Goal: Task Accomplishment & Management: Manage account settings

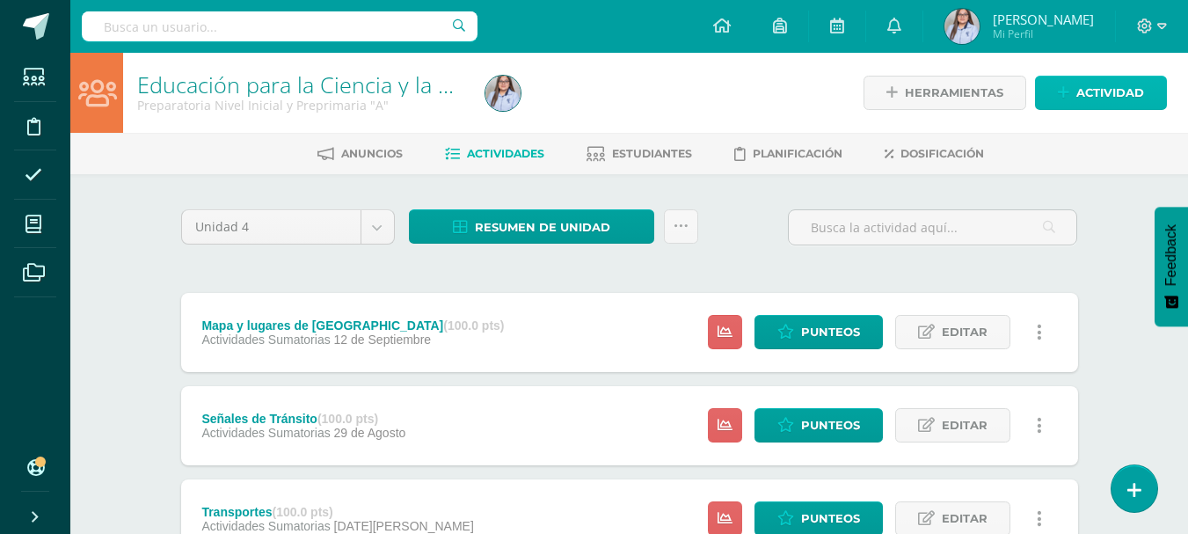
click at [1094, 91] on span "Actividad" at bounding box center [1110, 92] width 68 height 33
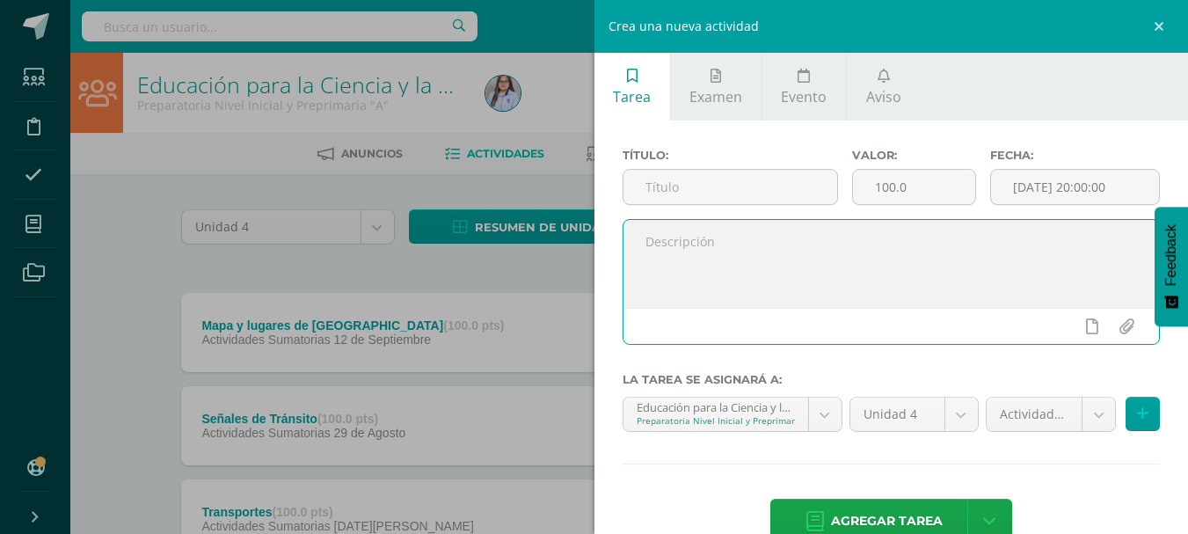
click at [727, 231] on textarea at bounding box center [891, 264] width 536 height 88
paste textarea "Crea un diseño de traje típico con diferentes materiales."
type textarea "Crea un diseño de traje típico con diferentes materiales."
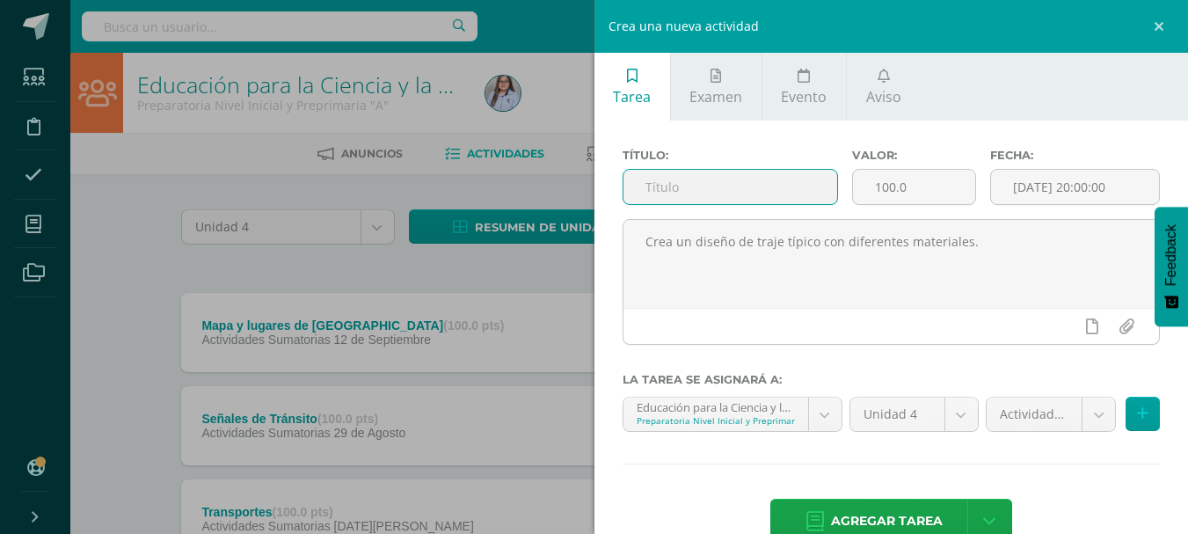
click at [678, 187] on input "text" at bounding box center [730, 187] width 214 height 34
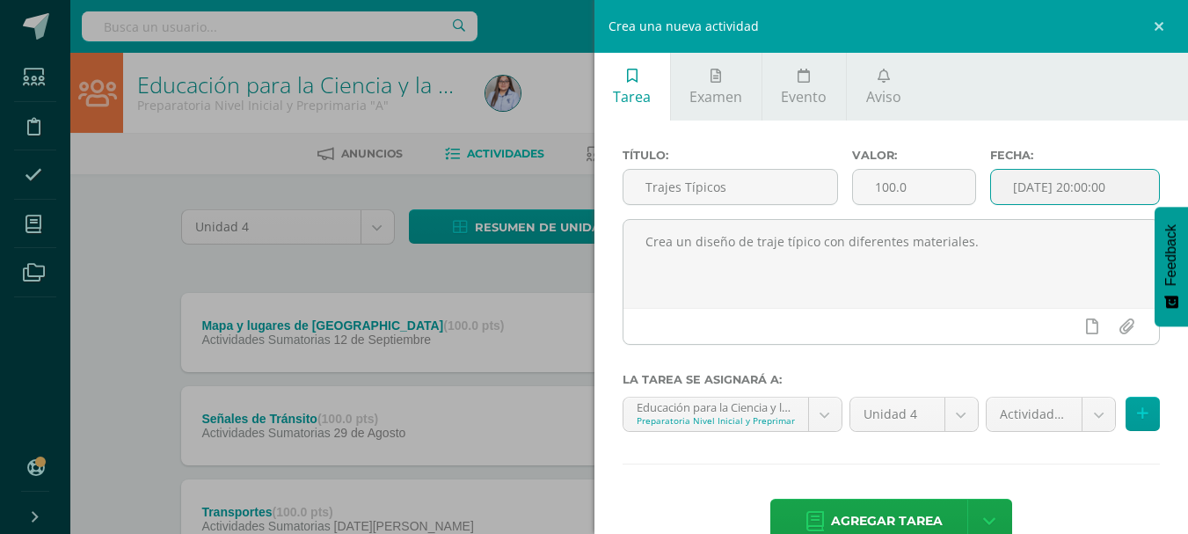
click at [1054, 179] on input "[DATE] 20:00:00" at bounding box center [1075, 187] width 168 height 34
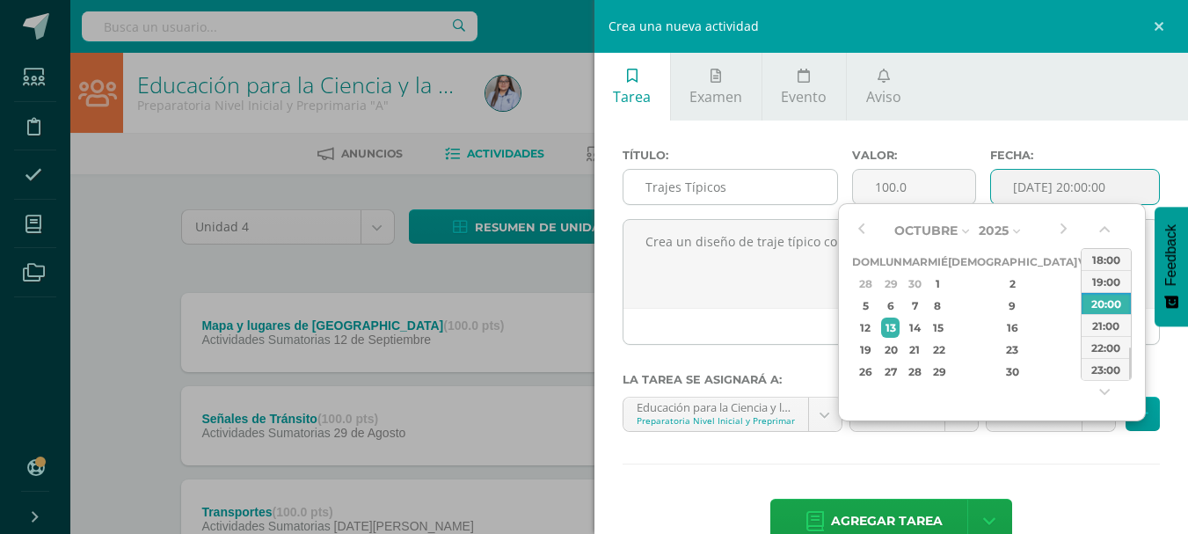
click at [783, 201] on input "Trajes Típicos" at bounding box center [730, 187] width 214 height 34
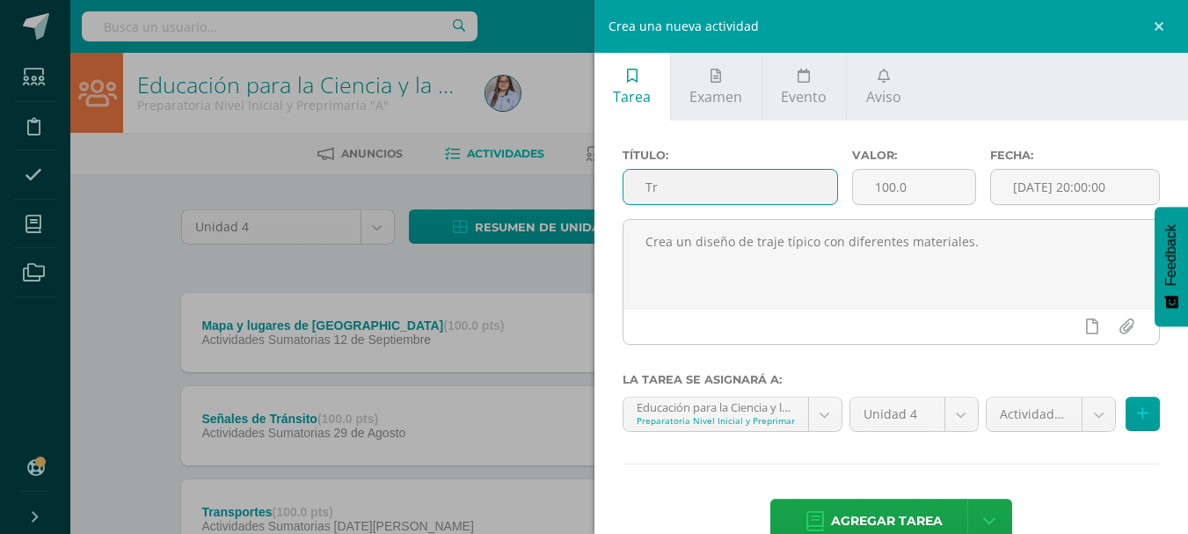
type input "T"
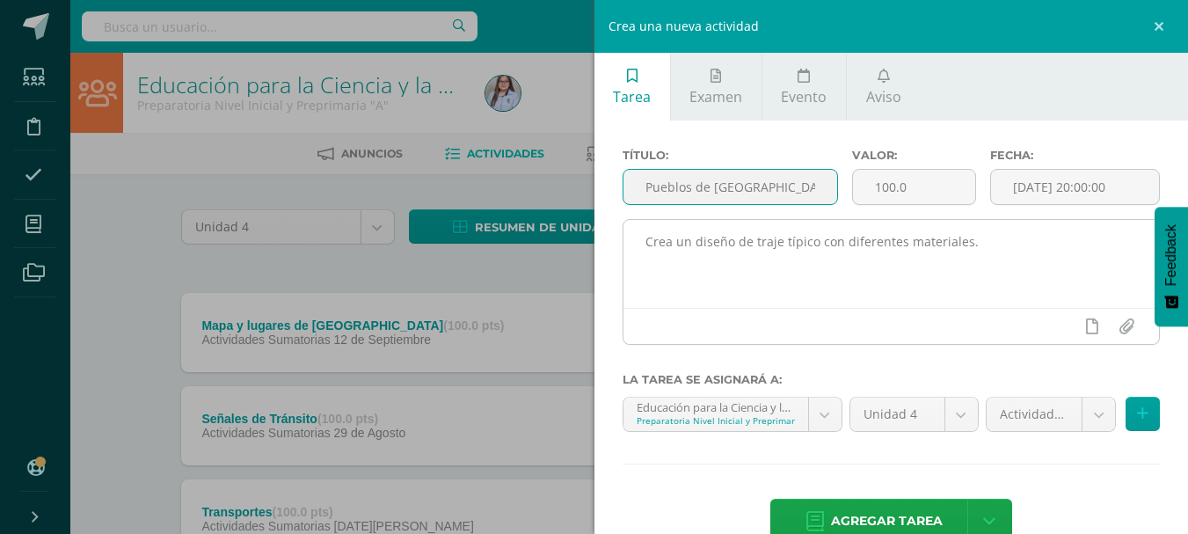
type input "Pueblos de [GEOGRAPHIC_DATA]"
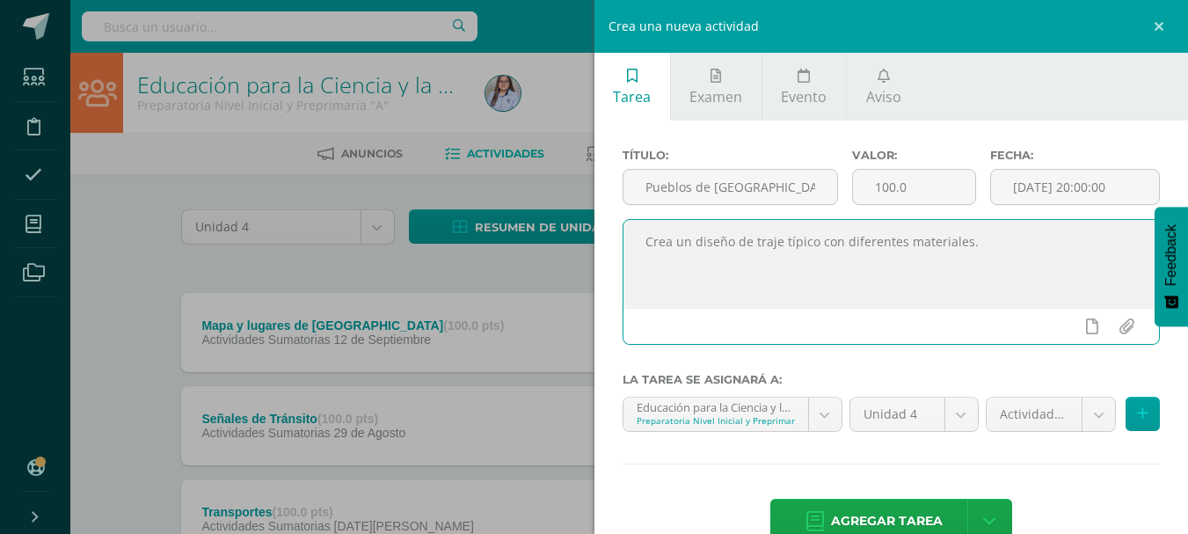
click at [984, 250] on textarea "Crea un diseño de traje típico con diferentes materiales." at bounding box center [891, 264] width 536 height 88
click at [1098, 192] on input "[DATE] 20:00:00" at bounding box center [1075, 187] width 168 height 34
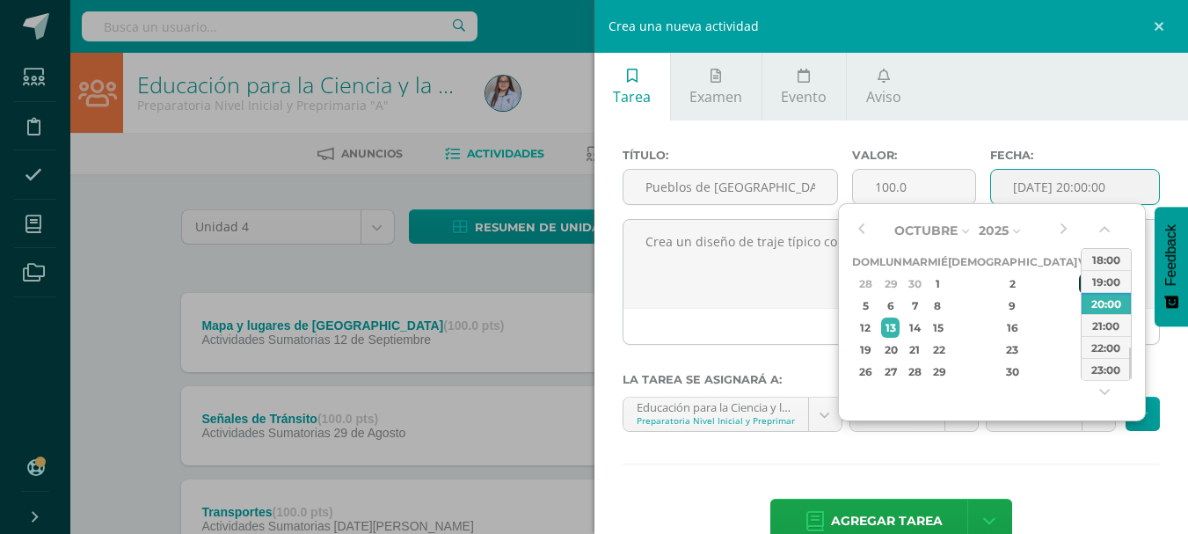
click at [1079, 286] on div "3" at bounding box center [1087, 283] width 16 height 20
click at [1101, 229] on button "button" at bounding box center [1106, 233] width 18 height 26
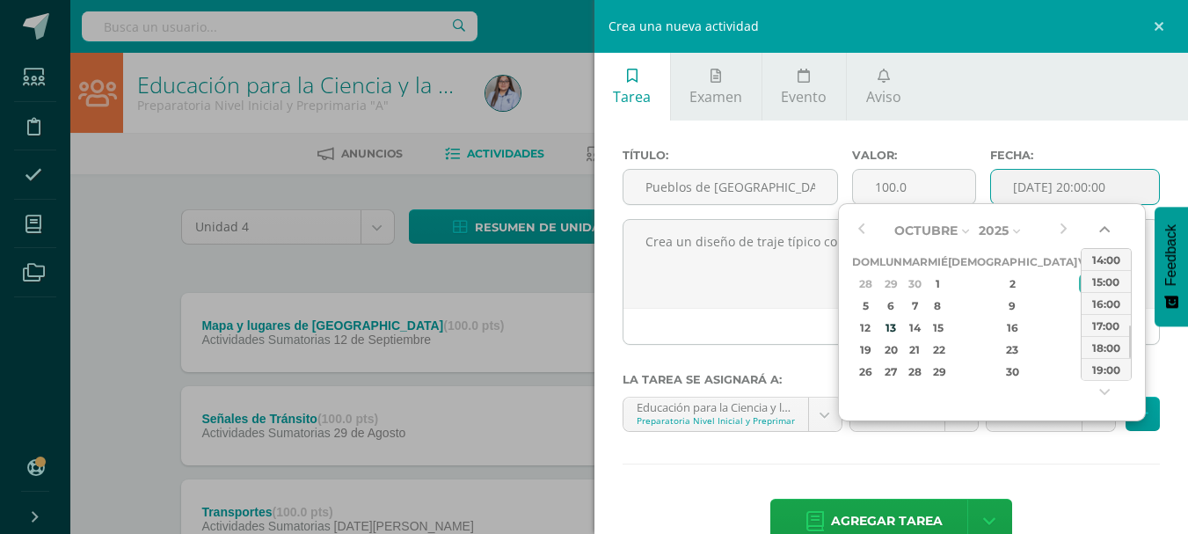
click at [1101, 229] on button "button" at bounding box center [1106, 233] width 18 height 26
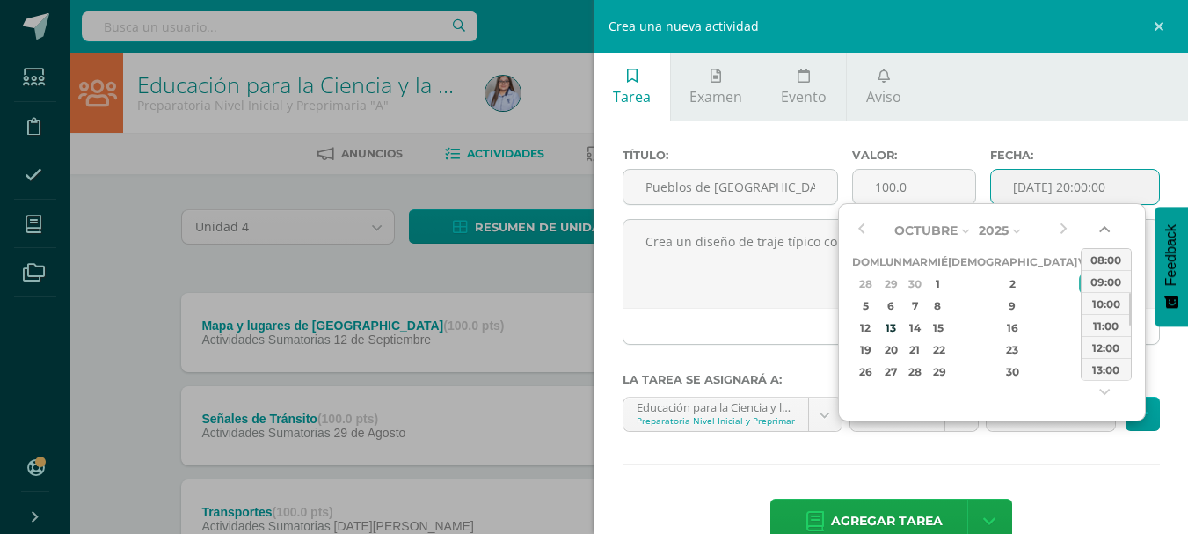
click at [1101, 229] on button "button" at bounding box center [1106, 233] width 18 height 26
click at [1101, 254] on div "08:00" at bounding box center [1105, 259] width 49 height 22
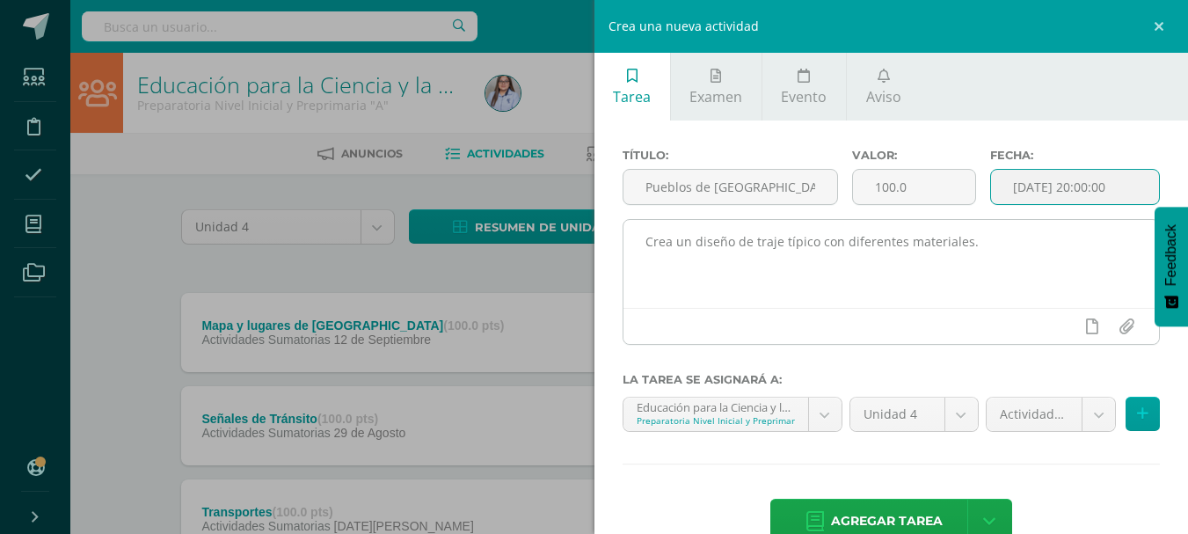
click at [1042, 261] on textarea "Crea un diseño de traje típico con diferentes materiales." at bounding box center [891, 264] width 536 height 88
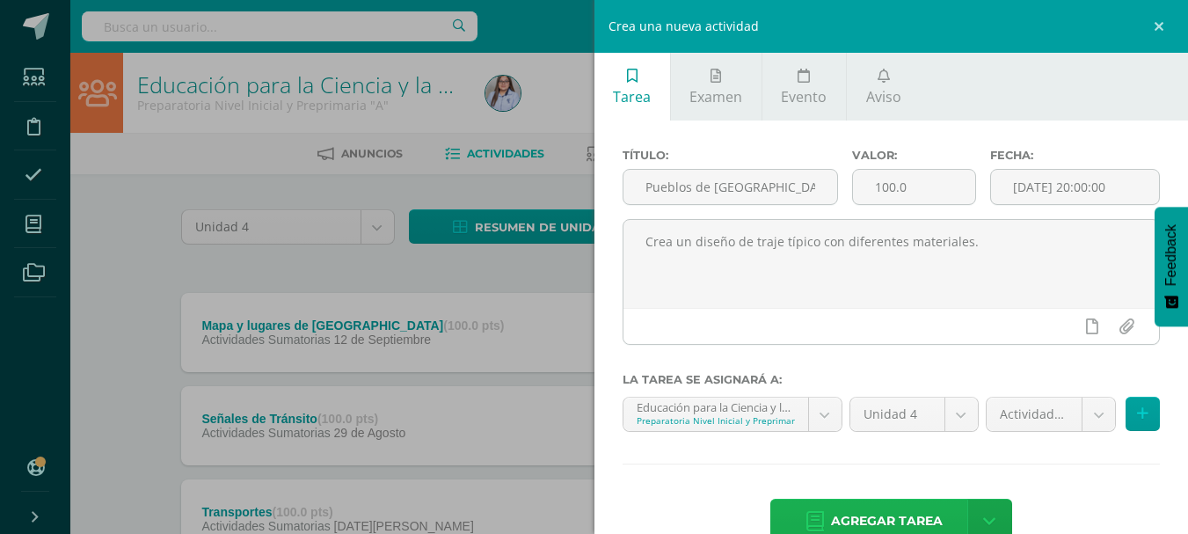
click at [844, 519] on span "Agregar tarea" at bounding box center [887, 520] width 112 height 43
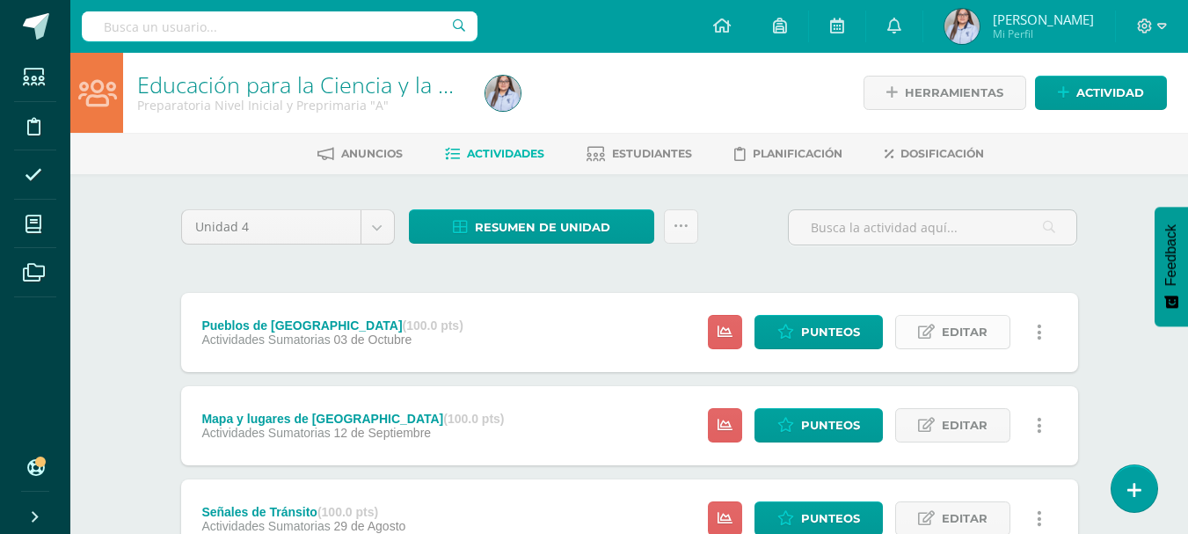
click at [934, 331] on icon at bounding box center [926, 331] width 17 height 15
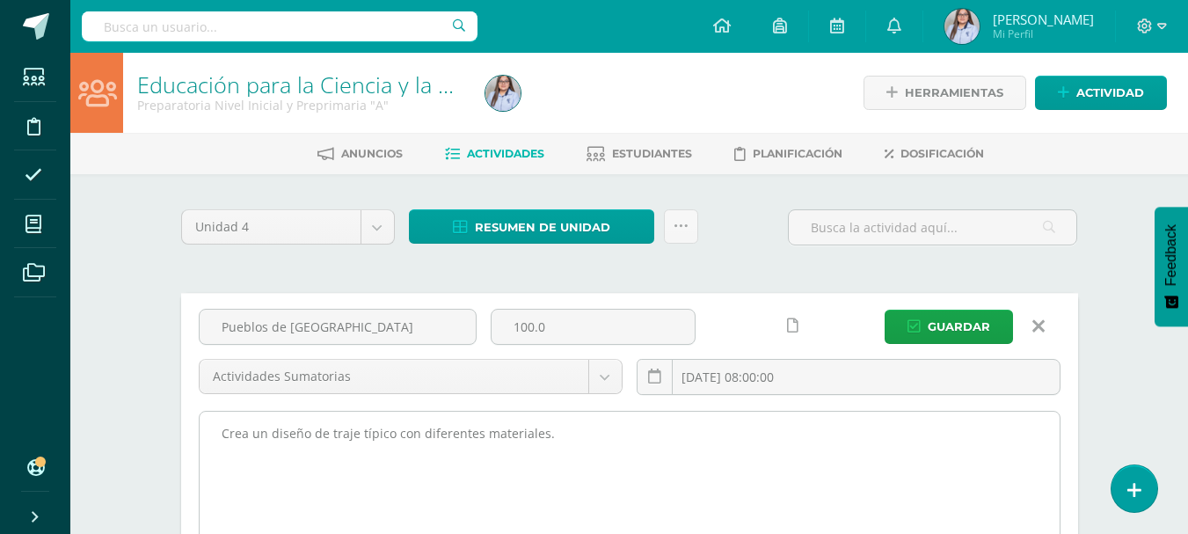
click at [226, 430] on textarea "Crea un diseño de traje típico con diferentes materiales." at bounding box center [630, 507] width 860 height 193
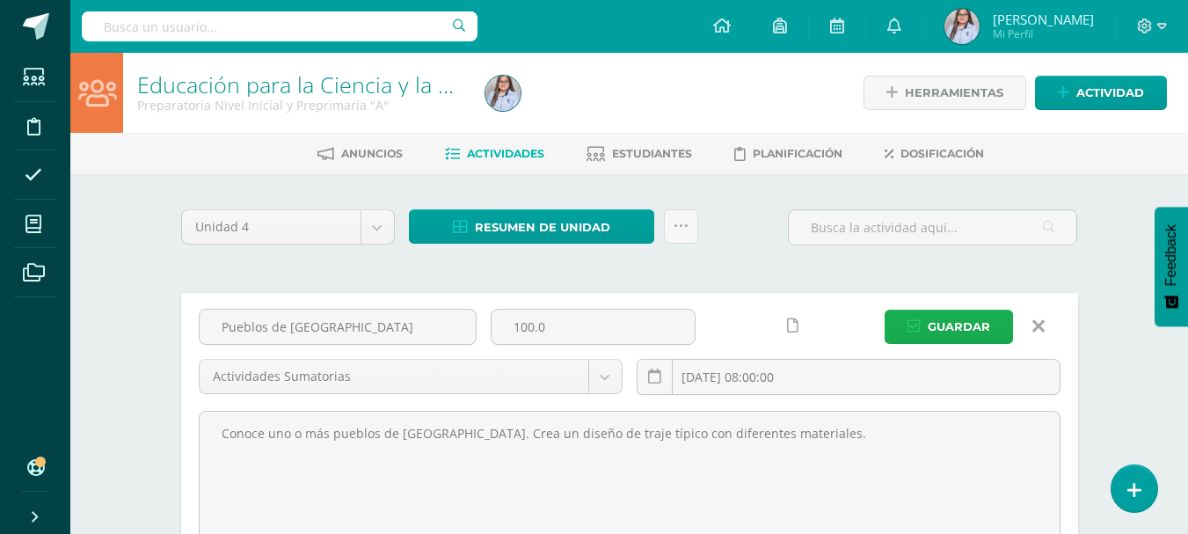
type textarea "Conoce uno o más pueblos de Guatemala. Crea un diseño de traje típico con difer…"
click at [956, 324] on span "Guardar" at bounding box center [958, 326] width 62 height 33
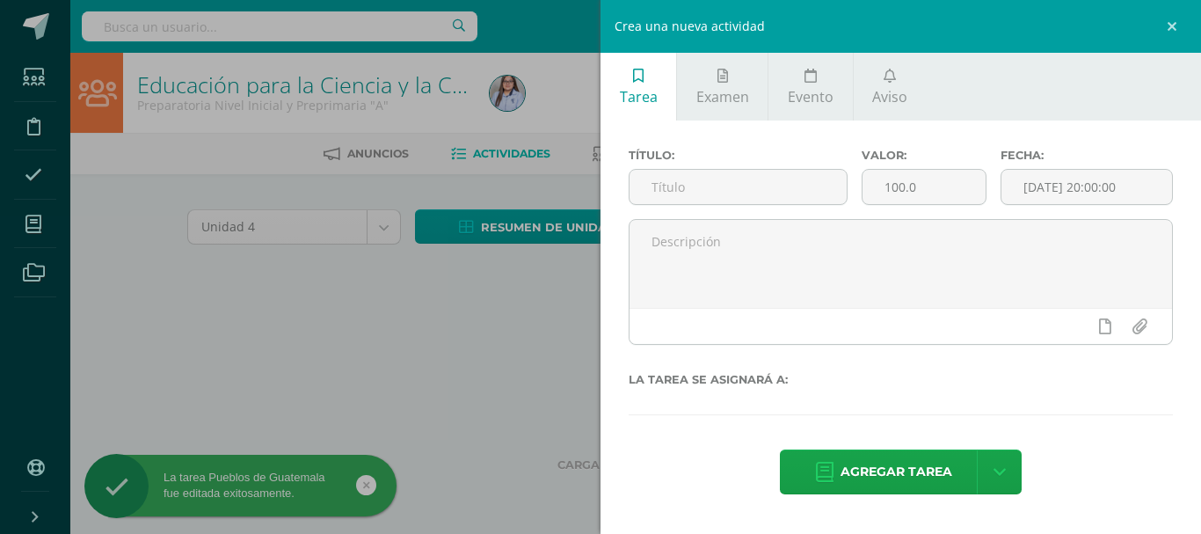
click at [644, 244] on textarea at bounding box center [900, 264] width 542 height 88
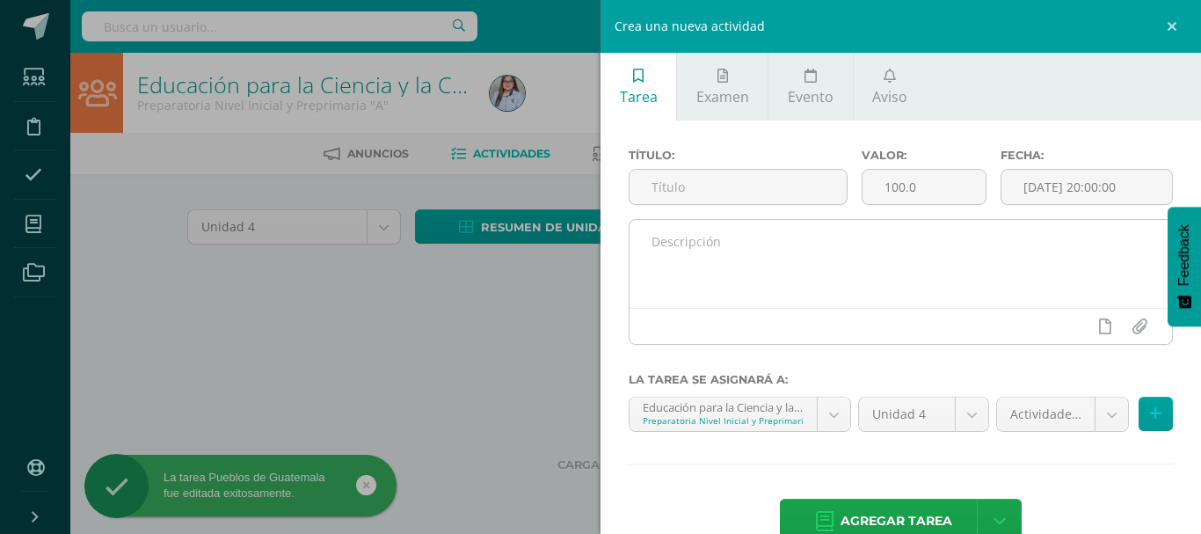
click at [670, 249] on textarea at bounding box center [900, 264] width 542 height 88
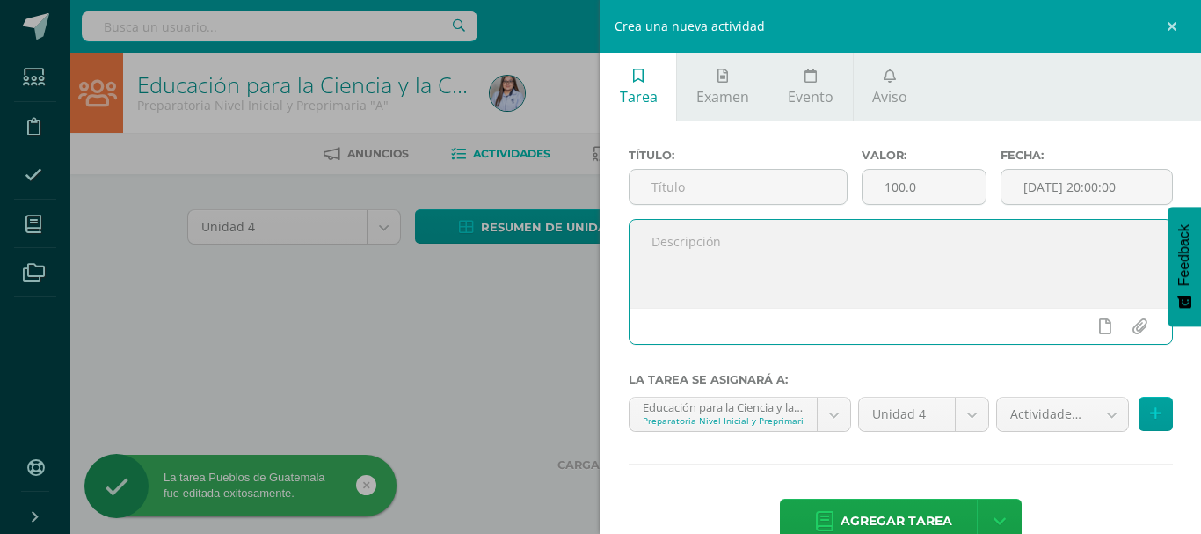
paste textarea "Símbolos patrios Conoce uno o más símbolos patrios. Dado de los símbolos patrio…"
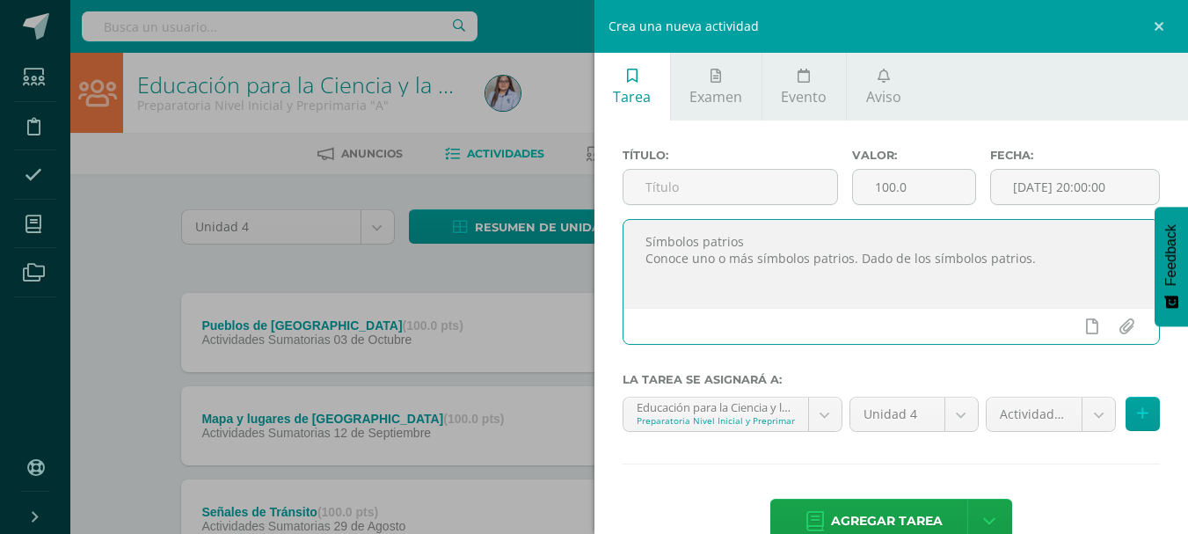
drag, startPoint x: 649, startPoint y: 243, endPoint x: 763, endPoint y: 233, distance: 114.7
click at [763, 233] on textarea "Símbolos patrios Conoce uno o más símbolos patrios. Dado de los símbolos patrio…" at bounding box center [891, 264] width 536 height 88
click at [742, 241] on textarea "Símbolos patrios Conoce uno o más símbolos patrios. Dado de los símbolos patrio…" at bounding box center [891, 264] width 536 height 88
drag, startPoint x: 637, startPoint y: 243, endPoint x: 766, endPoint y: 227, distance: 130.2
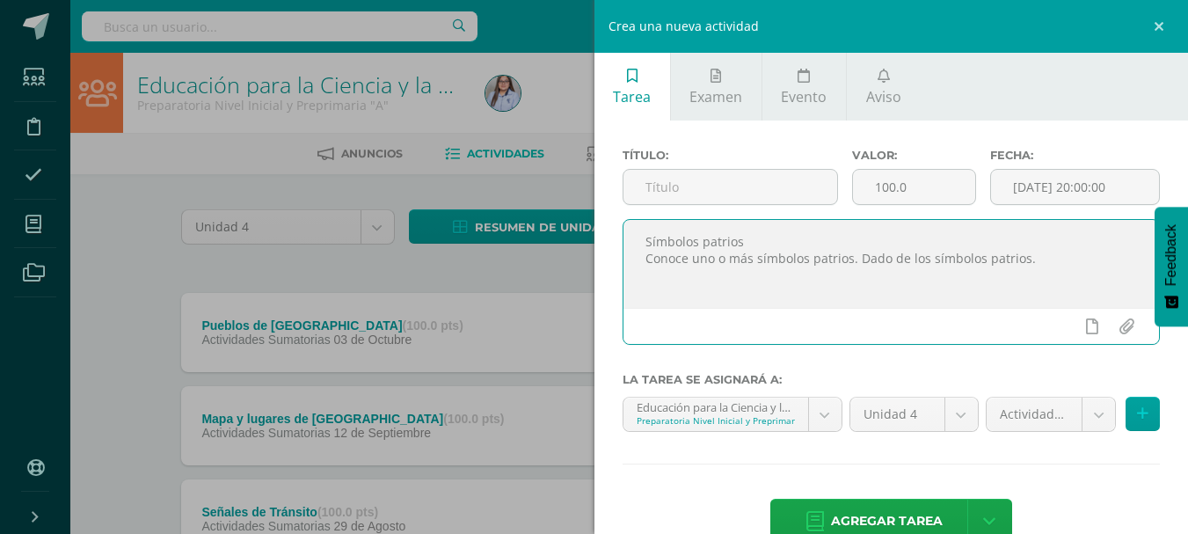
click at [766, 227] on textarea "Símbolos patrios Conoce uno o más símbolos patrios. Dado de los símbolos patrio…" at bounding box center [891, 264] width 536 height 88
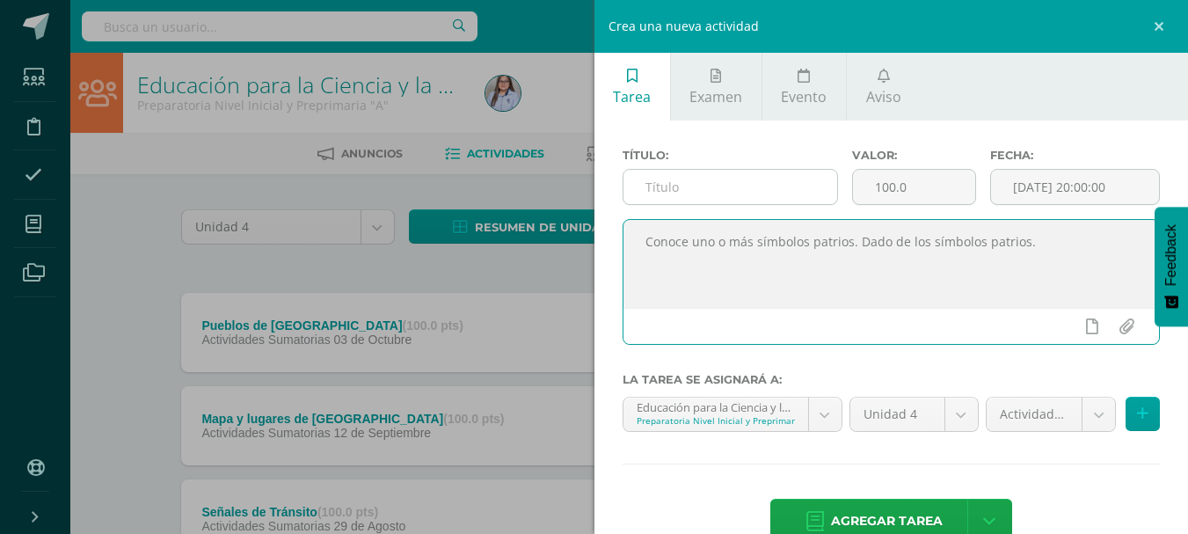
type textarea "Conoce uno o más símbolos patrios. Dado de los símbolos patrios."
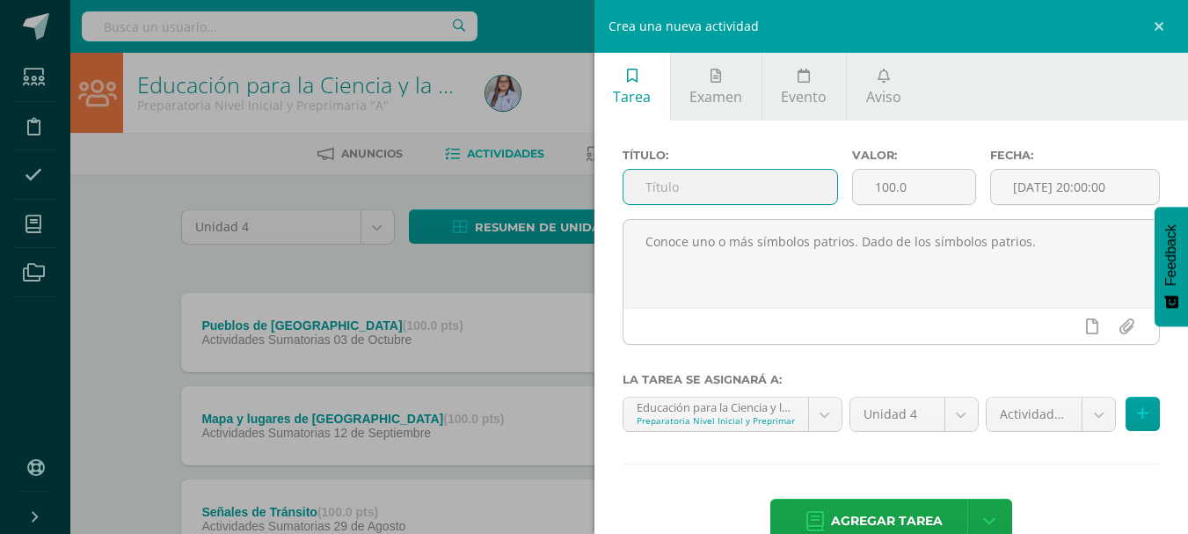
click at [745, 185] on input "text" at bounding box center [730, 187] width 214 height 34
paste input "Símbolos patrios"
type input "Símbolos patrios"
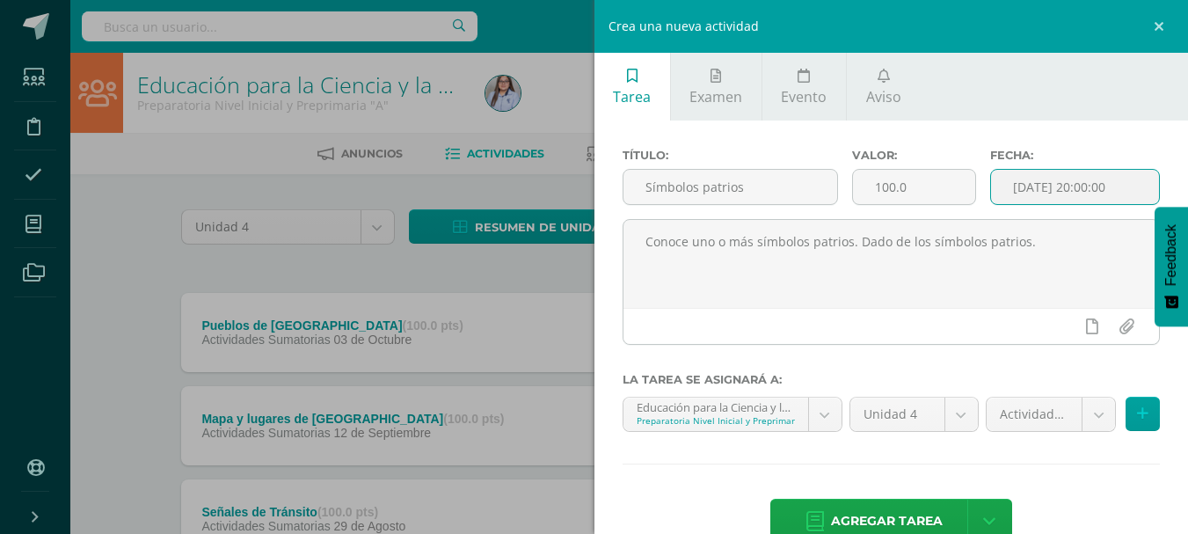
click at [1062, 185] on input "[DATE] 20:00:00" at bounding box center [1075, 187] width 168 height 34
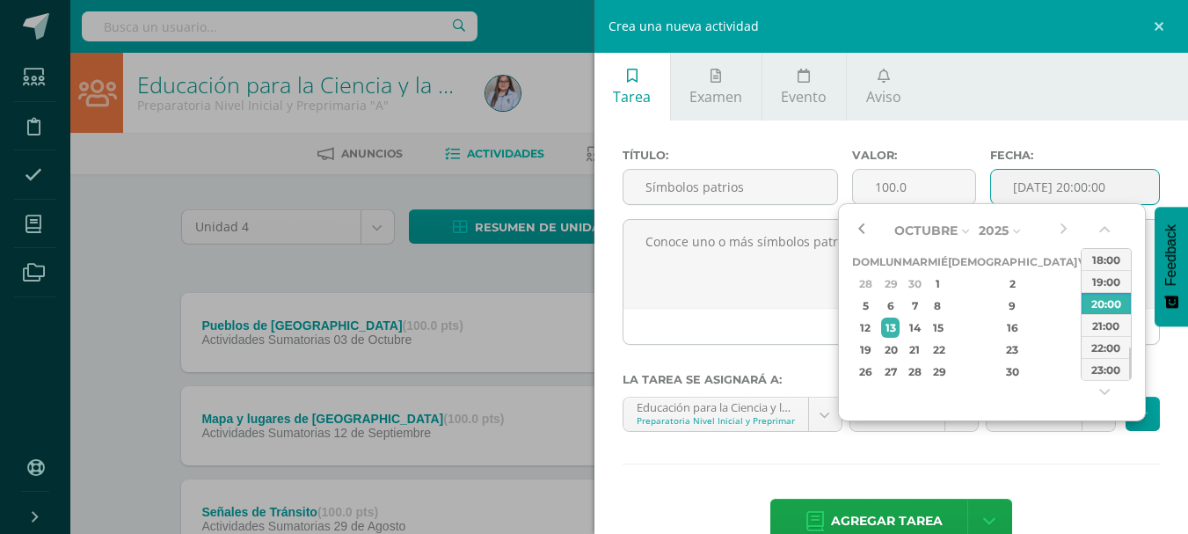
click at [860, 229] on button "button" at bounding box center [861, 230] width 18 height 26
click at [1079, 352] on div "26" at bounding box center [1087, 349] width 16 height 20
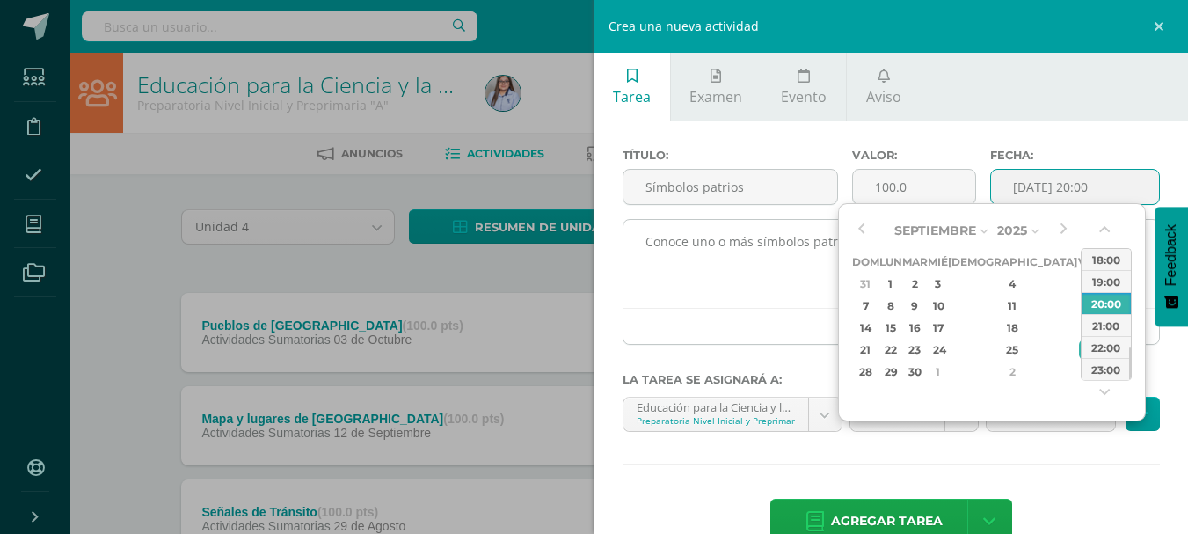
click at [776, 327] on div at bounding box center [891, 326] width 536 height 36
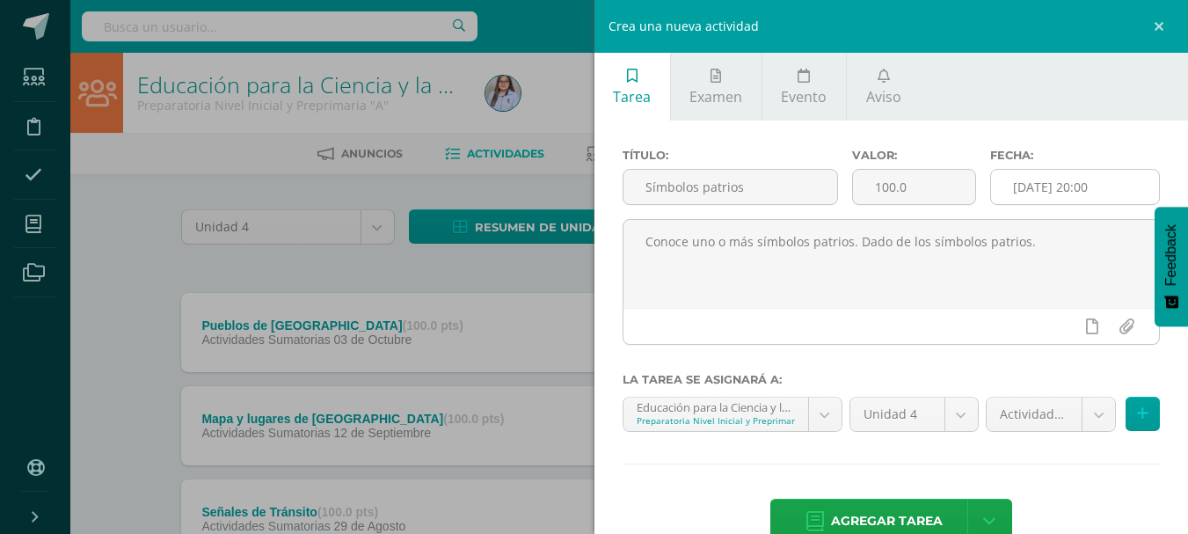
click at [1055, 188] on input "2025-09-26 20:00" at bounding box center [1075, 187] width 168 height 34
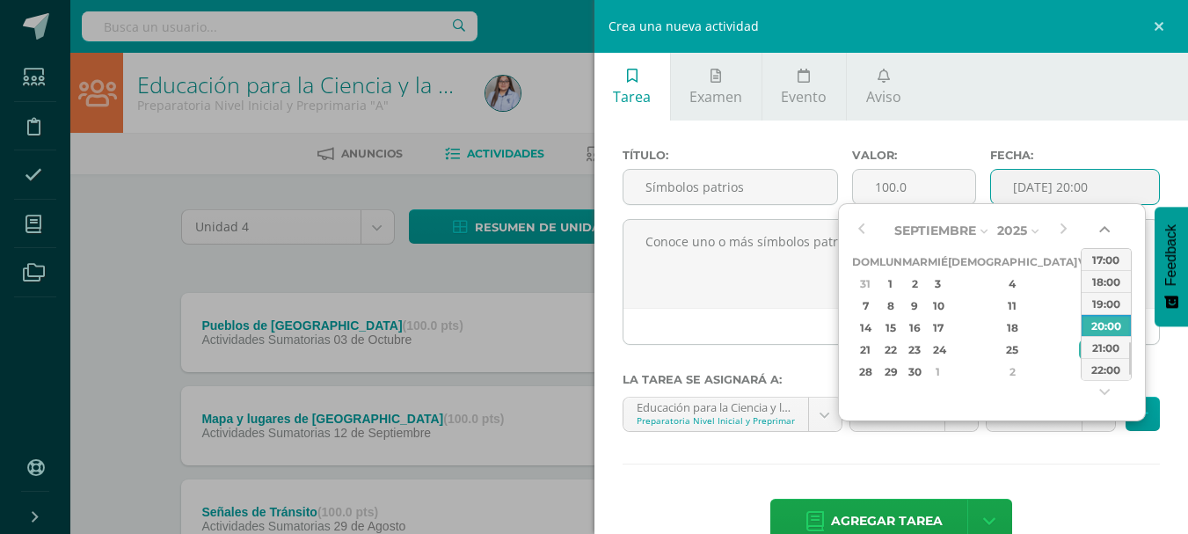
click at [1108, 227] on button "button" at bounding box center [1106, 233] width 18 height 26
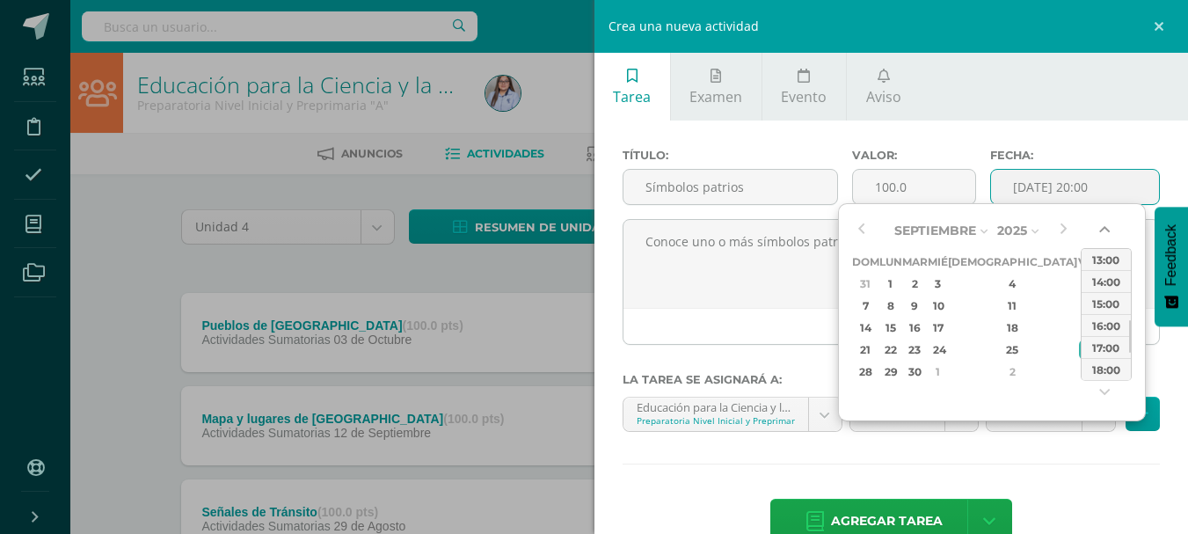
click at [1108, 227] on button "button" at bounding box center [1106, 233] width 18 height 26
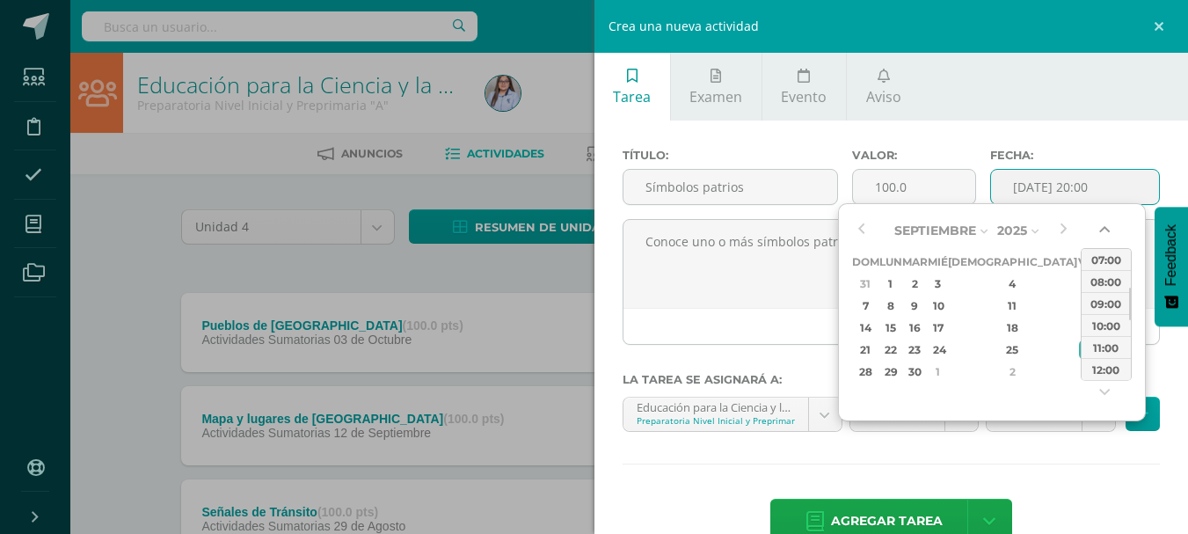
click at [1108, 227] on button "button" at bounding box center [1106, 233] width 18 height 26
click at [1108, 281] on div "08:00" at bounding box center [1105, 281] width 49 height 22
type input "2025-09-26 08:00"
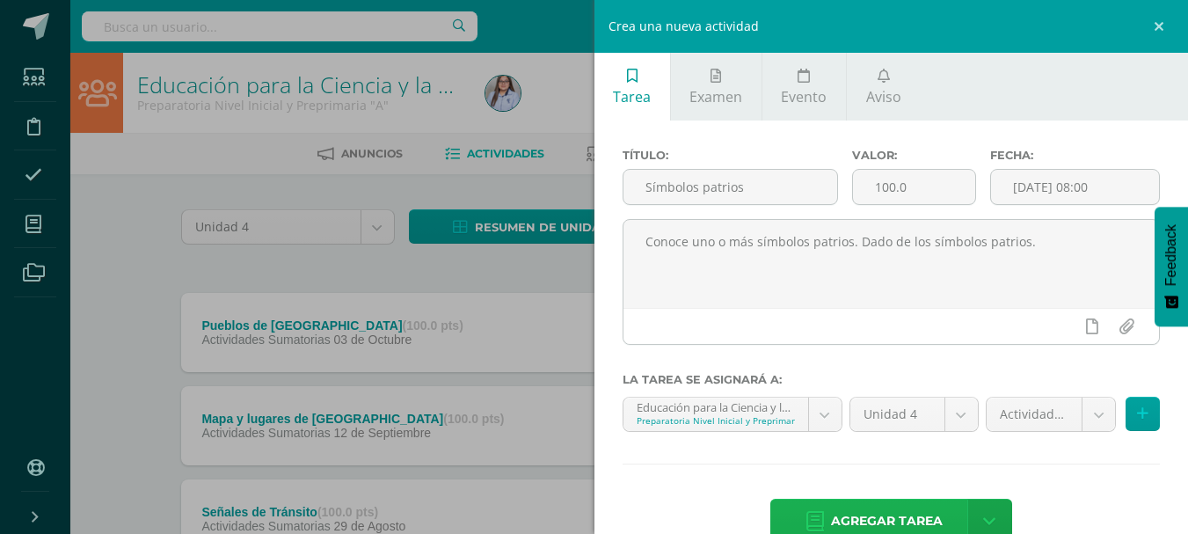
click at [854, 519] on span "Agregar tarea" at bounding box center [887, 520] width 112 height 43
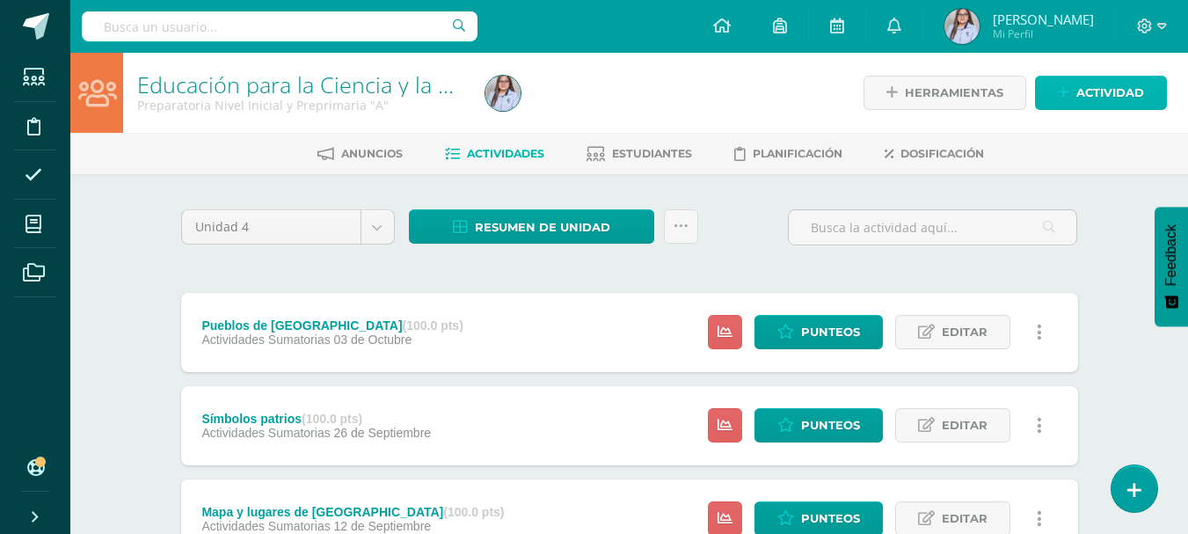
click at [1065, 90] on icon at bounding box center [1062, 92] width 11 height 15
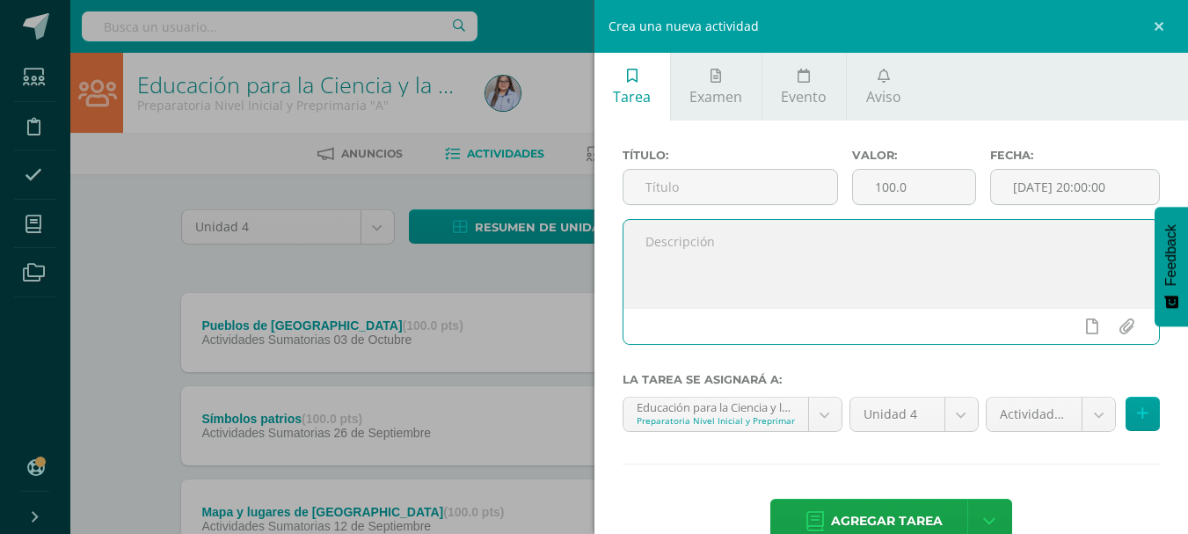
click at [717, 245] on textarea at bounding box center [891, 264] width 536 height 88
paste textarea "Participación en la mañana cívica (diferentes actividades, participó en los act…"
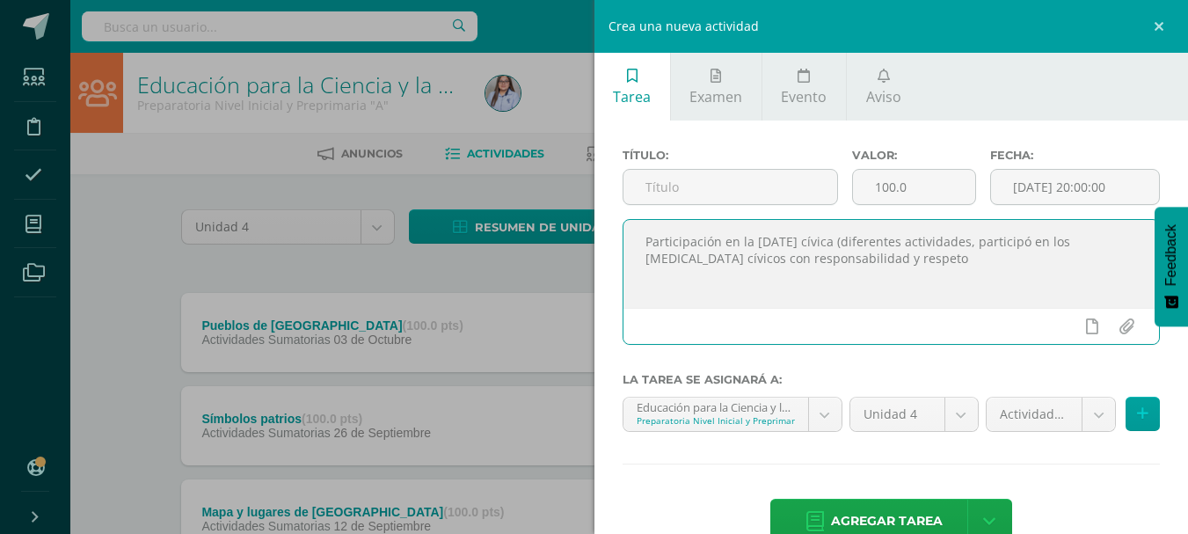
drag, startPoint x: 645, startPoint y: 239, endPoint x: 834, endPoint y: 237, distance: 189.0
click at [834, 237] on textarea "Participación en la mañana cívica (diferentes actividades, participó en los act…" at bounding box center [891, 264] width 536 height 88
type textarea "(diferentes actividades, participó en los actos cívicos con responsabilidad y r…"
click at [716, 178] on input "text" at bounding box center [730, 187] width 214 height 34
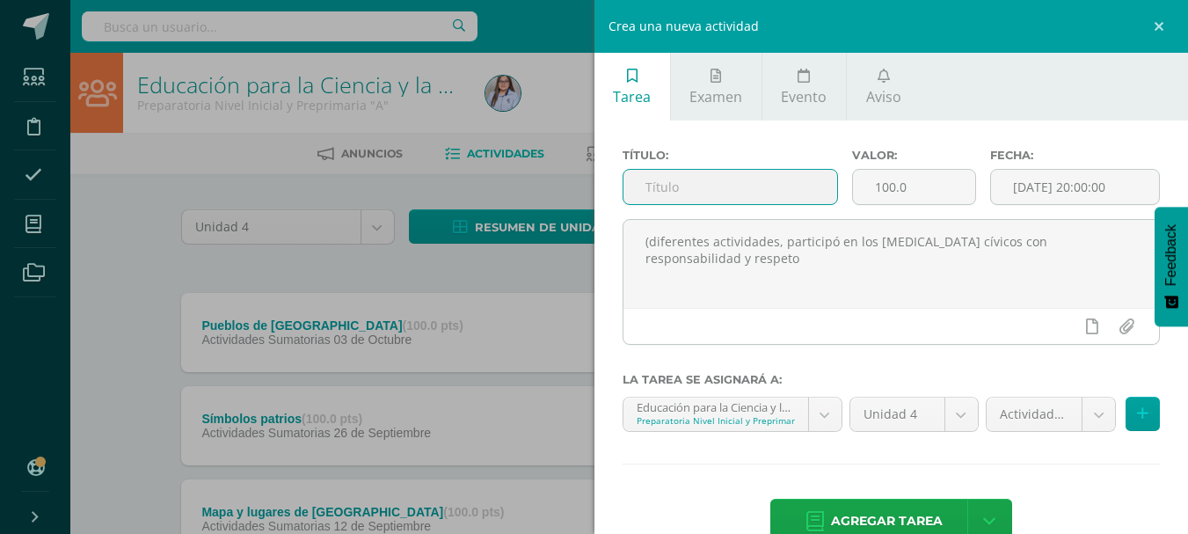
paste input "Participación en la [DATE] cívica"
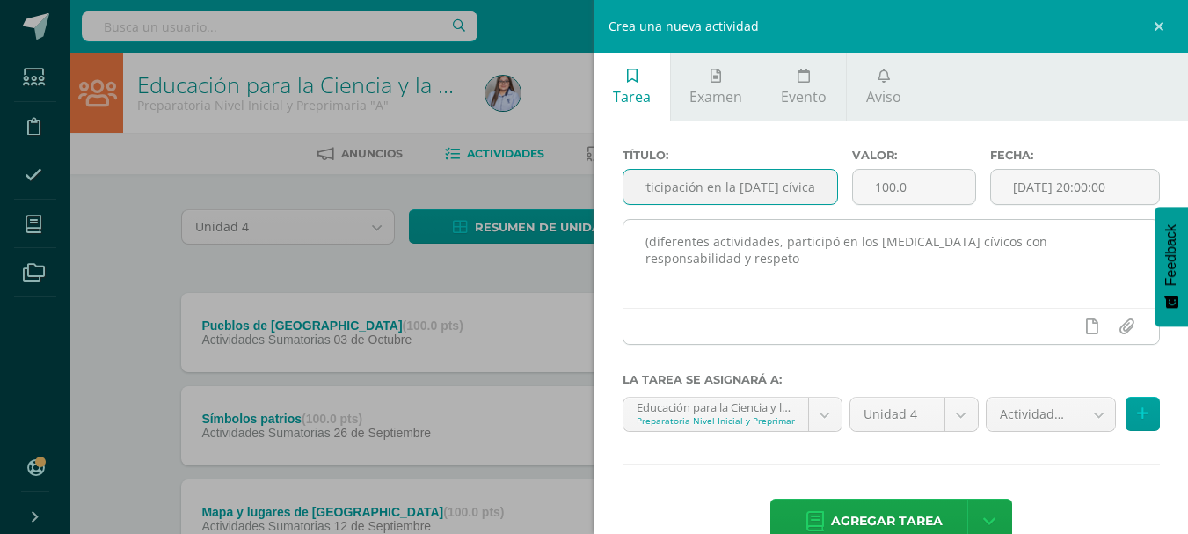
type input "Participación en la [DATE] cívica"
click at [788, 242] on textarea "(diferentes actividades, participó en los actos cívicos con responsabilidad y r…" at bounding box center [891, 264] width 536 height 88
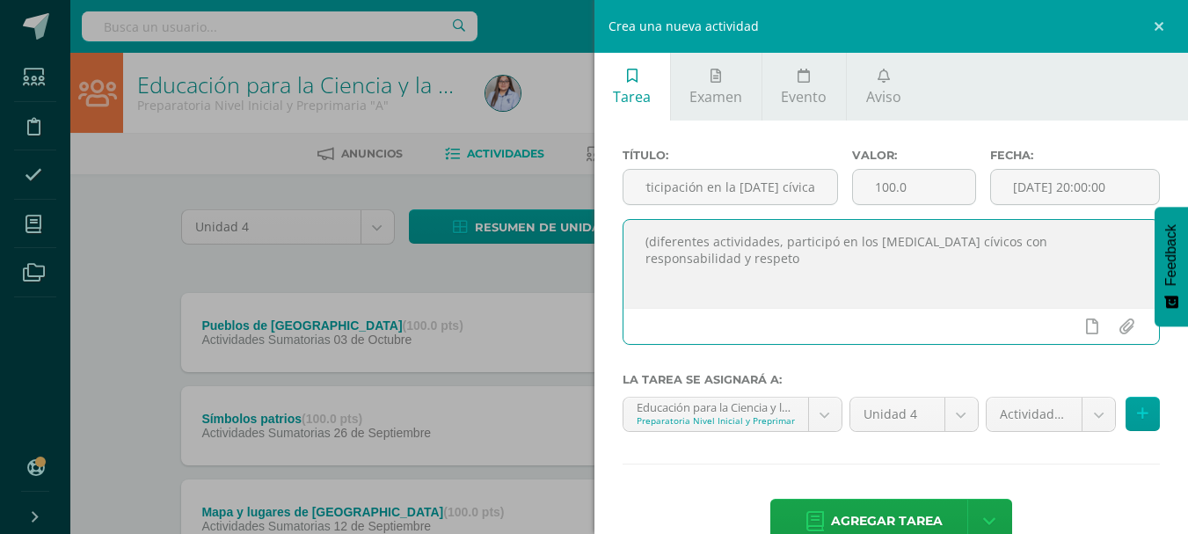
scroll to position [0, 0]
click at [732, 240] on textarea "Participó en los actos cívicos con responsabilidad y respeto" at bounding box center [891, 264] width 536 height 88
click at [1047, 234] on textarea "Participó en los ensayos y actos cívicos con responsabilidad y respeto" at bounding box center [891, 264] width 536 height 88
click at [935, 260] on textarea "Participó en los ensayos y actos cívicos con responsabilidad y respeto. Conoce …" at bounding box center [891, 264] width 536 height 88
drag, startPoint x: 642, startPoint y: 246, endPoint x: 1028, endPoint y: 263, distance: 386.2
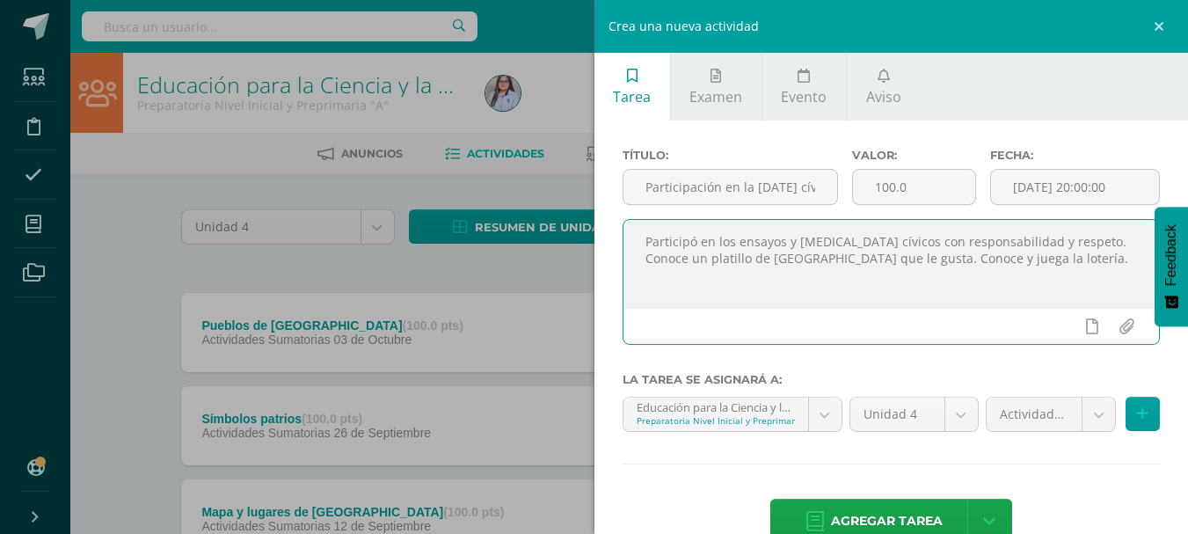
click at [1028, 263] on textarea "Participó en los ensayos y [MEDICAL_DATA] cívicos con responsabilidad y respeto…" at bounding box center [891, 264] width 536 height 88
type textarea "Participó en los ensayos y [MEDICAL_DATA] cívicos con responsabilidad y respeto…"
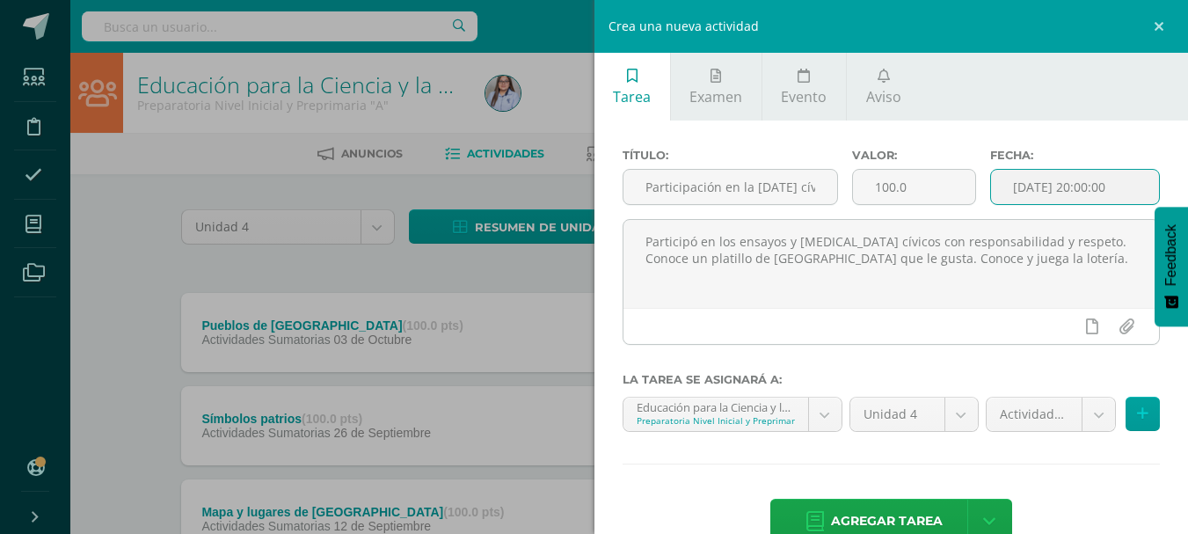
click at [1089, 185] on input "[DATE] 20:00:00" at bounding box center [1075, 187] width 168 height 34
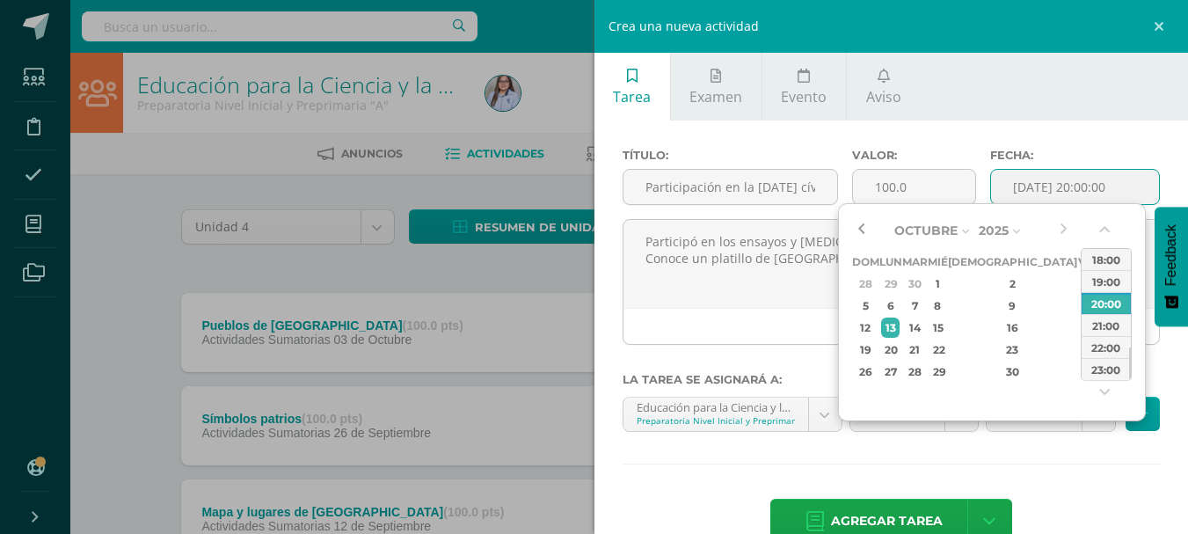
click at [864, 224] on button "button" at bounding box center [861, 230] width 18 height 26
click at [1079, 301] on div "12" at bounding box center [1087, 305] width 16 height 20
click at [1104, 222] on button "button" at bounding box center [1106, 233] width 18 height 26
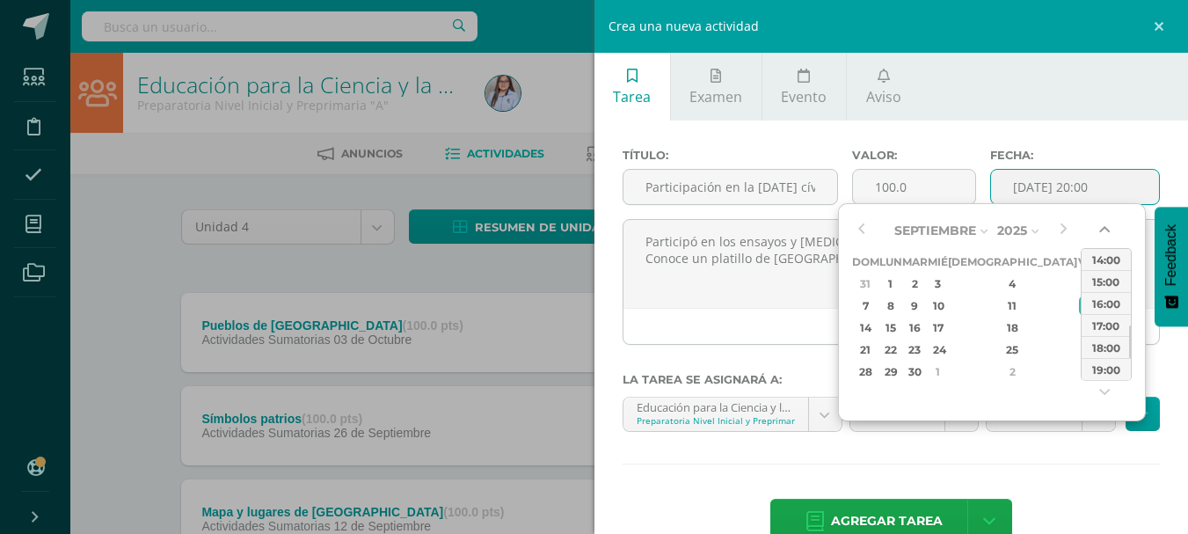
click at [1104, 222] on button "button" at bounding box center [1106, 233] width 18 height 26
click at [1103, 263] on div "12:00" at bounding box center [1105, 259] width 49 height 22
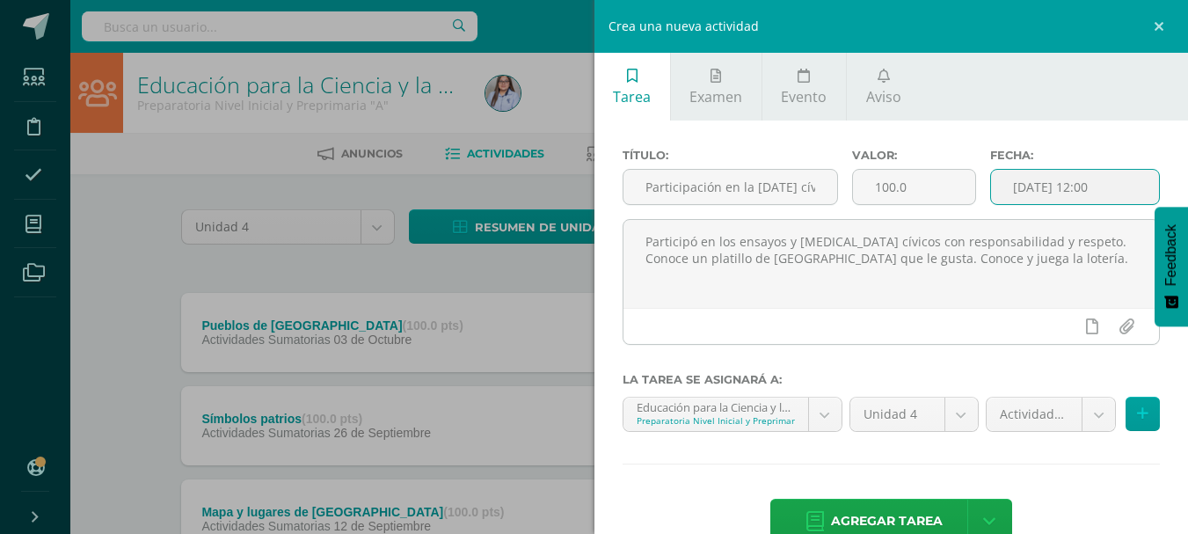
click at [1106, 188] on input "2025-09-12 12:00" at bounding box center [1075, 187] width 168 height 34
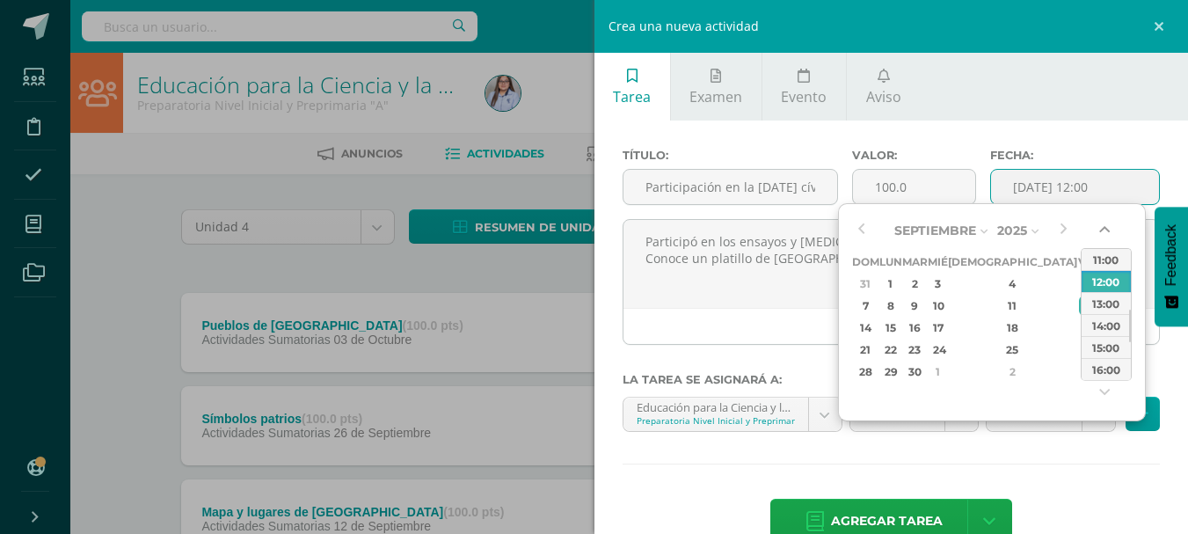
click at [1106, 231] on button "button" at bounding box center [1106, 233] width 18 height 26
click at [1104, 260] on div "08:00" at bounding box center [1105, 259] width 49 height 22
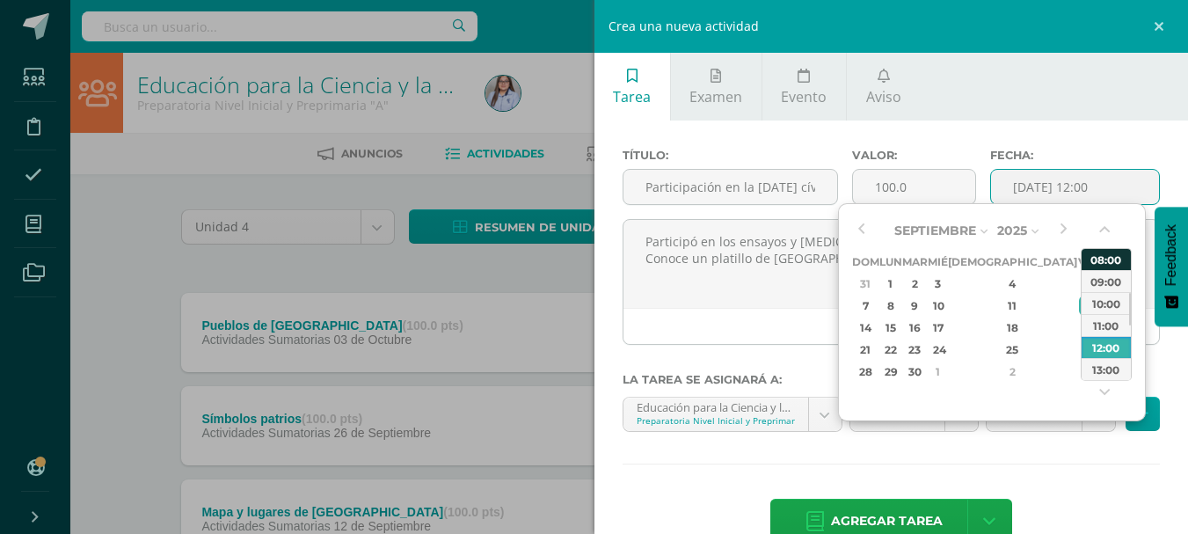
type input "2025-09-12 08:00"
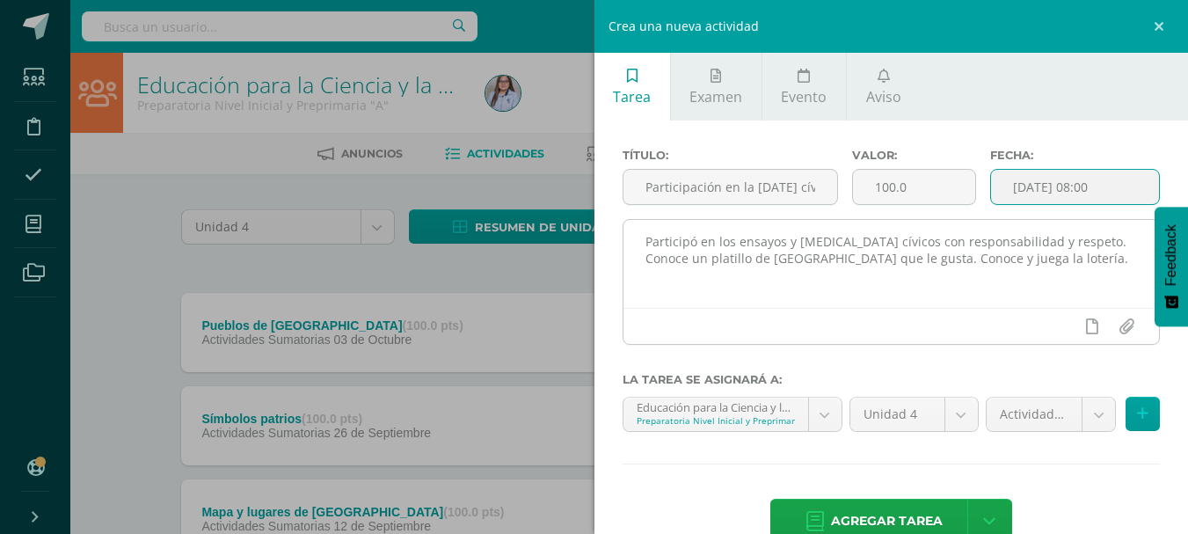
click at [927, 311] on div at bounding box center [891, 326] width 536 height 36
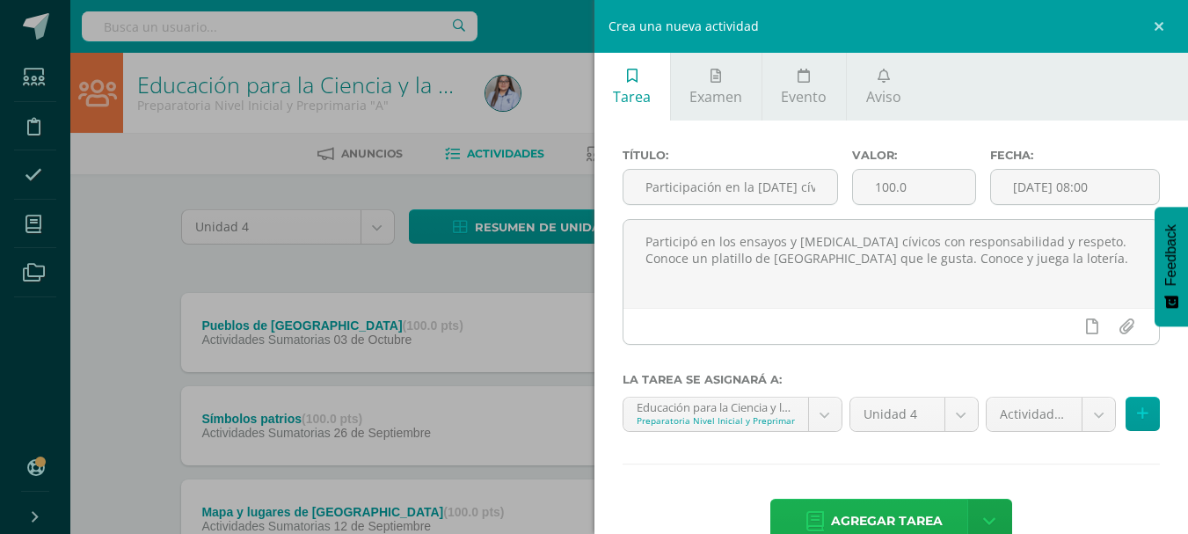
click at [847, 517] on span "Agregar tarea" at bounding box center [887, 520] width 112 height 43
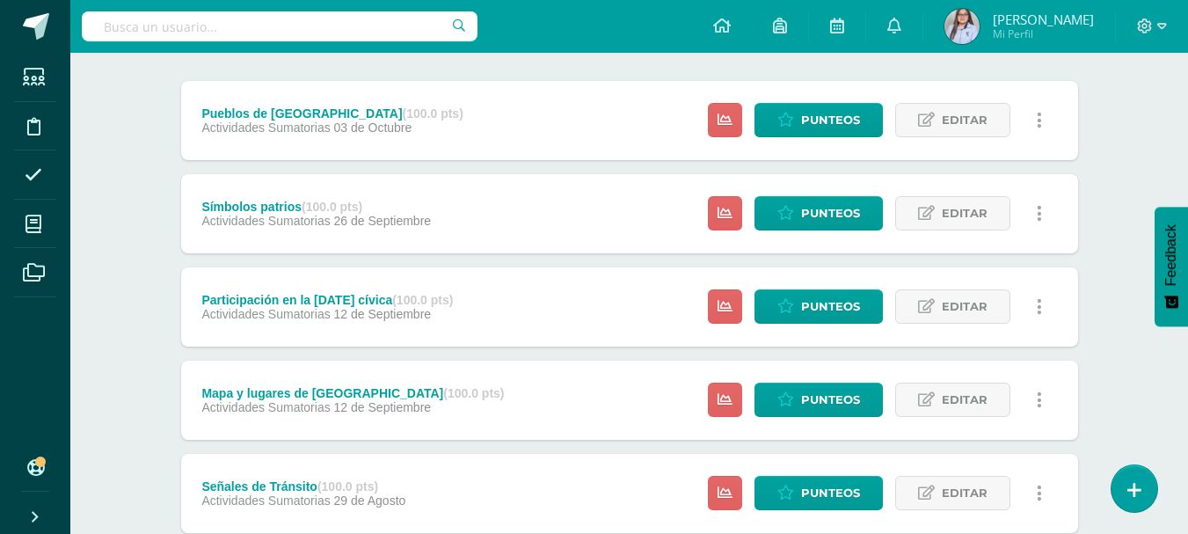
scroll to position [209, 0]
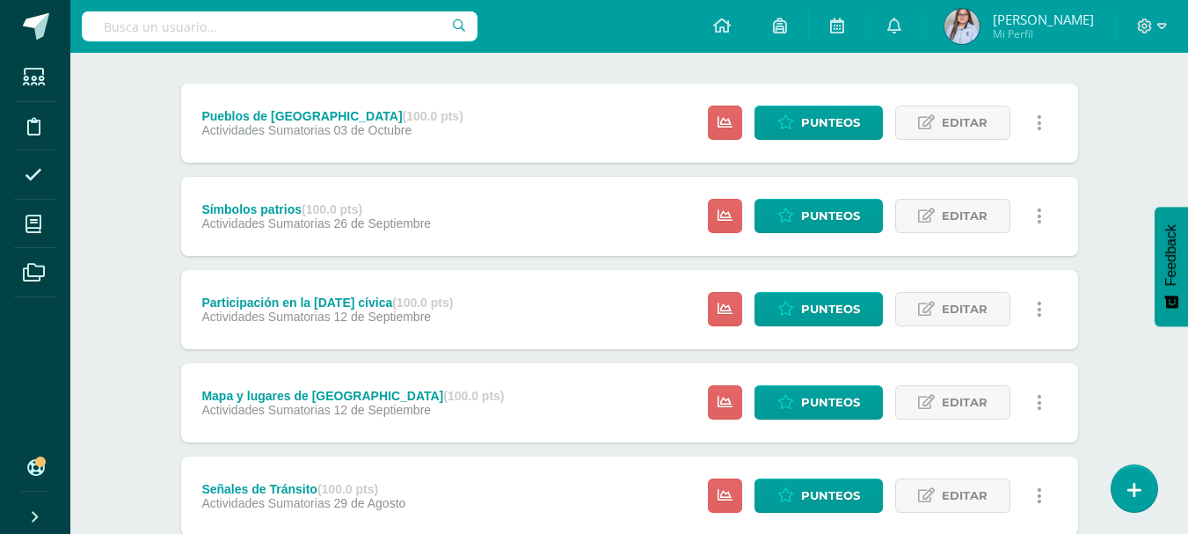
click at [1182, 160] on div "Educación para la Ciencia y la Ciudadanía Preparatoria Nivel Inicial y Preprima…" at bounding box center [628, 295] width 1117 height 902
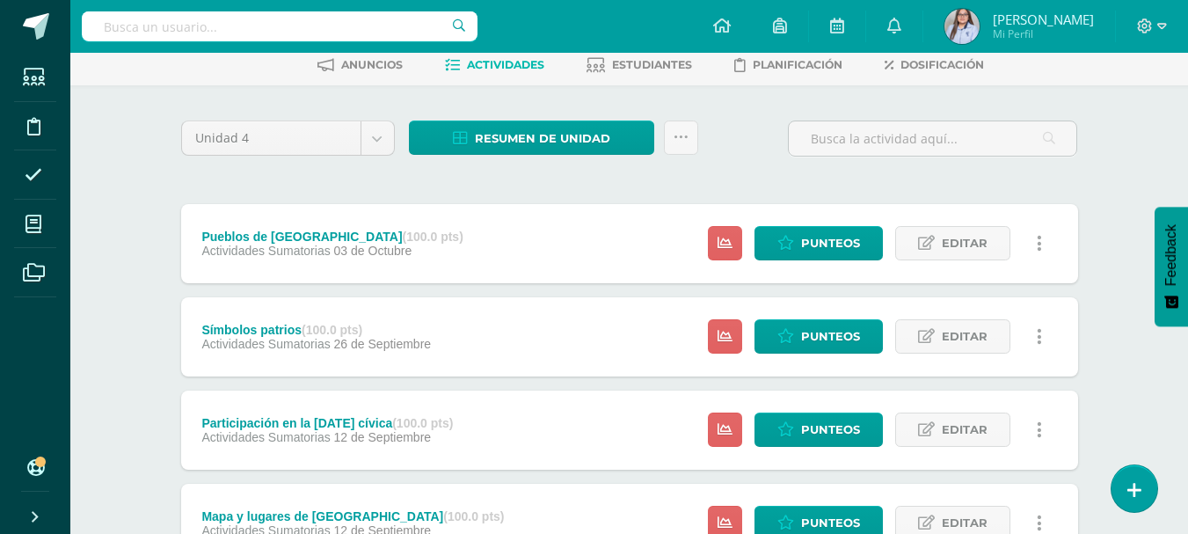
scroll to position [0, 0]
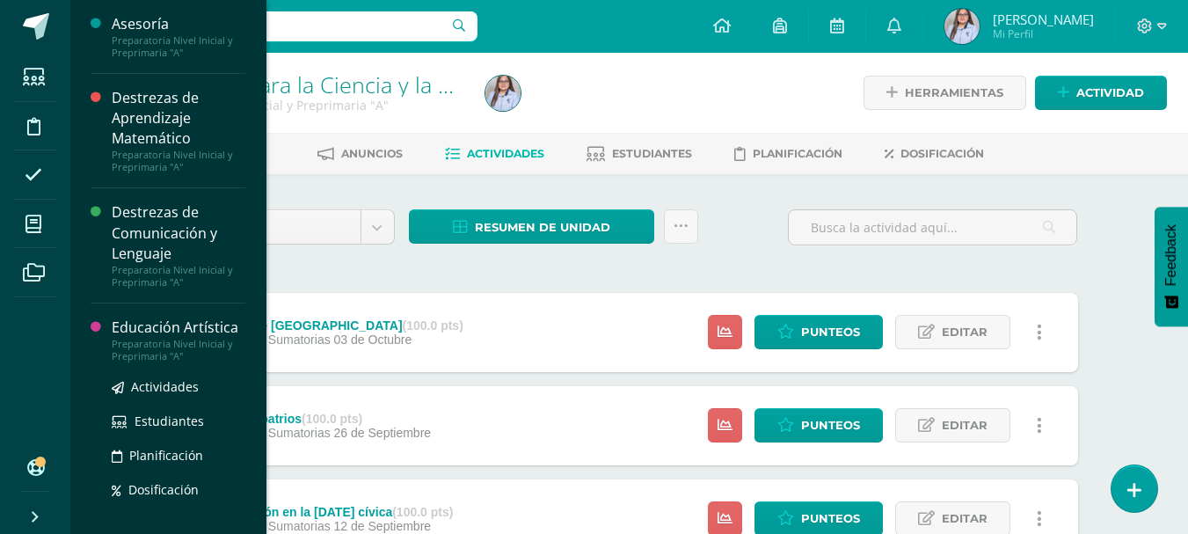
click at [129, 329] on div "Educación Artística" at bounding box center [179, 327] width 134 height 20
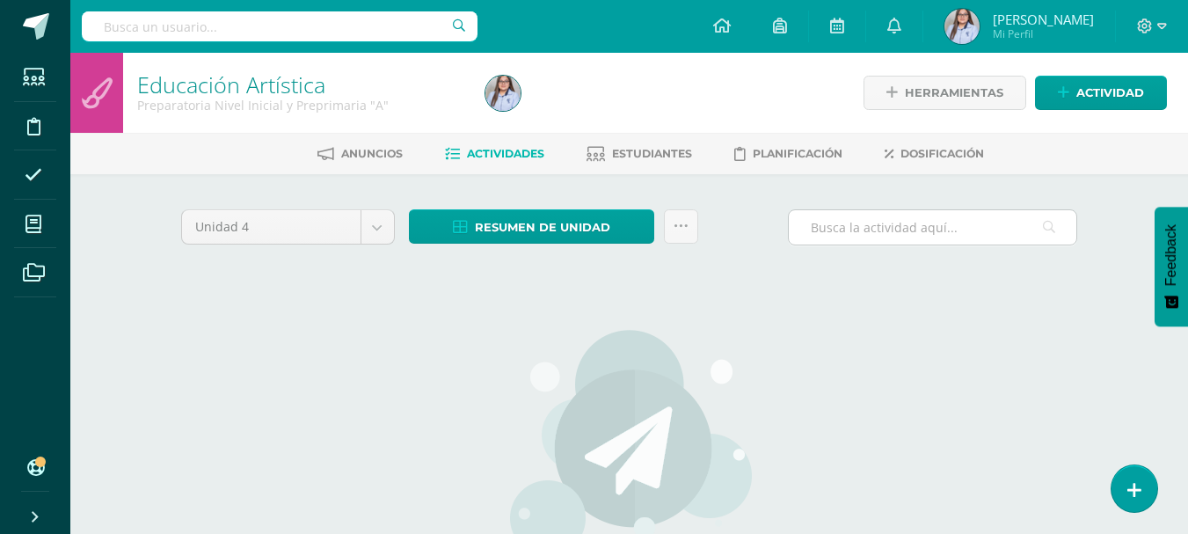
click at [857, 237] on input "text" at bounding box center [931, 227] width 287 height 34
type input "C"
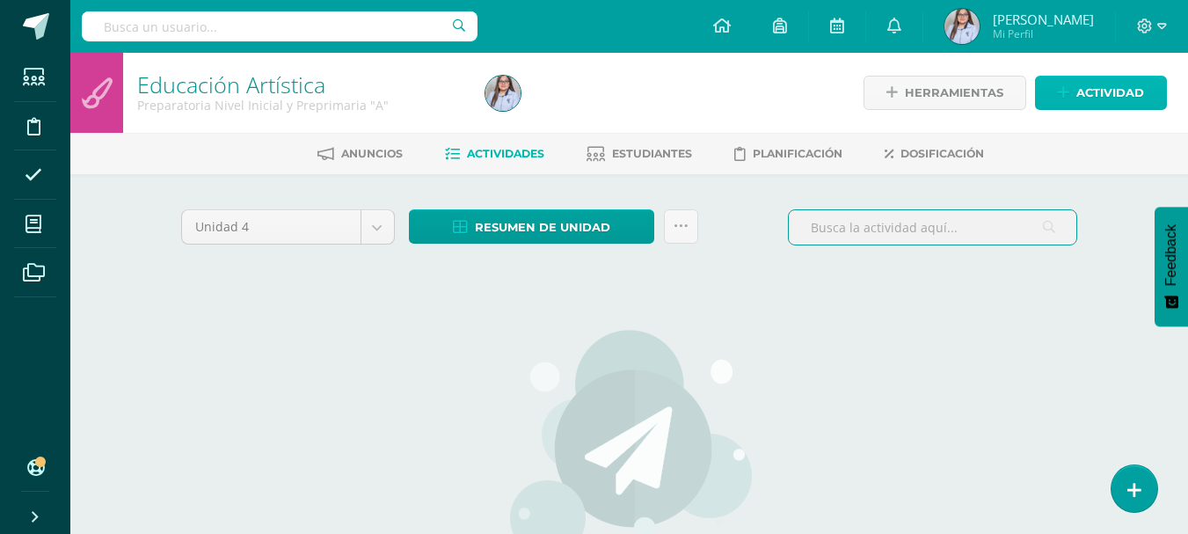
click at [1075, 90] on link "Actividad" at bounding box center [1101, 93] width 132 height 34
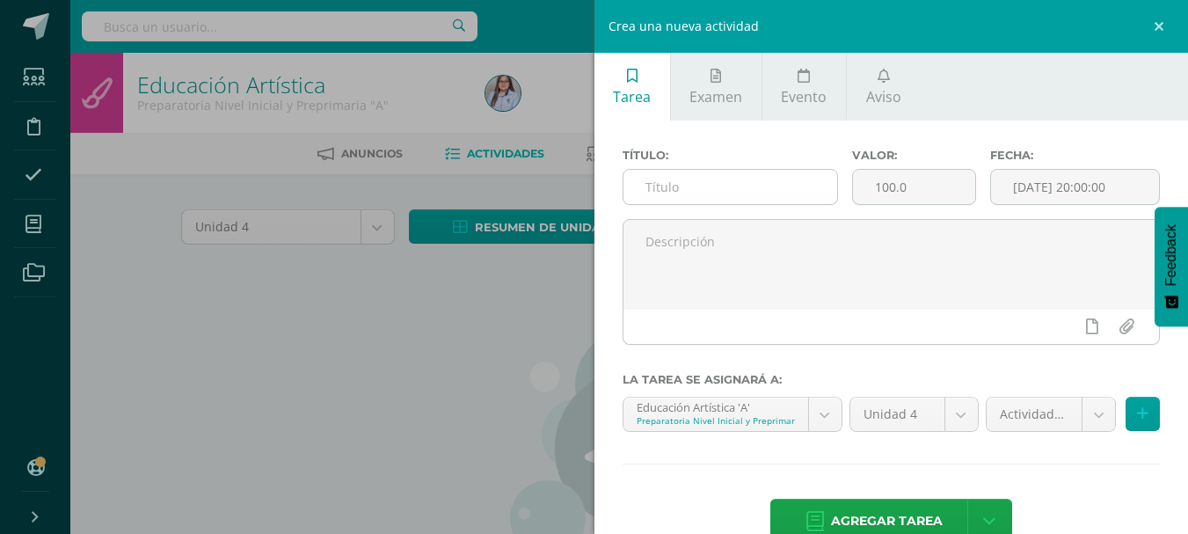
click at [755, 180] on input "text" at bounding box center [730, 187] width 214 height 34
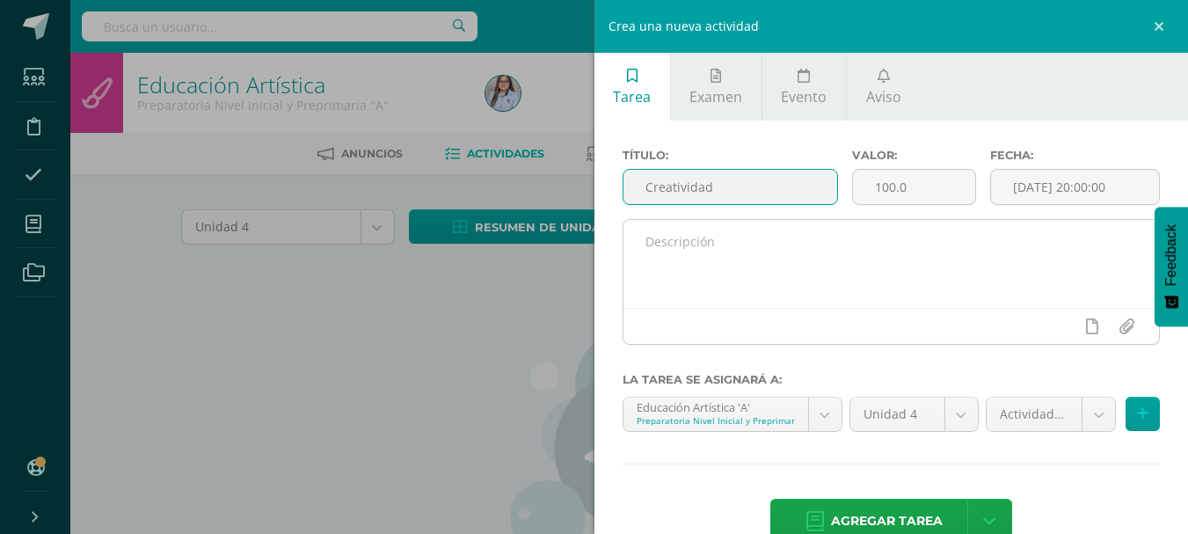
type input "Creatividad"
click at [720, 259] on textarea at bounding box center [891, 264] width 536 height 88
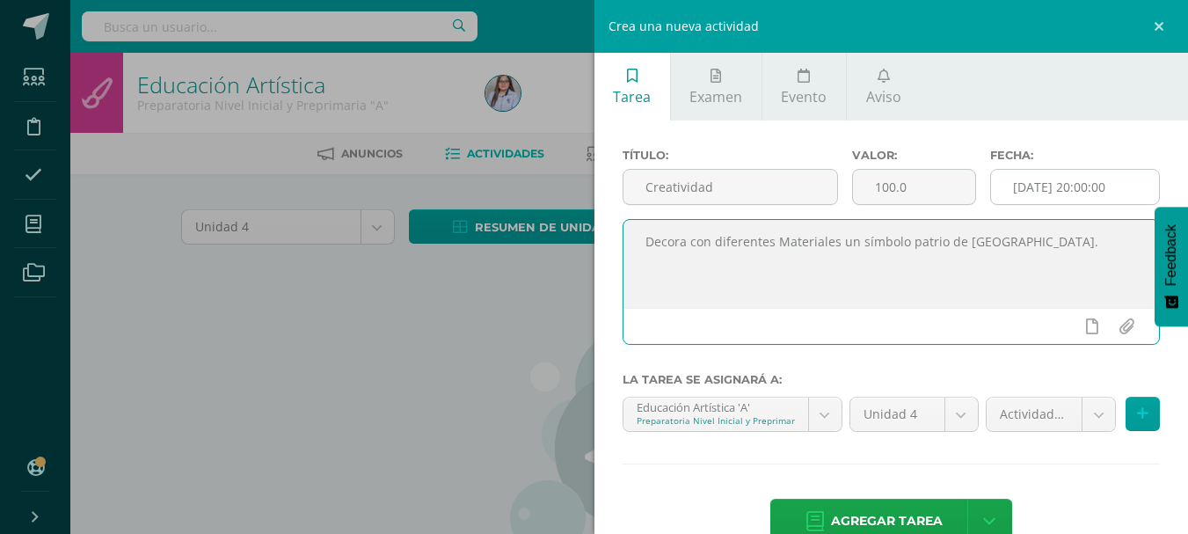
type textarea "Decora con diferentes Materiales un símbolo patrio de Guatemala."
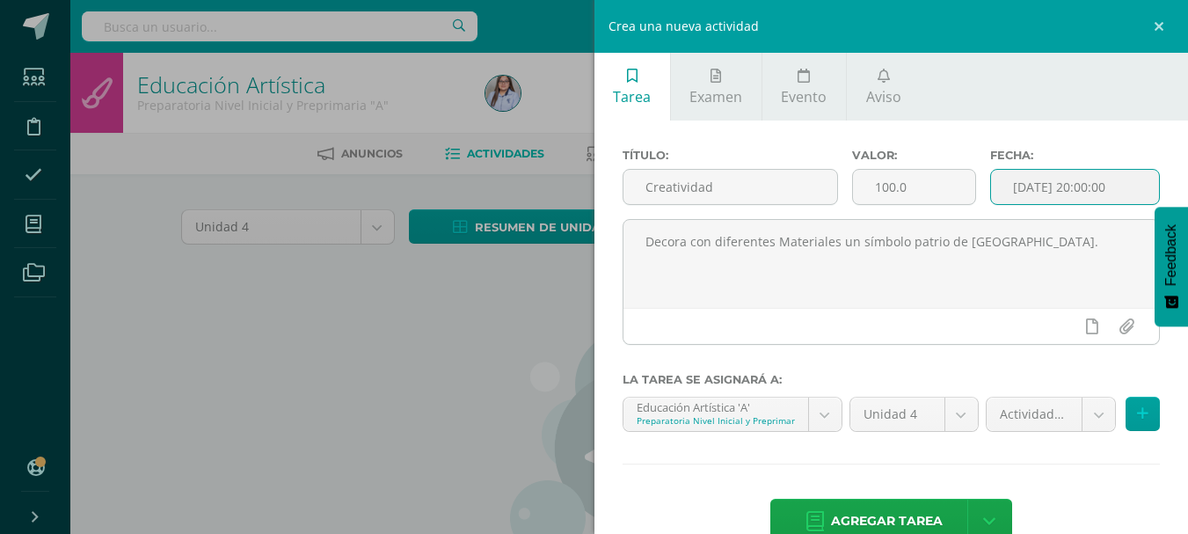
click at [1051, 190] on input "[DATE] 20:00:00" at bounding box center [1075, 187] width 168 height 34
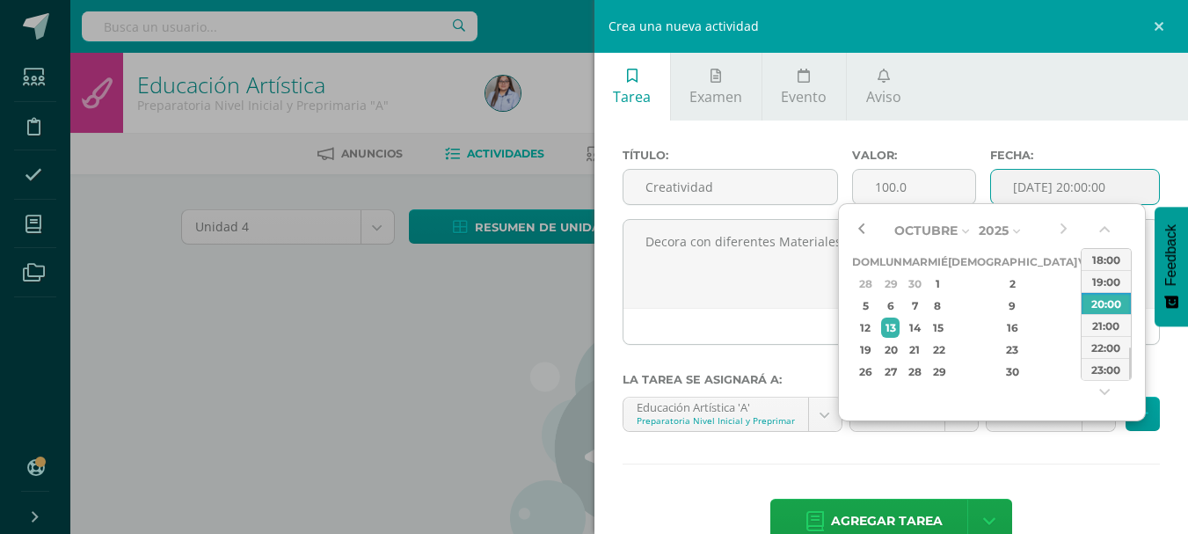
click at [862, 229] on button "button" at bounding box center [861, 230] width 18 height 26
click at [1079, 284] on div "5" at bounding box center [1087, 283] width 16 height 20
click at [1102, 232] on button "button" at bounding box center [1106, 233] width 18 height 26
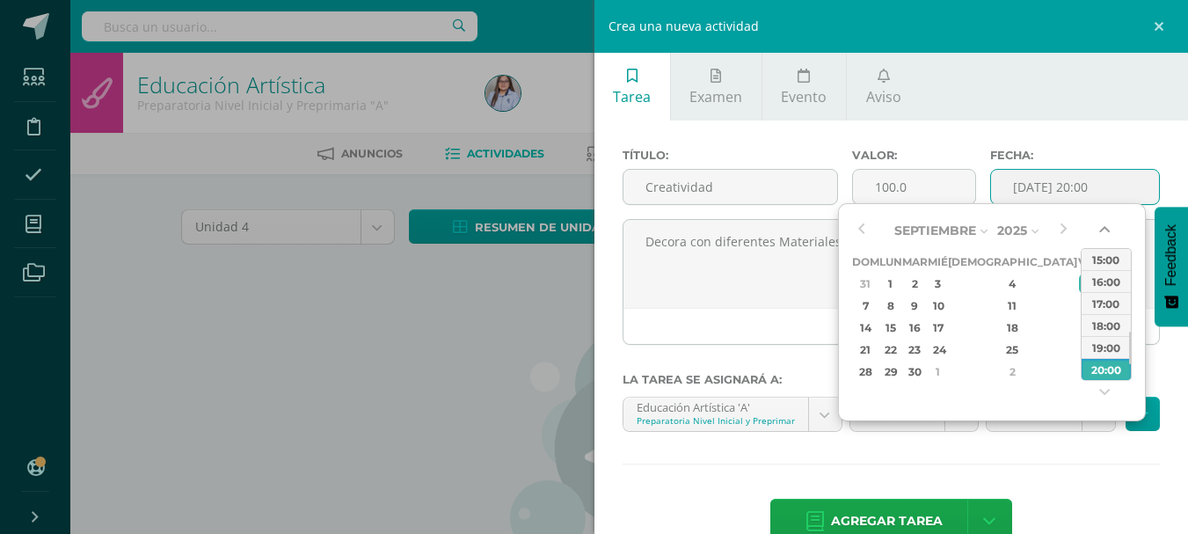
click at [1102, 232] on button "button" at bounding box center [1106, 233] width 18 height 26
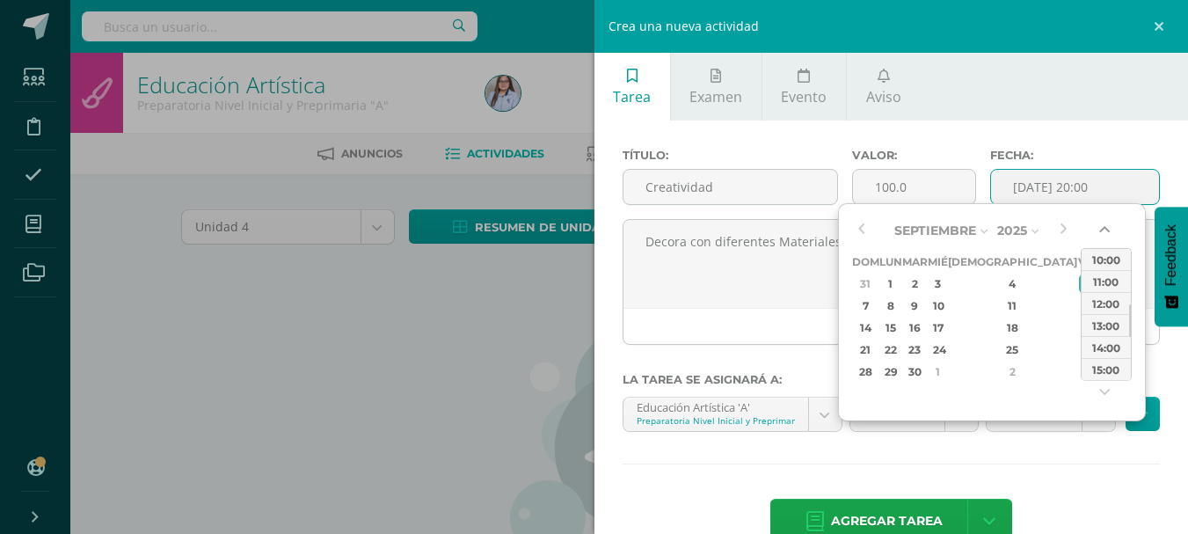
click at [1102, 232] on button "button" at bounding box center [1106, 233] width 18 height 26
click at [1102, 265] on div "08:00" at bounding box center [1105, 259] width 49 height 22
type input "2025-09-05 08:00"
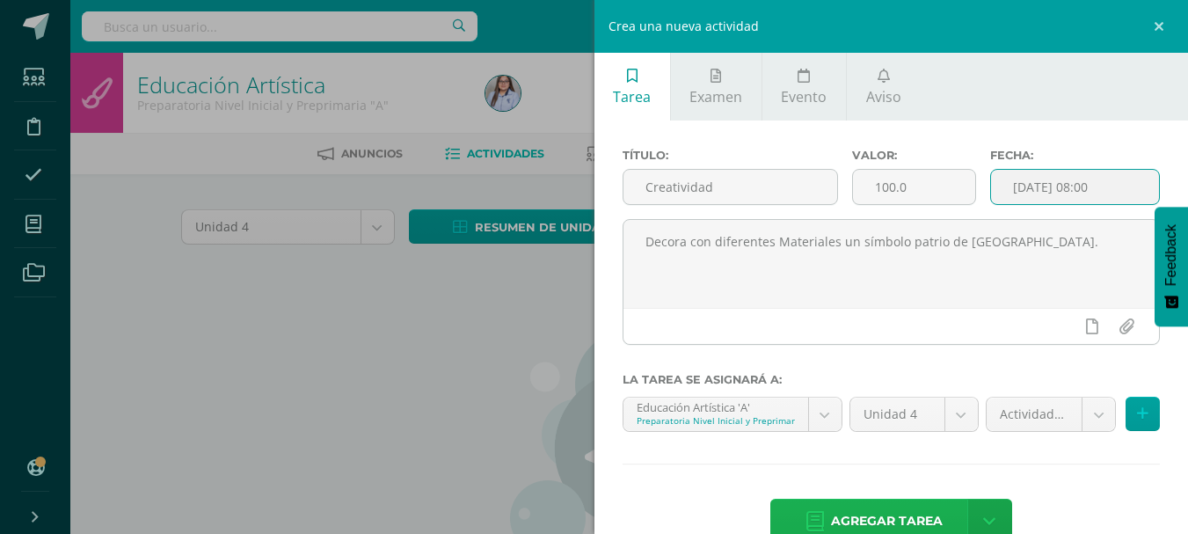
click at [836, 512] on span "Agregar tarea" at bounding box center [887, 520] width 112 height 43
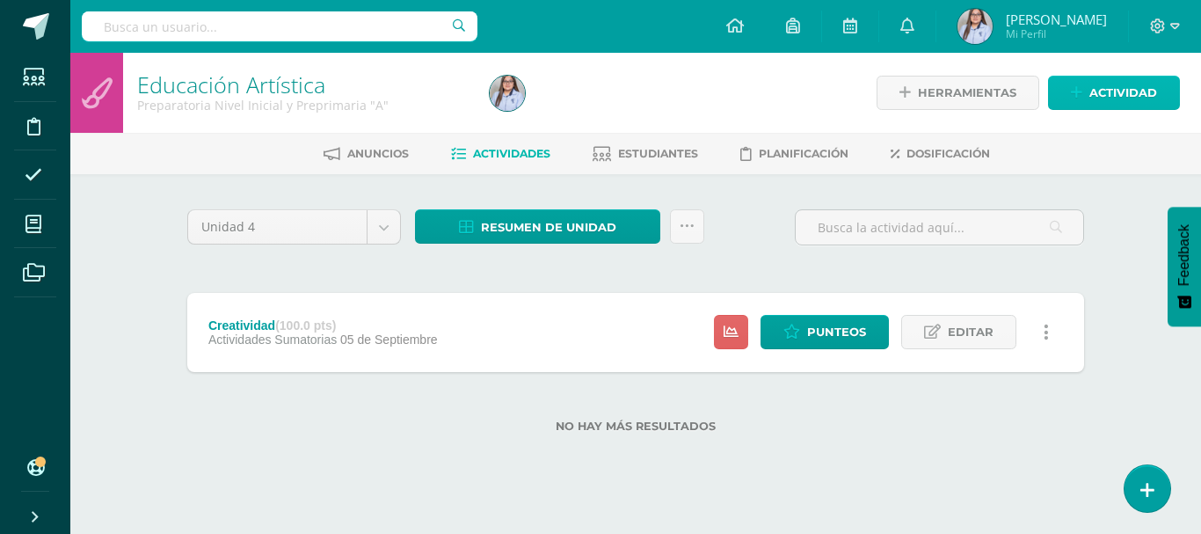
click at [1069, 92] on link "Actividad" at bounding box center [1114, 93] width 132 height 34
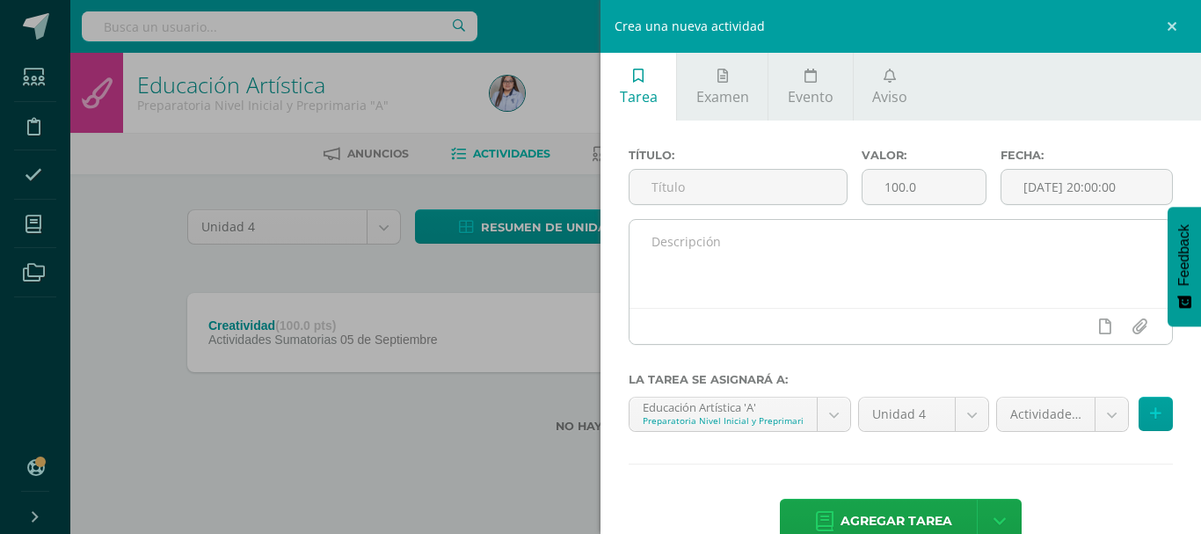
click at [788, 257] on textarea at bounding box center [900, 264] width 542 height 88
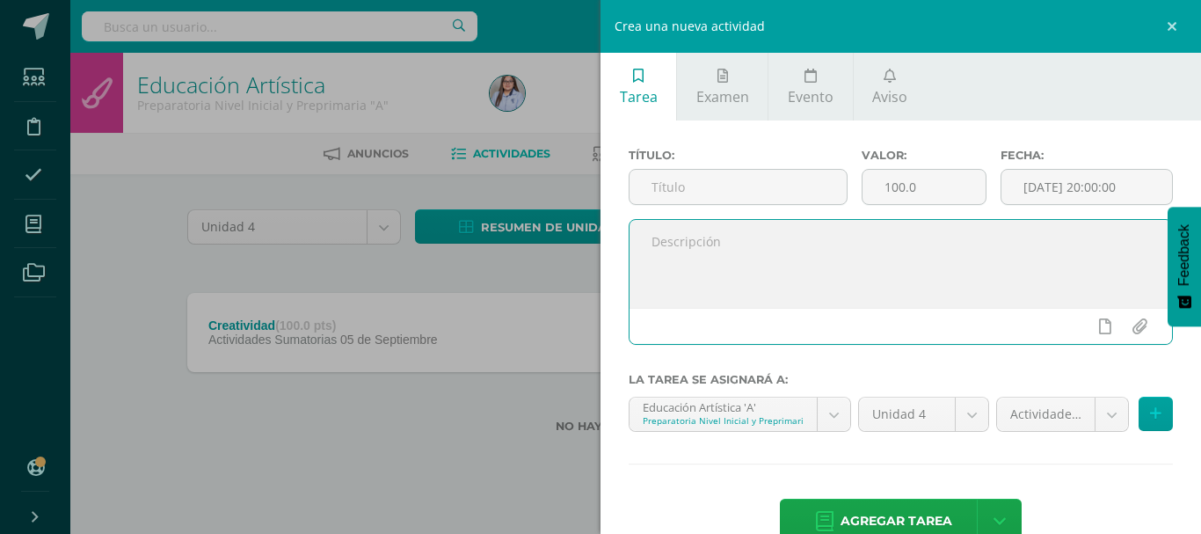
paste textarea "Muestra compromiso y respeto durante actividades de expresión artística."
type textarea "Muestra compromiso y respeto durante actividades de expresión artística."
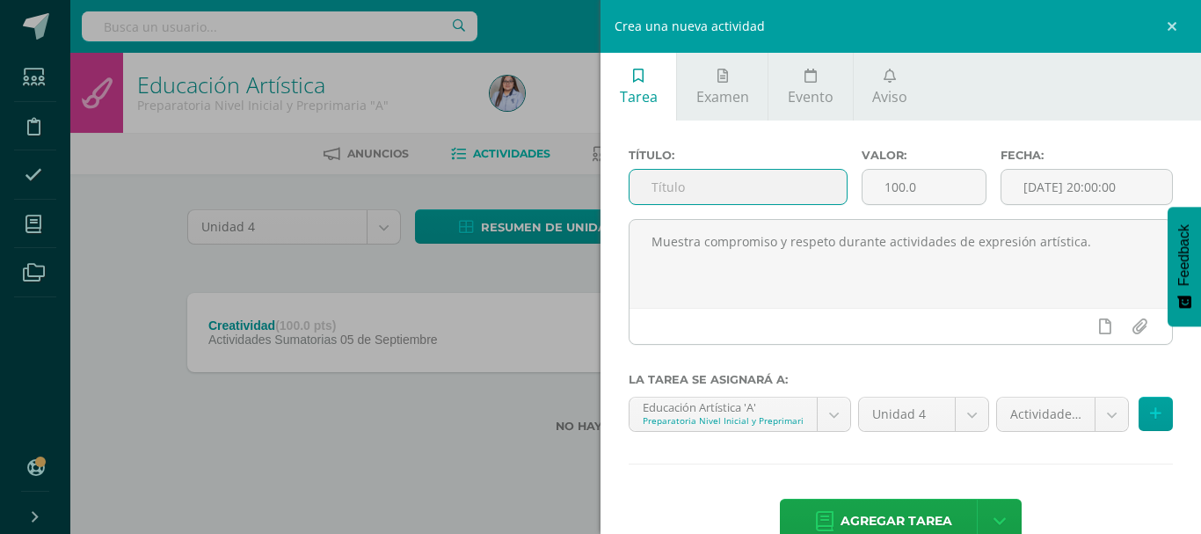
click at [780, 182] on input "text" at bounding box center [737, 187] width 217 height 34
type input "Compromiso y Respeto"
click at [1056, 186] on input "[DATE] 20:00:00" at bounding box center [1086, 187] width 171 height 34
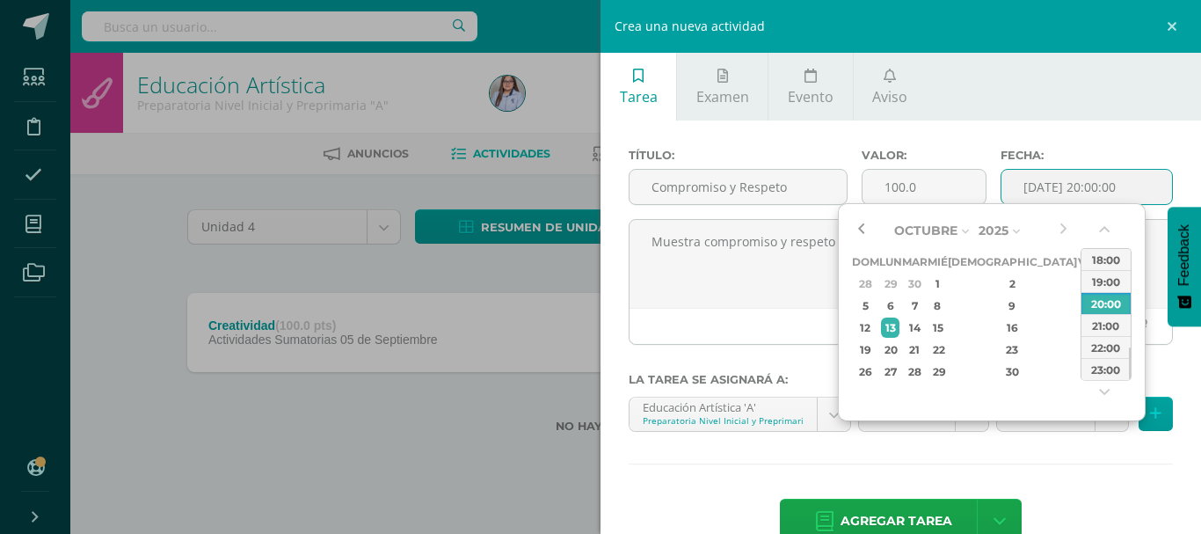
click at [863, 232] on button "button" at bounding box center [861, 230] width 18 height 26
click at [1079, 304] on div "12" at bounding box center [1087, 305] width 16 height 20
click at [1106, 229] on button "button" at bounding box center [1106, 233] width 18 height 26
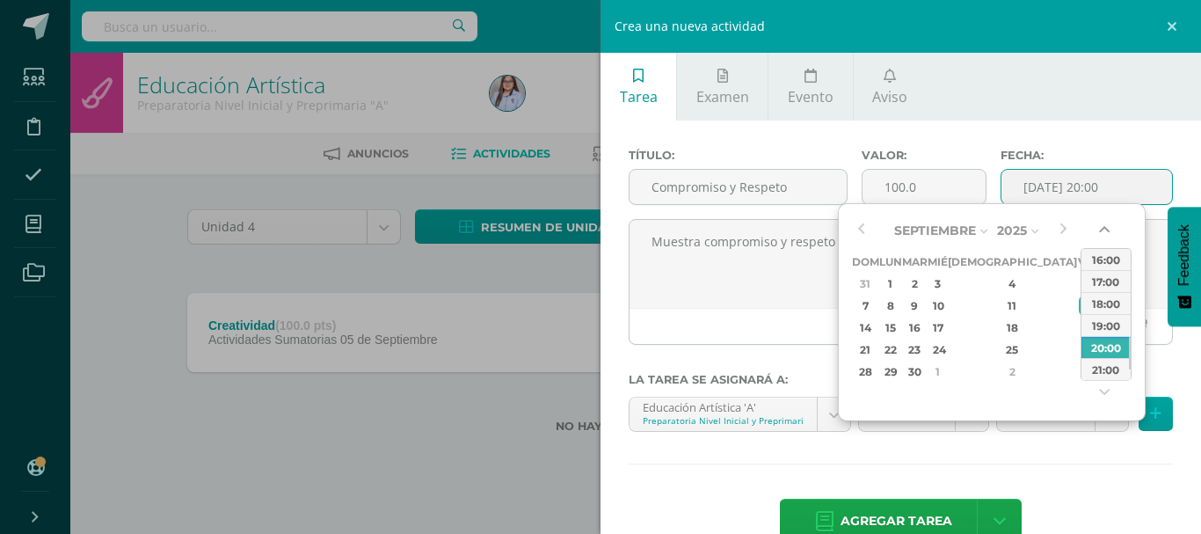
click at [1106, 229] on button "button" at bounding box center [1106, 233] width 18 height 26
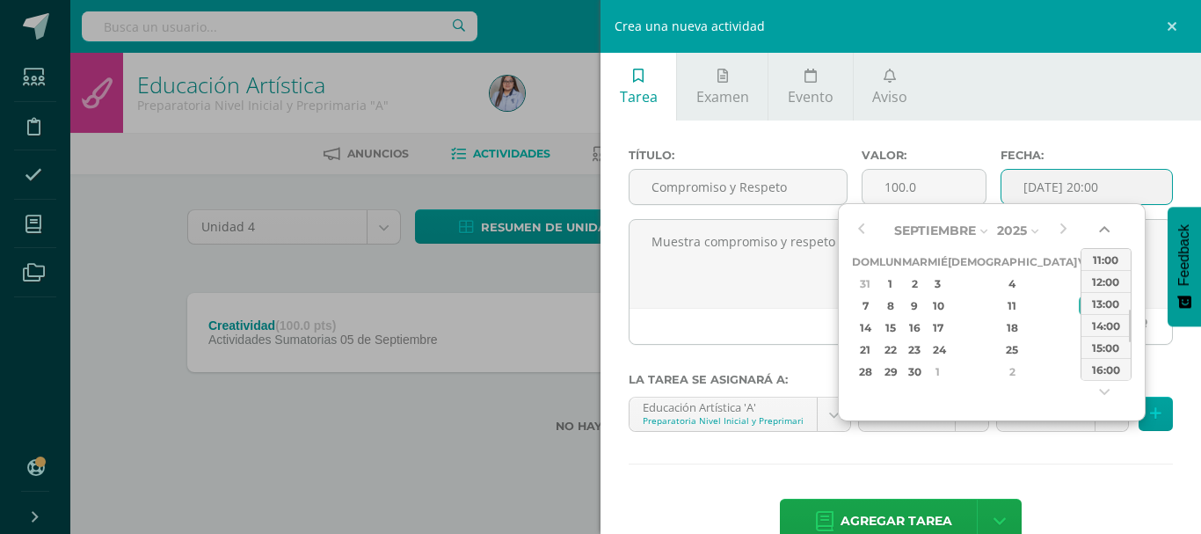
click at [1106, 229] on button "button" at bounding box center [1106, 233] width 18 height 26
click at [1105, 262] on div "08:00" at bounding box center [1105, 259] width 49 height 22
type input "2025-09-12 08:00"
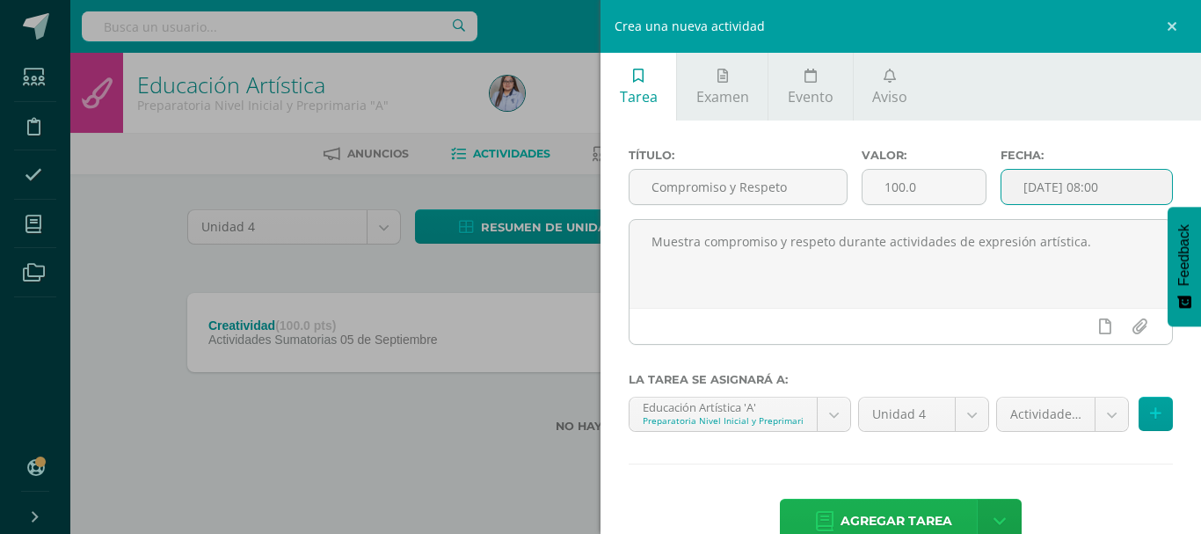
click at [856, 515] on span "Agregar tarea" at bounding box center [896, 520] width 112 height 43
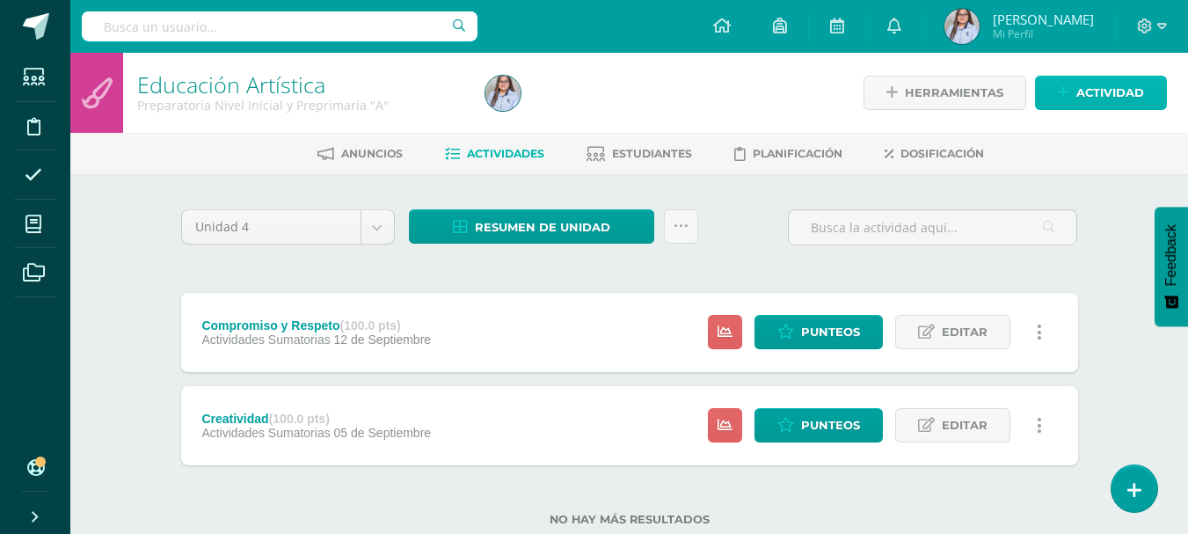
click at [1076, 93] on span "Actividad" at bounding box center [1110, 92] width 68 height 33
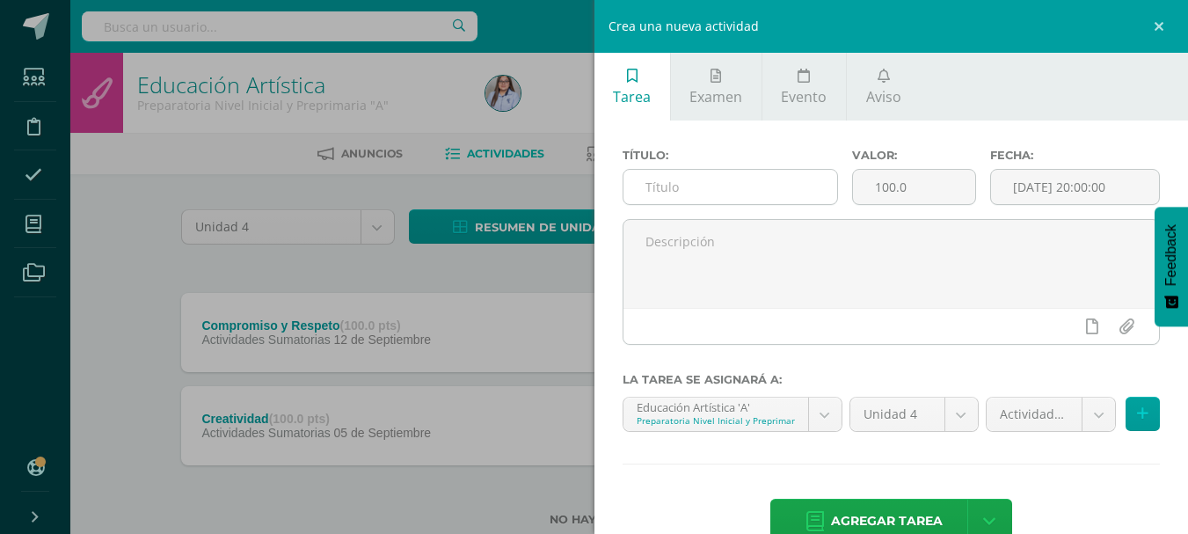
click at [775, 196] on input "text" at bounding box center [730, 187] width 214 height 34
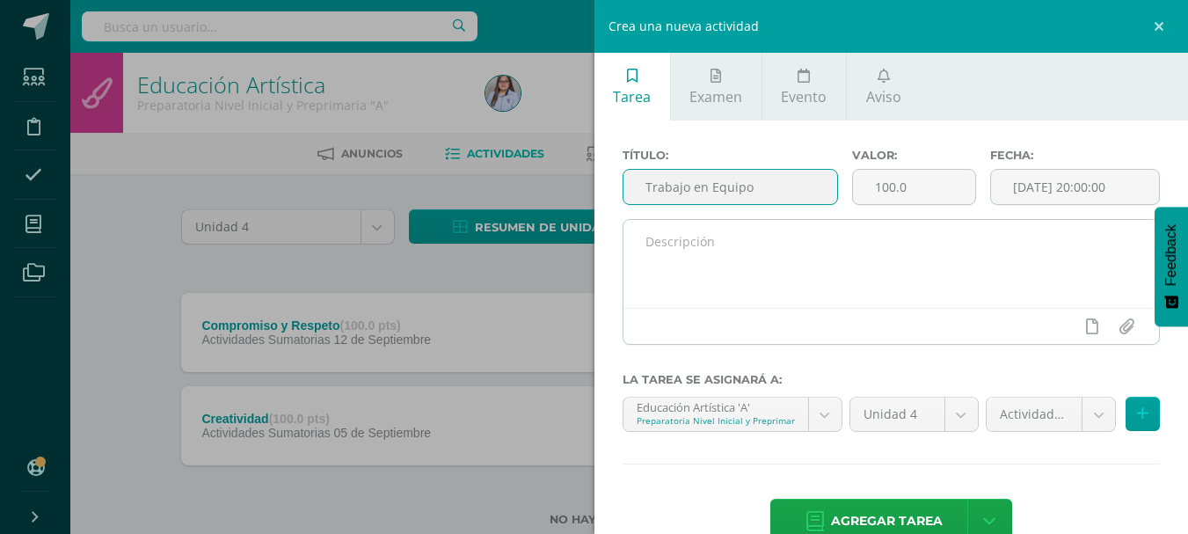
type input "Trabajo en Equipo"
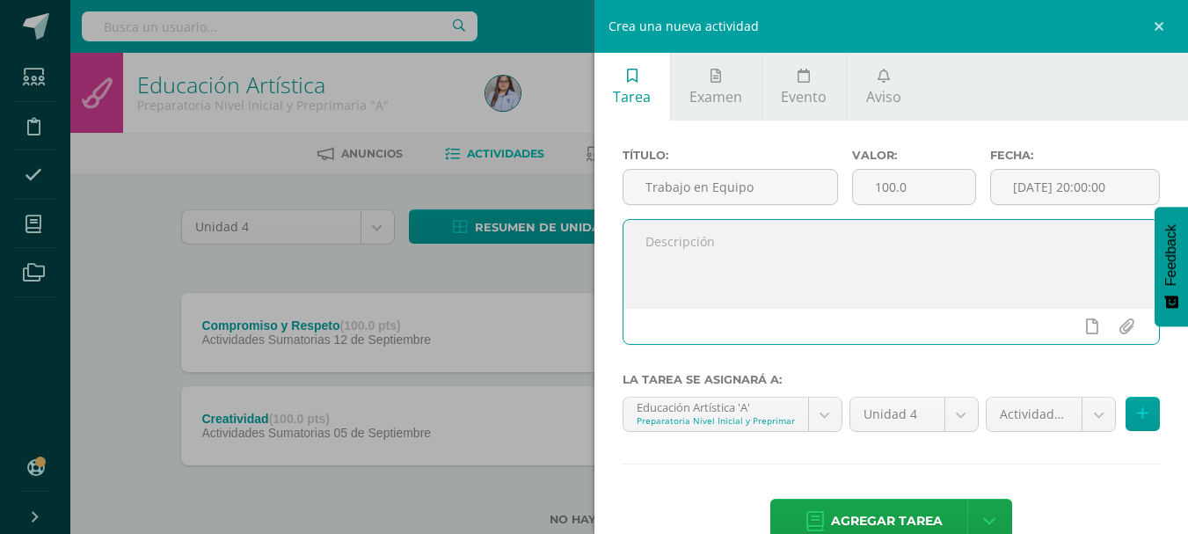
click at [774, 236] on textarea at bounding box center [891, 264] width 536 height 88
click at [744, 251] on textarea at bounding box center [891, 264] width 536 height 88
paste textarea "Realiza trabajo en equipo durante actividades de expresión artística."
type textarea "Realiza trabajo en equipo durante actividades de expresión artística."
click at [1087, 179] on input "[DATE] 20:00:00" at bounding box center [1075, 187] width 168 height 34
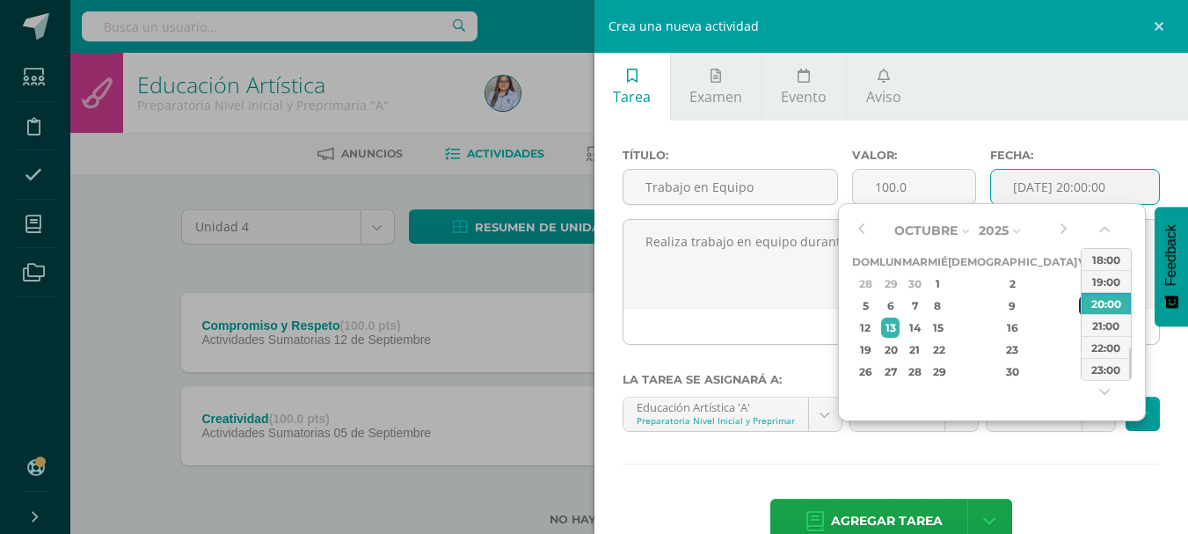
click at [1079, 302] on div "10" at bounding box center [1087, 305] width 16 height 20
click at [1102, 227] on button "button" at bounding box center [1106, 233] width 18 height 26
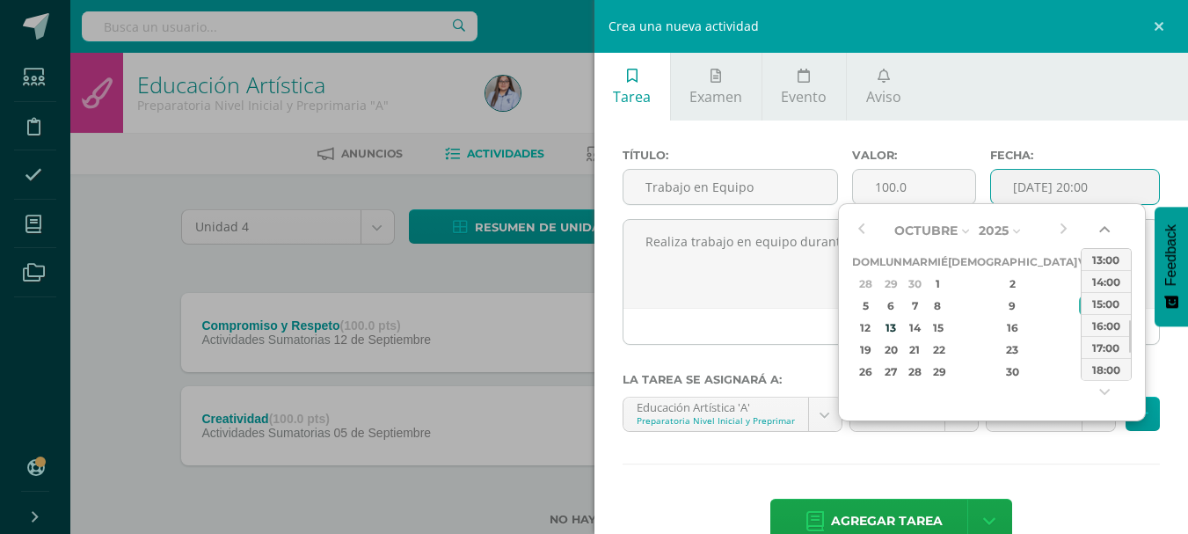
click at [1102, 227] on button "button" at bounding box center [1106, 233] width 18 height 26
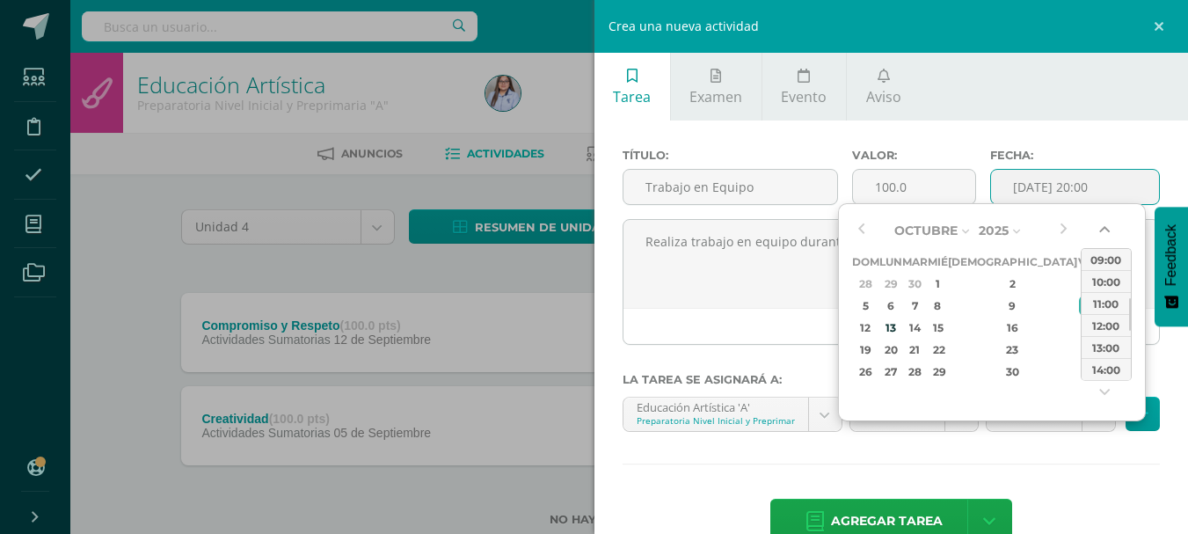
click at [1102, 227] on button "button" at bounding box center [1106, 233] width 18 height 26
click at [1096, 258] on div "08:00" at bounding box center [1105, 259] width 49 height 22
type input "2025-10-10 08:00"
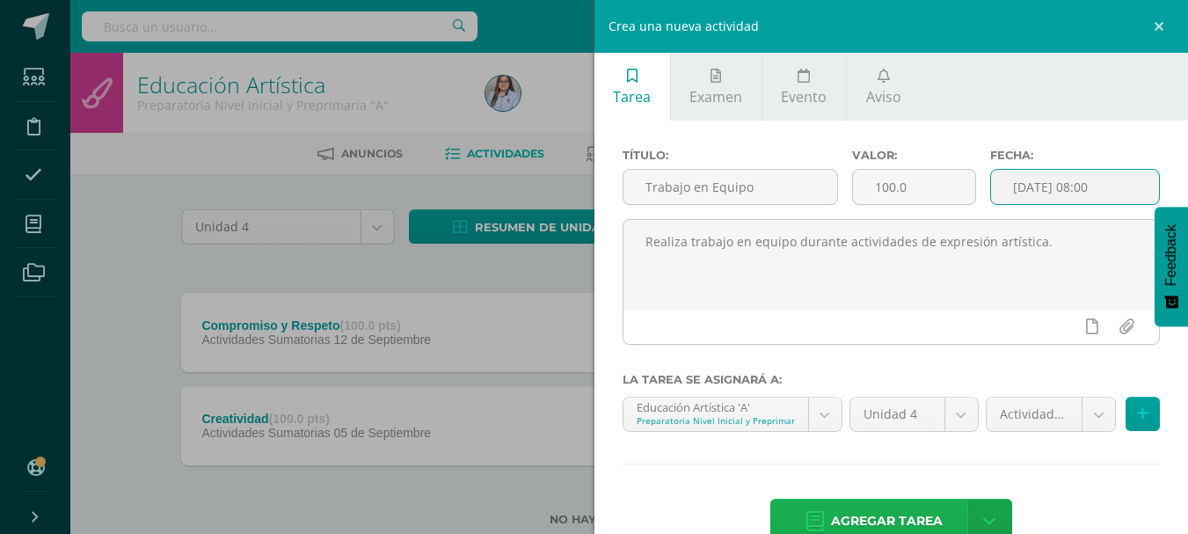
click at [850, 510] on span "Agregar tarea" at bounding box center [887, 520] width 112 height 43
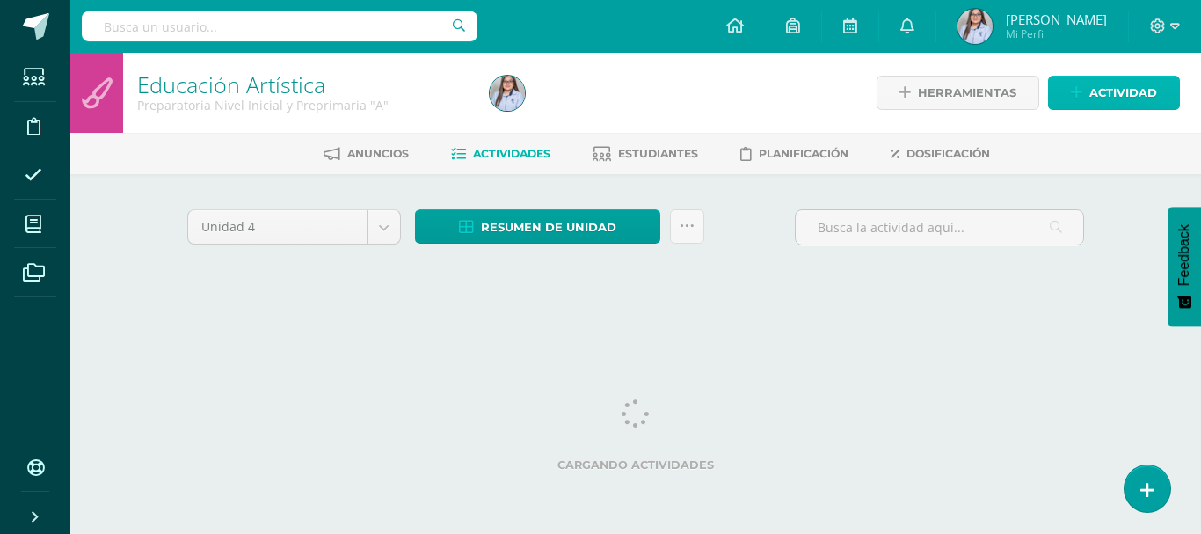
click at [1070, 93] on link "Actividad" at bounding box center [1114, 93] width 132 height 34
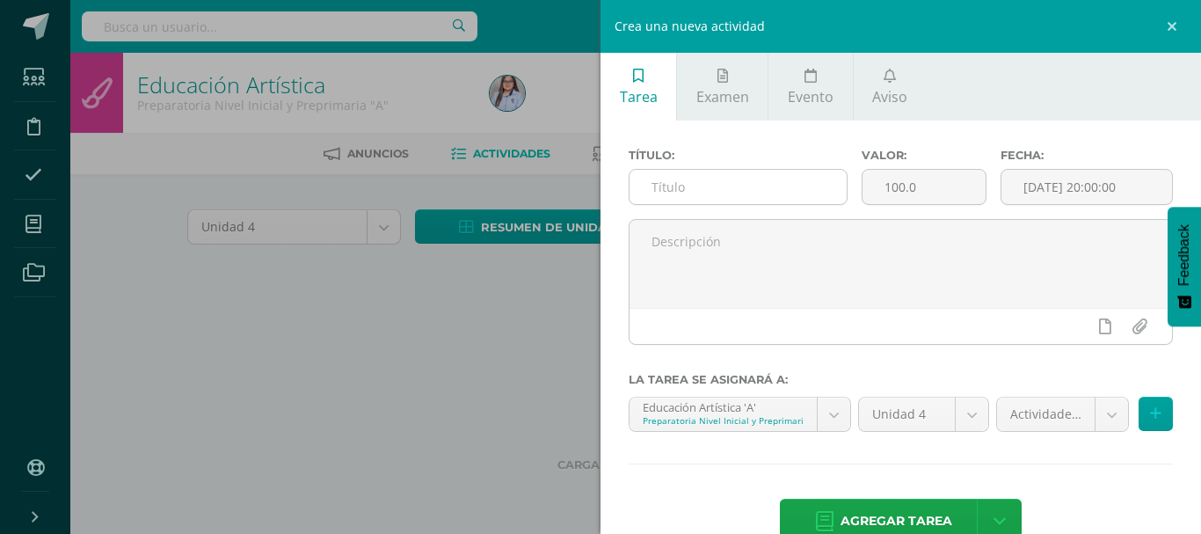
click at [758, 185] on input "text" at bounding box center [737, 187] width 217 height 34
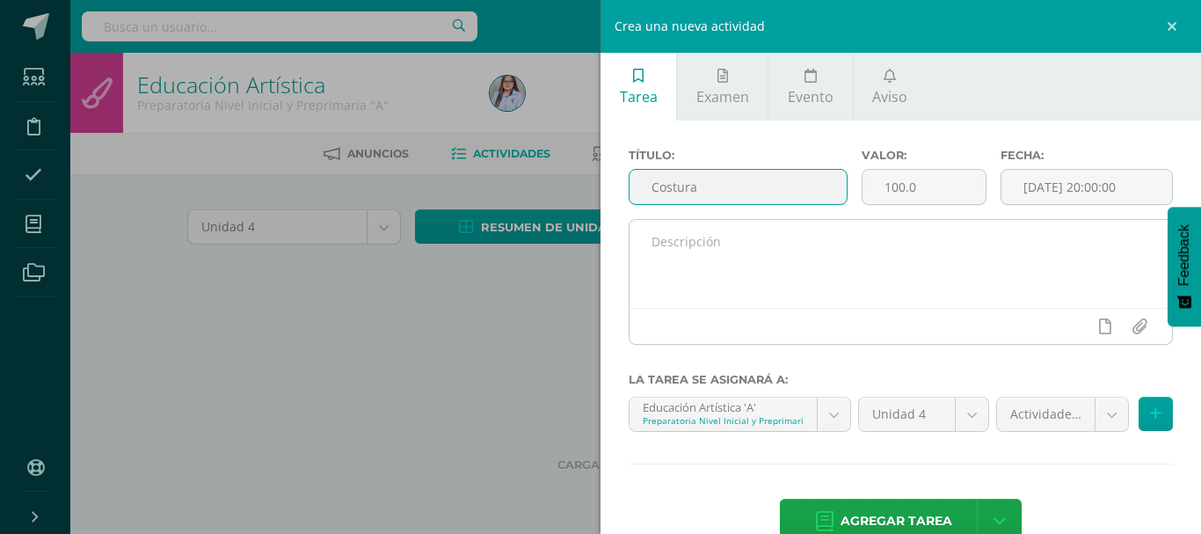
type input "Costura"
click at [701, 222] on textarea at bounding box center [900, 264] width 542 height 88
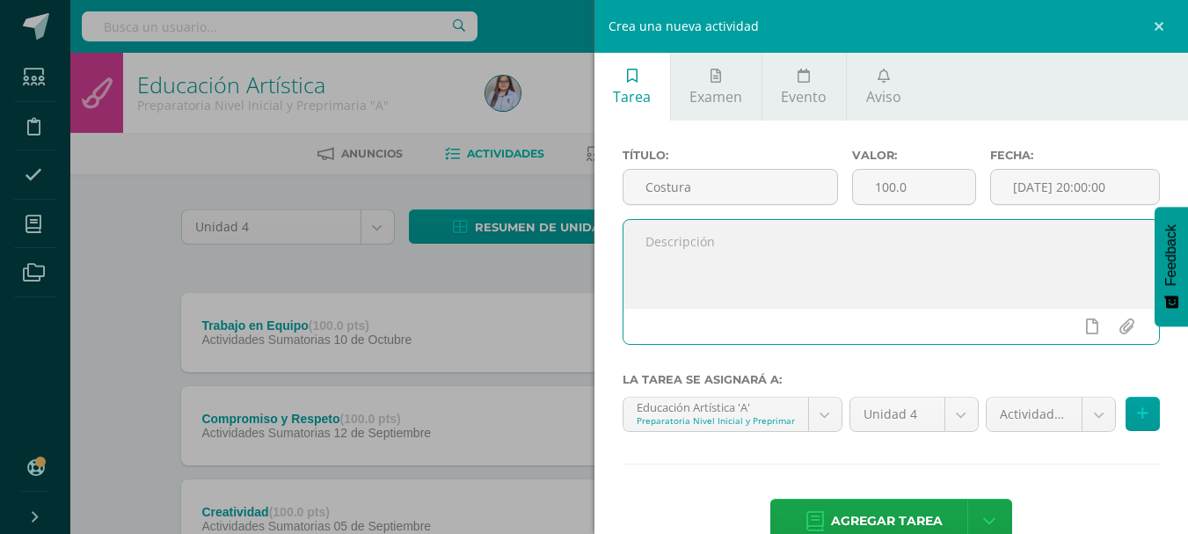
click at [783, 293] on textarea at bounding box center [891, 264] width 536 height 88
paste textarea "Realiza puntadas simples y muestra avances en la costura de la maya plástica."
type textarea "Realiza puntadas simples y muestra avances en la costura de la maya plástica."
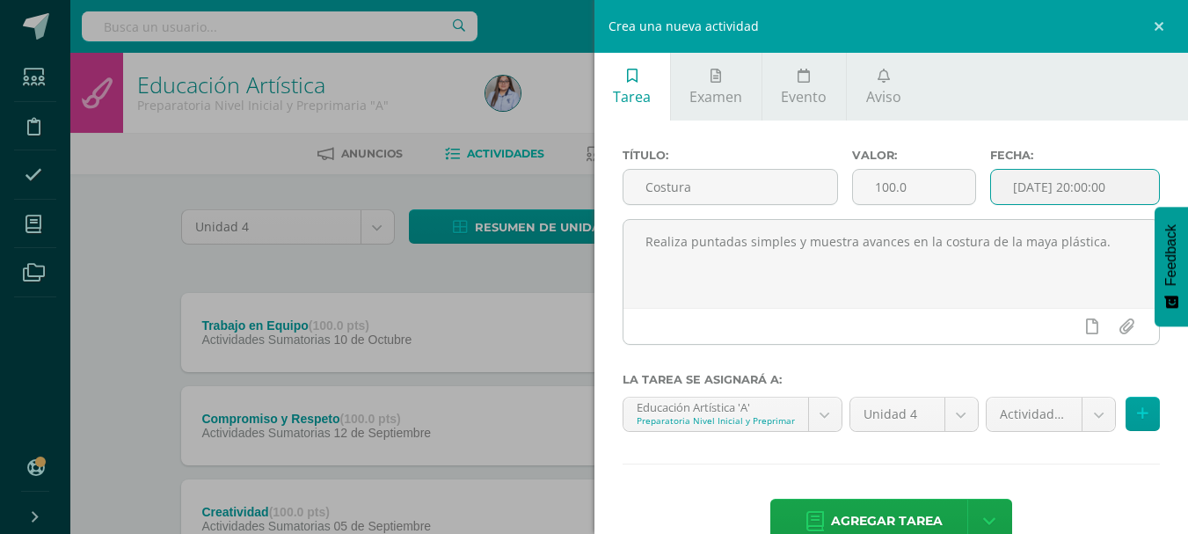
click at [1082, 189] on input "[DATE] 20:00:00" at bounding box center [1075, 187] width 168 height 34
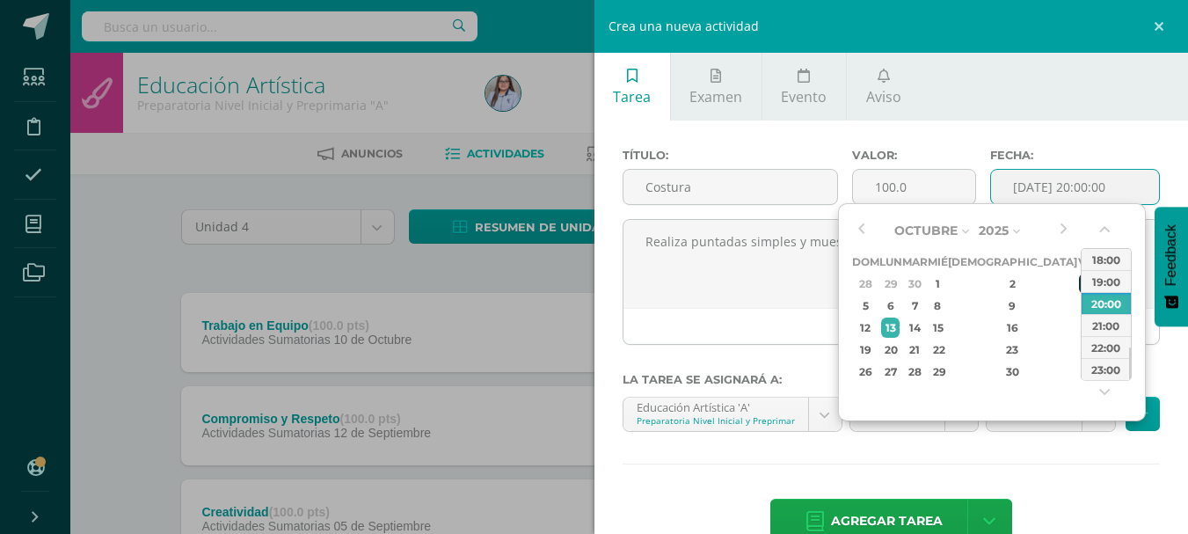
click at [1079, 283] on div "3" at bounding box center [1087, 283] width 16 height 20
click at [1108, 227] on button "button" at bounding box center [1106, 233] width 18 height 26
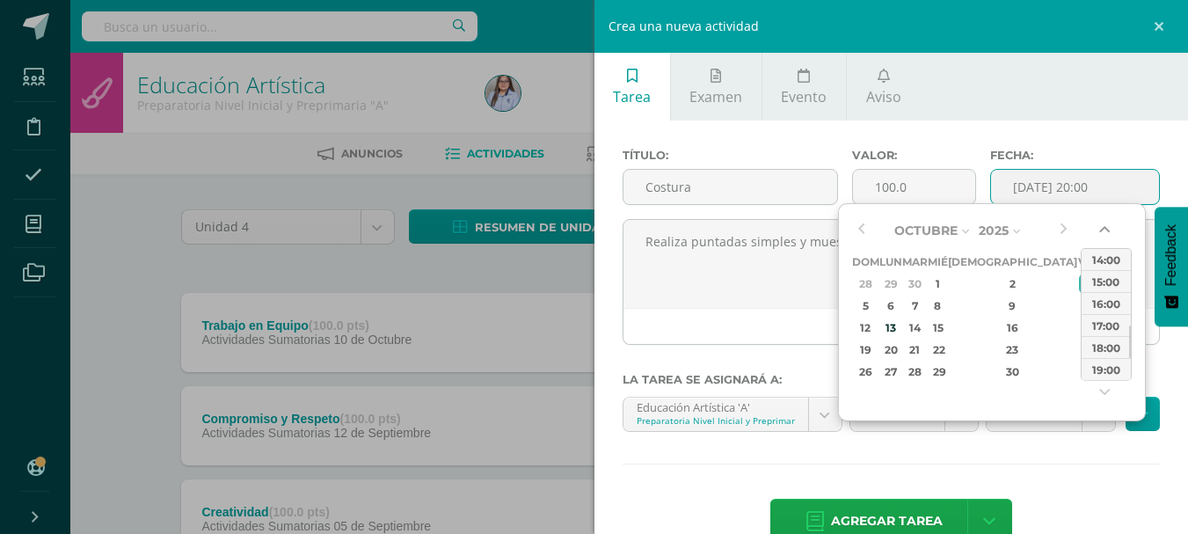
click at [1108, 227] on button "button" at bounding box center [1106, 233] width 18 height 26
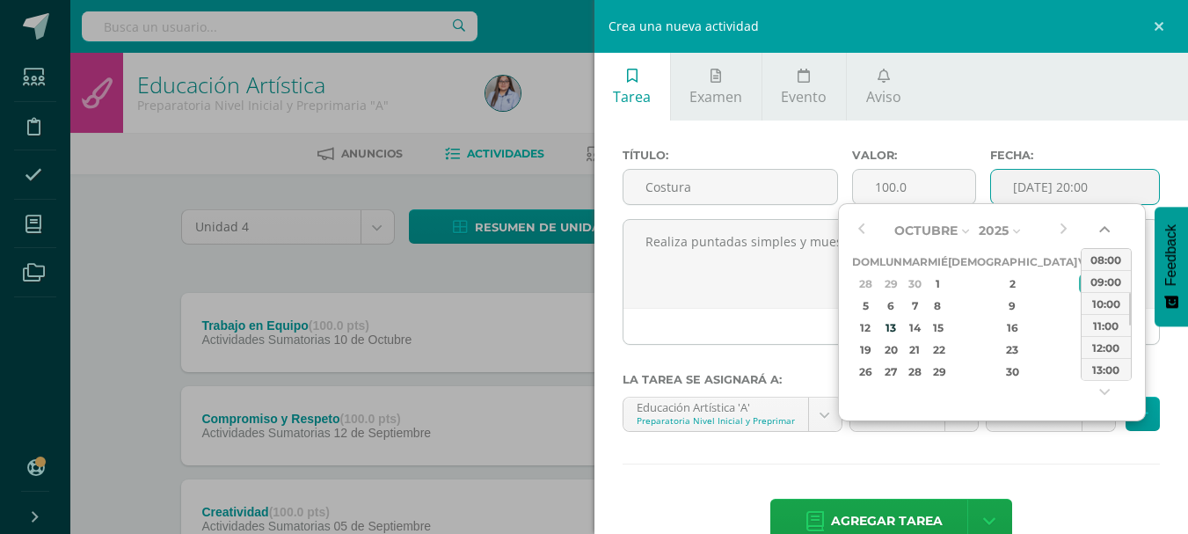
click at [1108, 227] on button "button" at bounding box center [1106, 233] width 18 height 26
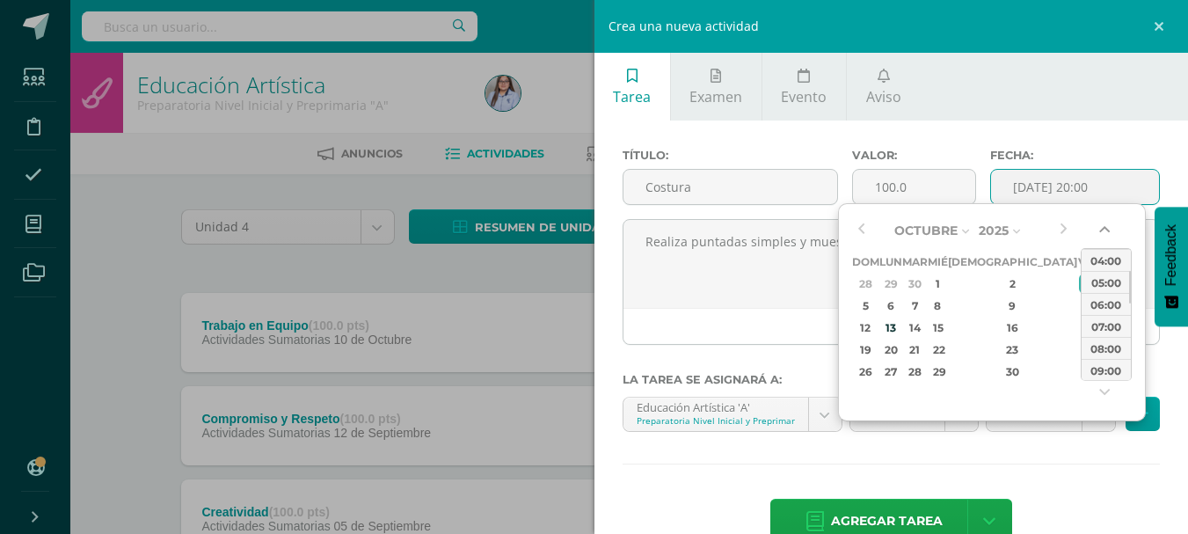
click at [1108, 227] on button "button" at bounding box center [1106, 233] width 18 height 26
click at [1108, 372] on div "08:00" at bounding box center [1105, 370] width 49 height 22
type input "2025-10-03 08:00"
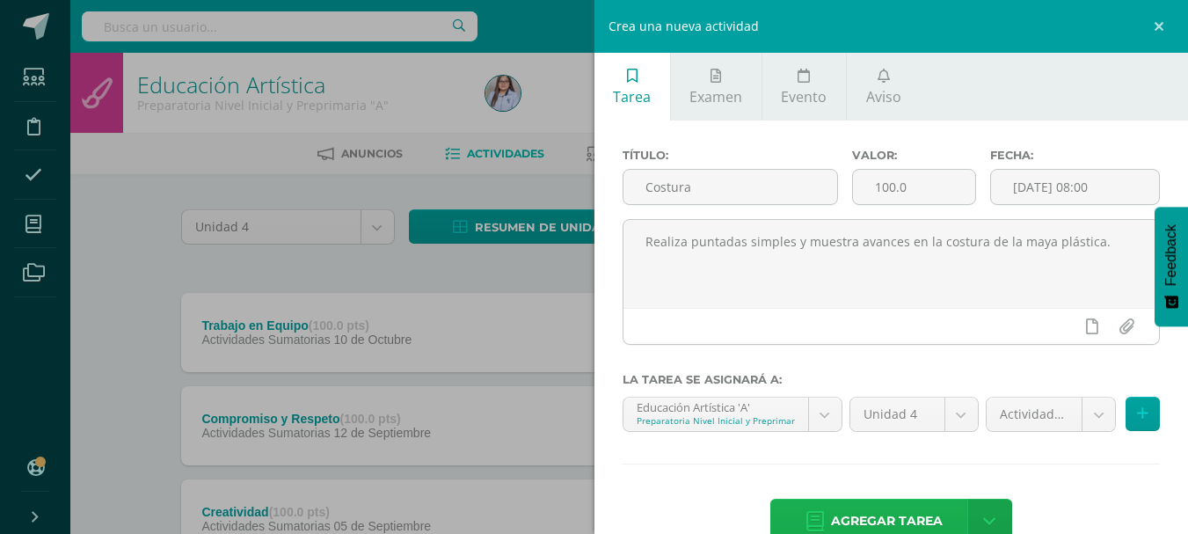
click at [870, 513] on span "Agregar tarea" at bounding box center [887, 520] width 112 height 43
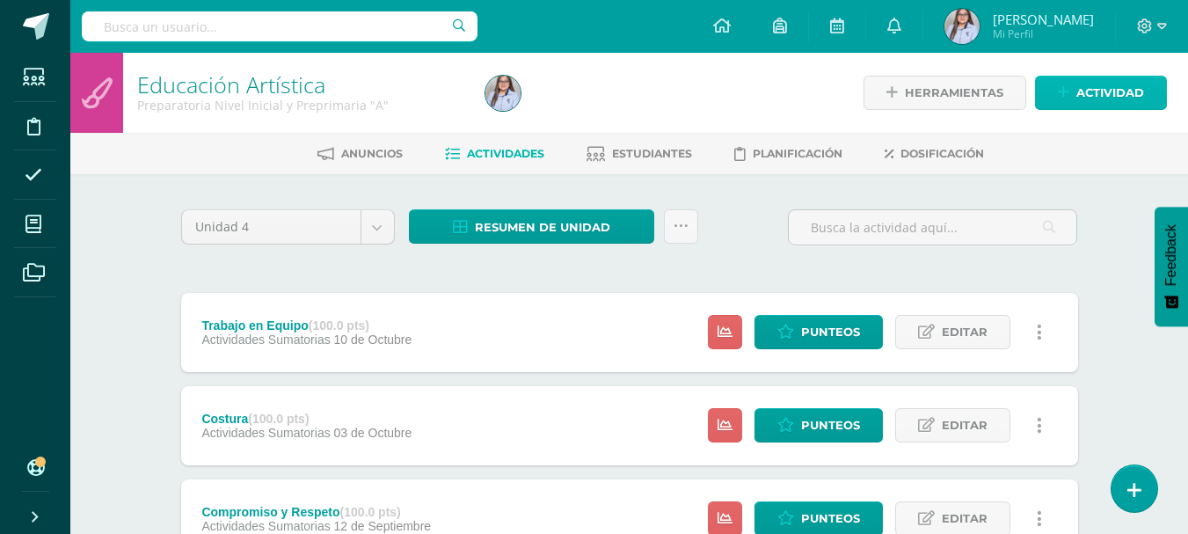
click at [1070, 100] on link "Actividad" at bounding box center [1101, 93] width 132 height 34
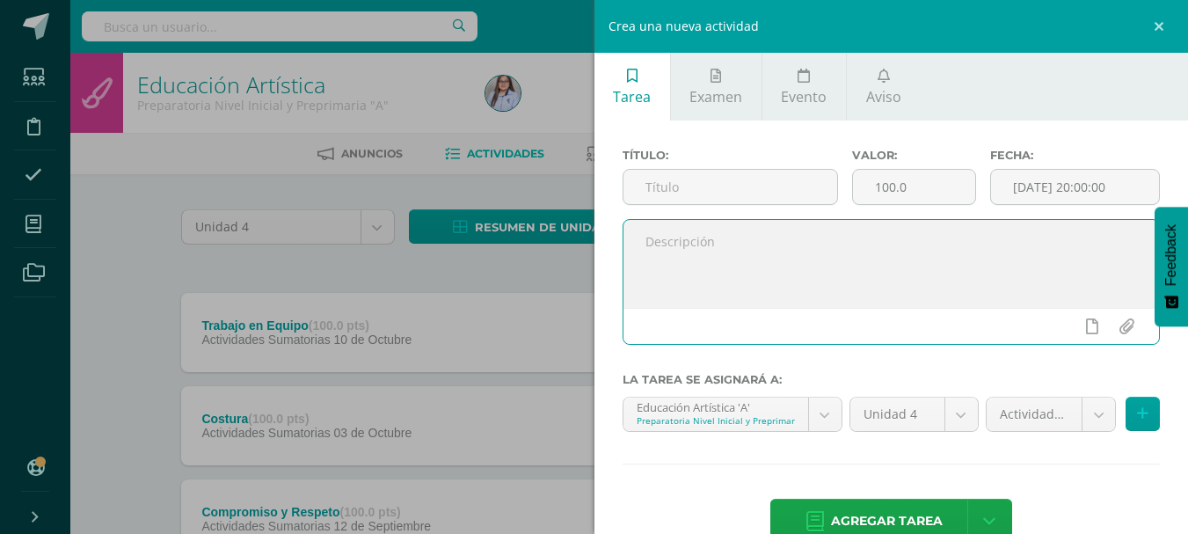
click at [704, 258] on textarea at bounding box center [891, 264] width 536 height 88
paste textarea "Tiene coordinación ojo- mano al realizar diferentes trazos."
type textarea "Tiene coordinación ojo- mano al realizar diferentes trazos."
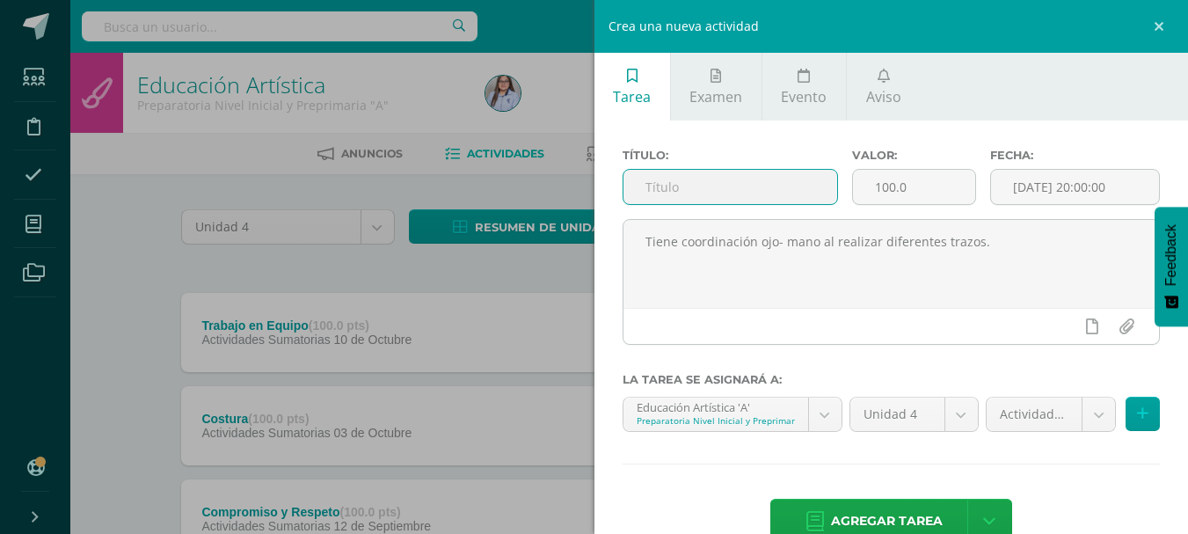
click at [694, 196] on input "text" at bounding box center [730, 187] width 214 height 34
type input "Aprestamiento"
click at [1081, 189] on input "[DATE] 20:00:00" at bounding box center [1075, 187] width 168 height 34
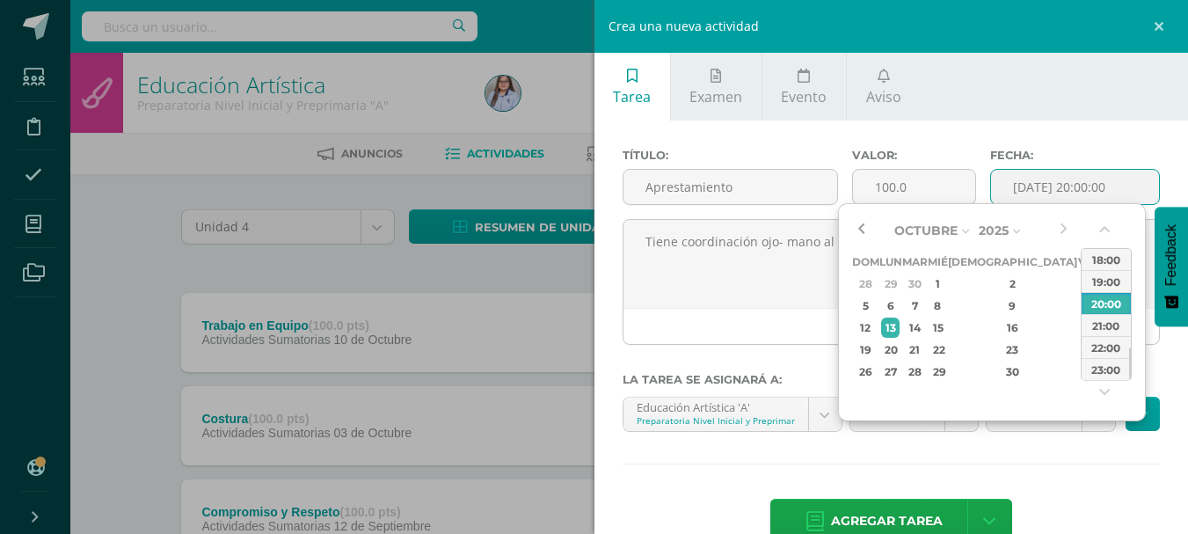
click at [862, 228] on button "button" at bounding box center [861, 230] width 18 height 26
click at [1079, 351] on div "26" at bounding box center [1087, 349] width 16 height 20
click at [1104, 229] on button "button" at bounding box center [1106, 233] width 18 height 26
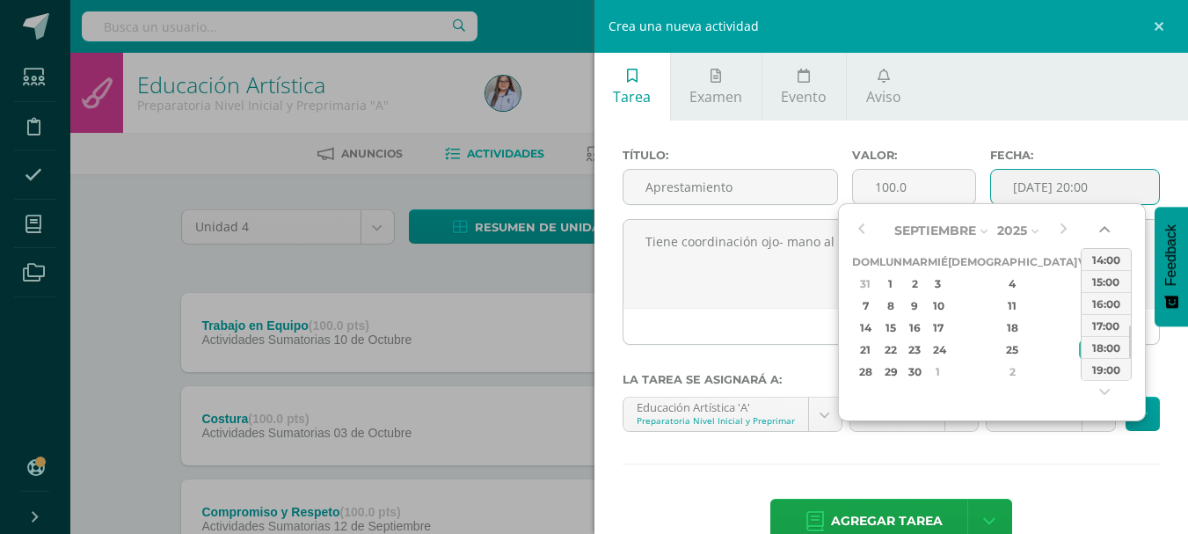
click at [1104, 229] on button "button" at bounding box center [1106, 233] width 18 height 26
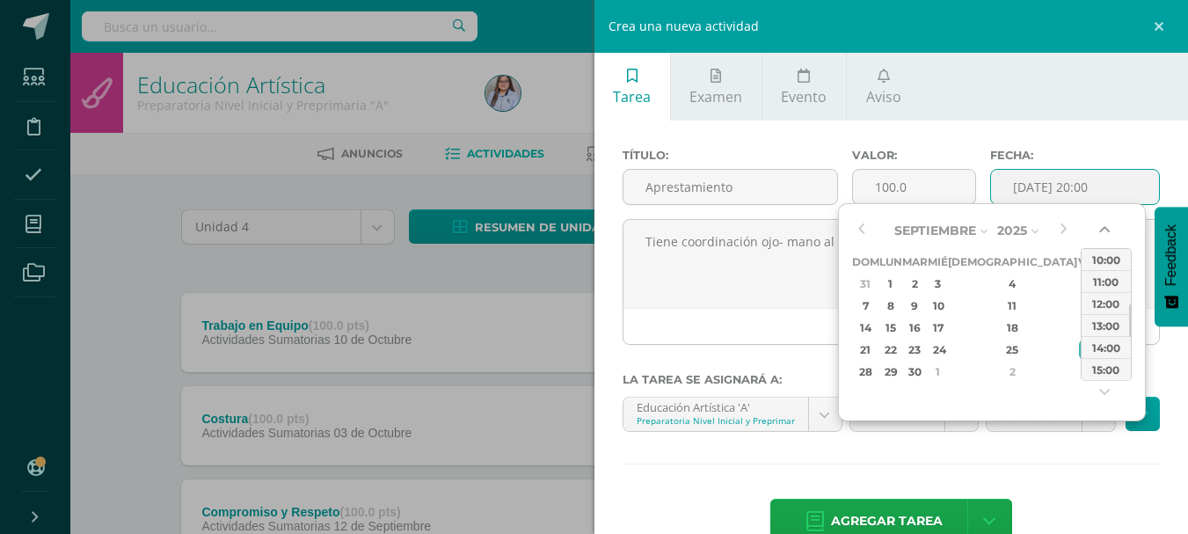
click at [1104, 229] on button "button" at bounding box center [1106, 233] width 18 height 26
click at [1111, 273] on div "08:00" at bounding box center [1105, 281] width 49 height 22
type input "[DATE] 08:00"
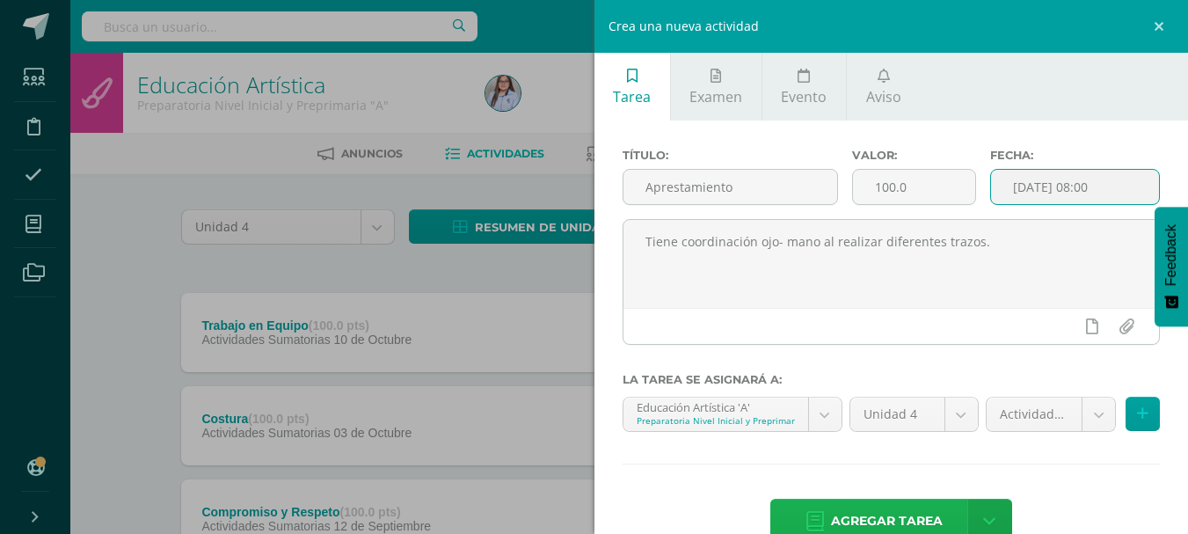
click at [879, 512] on span "Agregar tarea" at bounding box center [887, 520] width 112 height 43
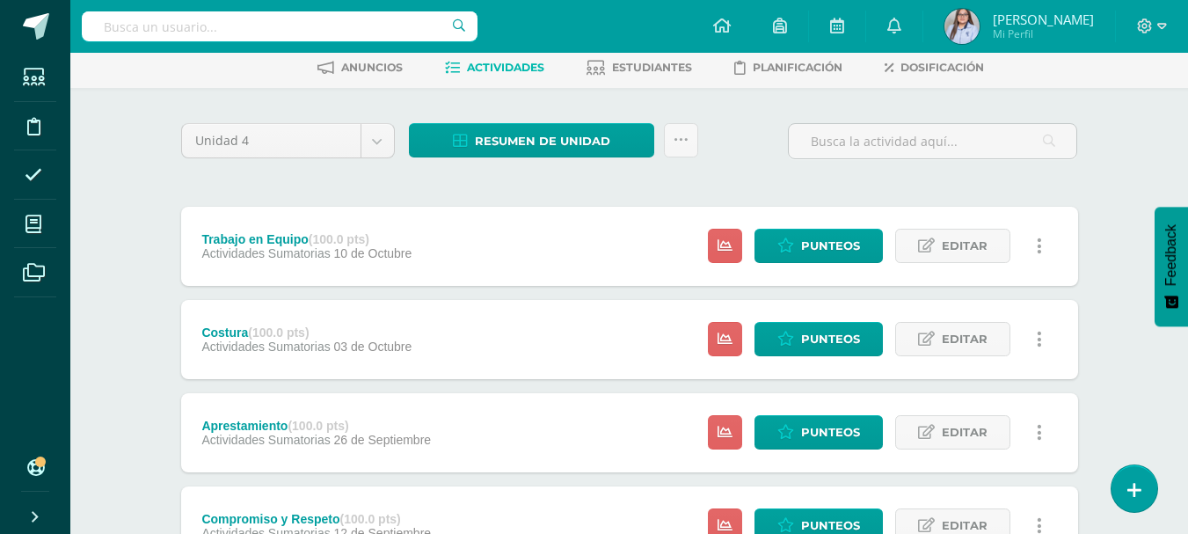
scroll to position [30, 0]
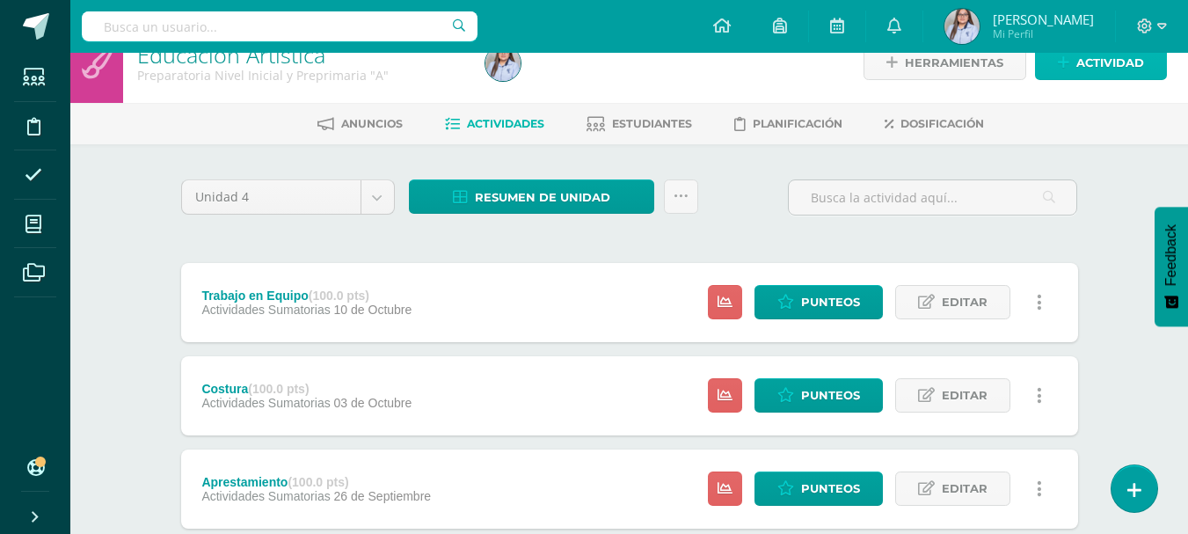
click at [1092, 69] on span "Actividad" at bounding box center [1110, 63] width 68 height 33
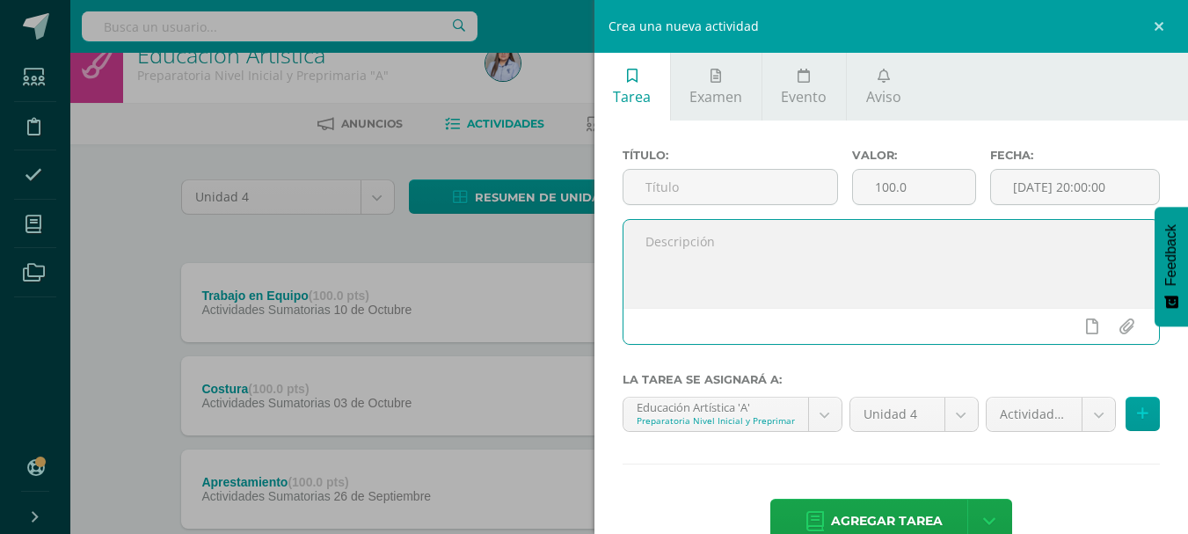
click at [801, 259] on textarea at bounding box center [891, 264] width 536 height 88
paste textarea "Demuestra habilidades para la expresión con su cuerpo."
type textarea "Demuestra habilidades para la expresión con su cuerpo."
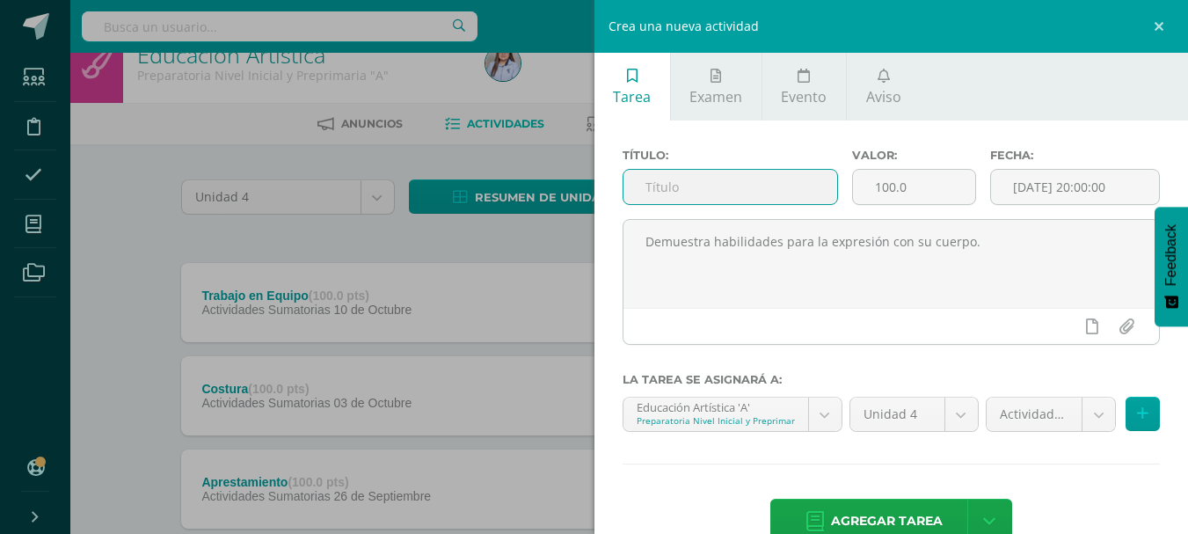
click at [712, 185] on input "text" at bounding box center [730, 187] width 214 height 34
type input "c"
type input "Coordinación, ritmo y expresión"
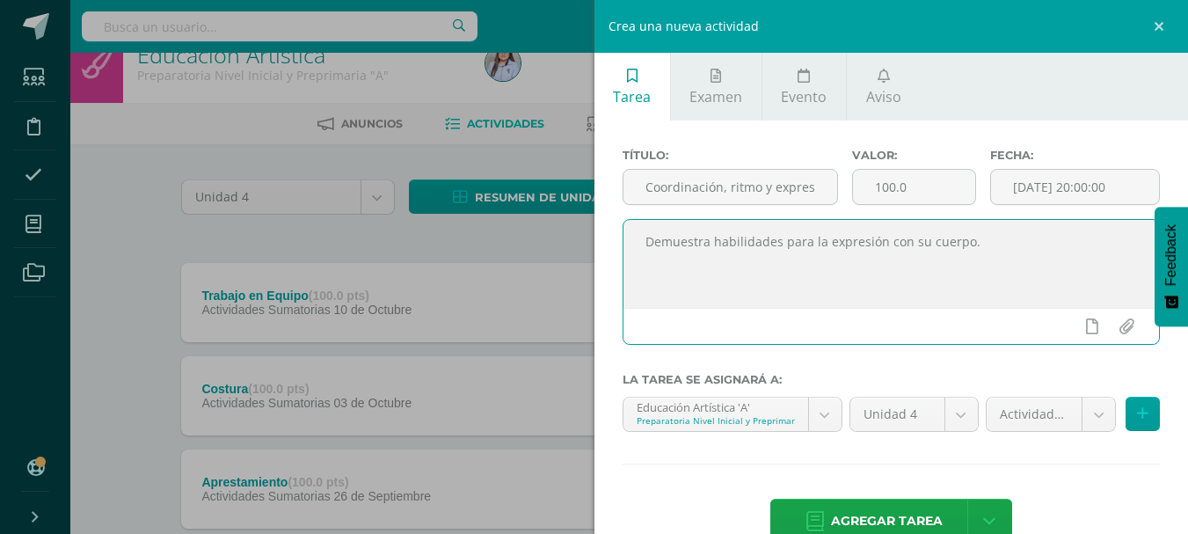
click at [660, 258] on textarea "Demuestra habilidades para la expresión con su cuerpo." at bounding box center [891, 264] width 536 height 88
click at [976, 242] on textarea "Demuestra habilidades para la expresión con su cuerpo." at bounding box center [891, 264] width 536 height 88
paste textarea "Es creativo al realizar diferentes actividades de expresión artística."
type textarea "Demuestra habilidades para la expresión con su cuerpo. Es creativo al realizar …"
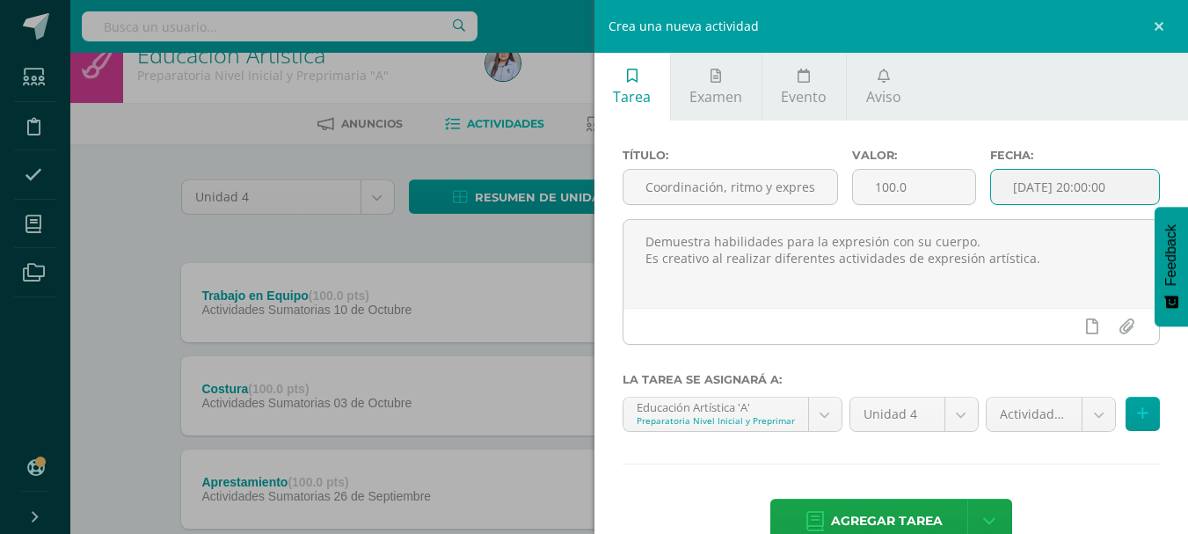
click at [1084, 189] on input "[DATE] 20:00:00" at bounding box center [1075, 187] width 168 height 34
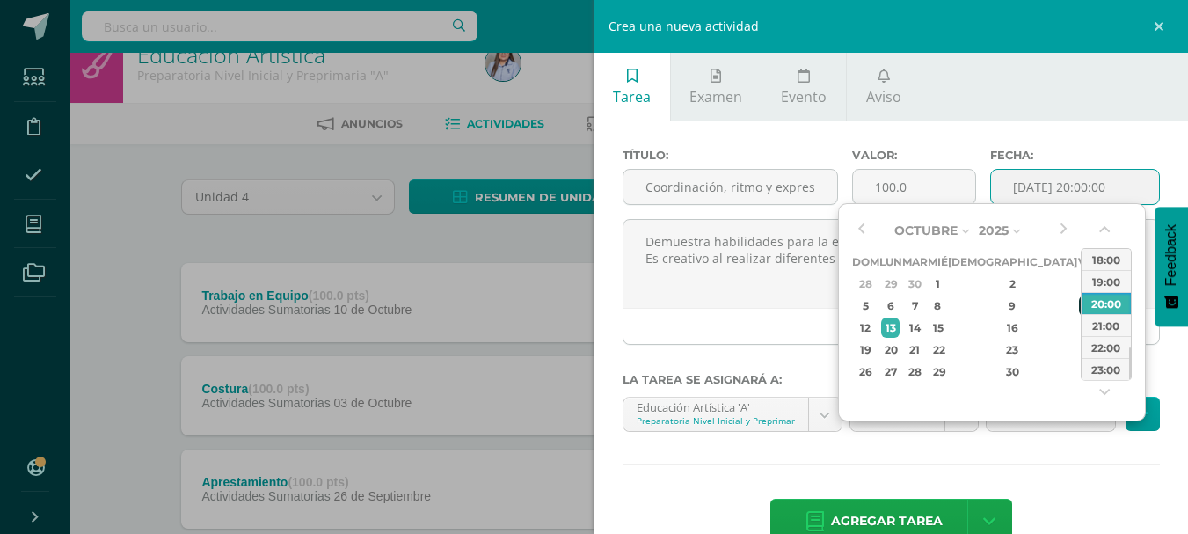
click at [1079, 306] on div "10" at bounding box center [1087, 305] width 16 height 20
click at [1103, 228] on button "button" at bounding box center [1106, 233] width 18 height 26
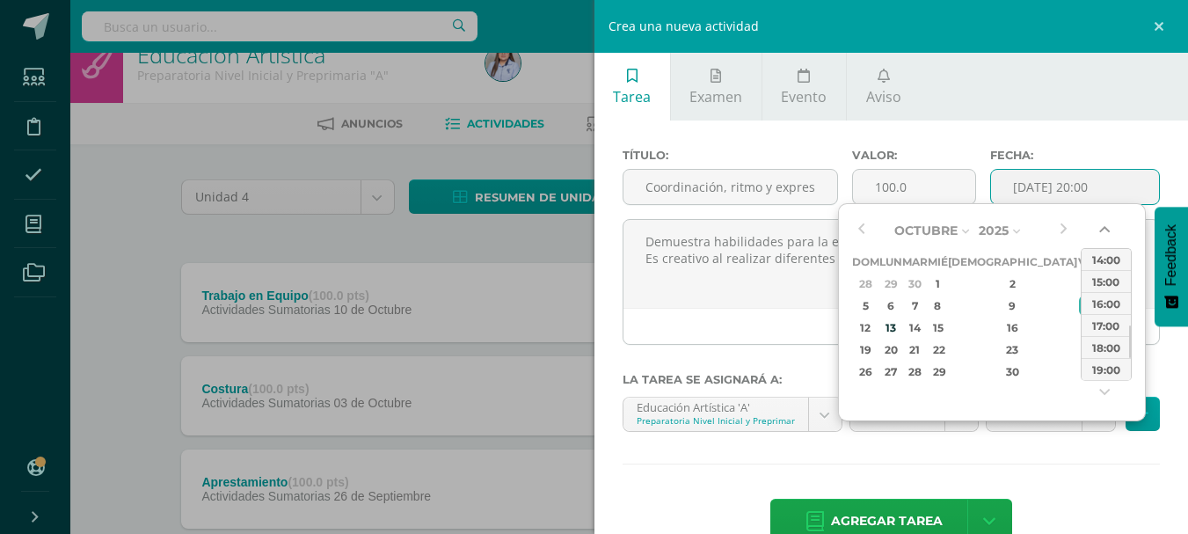
click at [1103, 228] on button "button" at bounding box center [1106, 233] width 18 height 26
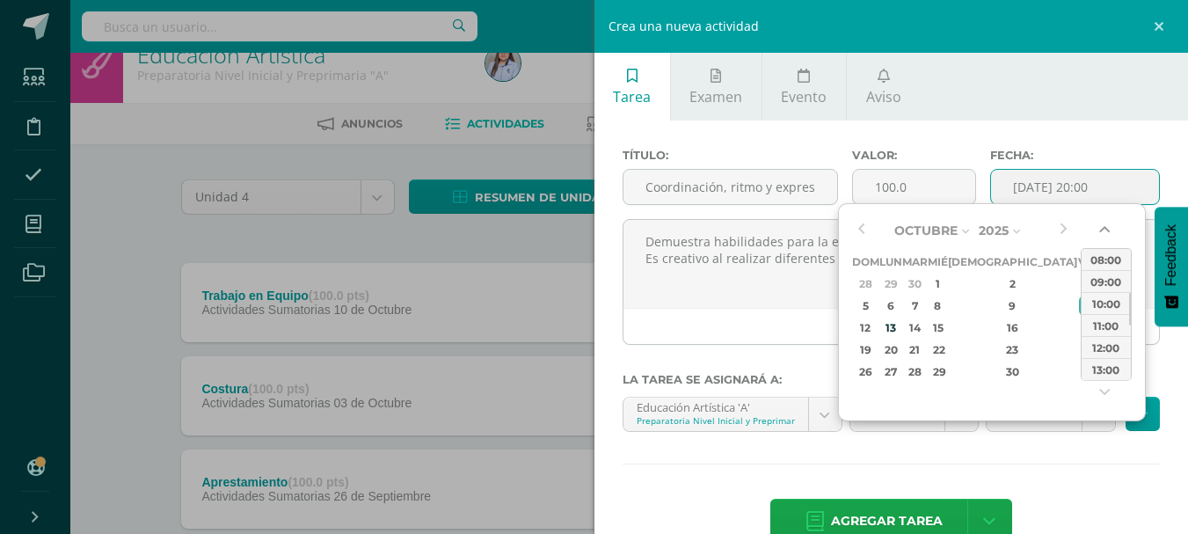
click at [1103, 228] on button "button" at bounding box center [1106, 233] width 18 height 26
click at [1105, 249] on div "08:00" at bounding box center [1105, 259] width 49 height 22
type input "2025-10-10 08:00"
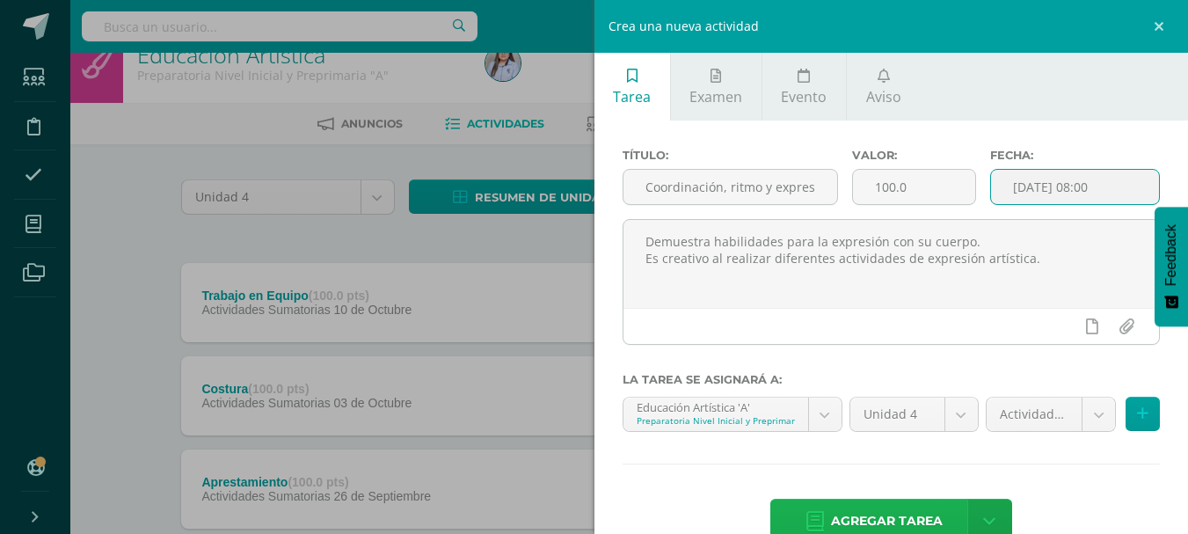
click at [874, 511] on span "Agregar tarea" at bounding box center [887, 520] width 112 height 43
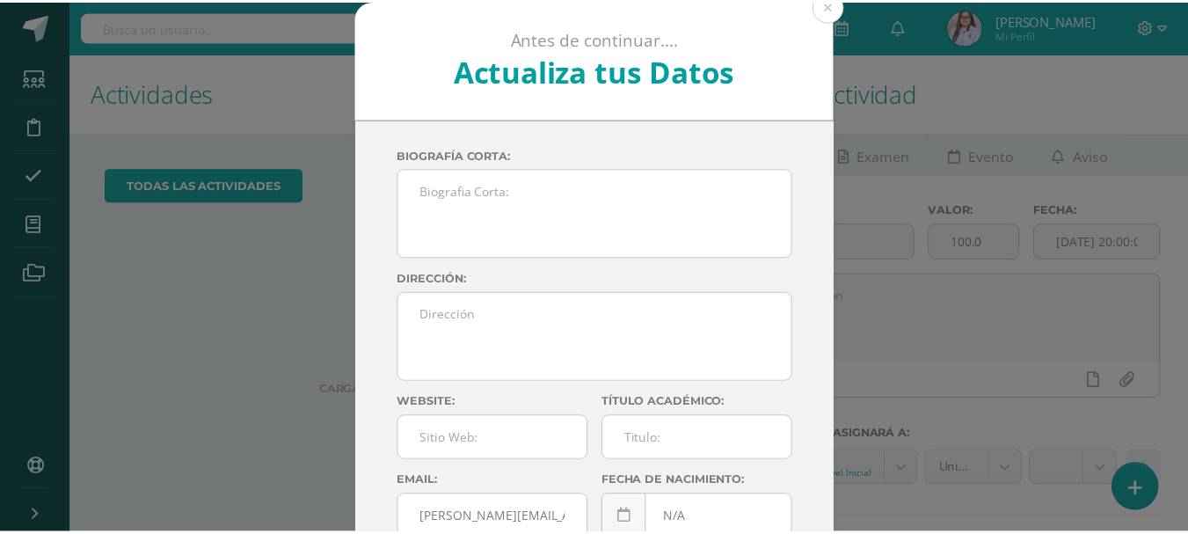
scroll to position [90, 0]
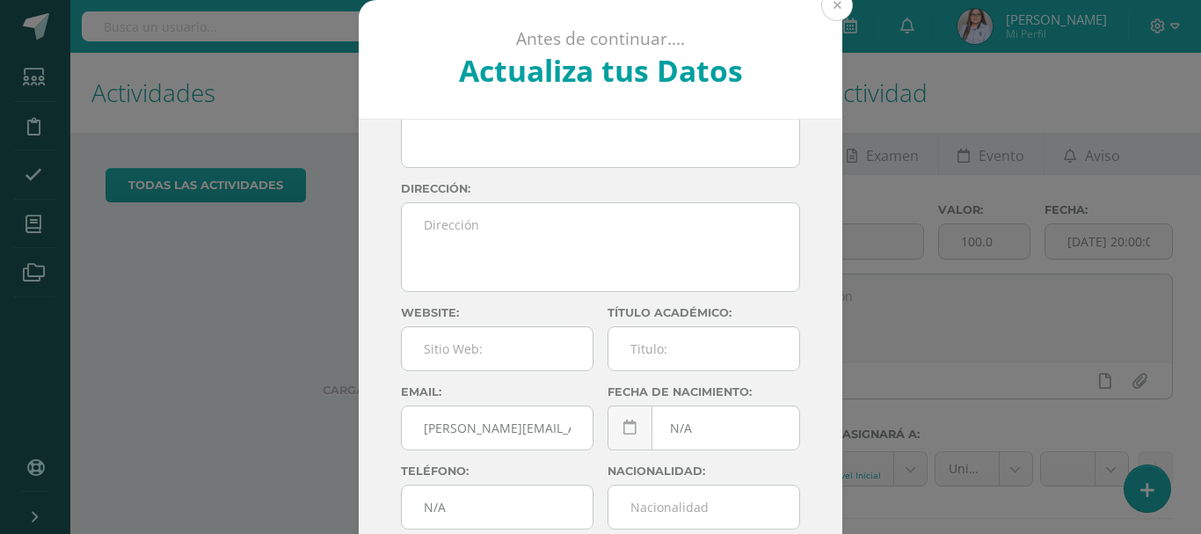
click at [832, 11] on button at bounding box center [837, 5] width 32 height 32
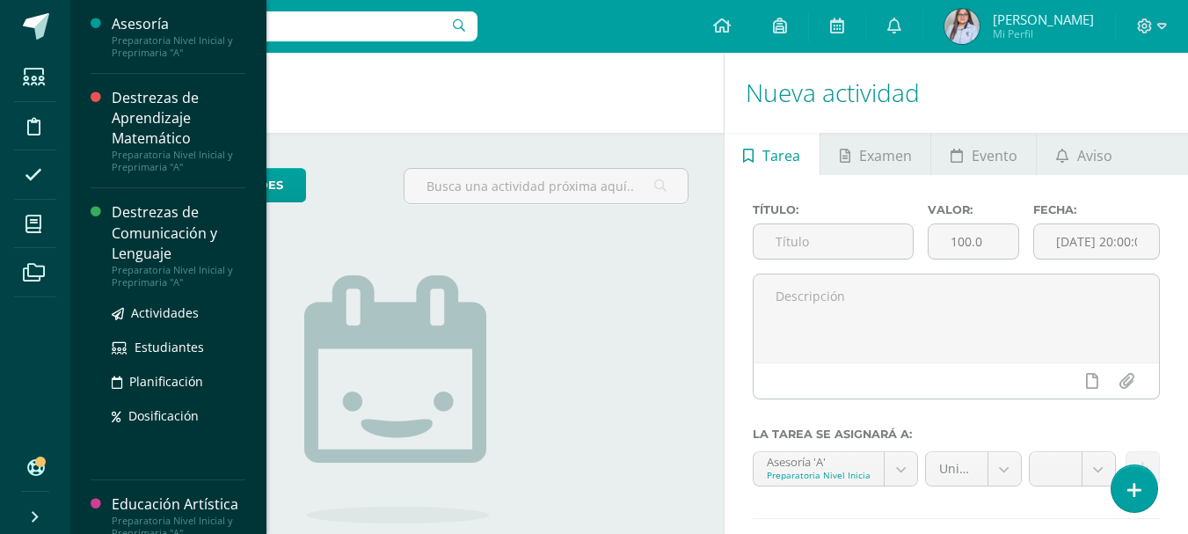
click at [154, 229] on div "Destrezas de Comunicación y Lenguaje" at bounding box center [179, 232] width 134 height 61
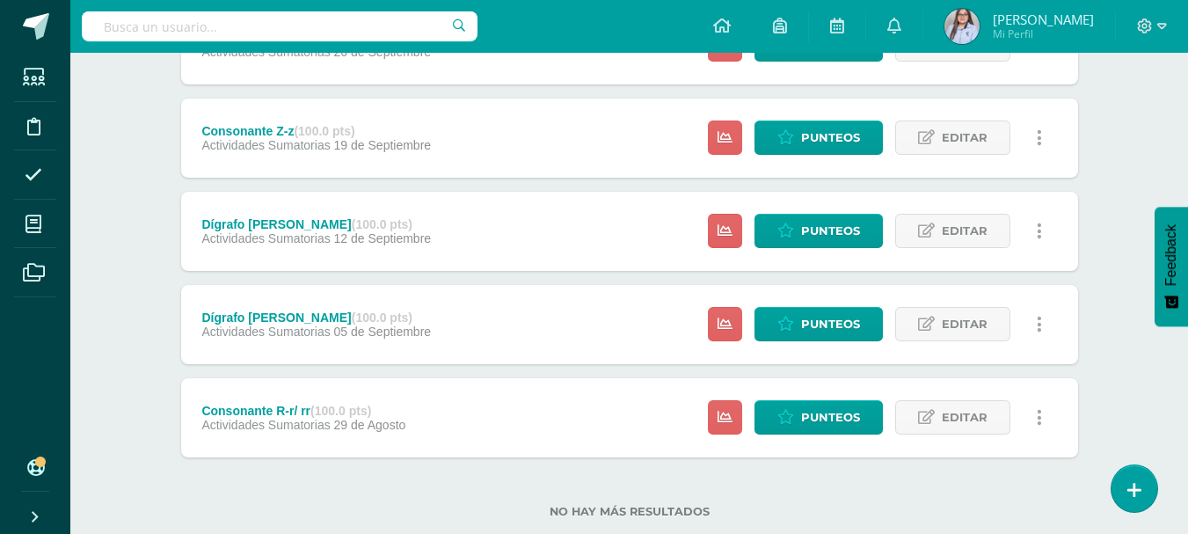
scroll to position [421, 0]
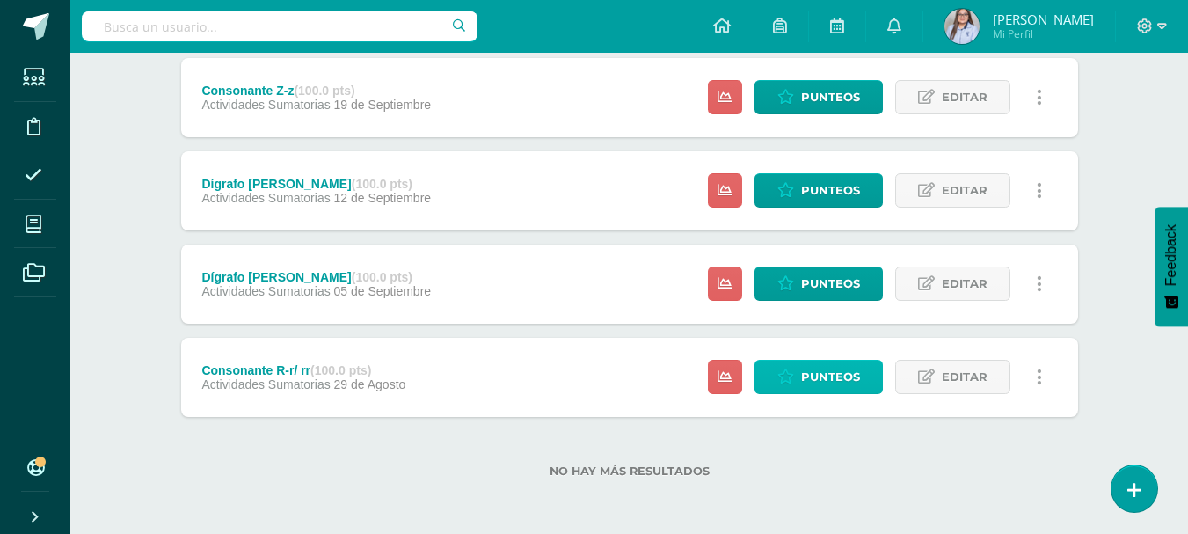
click at [822, 374] on span "Punteos" at bounding box center [830, 376] width 59 height 33
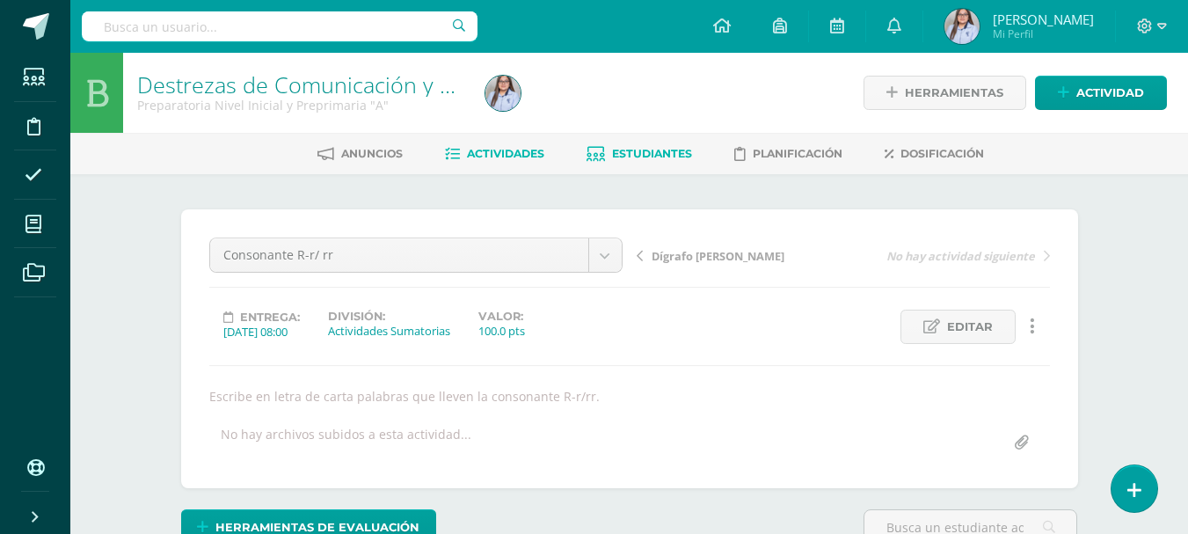
click at [623, 156] on span "Estudiantes" at bounding box center [652, 153] width 80 height 13
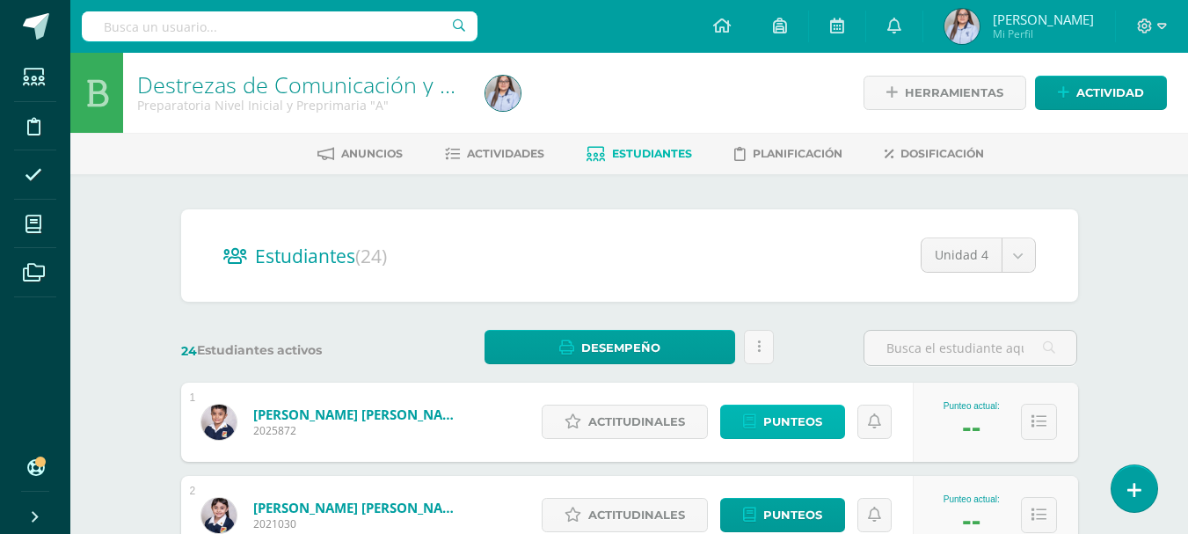
click at [788, 425] on span "Punteos" at bounding box center [792, 421] width 59 height 33
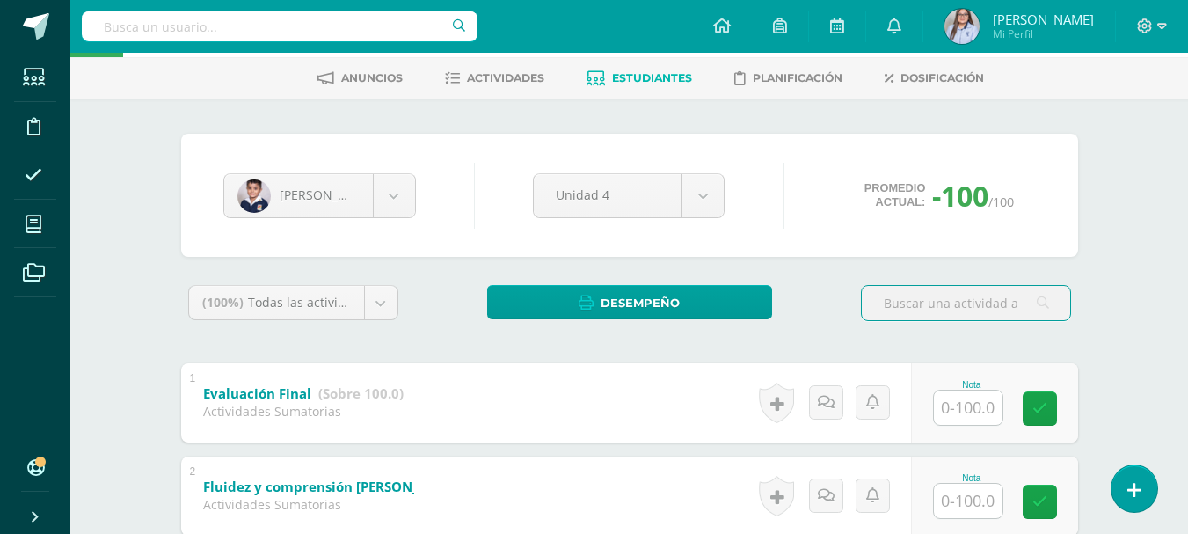
scroll to position [567, 0]
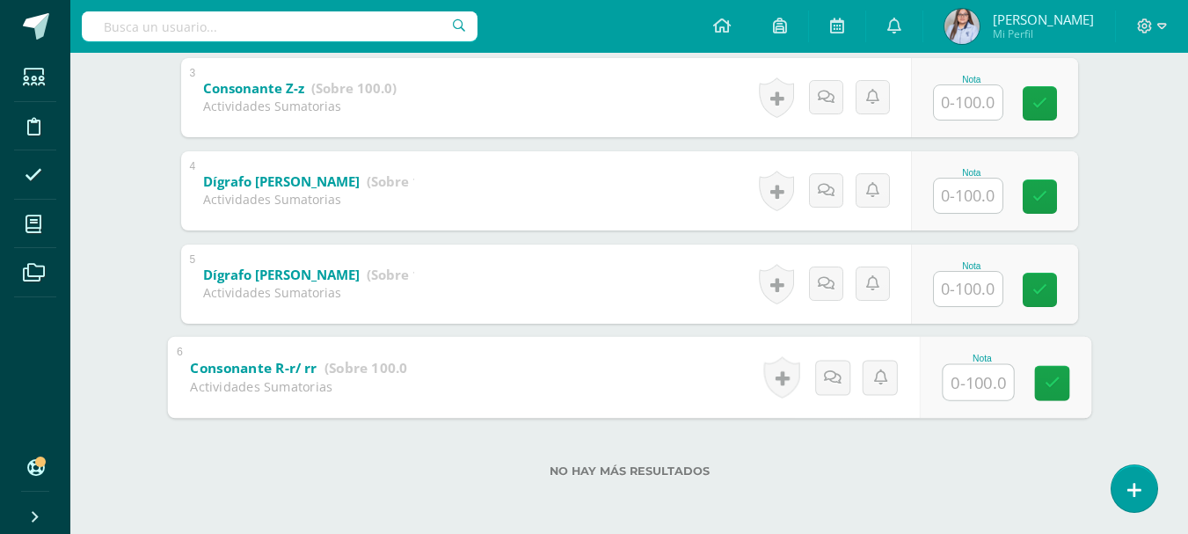
click at [976, 369] on input "text" at bounding box center [977, 381] width 70 height 35
type input "74"
click at [1044, 386] on icon at bounding box center [1051, 382] width 16 height 15
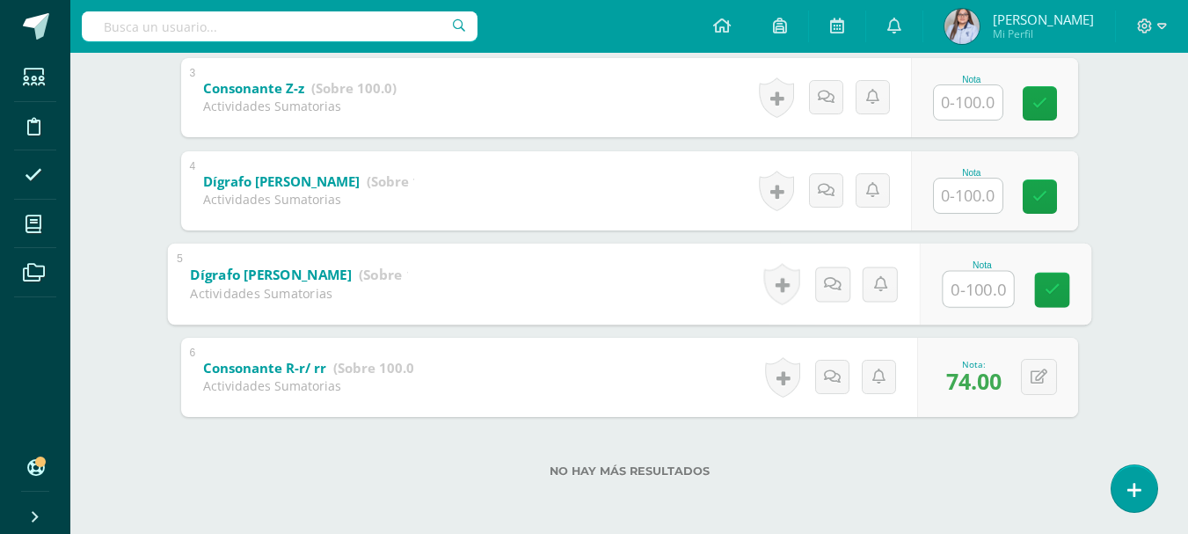
click at [967, 290] on input "text" at bounding box center [977, 288] width 70 height 35
type input "7"
type input "61"
click at [1050, 298] on link at bounding box center [1051, 289] width 35 height 35
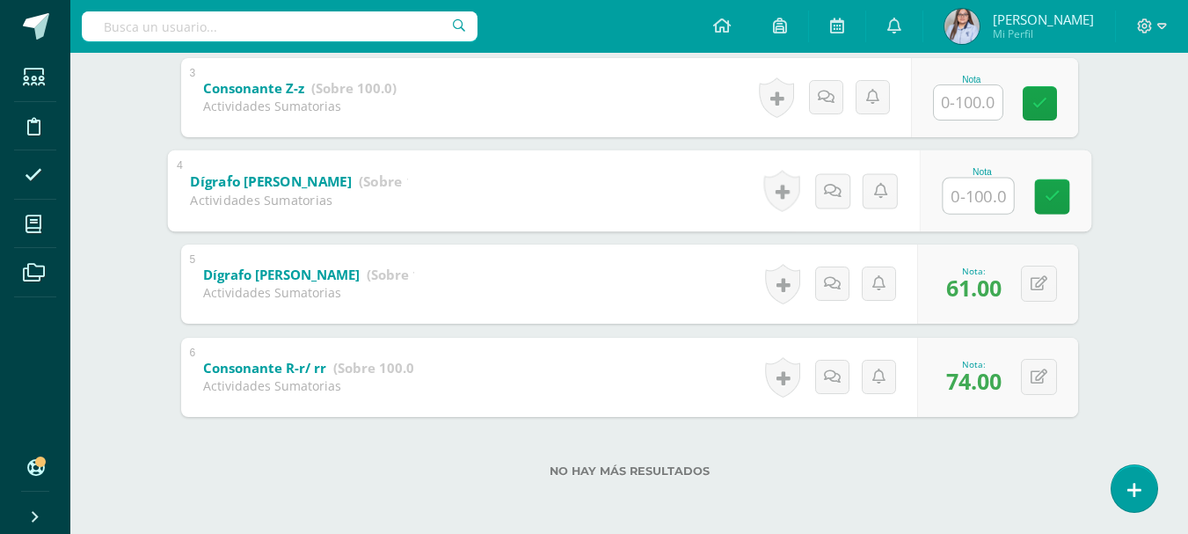
click at [988, 200] on input "text" at bounding box center [977, 195] width 70 height 35
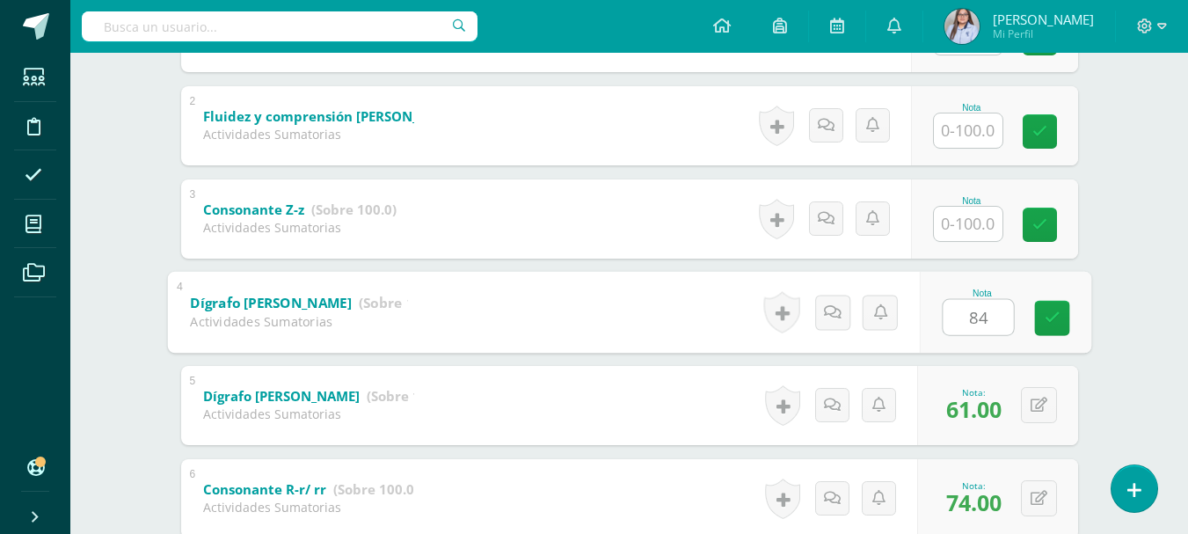
scroll to position [451, 0]
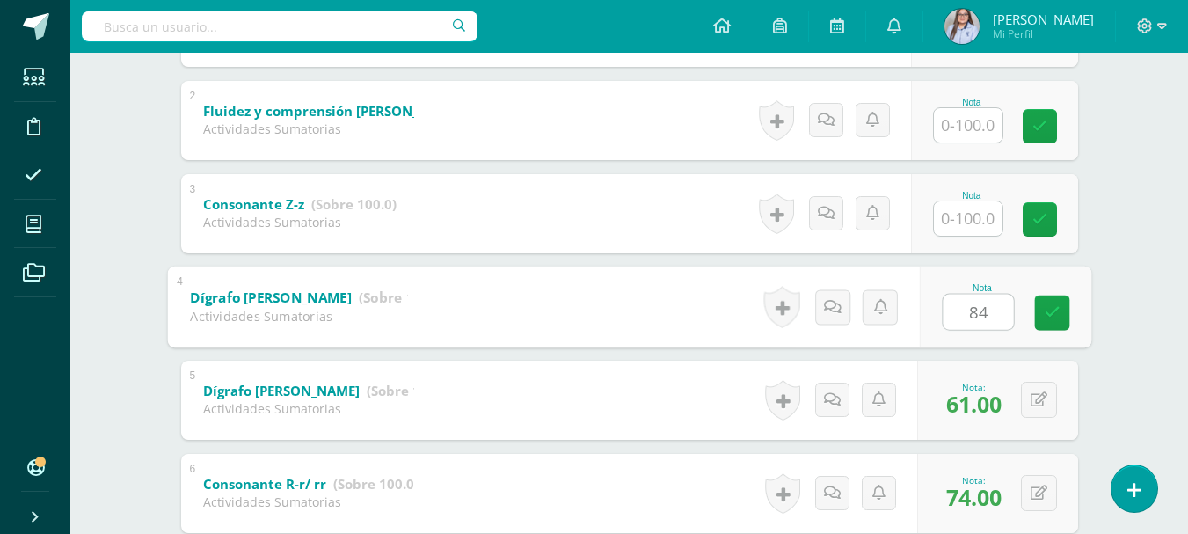
type input "84"
click at [979, 217] on input "text" at bounding box center [967, 218] width 69 height 34
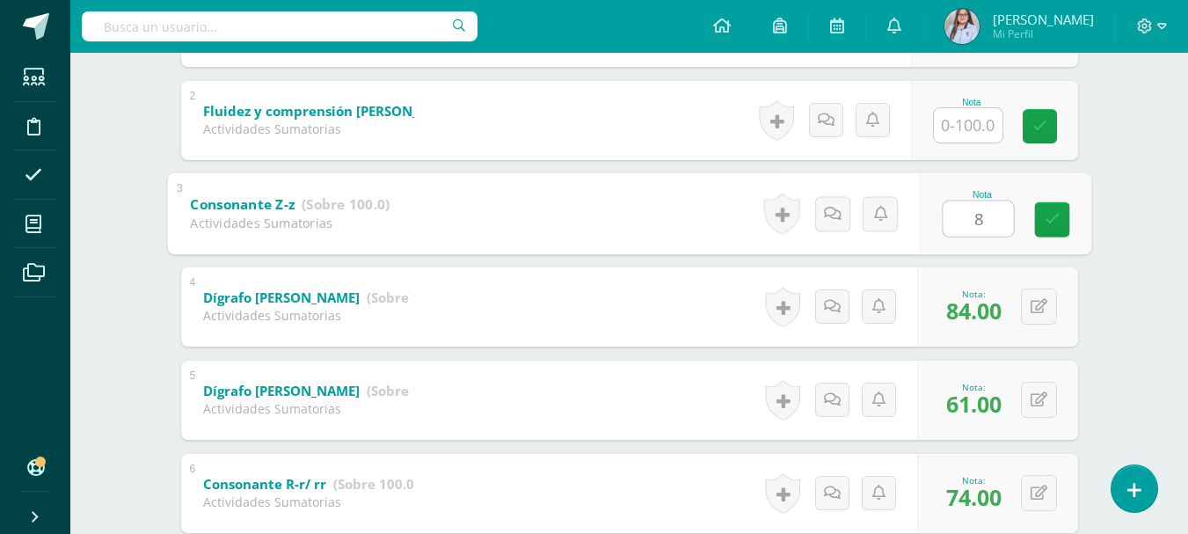
type input "84"
click at [1052, 223] on icon at bounding box center [1051, 219] width 16 height 15
click at [973, 123] on input "text" at bounding box center [967, 125] width 69 height 34
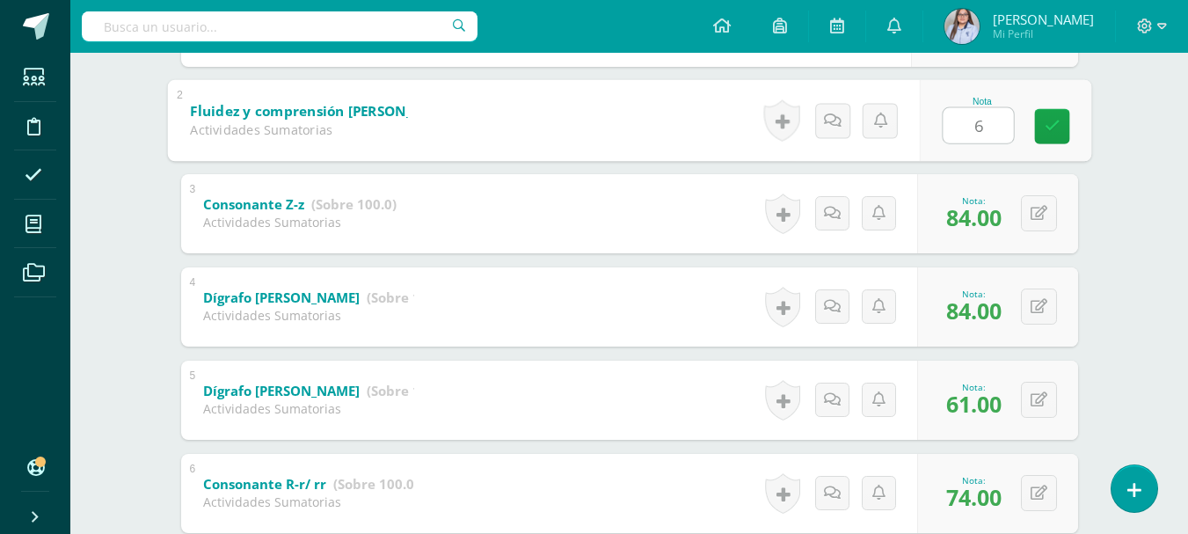
type input "60"
click at [1049, 135] on link at bounding box center [1051, 125] width 35 height 35
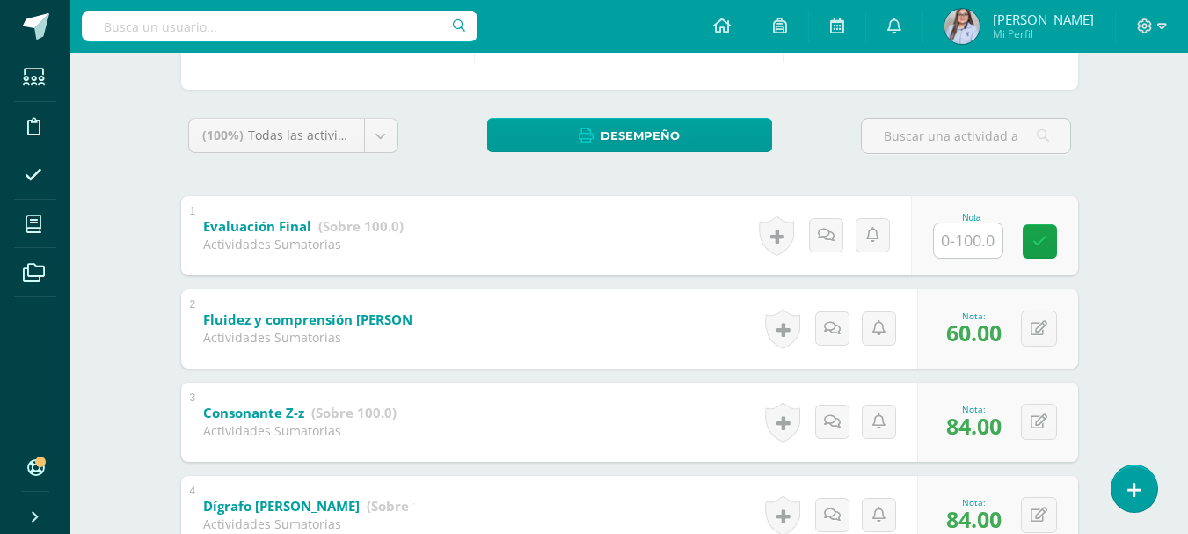
scroll to position [233, 0]
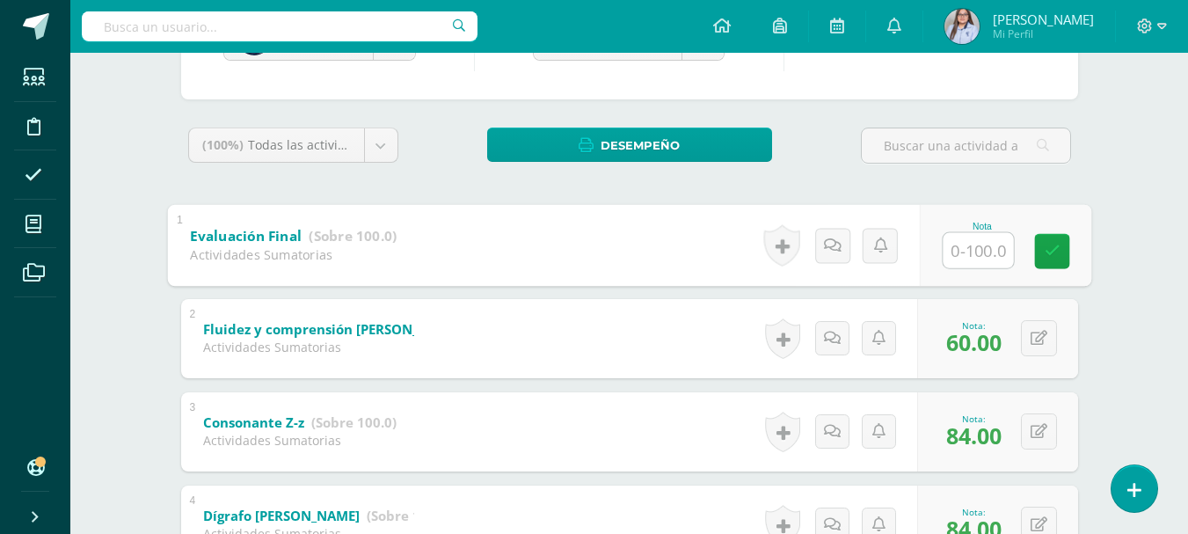
click at [956, 253] on input "text" at bounding box center [977, 249] width 70 height 35
type input "60"
click at [1056, 250] on icon at bounding box center [1051, 250] width 16 height 15
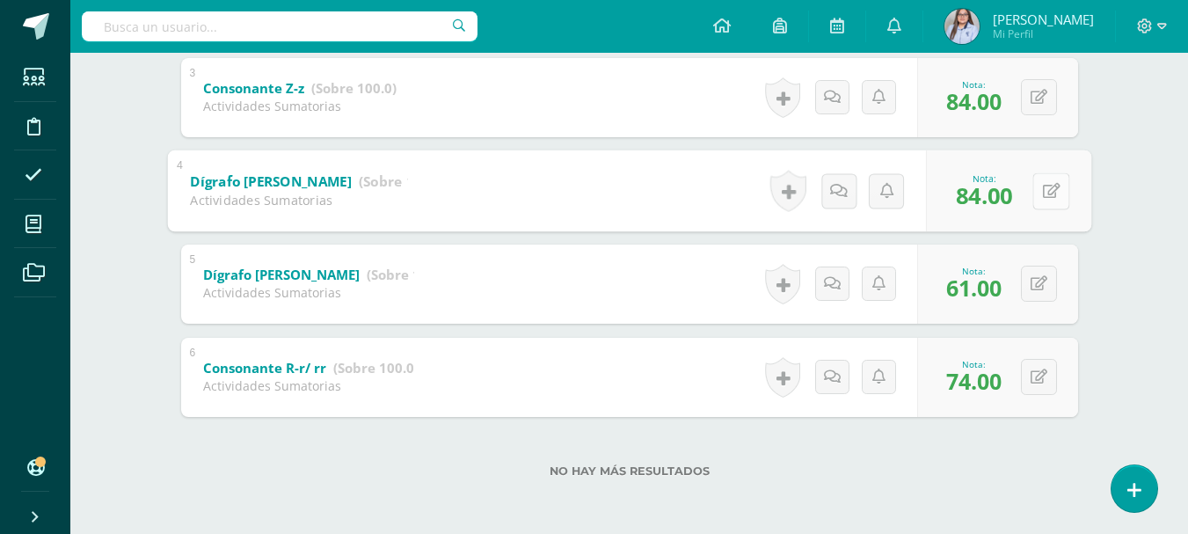
click at [1035, 190] on button at bounding box center [1050, 190] width 37 height 37
type input "75"
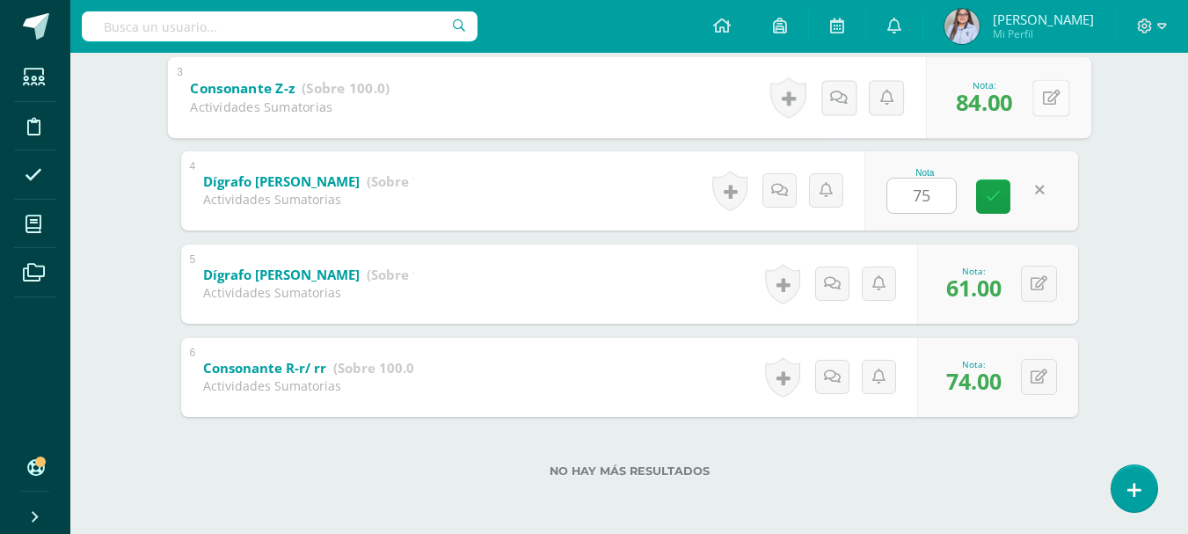
click at [1039, 100] on button at bounding box center [1050, 97] width 37 height 37
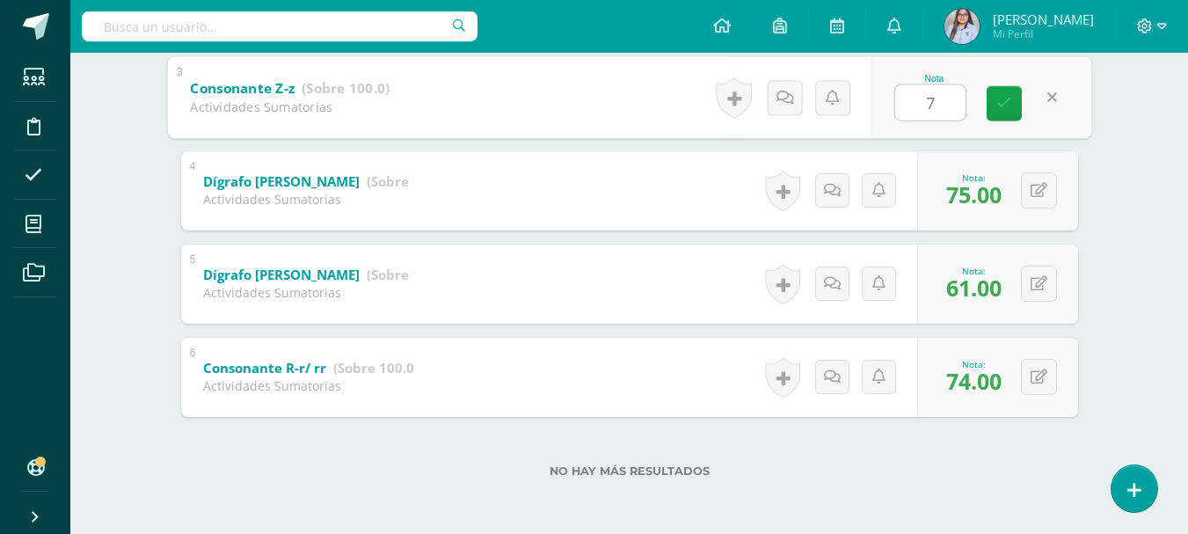
type input "75"
click at [1013, 105] on link at bounding box center [1003, 102] width 35 height 35
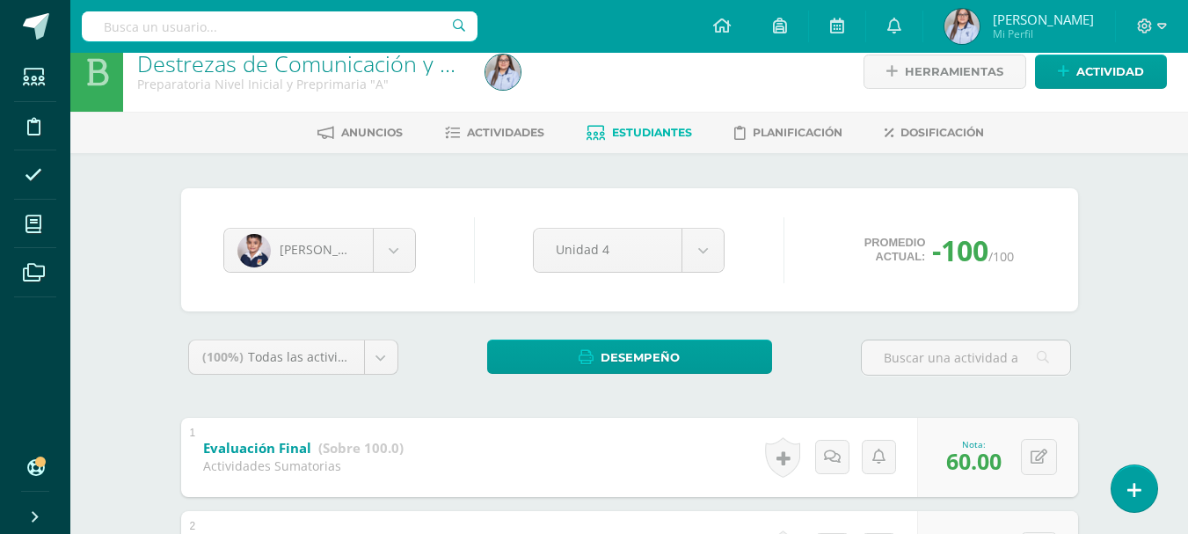
scroll to position [0, 0]
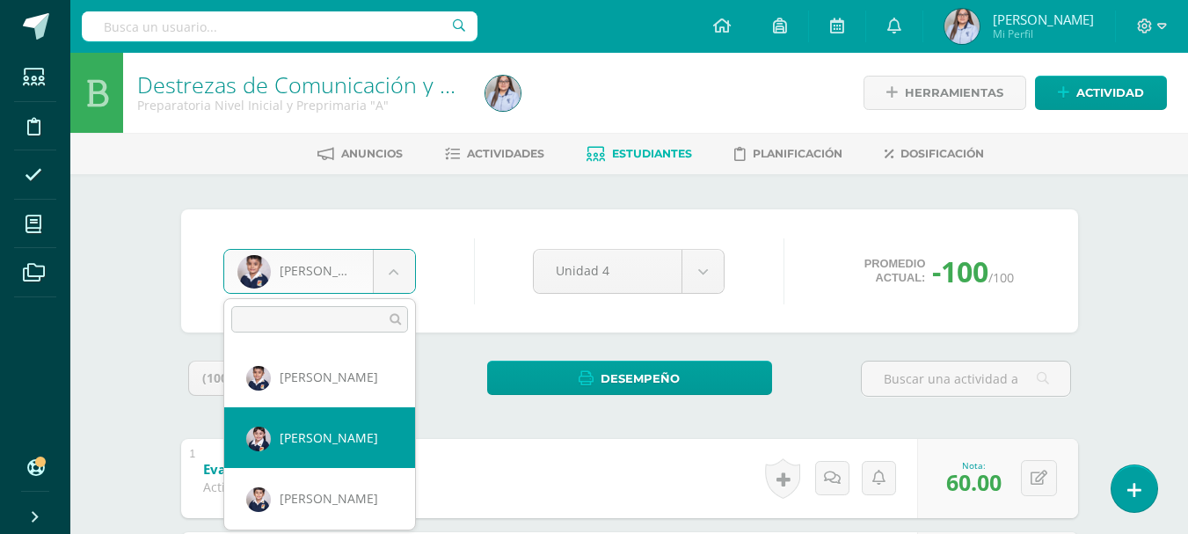
select select "2783"
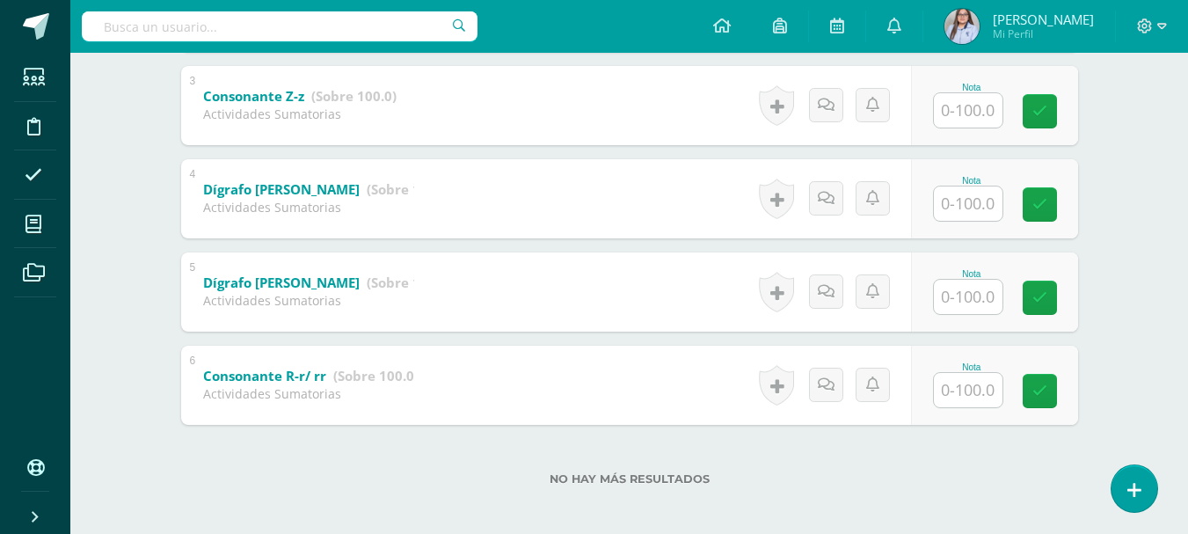
scroll to position [567, 0]
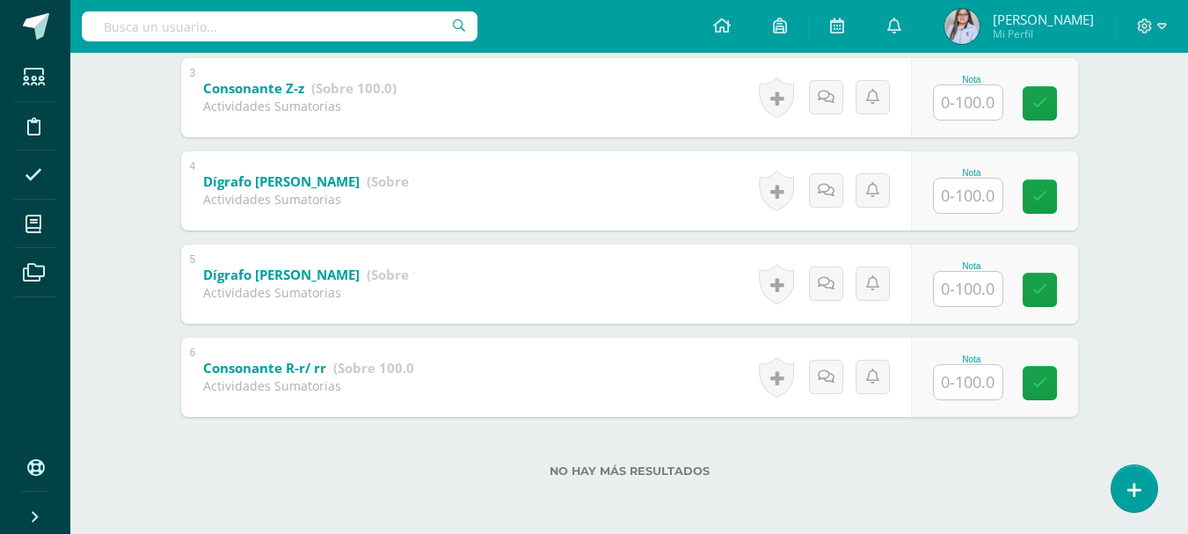
click at [947, 386] on input "text" at bounding box center [967, 382] width 69 height 34
click at [985, 294] on input "text" at bounding box center [967, 289] width 69 height 34
click at [1034, 379] on button at bounding box center [1050, 377] width 37 height 37
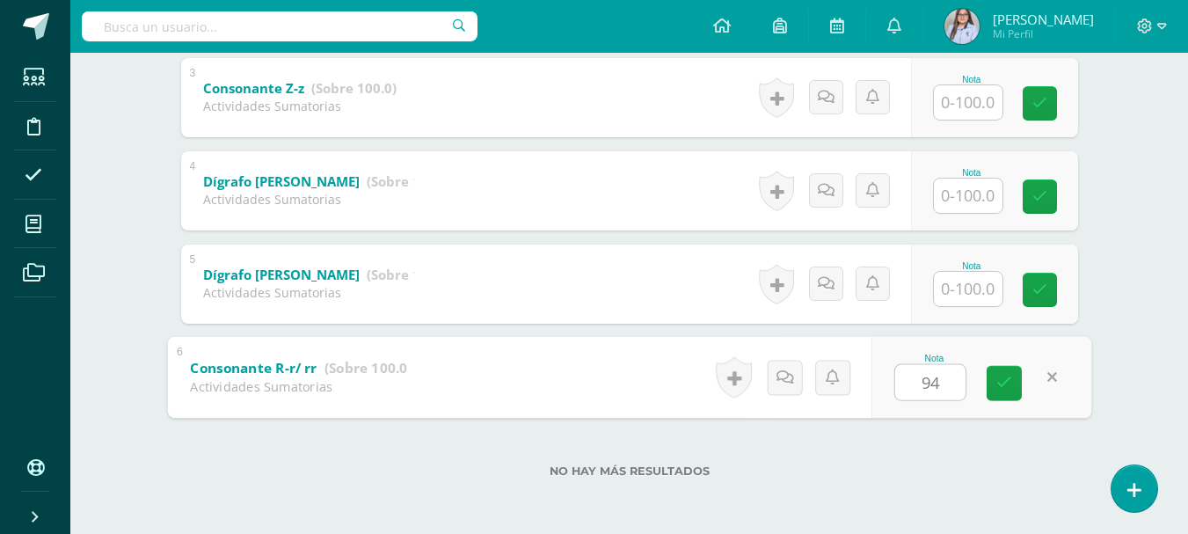
type input "94"
click at [968, 287] on input "text" at bounding box center [967, 289] width 69 height 34
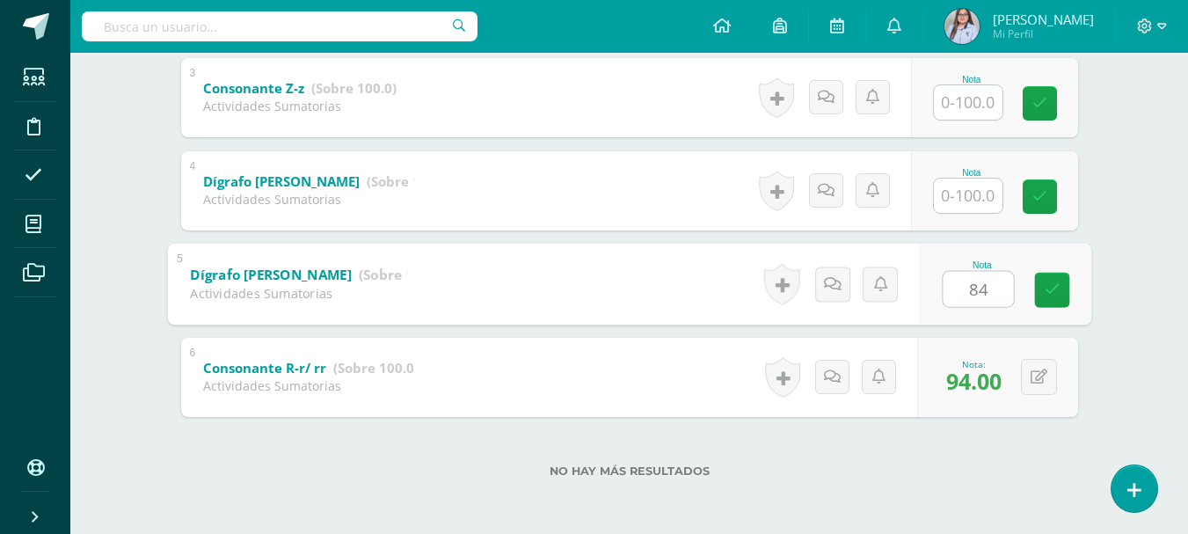
type input "84"
click at [984, 207] on input "text" at bounding box center [967, 195] width 69 height 34
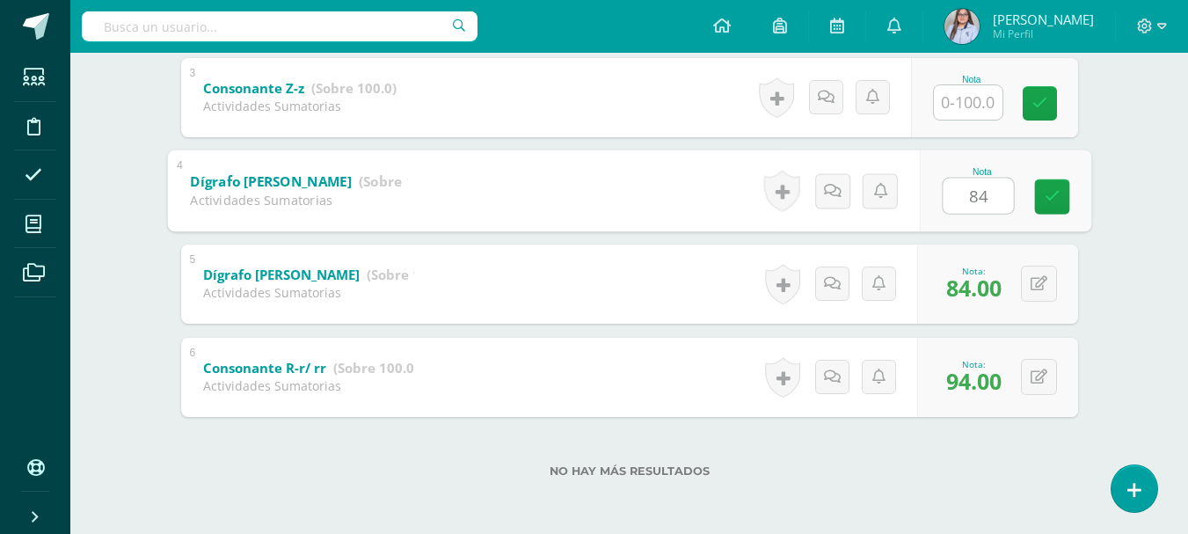
type input "84"
click at [979, 98] on input "text" at bounding box center [967, 102] width 69 height 34
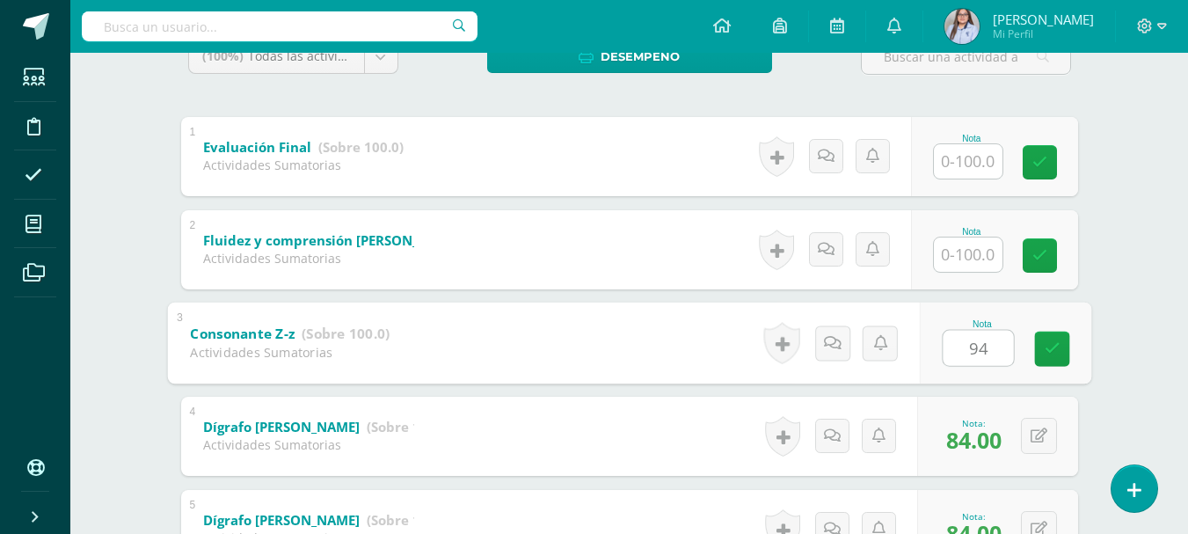
scroll to position [309, 0]
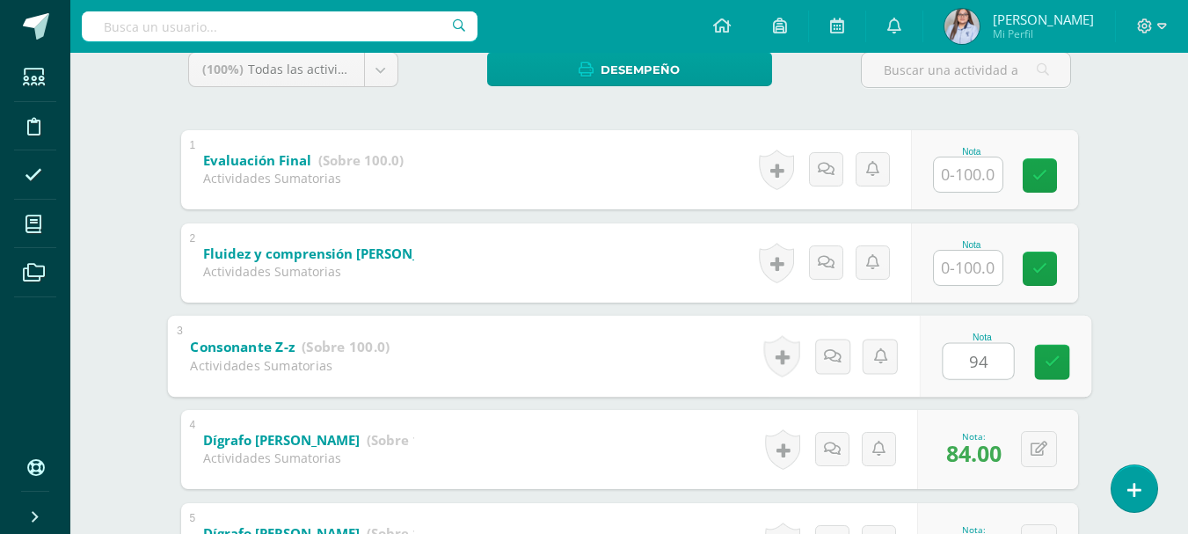
type input "94"
click at [973, 267] on input "text" at bounding box center [967, 268] width 69 height 34
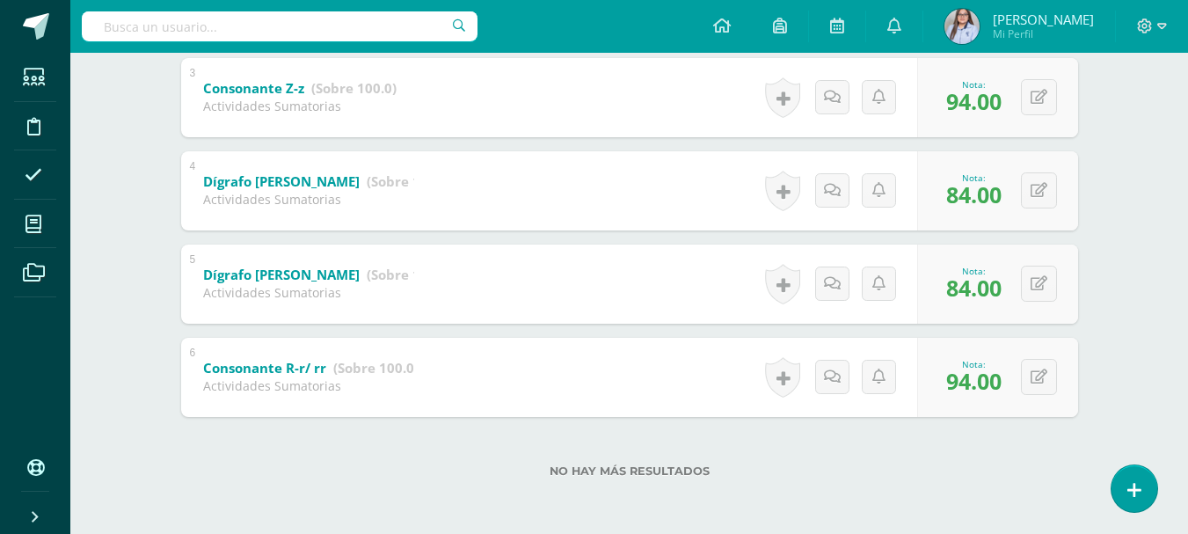
scroll to position [515, 0]
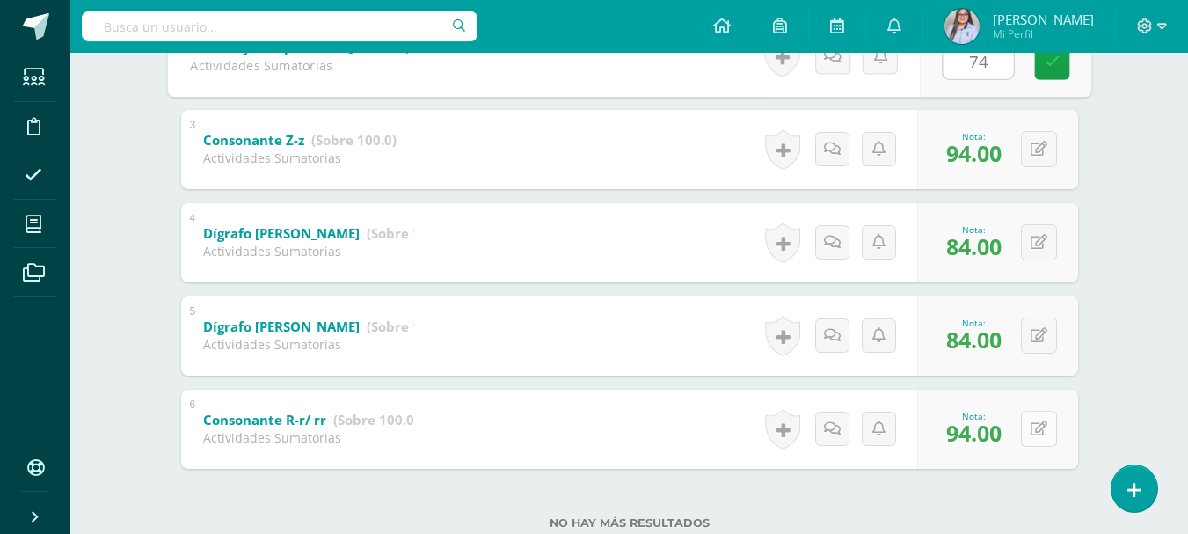
type input "74"
click at [1035, 427] on button at bounding box center [1039, 428] width 36 height 36
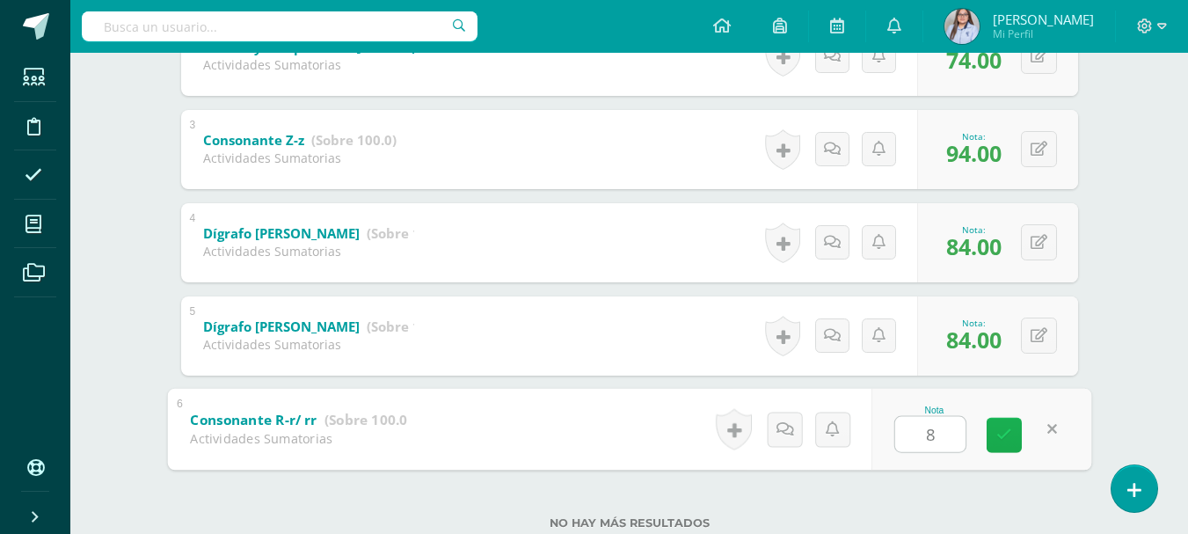
type input "85"
click at [1008, 438] on icon at bounding box center [1004, 434] width 16 height 15
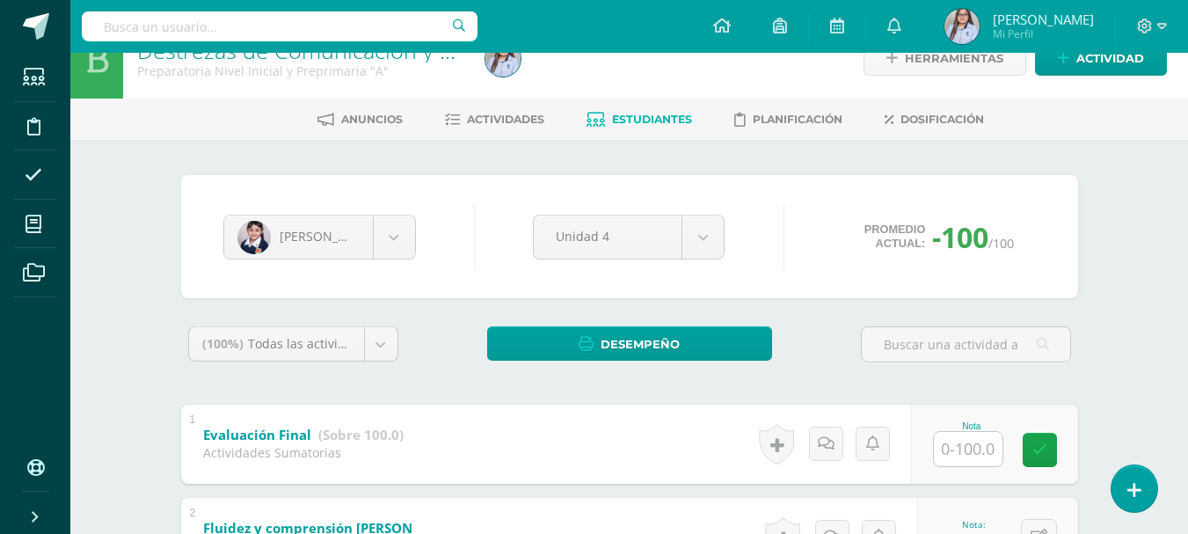
scroll to position [0, 0]
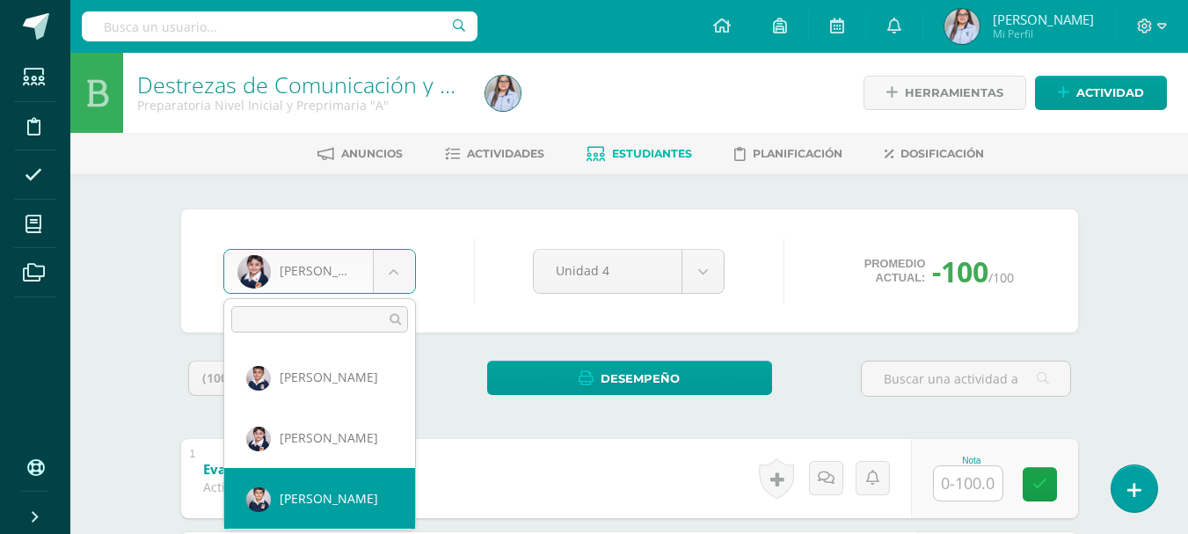
select select "2904"
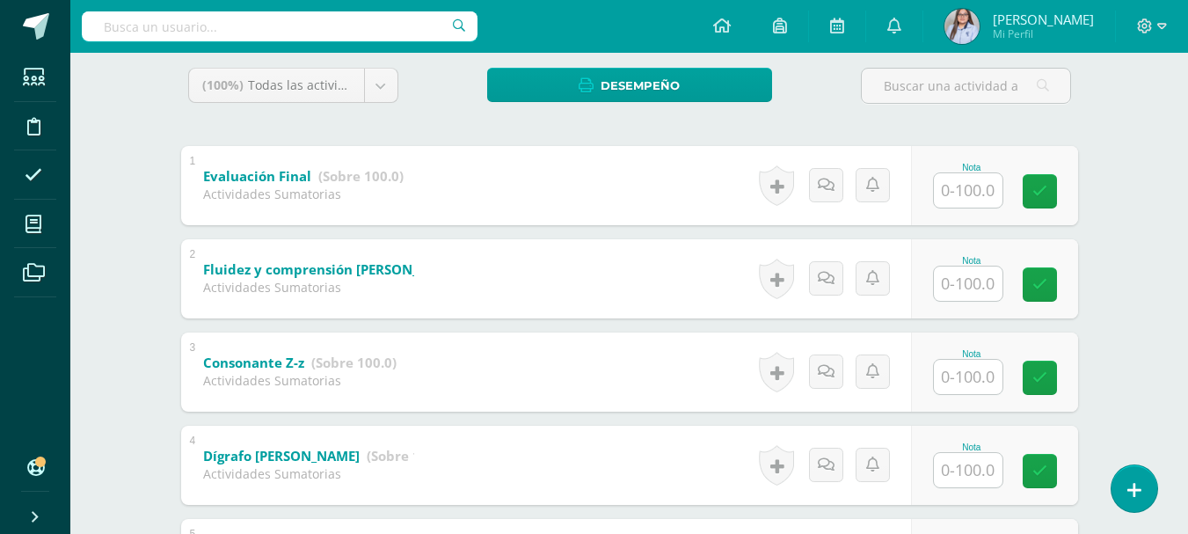
scroll to position [567, 0]
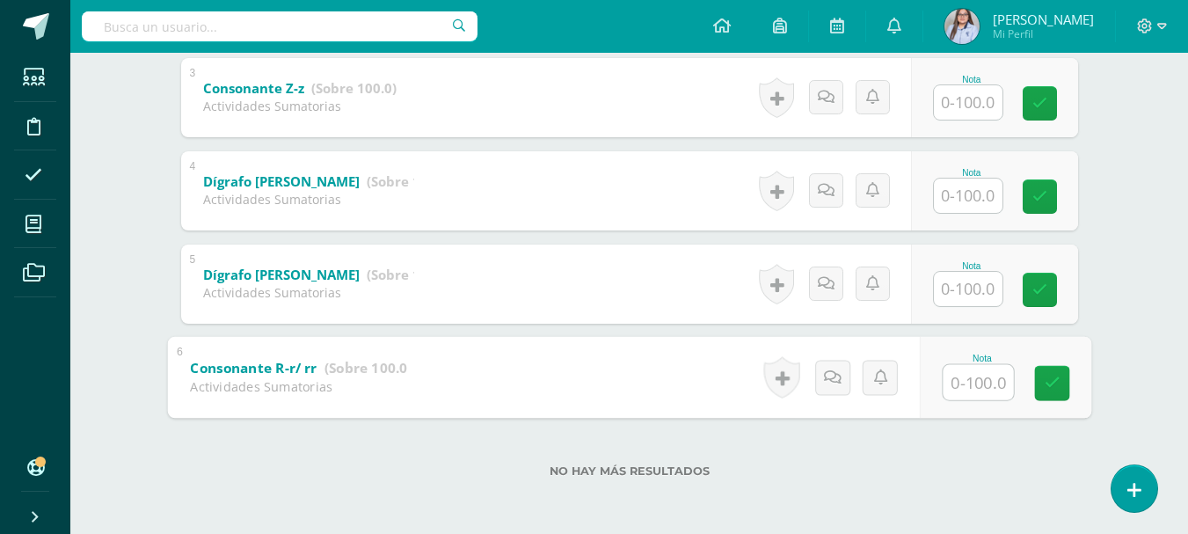
click at [976, 387] on input "text" at bounding box center [977, 381] width 70 height 35
type input "100"
click at [1050, 384] on icon at bounding box center [1051, 382] width 16 height 15
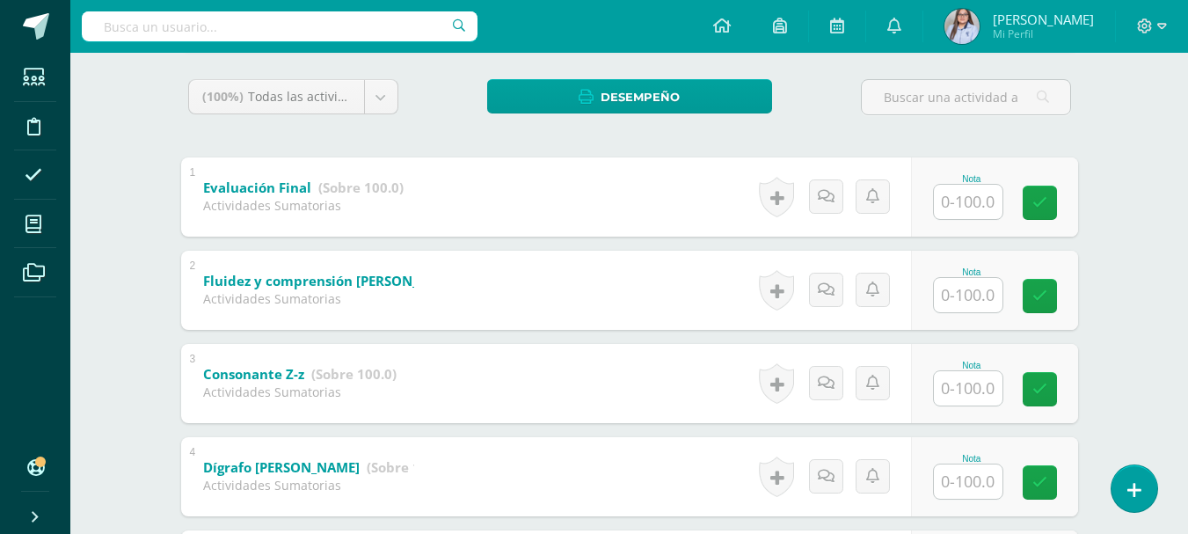
scroll to position [280, 0]
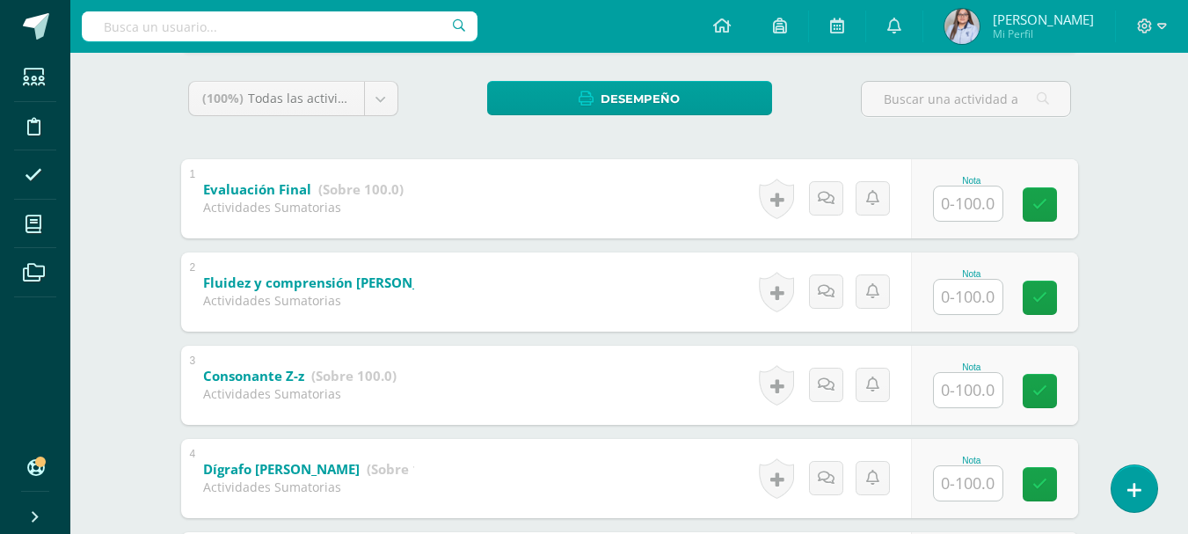
click at [955, 294] on input "text" at bounding box center [967, 297] width 69 height 34
type input "100"
click at [1047, 299] on icon at bounding box center [1051, 297] width 16 height 15
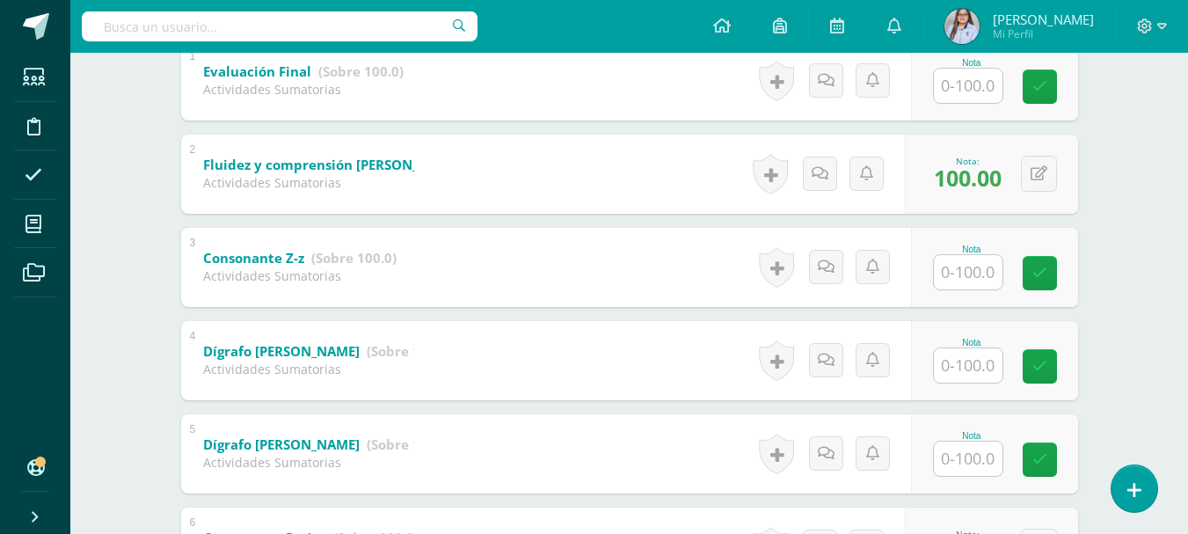
scroll to position [394, 0]
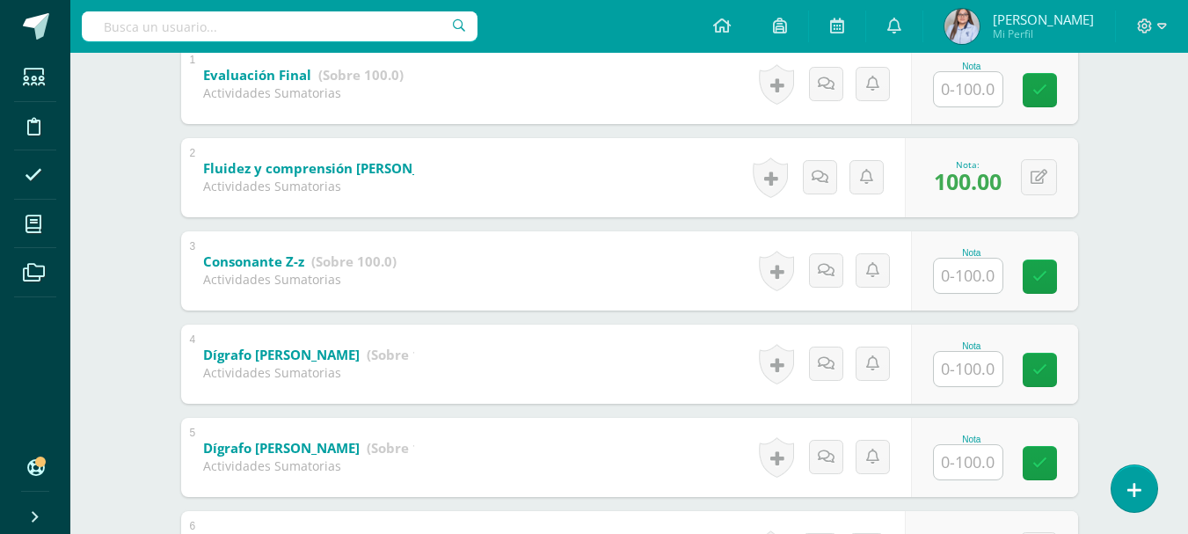
click at [989, 467] on input "text" at bounding box center [967, 462] width 69 height 34
type input "100"
click at [1048, 469] on icon at bounding box center [1051, 462] width 16 height 15
click at [975, 374] on input "text" at bounding box center [967, 369] width 69 height 34
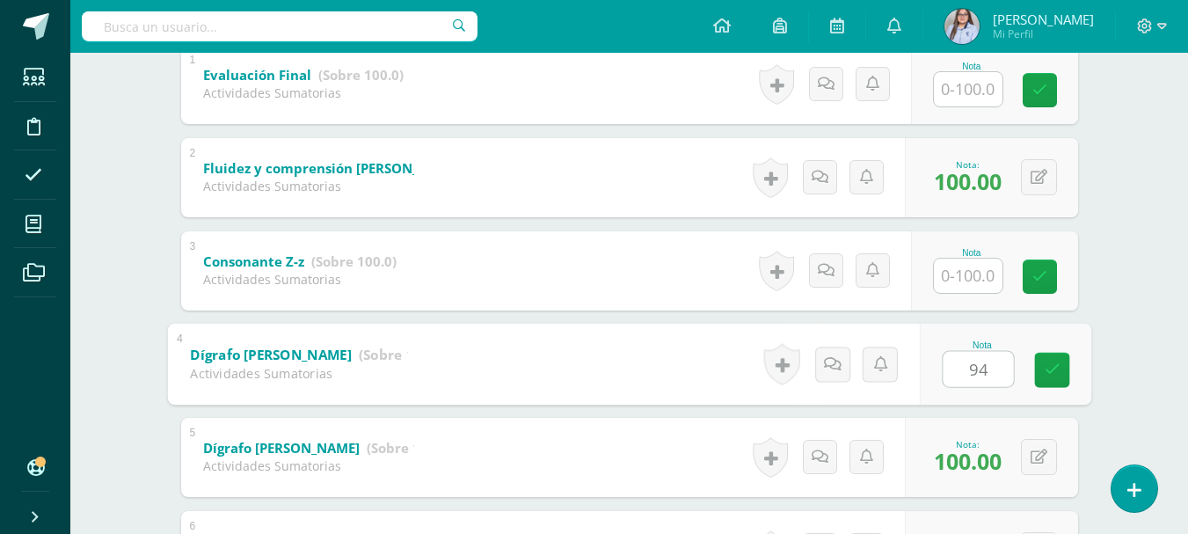
type input "94"
click at [968, 282] on input "text" at bounding box center [967, 275] width 69 height 34
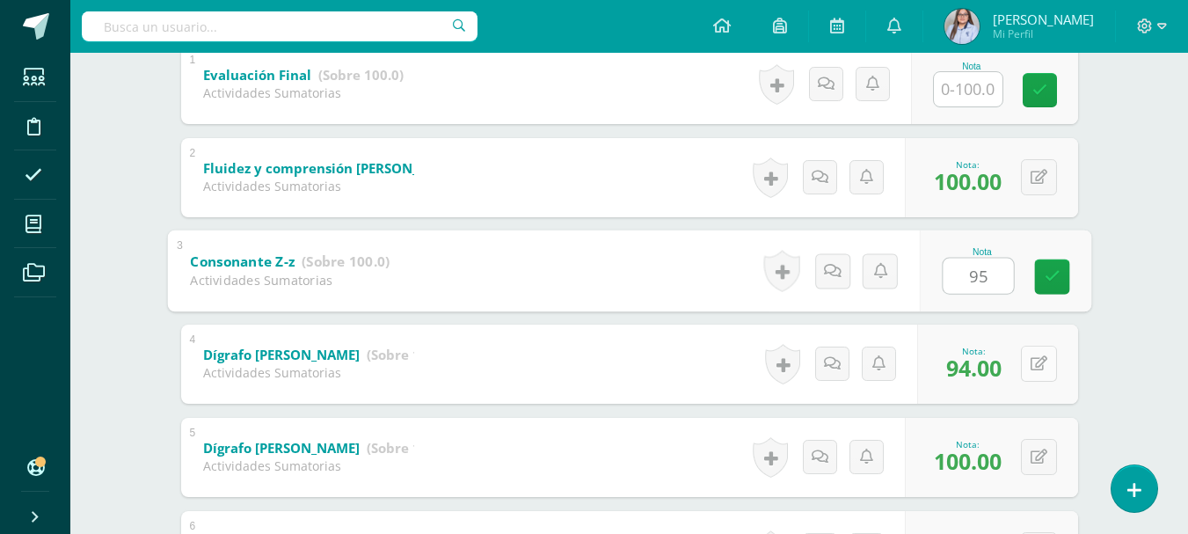
type input "95"
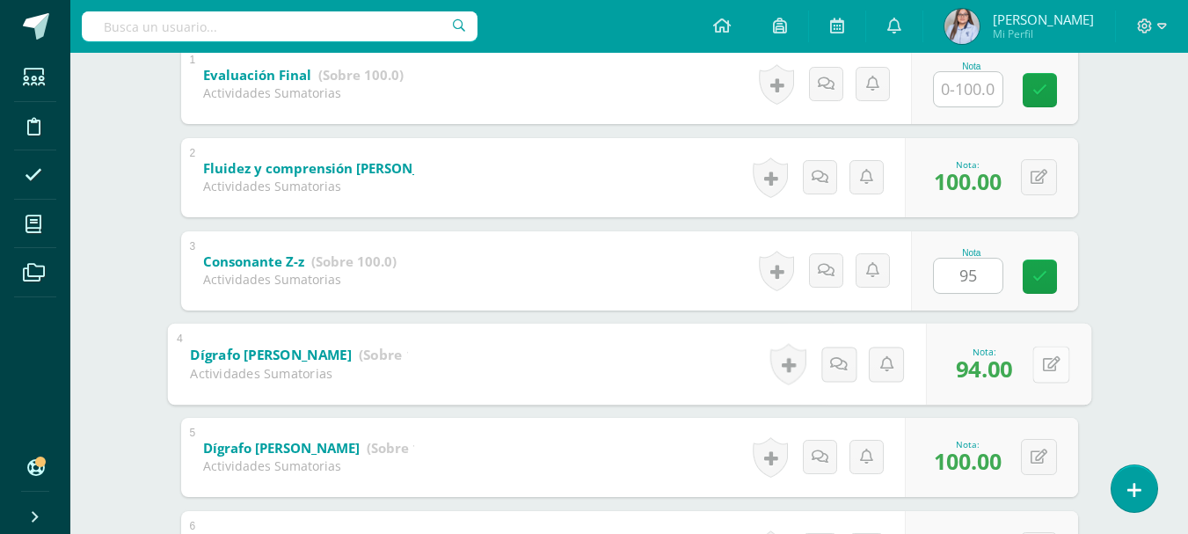
click at [1039, 369] on button at bounding box center [1050, 363] width 37 height 37
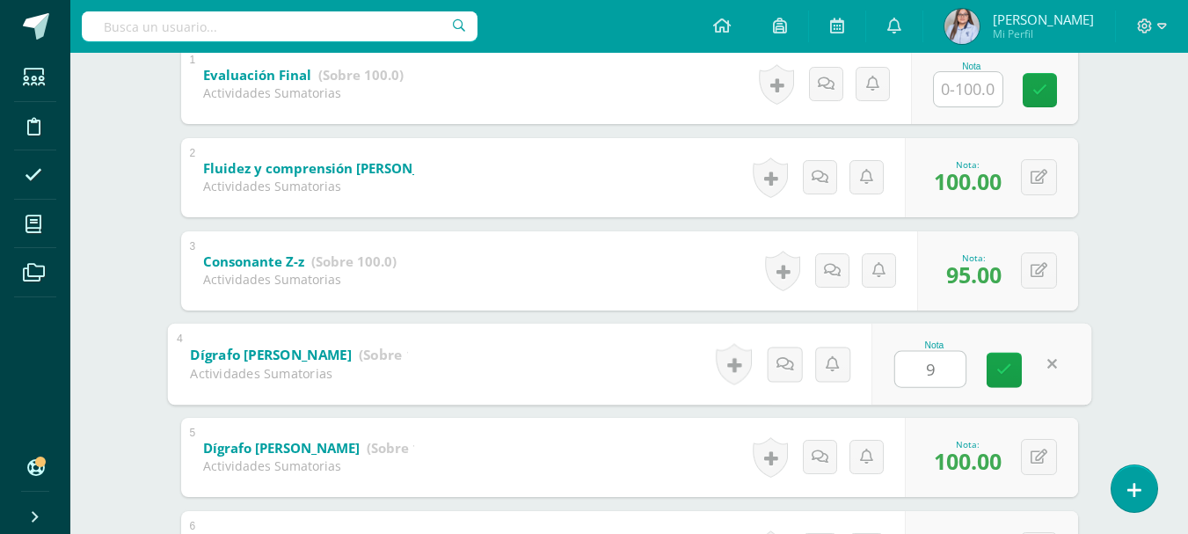
type input "95"
click at [1002, 369] on icon at bounding box center [1004, 369] width 16 height 15
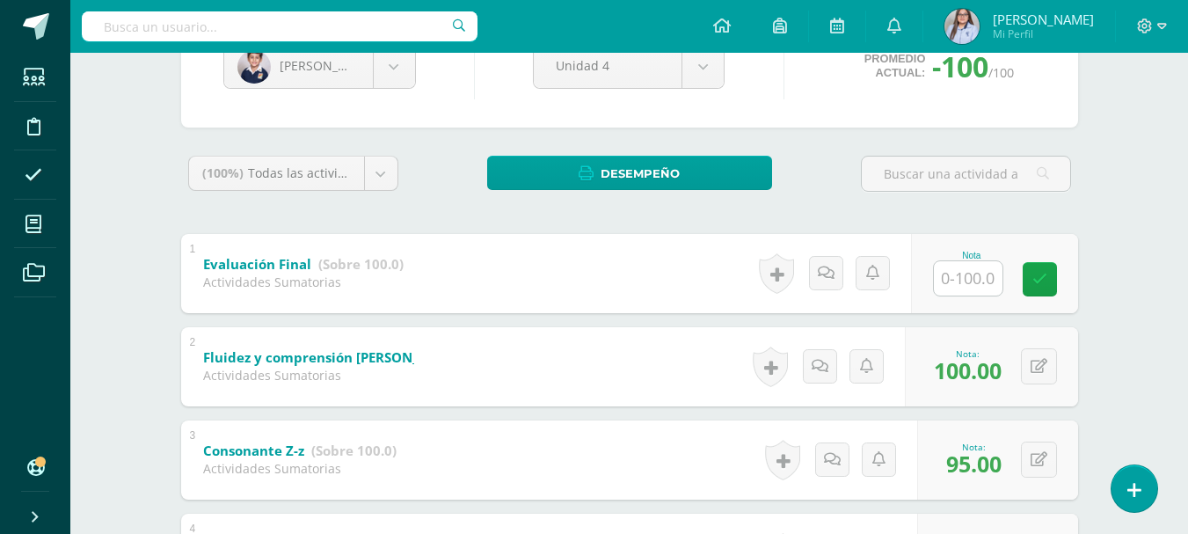
scroll to position [202, 0]
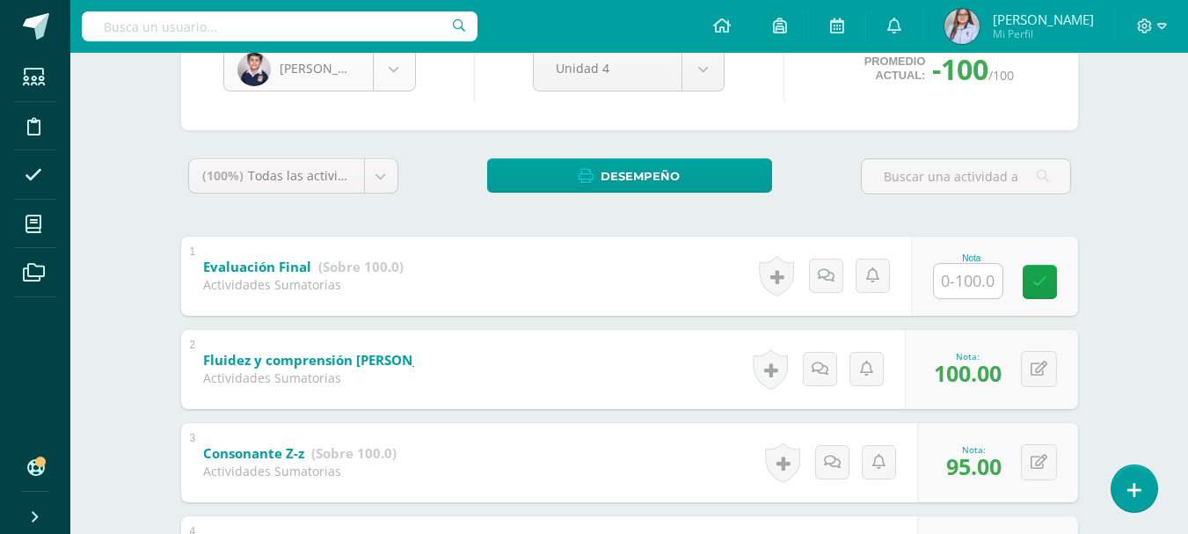
click at [402, 71] on body "Estudiantes Disciplina Asistencia Mis cursos Archivos Soporte Ayuda Reportar un…" at bounding box center [594, 348] width 1188 height 1101
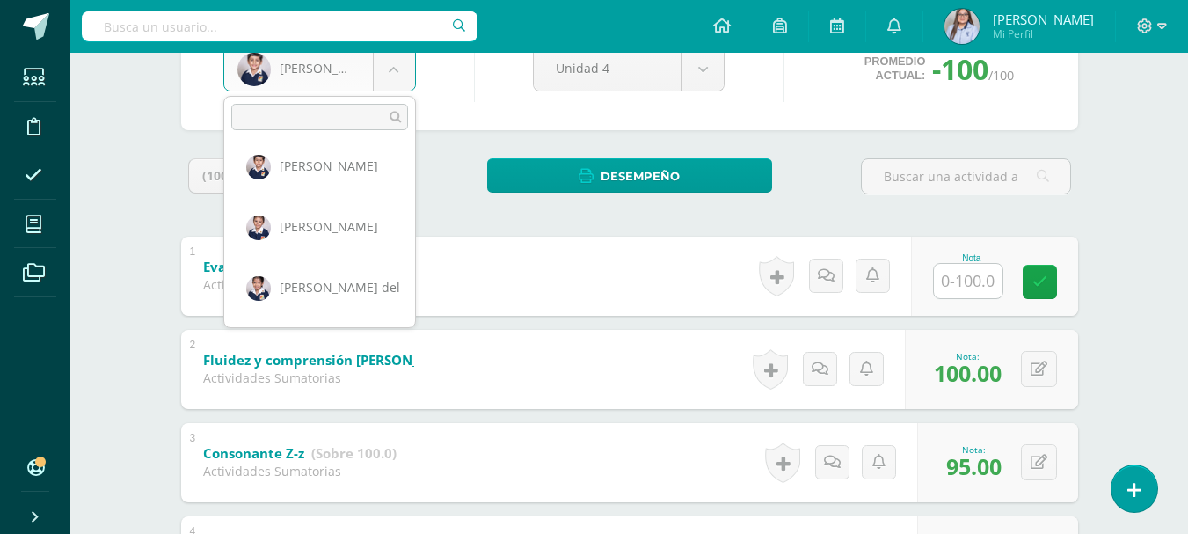
scroll to position [128, 0]
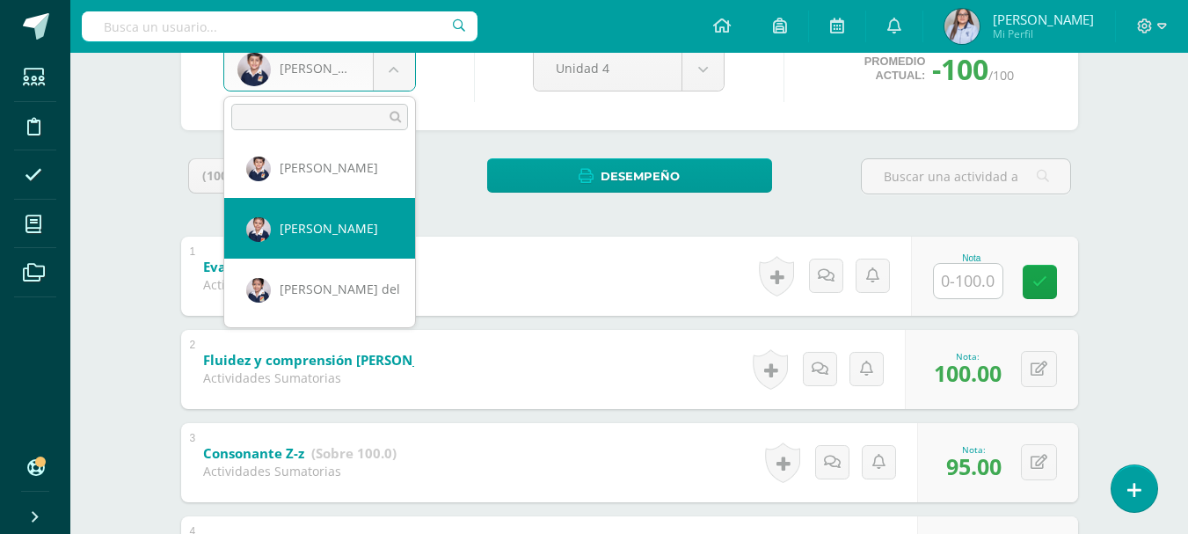
select select "3037"
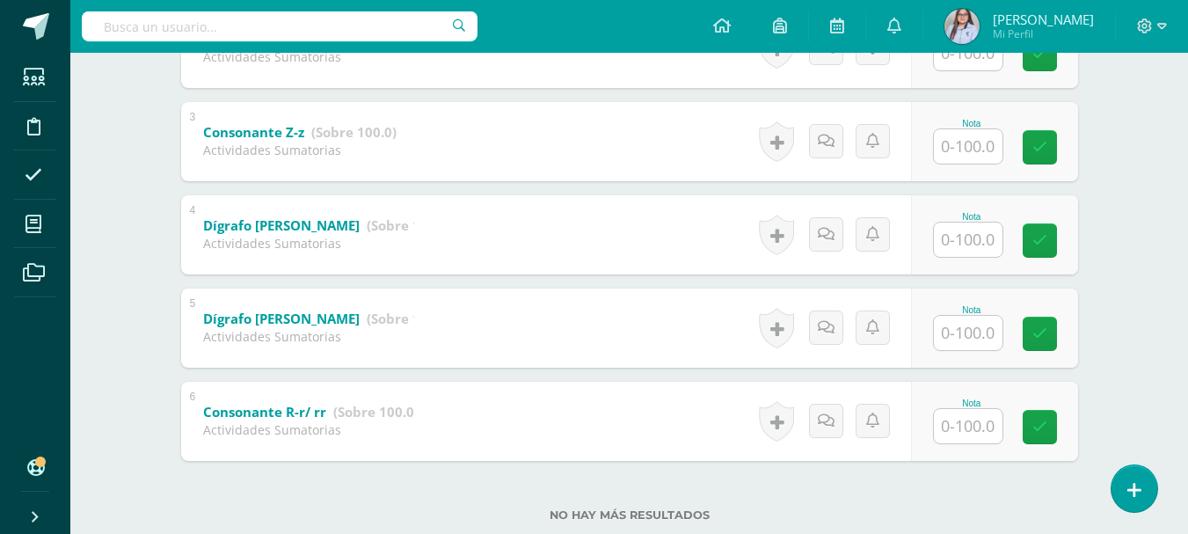
scroll to position [567, 0]
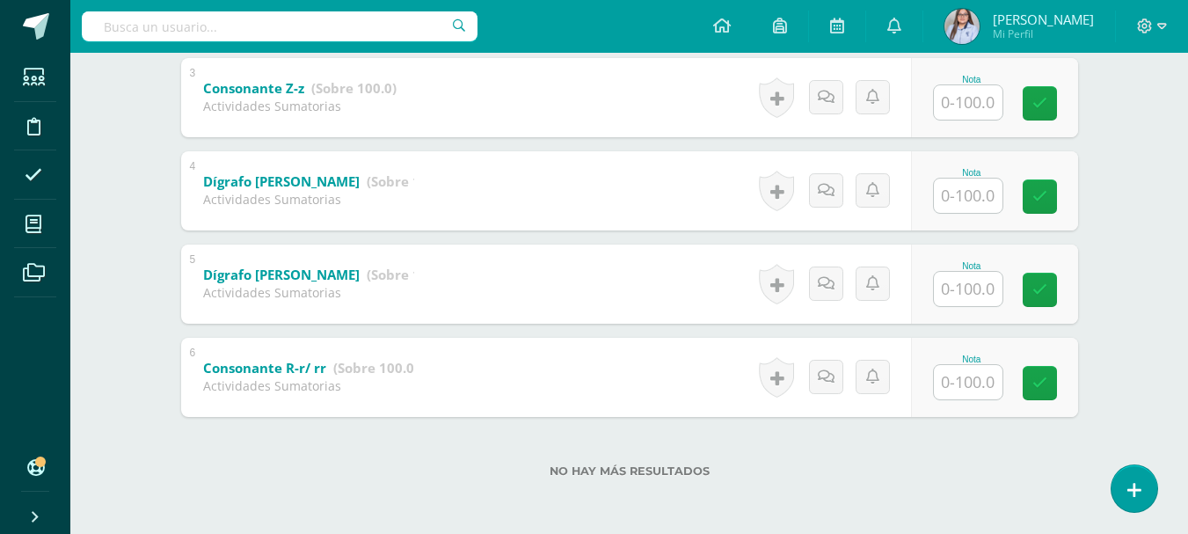
click at [969, 374] on input "text" at bounding box center [967, 382] width 69 height 34
type input "100"
click at [1057, 397] on link at bounding box center [1051, 382] width 35 height 35
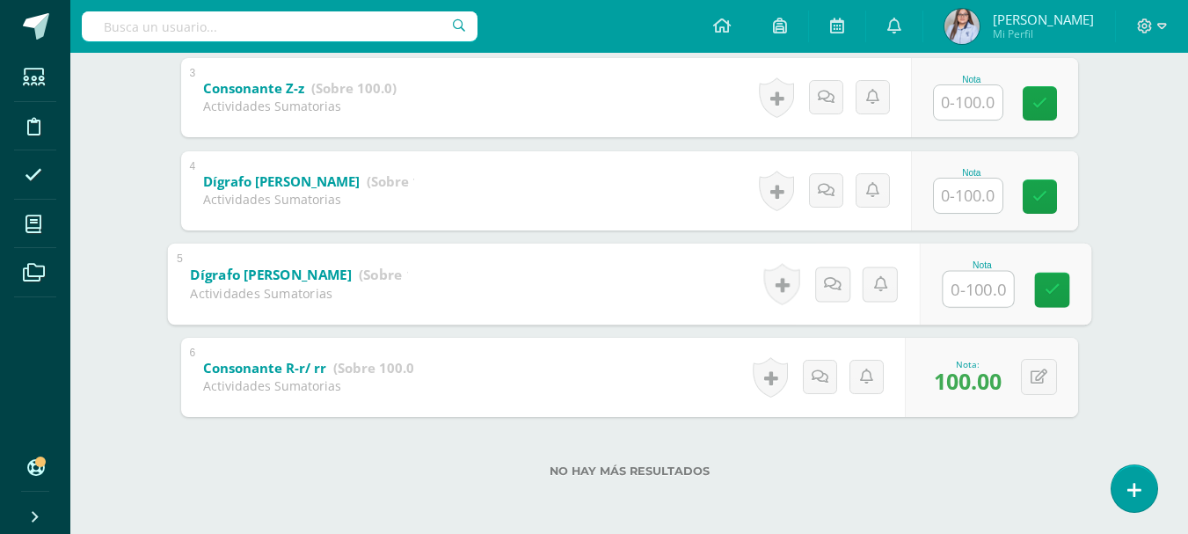
click at [987, 294] on input "text" at bounding box center [977, 288] width 70 height 35
type input "94"
click at [983, 195] on input "text" at bounding box center [967, 195] width 69 height 34
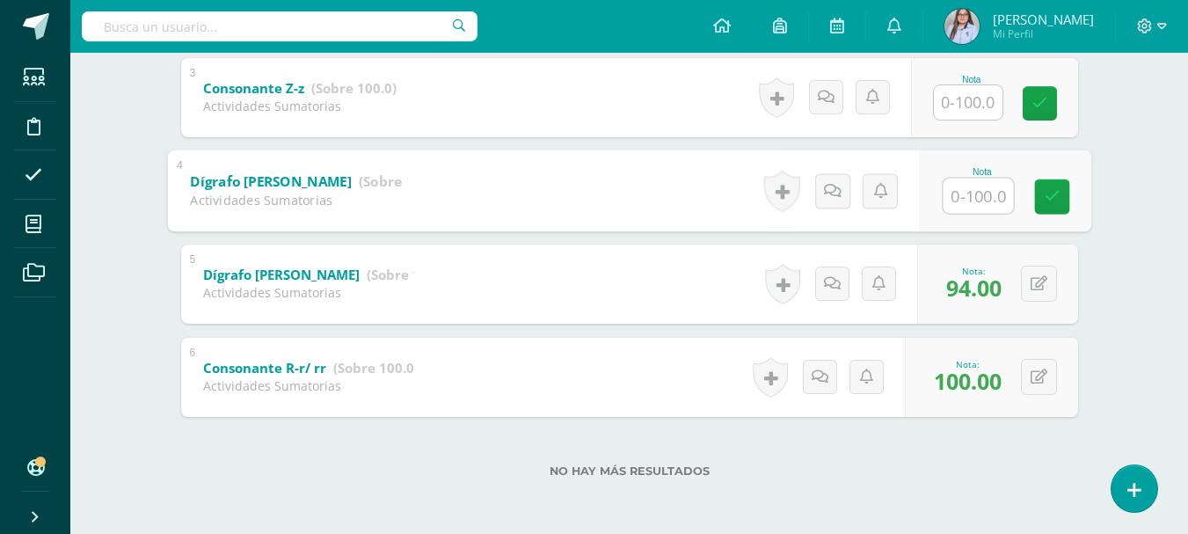
type input "9"
type input "84"
click at [977, 99] on input "text" at bounding box center [967, 102] width 69 height 34
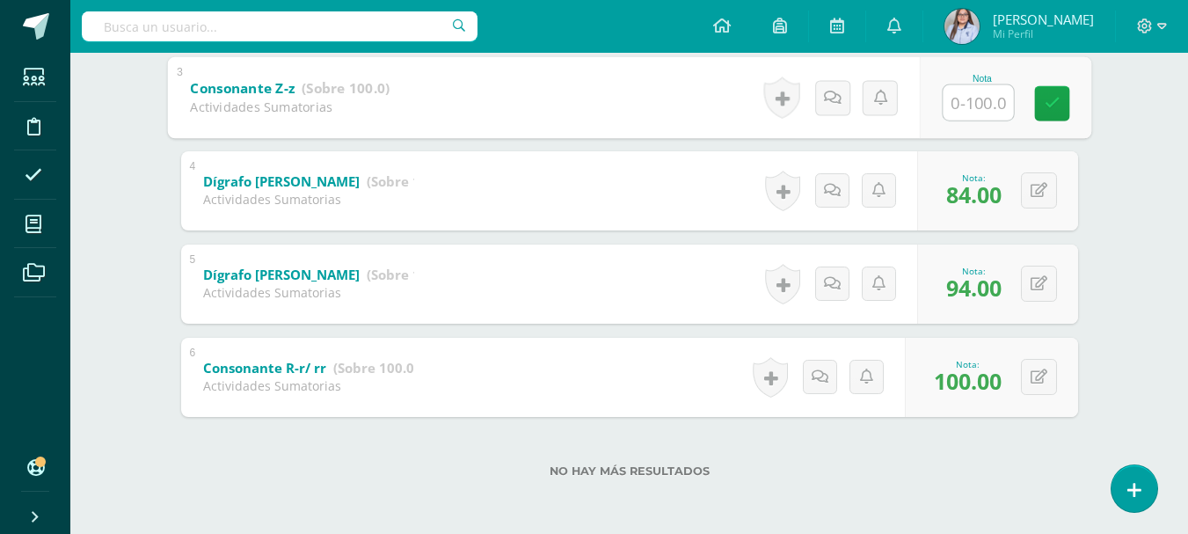
click at [977, 99] on input "text" at bounding box center [977, 101] width 70 height 35
type input "100"
click at [1055, 102] on icon at bounding box center [1051, 103] width 16 height 15
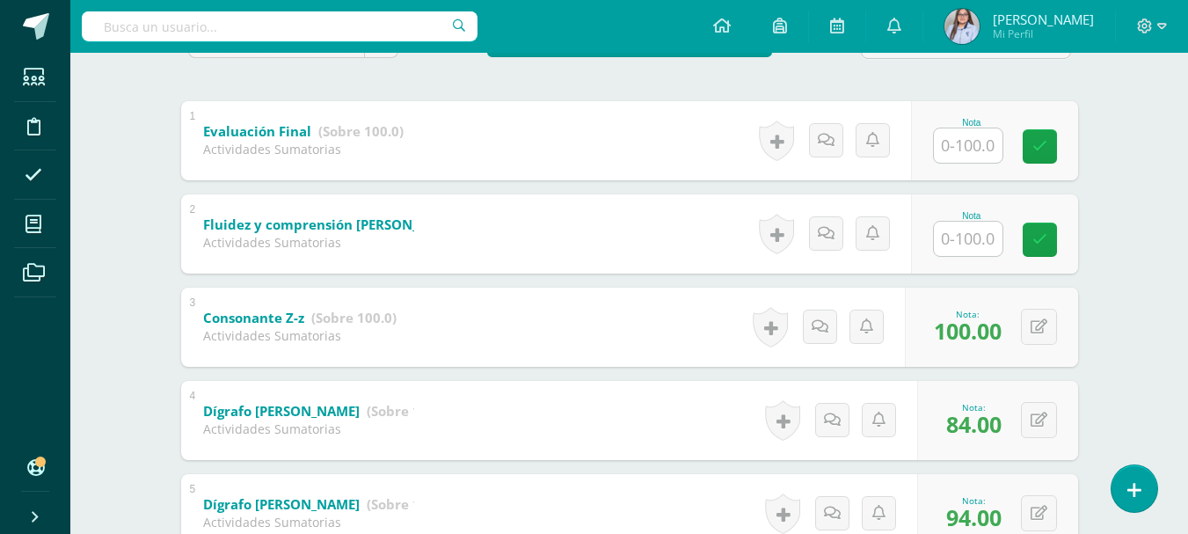
scroll to position [331, 0]
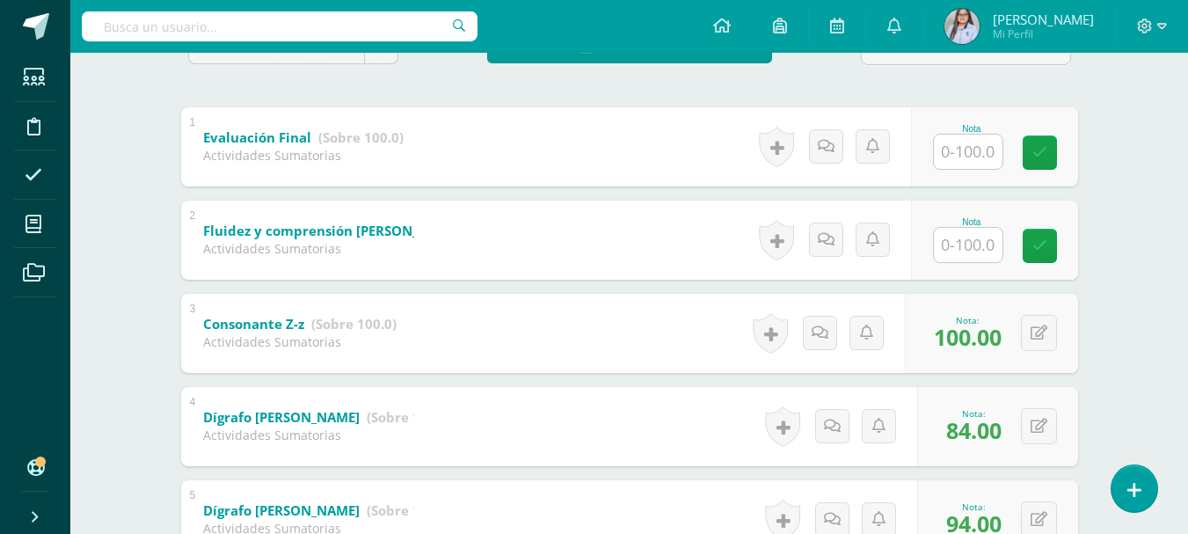
click at [961, 243] on input "text" at bounding box center [967, 245] width 69 height 34
type input "85"
click at [1045, 246] on icon at bounding box center [1051, 245] width 16 height 15
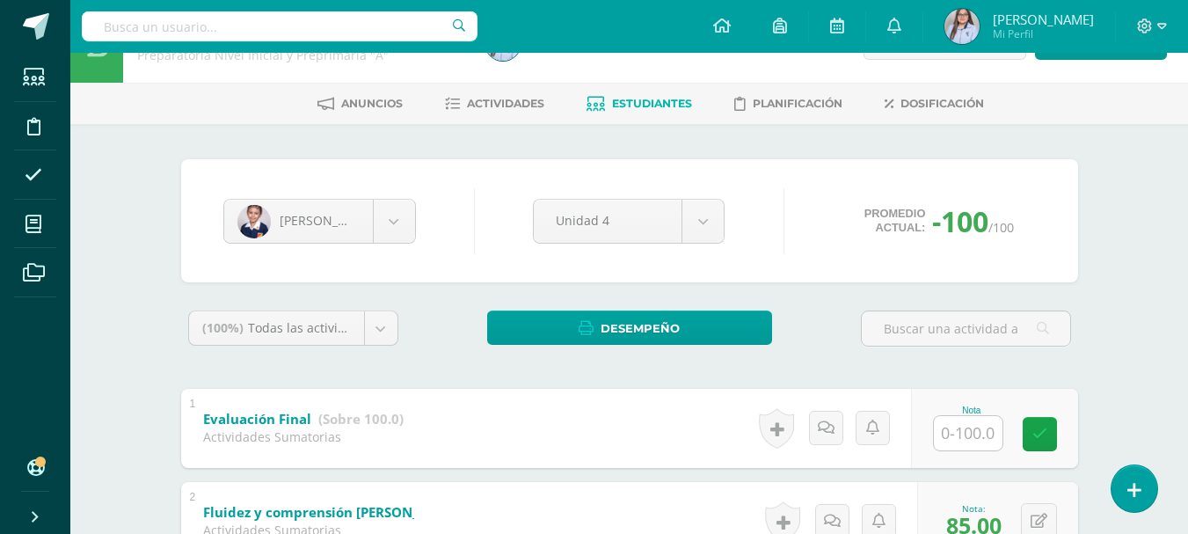
scroll to position [16, 0]
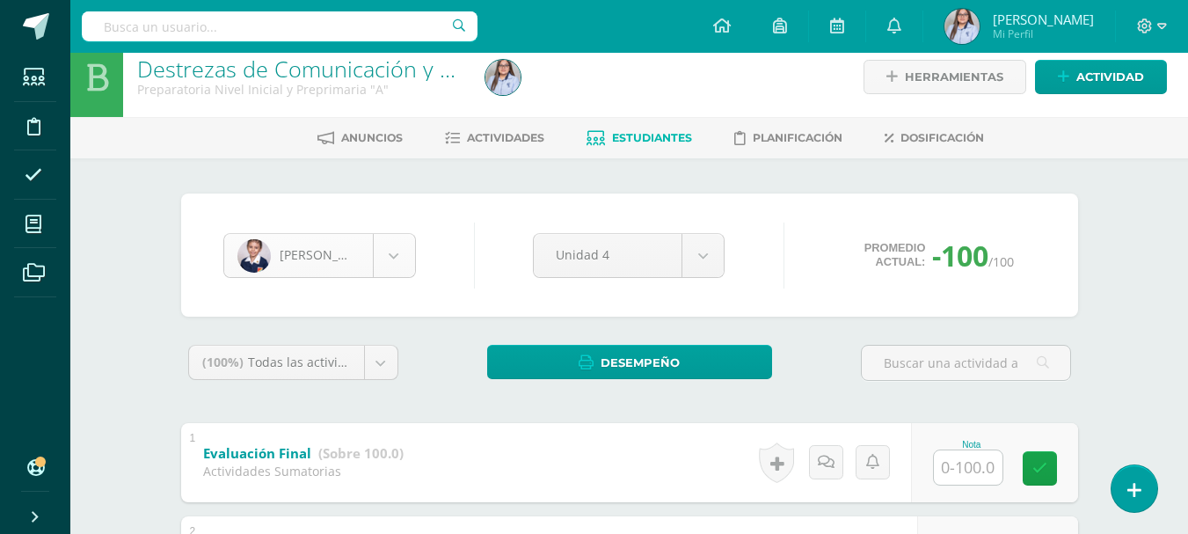
click at [395, 252] on body "Estudiantes Disciplina Asistencia Mis cursos Archivos Soporte Ayuda Reportar un…" at bounding box center [594, 534] width 1188 height 1101
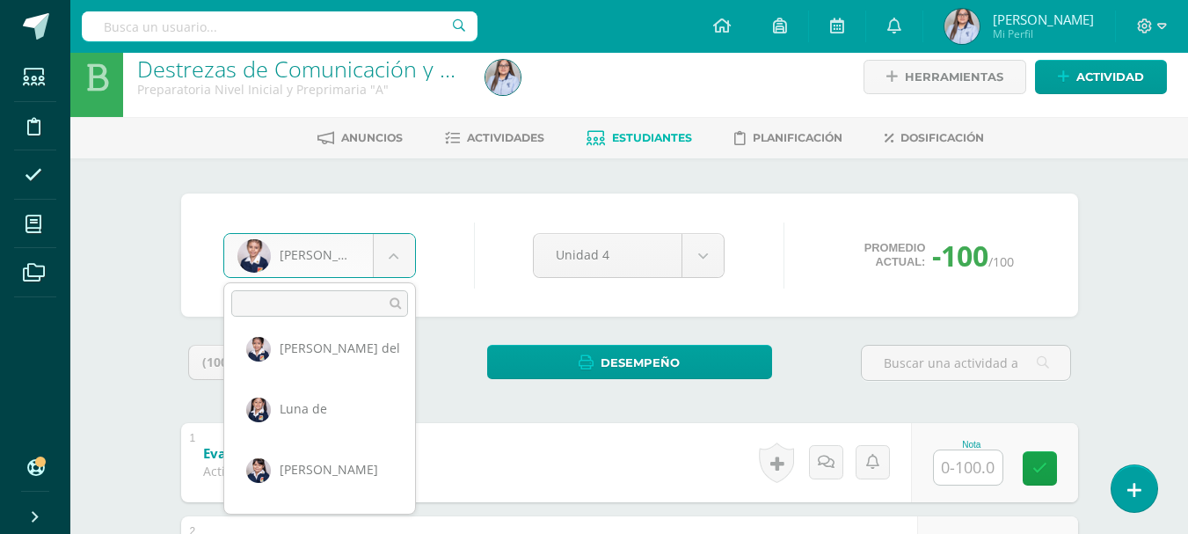
scroll to position [250, 0]
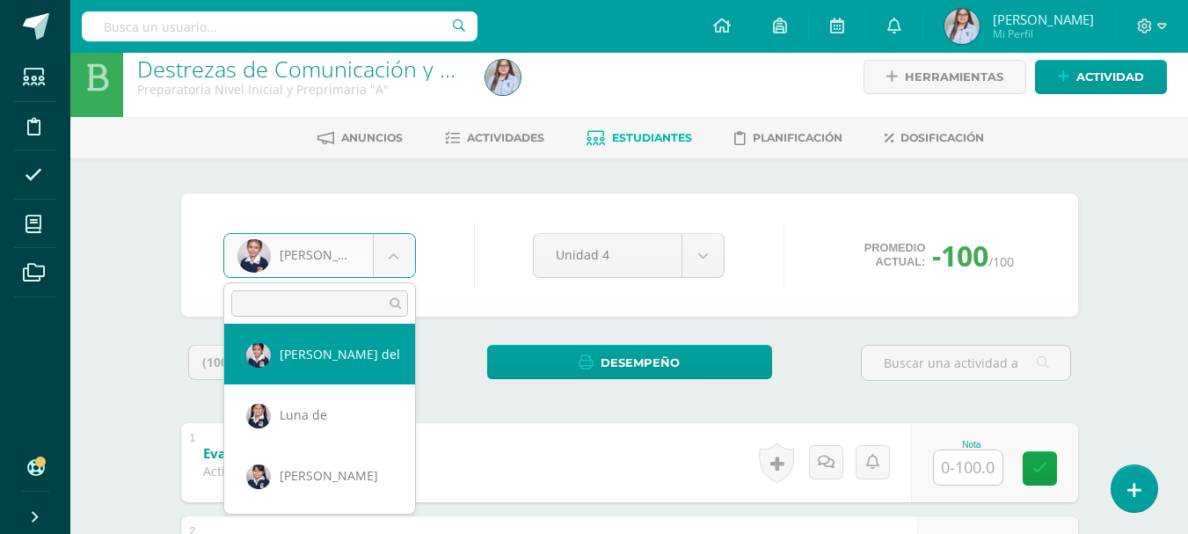
select select "2935"
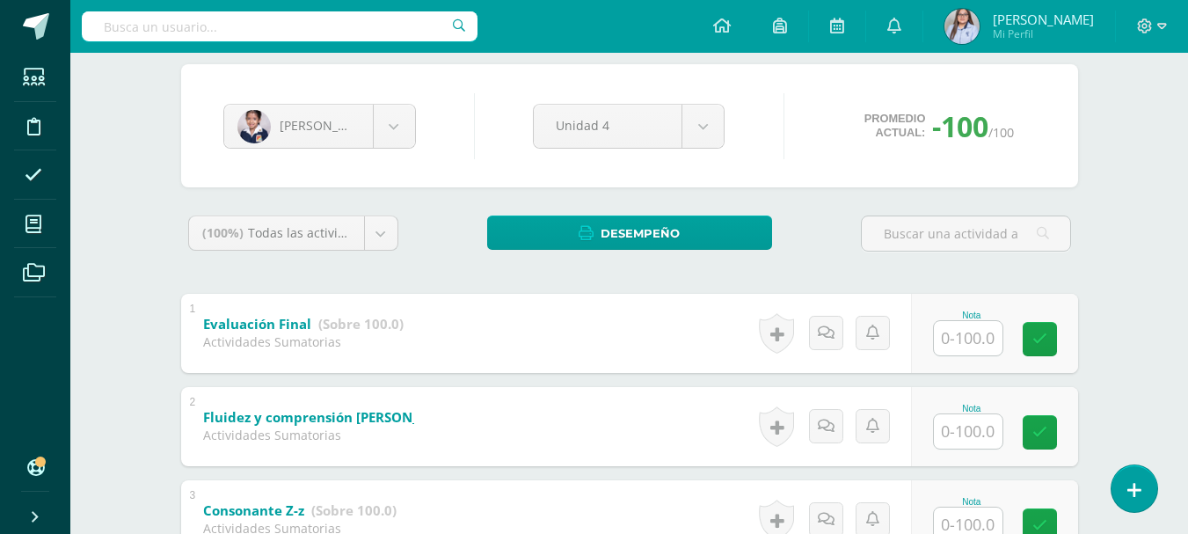
scroll to position [567, 0]
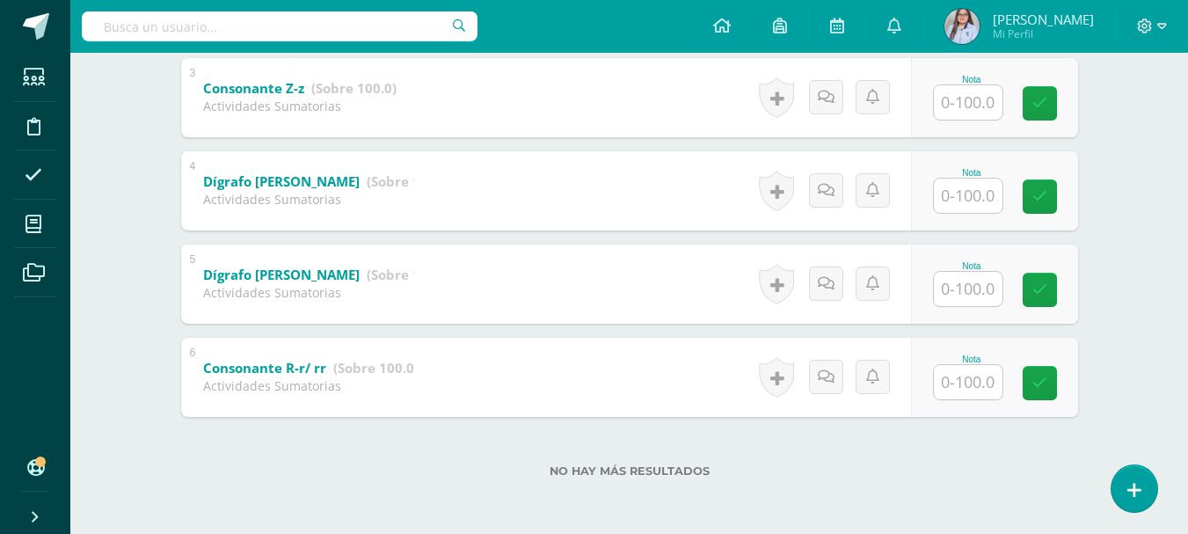
click at [967, 382] on input "text" at bounding box center [967, 382] width 69 height 34
type input "100"
click at [984, 291] on input "text" at bounding box center [967, 289] width 69 height 34
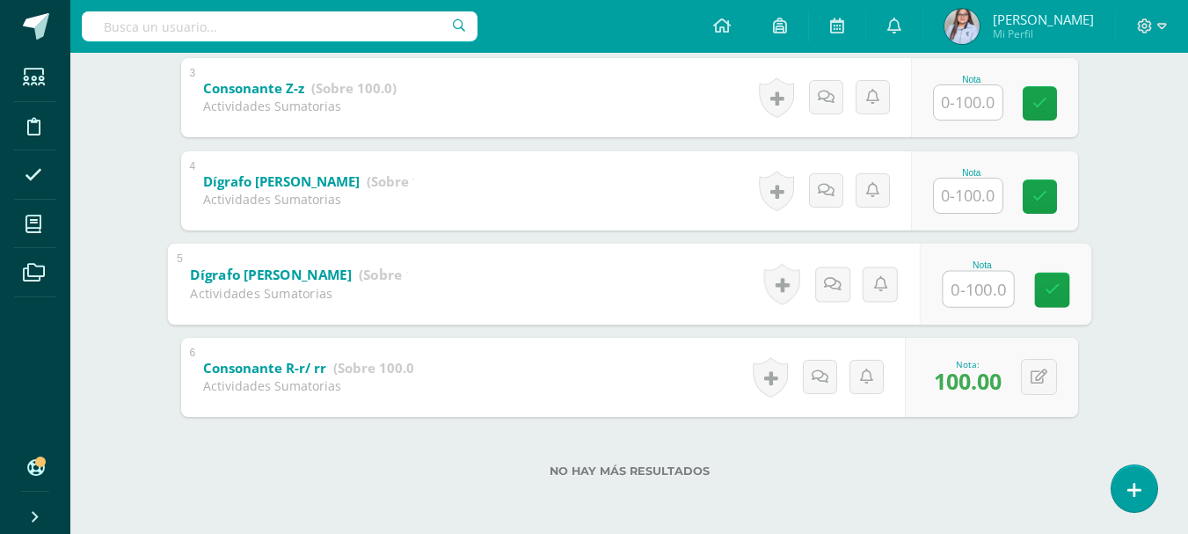
type input "1"
type input "94"
click at [982, 195] on input "text" at bounding box center [967, 195] width 69 height 34
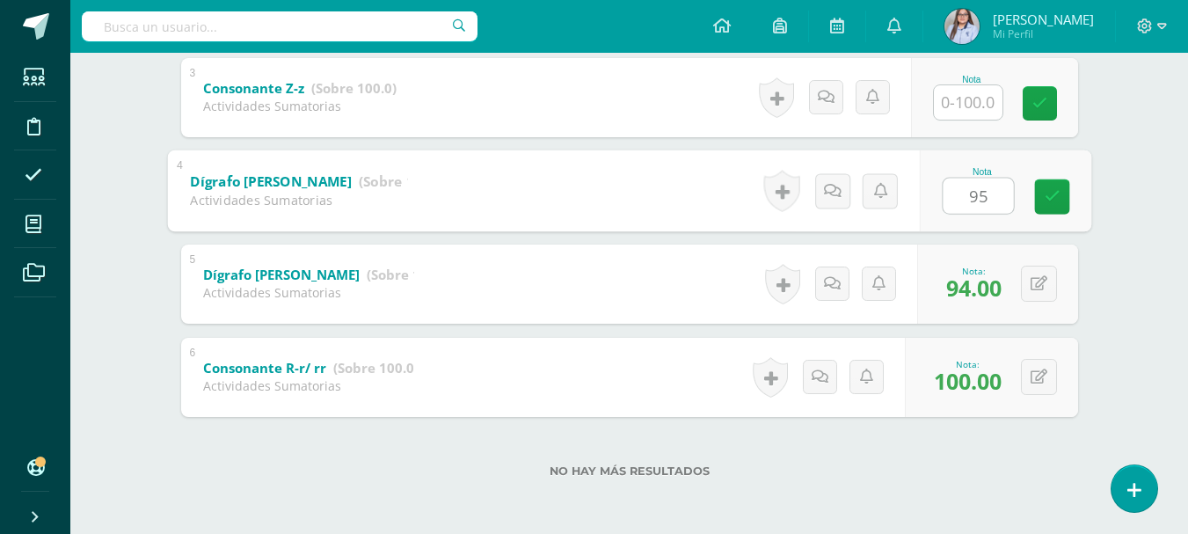
type input "95"
click at [971, 104] on input "text" at bounding box center [967, 102] width 69 height 34
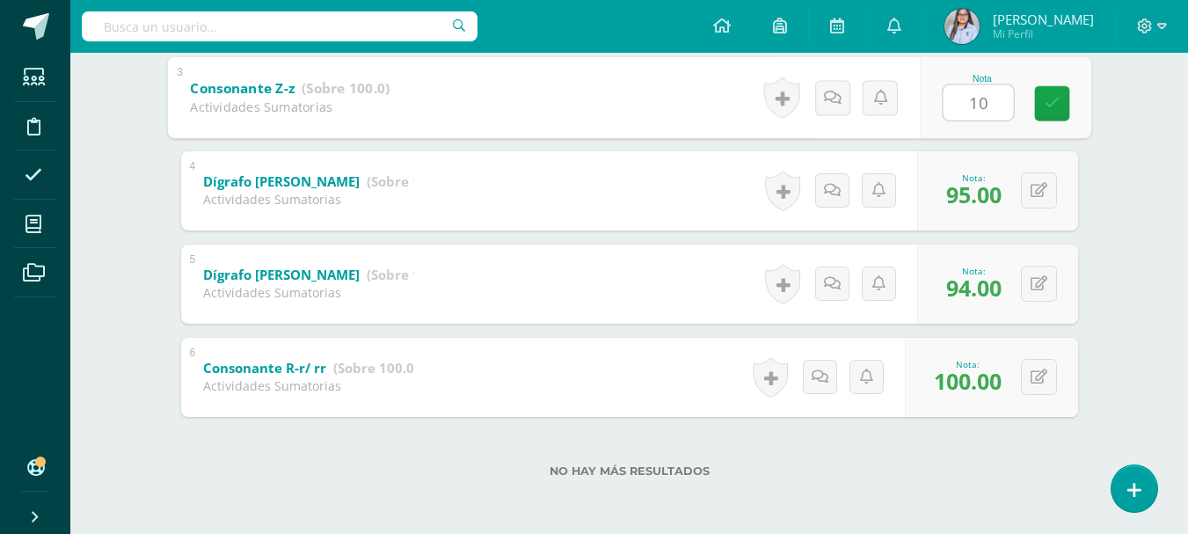
type input "100"
click at [1052, 113] on link at bounding box center [1051, 102] width 35 height 35
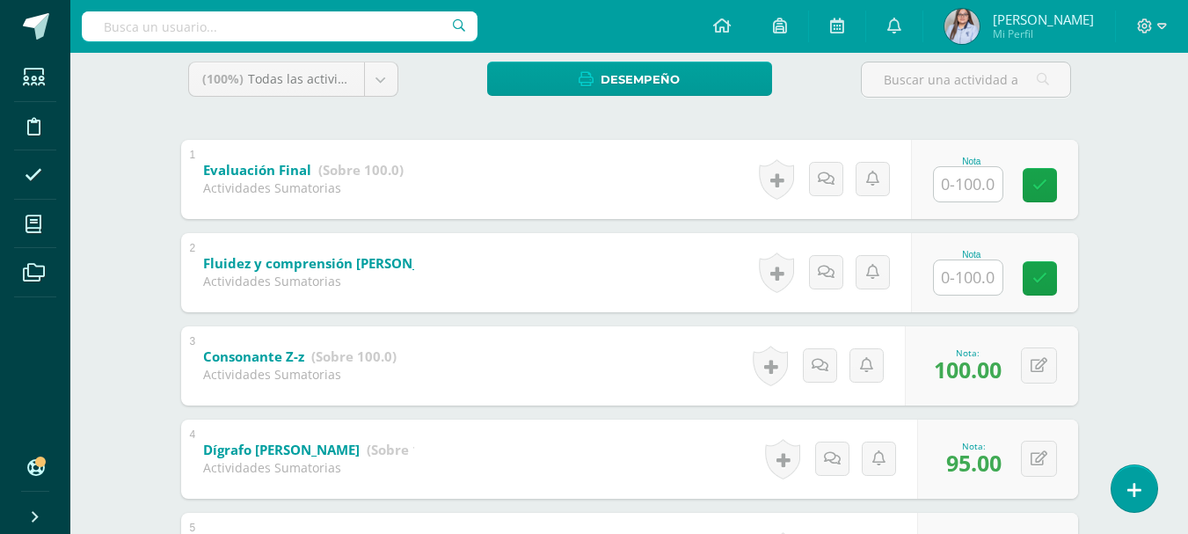
scroll to position [297, 0]
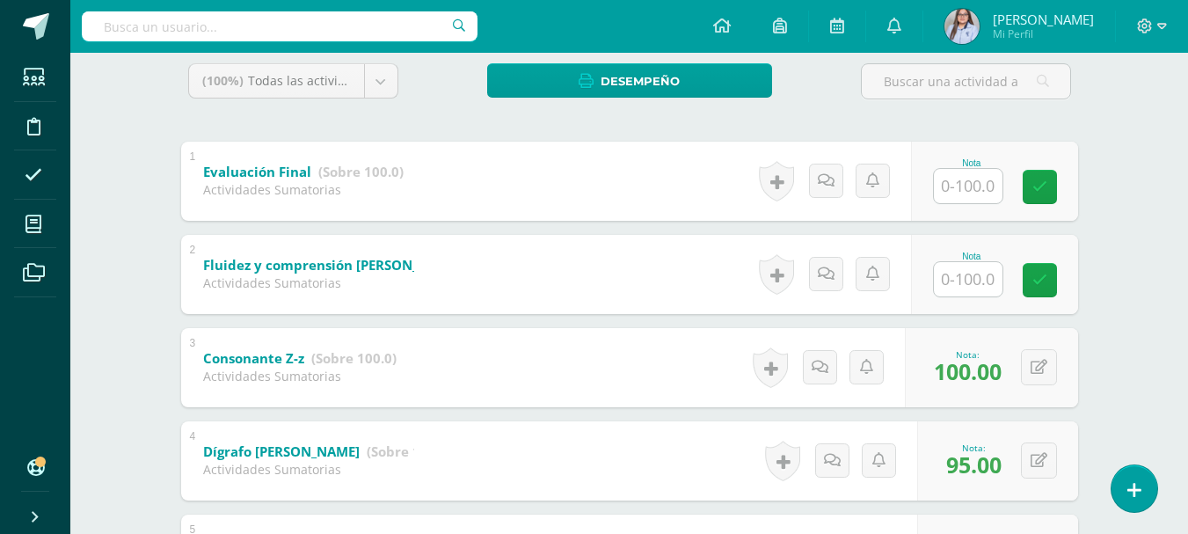
click at [964, 277] on input "text" at bounding box center [967, 279] width 69 height 34
type input "94"
click at [1042, 280] on link at bounding box center [1051, 279] width 35 height 35
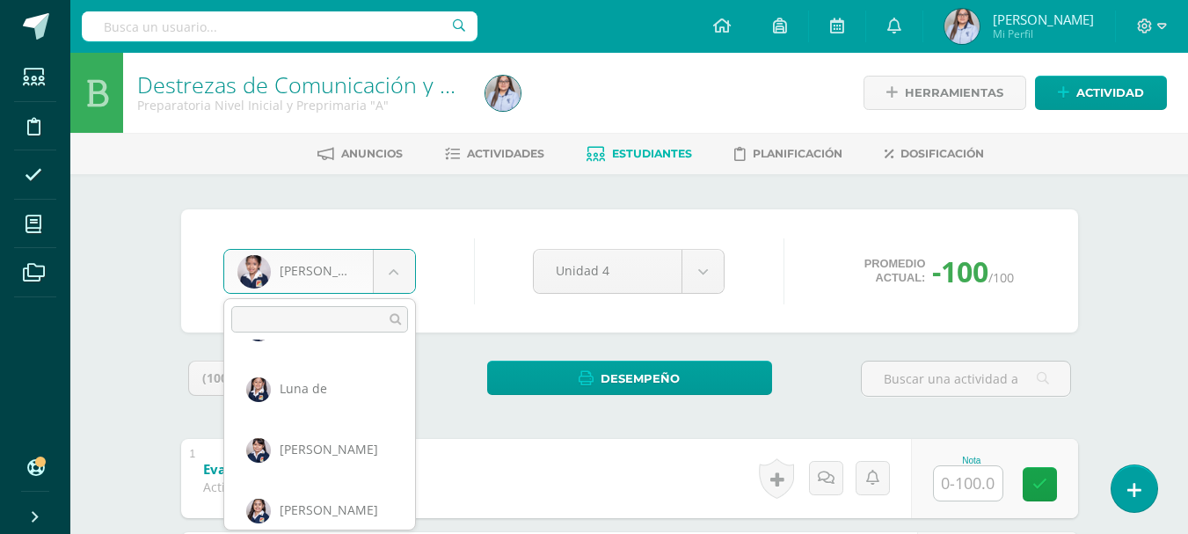
scroll to position [300, 0]
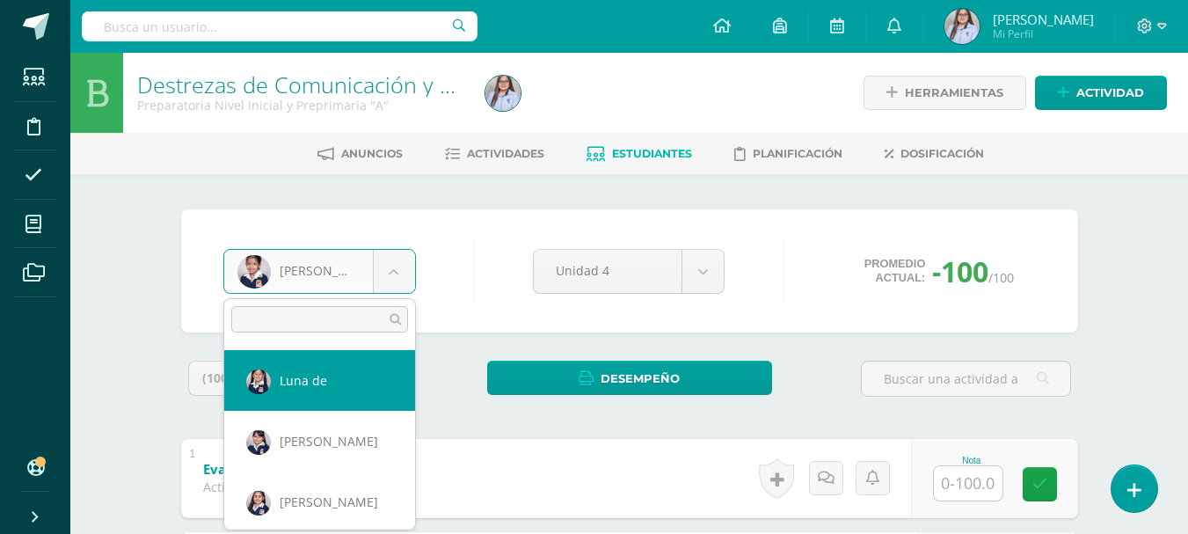
select select "2855"
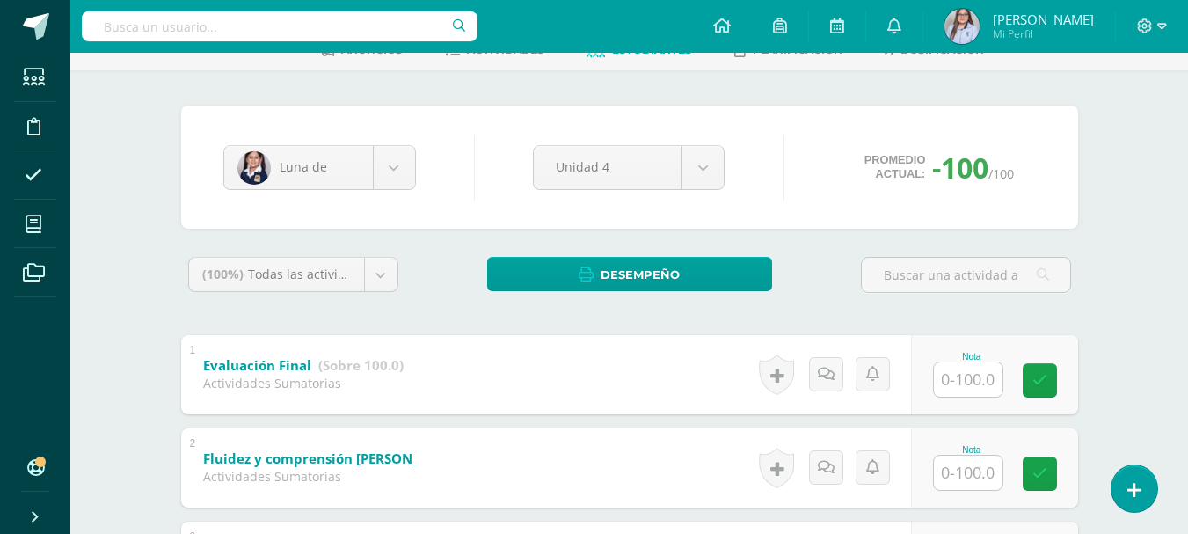
scroll to position [567, 0]
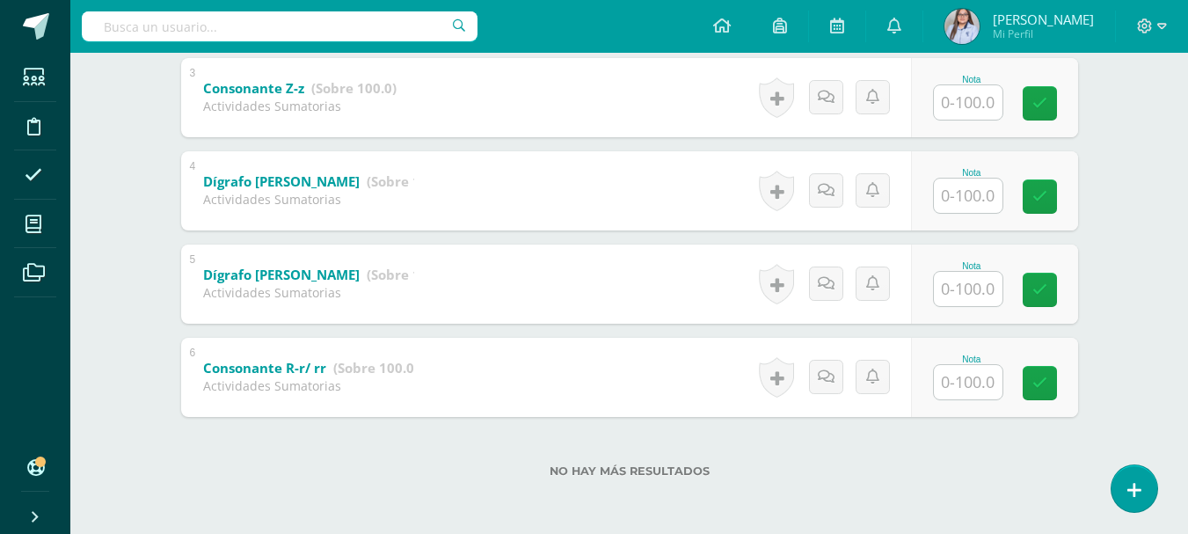
click at [971, 381] on input "text" at bounding box center [967, 382] width 69 height 34
type input "94"
click at [974, 299] on input "text" at bounding box center [967, 289] width 69 height 34
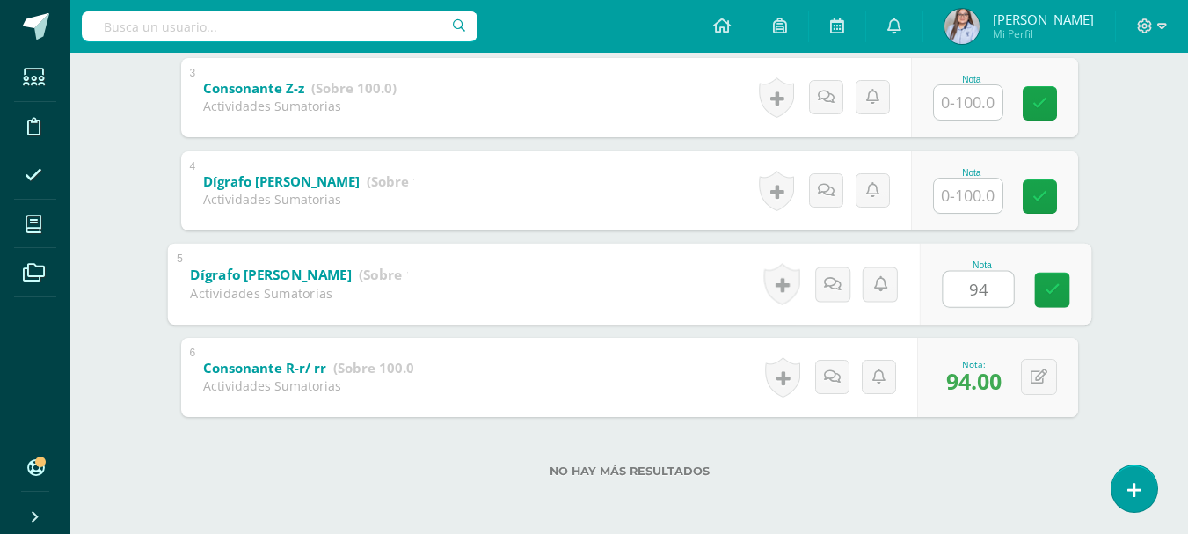
type input "94"
click at [982, 196] on input "text" at bounding box center [967, 195] width 69 height 34
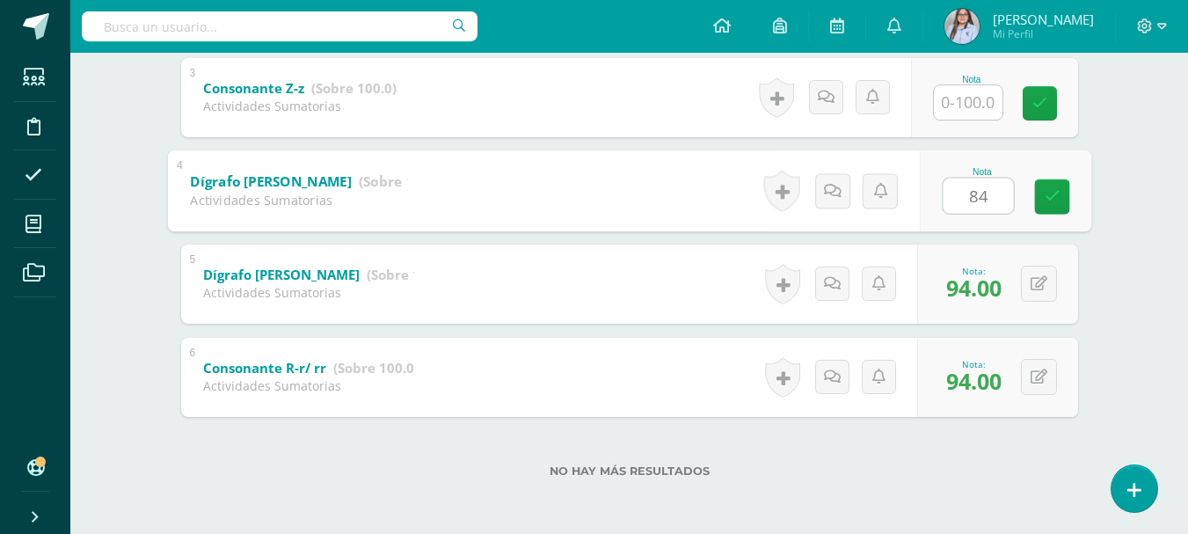
type input "84"
click at [984, 99] on input "text" at bounding box center [967, 102] width 69 height 34
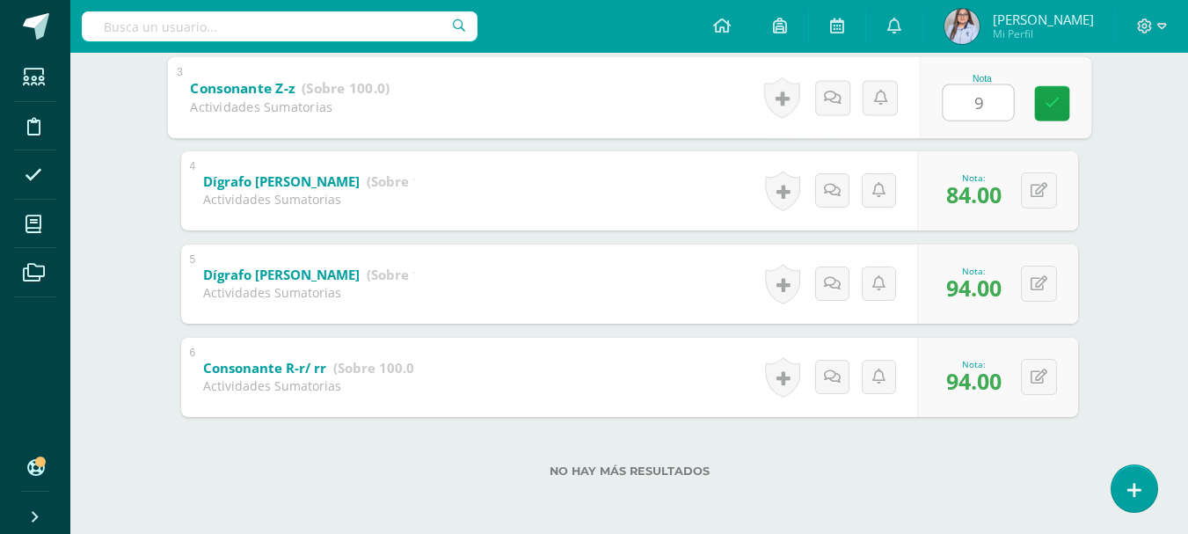
type input "95"
click at [1043, 113] on link at bounding box center [1051, 102] width 35 height 35
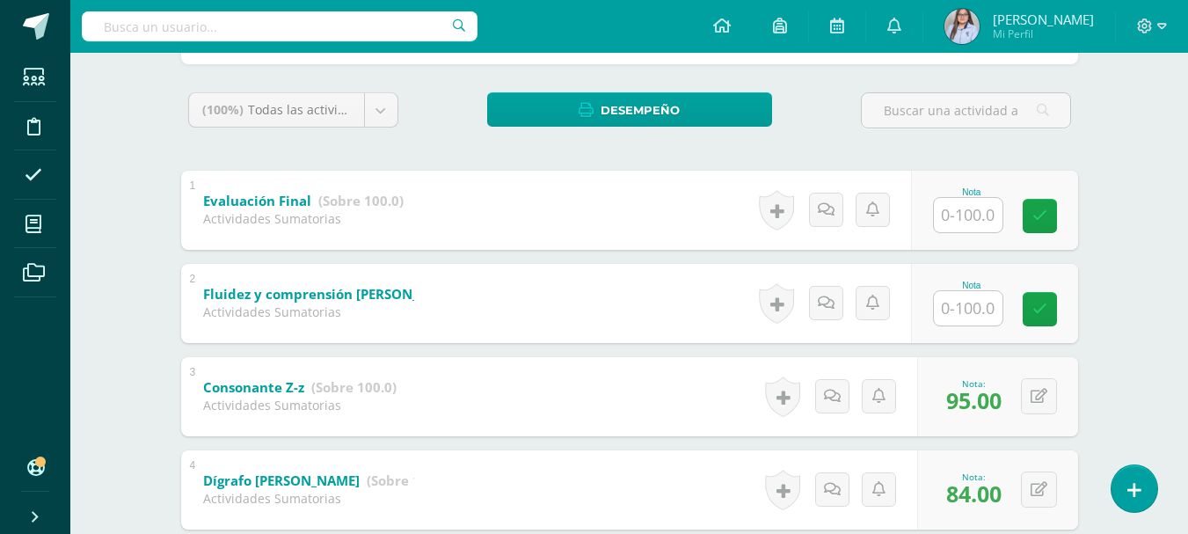
scroll to position [266, 0]
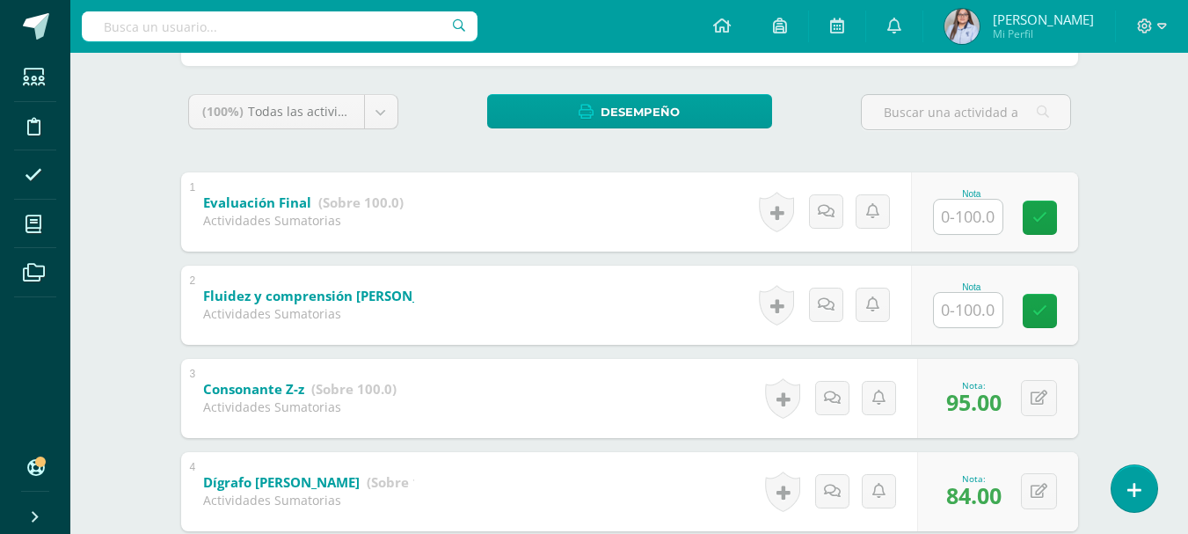
click at [966, 317] on input "text" at bounding box center [967, 310] width 69 height 34
type input "74"
click at [1049, 308] on icon at bounding box center [1051, 310] width 16 height 15
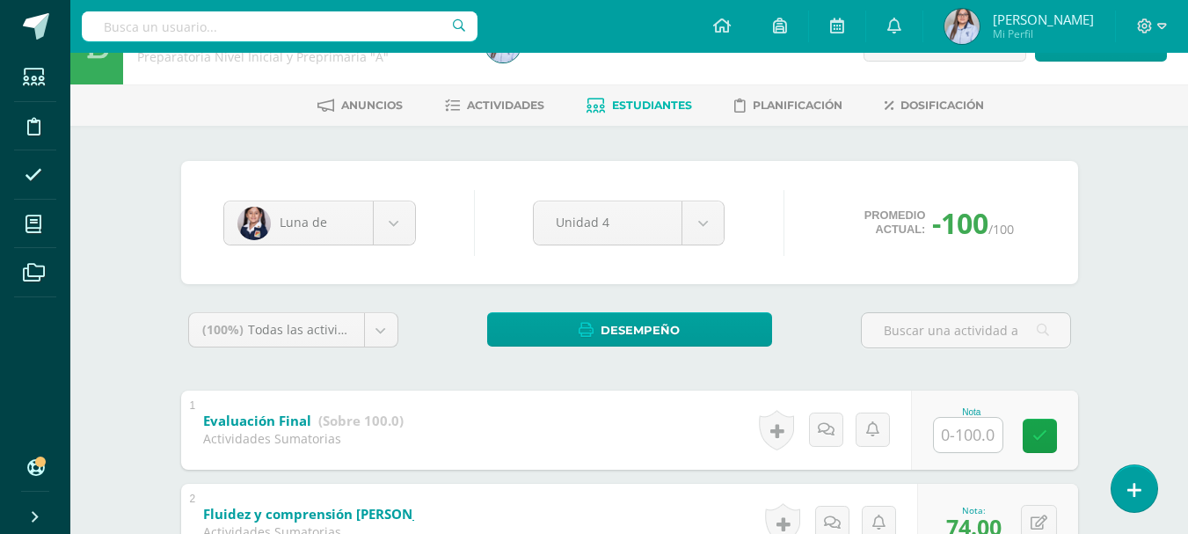
scroll to position [0, 0]
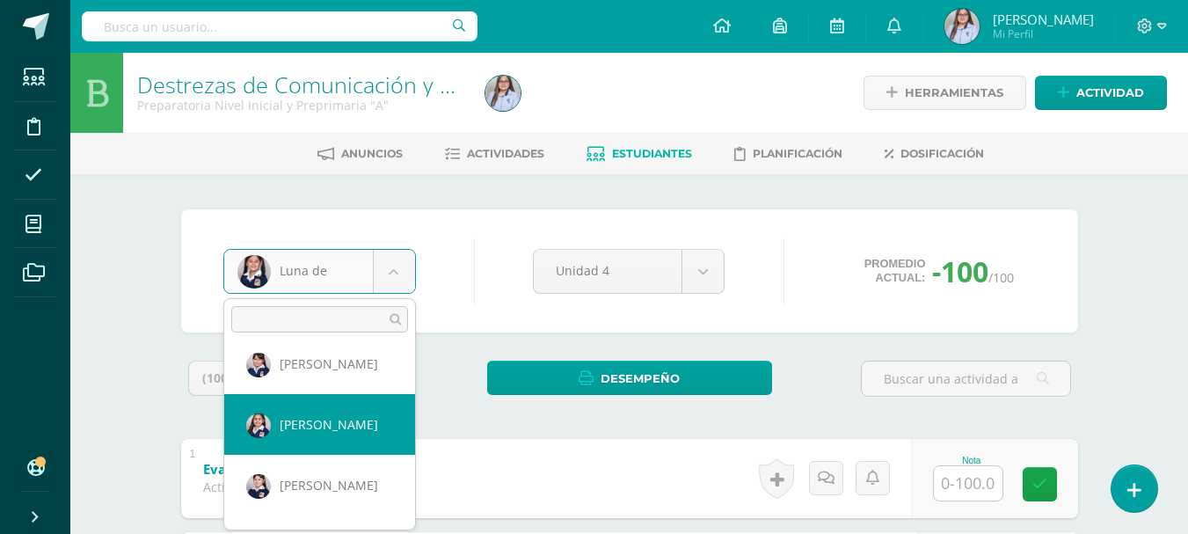
scroll to position [371, 0]
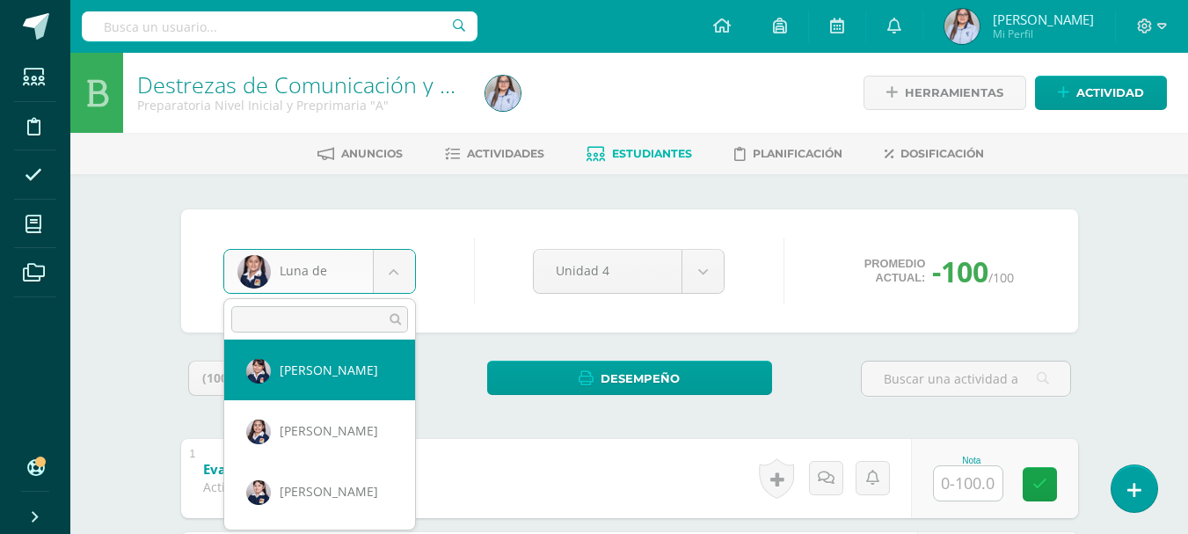
select select "2862"
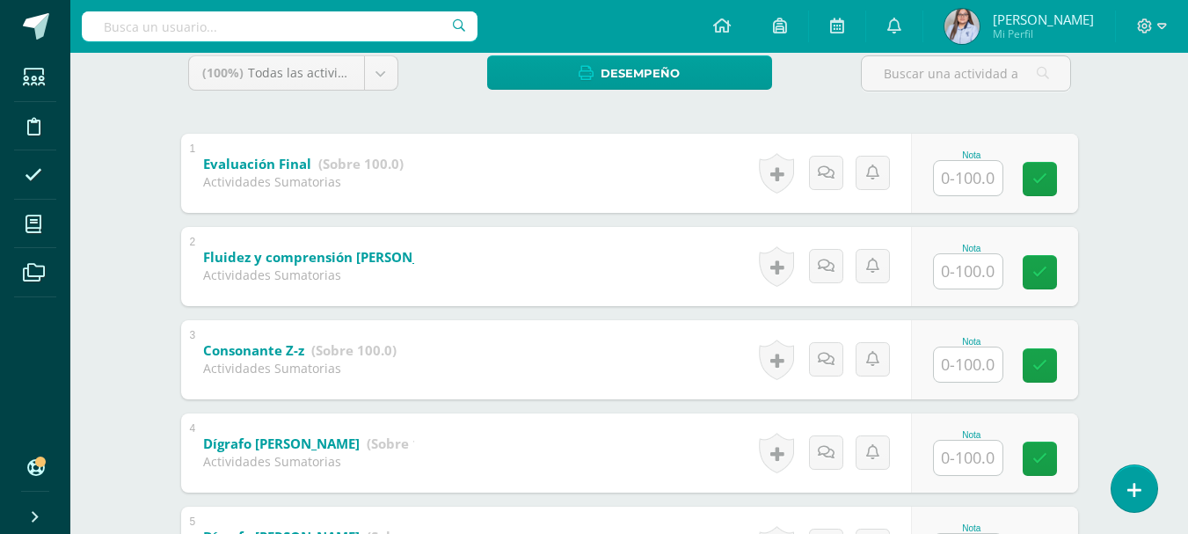
scroll to position [567, 0]
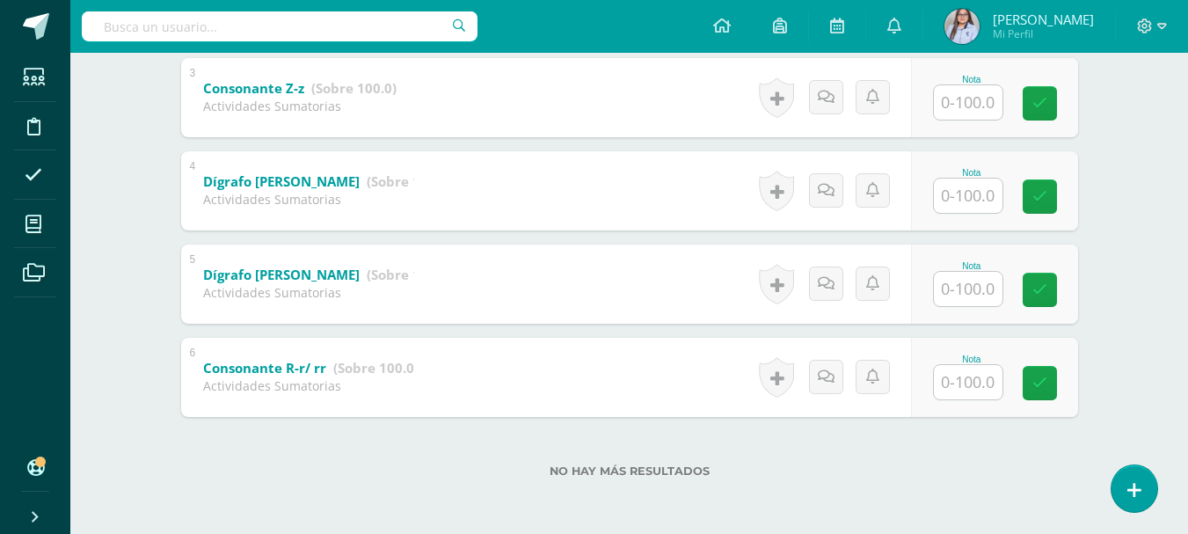
click at [986, 383] on input "text" at bounding box center [967, 382] width 69 height 34
type input "100"
click at [1052, 382] on icon at bounding box center [1051, 382] width 16 height 15
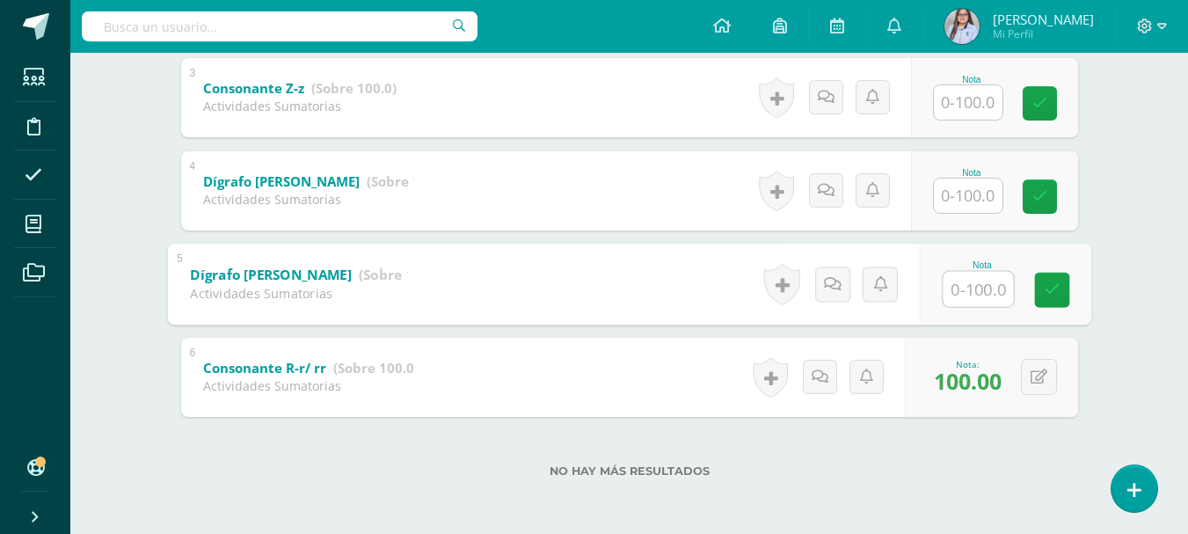
click at [980, 284] on input "text" at bounding box center [977, 288] width 70 height 35
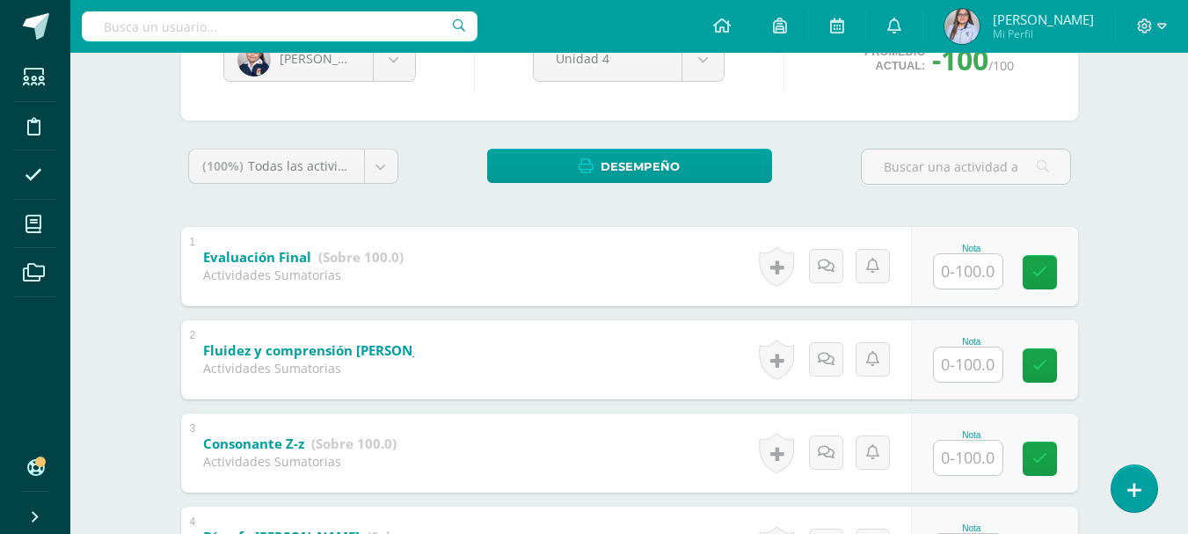
scroll to position [216, 0]
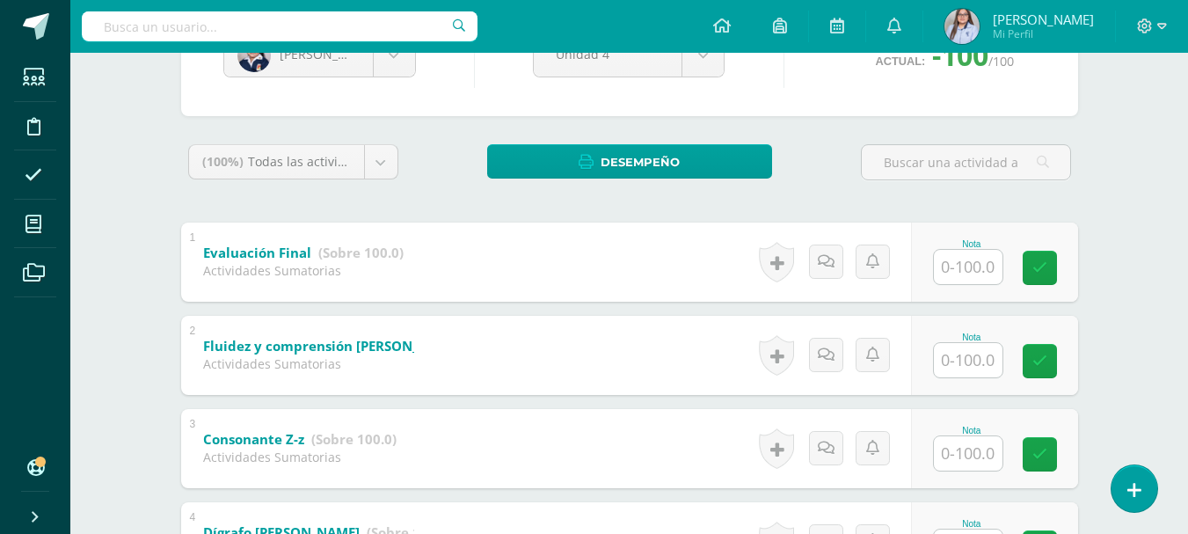
click at [969, 360] on input "text" at bounding box center [967, 360] width 69 height 34
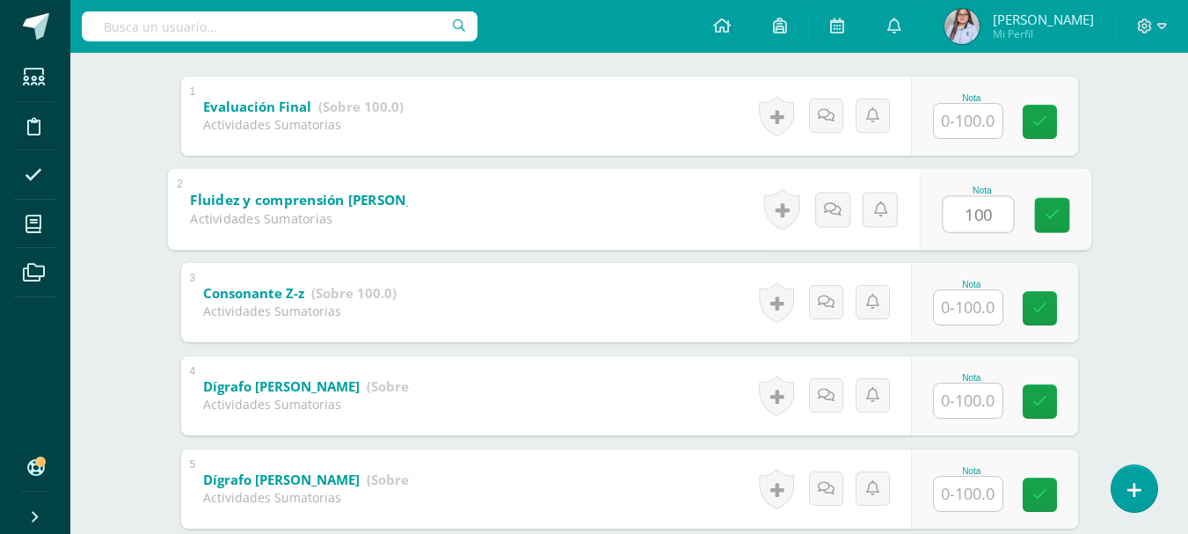
scroll to position [444, 0]
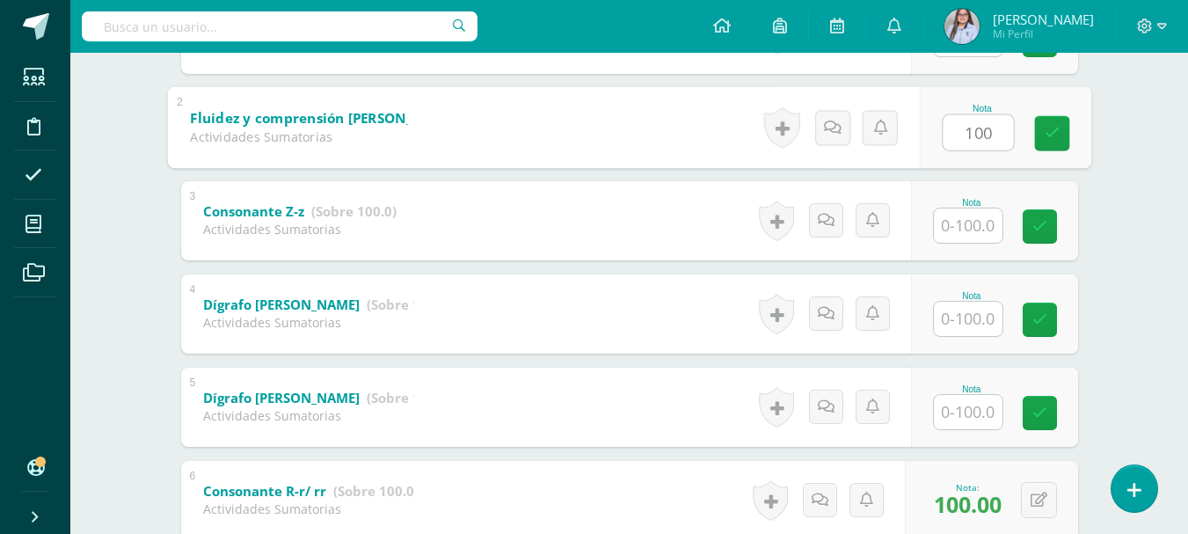
type input "100"
click at [962, 417] on input "text" at bounding box center [967, 412] width 69 height 34
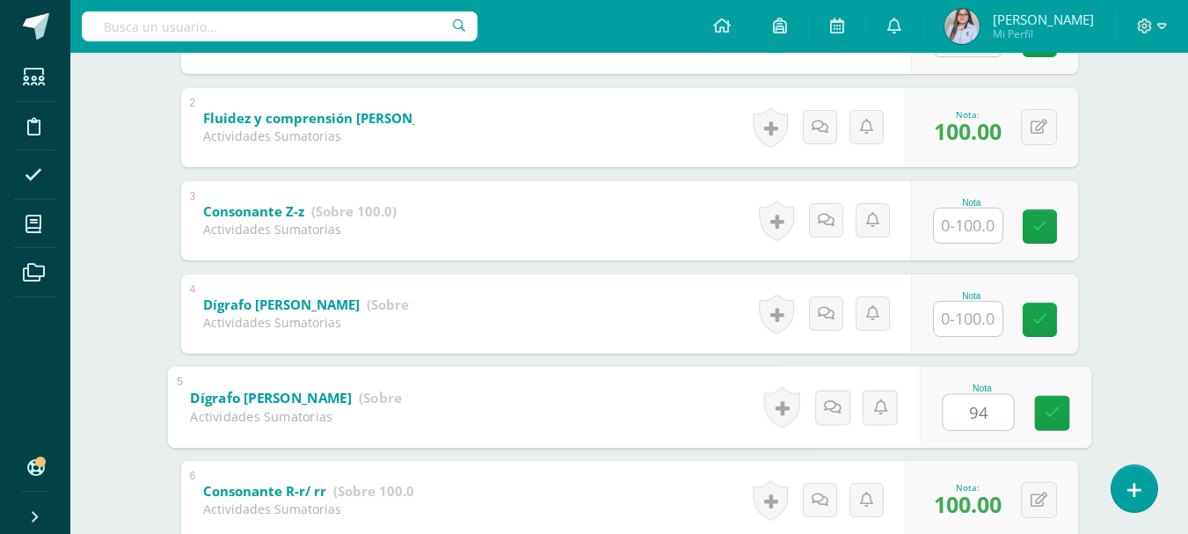
type input "94"
click at [959, 323] on input "text" at bounding box center [967, 318] width 69 height 34
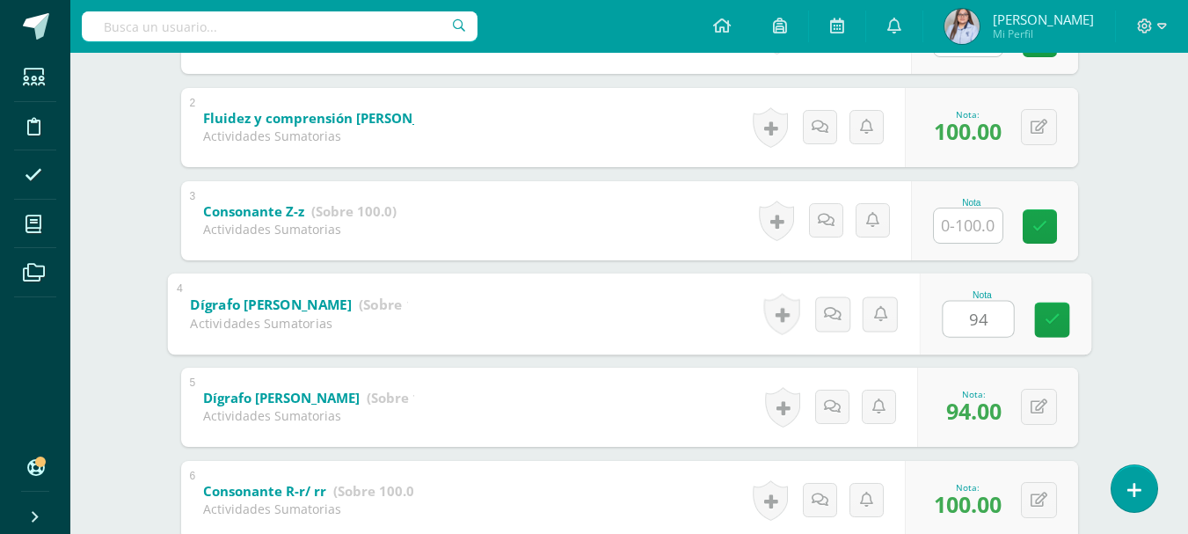
type input "94"
click at [950, 229] on input "text" at bounding box center [967, 225] width 69 height 34
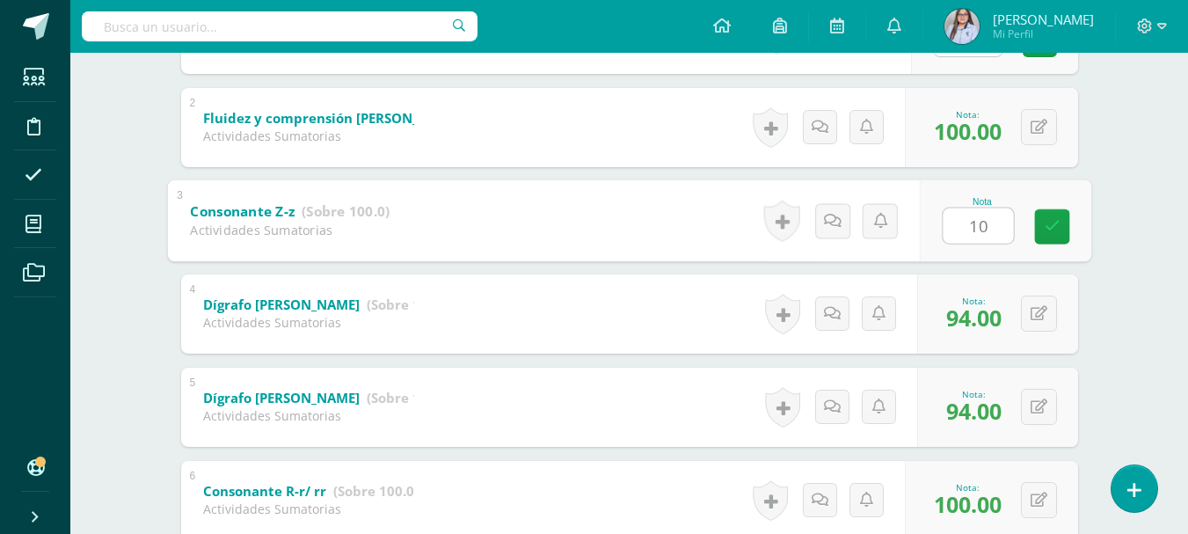
type input "100"
click at [1054, 223] on icon at bounding box center [1051, 226] width 16 height 15
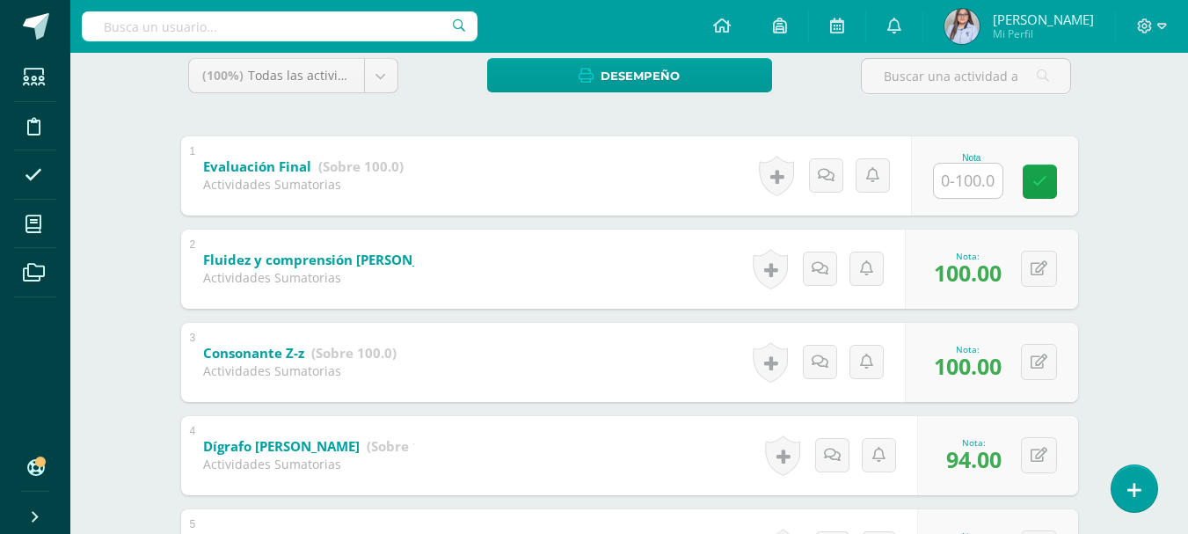
scroll to position [0, 0]
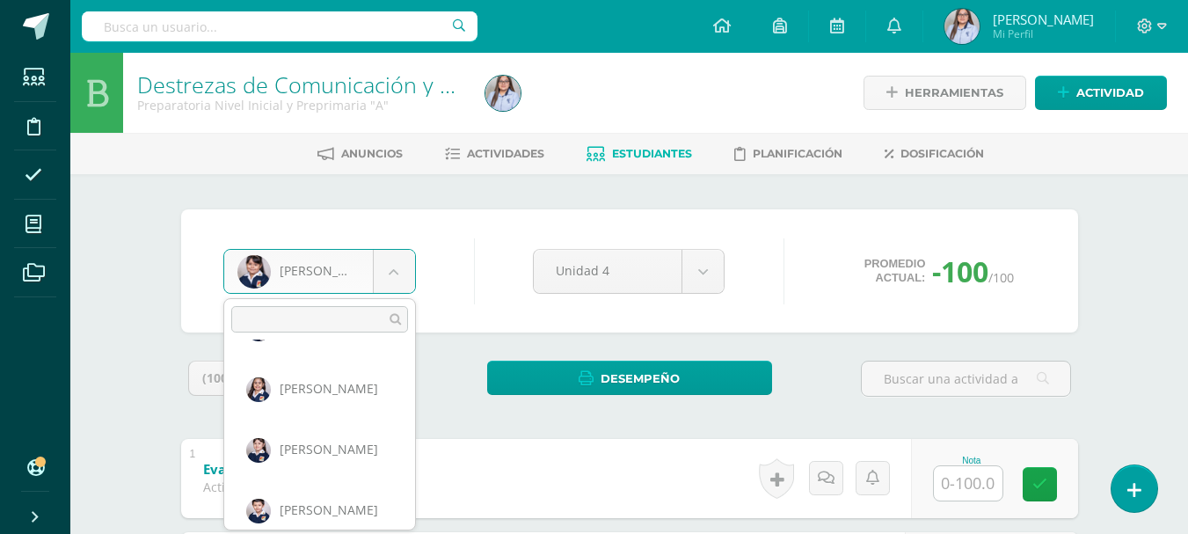
scroll to position [421, 0]
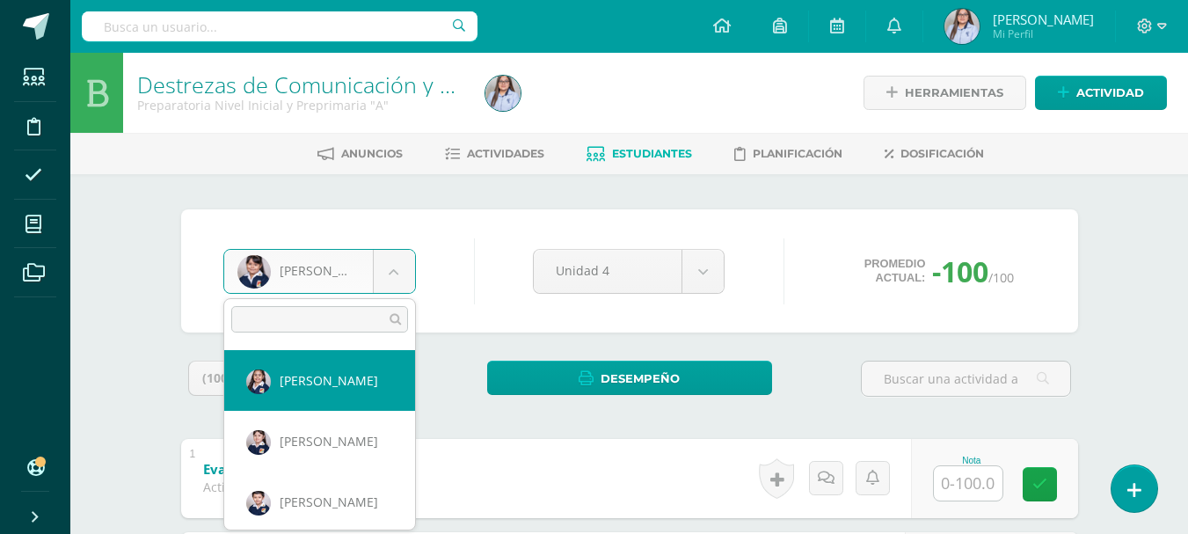
select select "2788"
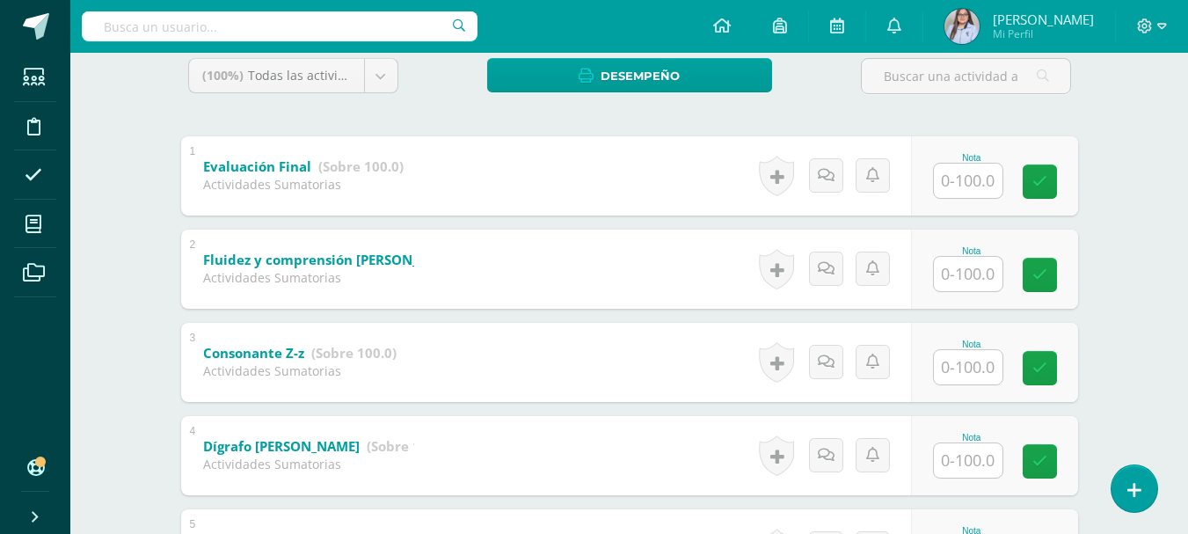
scroll to position [567, 0]
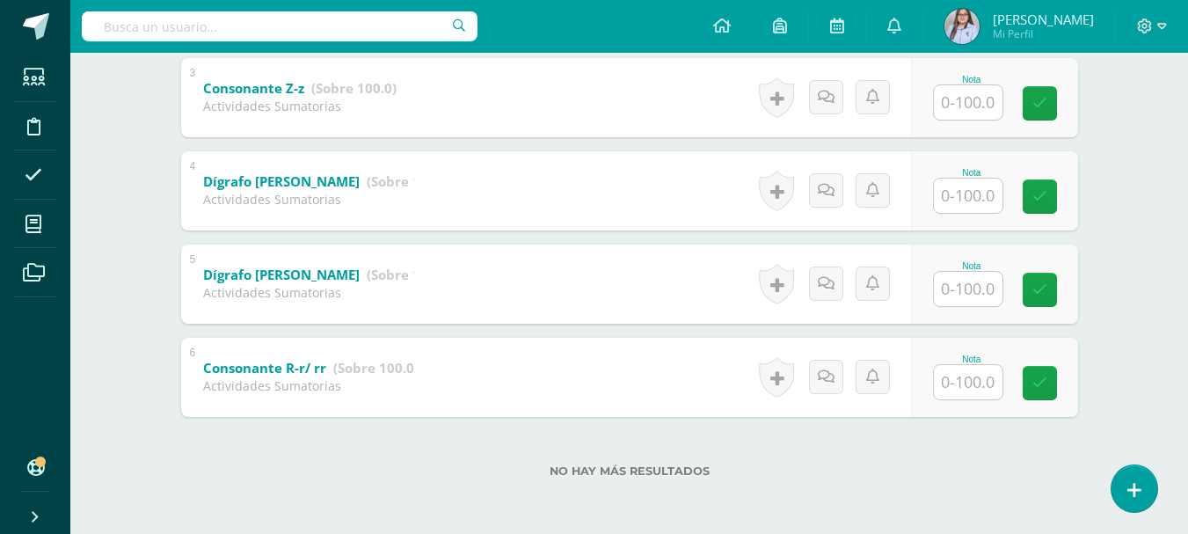
click at [970, 381] on input "text" at bounding box center [967, 382] width 69 height 34
type input "94"
click at [977, 280] on input "text" at bounding box center [967, 289] width 69 height 34
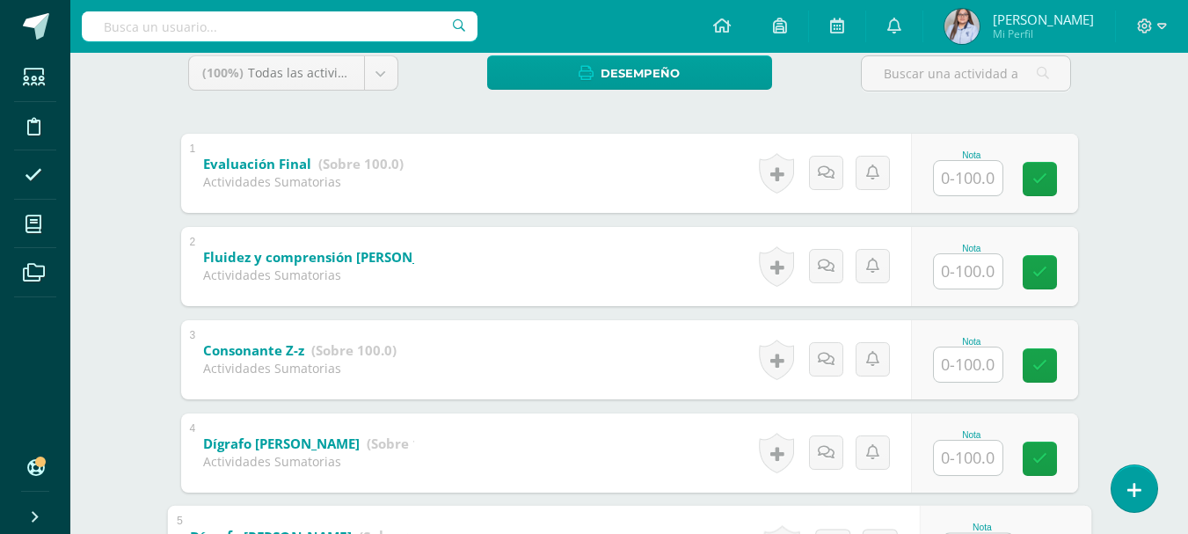
scroll to position [330, 0]
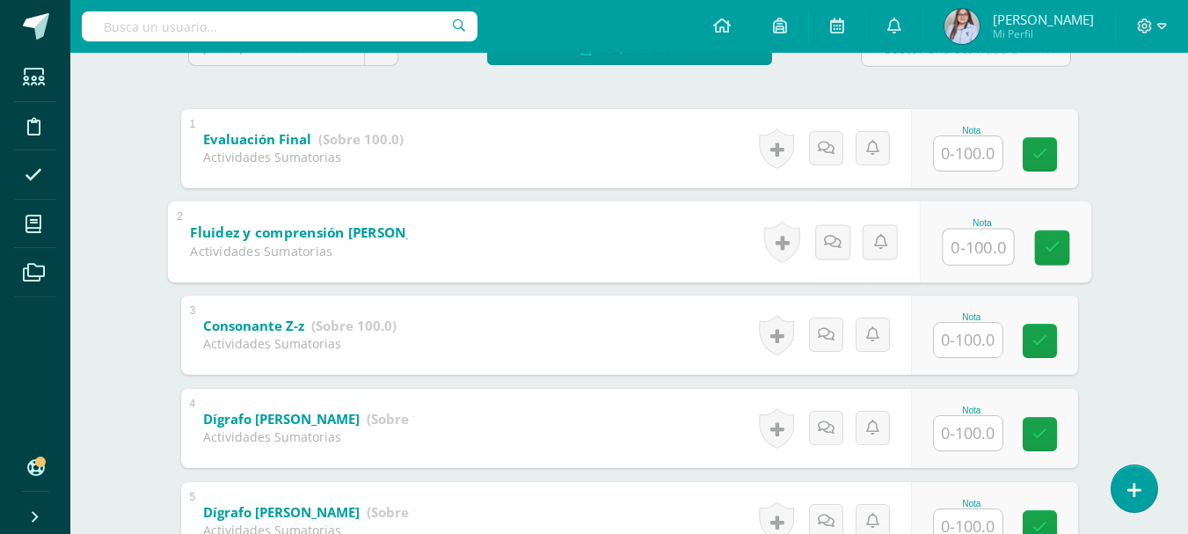
click at [968, 242] on input "text" at bounding box center [977, 246] width 70 height 35
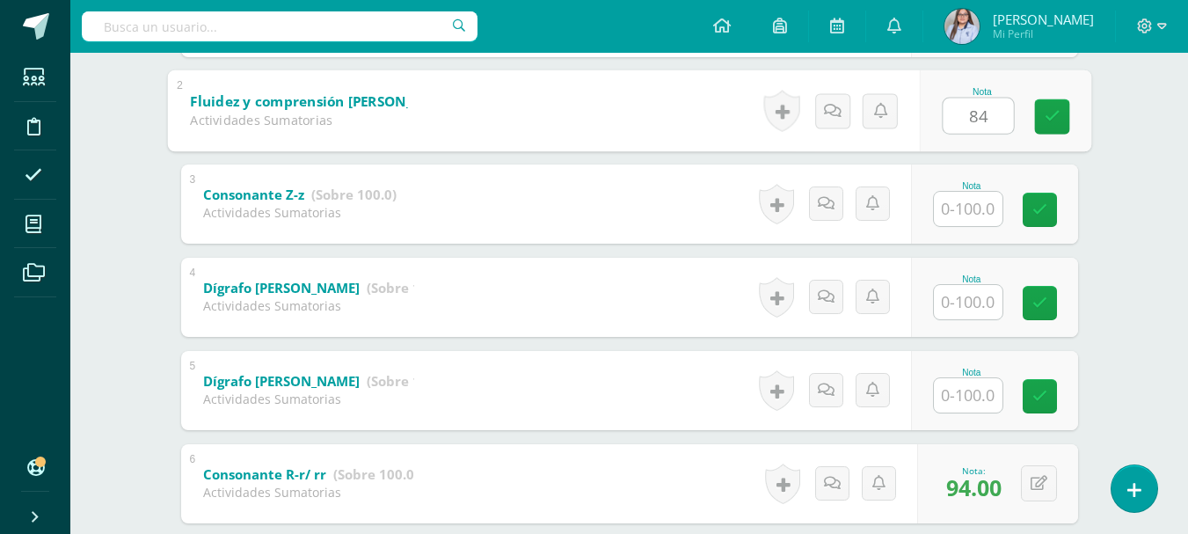
scroll to position [551, 0]
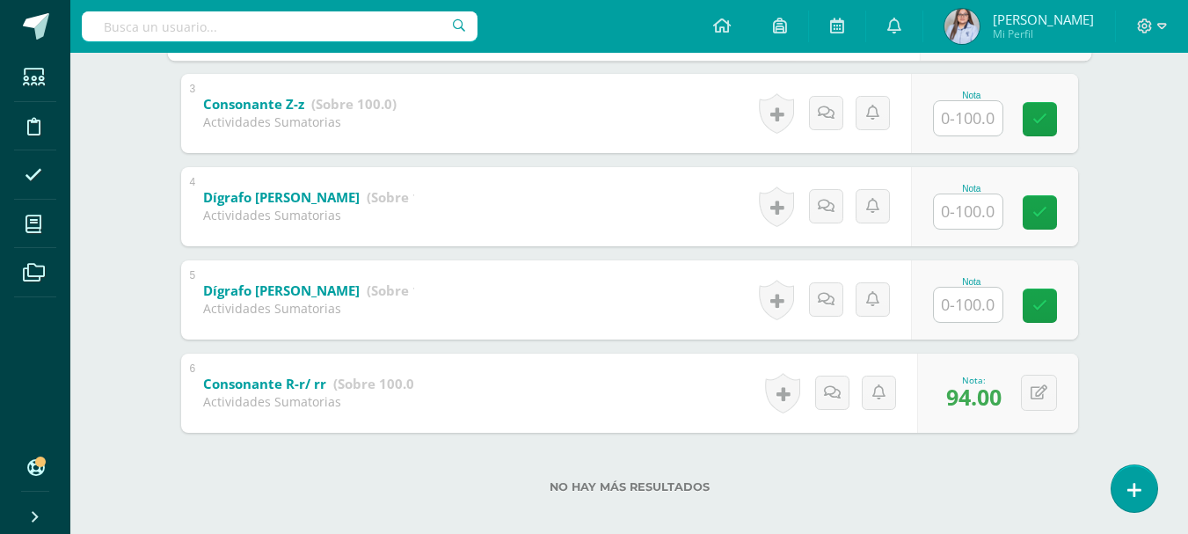
type input "84"
click at [967, 314] on input "text" at bounding box center [967, 304] width 69 height 34
type input "94"
click at [986, 210] on input "text" at bounding box center [967, 211] width 69 height 34
click at [971, 98] on div "Nota" at bounding box center [971, 96] width 77 height 10
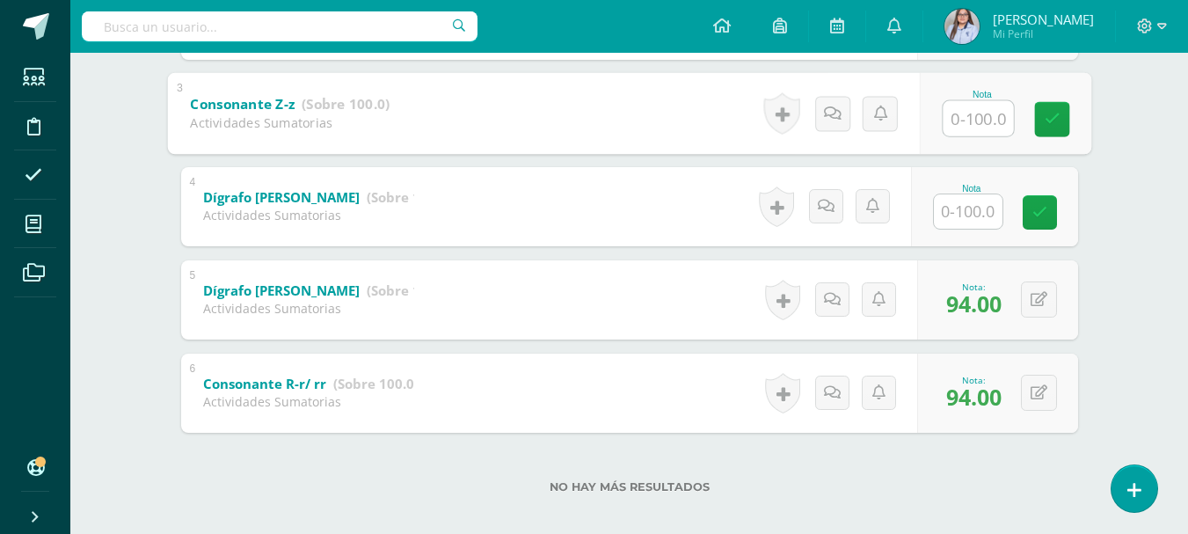
click at [970, 106] on input "text" at bounding box center [977, 117] width 70 height 35
type input "100"
click at [979, 221] on input "text" at bounding box center [967, 211] width 69 height 34
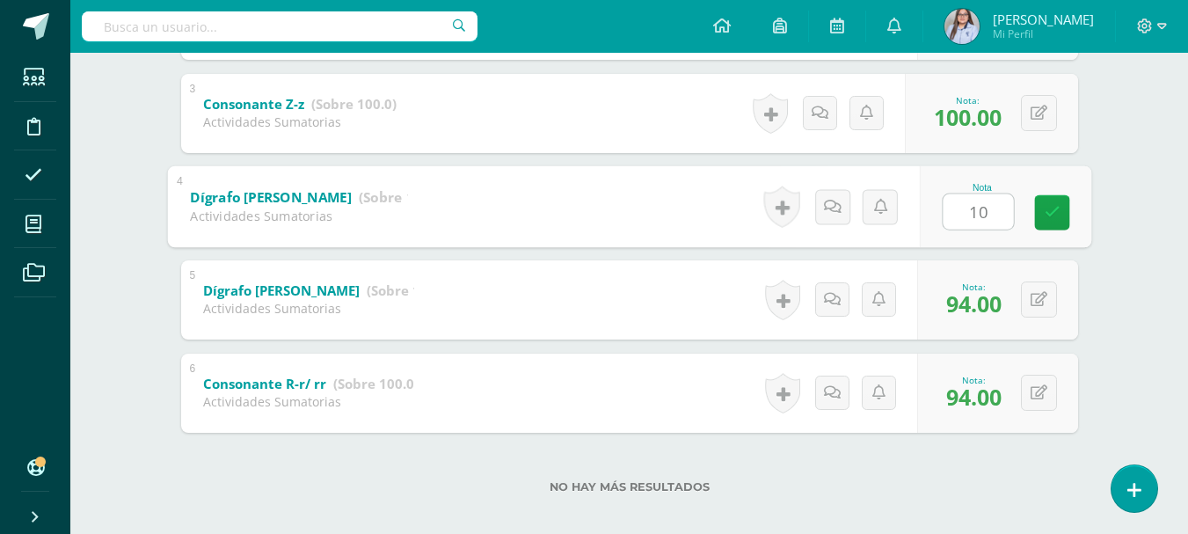
type input "100"
click at [1055, 209] on icon at bounding box center [1051, 212] width 16 height 15
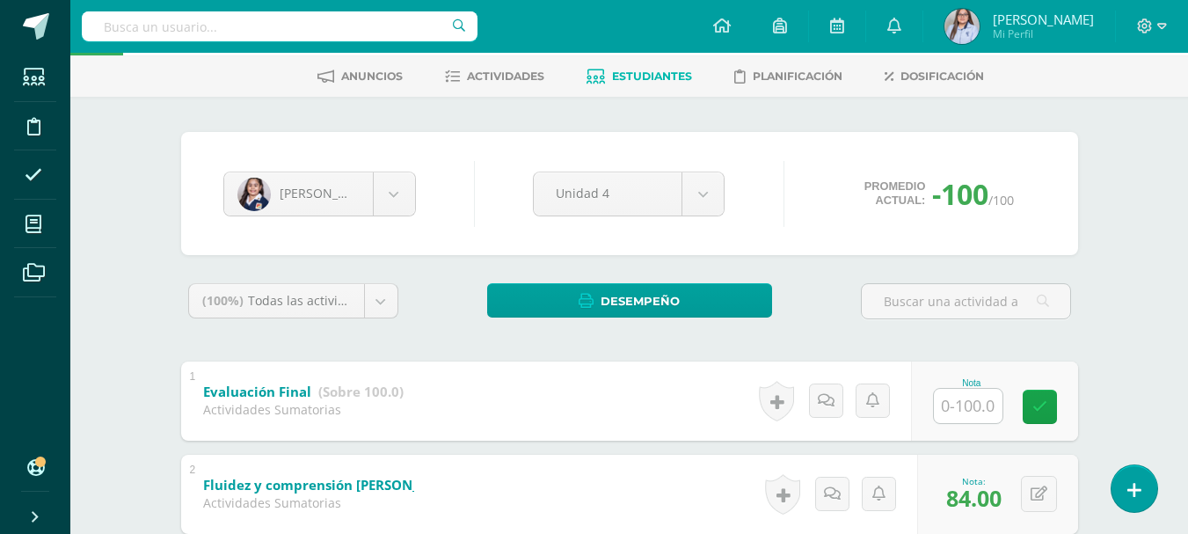
scroll to position [71, 0]
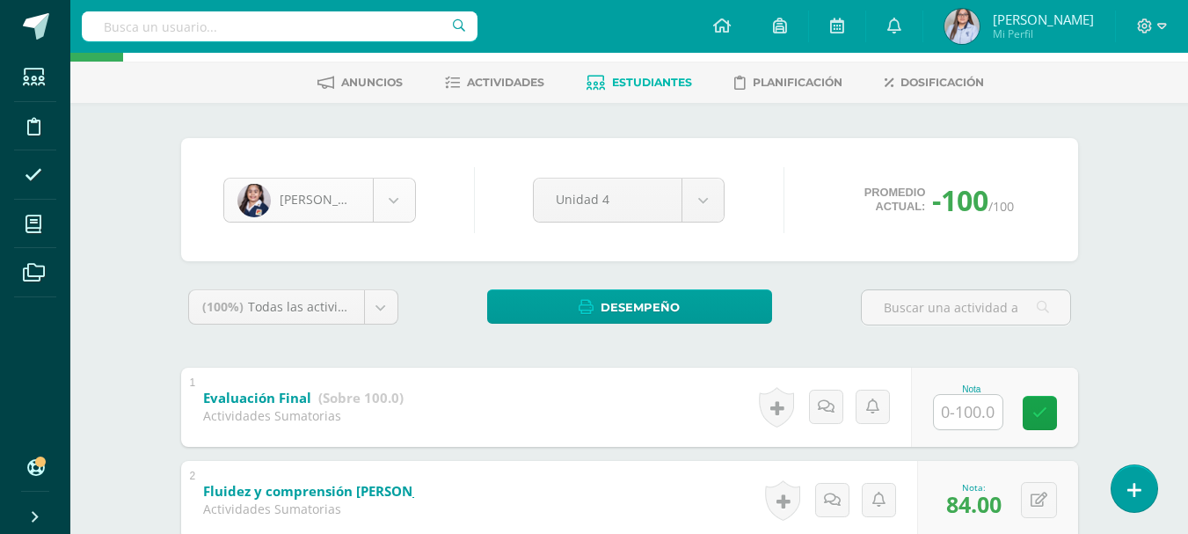
click at [407, 211] on body "Estudiantes Disciplina Asistencia Mis cursos Archivos Soporte Ayuda Reportar un…" at bounding box center [594, 479] width 1188 height 1101
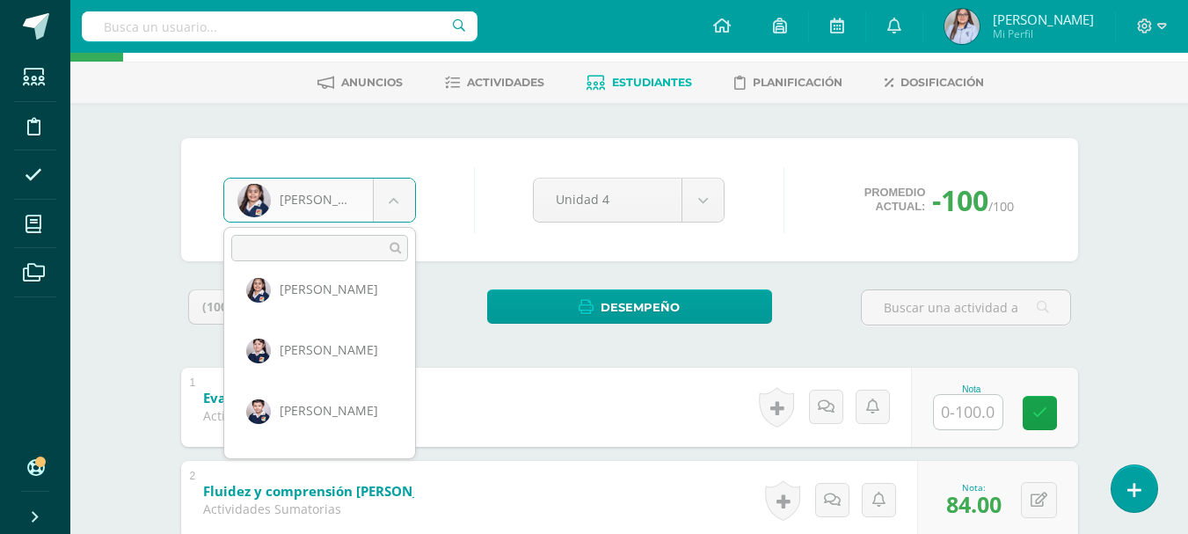
scroll to position [449, 0]
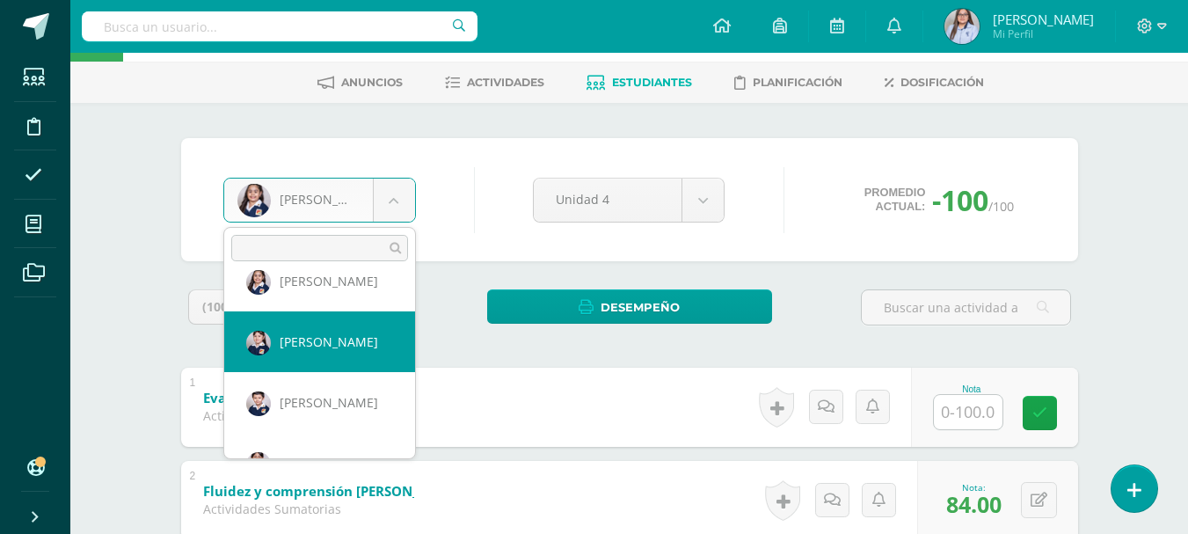
select select "2891"
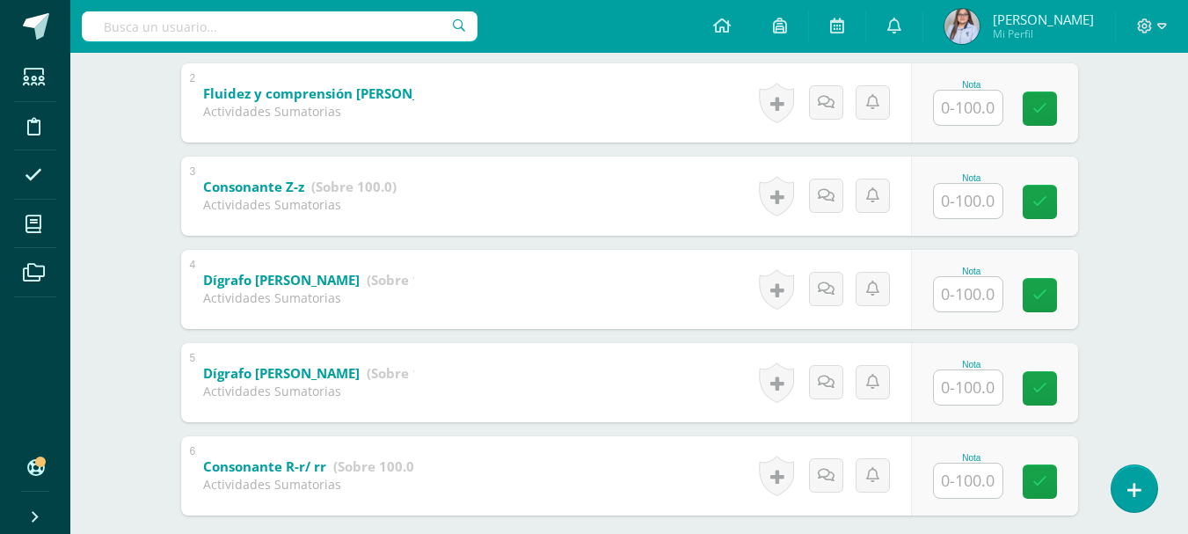
scroll to position [567, 0]
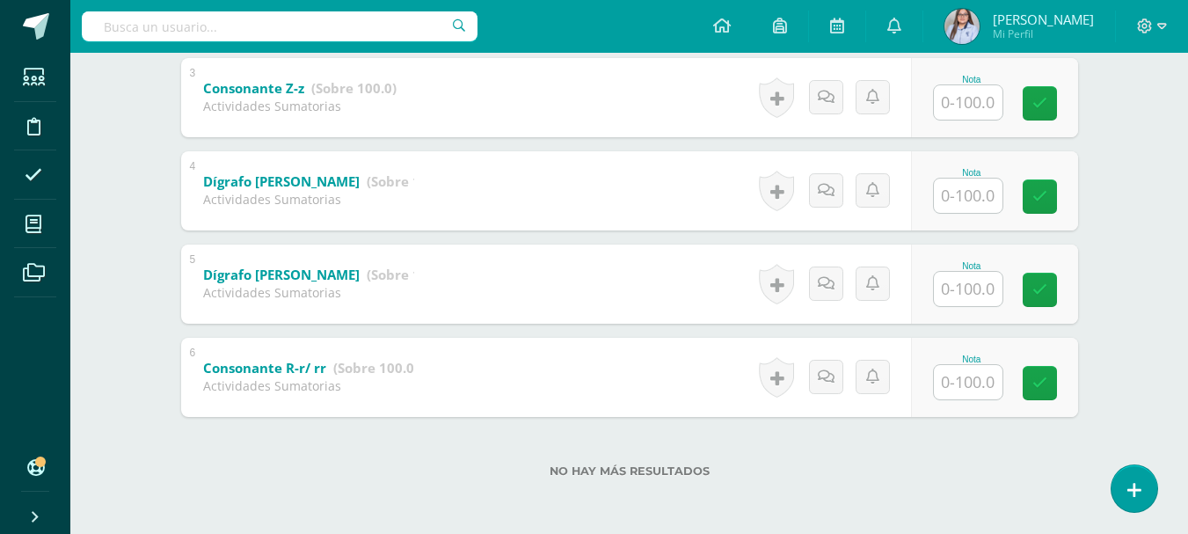
click at [967, 380] on input "text" at bounding box center [967, 382] width 69 height 34
type input "100"
click at [983, 294] on input "text" at bounding box center [967, 289] width 69 height 34
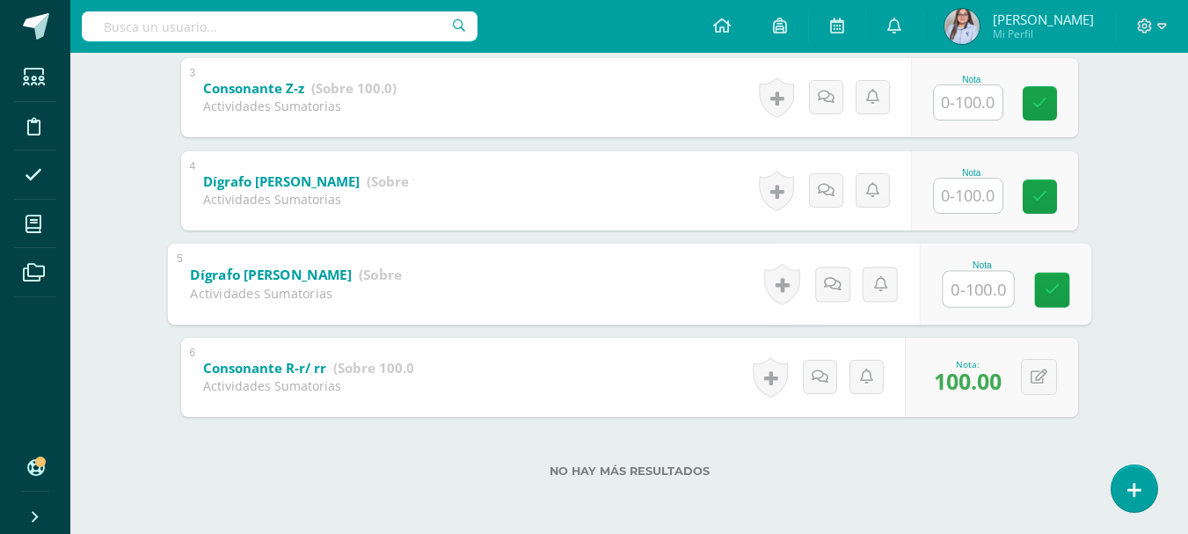
click at [983, 294] on input "text" at bounding box center [977, 288] width 70 height 35
type input "94"
click at [983, 203] on input "text" at bounding box center [967, 195] width 69 height 34
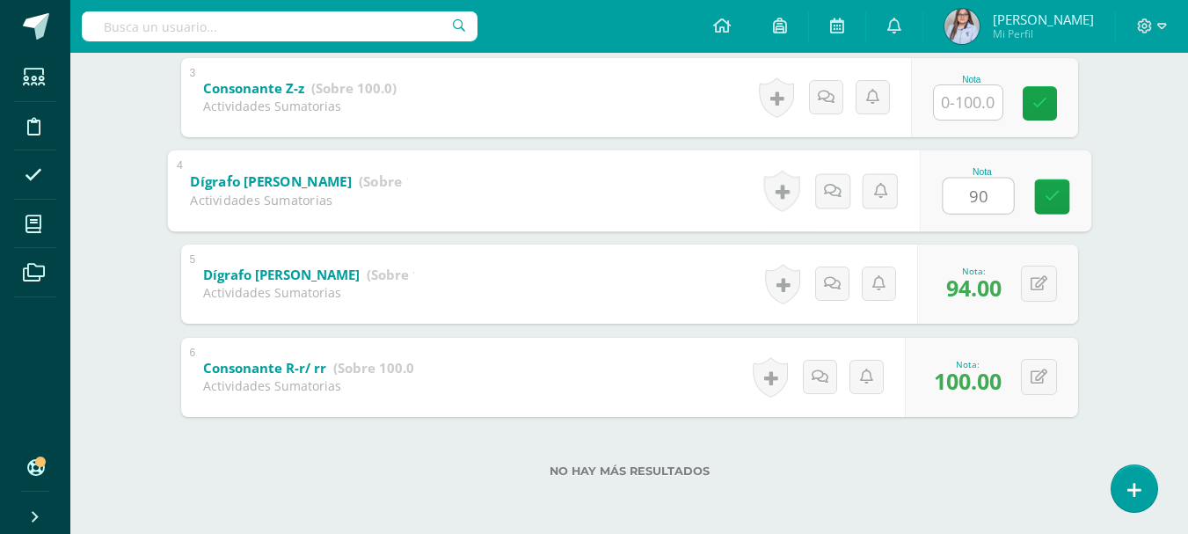
type input "90"
click at [970, 99] on input "text" at bounding box center [967, 102] width 69 height 34
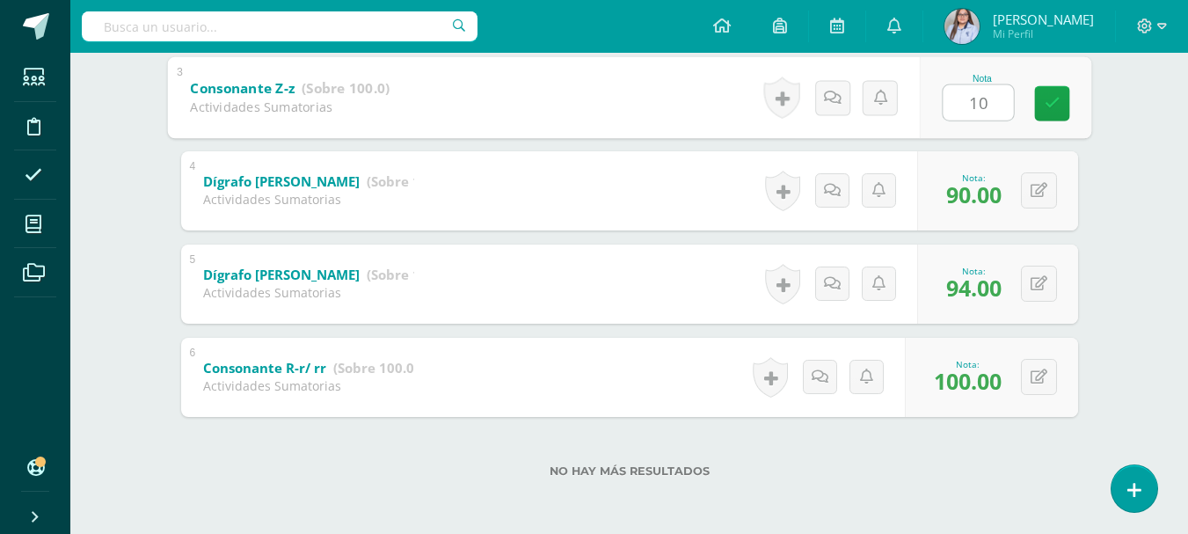
type input "100"
click at [1063, 109] on link at bounding box center [1051, 102] width 35 height 35
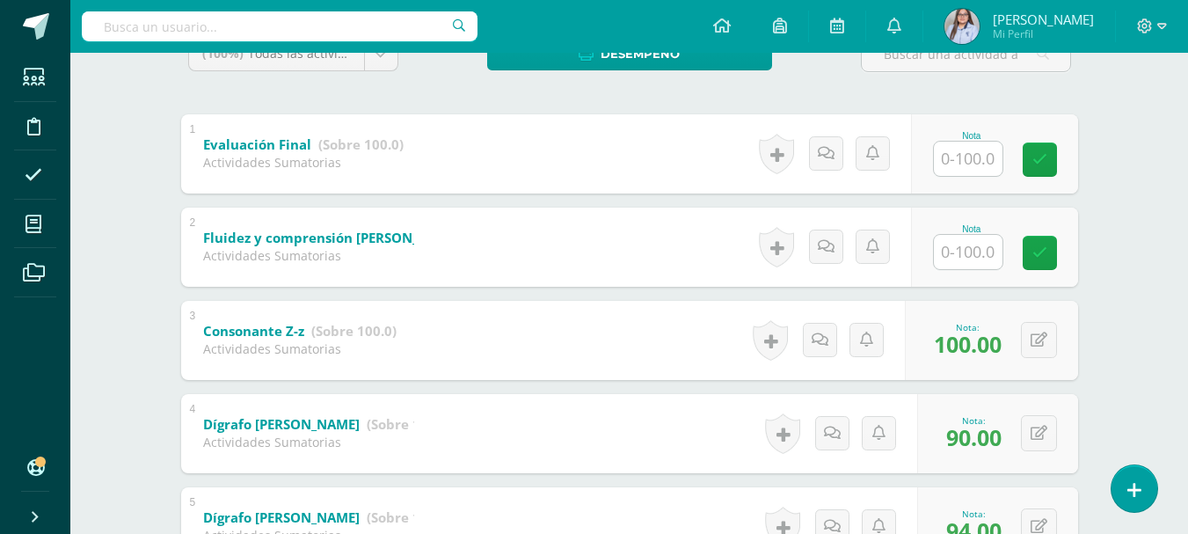
scroll to position [316, 0]
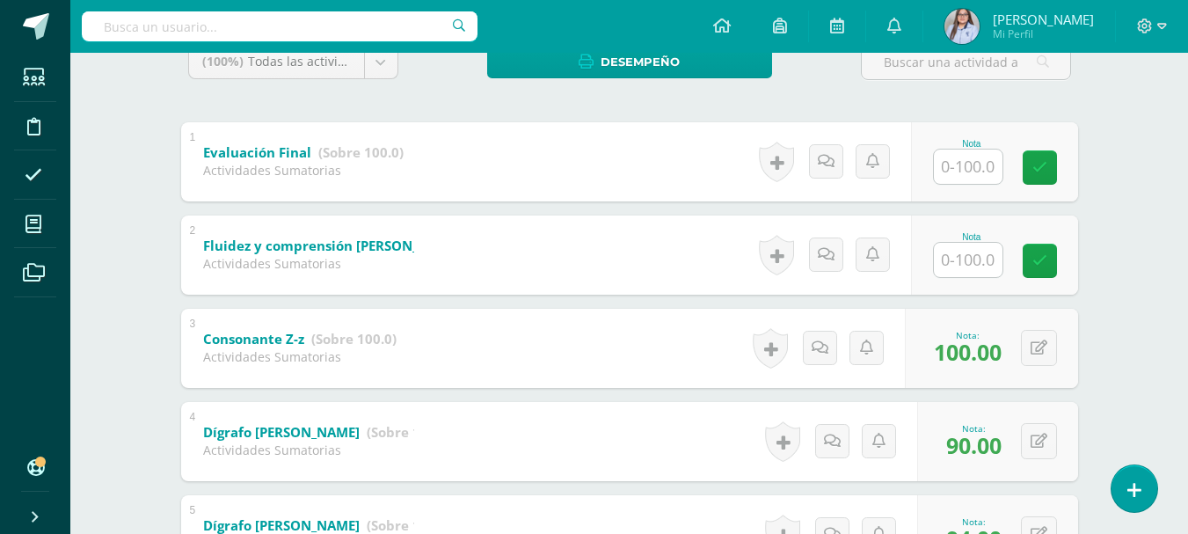
click at [966, 262] on input "text" at bounding box center [967, 260] width 69 height 34
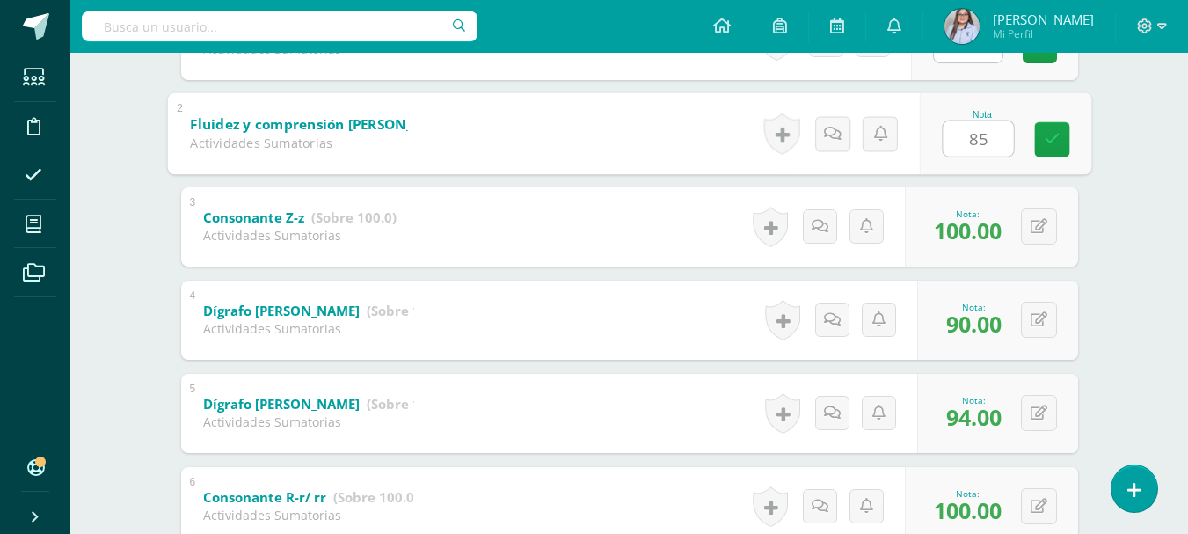
scroll to position [436, 0]
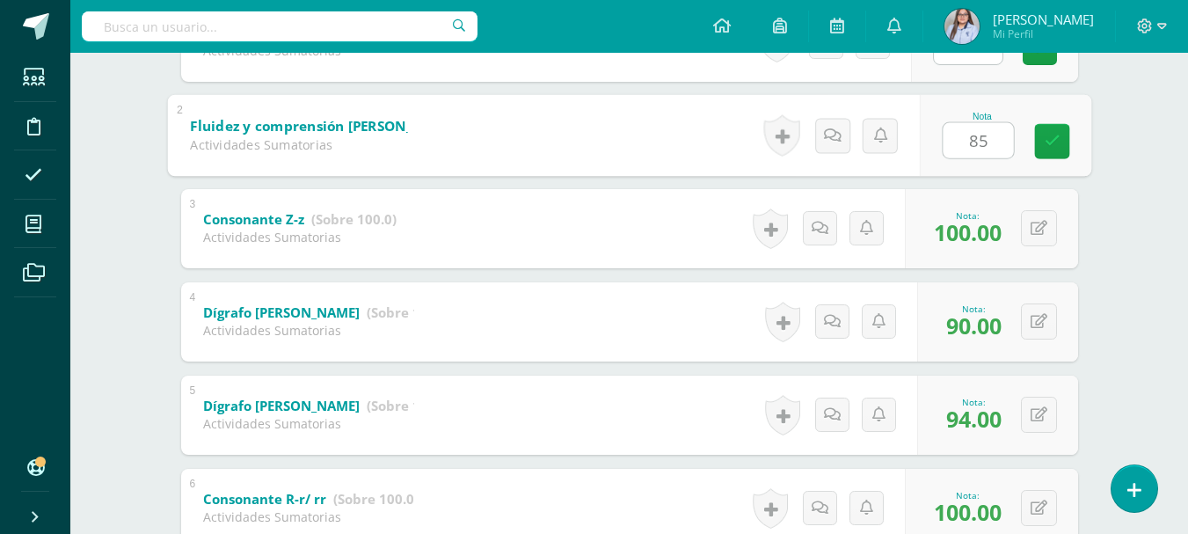
type input "8"
type input "90"
click at [1058, 134] on icon at bounding box center [1051, 141] width 16 height 15
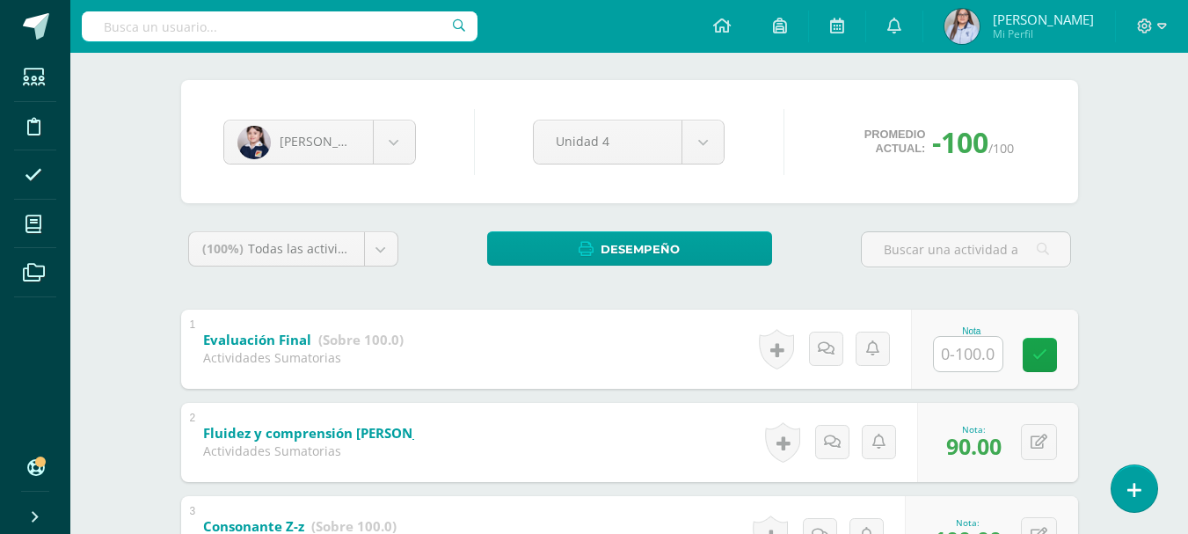
scroll to position [112, 0]
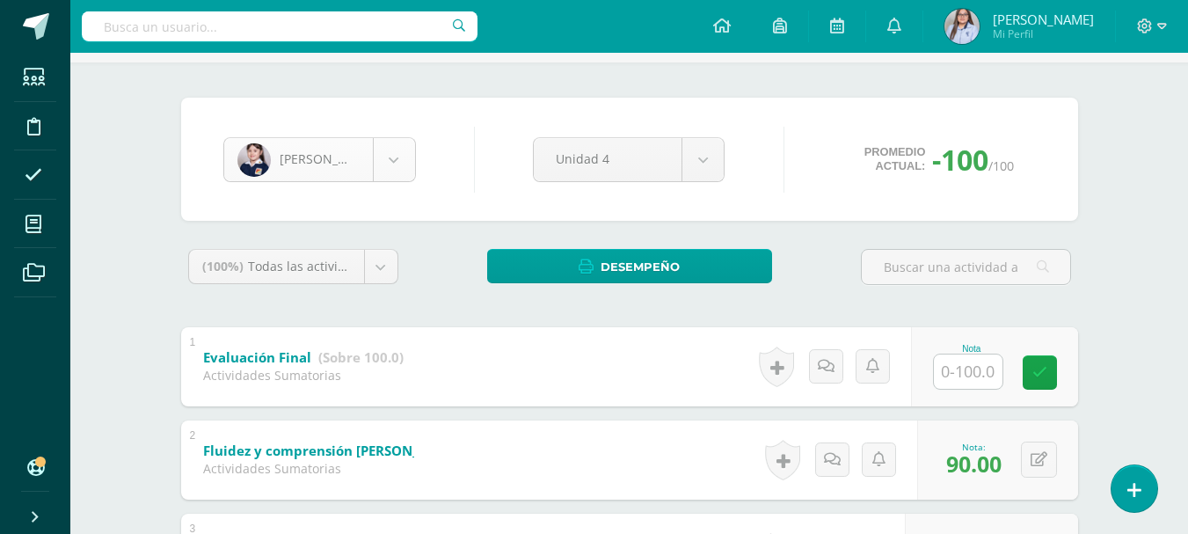
click at [403, 165] on body "Estudiantes Disciplina Asistencia Mis cursos Archivos Soporte Ayuda Reportar un…" at bounding box center [594, 438] width 1188 height 1101
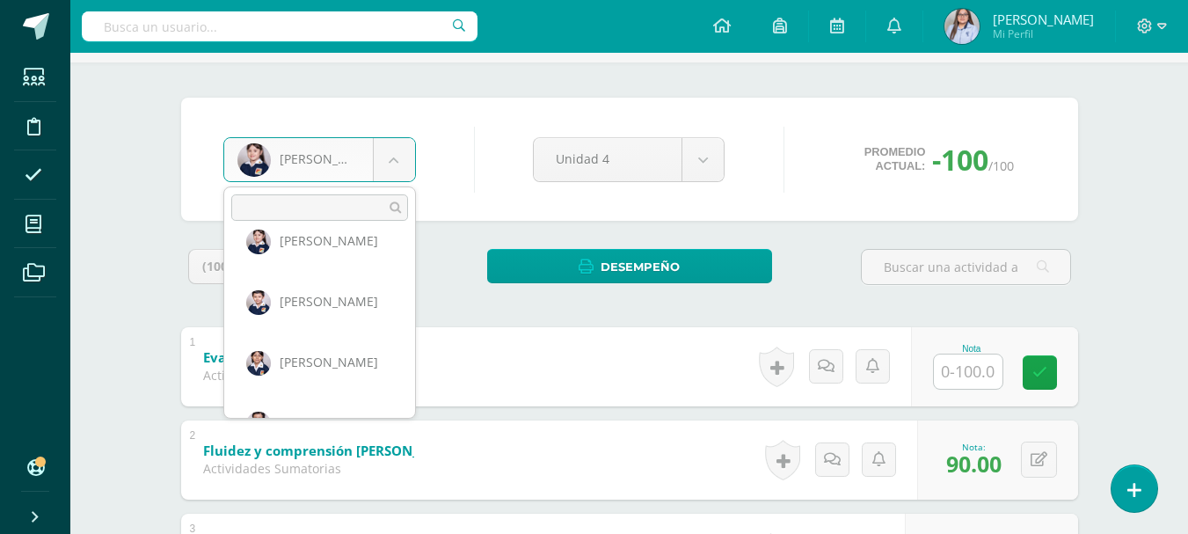
scroll to position [526, 0]
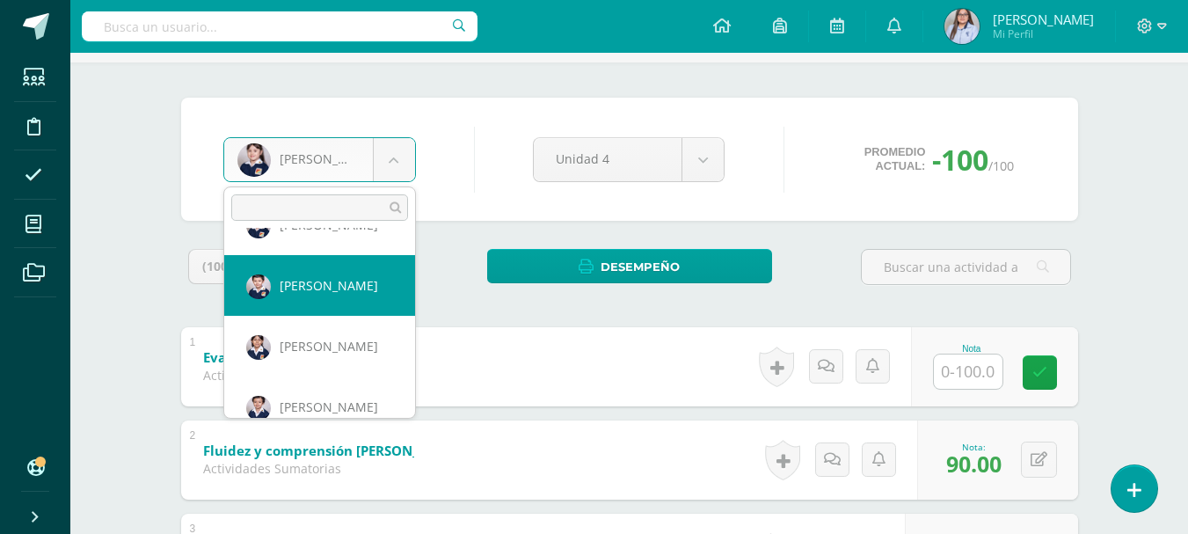
select select "2721"
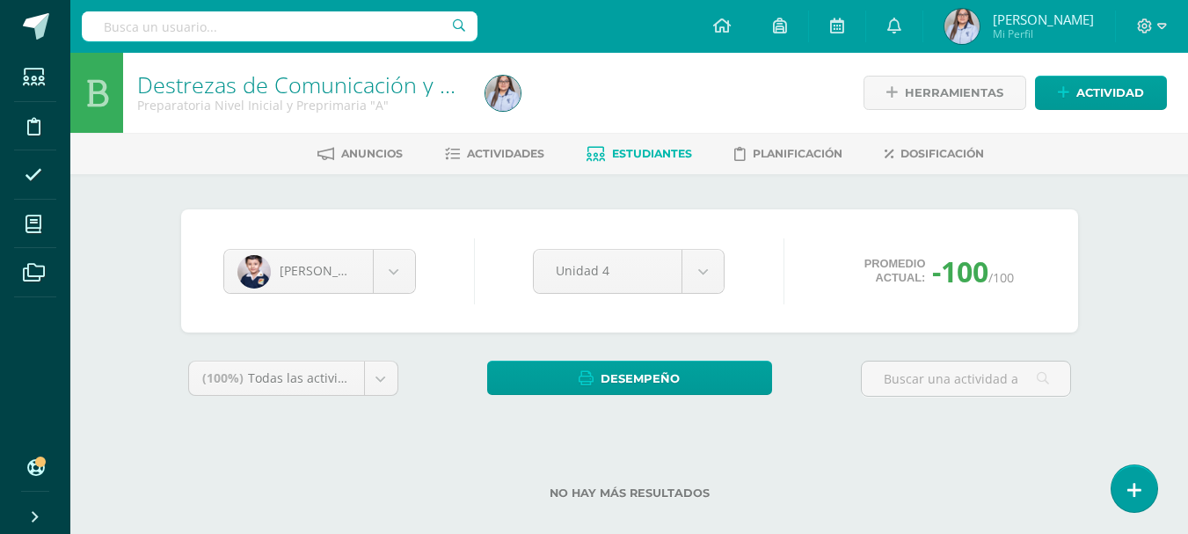
scroll to position [22, 0]
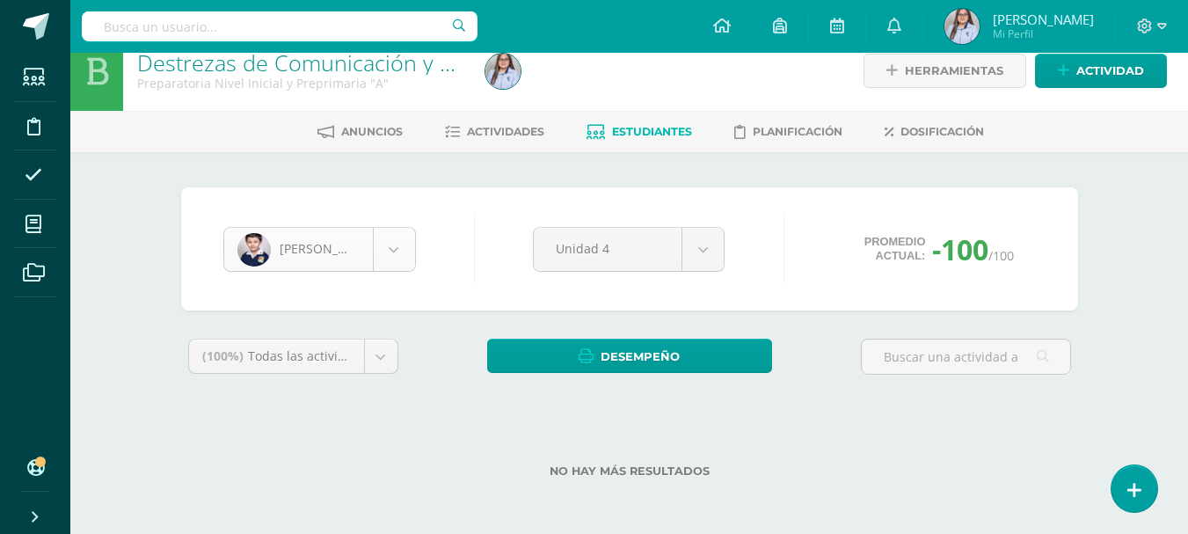
click at [349, 243] on body "Estudiantes Disciplina Asistencia Mis cursos Archivos Soporte Ayuda Reportar un…" at bounding box center [594, 256] width 1188 height 556
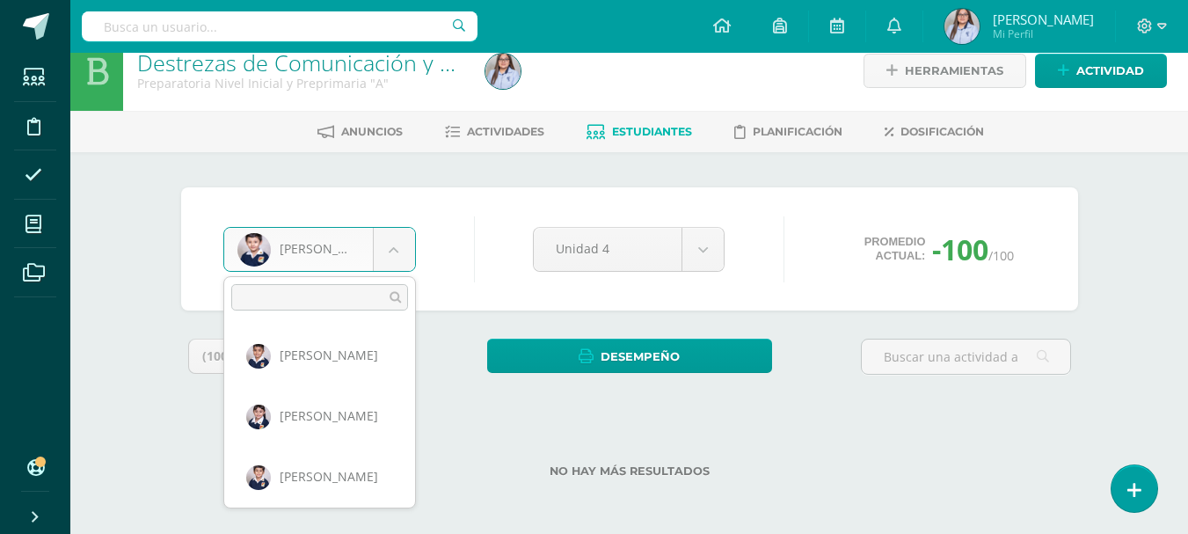
scroll to position [424, 0]
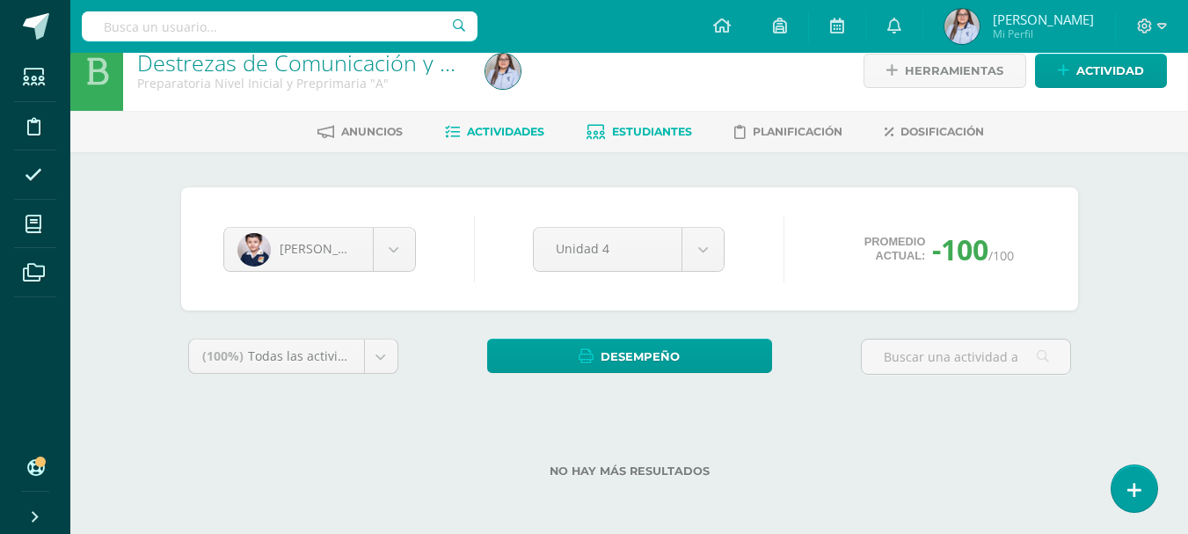
click at [477, 134] on span "Actividades" at bounding box center [505, 131] width 77 height 13
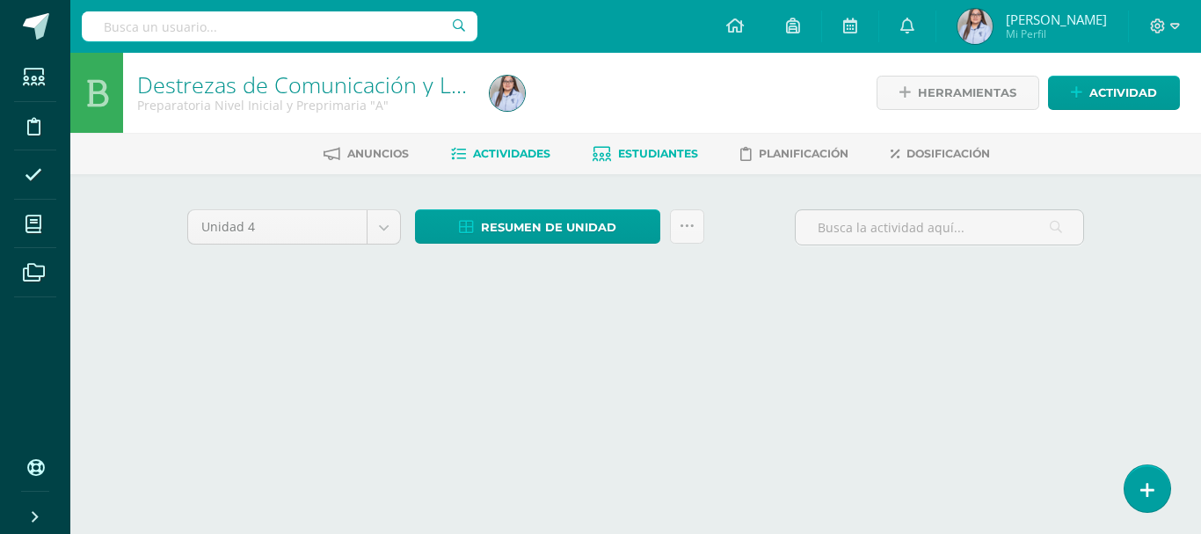
click at [656, 149] on span "Estudiantes" at bounding box center [658, 153] width 80 height 13
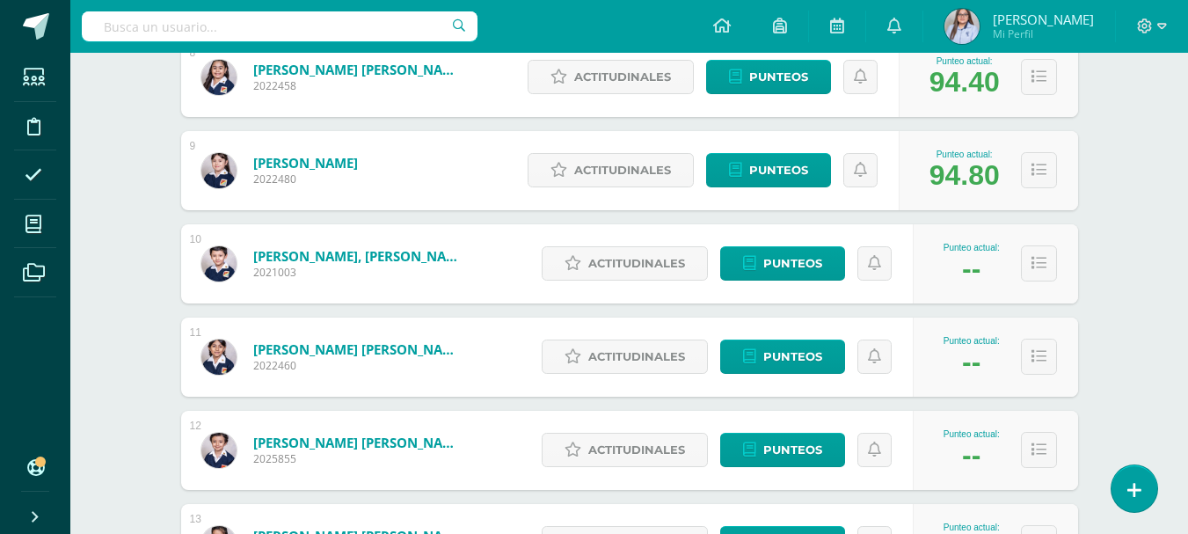
scroll to position [1011, 0]
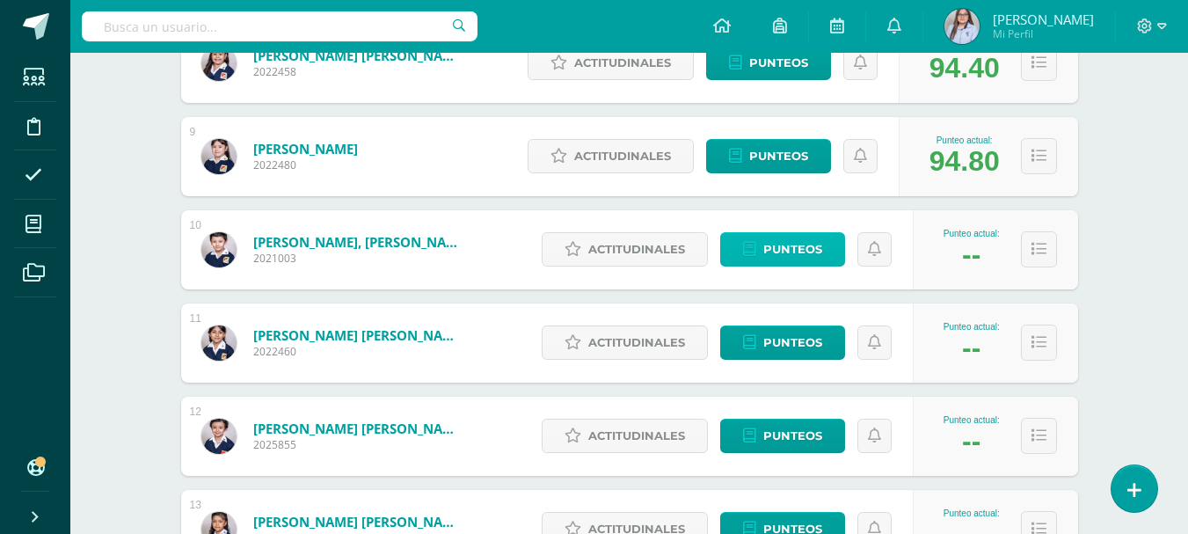
click at [767, 243] on span "Punteos" at bounding box center [792, 249] width 59 height 33
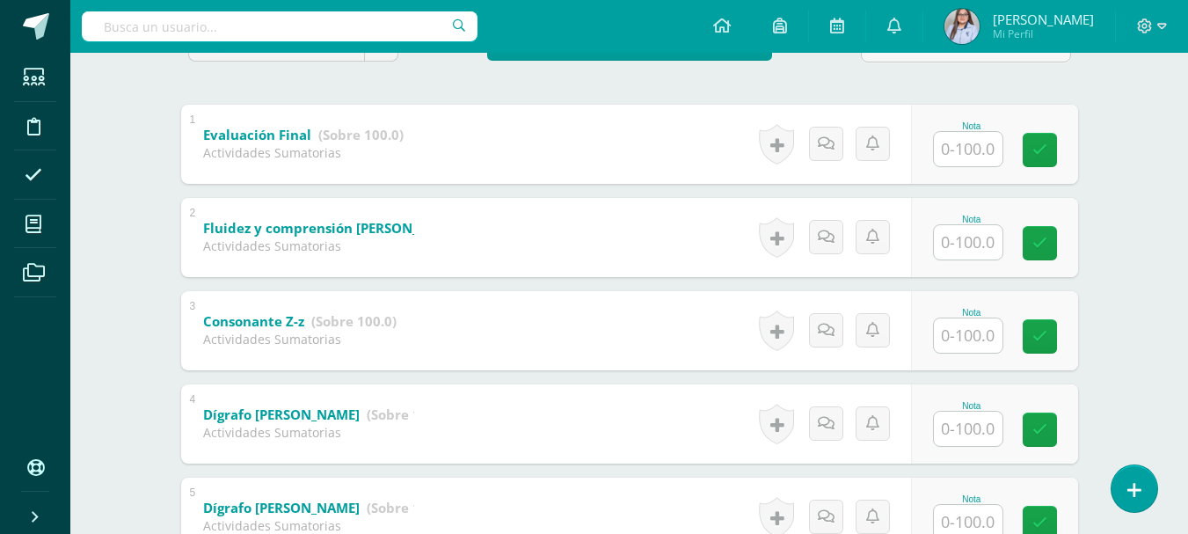
scroll to position [567, 0]
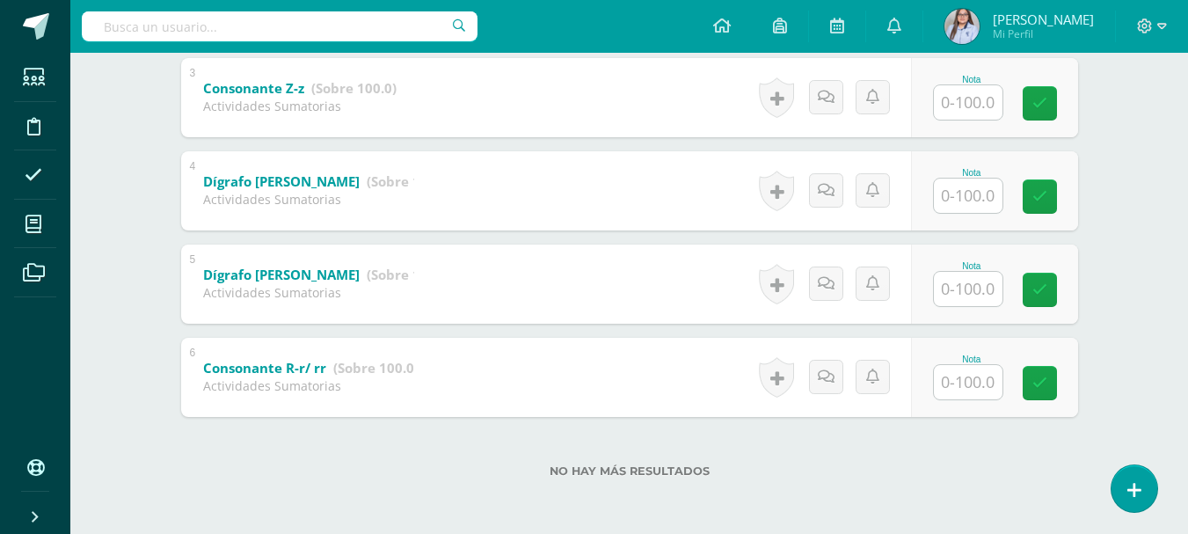
click at [973, 286] on input "text" at bounding box center [967, 289] width 69 height 34
type input "94"
click at [978, 188] on input "text" at bounding box center [967, 195] width 69 height 34
click at [978, 188] on input "text" at bounding box center [977, 195] width 70 height 35
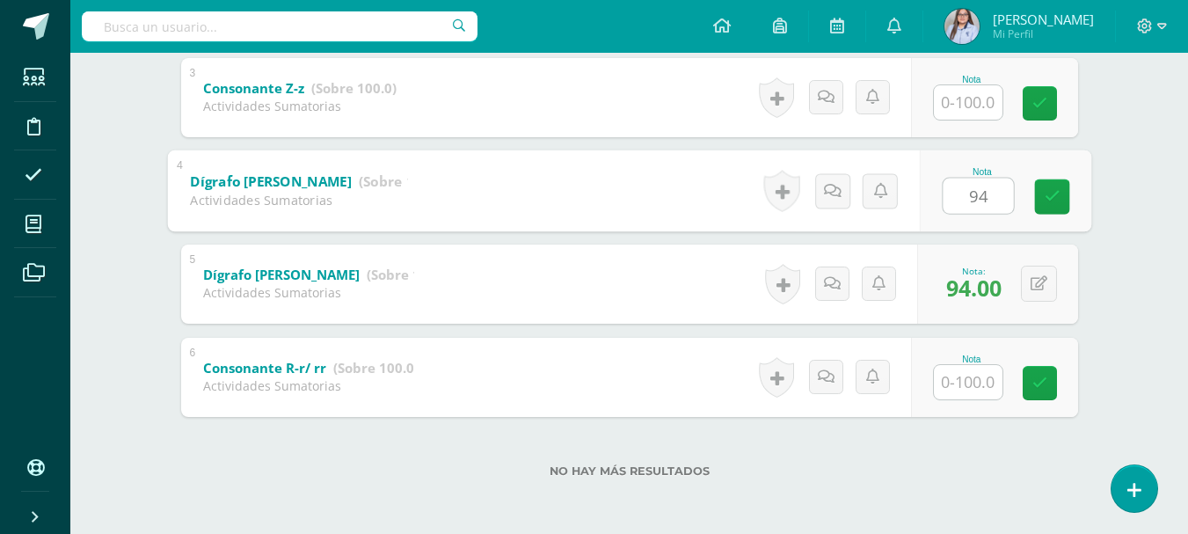
type input "94"
click at [991, 89] on input "text" at bounding box center [967, 102] width 69 height 34
click at [982, 98] on input "text" at bounding box center [967, 102] width 69 height 34
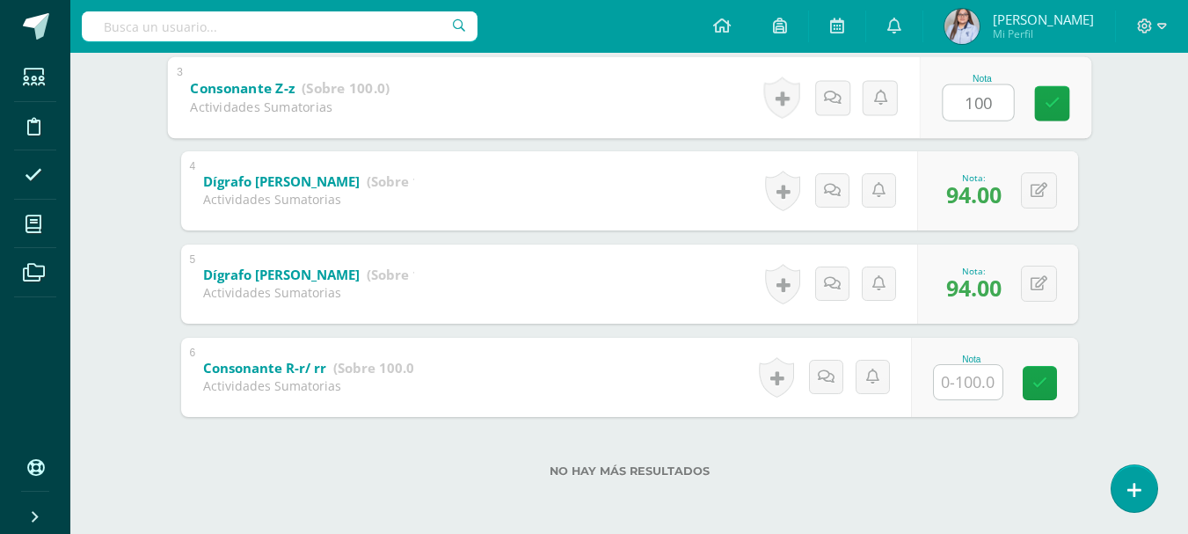
type input "100"
click at [977, 374] on input "text" at bounding box center [967, 382] width 69 height 34
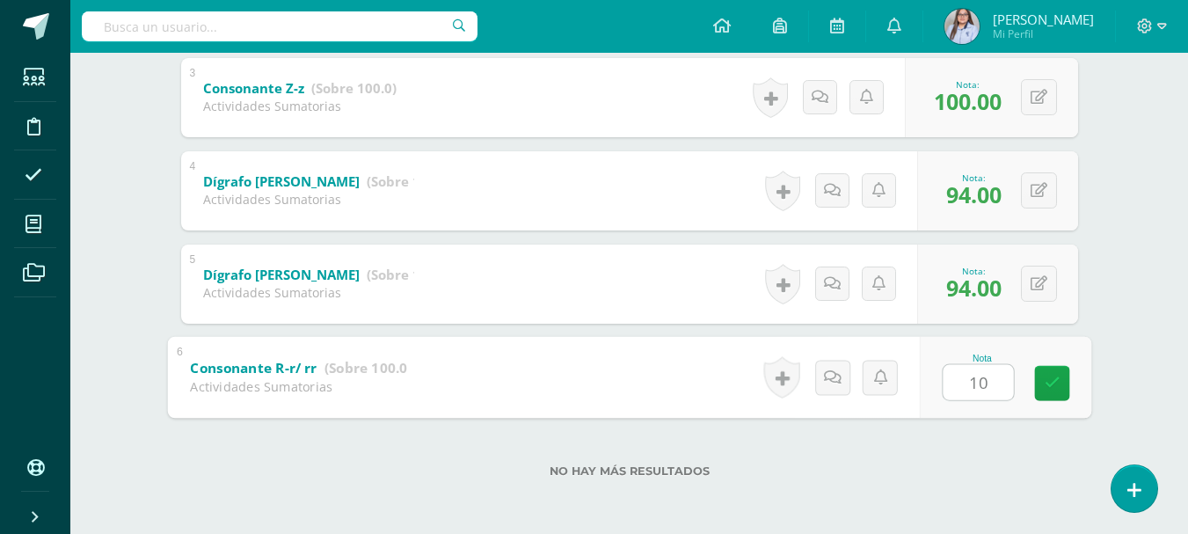
type input "100"
click at [1060, 388] on link at bounding box center [1051, 382] width 35 height 35
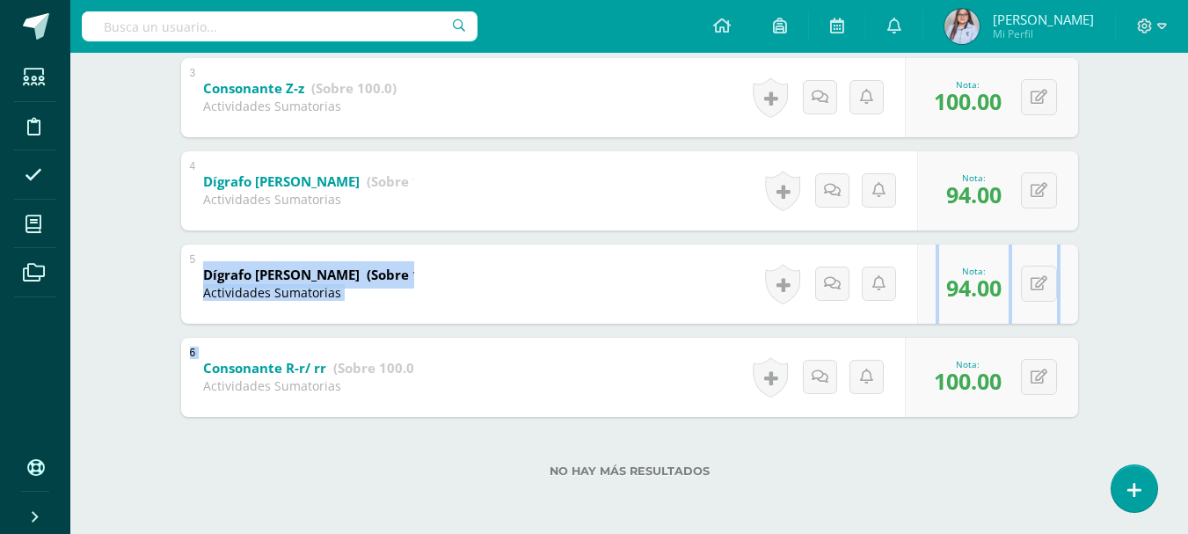
drag, startPoint x: 1187, startPoint y: 352, endPoint x: 1195, endPoint y: 254, distance: 98.8
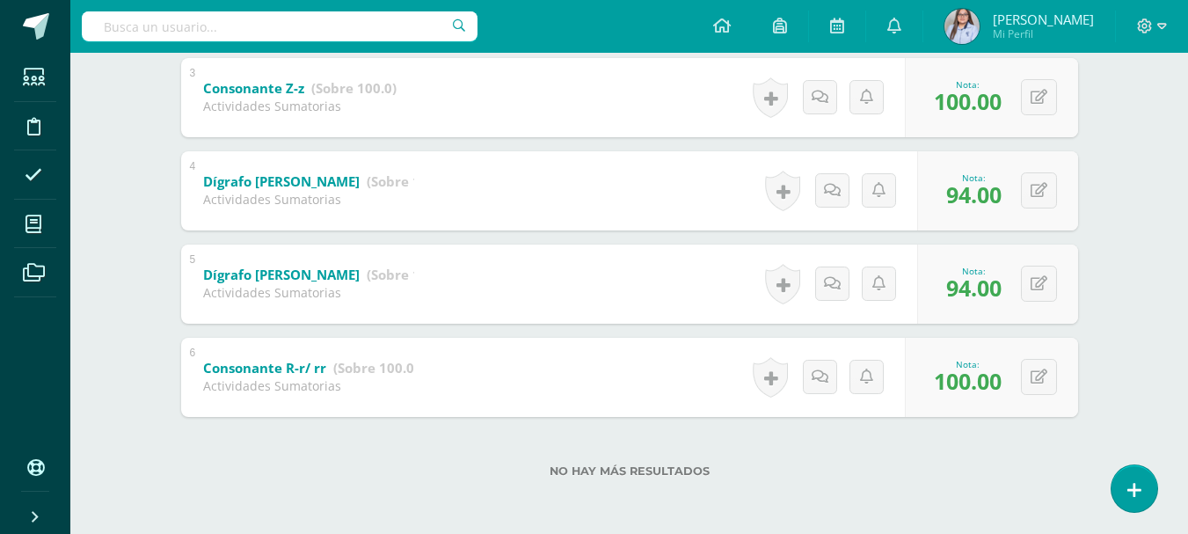
click at [1101, 256] on div "Marco Ibarra Luis Barillas Paula Barrientos Matheo Castellanos María Chou-Jó So…" at bounding box center [629, 70] width 967 height 926
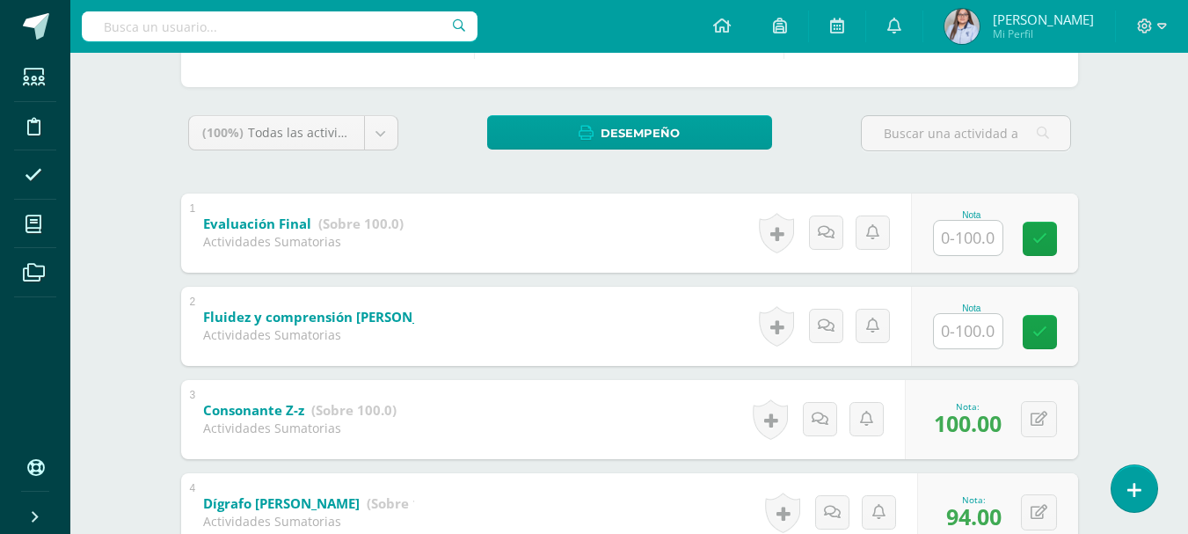
scroll to position [243, 0]
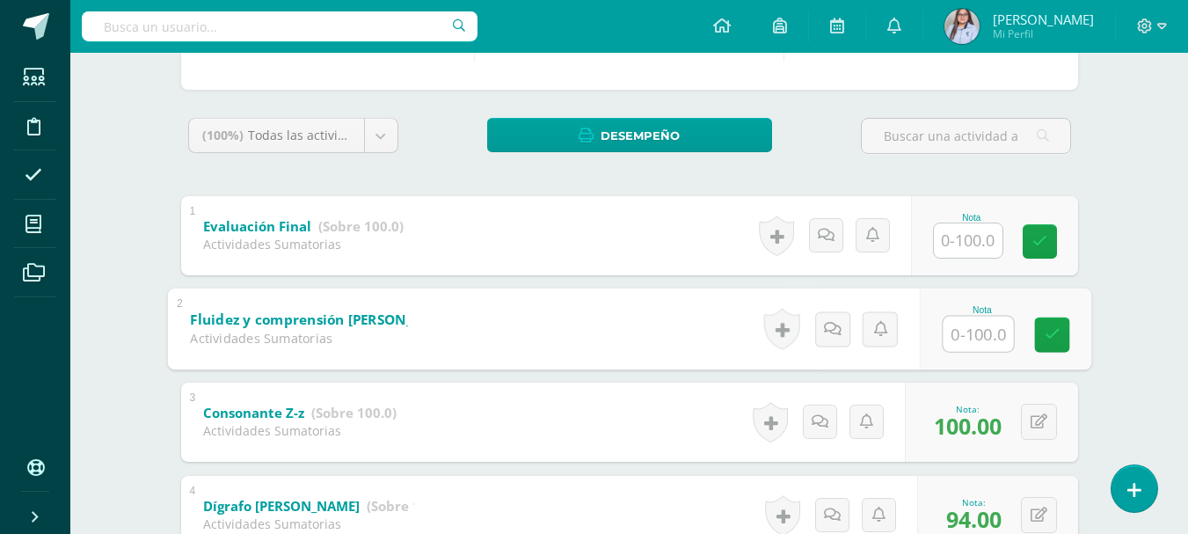
click at [972, 330] on input "text" at bounding box center [977, 333] width 70 height 35
type input "85"
click at [1045, 340] on icon at bounding box center [1051, 334] width 16 height 15
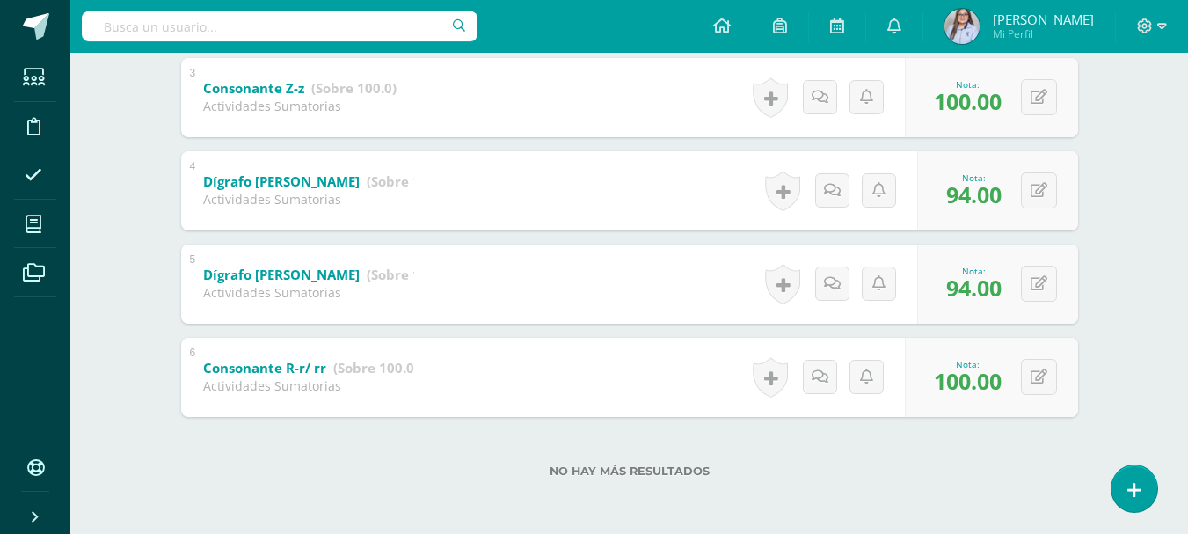
scroll to position [0, 0]
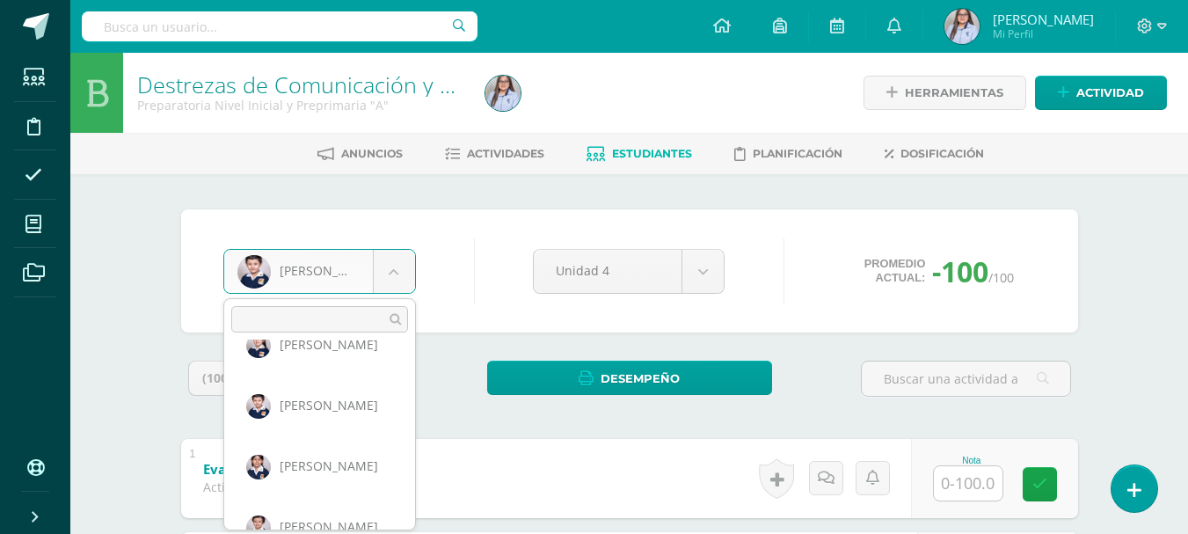
scroll to position [534, 0]
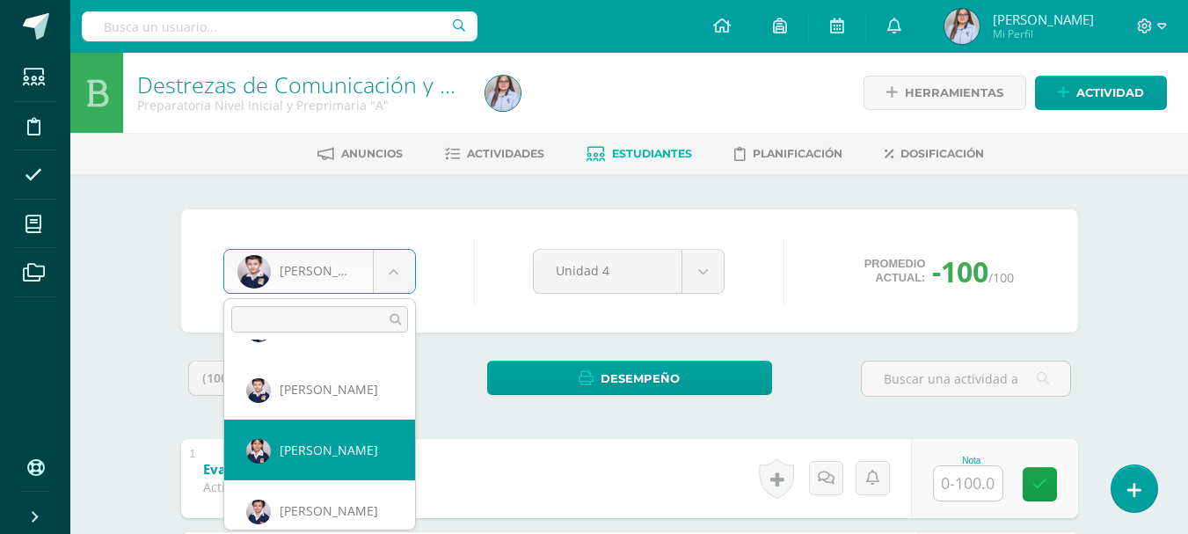
select select "2832"
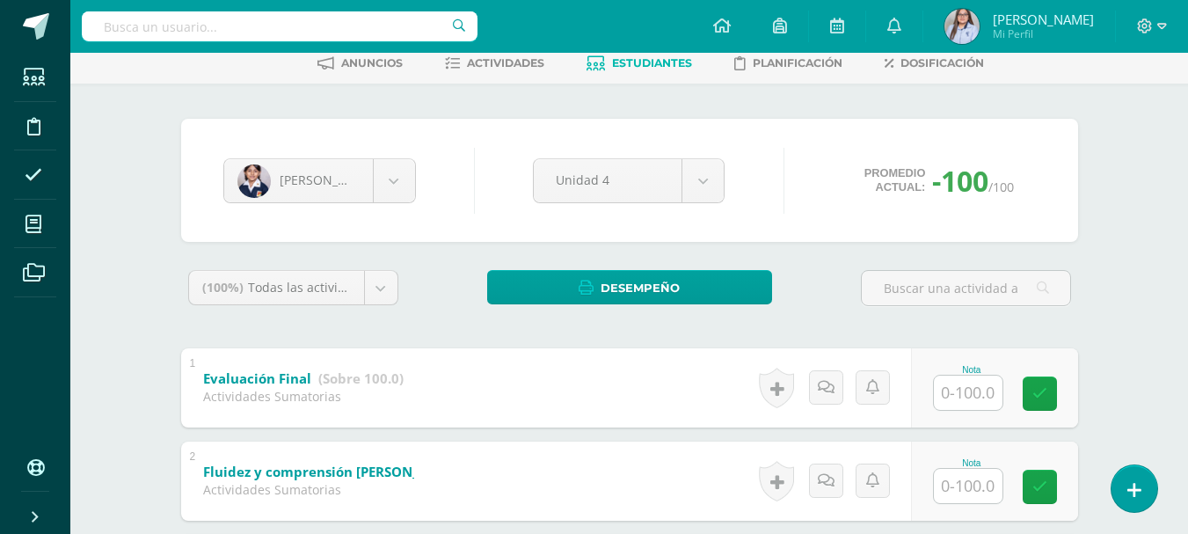
scroll to position [22, 0]
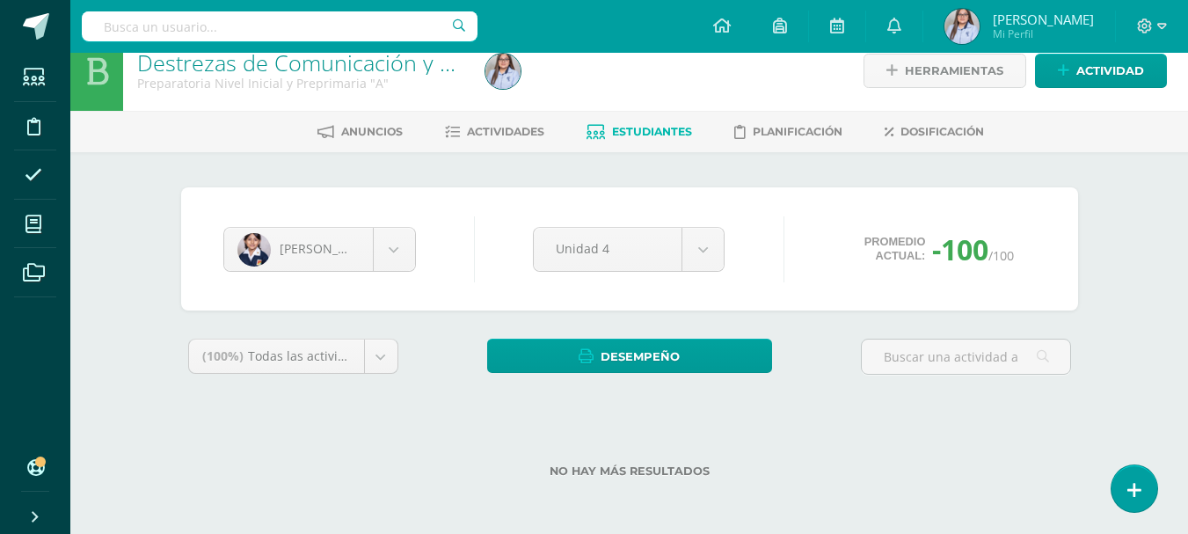
drag, startPoint x: 1187, startPoint y: 369, endPoint x: 1132, endPoint y: 176, distance: 200.9
click at [1132, 176] on div "Destrezas de Comunicación y Lenguaje Preparatoria Nivel Inicial y Preprimaria "…" at bounding box center [628, 282] width 1117 height 503
click at [399, 252] on body "Estudiantes Disciplina Asistencia Mis cursos Archivos Soporte Ayuda Reportar un…" at bounding box center [594, 256] width 1188 height 556
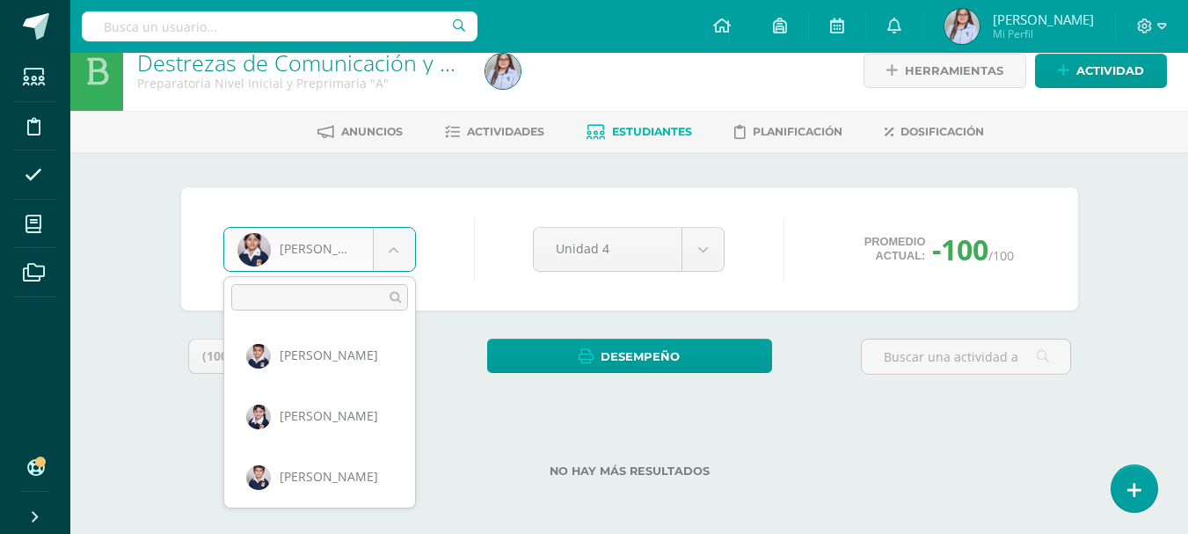
scroll to position [484, 0]
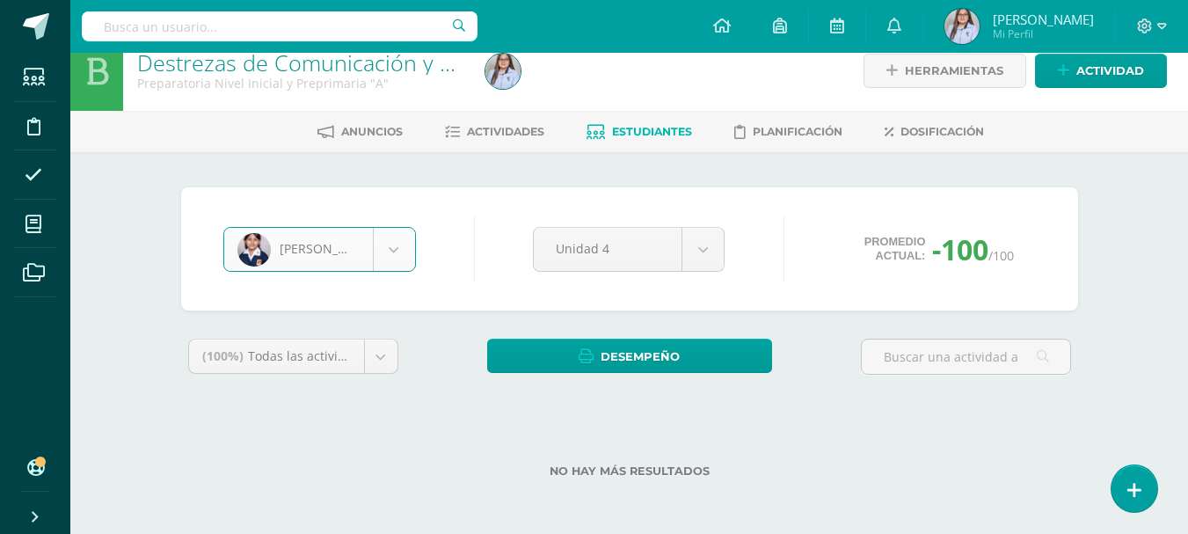
click at [395, 248] on body "Estudiantes Disciplina Asistencia Mis cursos Archivos Soporte Ayuda Reportar un…" at bounding box center [594, 256] width 1188 height 556
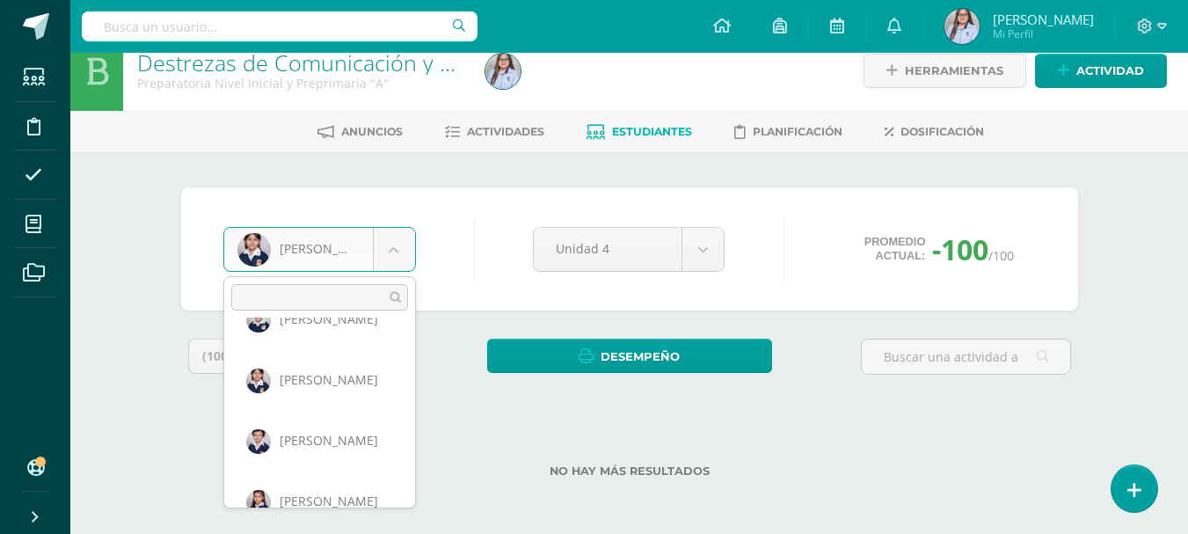
scroll to position [591, 0]
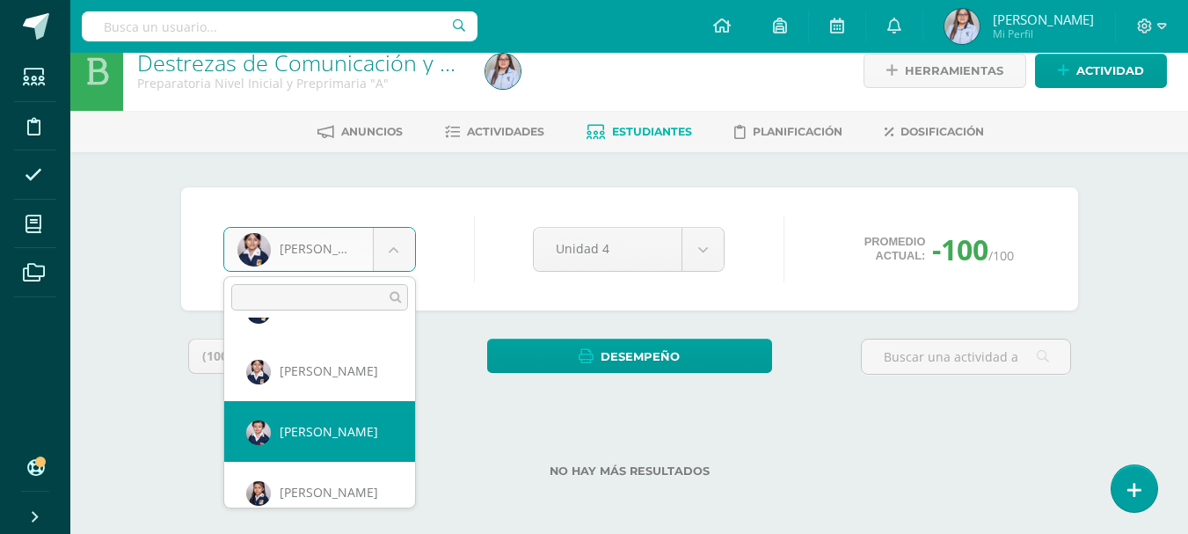
select select "3039"
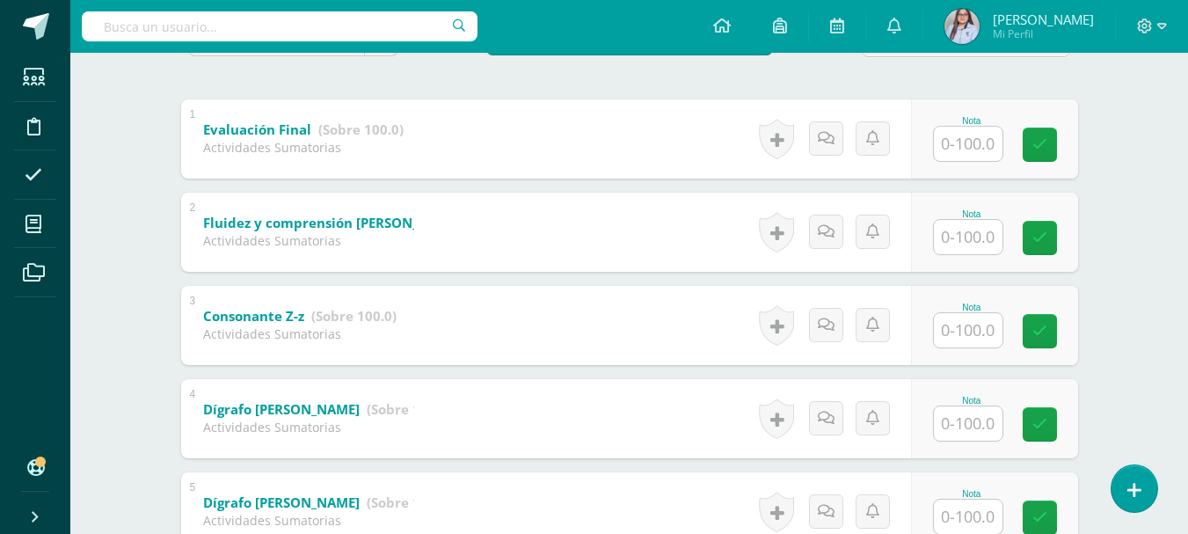
scroll to position [567, 0]
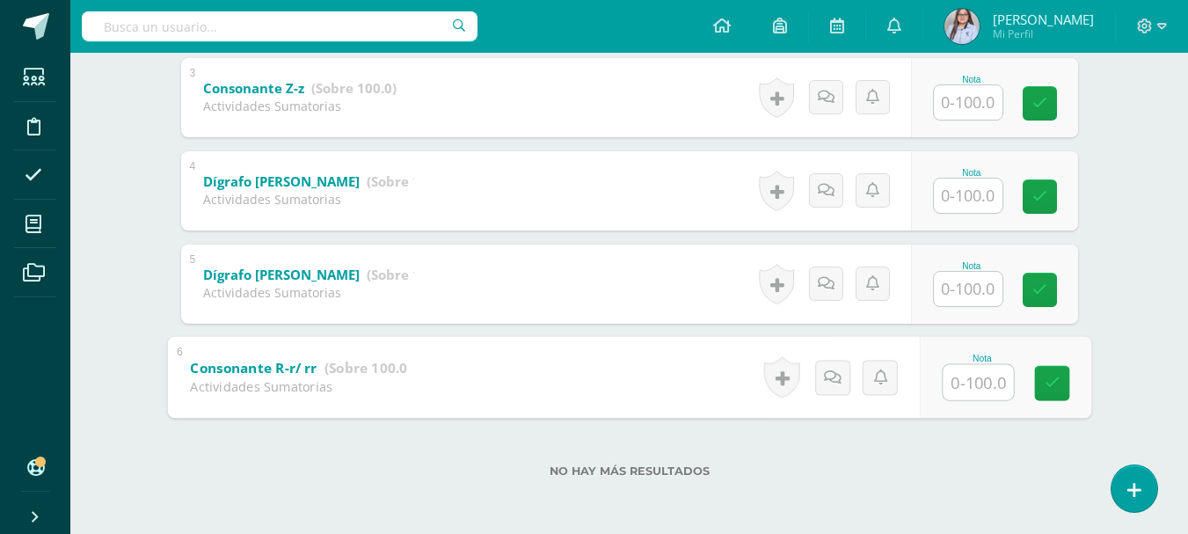
click at [976, 389] on input "text" at bounding box center [977, 381] width 70 height 35
type input "75"
click at [981, 292] on input "text" at bounding box center [967, 289] width 69 height 34
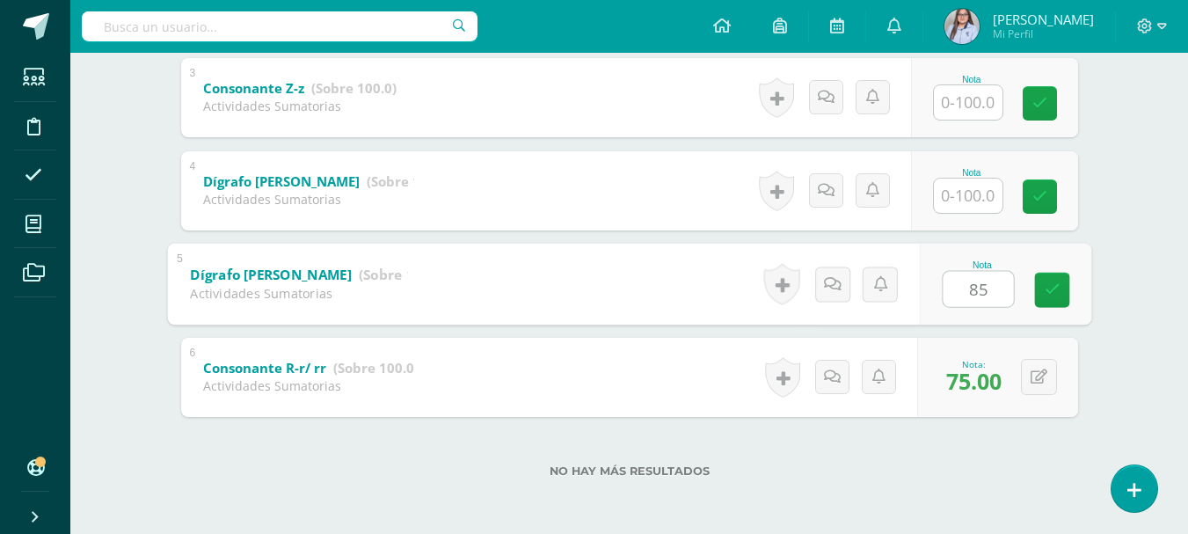
type input "85"
click at [977, 201] on input "text" at bounding box center [967, 195] width 69 height 34
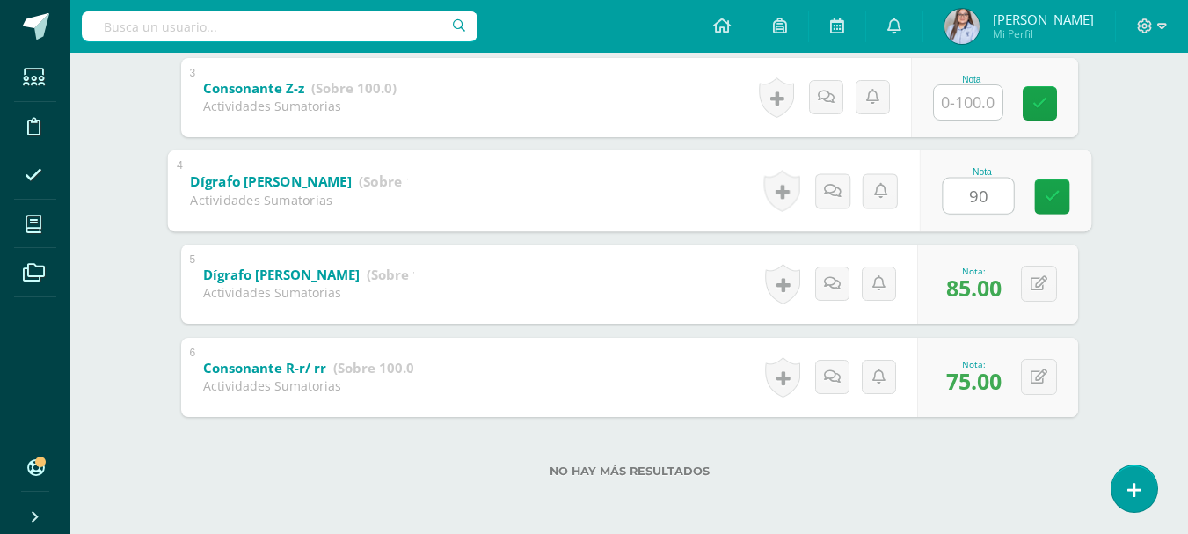
type input "90"
click at [977, 99] on input "text" at bounding box center [967, 102] width 69 height 34
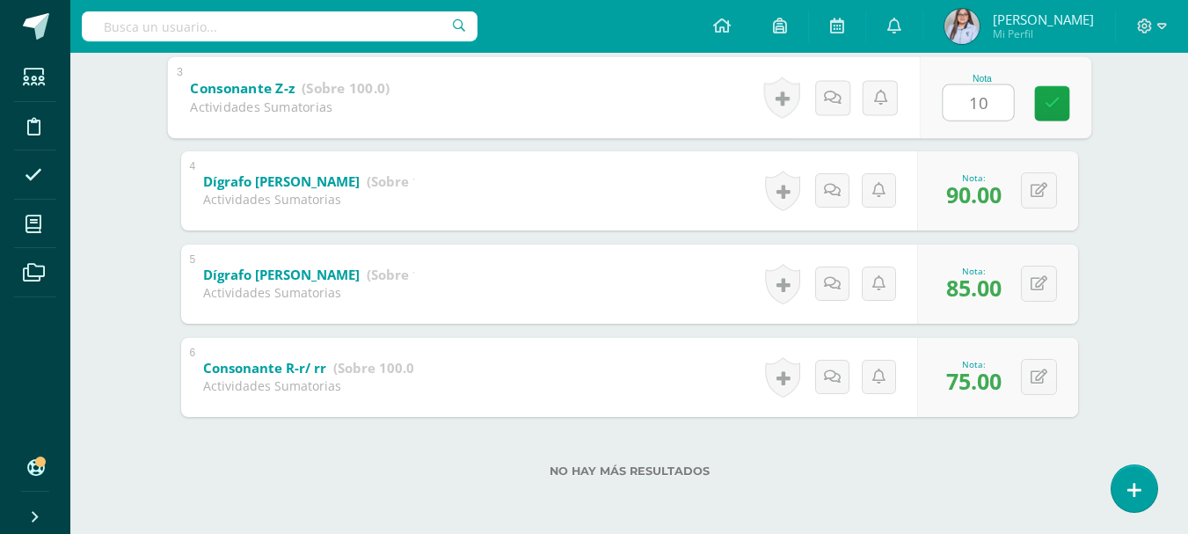
type input "1"
type input "95"
click at [1054, 97] on icon at bounding box center [1051, 103] width 16 height 15
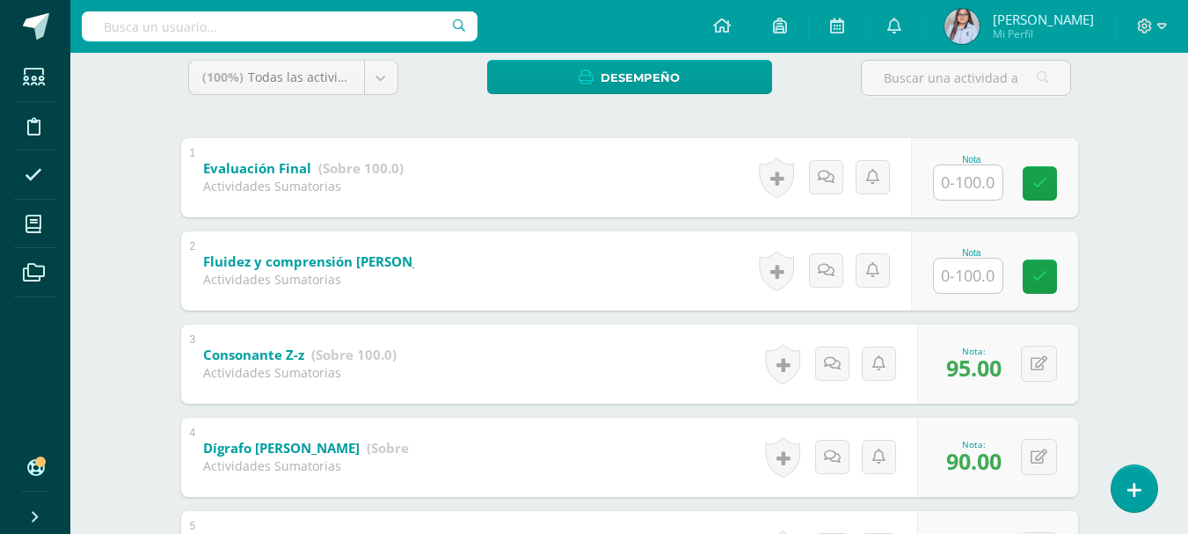
scroll to position [297, 0]
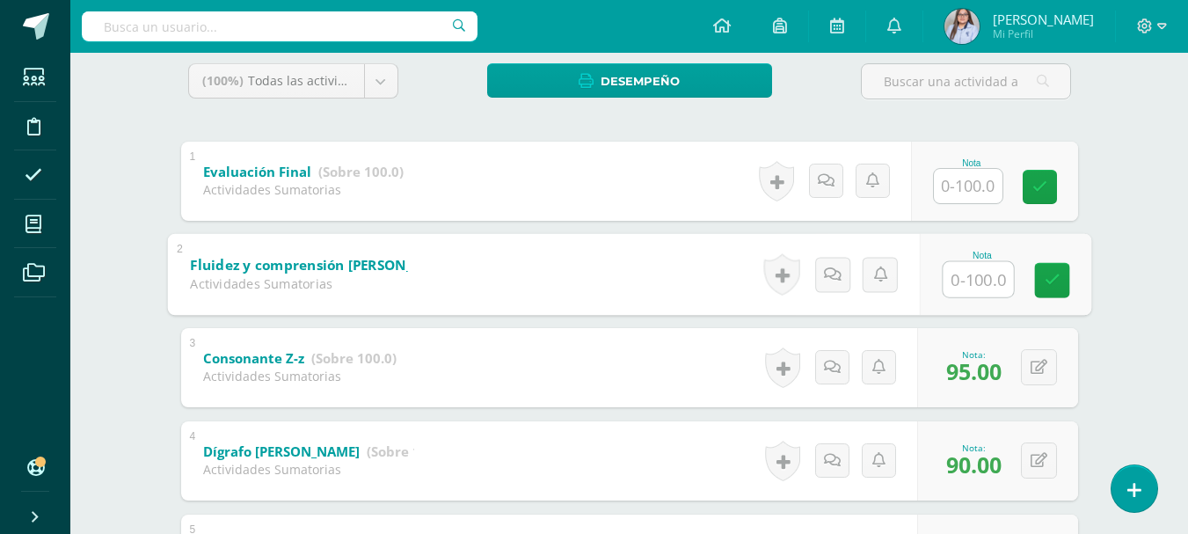
click at [963, 272] on input "text" at bounding box center [977, 278] width 70 height 35
type input "74"
click at [977, 193] on input "text" at bounding box center [967, 186] width 69 height 34
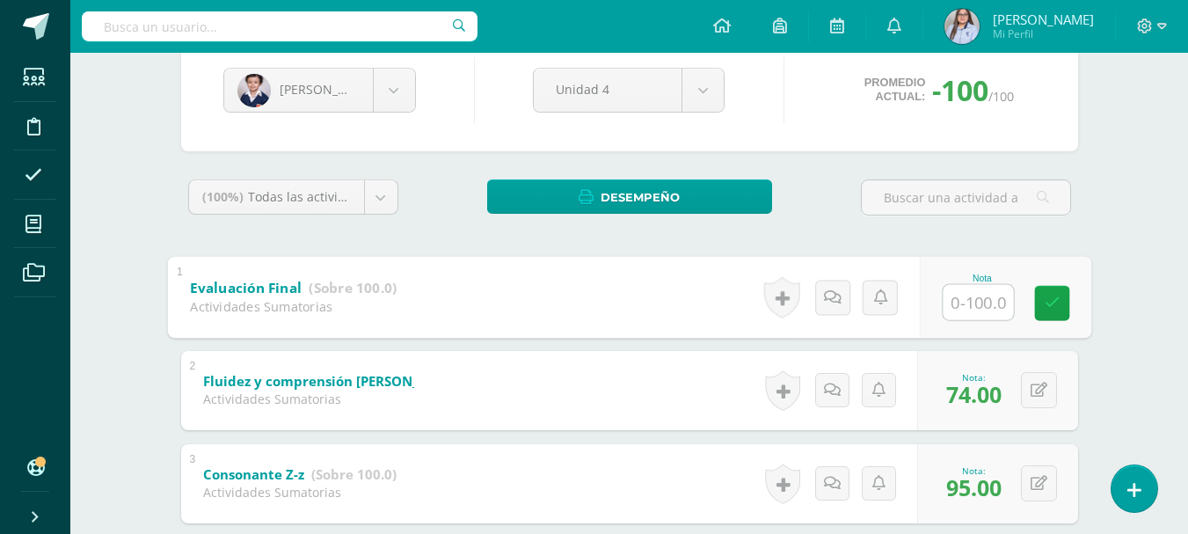
scroll to position [173, 0]
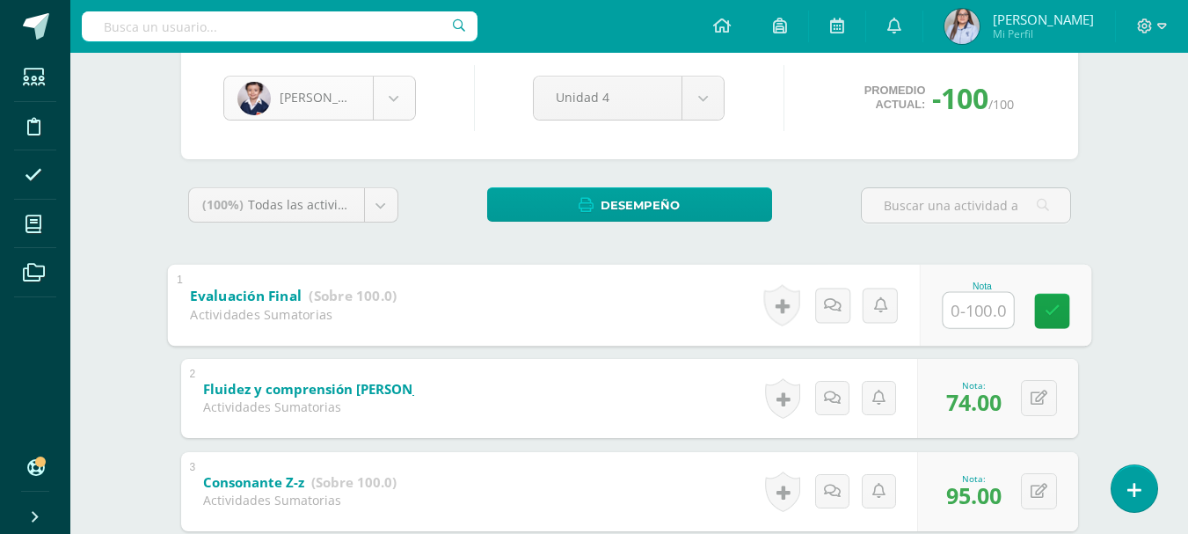
click at [414, 88] on body "Estudiantes Disciplina Asistencia Mis cursos Archivos Soporte Ayuda Reportar un…" at bounding box center [594, 377] width 1188 height 1101
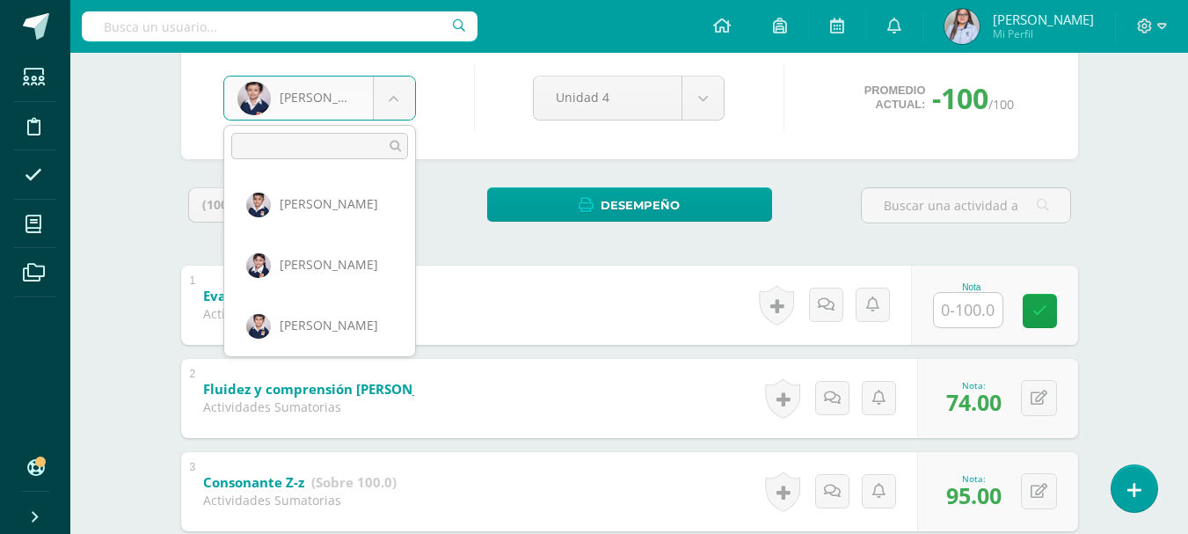
scroll to position [545, 0]
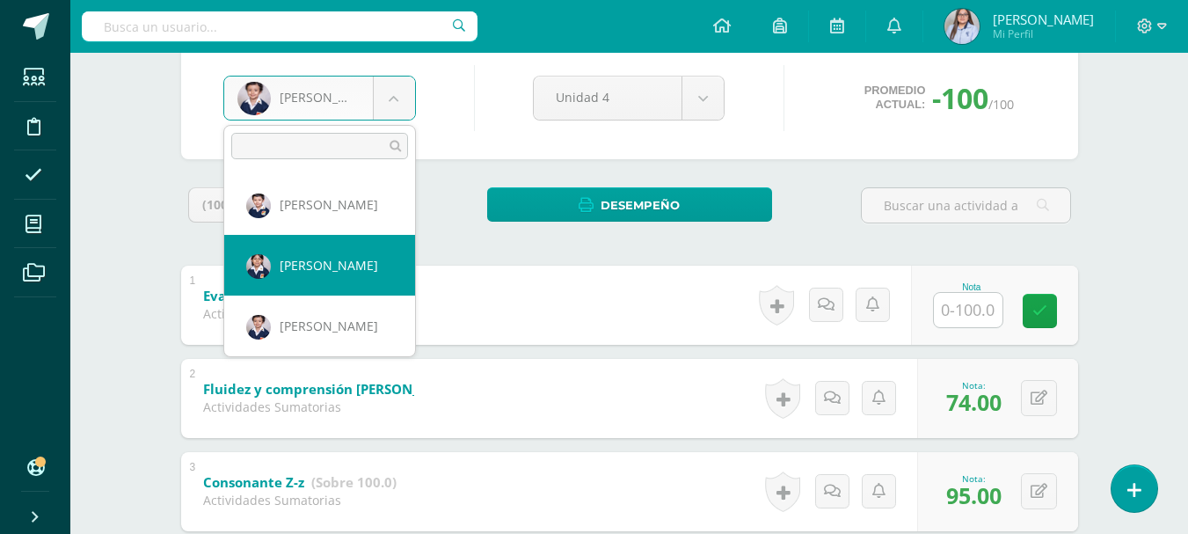
select select "2832"
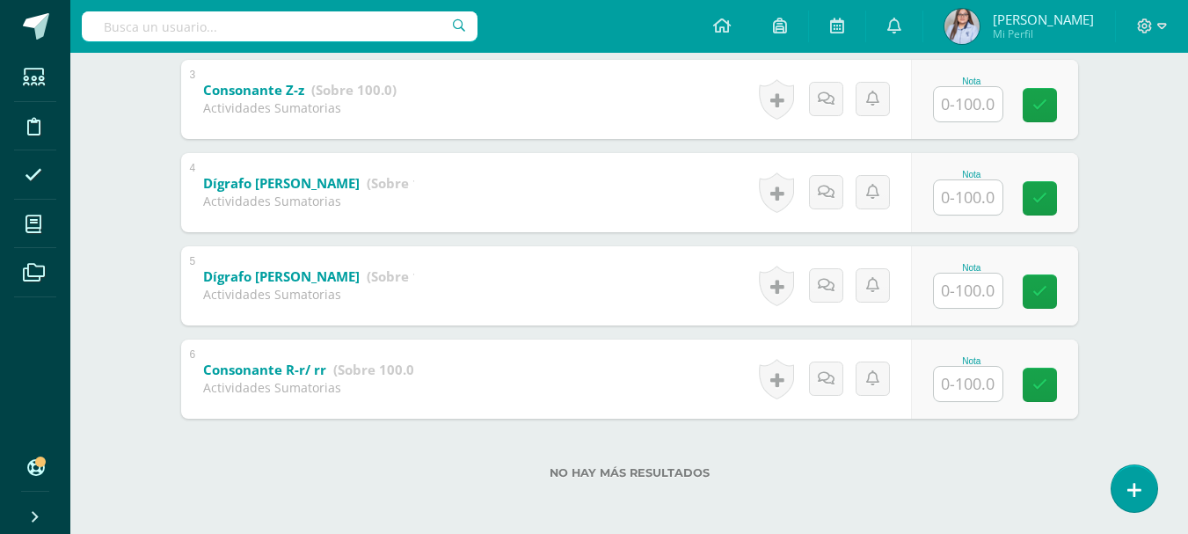
scroll to position [567, 0]
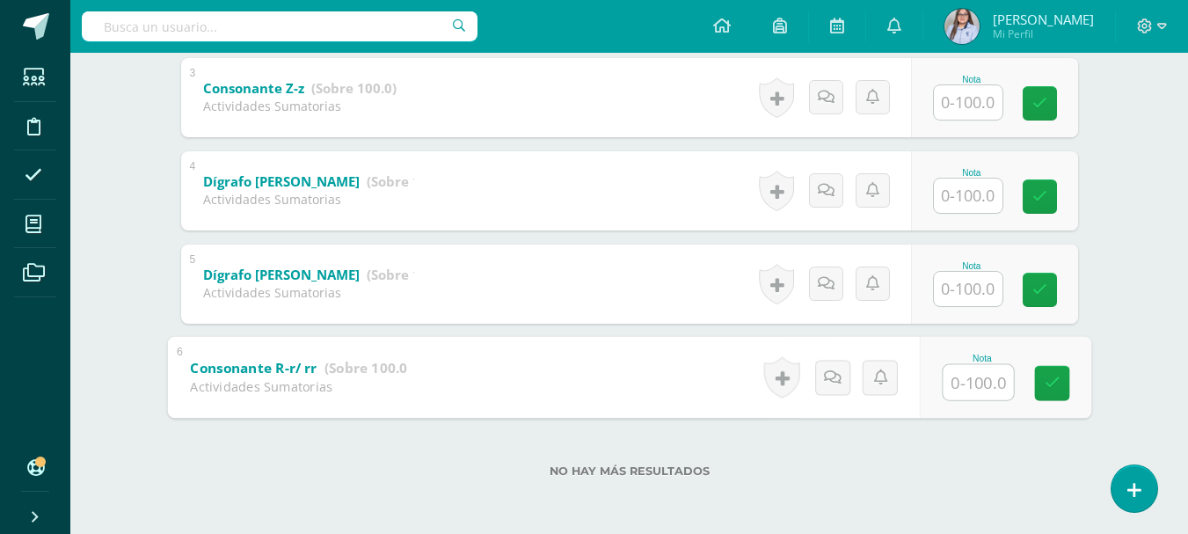
click at [964, 378] on input "text" at bounding box center [977, 381] width 70 height 35
type input "100"
click at [1043, 382] on icon at bounding box center [1051, 382] width 16 height 15
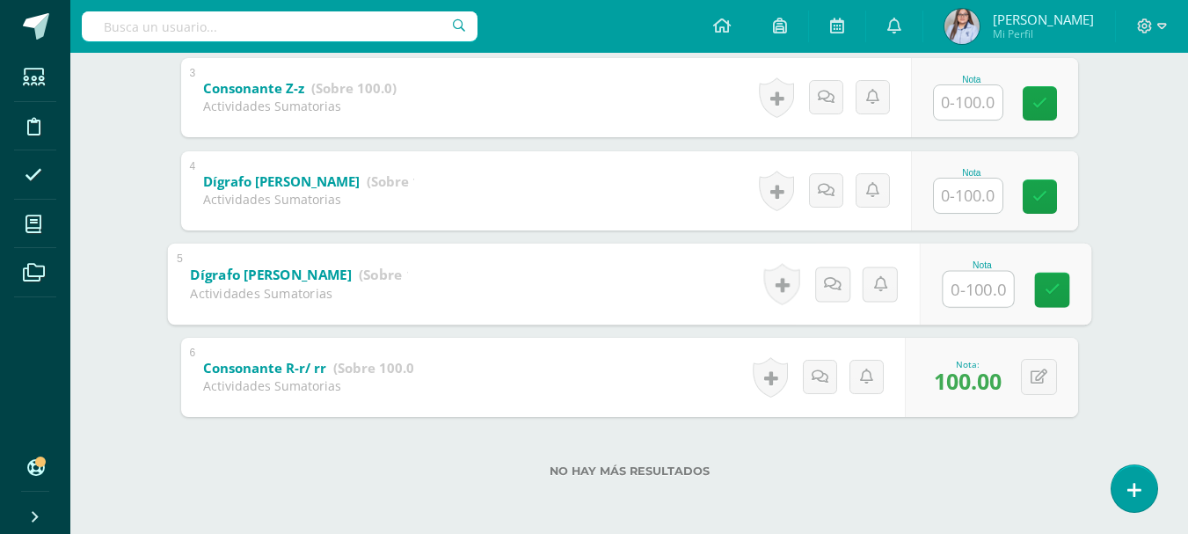
click at [967, 287] on input "text" at bounding box center [977, 288] width 70 height 35
type input "94"
click at [978, 196] on input "text" at bounding box center [967, 195] width 69 height 34
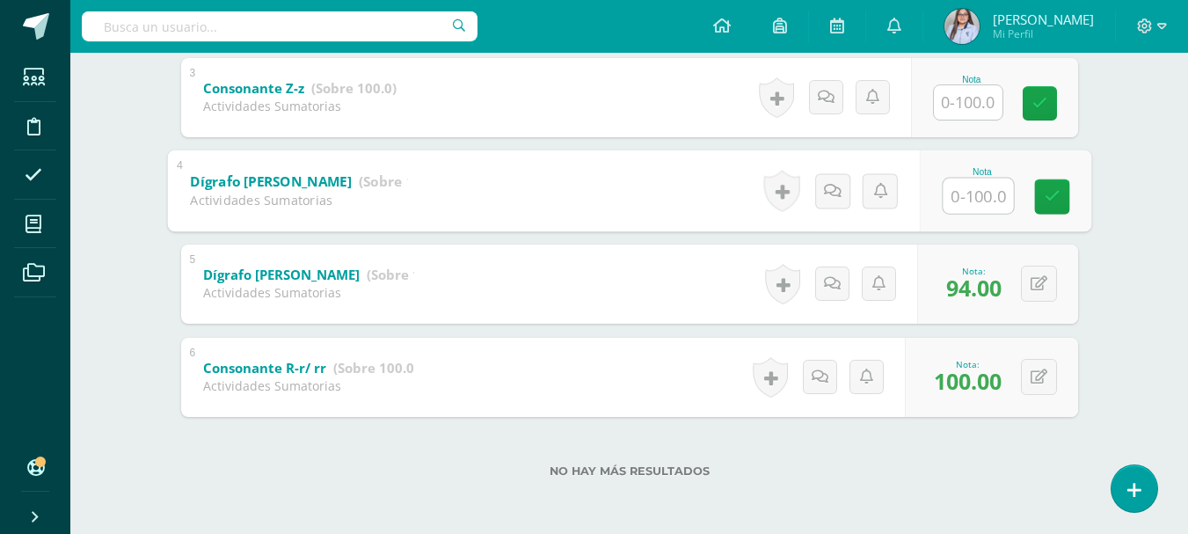
click at [978, 196] on input "text" at bounding box center [977, 195] width 70 height 35
type input "94"
click at [962, 104] on input "text" at bounding box center [967, 102] width 69 height 34
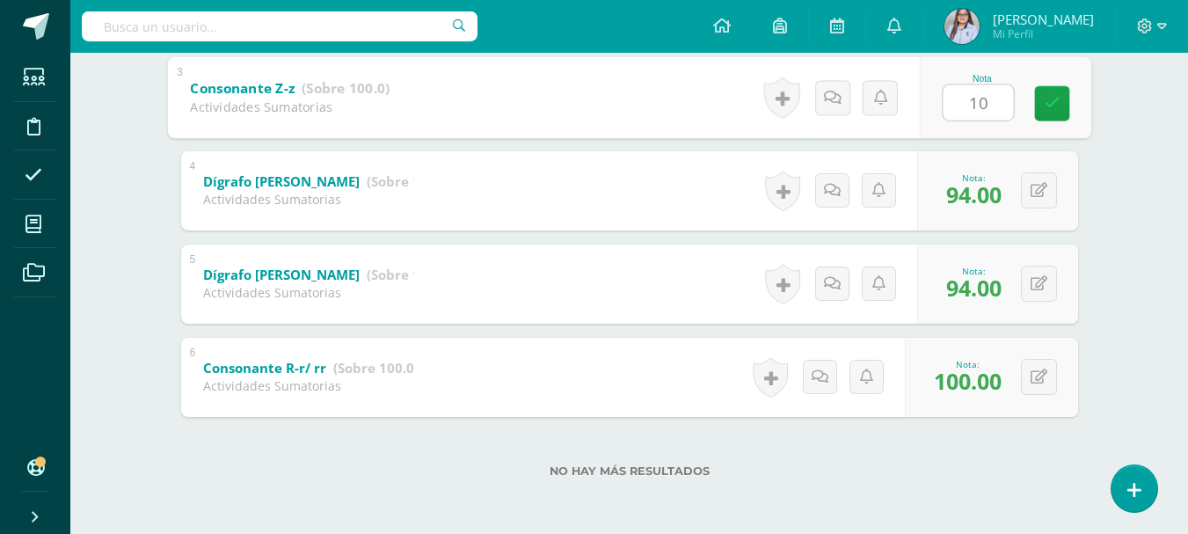
type input "100"
click at [1064, 101] on link at bounding box center [1051, 102] width 35 height 35
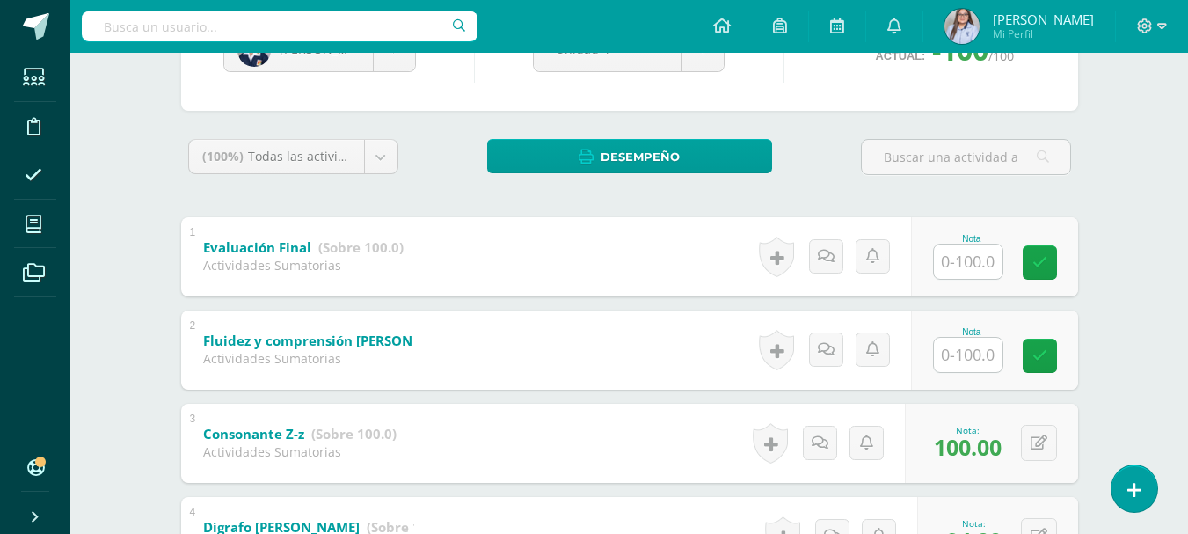
scroll to position [216, 0]
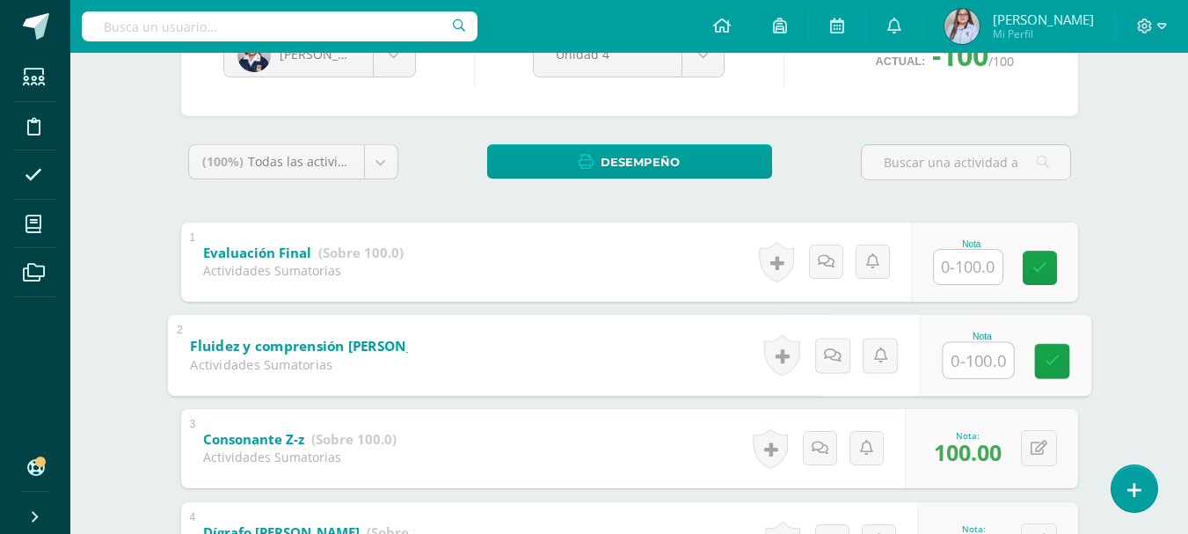
click at [962, 357] on input "text" at bounding box center [977, 359] width 70 height 35
type input "95"
click at [1048, 357] on icon at bounding box center [1051, 360] width 16 height 15
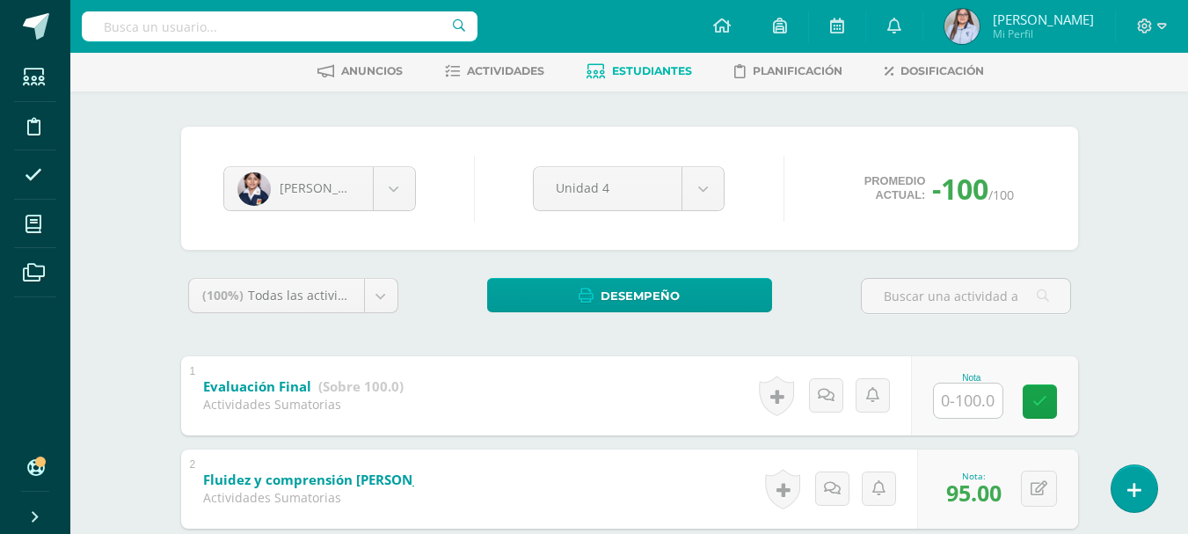
scroll to position [0, 0]
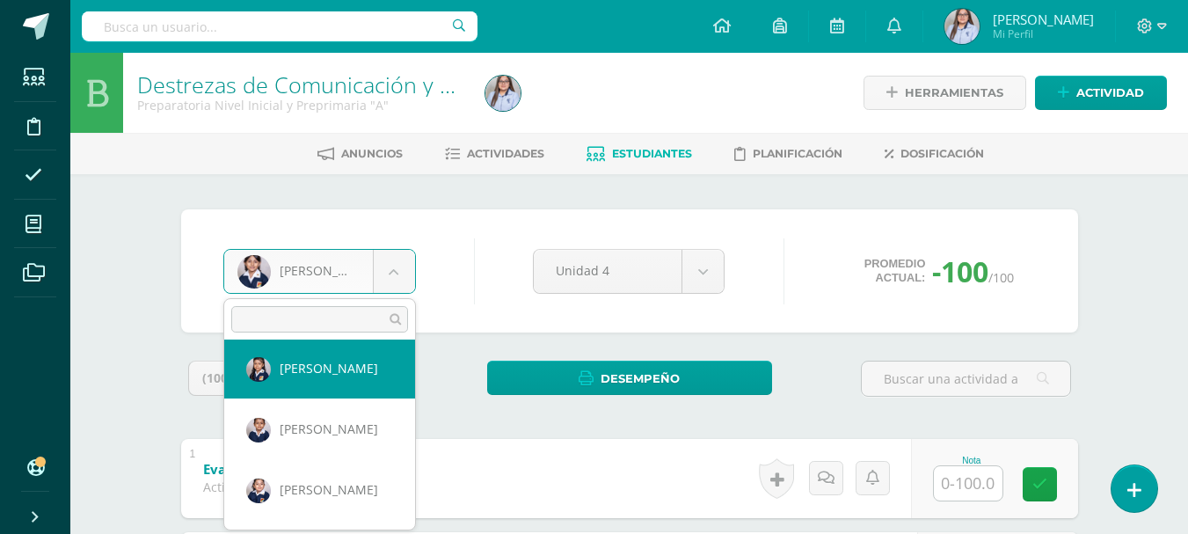
scroll to position [735, 0]
select select "2999"
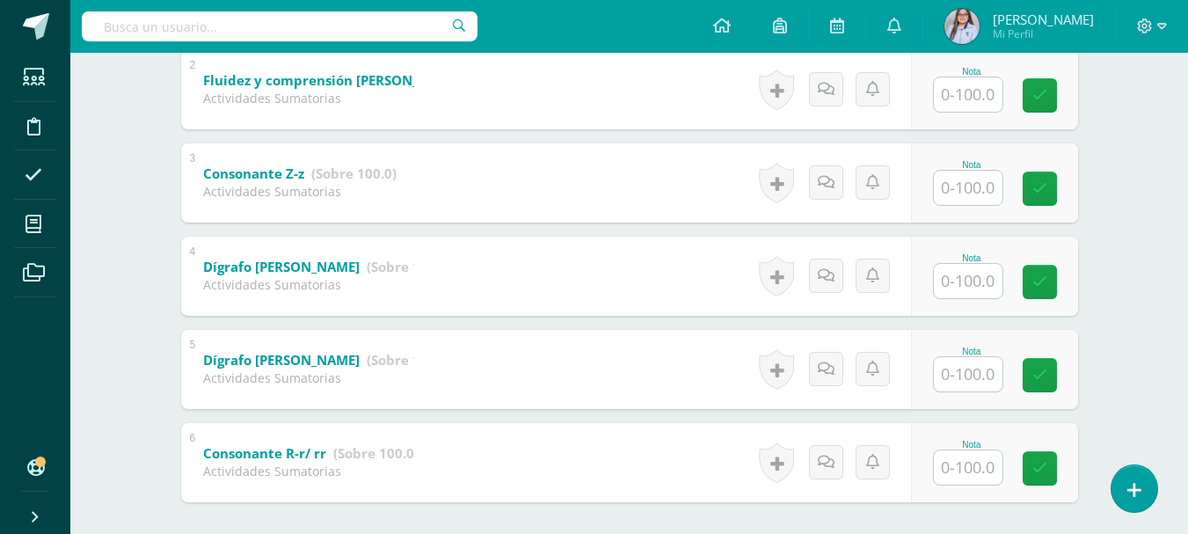
scroll to position [567, 0]
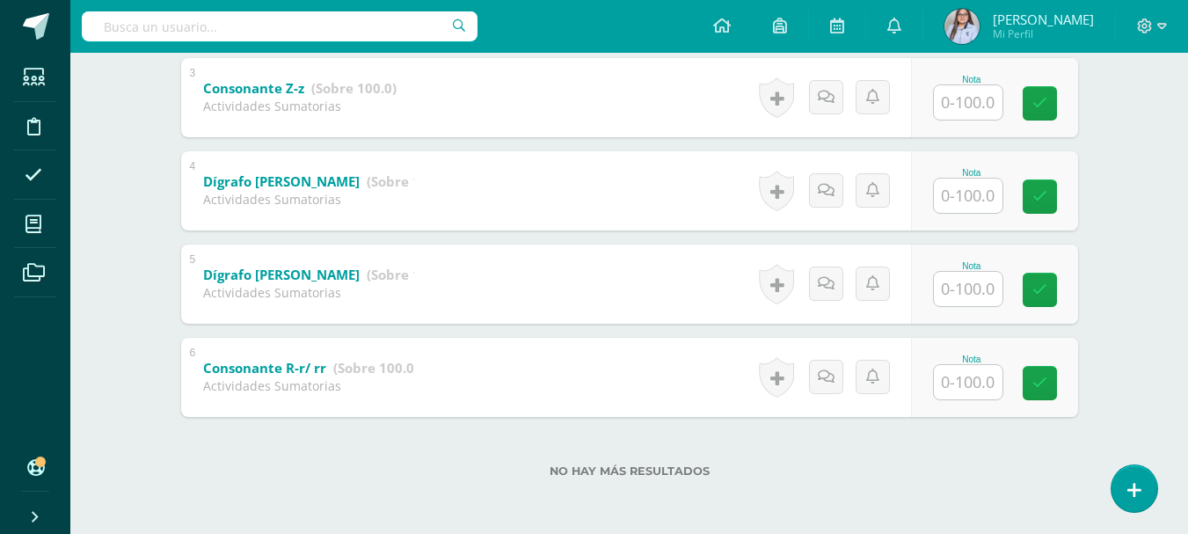
click at [983, 388] on input "text" at bounding box center [967, 382] width 69 height 34
type input "100"
click at [970, 292] on input "text" at bounding box center [967, 289] width 69 height 34
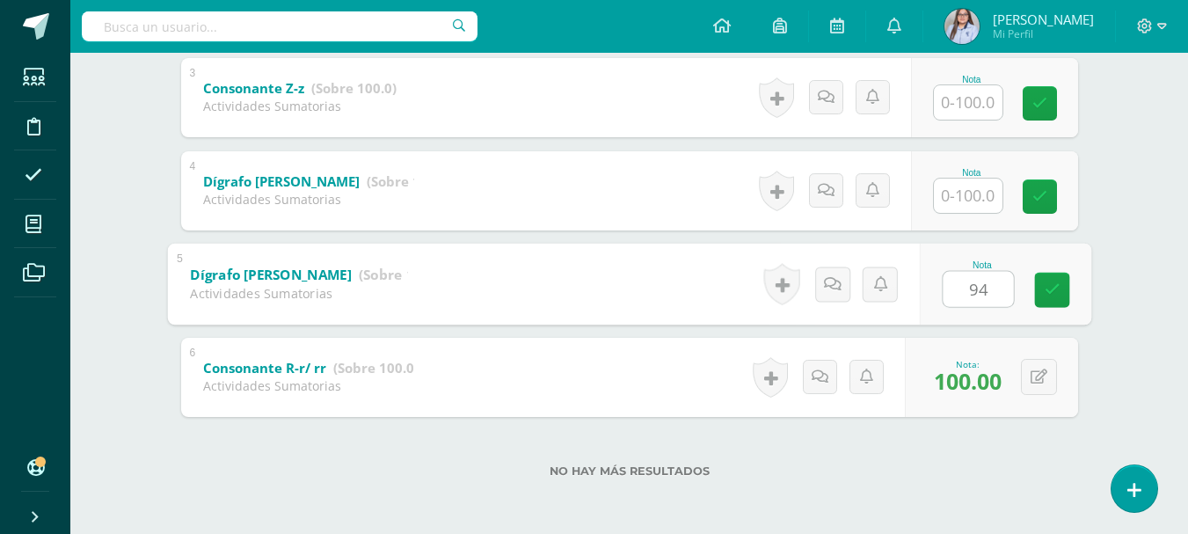
type input "94"
click at [974, 201] on input "text" at bounding box center [967, 195] width 69 height 34
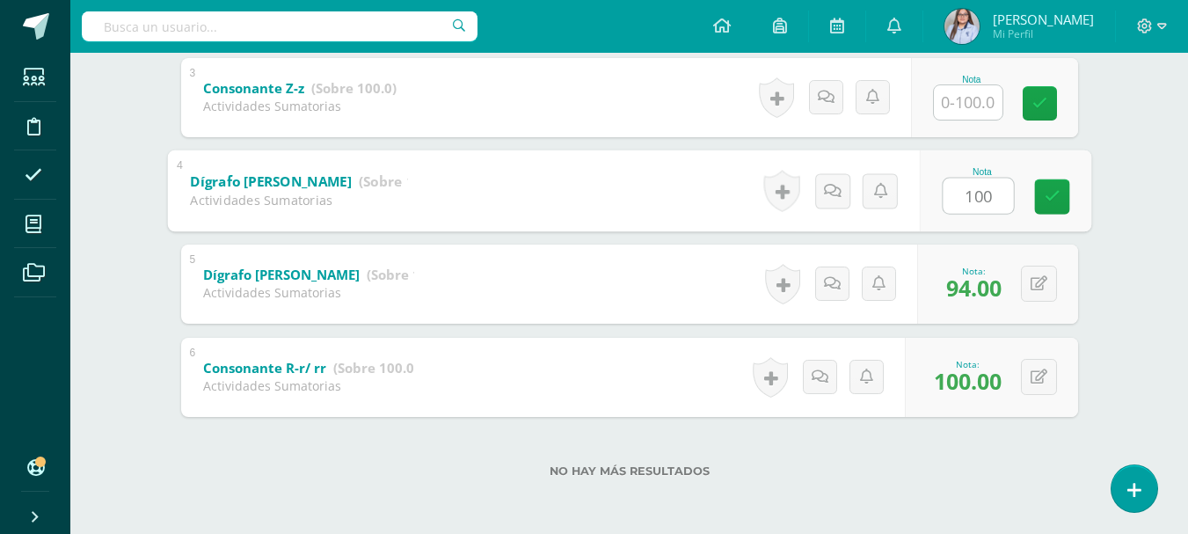
type input "100"
click at [996, 101] on input "text" at bounding box center [967, 102] width 69 height 34
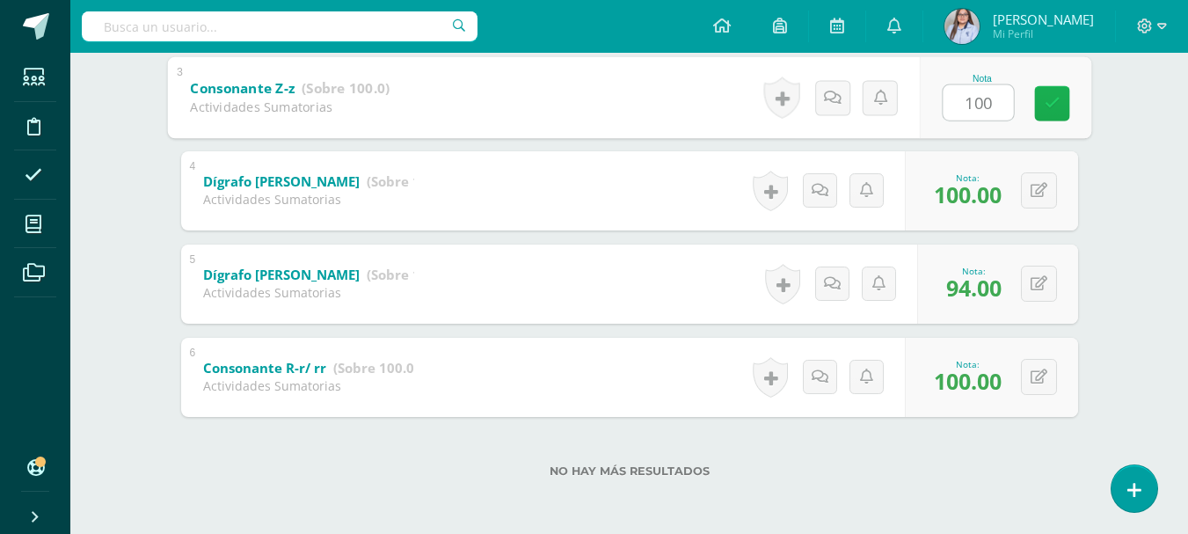
click at [1055, 113] on link at bounding box center [1051, 102] width 35 height 35
type input "100.00"
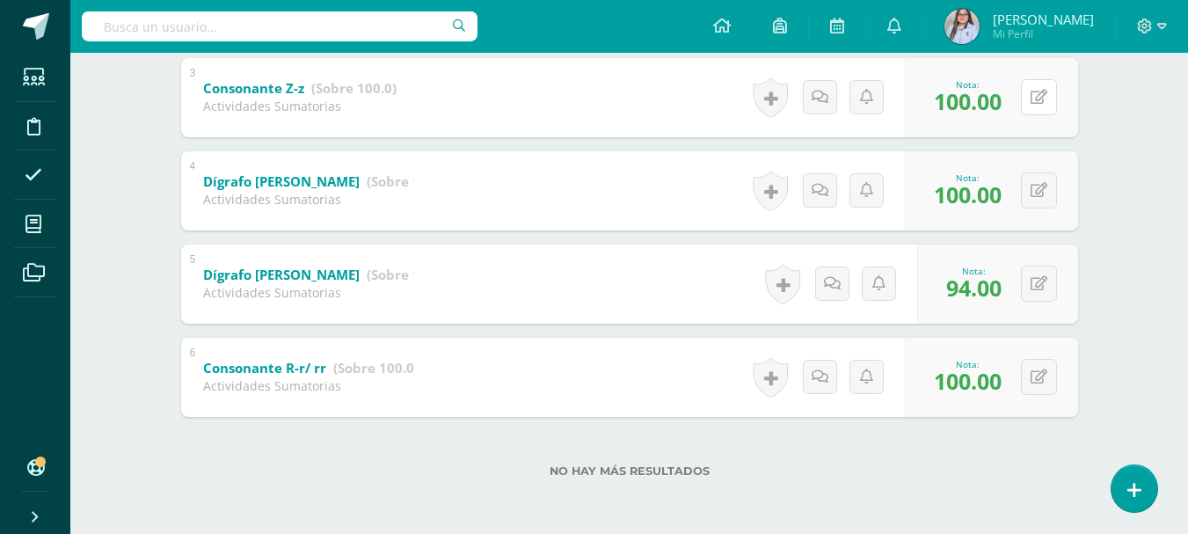
click at [1055, 113] on button at bounding box center [1039, 97] width 36 height 36
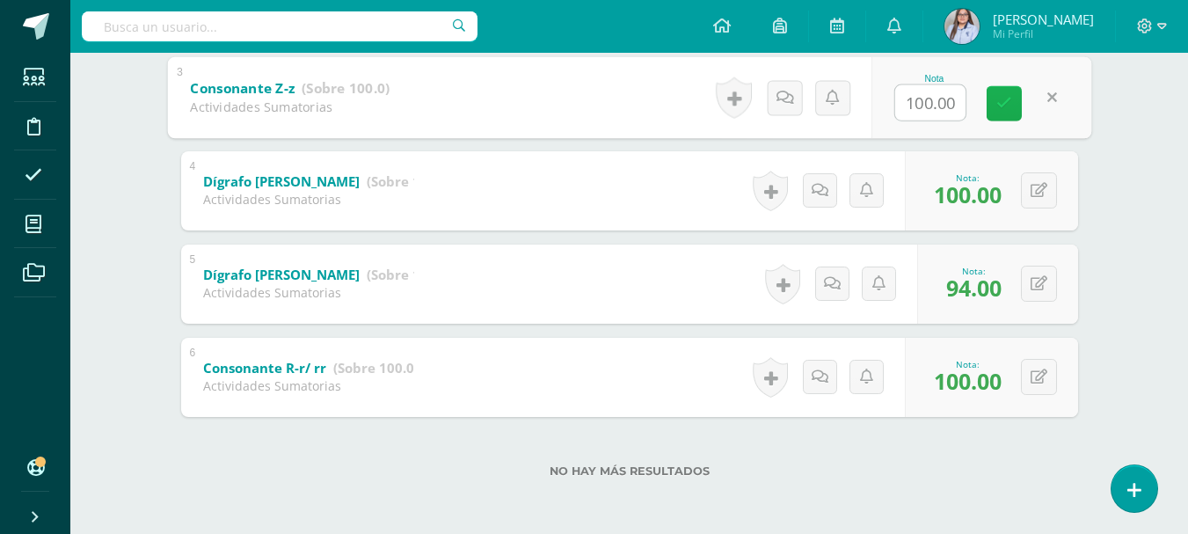
click at [1008, 107] on icon at bounding box center [1004, 103] width 16 height 15
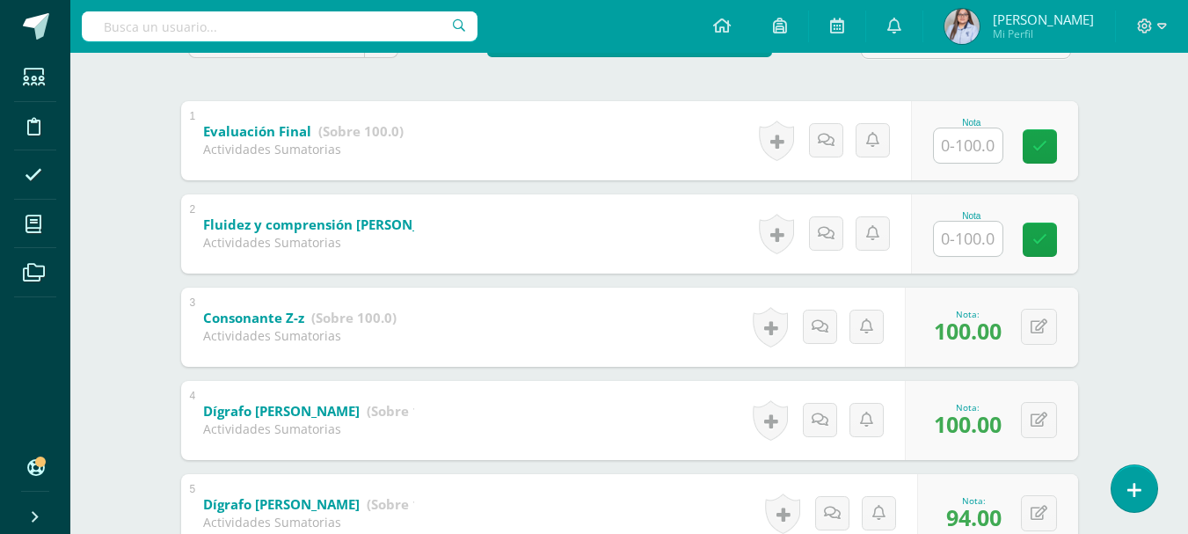
scroll to position [326, 0]
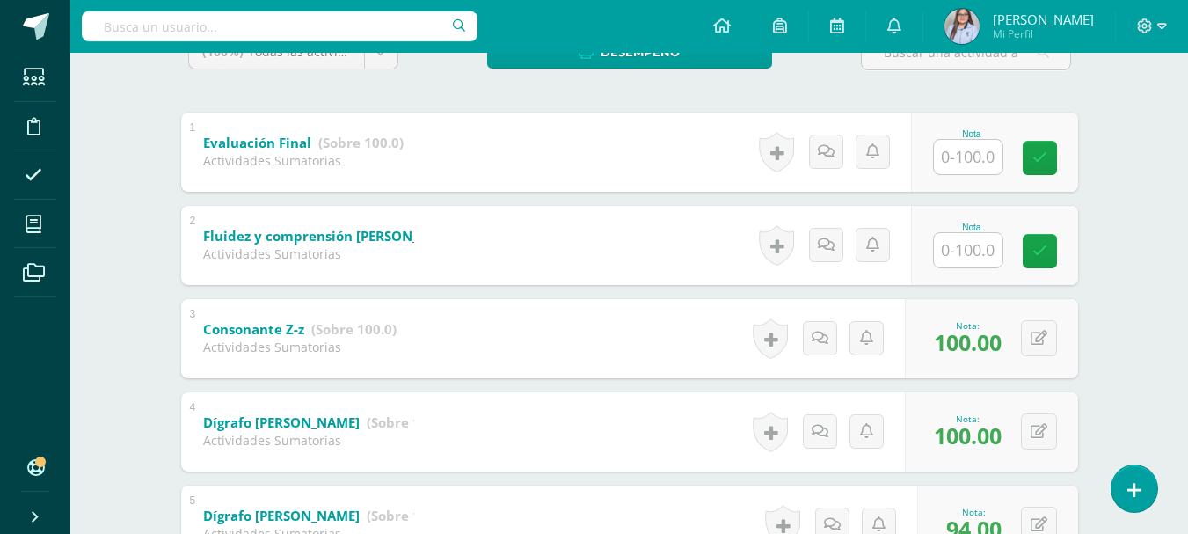
click at [955, 248] on input "text" at bounding box center [967, 250] width 69 height 34
type input "90"
click at [1054, 250] on icon at bounding box center [1051, 250] width 16 height 15
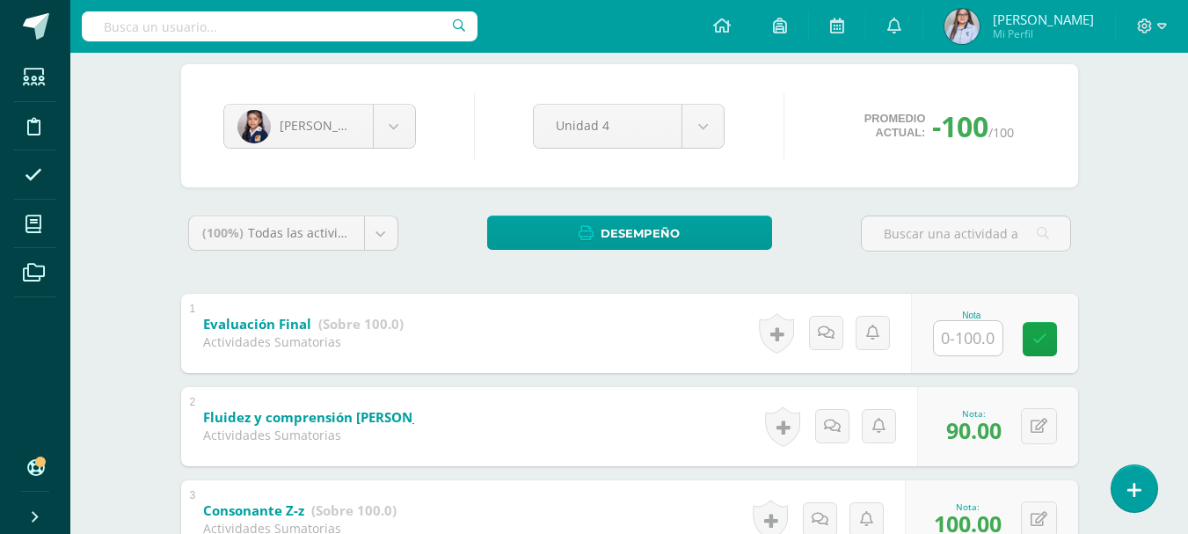
scroll to position [142, 0]
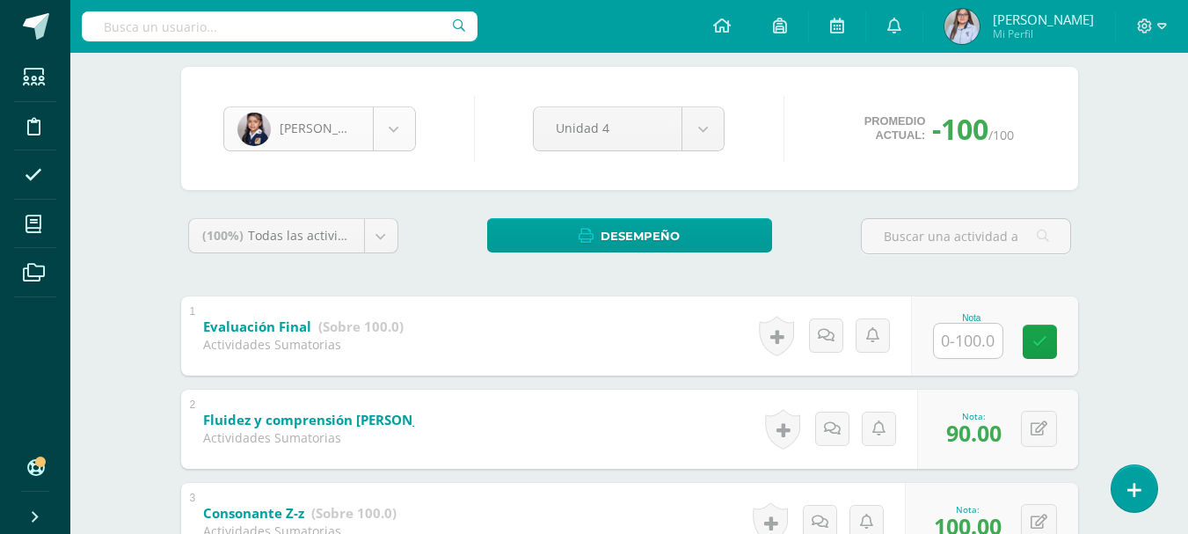
click at [403, 149] on body "Estudiantes Disciplina Asistencia Mis cursos Archivos Soporte Ayuda Reportar un…" at bounding box center [594, 408] width 1188 height 1101
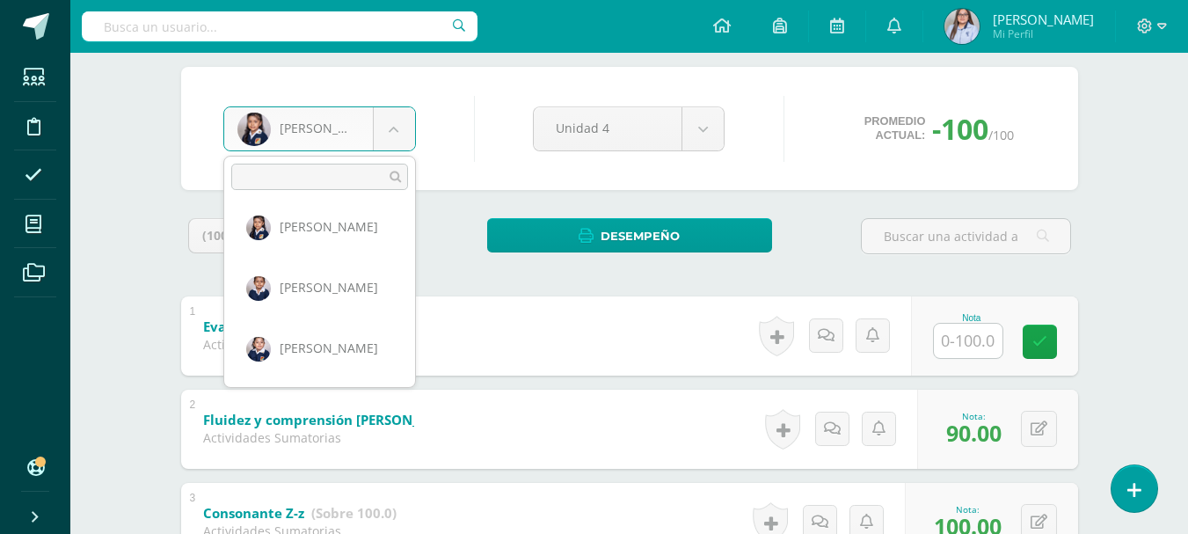
scroll to position [745, 0]
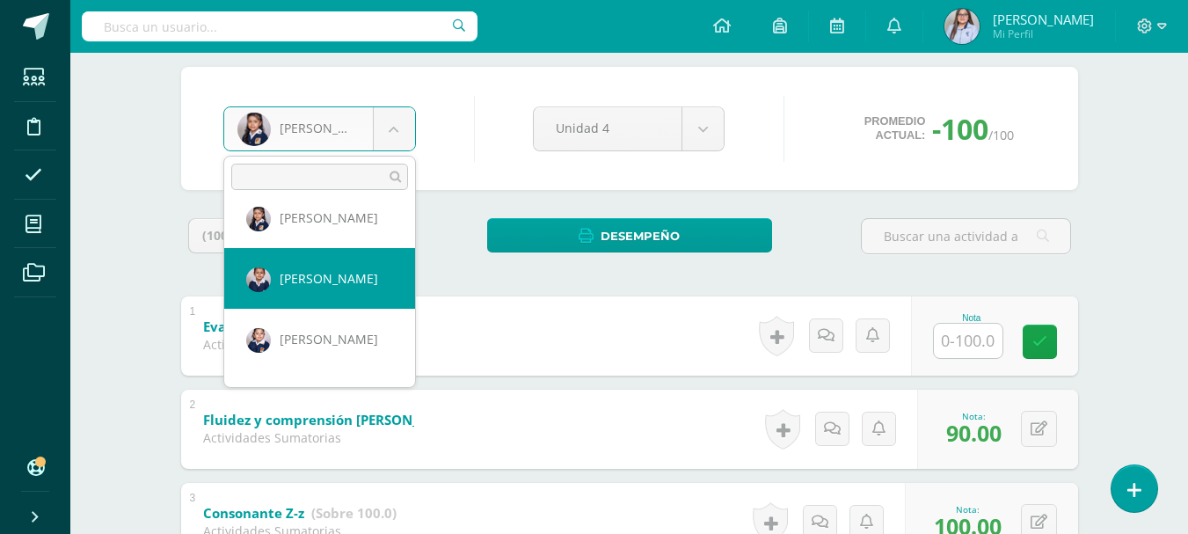
select select "2791"
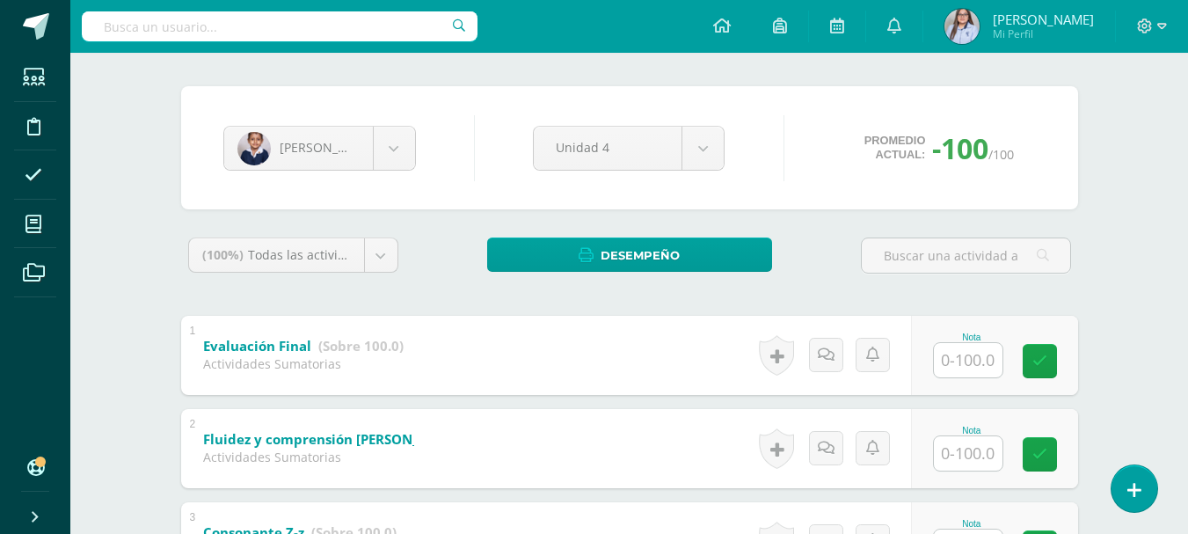
scroll to position [567, 0]
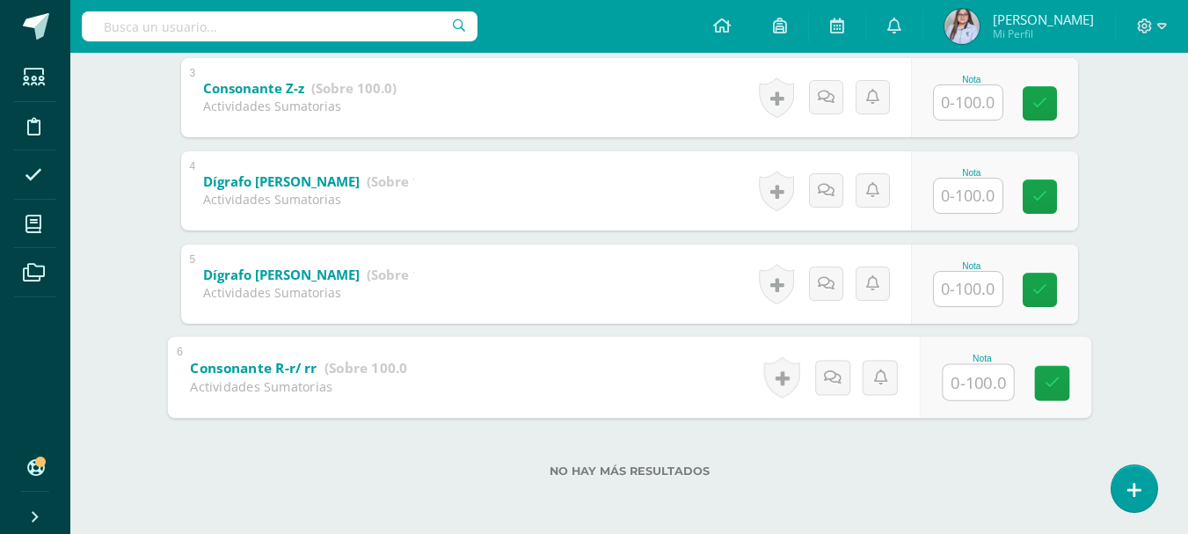
click at [966, 375] on input "text" at bounding box center [977, 381] width 70 height 35
type input "95"
click at [1054, 388] on icon at bounding box center [1051, 382] width 16 height 15
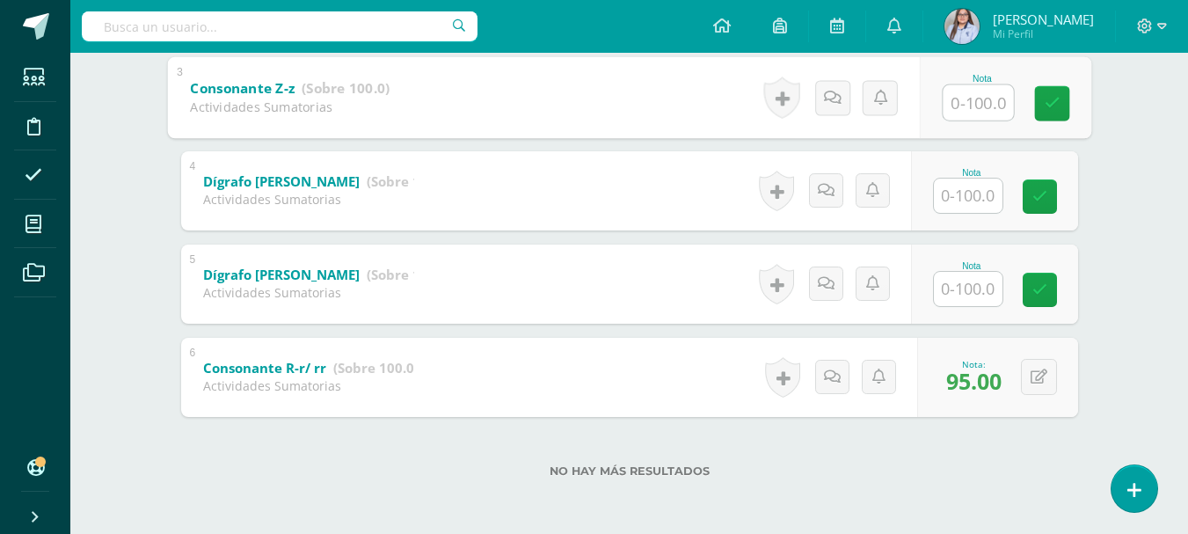
click at [971, 110] on input "text" at bounding box center [977, 101] width 70 height 35
type input "100"
click at [970, 286] on input "text" at bounding box center [967, 289] width 69 height 34
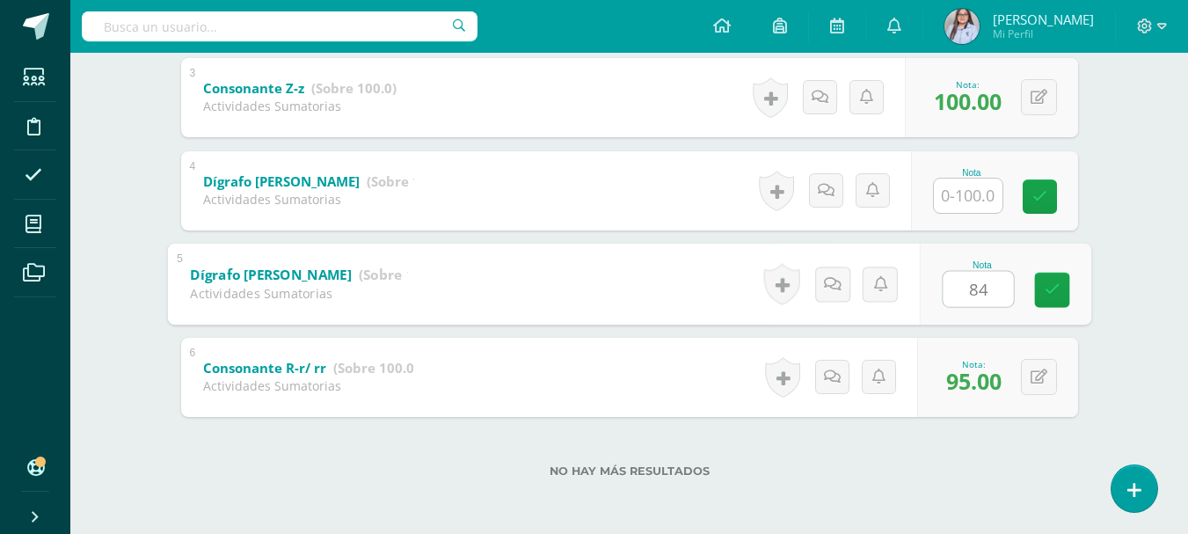
click at [977, 204] on input "text" at bounding box center [967, 195] width 69 height 34
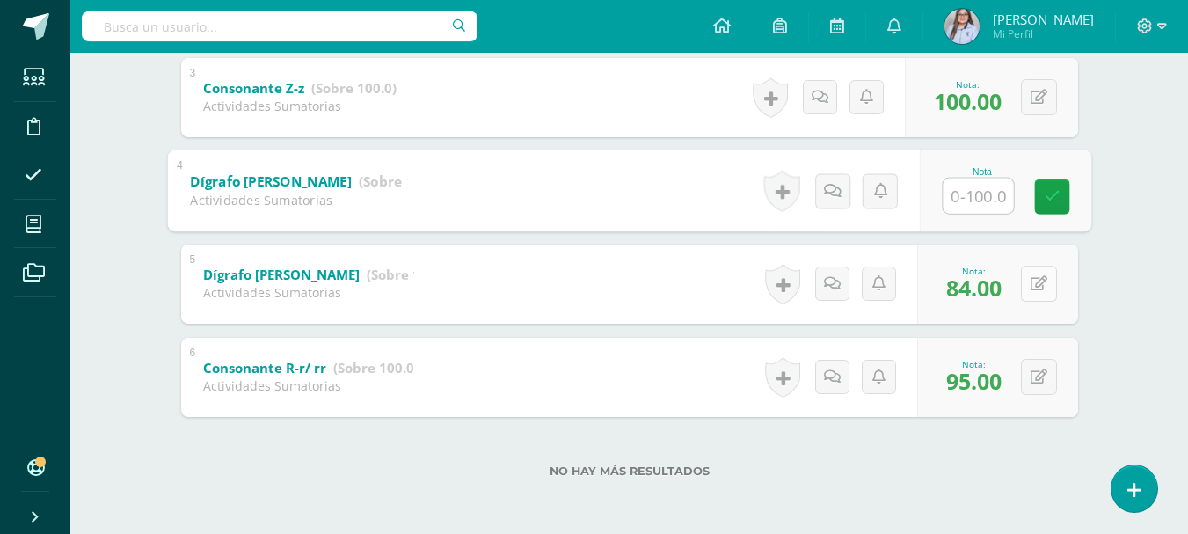
click at [1040, 279] on button at bounding box center [1039, 283] width 36 height 36
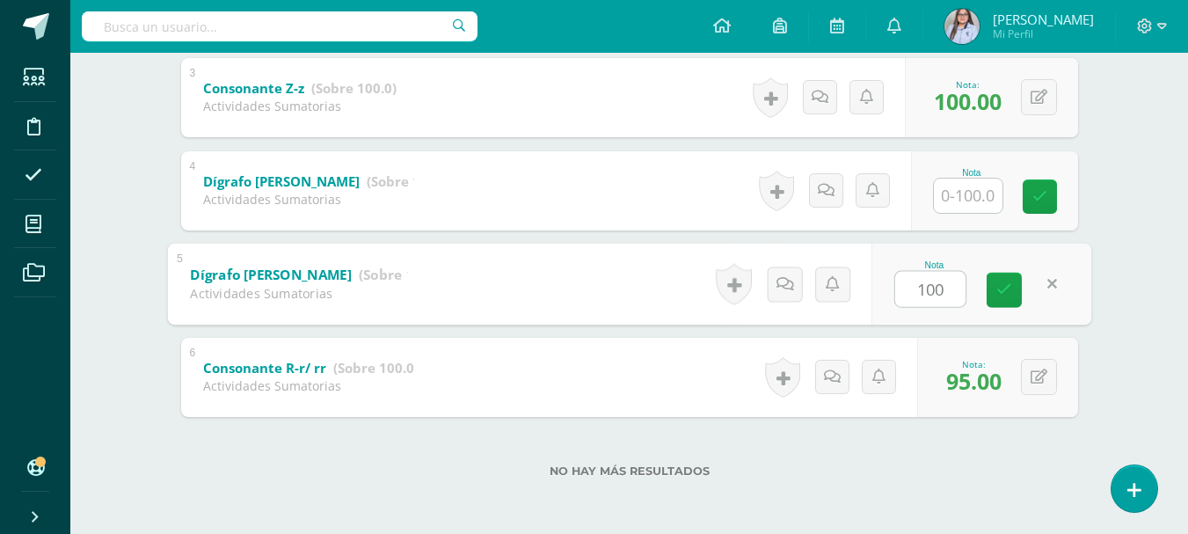
type input "100"
click at [976, 198] on input "text" at bounding box center [967, 195] width 69 height 34
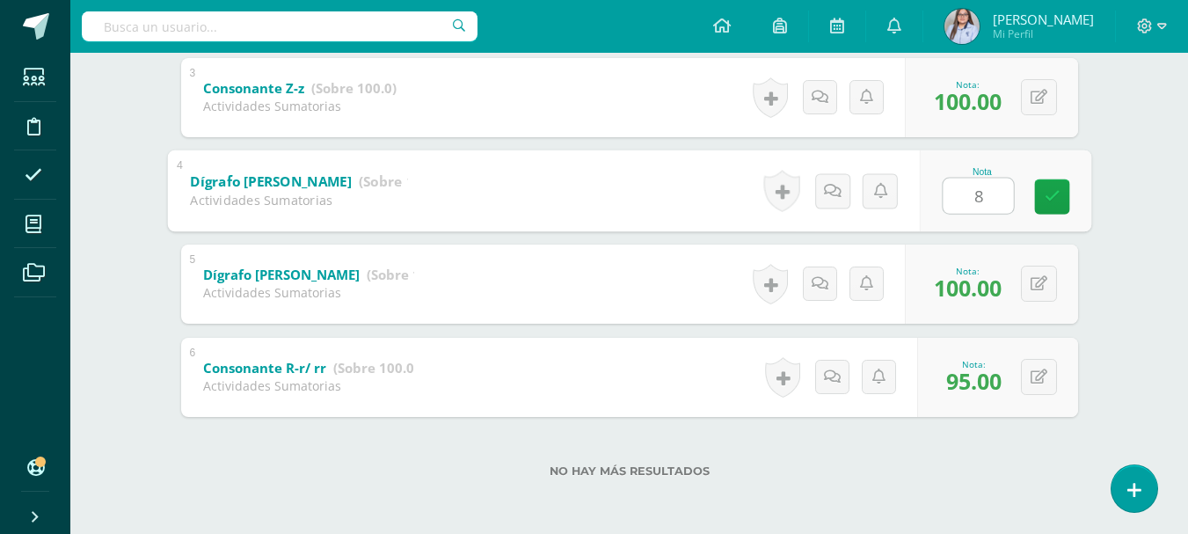
type input "84"
click at [1057, 194] on icon at bounding box center [1051, 196] width 16 height 15
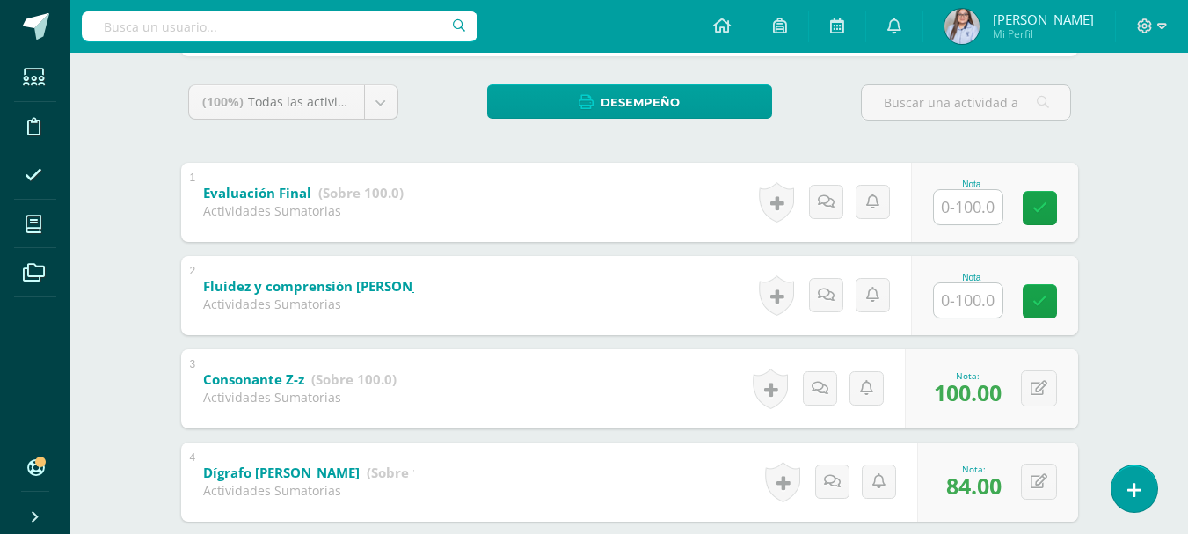
scroll to position [189, 0]
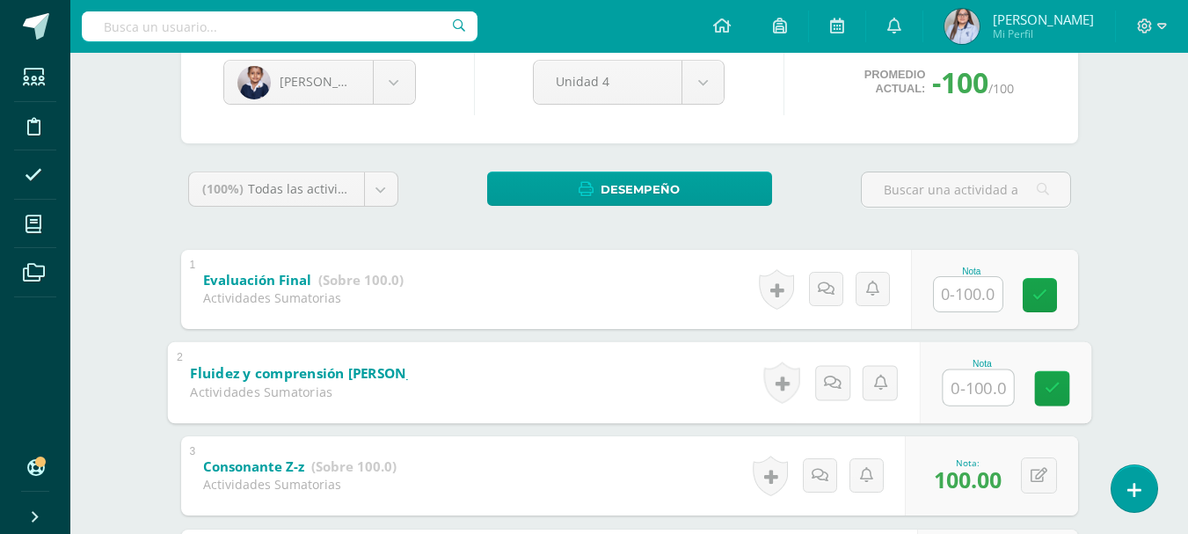
click at [977, 392] on input "text" at bounding box center [977, 386] width 70 height 35
type input "90"
click at [1049, 393] on icon at bounding box center [1051, 388] width 16 height 15
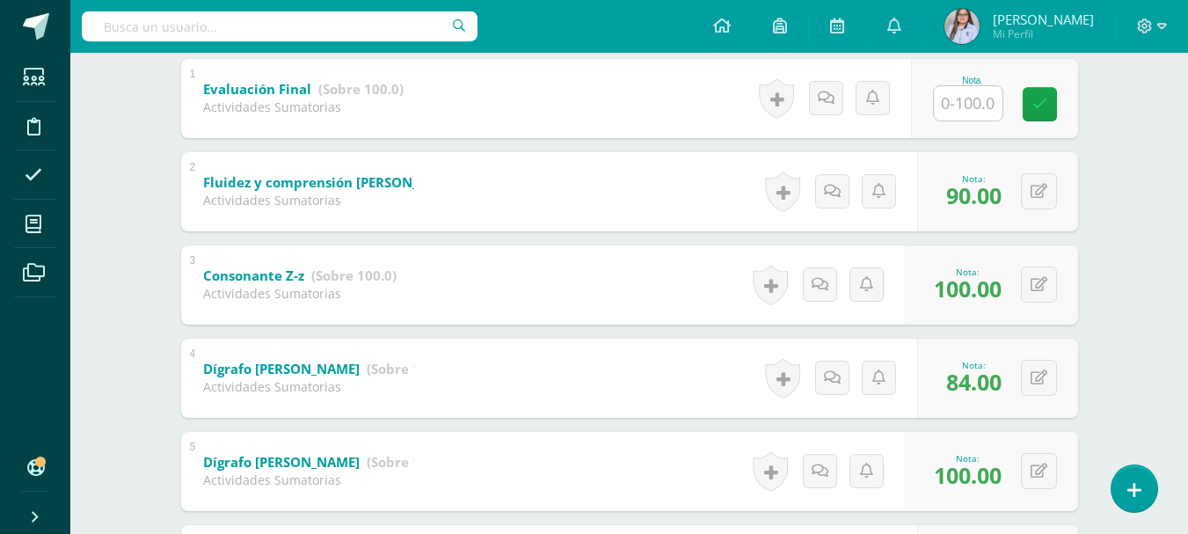
scroll to position [378, 0]
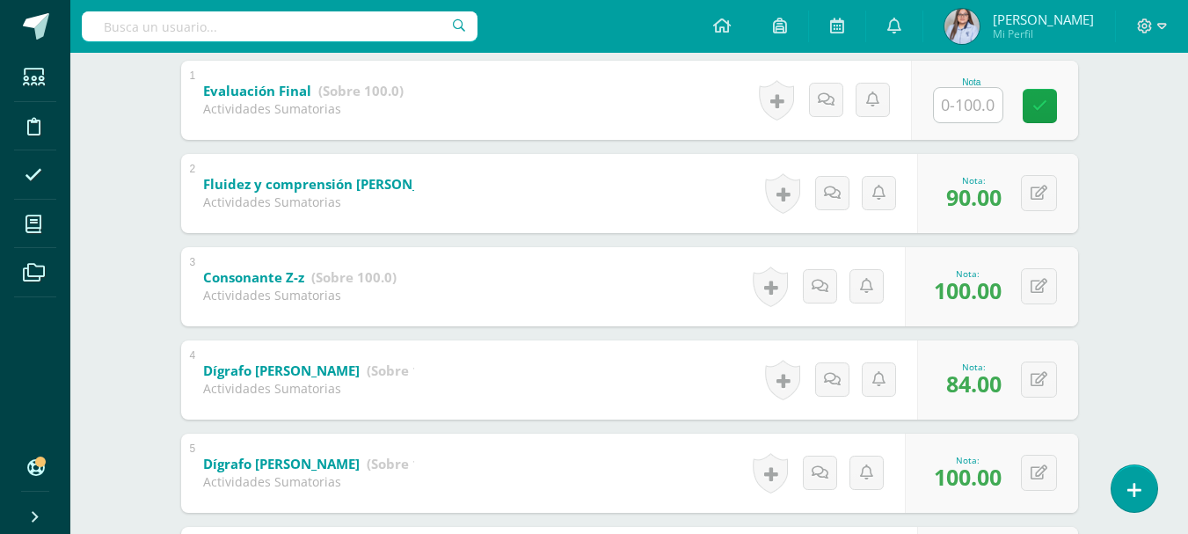
drag, startPoint x: 1183, startPoint y: 309, endPoint x: 1190, endPoint y: 296, distance: 14.9
click at [1188, 296] on html "Estudiantes Disciplina Asistencia Mis cursos Archivos Soporte Ayuda Reportar un…" at bounding box center [594, 172] width 1188 height 1101
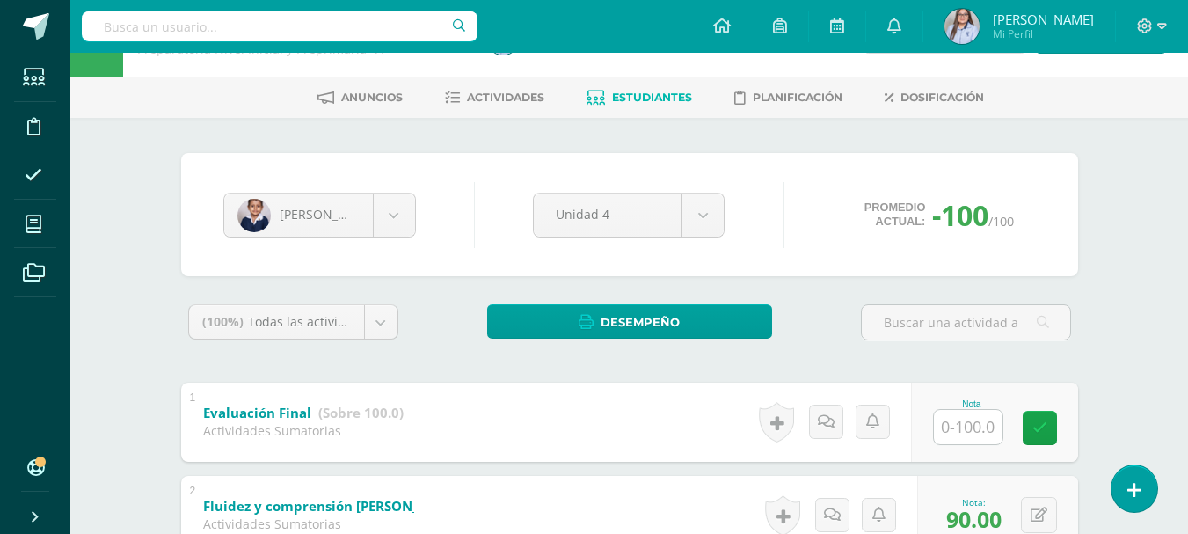
scroll to position [21, 0]
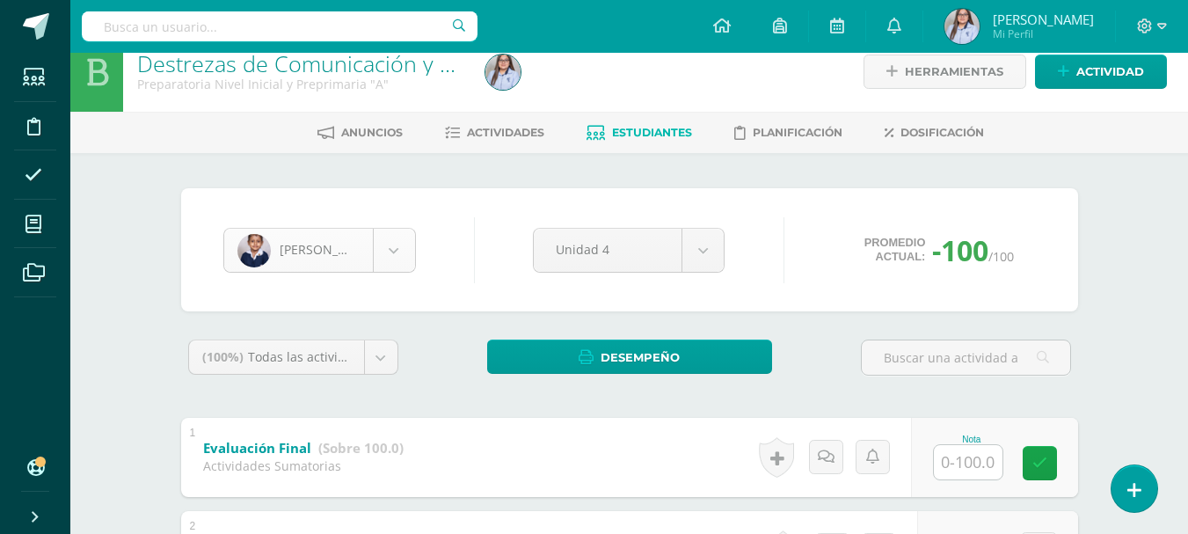
click at [396, 255] on body "Estudiantes Disciplina Asistencia Mis cursos Archivos Soporte Ayuda Reportar un…" at bounding box center [594, 529] width 1188 height 1101
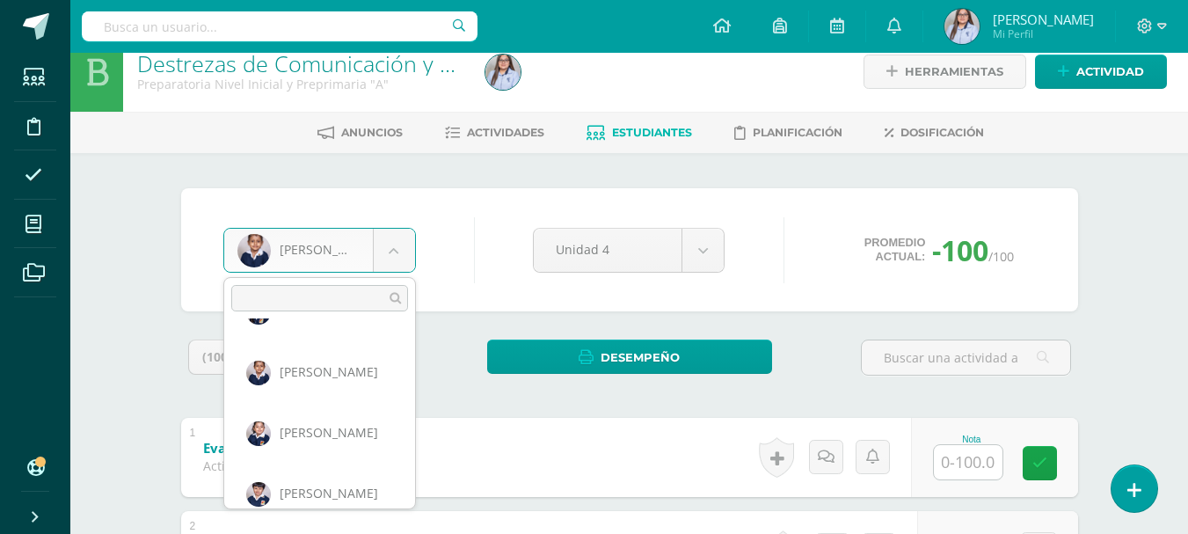
scroll to position [781, 0]
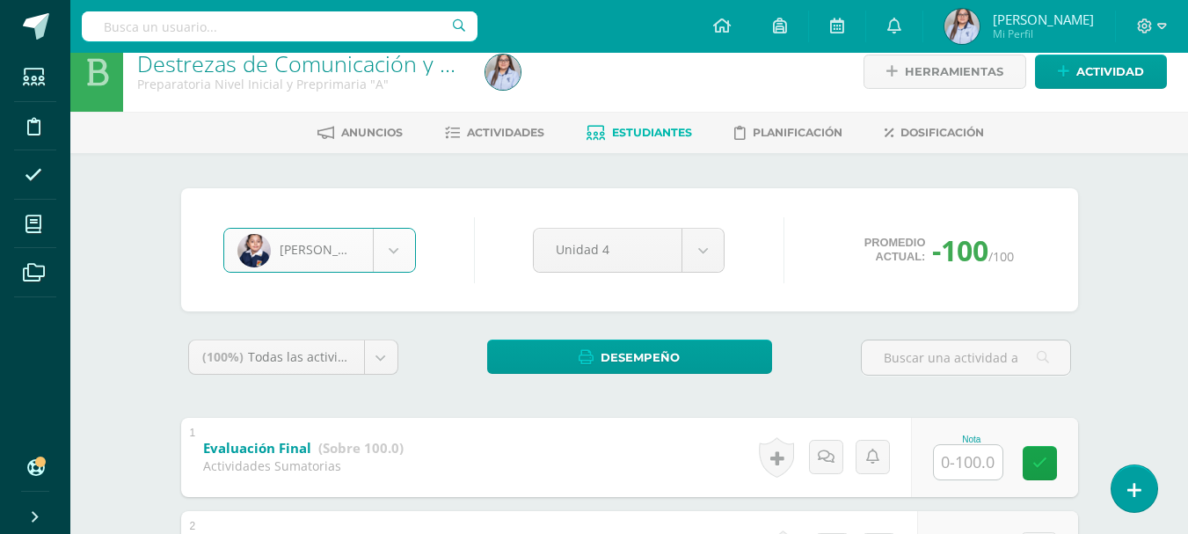
select select "3080"
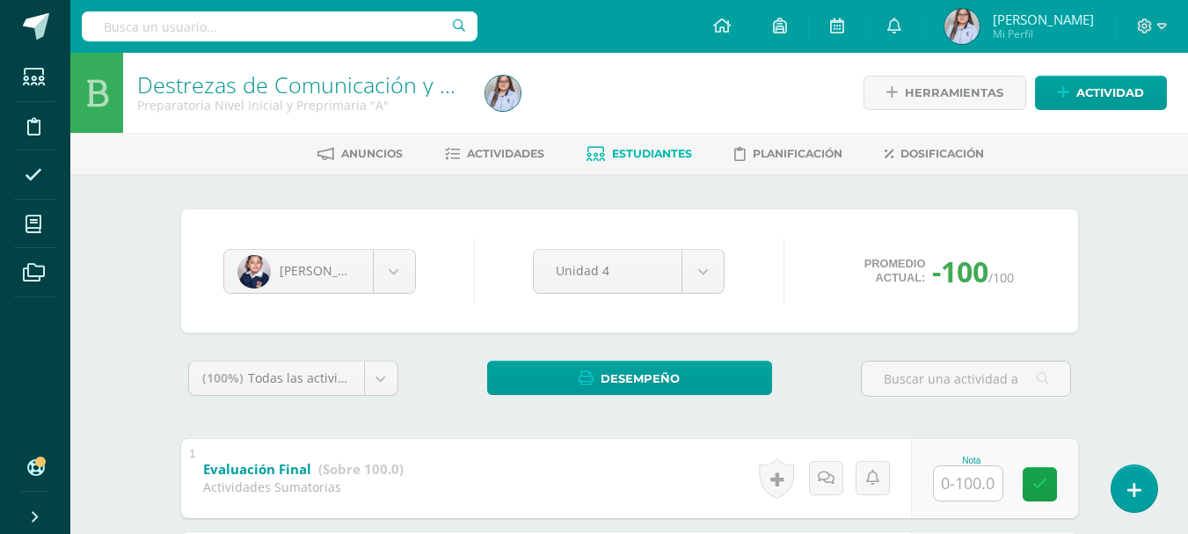
scroll to position [567, 0]
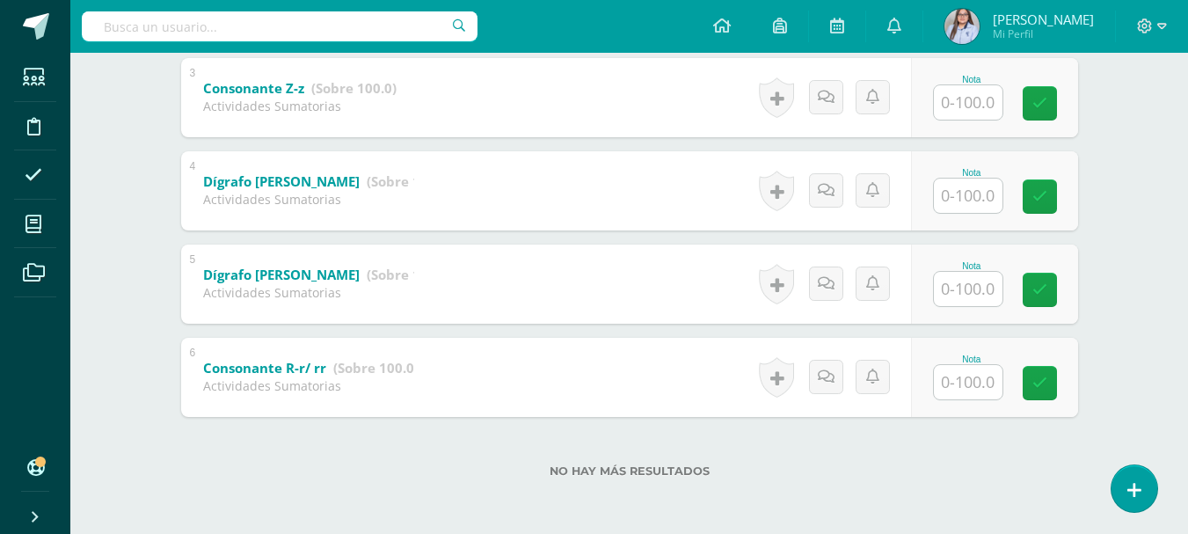
click at [973, 378] on input "text" at bounding box center [967, 382] width 69 height 34
type input "94"
click at [977, 287] on input "text" at bounding box center [967, 289] width 69 height 34
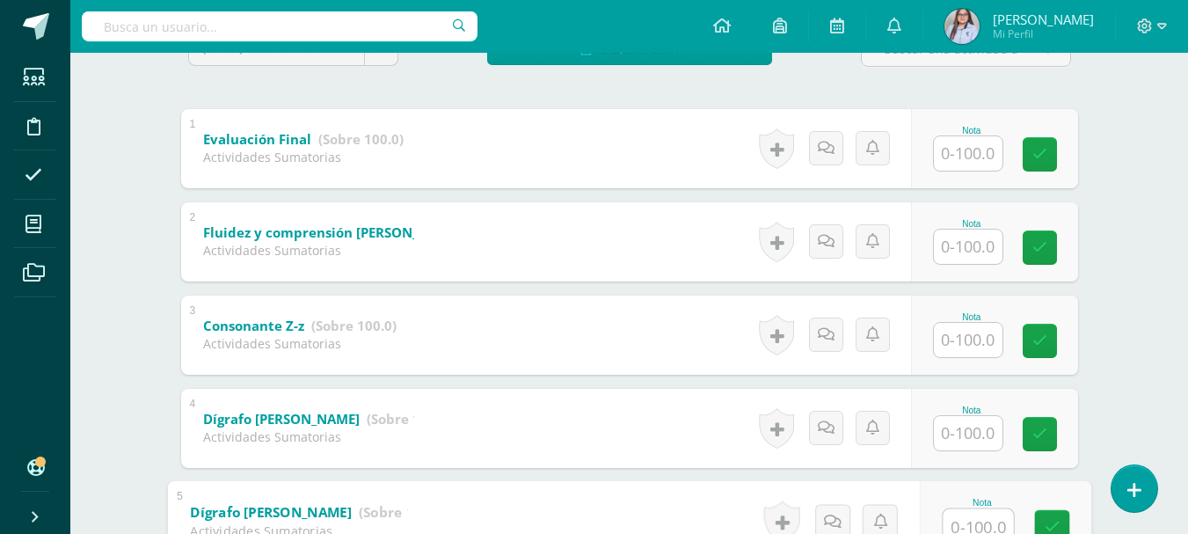
scroll to position [326, 0]
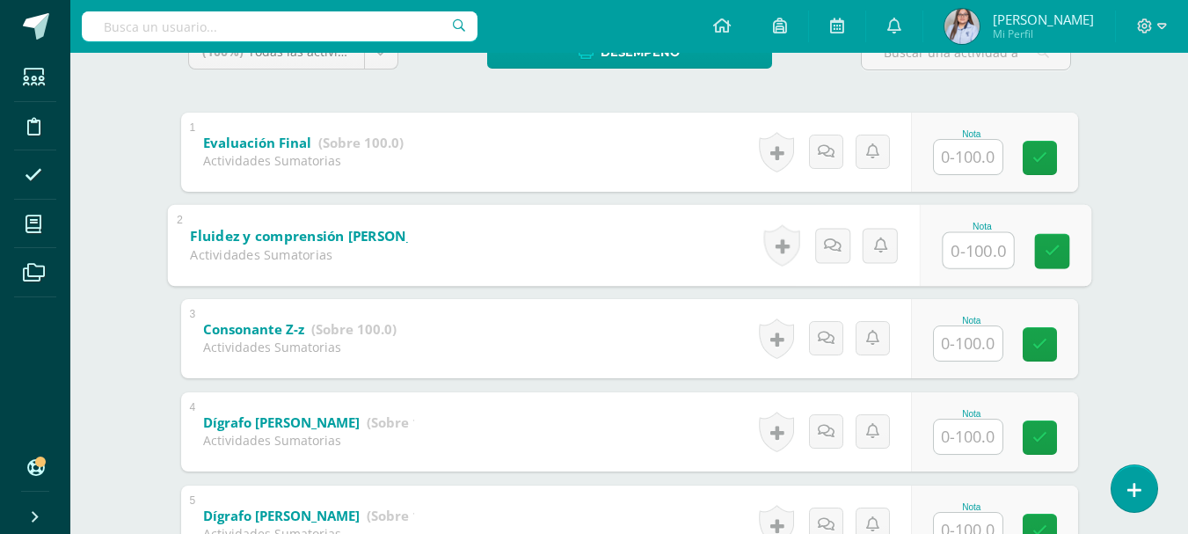
click at [990, 251] on input "text" at bounding box center [977, 249] width 70 height 35
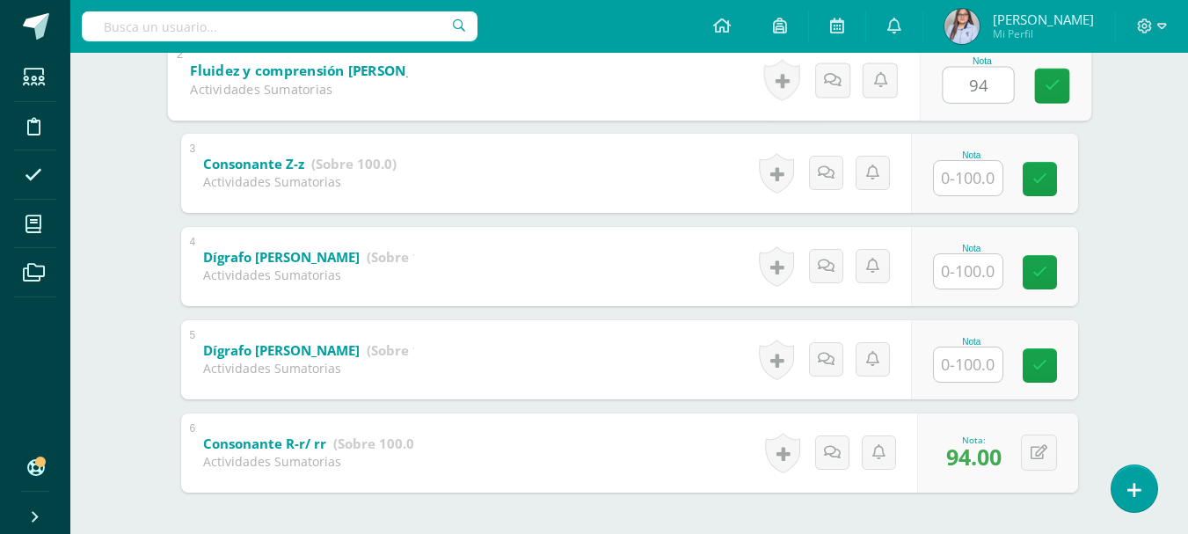
scroll to position [494, 0]
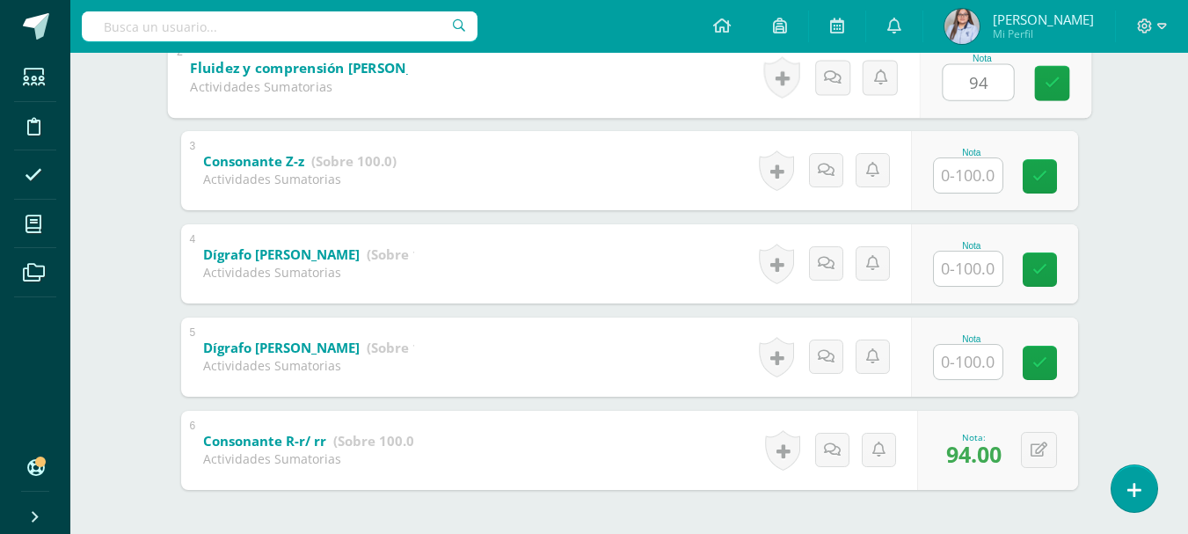
type input "94"
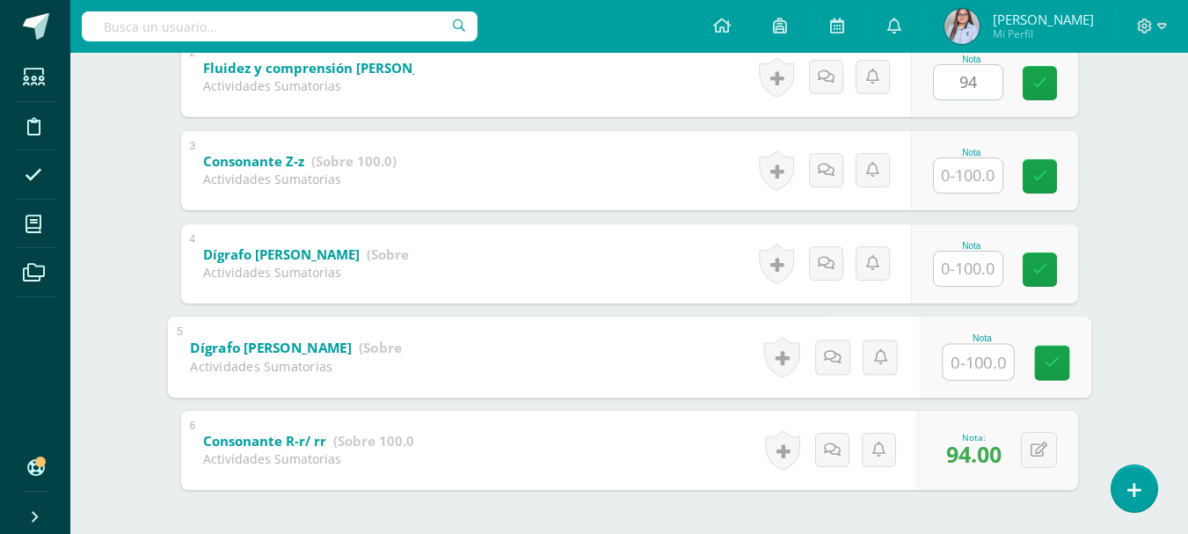
click at [962, 370] on input "text" at bounding box center [977, 361] width 70 height 35
type input "90"
click at [966, 267] on input "text" at bounding box center [967, 268] width 69 height 34
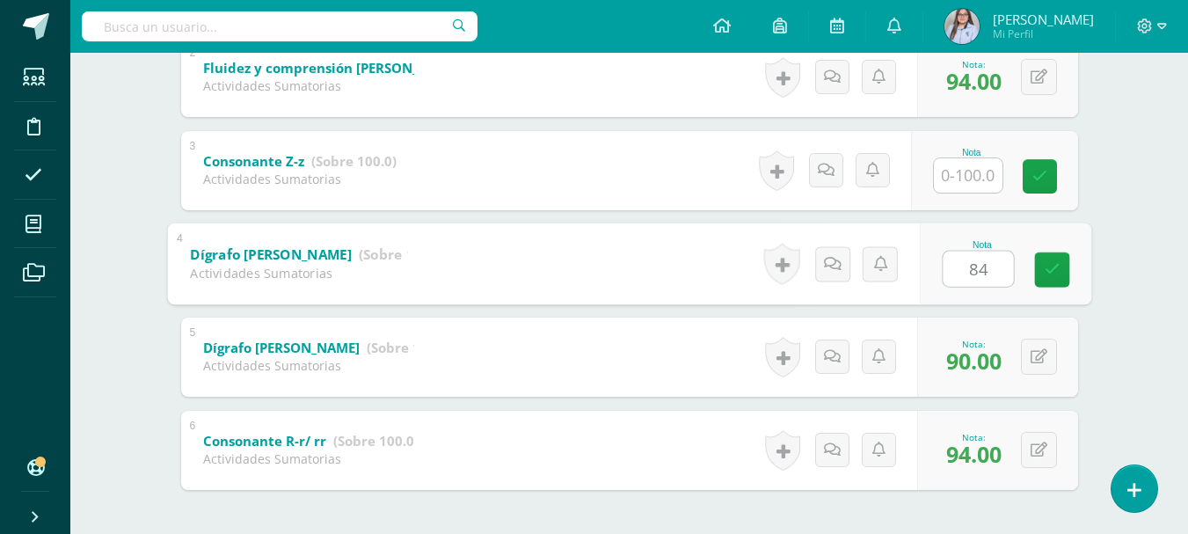
type input "84"
click at [977, 175] on input "text" at bounding box center [967, 175] width 69 height 34
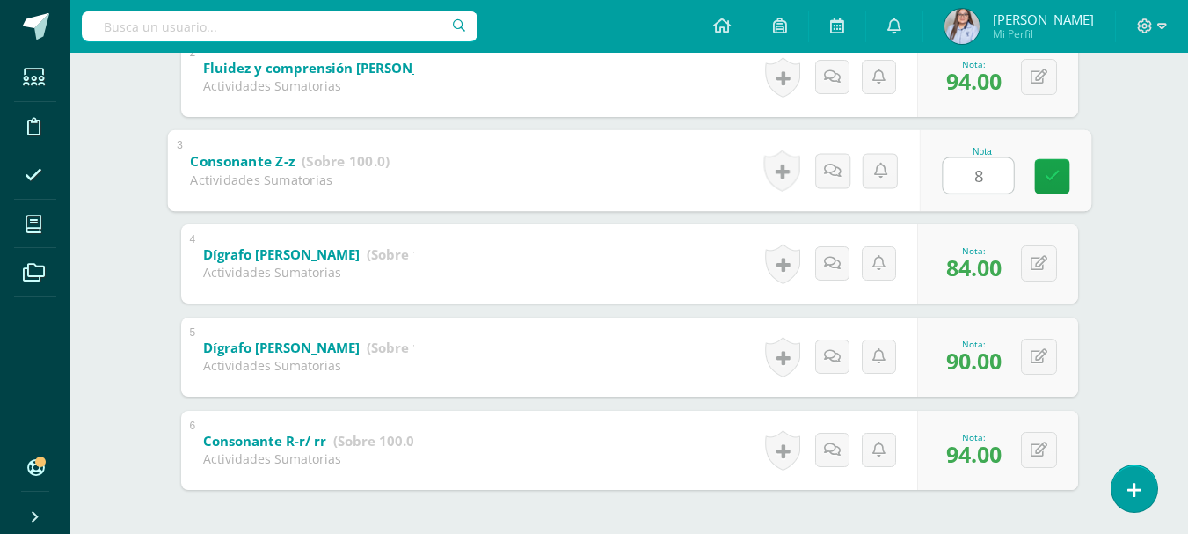
type input "84"
click at [1057, 189] on link at bounding box center [1051, 175] width 35 height 35
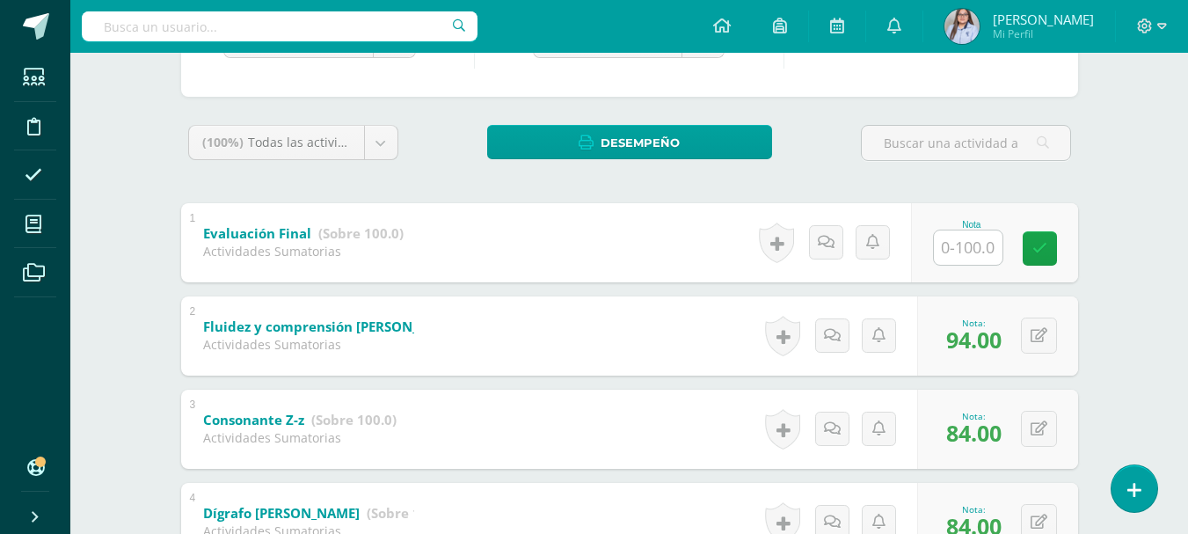
scroll to position [68, 0]
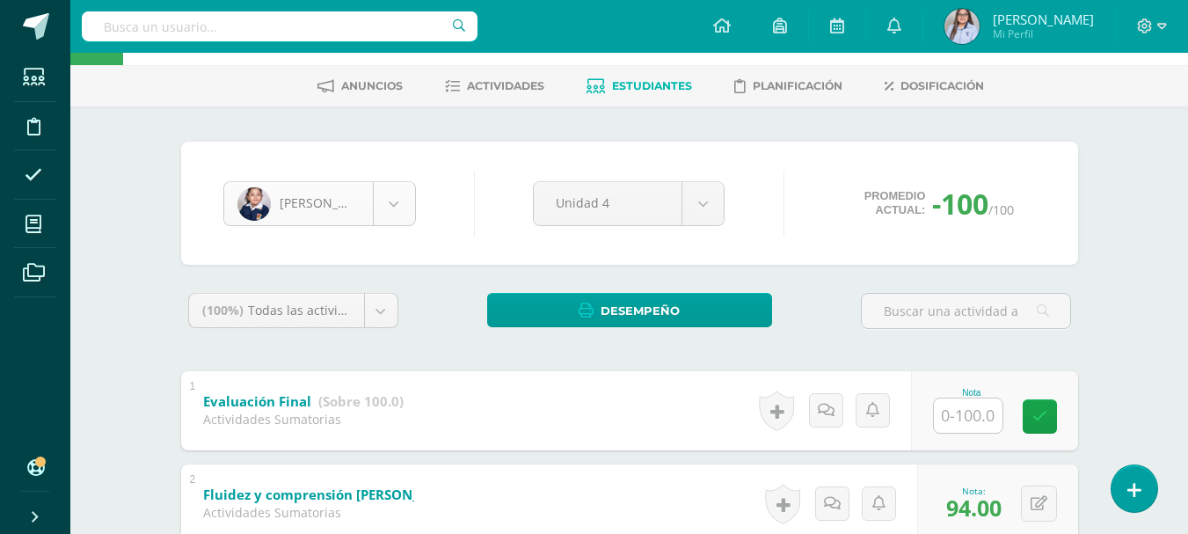
click at [393, 210] on body "Estudiantes Disciplina Asistencia Mis cursos Archivos Soporte Ayuda Reportar un…" at bounding box center [594, 482] width 1188 height 1101
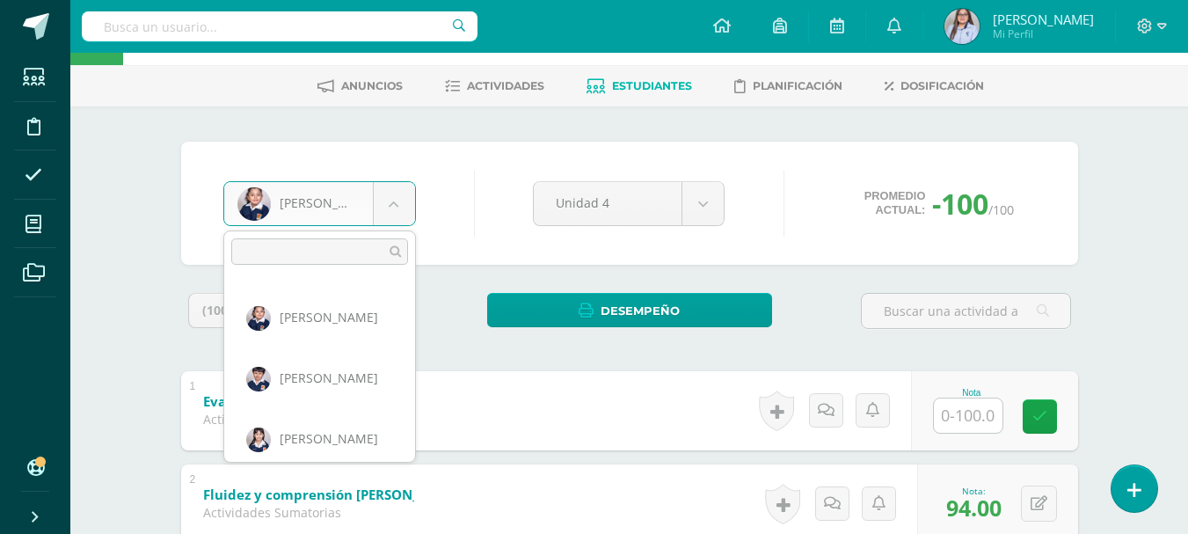
scroll to position [849, 0]
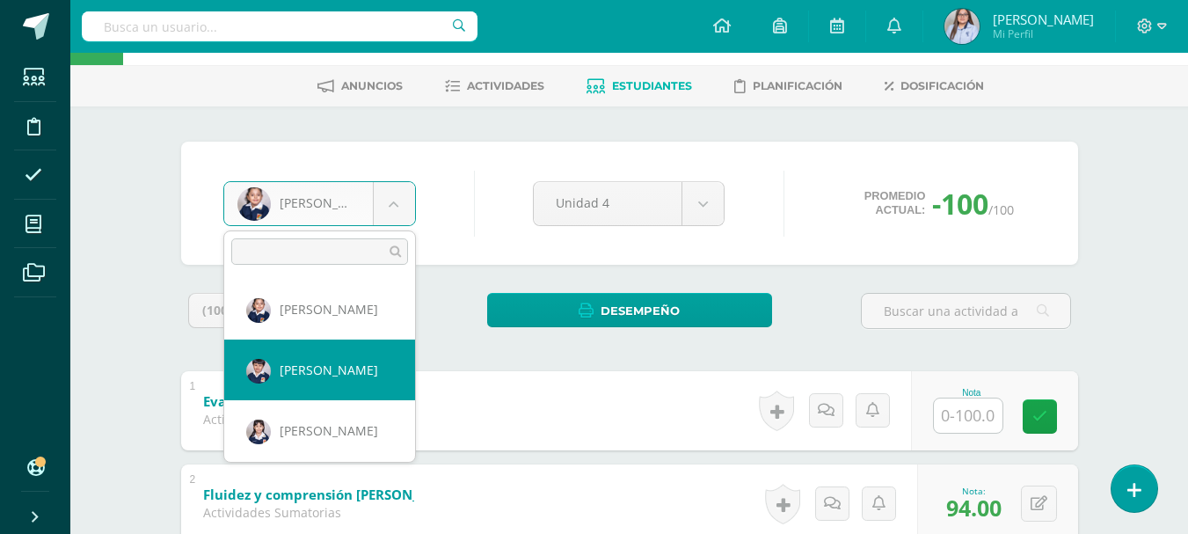
select select "2776"
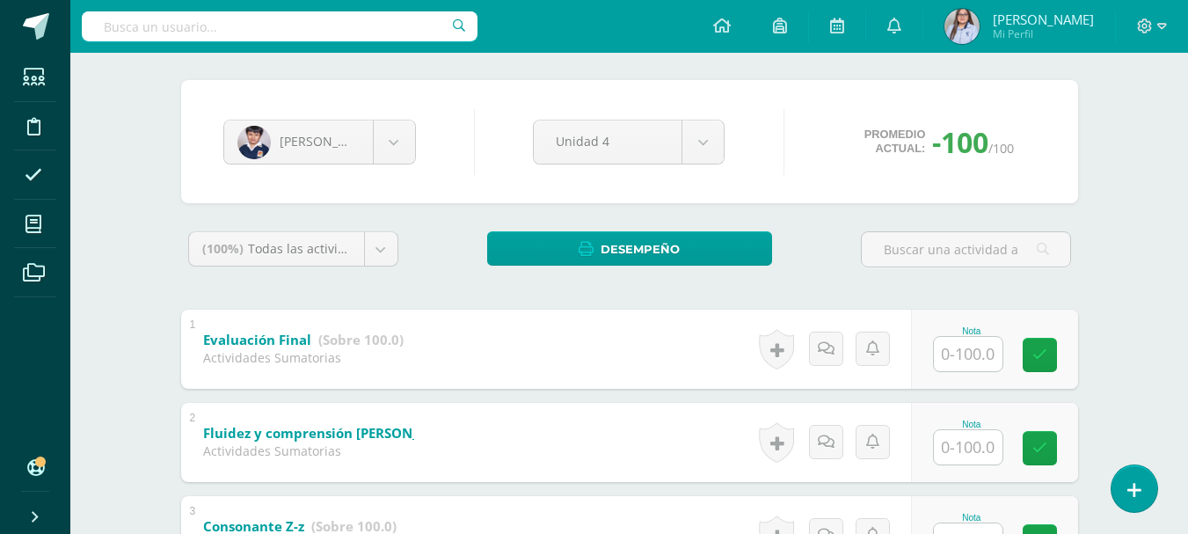
scroll to position [567, 0]
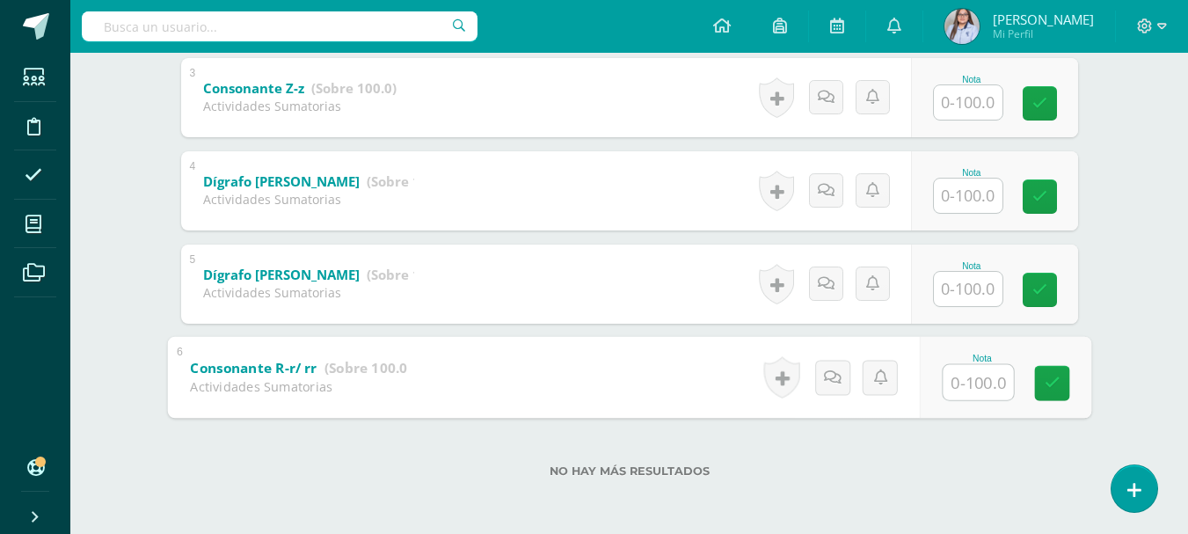
click at [972, 377] on input "text" at bounding box center [977, 381] width 70 height 35
type input "100"
click at [974, 294] on input "text" at bounding box center [967, 289] width 69 height 34
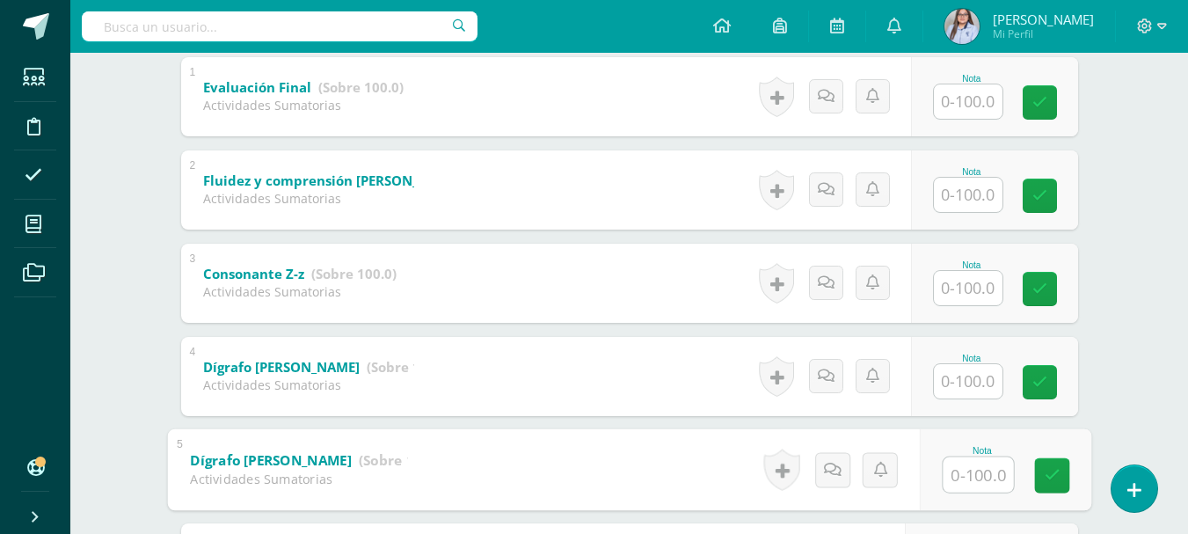
scroll to position [362, 0]
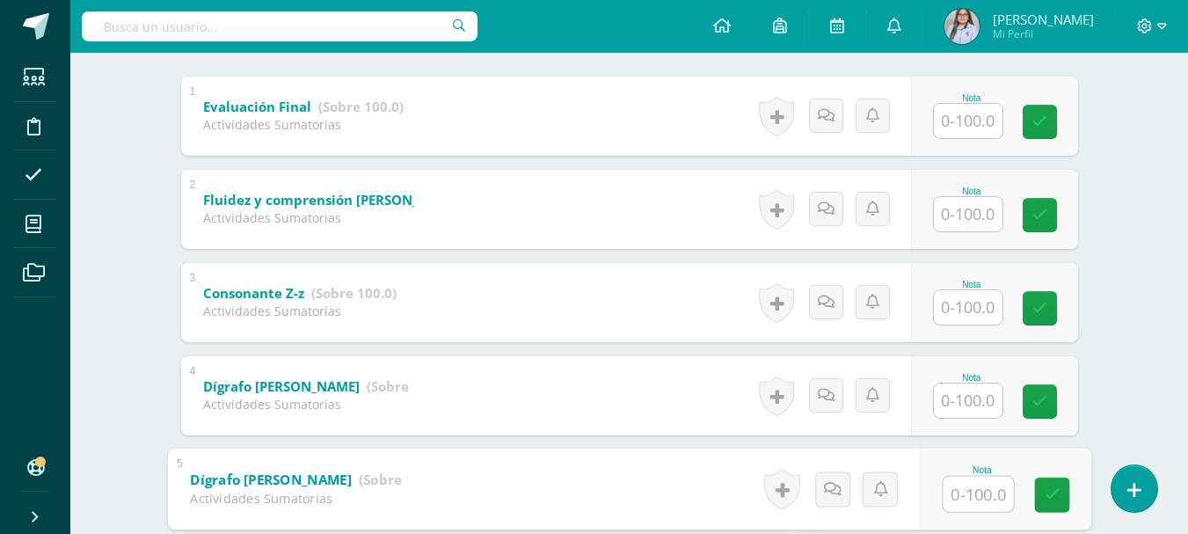
click at [957, 221] on input "text" at bounding box center [967, 214] width 69 height 34
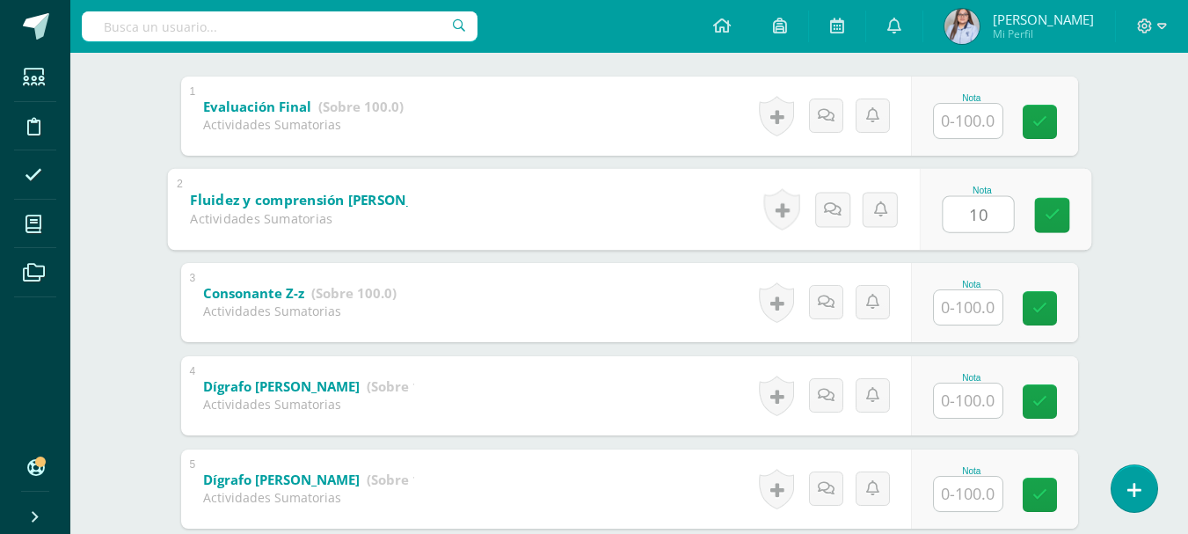
type input "100"
click at [1063, 225] on link at bounding box center [1051, 214] width 35 height 35
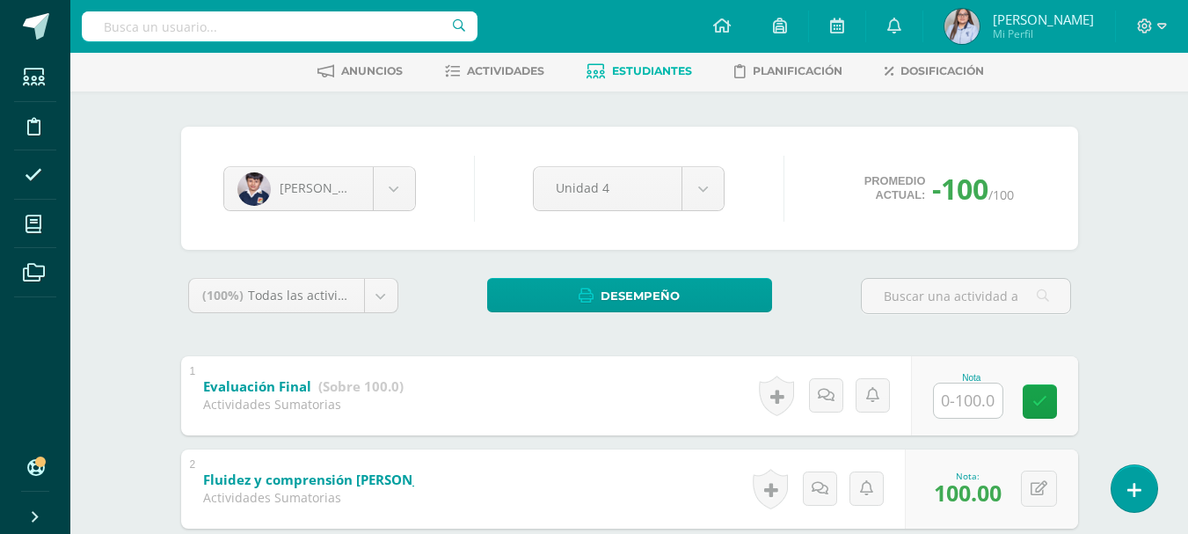
scroll to position [567, 0]
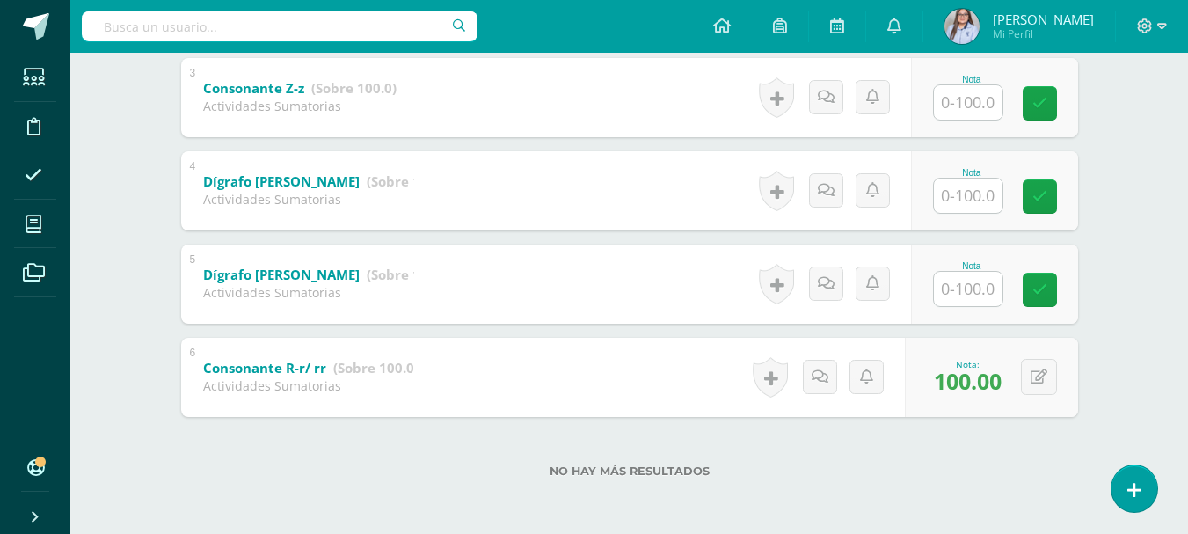
click at [957, 280] on input "text" at bounding box center [967, 289] width 69 height 34
type input "94"
click at [1057, 294] on icon at bounding box center [1051, 289] width 16 height 15
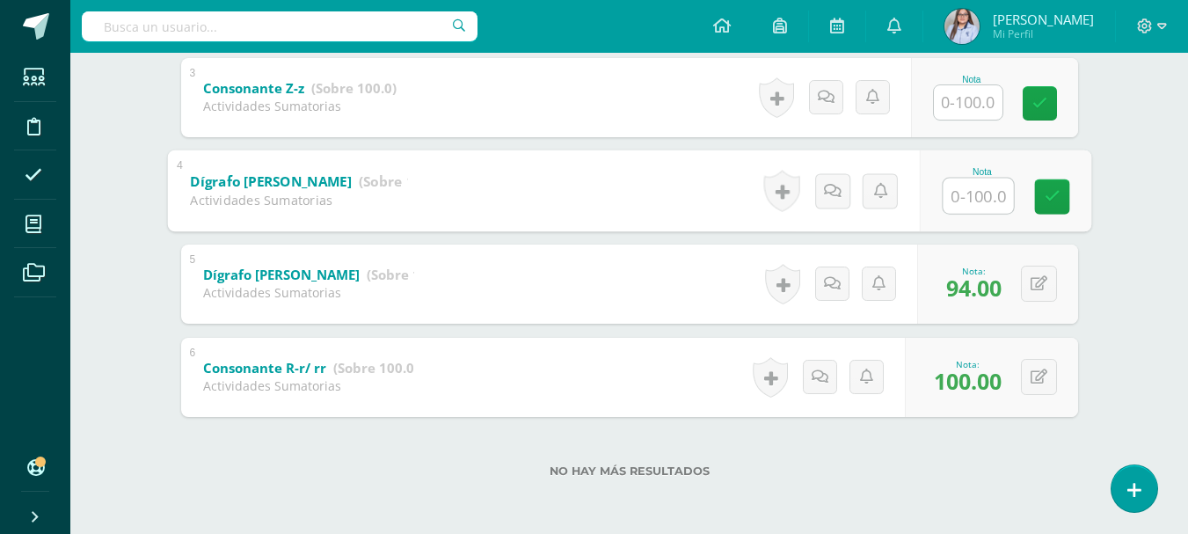
click at [971, 193] on input "text" at bounding box center [977, 195] width 70 height 35
type input "100"
click at [974, 98] on input "text" at bounding box center [967, 102] width 69 height 34
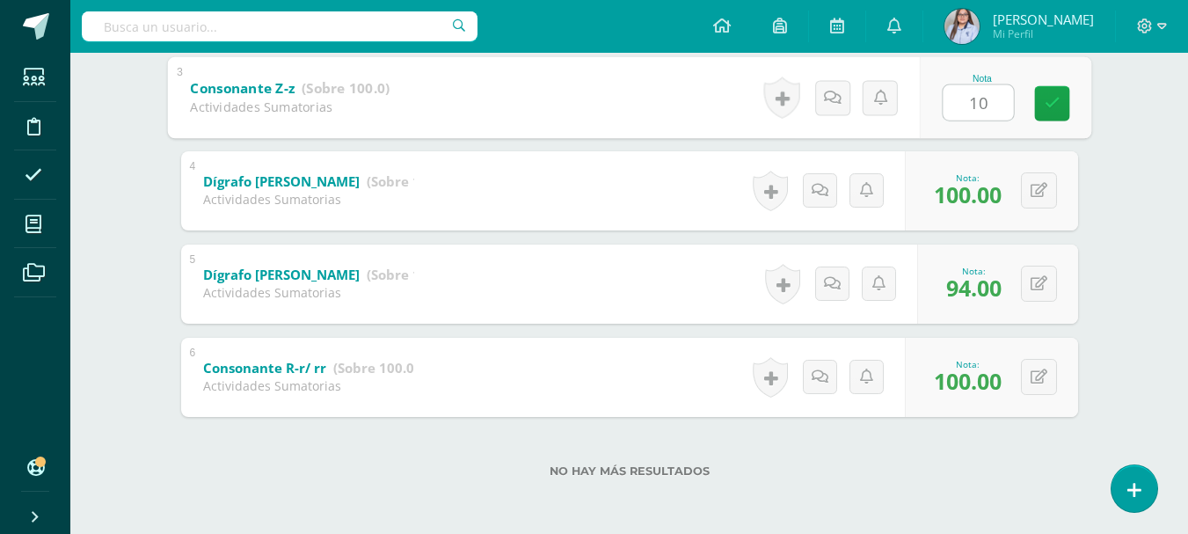
type input "100"
click at [1056, 106] on icon at bounding box center [1051, 103] width 16 height 15
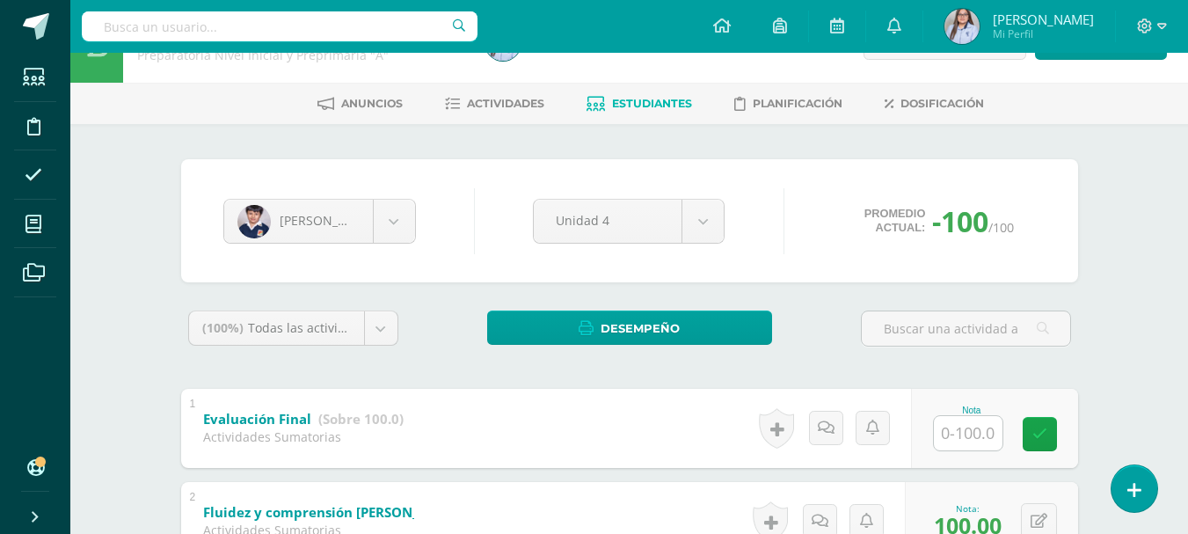
scroll to position [48, 0]
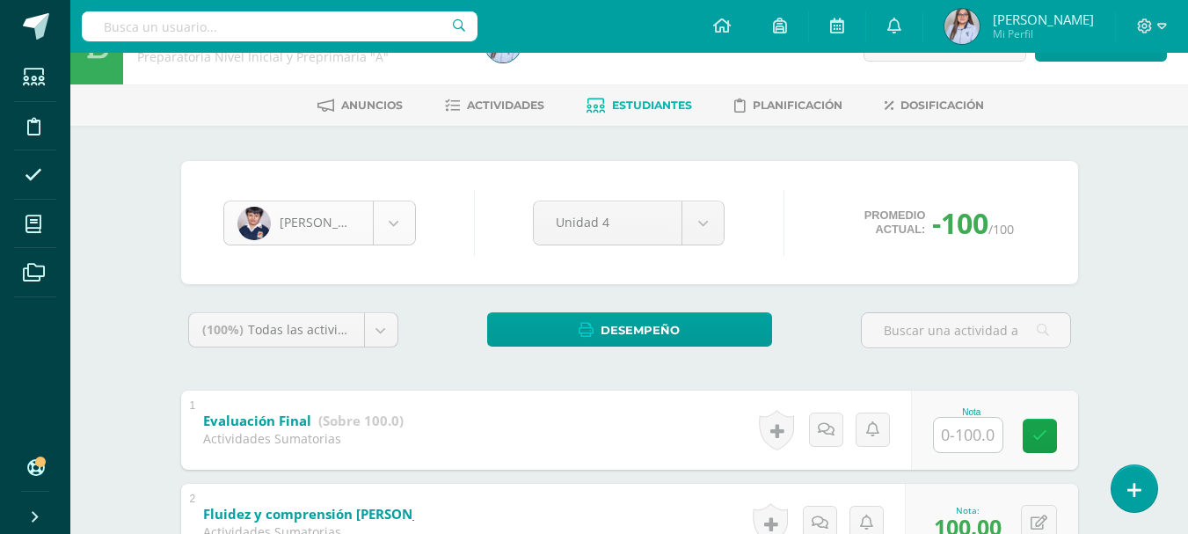
click at [401, 221] on body "Estudiantes Disciplina Asistencia Mis cursos Archivos Soporte Ayuda Reportar un…" at bounding box center [594, 502] width 1188 height 1101
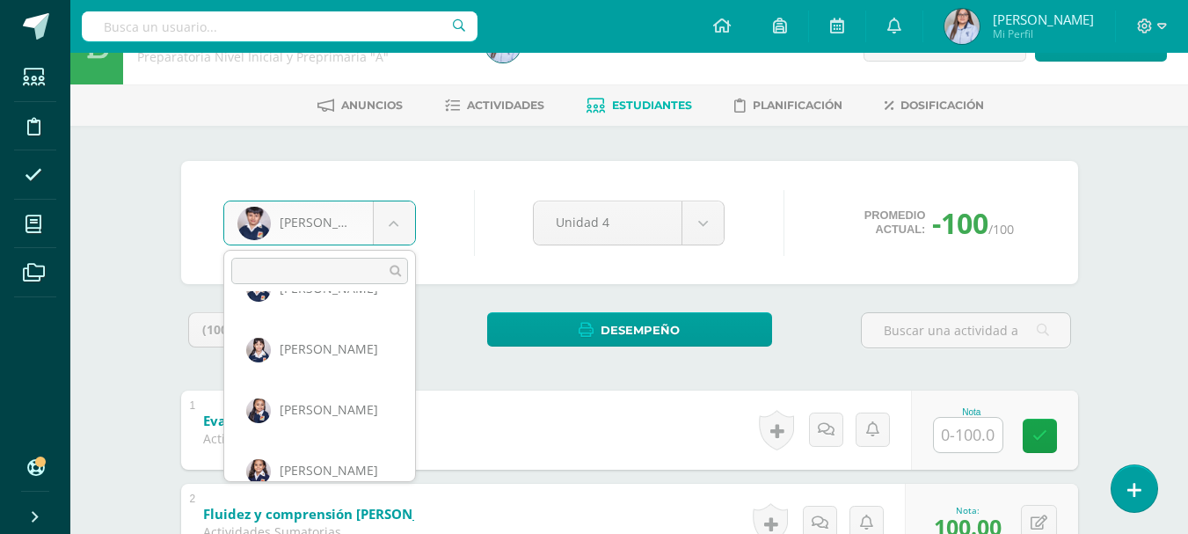
scroll to position [959, 0]
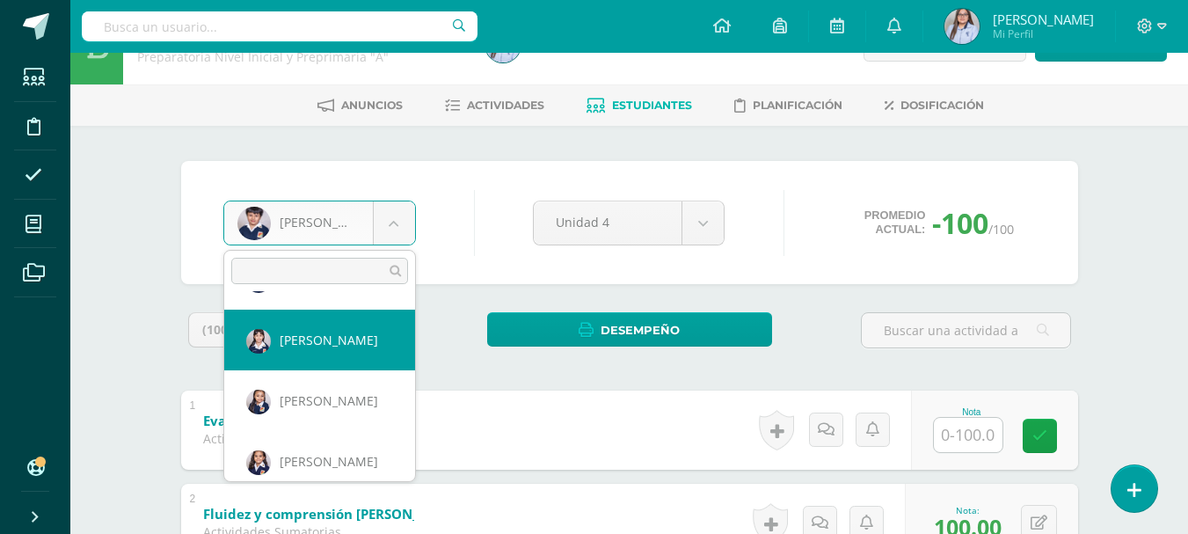
select select "3002"
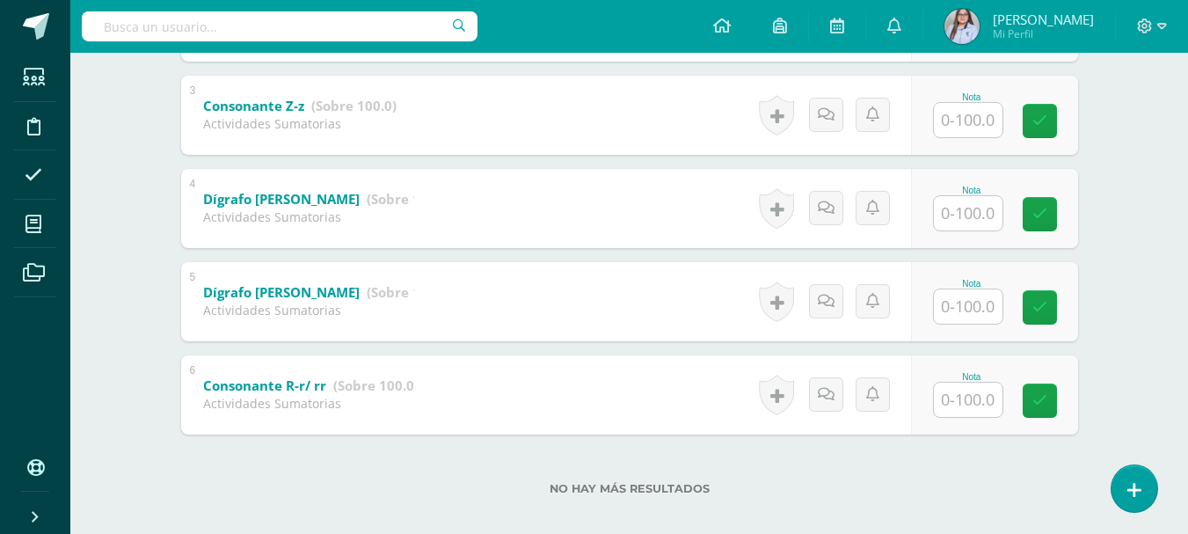
scroll to position [567, 0]
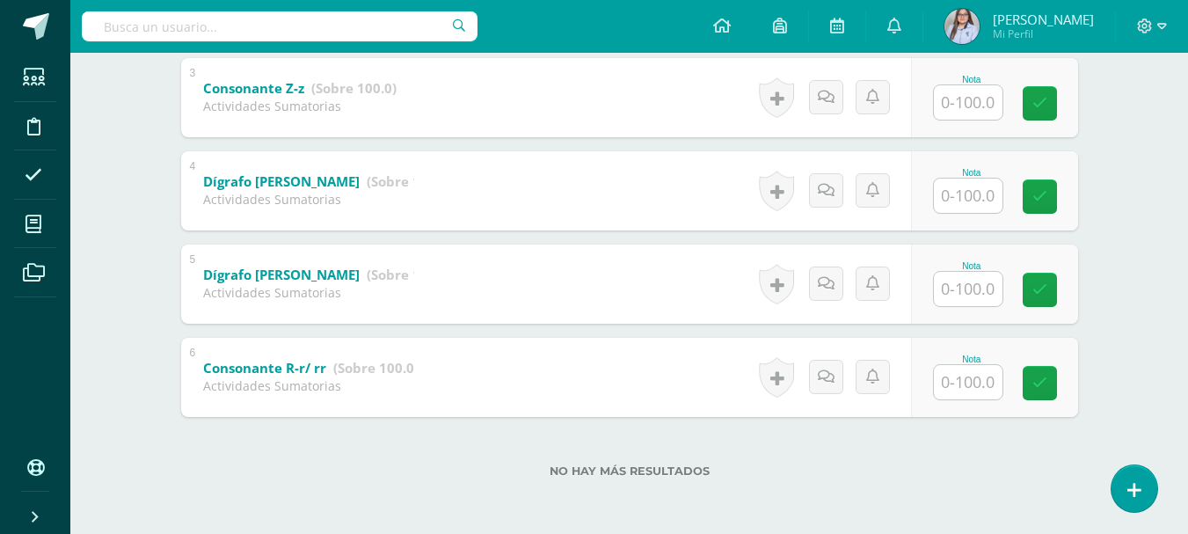
click at [970, 386] on input "text" at bounding box center [967, 382] width 69 height 34
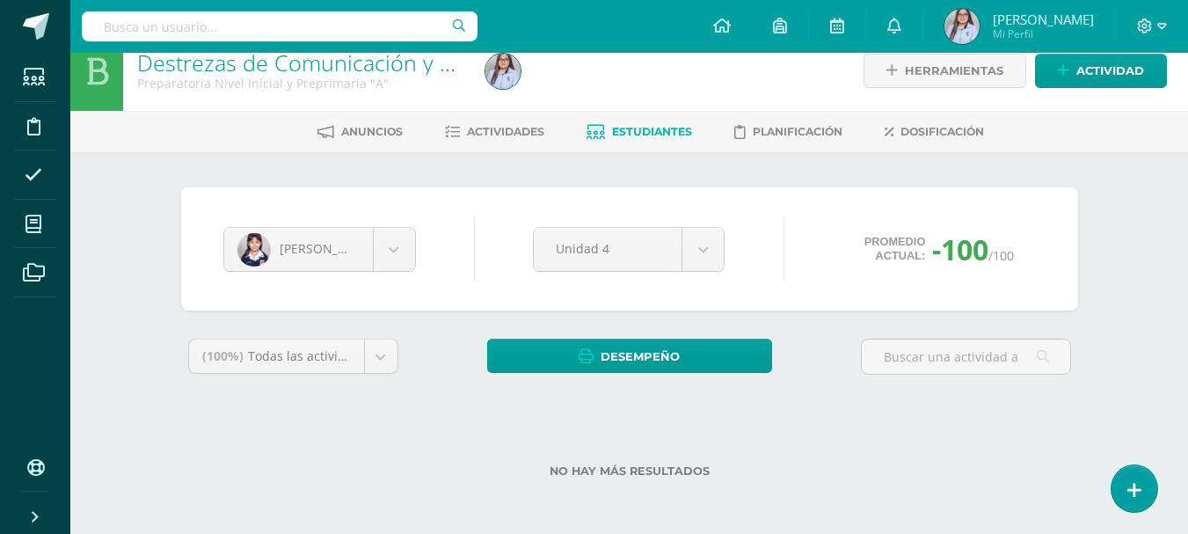
scroll to position [22, 0]
click at [401, 254] on body "Estudiantes Disciplina Asistencia Mis cursos Archivos Soporte Ayuda Reportar un…" at bounding box center [594, 256] width 1188 height 556
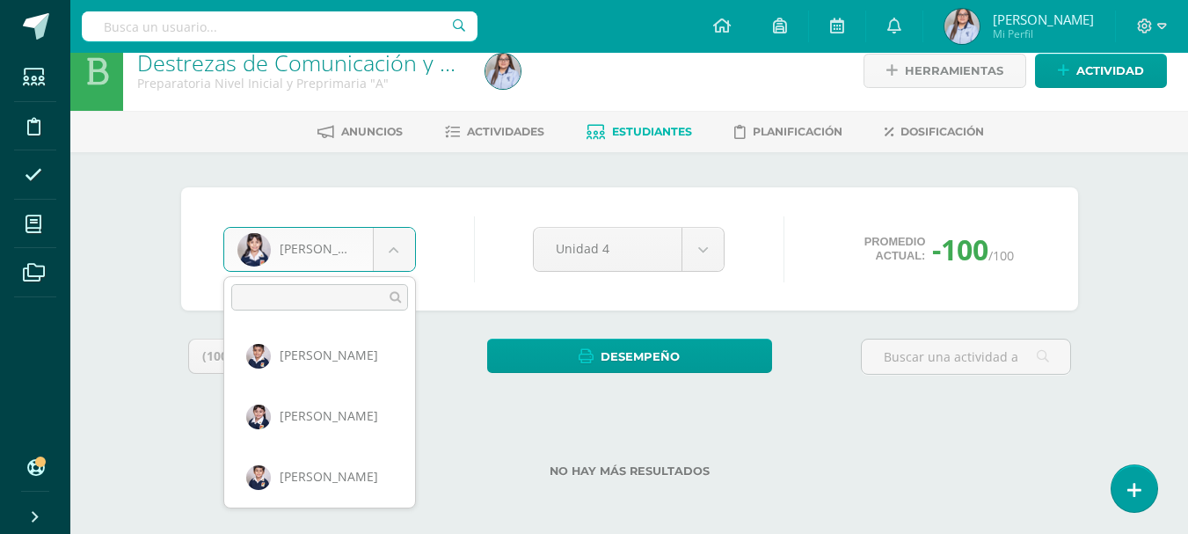
scroll to position [848, 0]
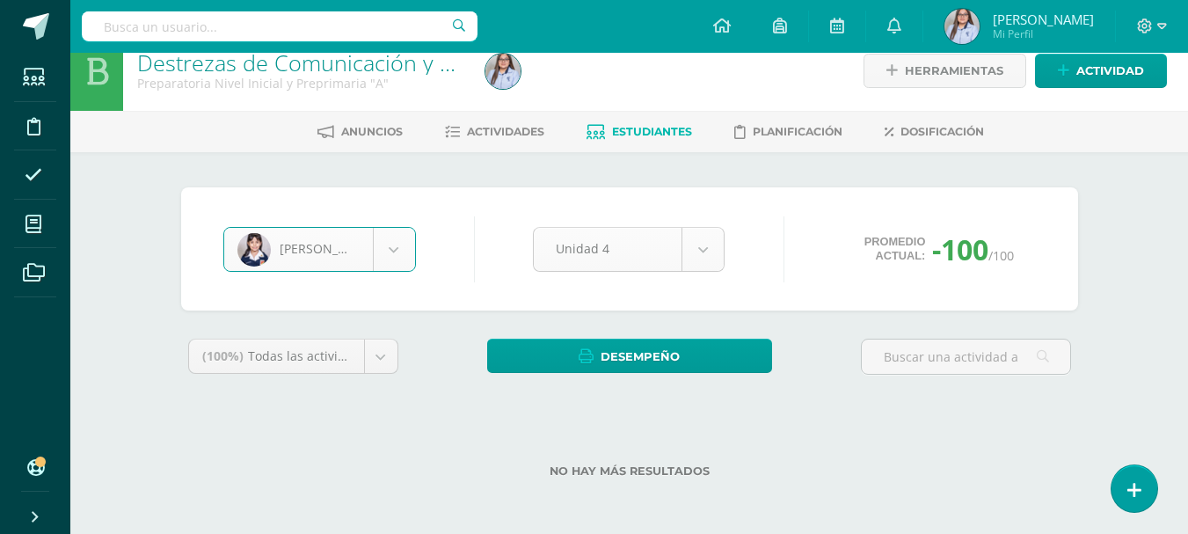
click at [607, 248] on body "Estudiantes Disciplina Asistencia Mis cursos Archivos Soporte Ayuda Reportar un…" at bounding box center [594, 256] width 1188 height 556
click at [640, 130] on body "Estudiantes Disciplina Asistencia Mis cursos Archivos Soporte Ayuda Reportar un…" at bounding box center [594, 256] width 1188 height 556
click at [640, 130] on span "Estudiantes" at bounding box center [652, 131] width 80 height 13
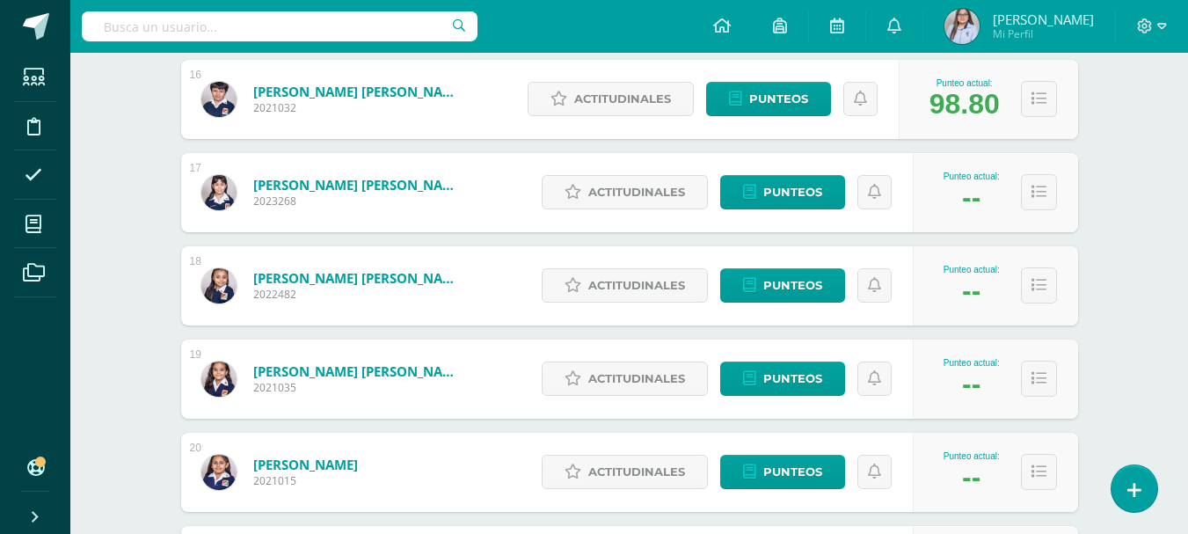
scroll to position [1768, 0]
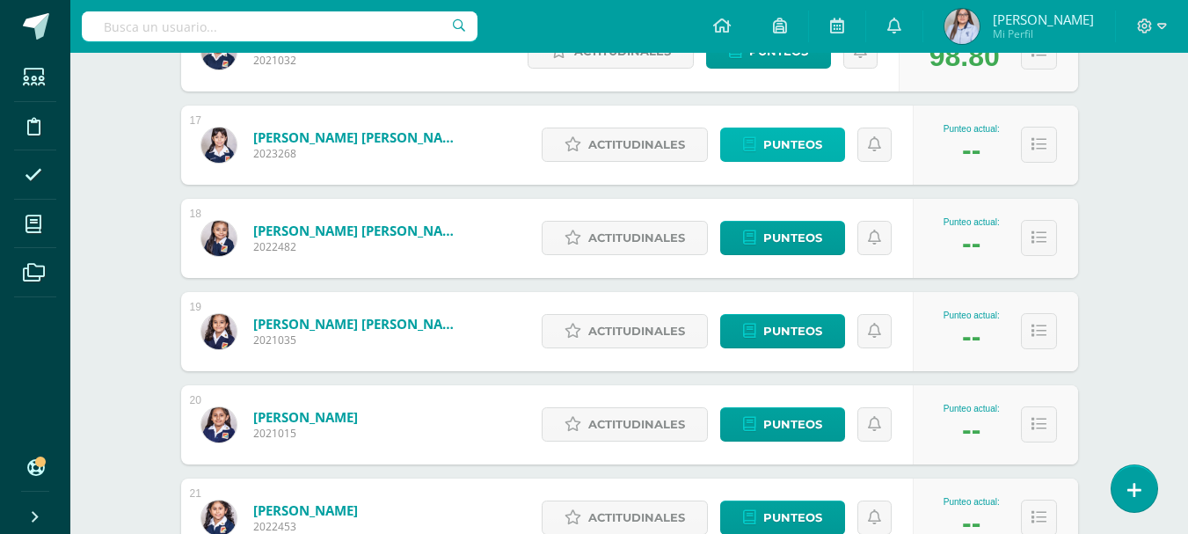
click at [788, 141] on span "Punteos" at bounding box center [792, 144] width 59 height 33
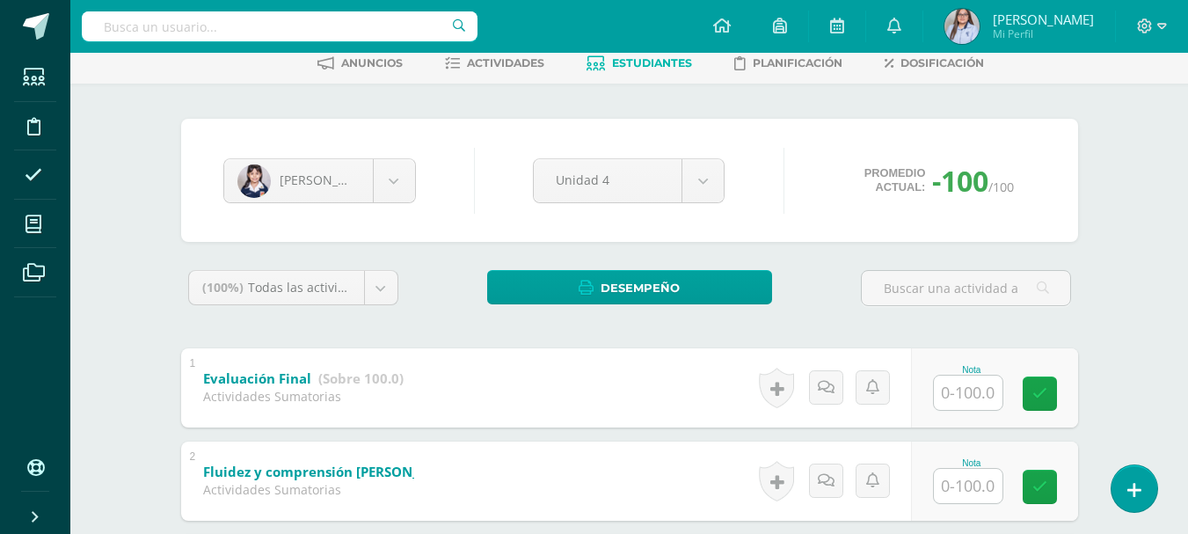
scroll to position [22, 0]
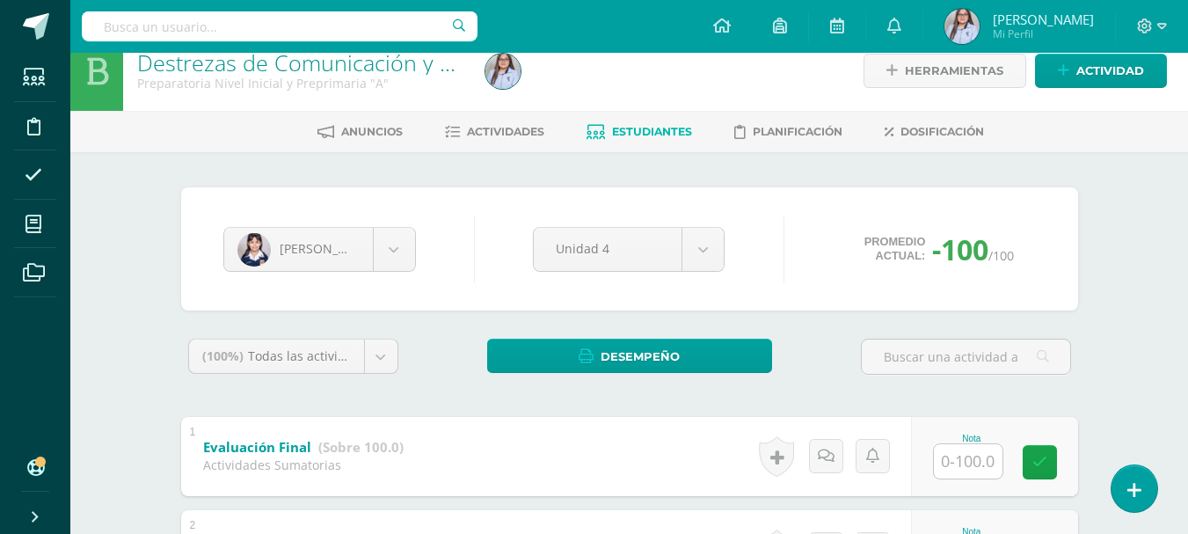
scroll to position [567, 0]
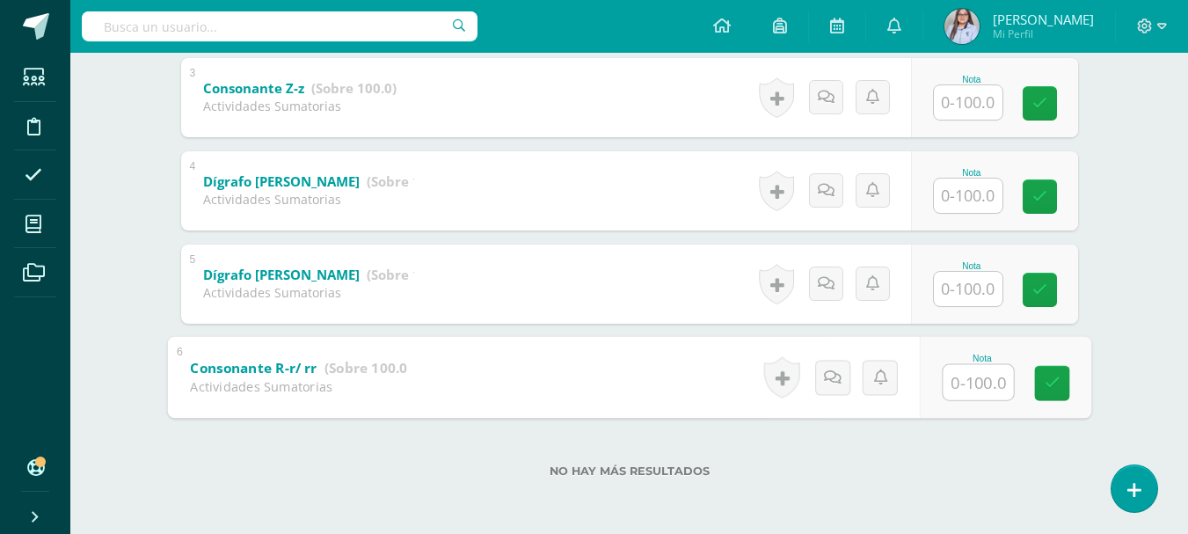
click at [961, 389] on input "text" at bounding box center [977, 381] width 70 height 35
type input "100"
click at [971, 289] on input "text" at bounding box center [967, 289] width 69 height 34
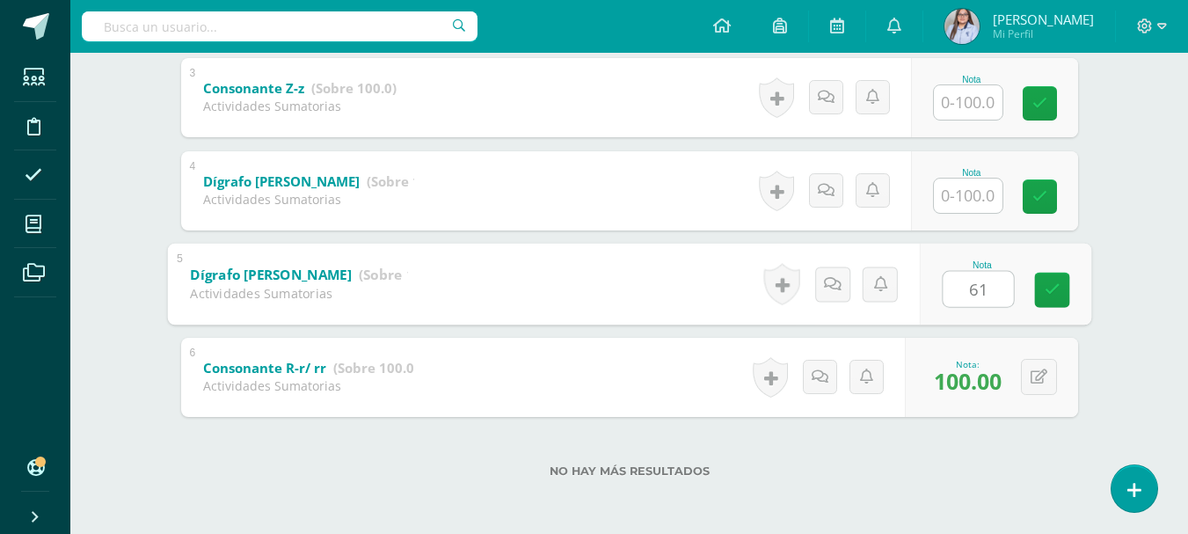
type input "61"
click at [968, 196] on input "text" at bounding box center [967, 195] width 69 height 34
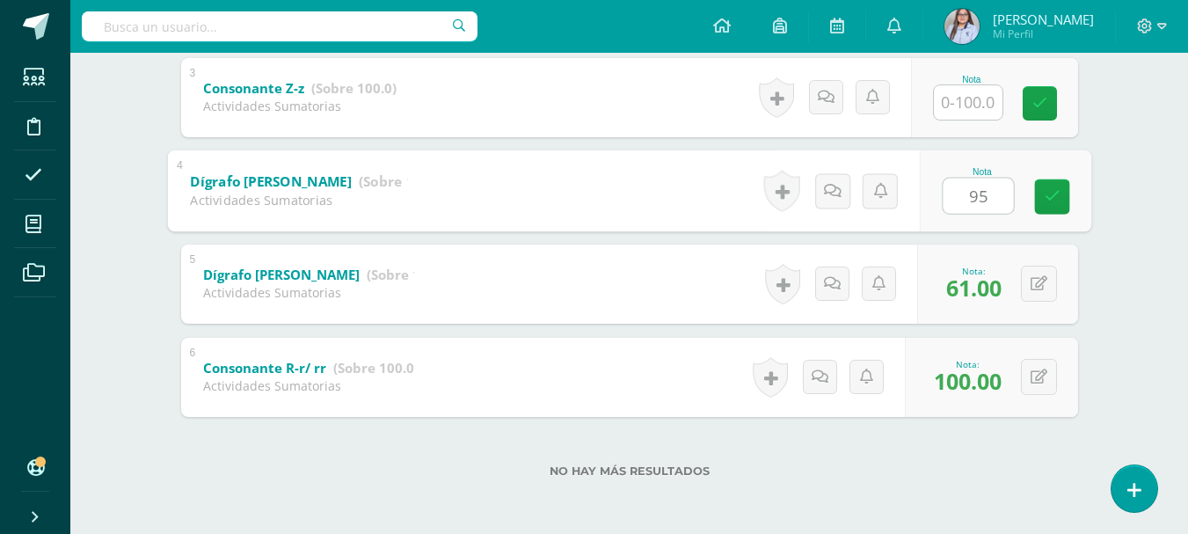
type input "95"
click at [976, 102] on input "text" at bounding box center [967, 102] width 69 height 34
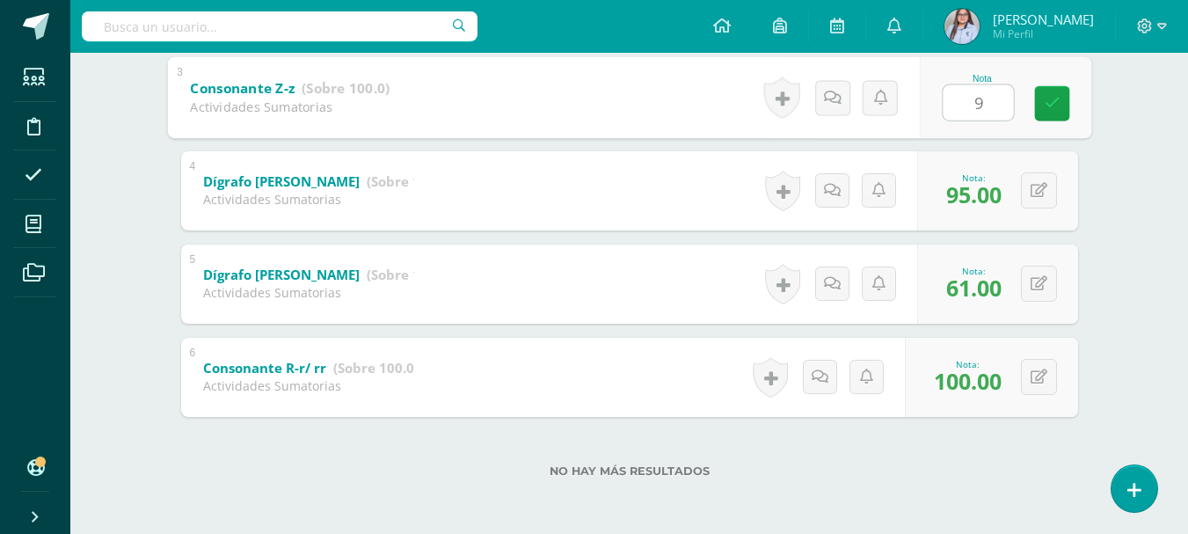
type input "95"
click at [1062, 97] on link at bounding box center [1051, 102] width 35 height 35
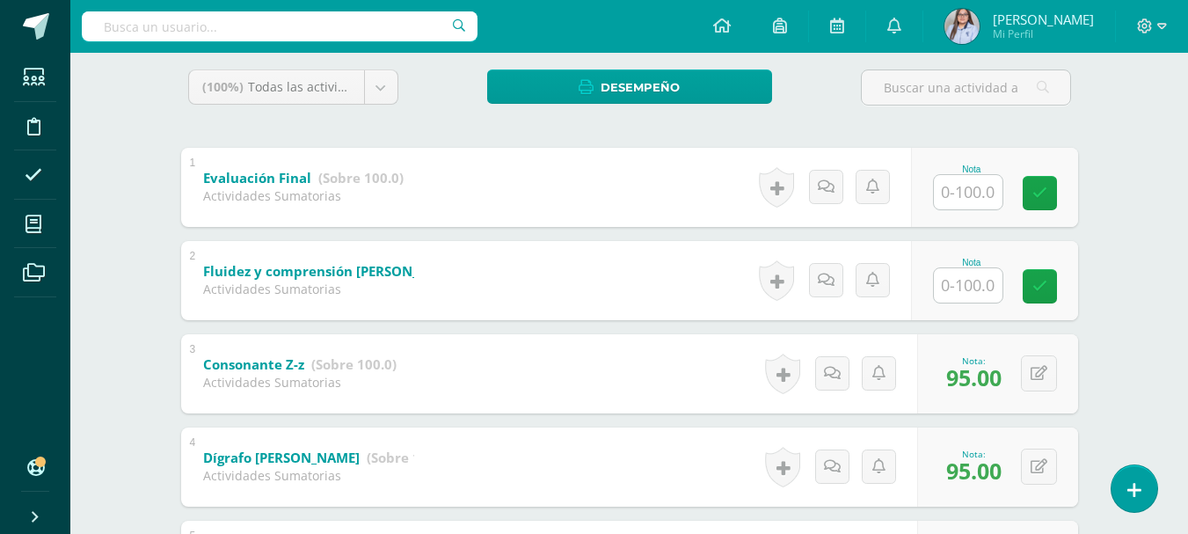
scroll to position [289, 0]
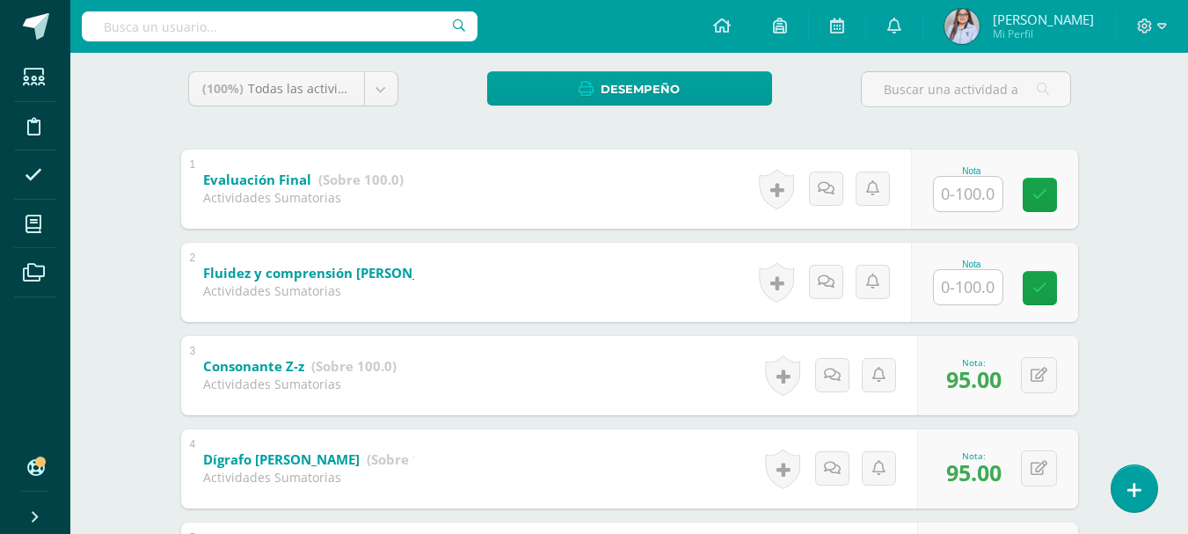
click at [970, 290] on input "text" at bounding box center [967, 287] width 69 height 34
type input "74"
click at [1047, 286] on icon at bounding box center [1051, 287] width 16 height 15
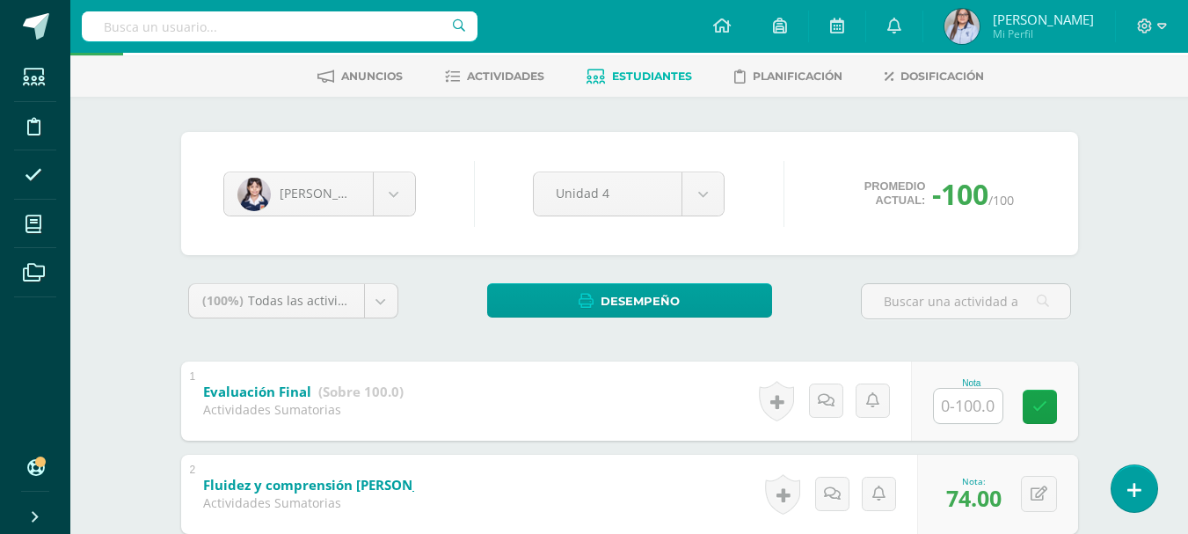
scroll to position [73, 0]
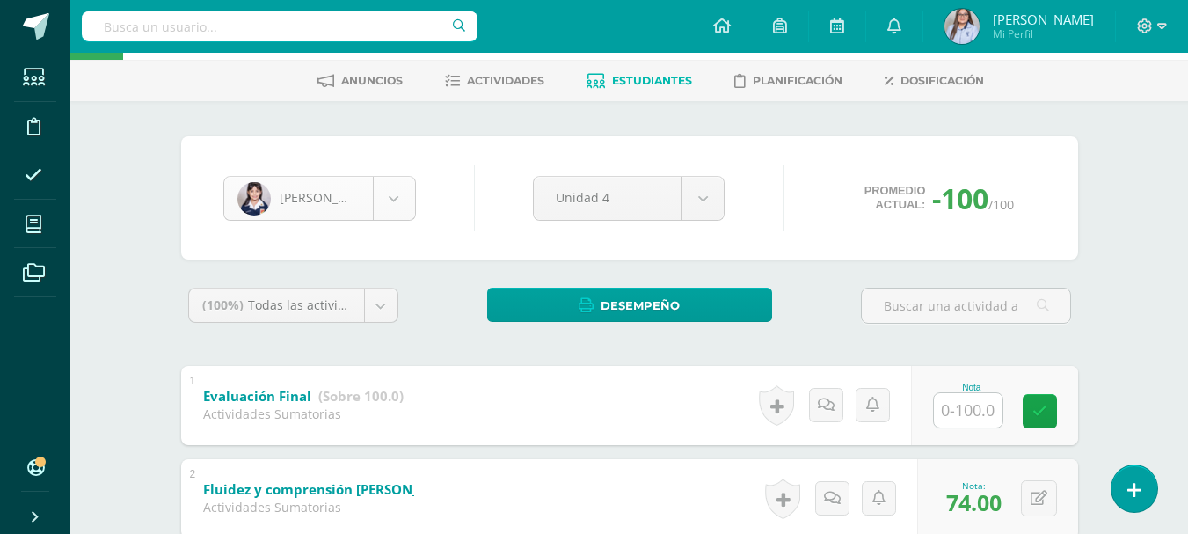
click at [393, 208] on body "Estudiantes Disciplina Asistencia Mis cursos Archivos Soporte Ayuda Reportar un…" at bounding box center [594, 477] width 1188 height 1101
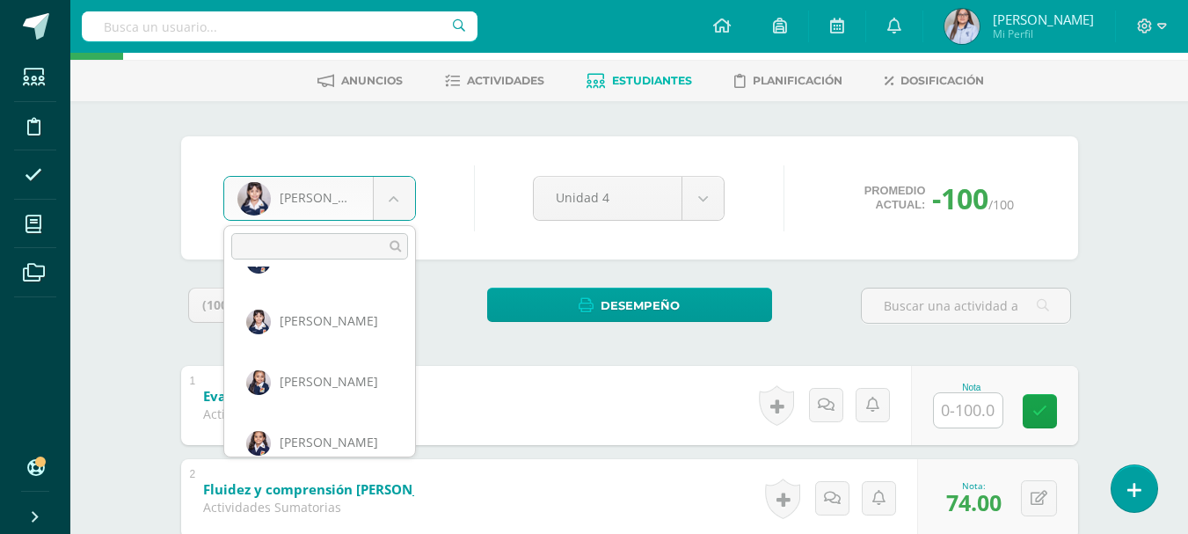
scroll to position [970, 0]
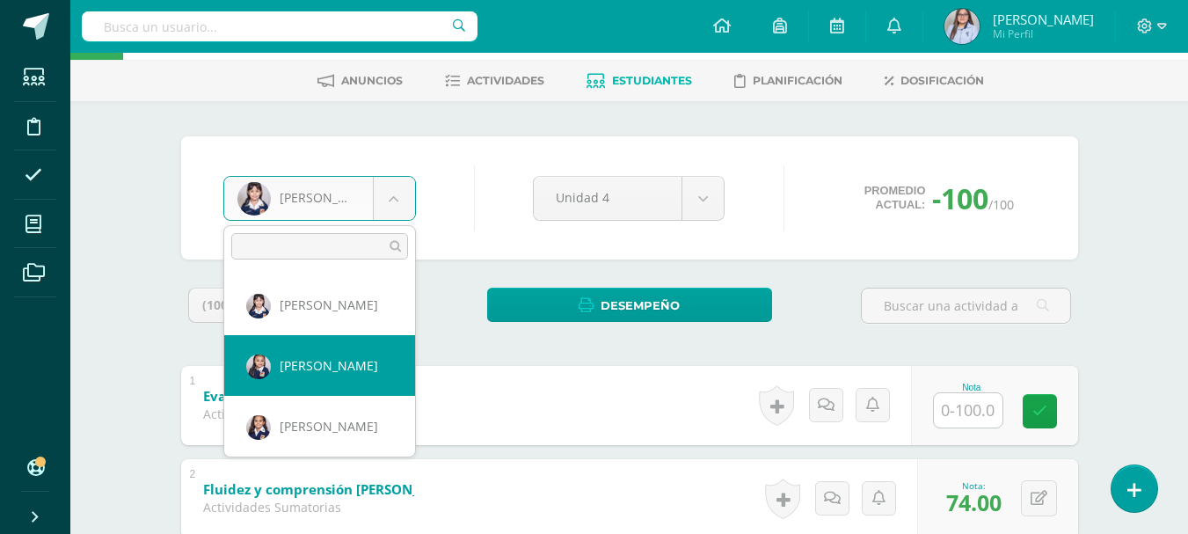
select select "2850"
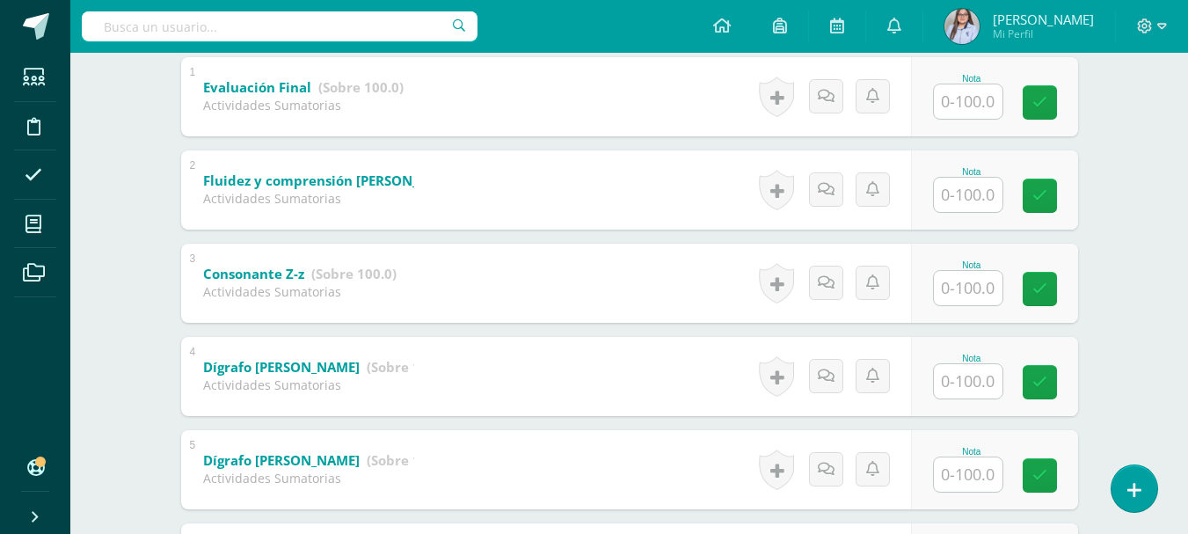
scroll to position [567, 0]
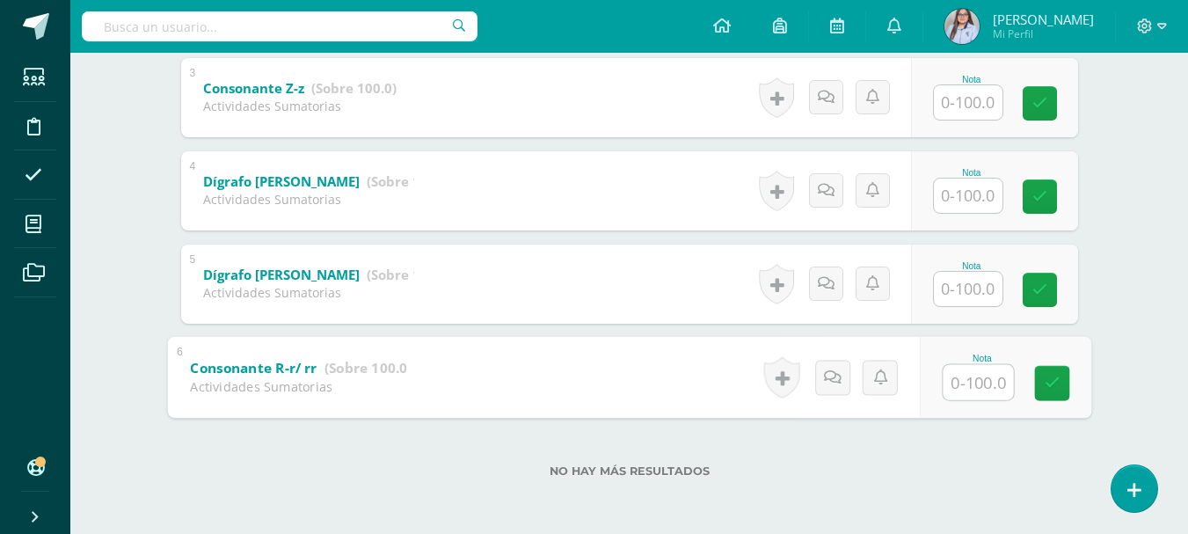
click at [964, 377] on input "text" at bounding box center [977, 381] width 70 height 35
type input "100"
click at [1056, 387] on icon at bounding box center [1051, 382] width 16 height 15
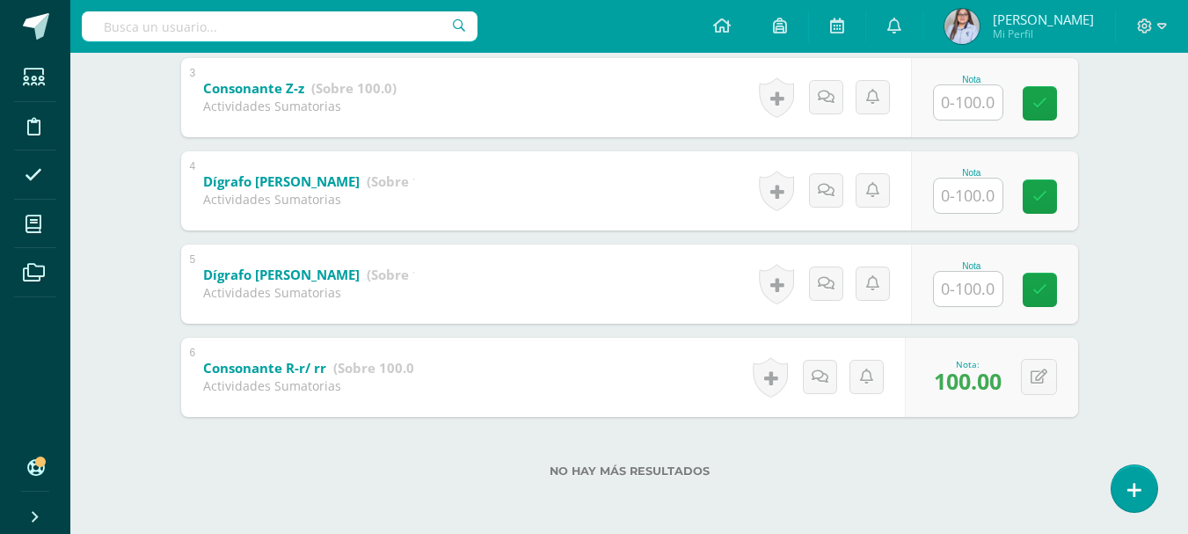
click at [977, 298] on input "text" at bounding box center [967, 289] width 69 height 34
type input "94"
click at [977, 200] on input "text" at bounding box center [967, 195] width 69 height 34
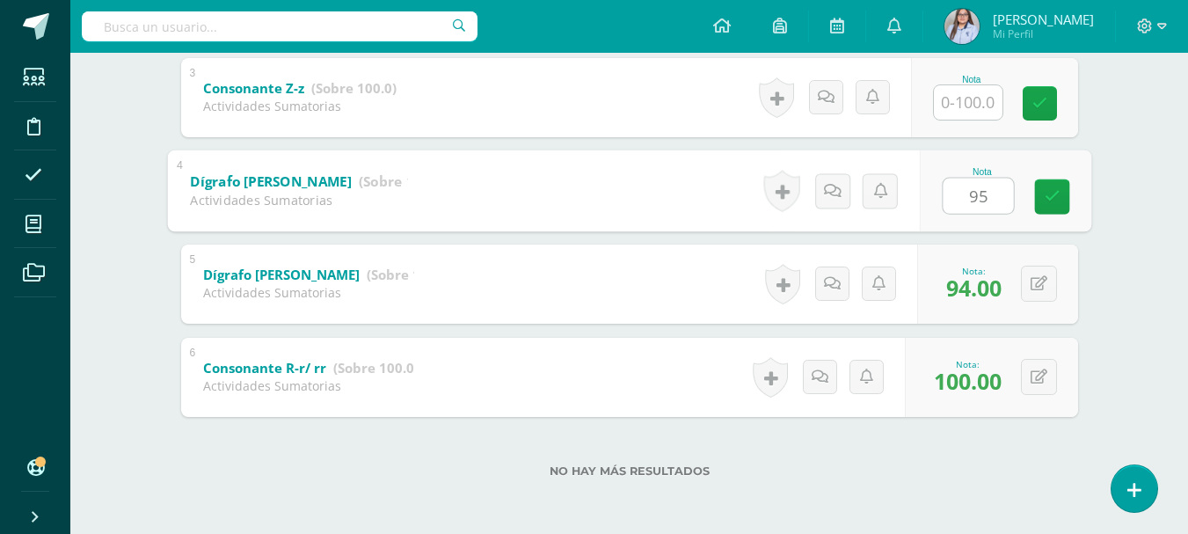
type input "95"
click at [997, 97] on input "text" at bounding box center [967, 102] width 69 height 34
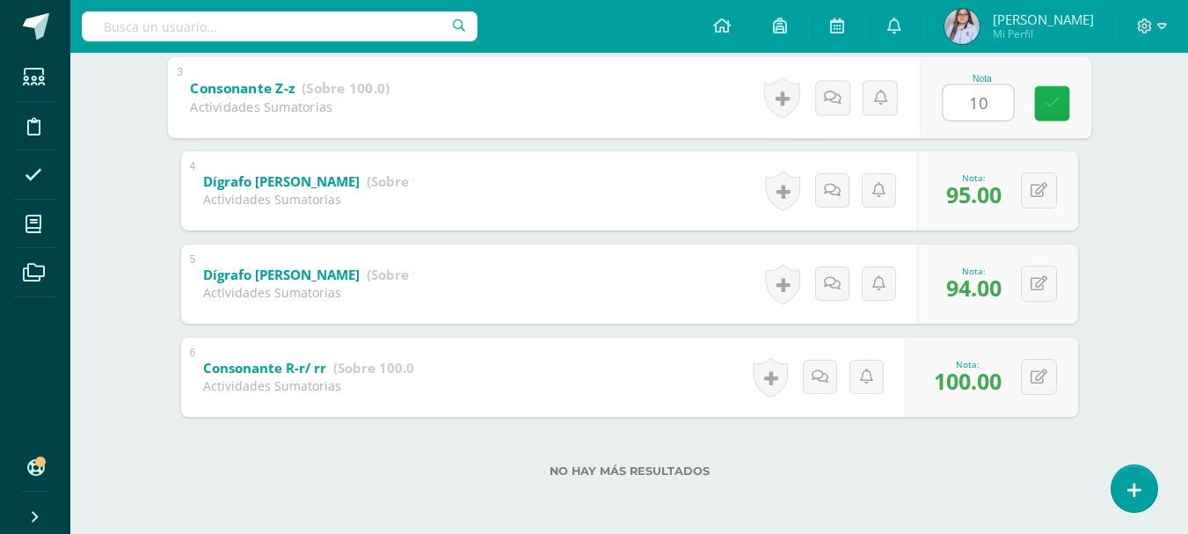
type input "1"
type input "95"
click at [1050, 111] on icon at bounding box center [1051, 103] width 16 height 15
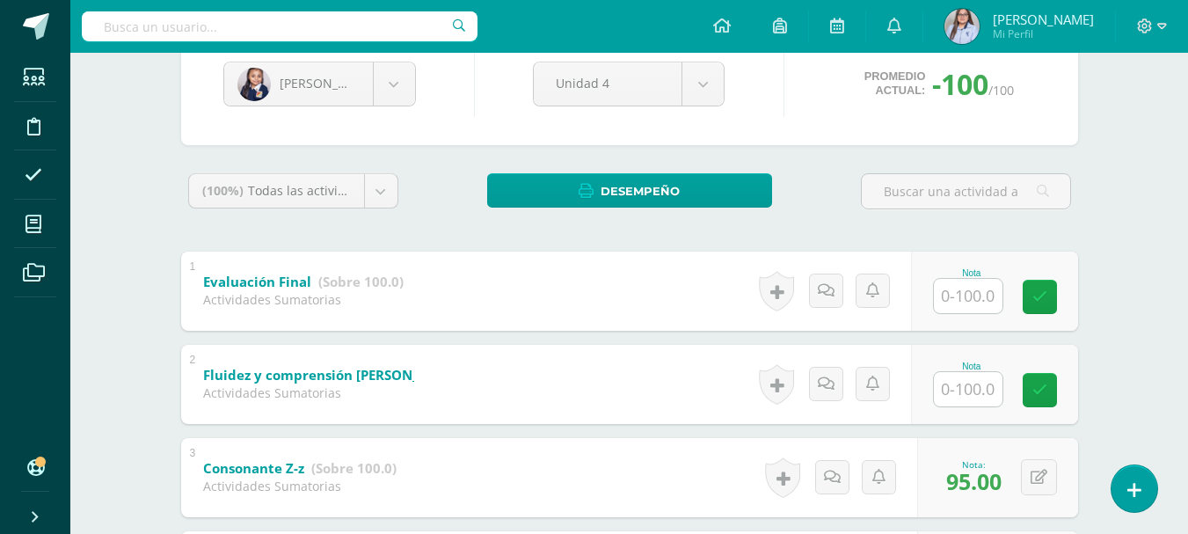
scroll to position [181, 0]
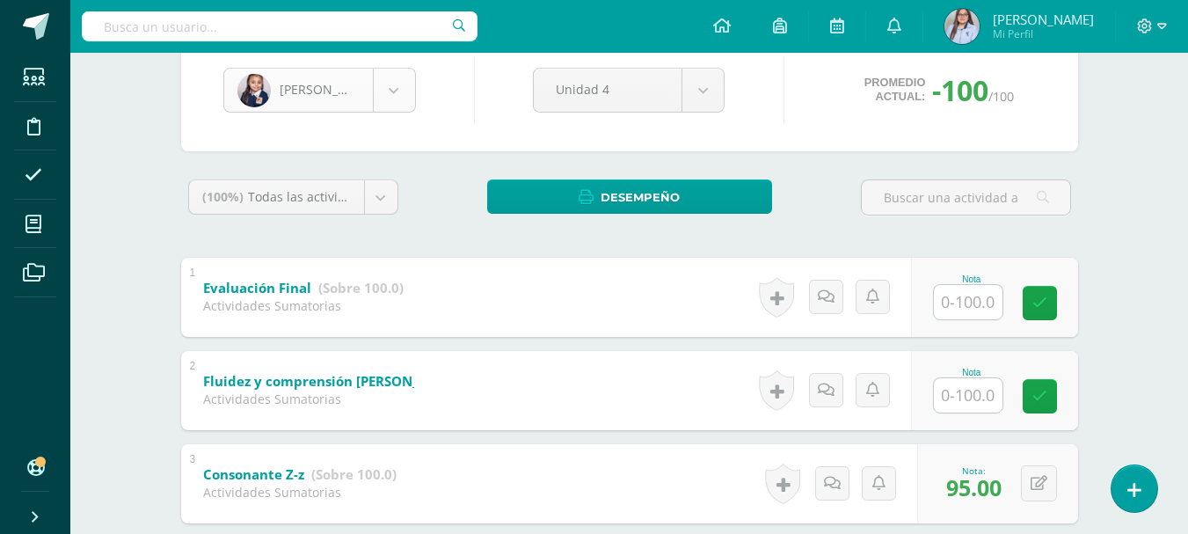
click at [395, 99] on body "Estudiantes Disciplina Asistencia Mis cursos Archivos Soporte Ayuda Reportar un…" at bounding box center [594, 369] width 1188 height 1101
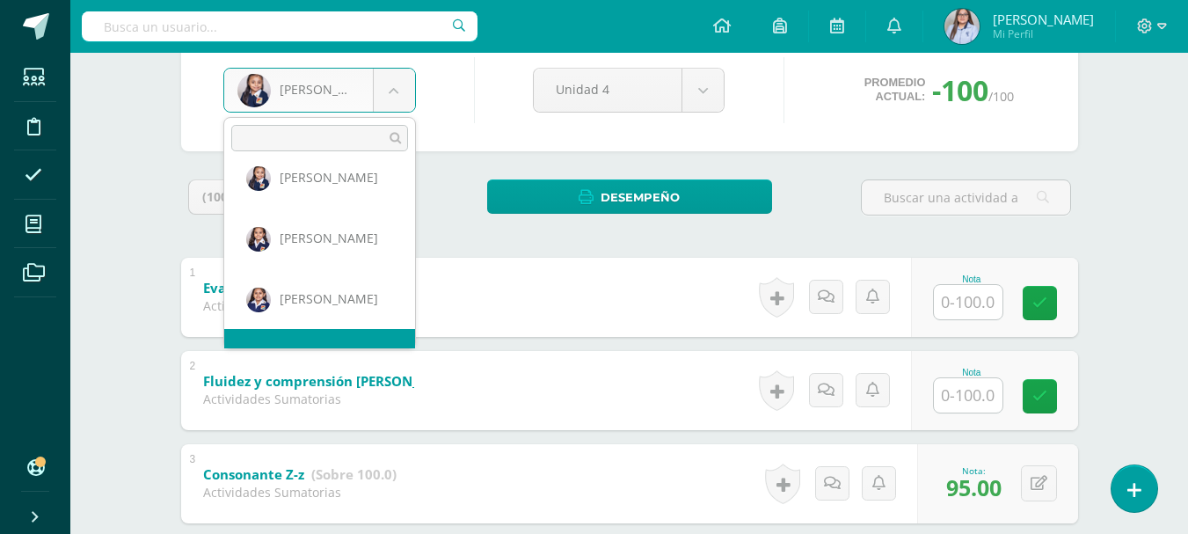
scroll to position [1091, 0]
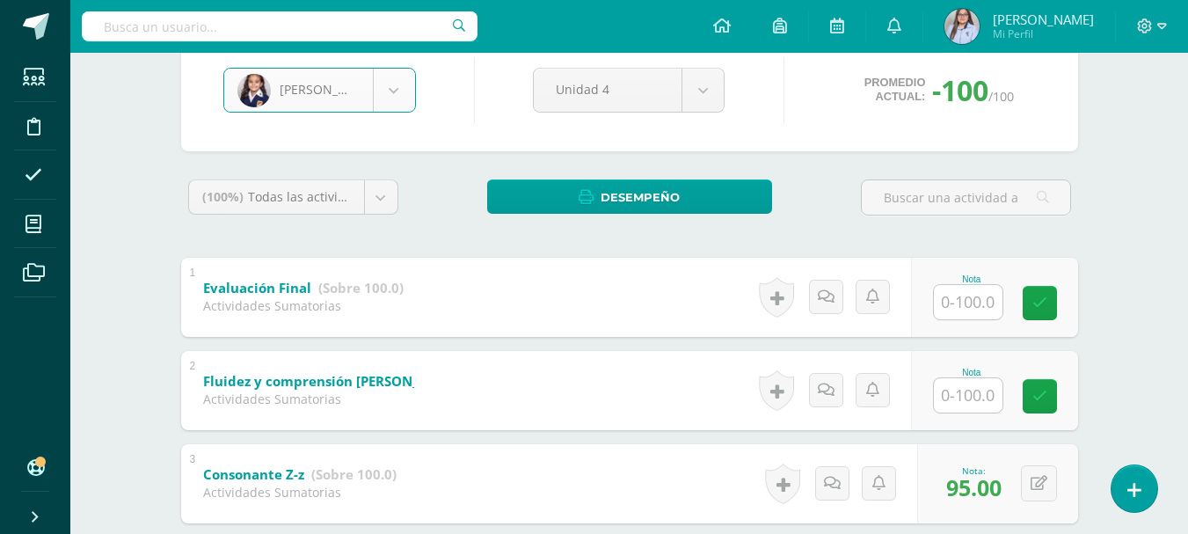
select select "2786"
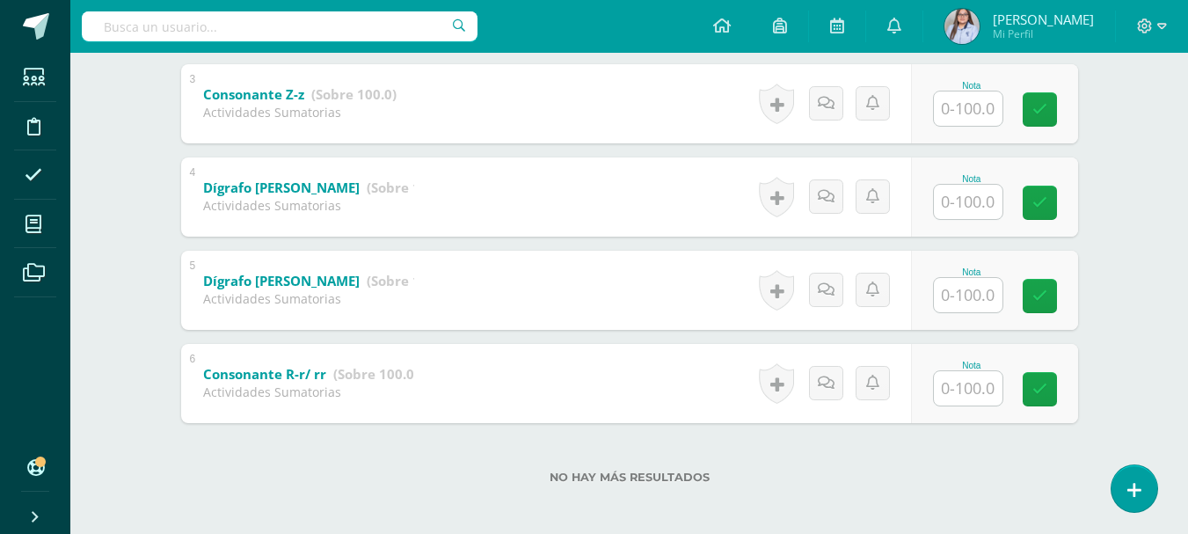
scroll to position [567, 0]
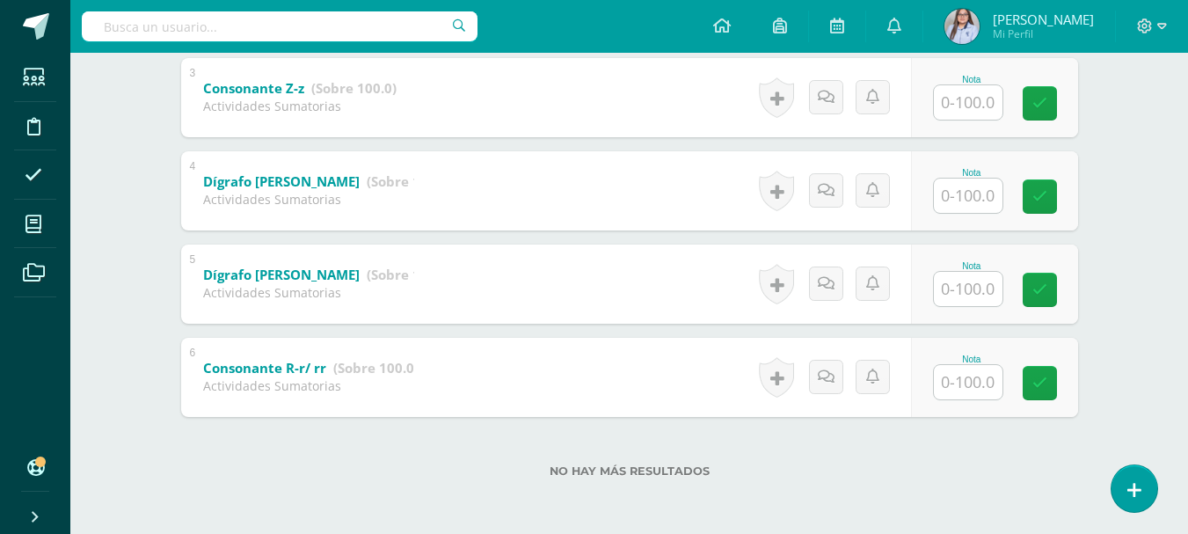
click at [982, 389] on input "text" at bounding box center [967, 382] width 69 height 34
type input "84"
click at [969, 294] on input "text" at bounding box center [967, 289] width 69 height 34
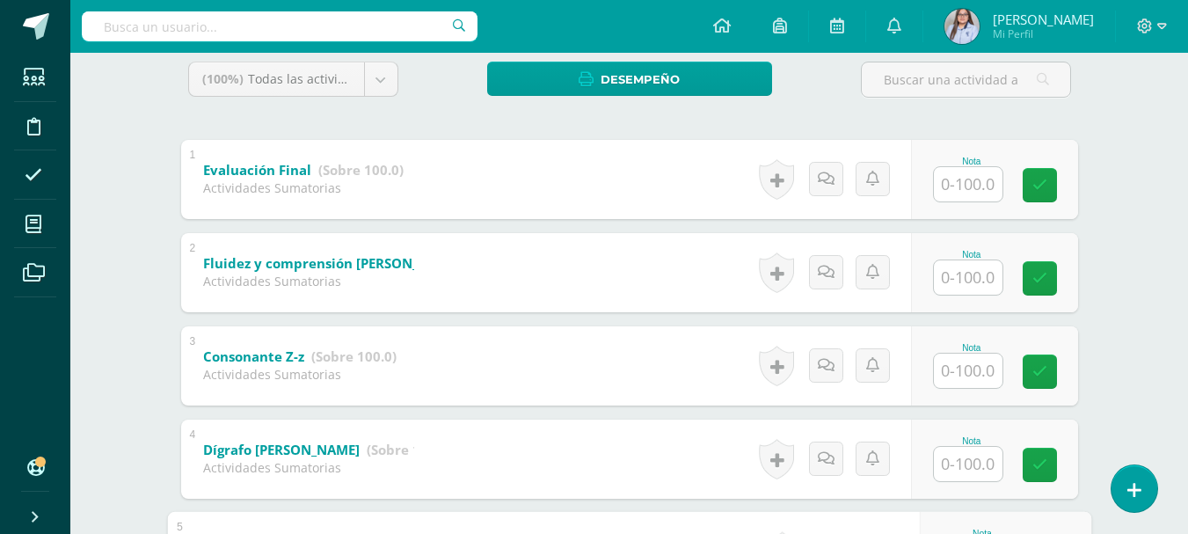
scroll to position [307, 0]
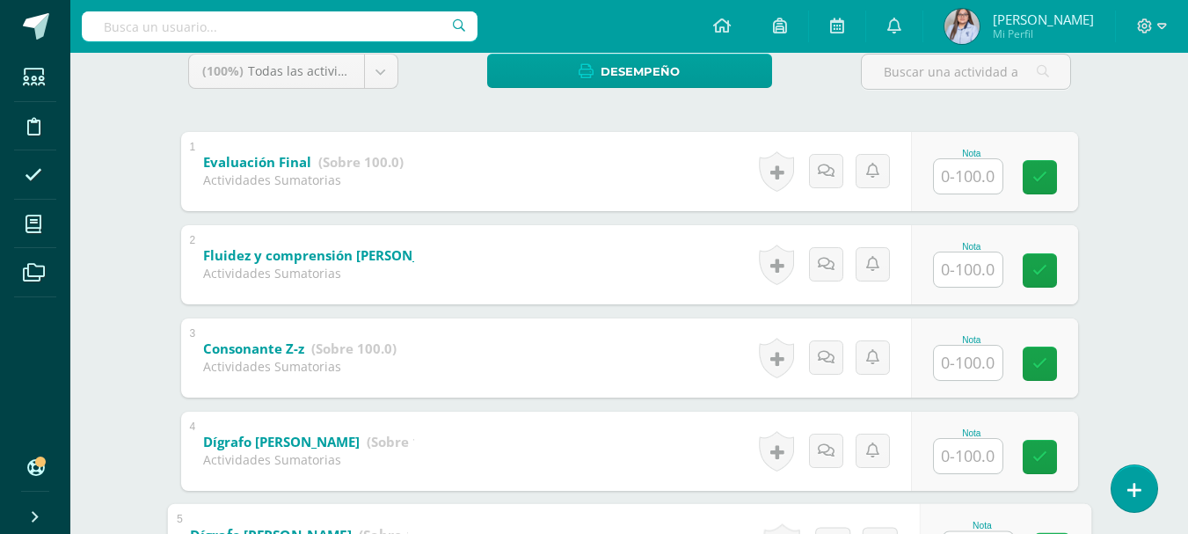
click at [972, 265] on input "text" at bounding box center [967, 269] width 69 height 34
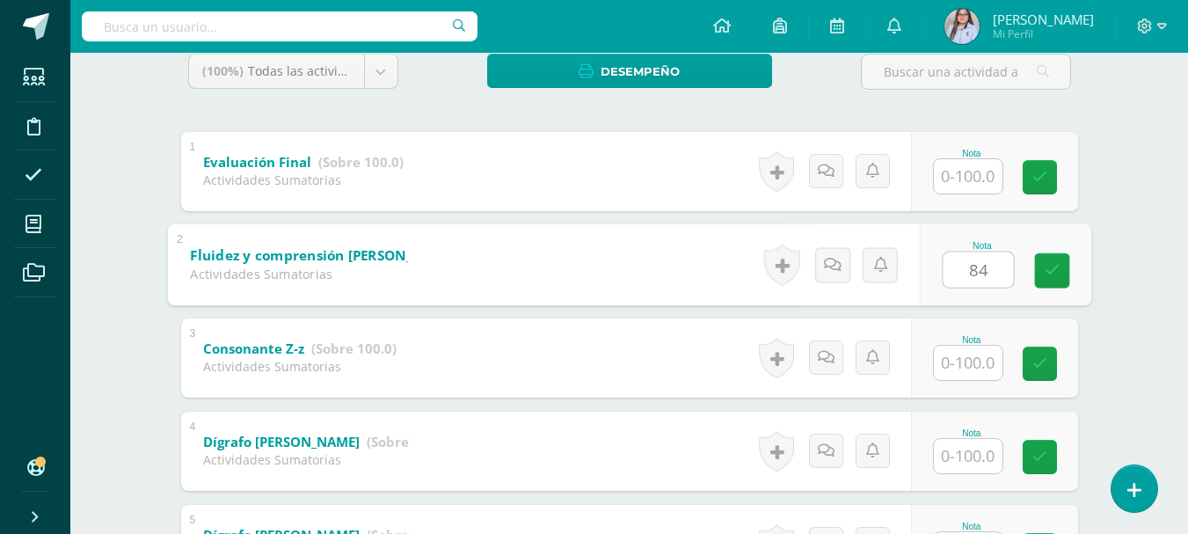
scroll to position [567, 0]
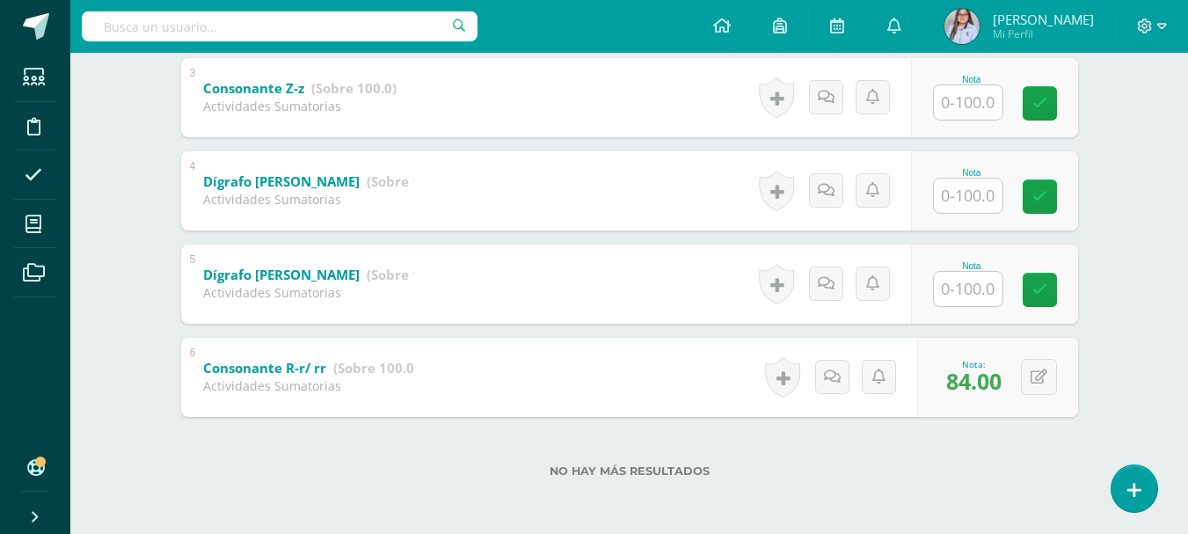
type input "84"
click at [977, 287] on input "text" at bounding box center [967, 289] width 69 height 34
type input "74"
click at [961, 197] on input "text" at bounding box center [967, 195] width 69 height 34
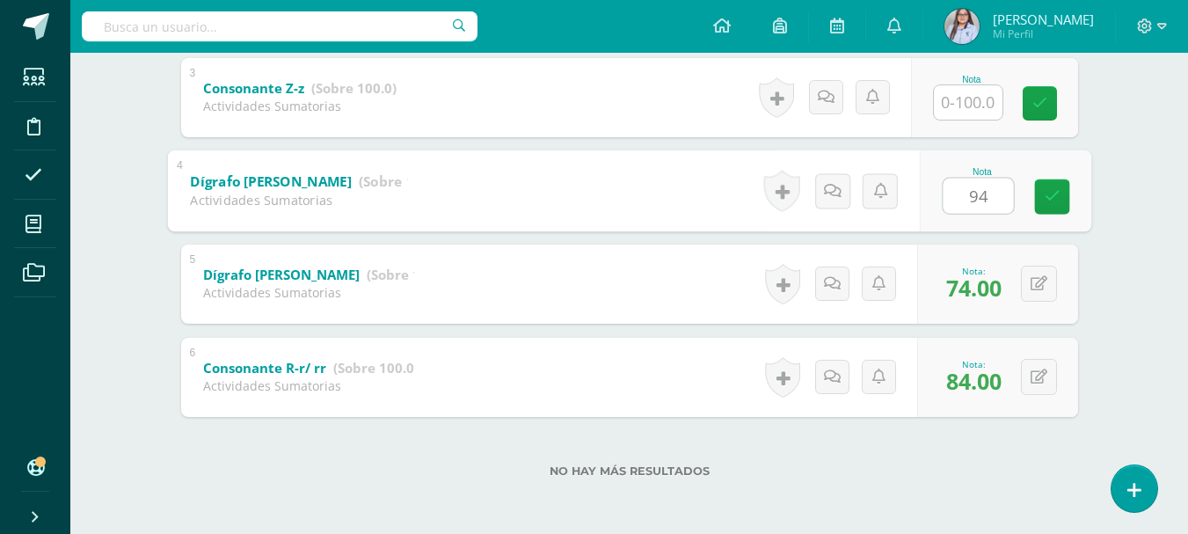
type input "94"
click at [962, 104] on input "text" at bounding box center [967, 102] width 69 height 34
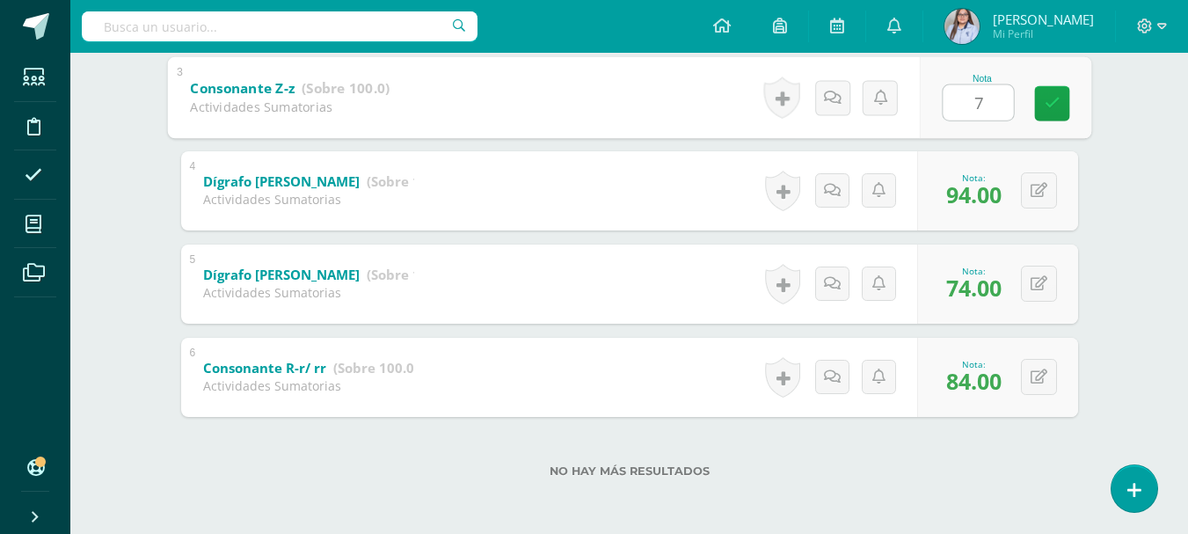
type input "74"
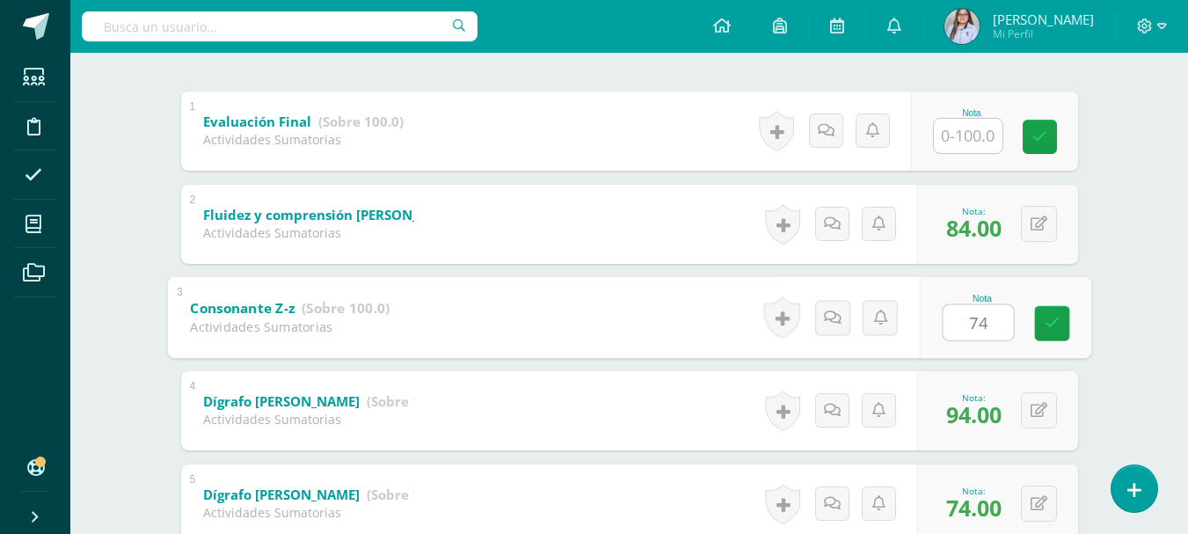
scroll to position [345, 0]
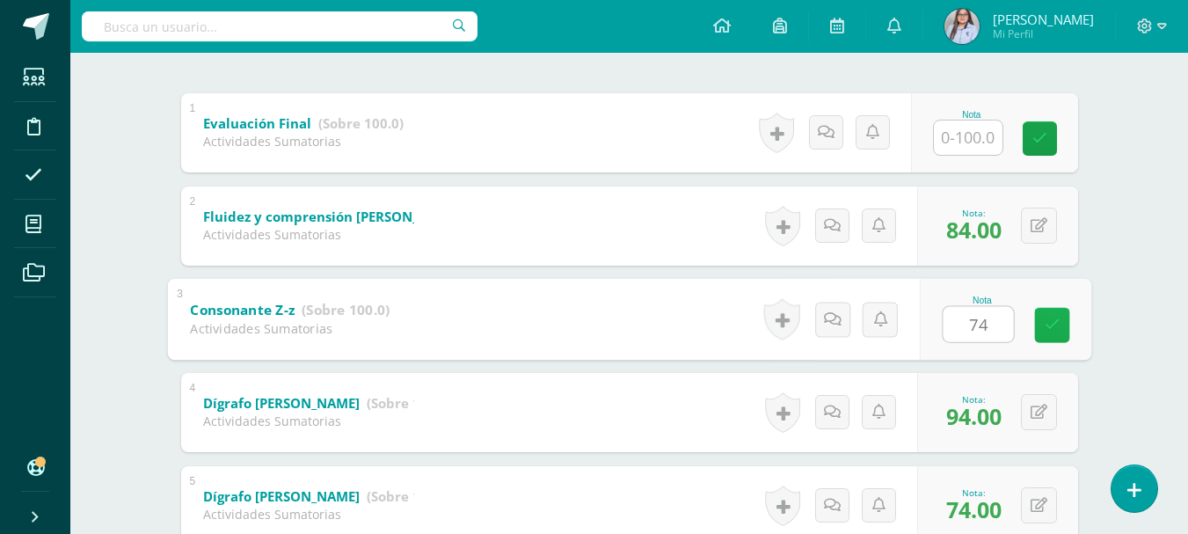
click at [1047, 328] on icon at bounding box center [1051, 324] width 16 height 15
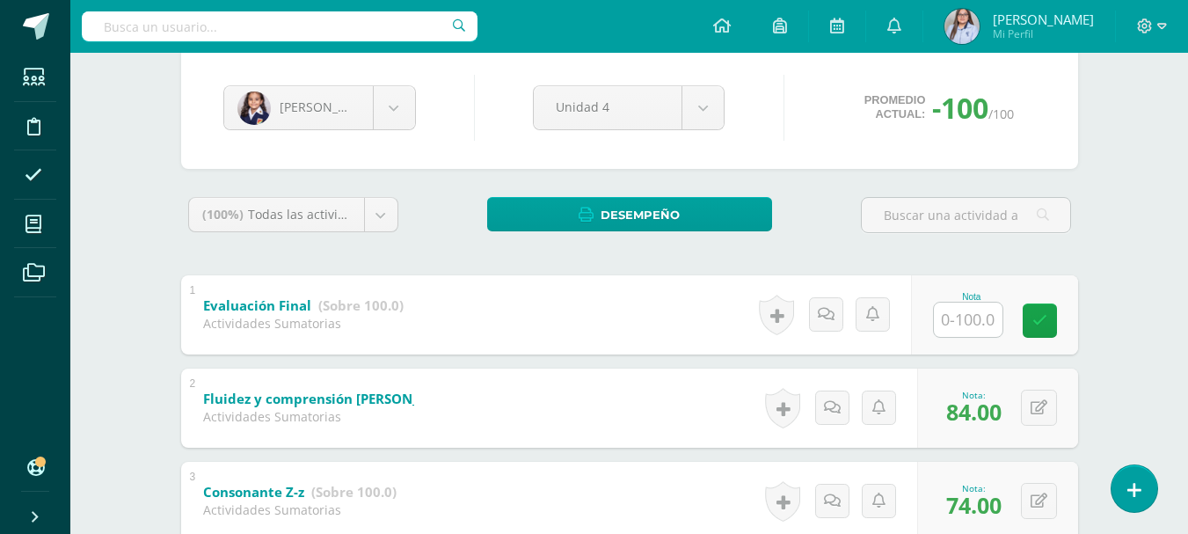
scroll to position [160, 0]
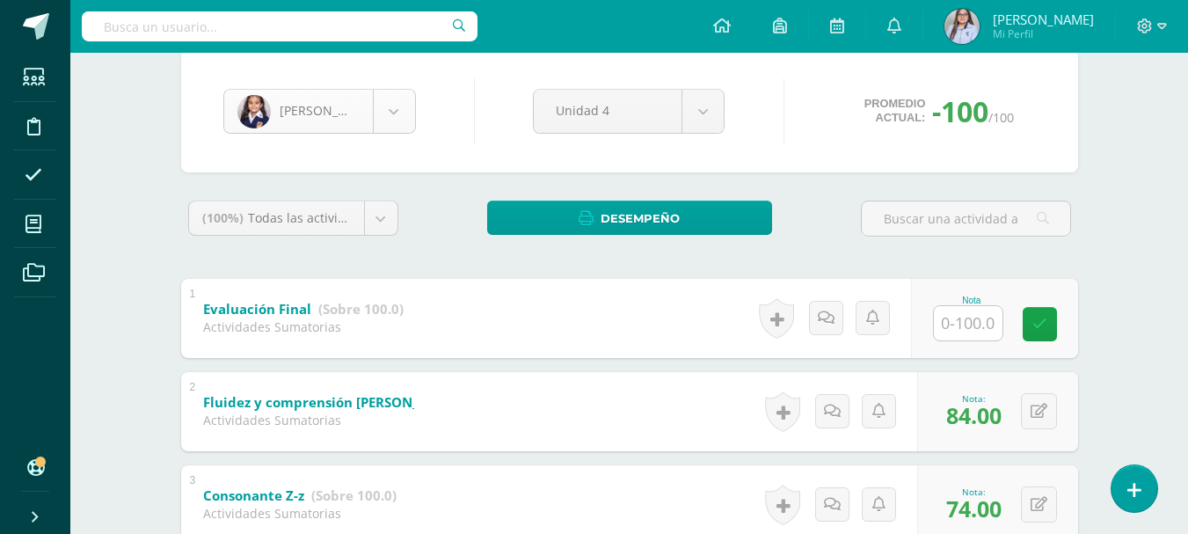
click at [400, 122] on body "Estudiantes Disciplina Asistencia Mis cursos Archivos Soporte Ayuda Reportar un…" at bounding box center [594, 390] width 1188 height 1101
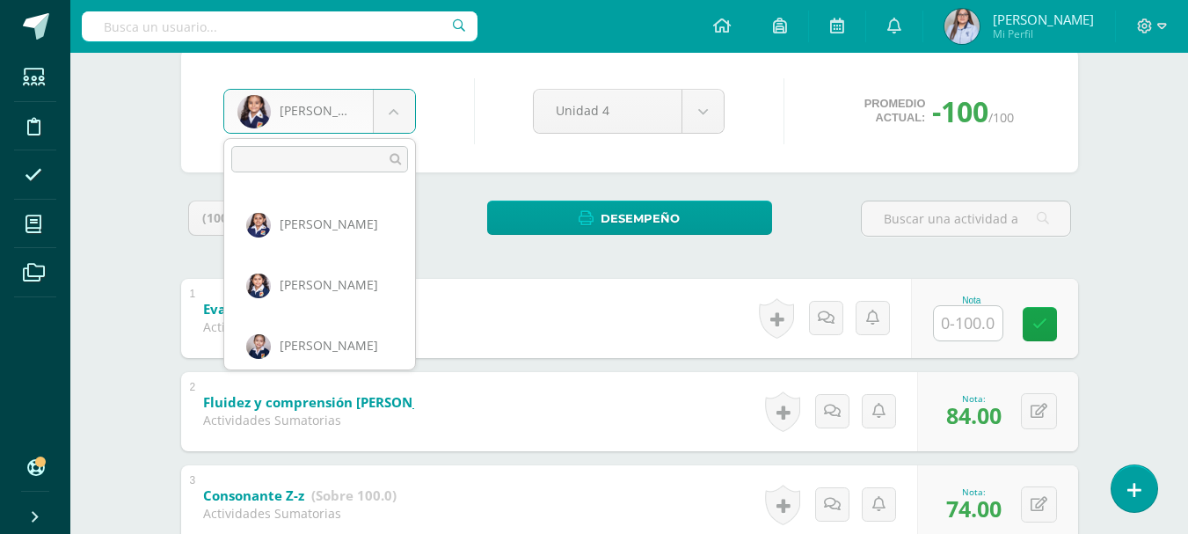
scroll to position [1151, 0]
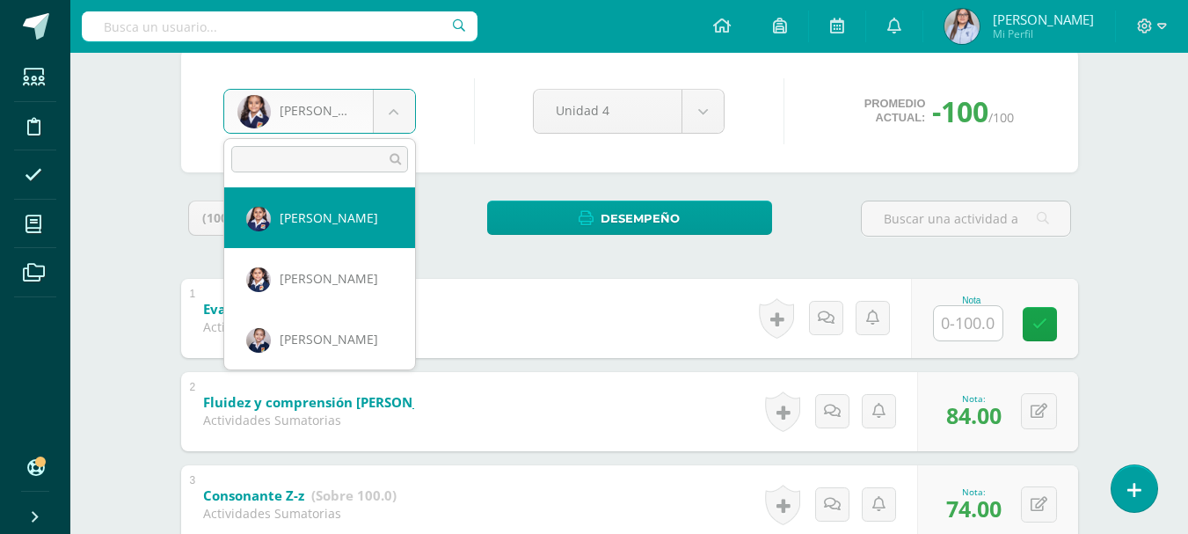
select select "2787"
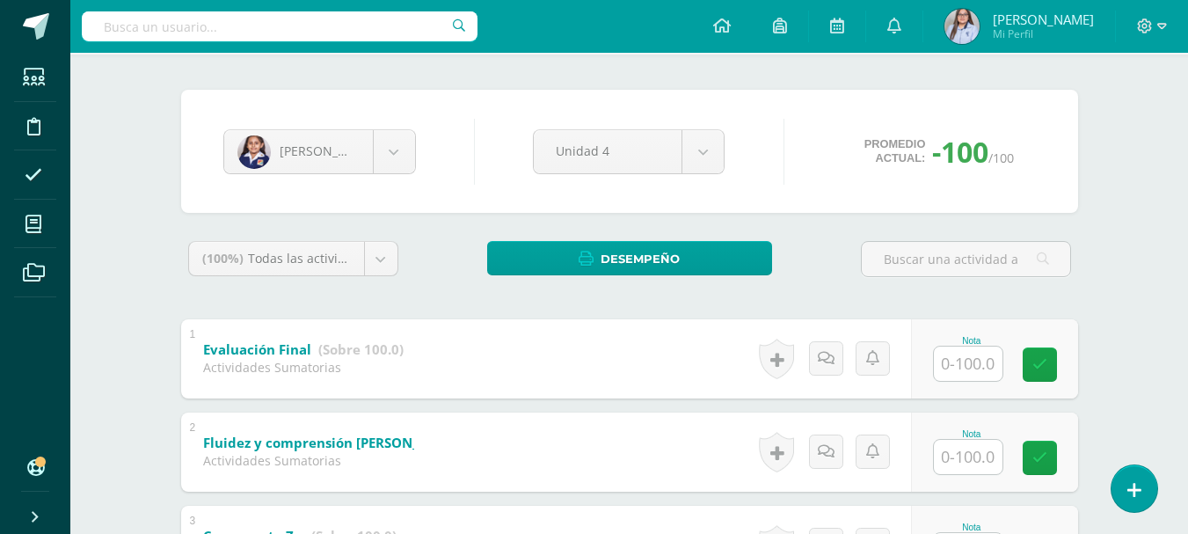
scroll to position [567, 0]
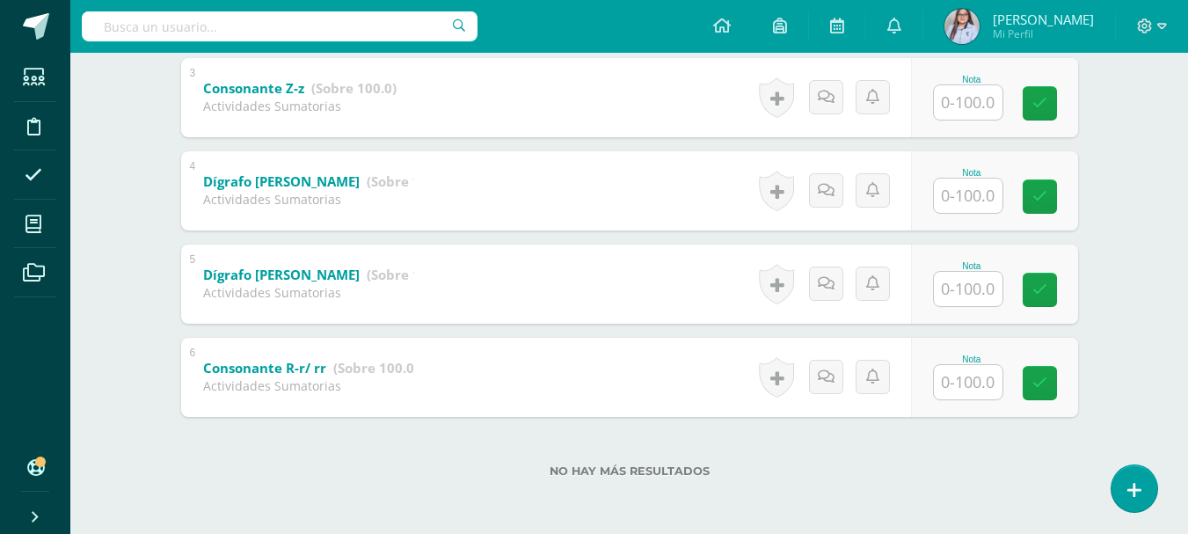
click at [980, 379] on input "text" at bounding box center [967, 382] width 69 height 34
type input "1"
type input "95"
click at [972, 292] on input "text" at bounding box center [967, 289] width 69 height 34
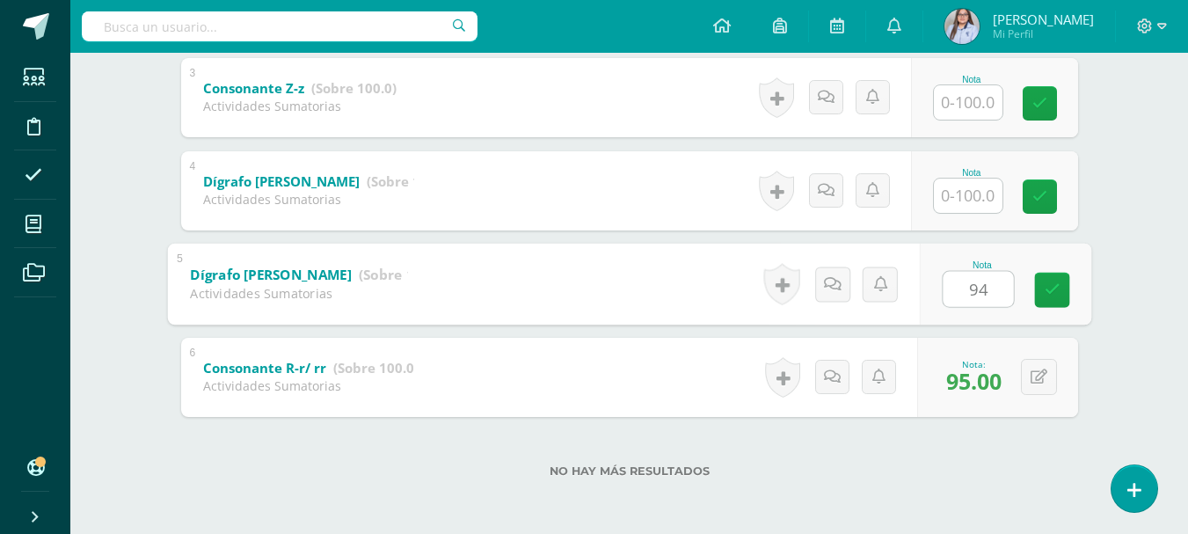
type input "94"
click at [967, 196] on input "text" at bounding box center [967, 195] width 69 height 34
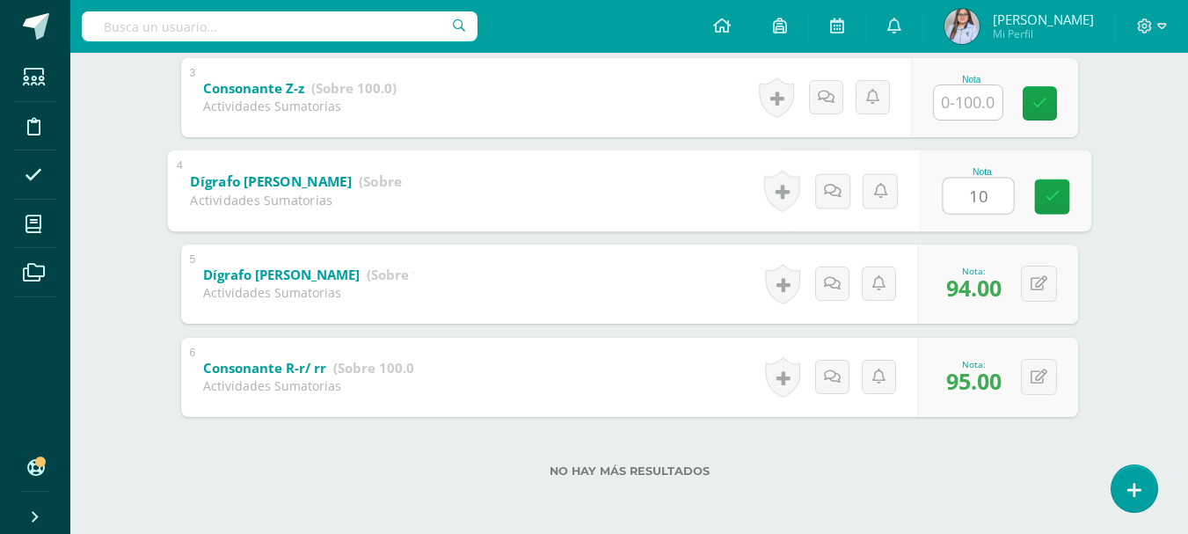
type input "1"
type input "95"
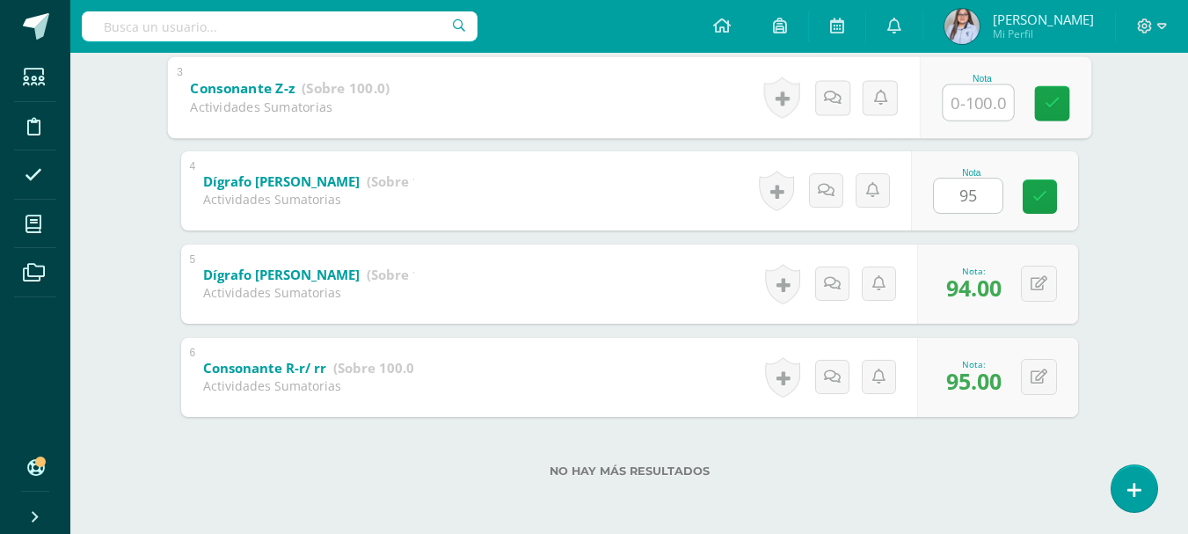
click at [969, 105] on input "text" at bounding box center [977, 101] width 70 height 35
type input "100"
click at [1054, 98] on icon at bounding box center [1051, 103] width 16 height 15
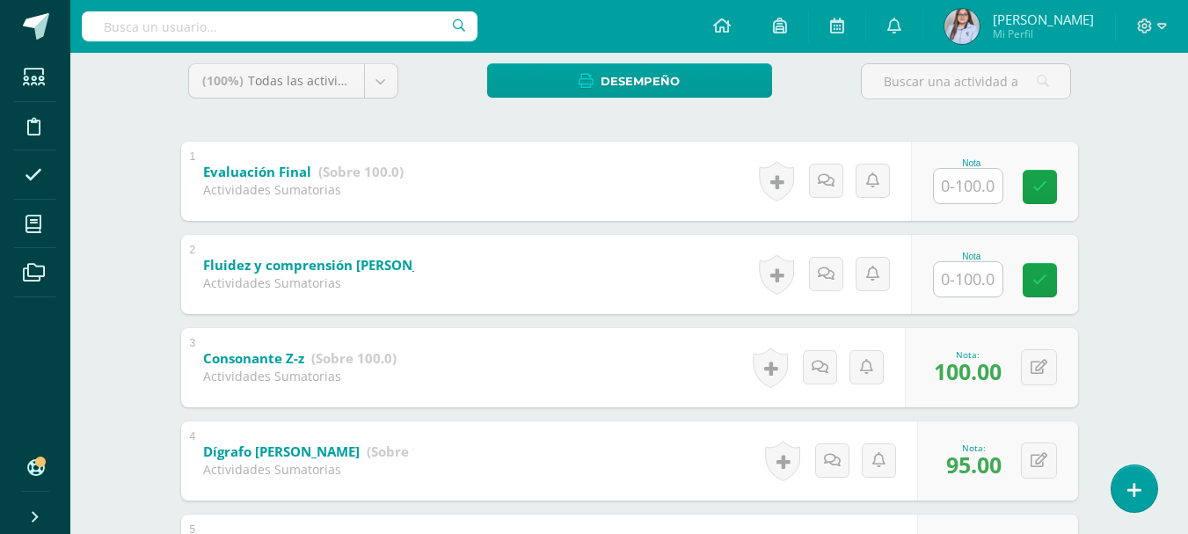
scroll to position [295, 0]
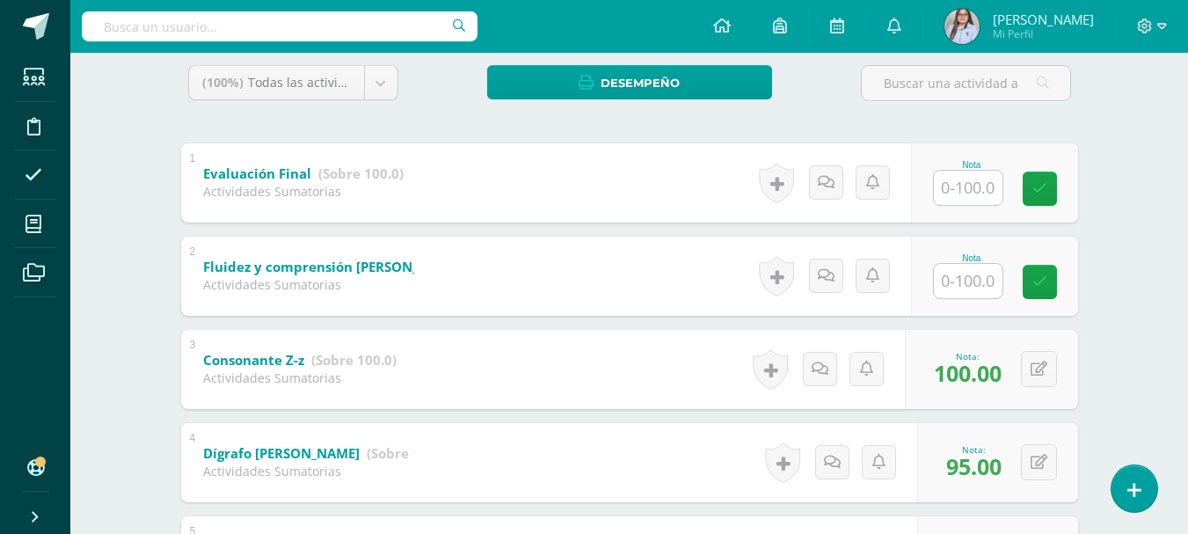
click at [971, 268] on input "text" at bounding box center [967, 281] width 69 height 34
type input "90"
click at [1057, 290] on link at bounding box center [1051, 281] width 35 height 35
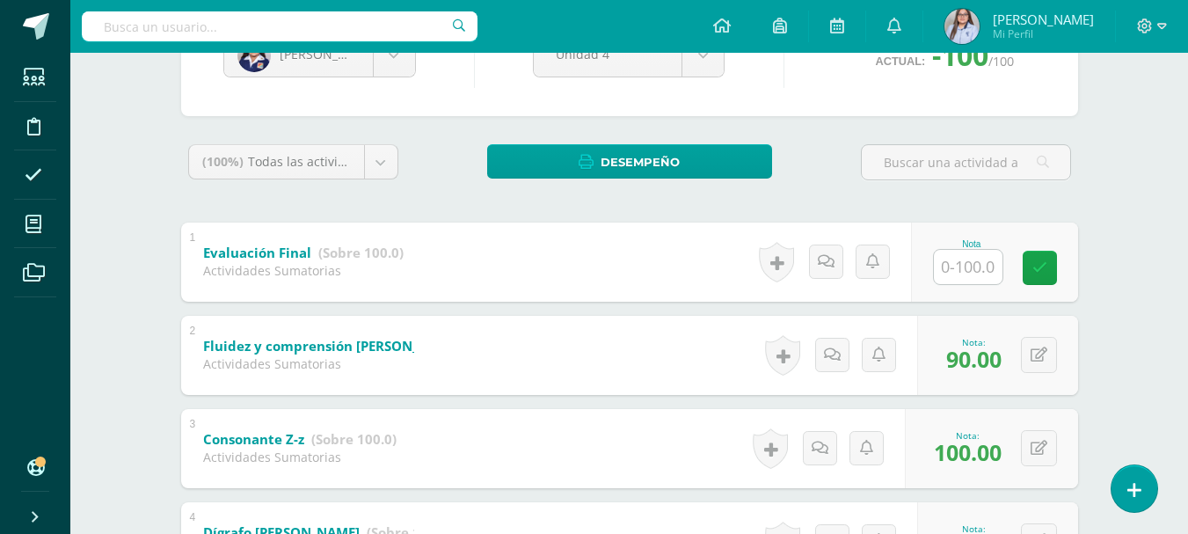
scroll to position [106, 0]
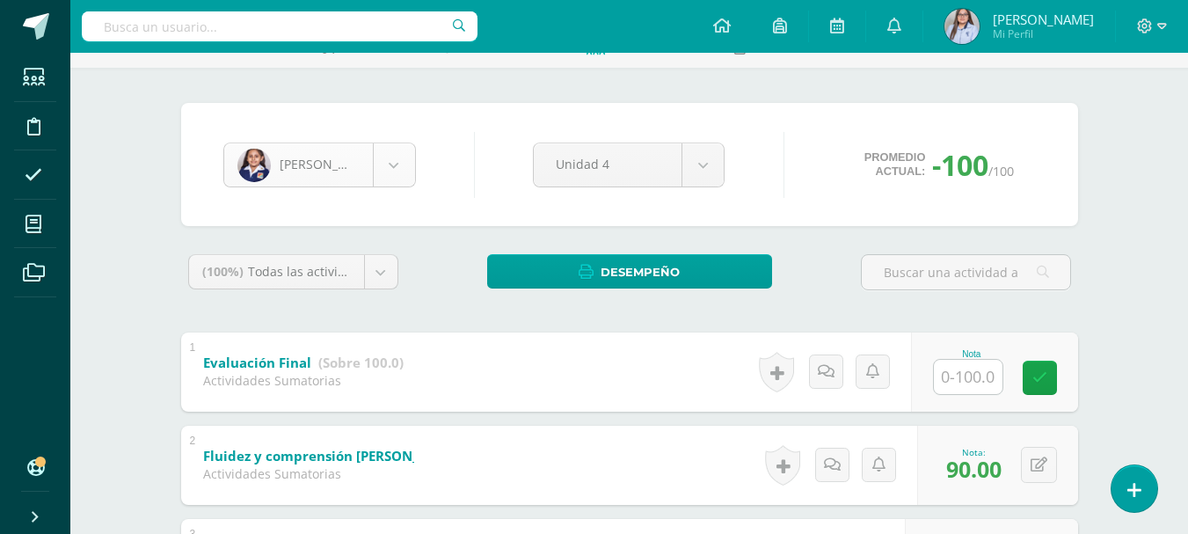
click at [400, 169] on body "Estudiantes Disciplina Asistencia Mis cursos Archivos Soporte Ayuda Reportar un…" at bounding box center [594, 444] width 1188 height 1101
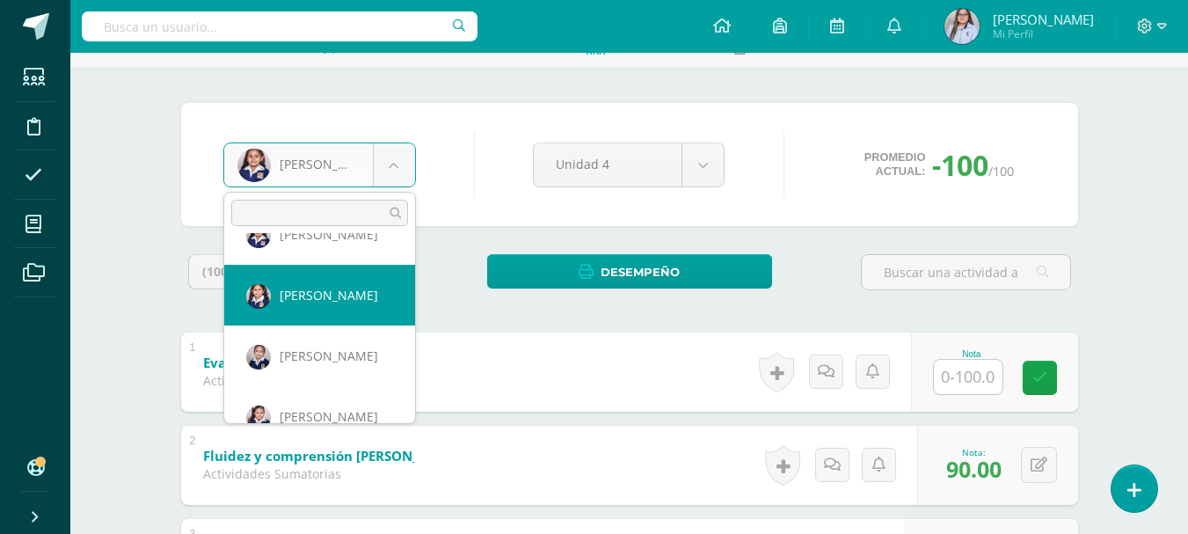
scroll to position [1212, 0]
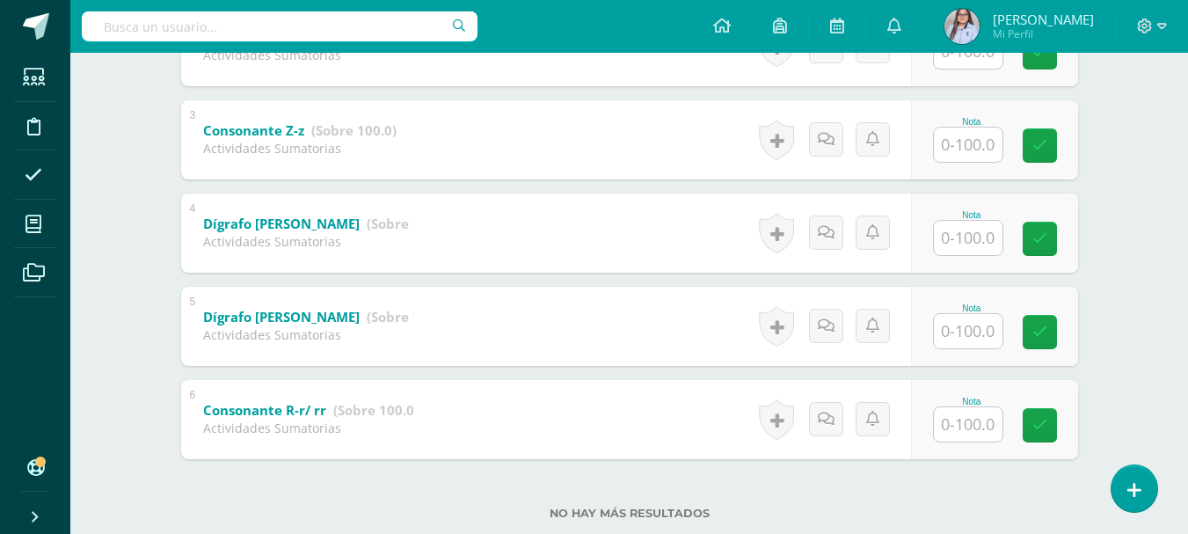
scroll to position [567, 0]
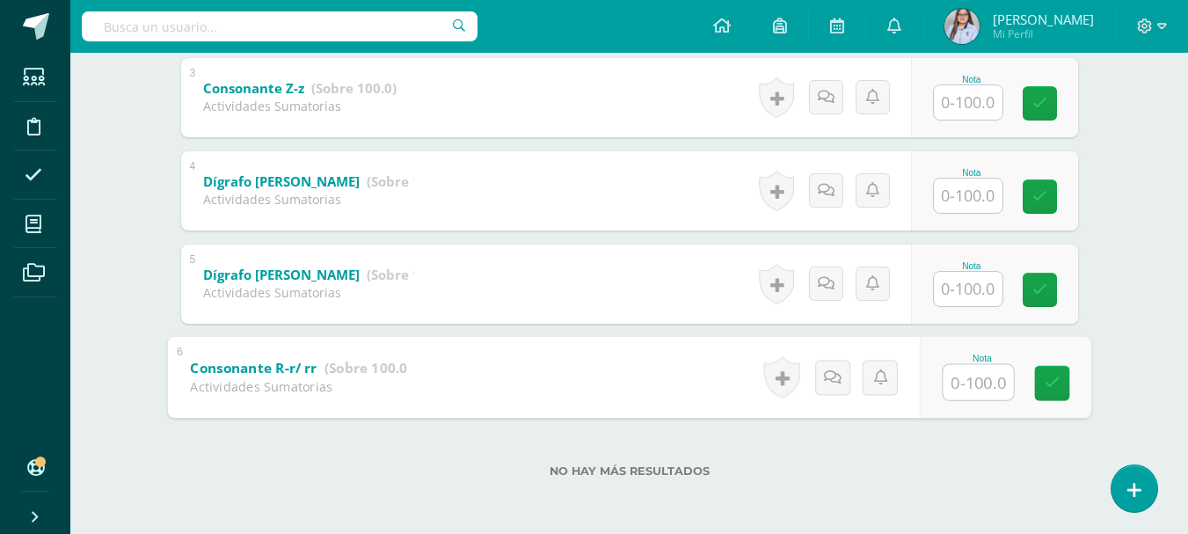
click at [969, 367] on input "text" at bounding box center [977, 381] width 70 height 35
type input "74"
click at [964, 288] on input "text" at bounding box center [967, 289] width 69 height 34
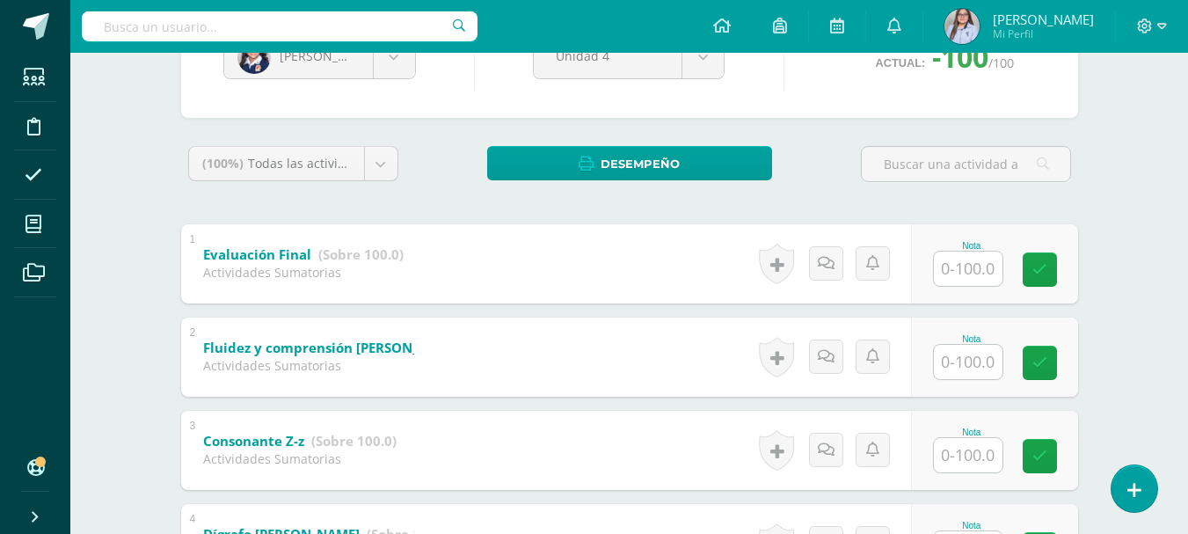
scroll to position [207, 0]
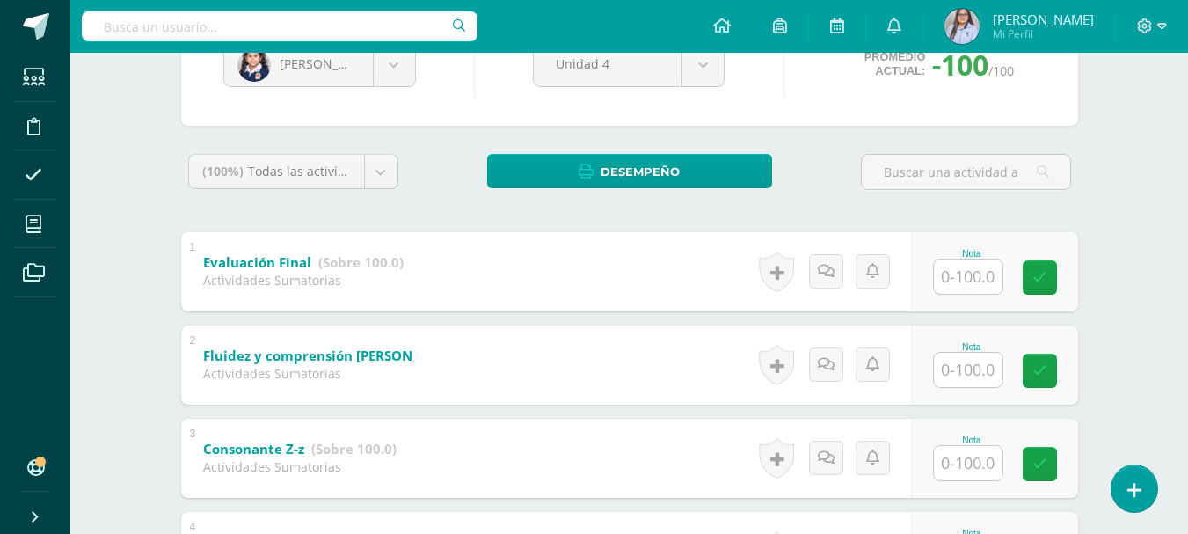
click at [971, 376] on input "text" at bounding box center [967, 369] width 69 height 34
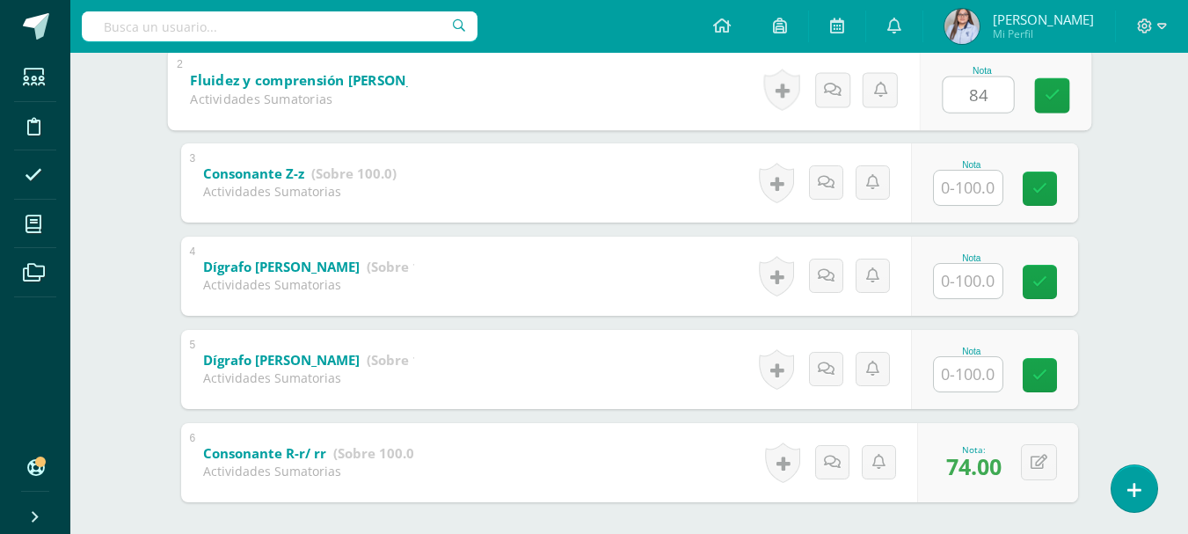
scroll to position [469, 0]
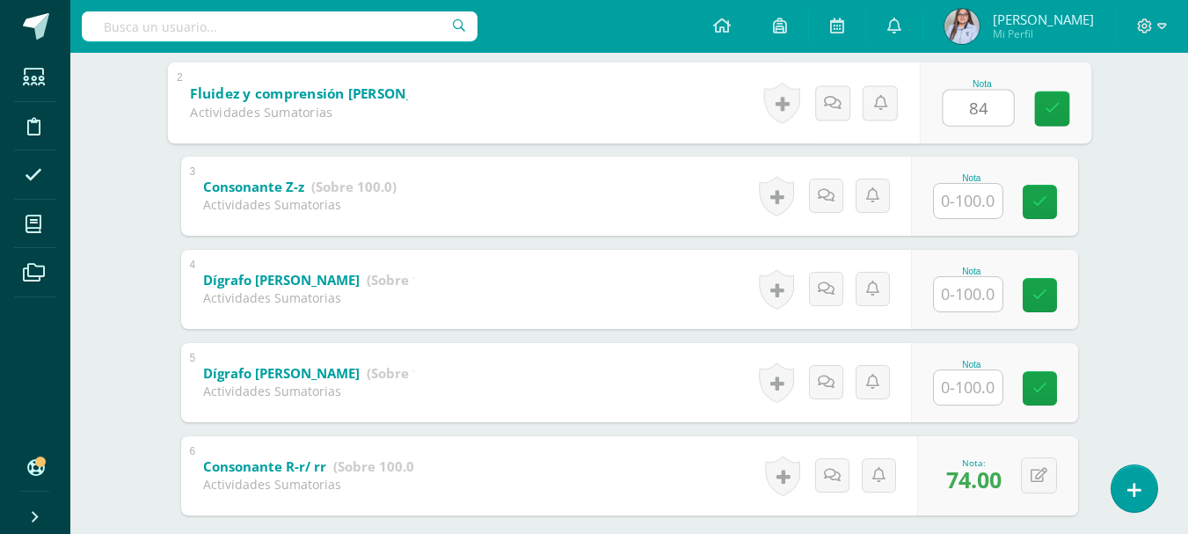
type input "84"
click at [963, 385] on input "text" at bounding box center [967, 387] width 69 height 34
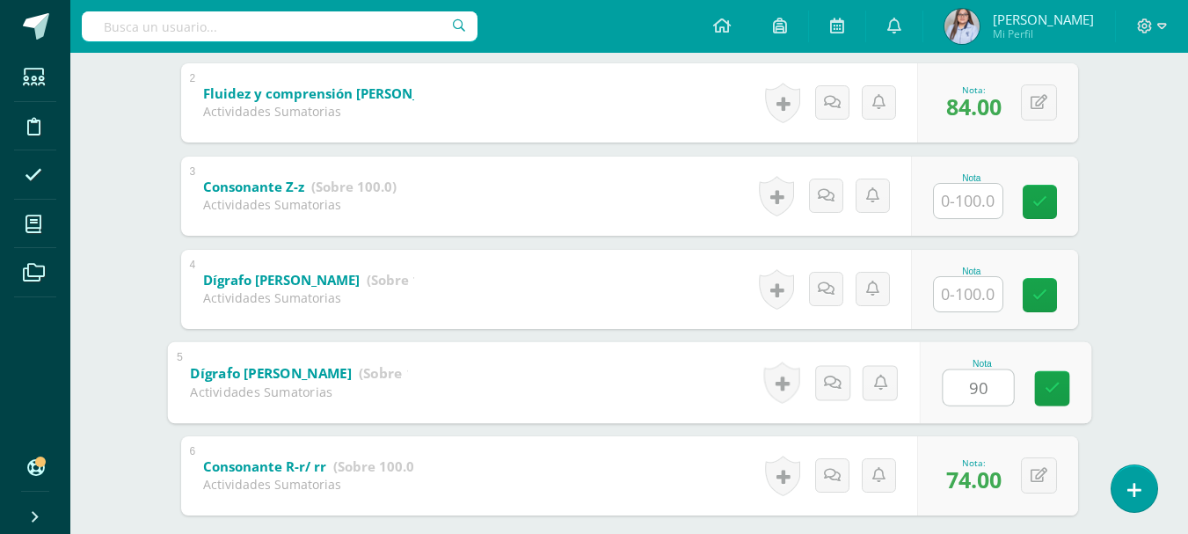
type input "90"
click at [958, 298] on input "text" at bounding box center [967, 294] width 69 height 34
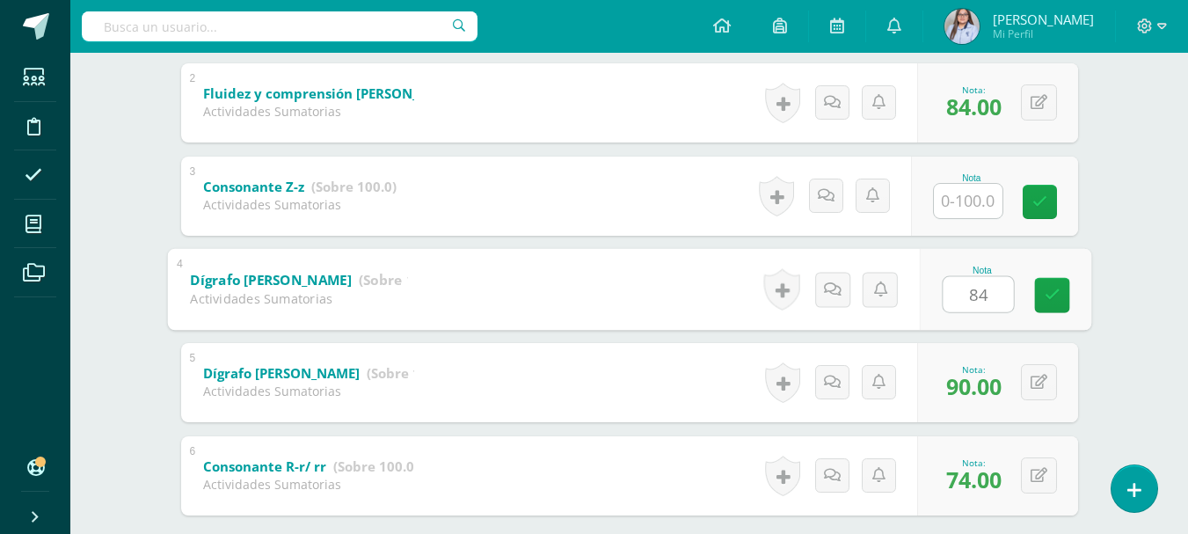
type input "84"
click at [986, 202] on input "text" at bounding box center [967, 201] width 69 height 34
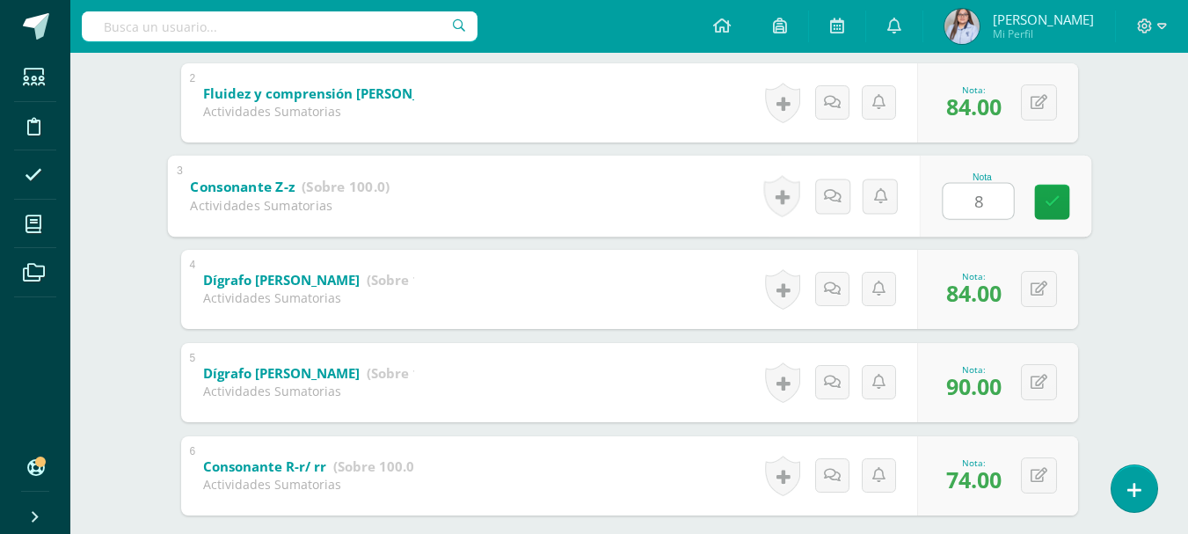
type input "84"
click at [1056, 204] on icon at bounding box center [1051, 201] width 16 height 15
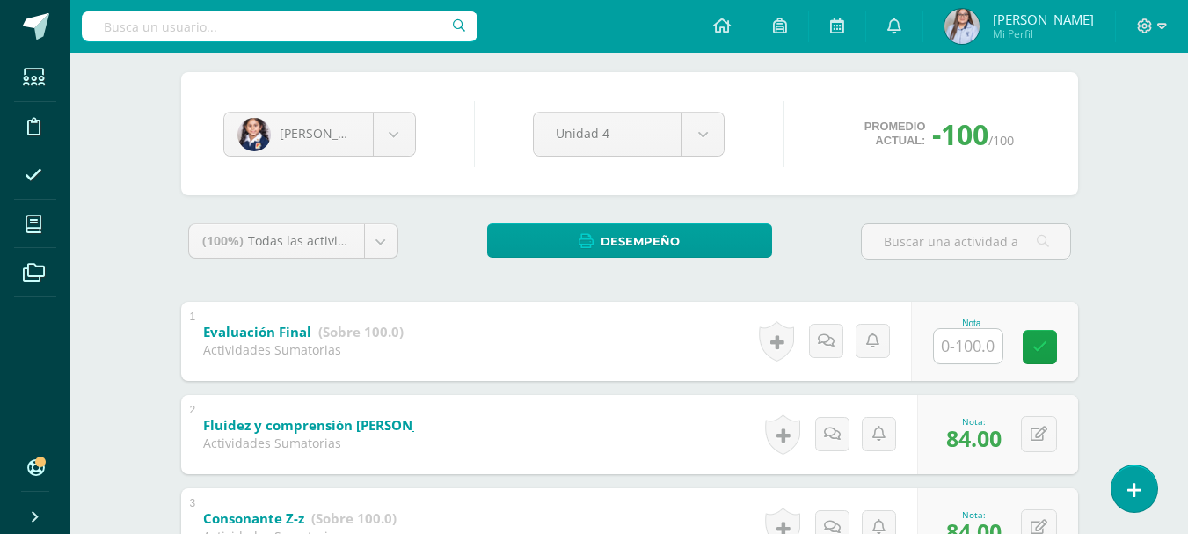
scroll to position [0, 0]
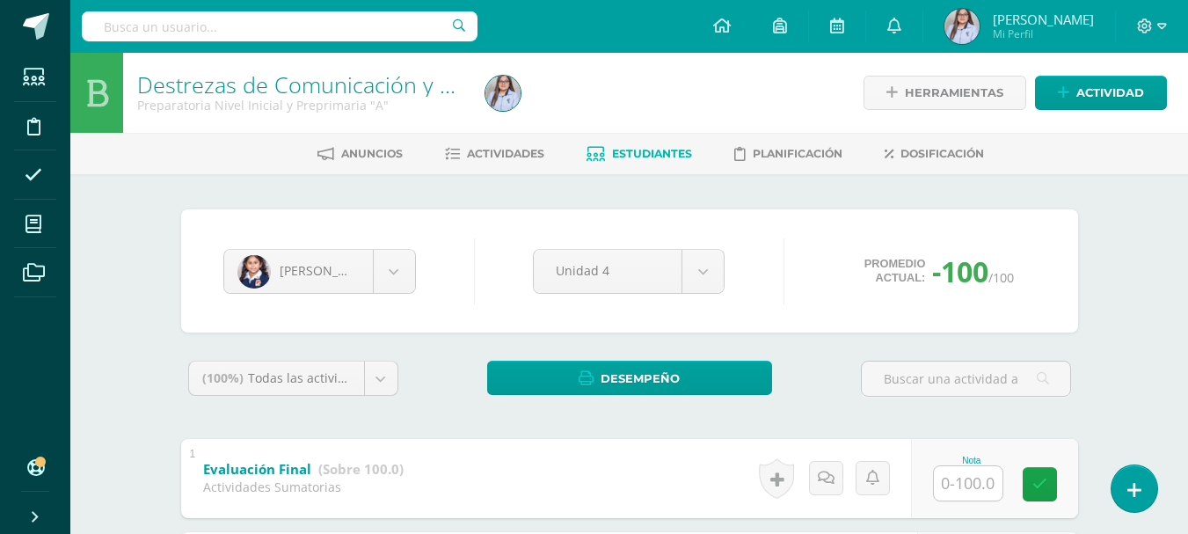
click at [620, 142] on link "Estudiantes" at bounding box center [638, 154] width 105 height 28
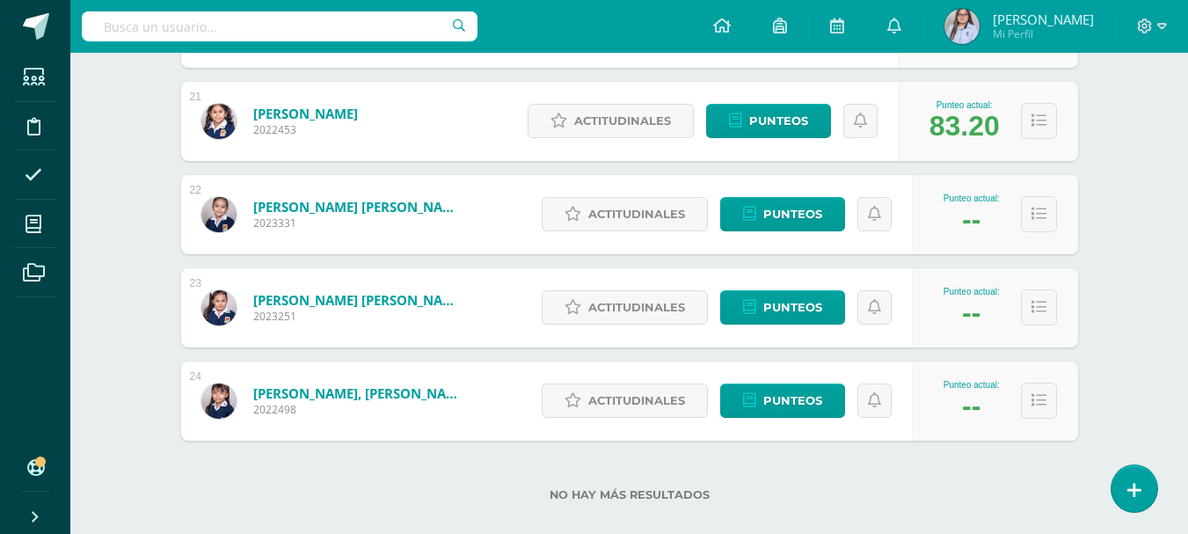
scroll to position [2188, 0]
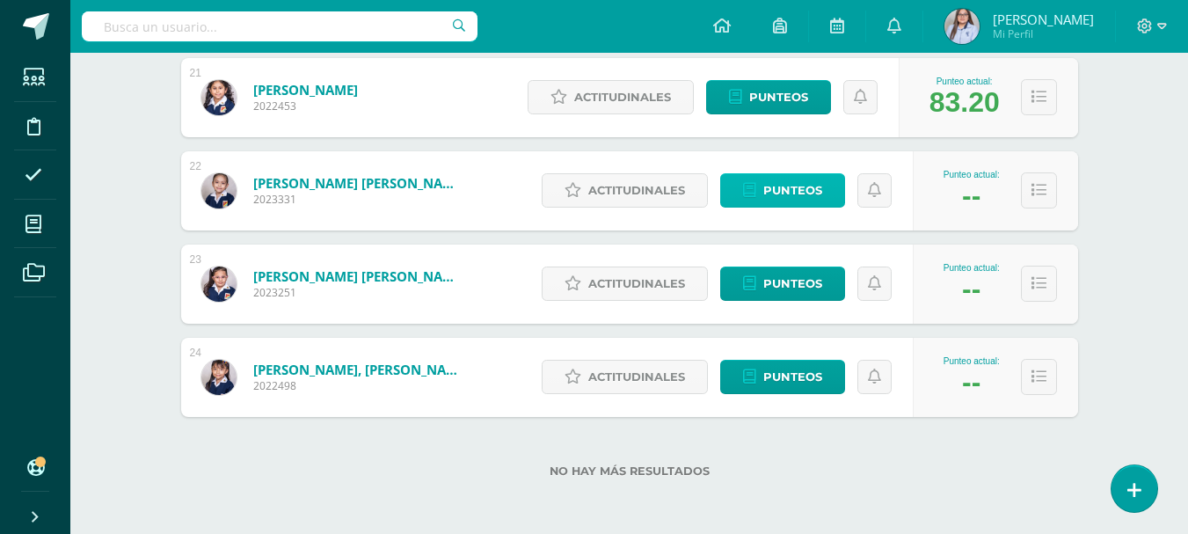
click at [775, 191] on span "Punteos" at bounding box center [792, 190] width 59 height 33
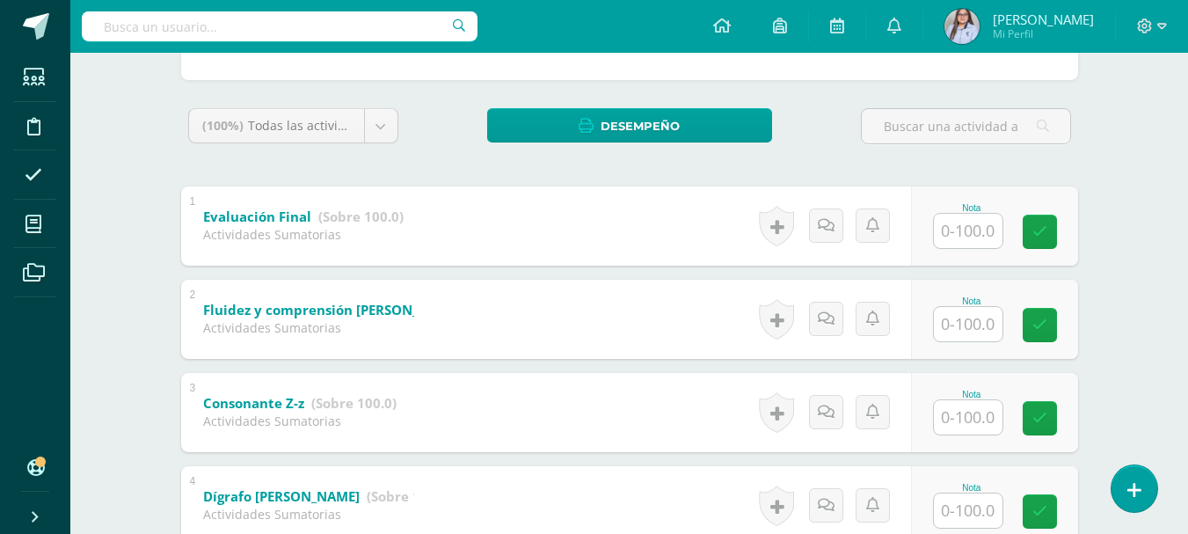
scroll to position [567, 0]
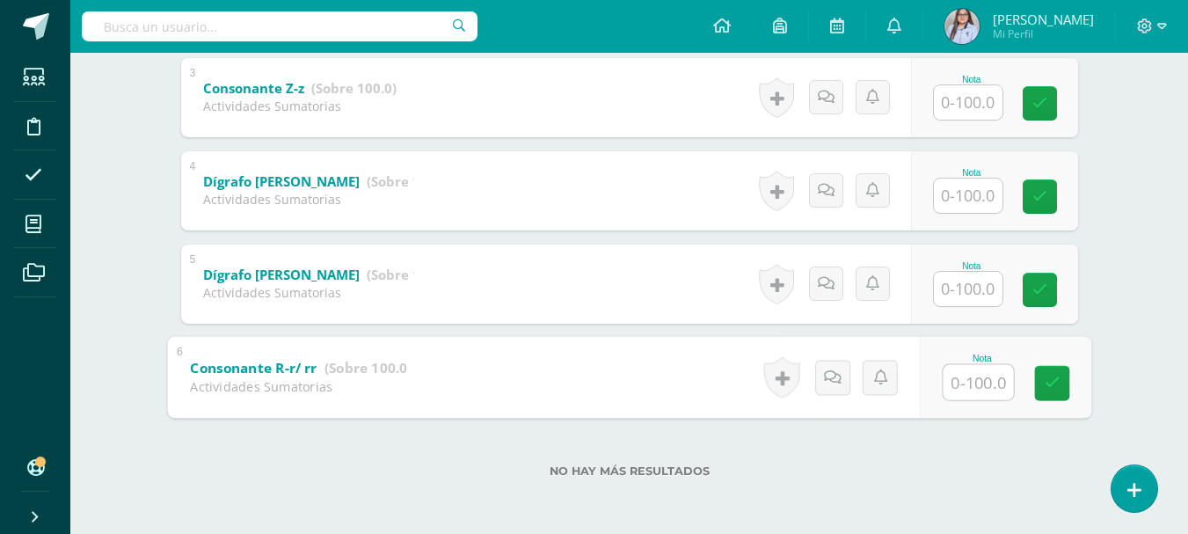
click at [981, 379] on input "text" at bounding box center [977, 381] width 70 height 35
click at [977, 294] on input "text" at bounding box center [967, 289] width 69 height 34
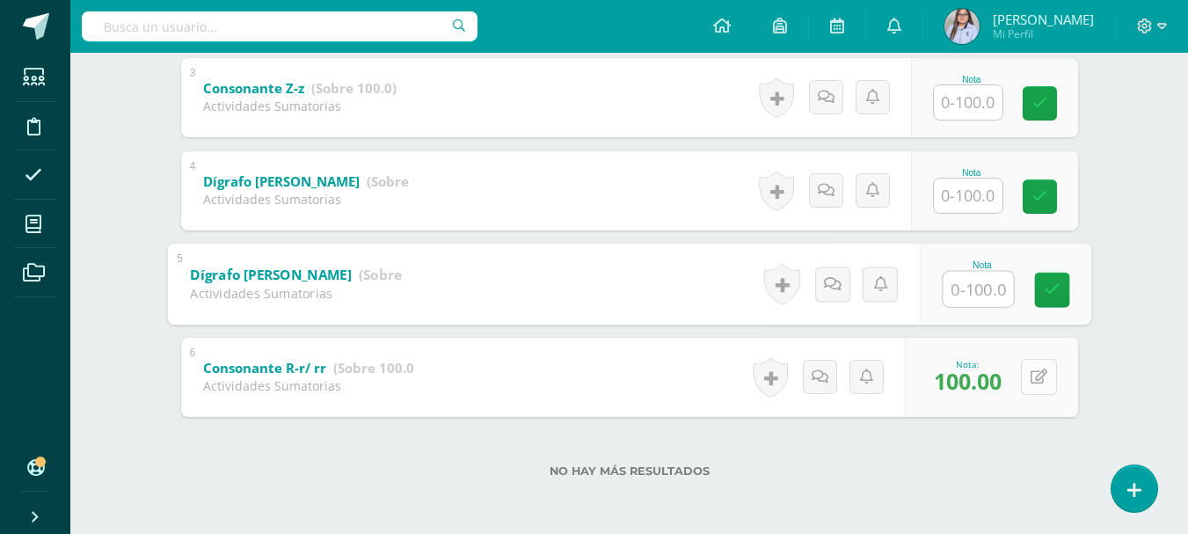
click at [1045, 380] on icon at bounding box center [1038, 376] width 17 height 15
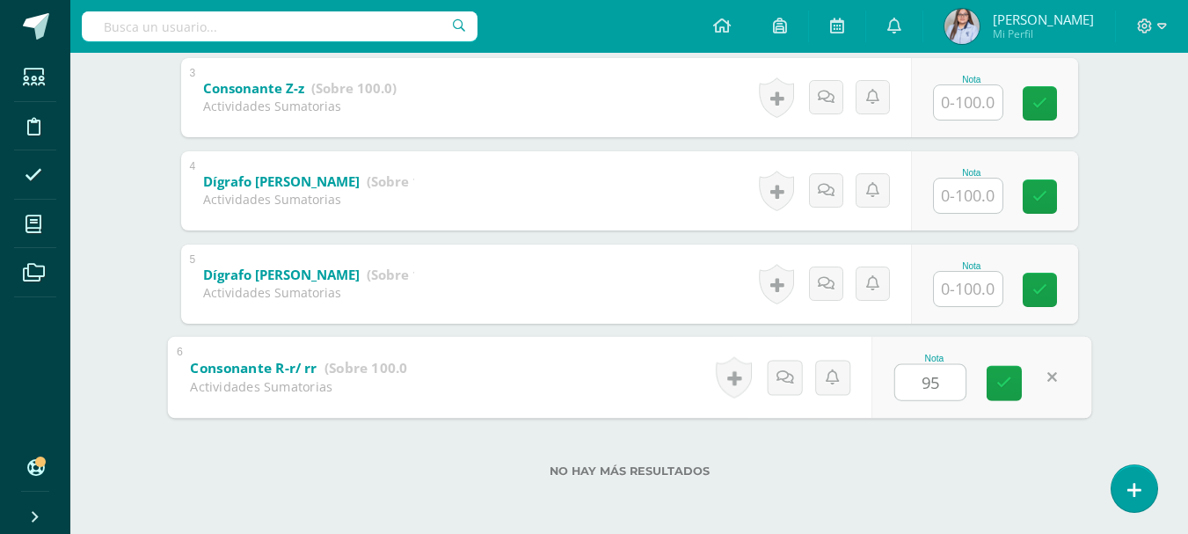
type input "95"
click at [960, 285] on input "text" at bounding box center [967, 289] width 69 height 34
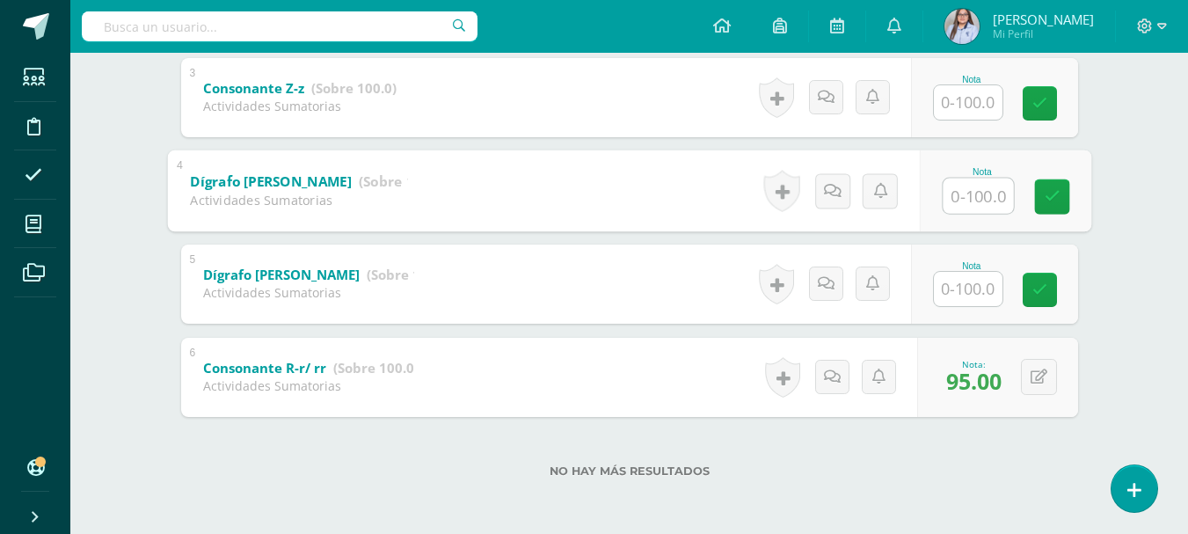
click at [964, 193] on input "text" at bounding box center [977, 195] width 70 height 35
type input "95"
click at [971, 105] on input "text" at bounding box center [967, 102] width 69 height 34
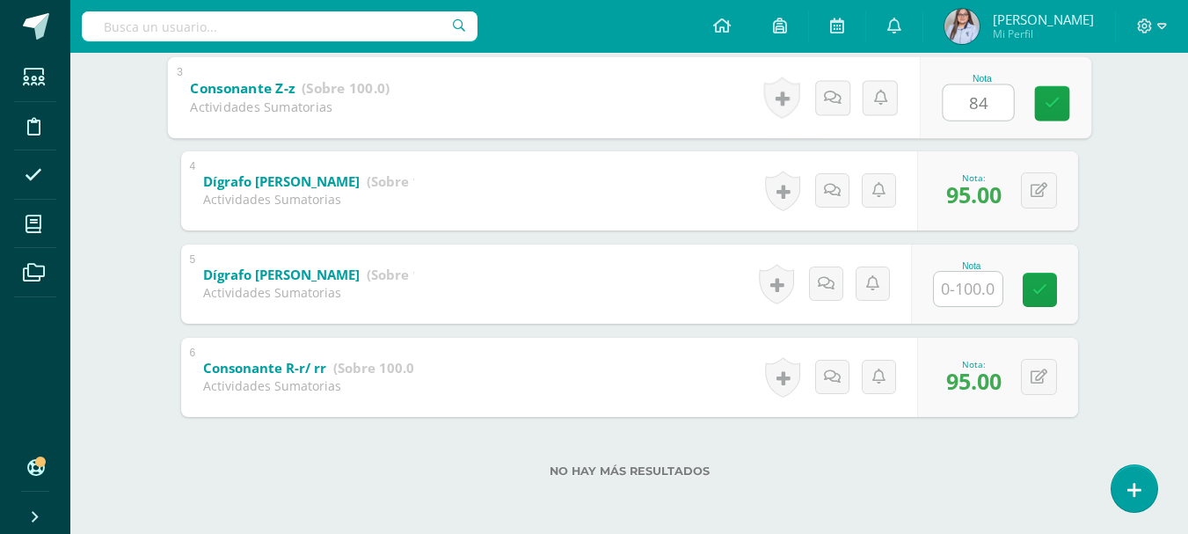
type input "84"
click at [967, 286] on input "text" at bounding box center [967, 289] width 69 height 34
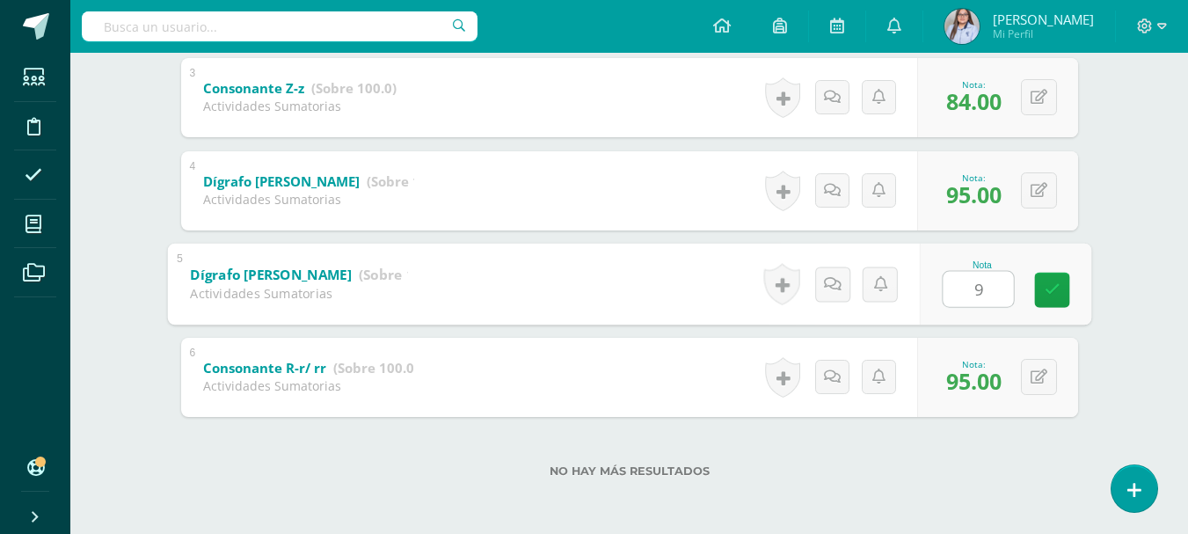
type input "90"
click at [1059, 287] on link at bounding box center [1051, 289] width 35 height 35
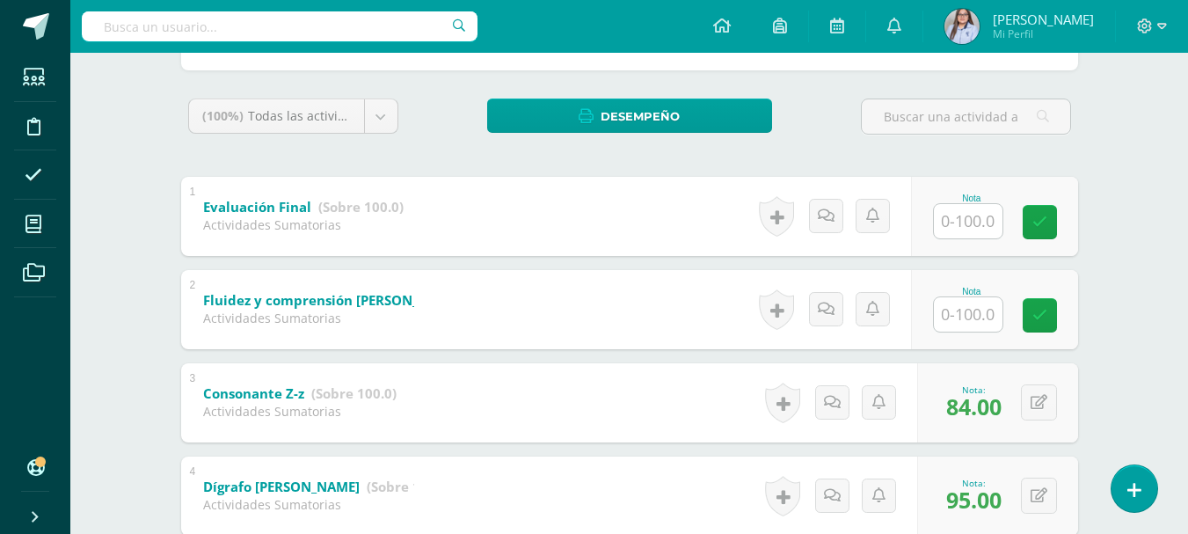
scroll to position [260, 0]
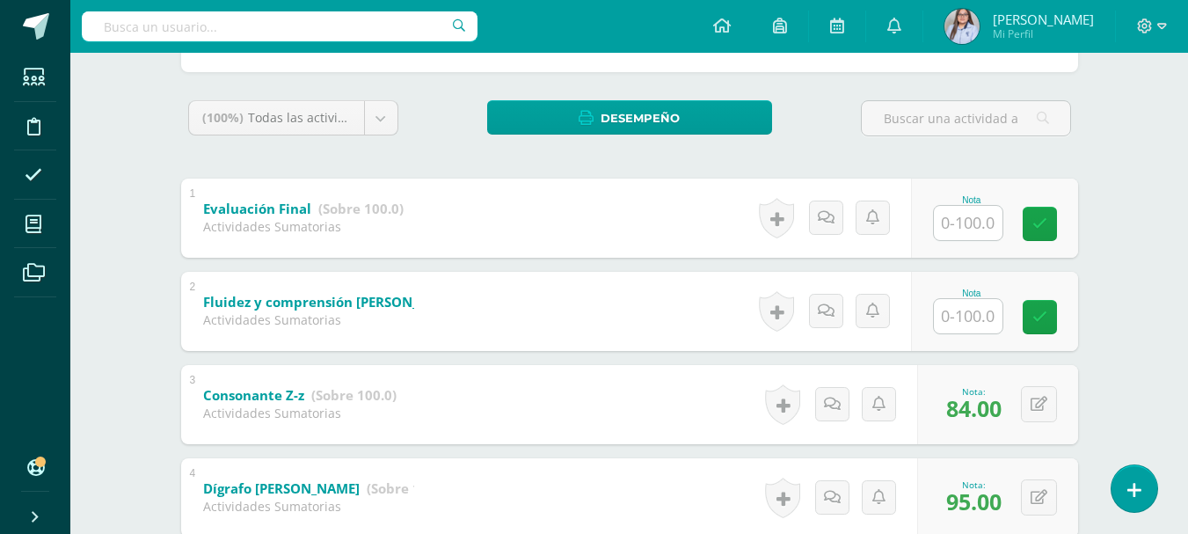
click at [987, 313] on input "text" at bounding box center [967, 316] width 69 height 34
type input "90"
click at [1057, 329] on link at bounding box center [1051, 316] width 35 height 35
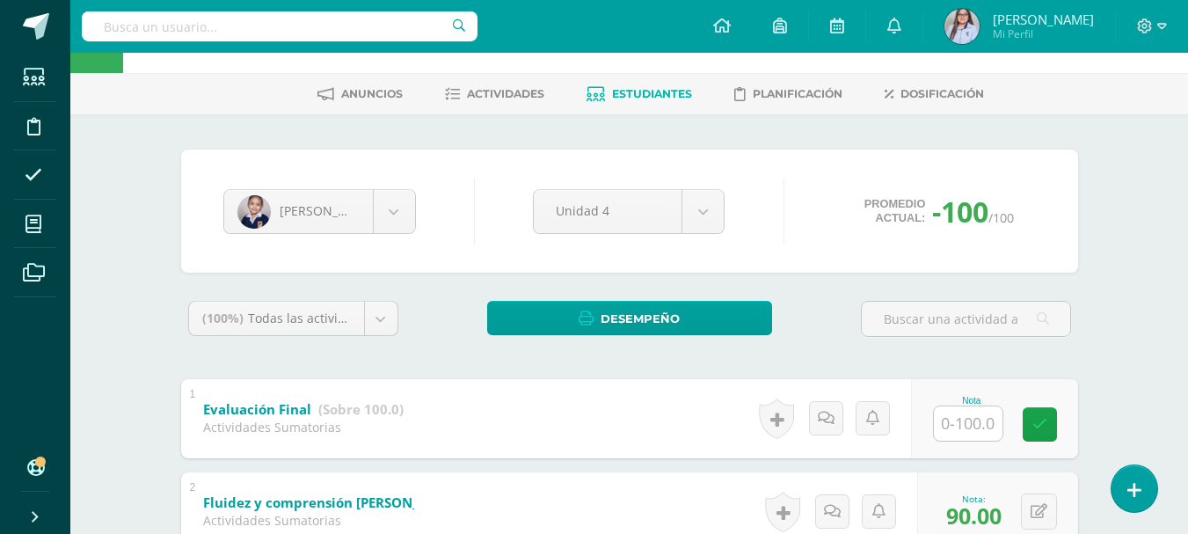
scroll to position [58, 0]
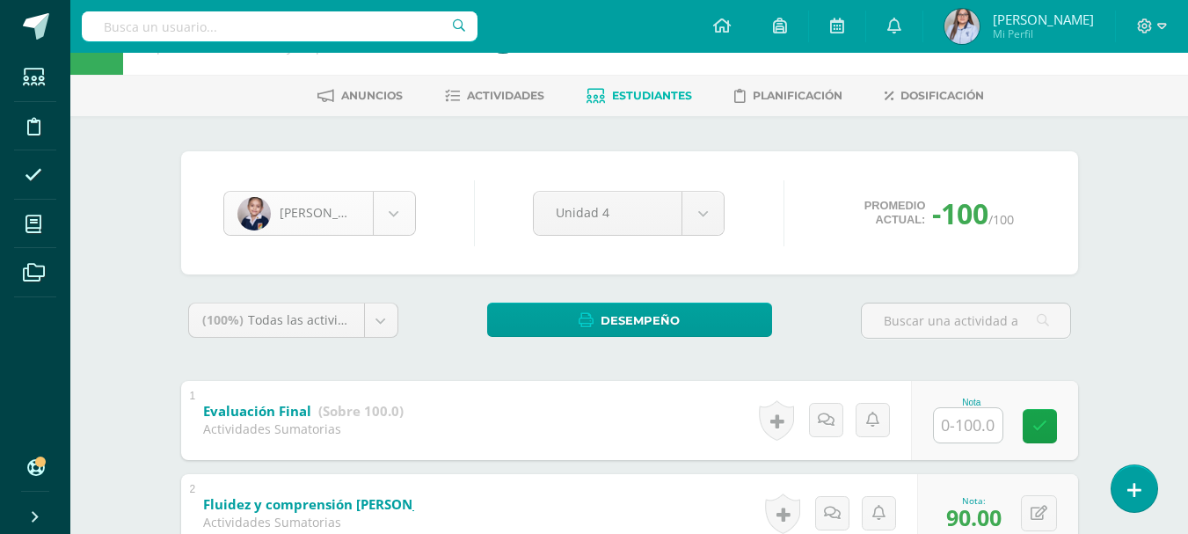
click at [385, 222] on body "Estudiantes Disciplina Asistencia Mis cursos Archivos Soporte Ayuda Reportar un…" at bounding box center [594, 492] width 1188 height 1101
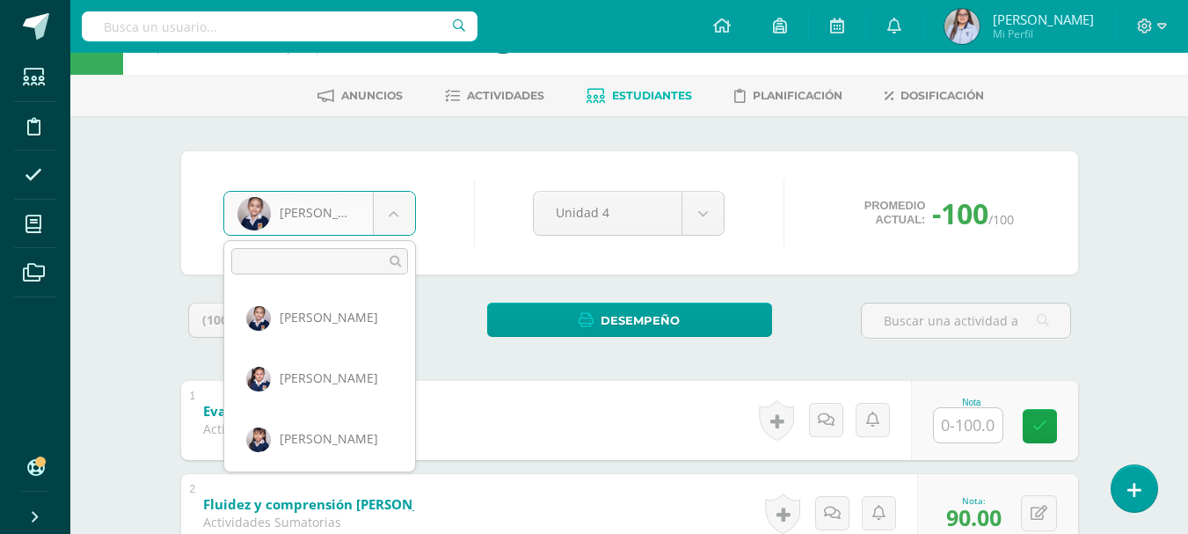
scroll to position [1280, 0]
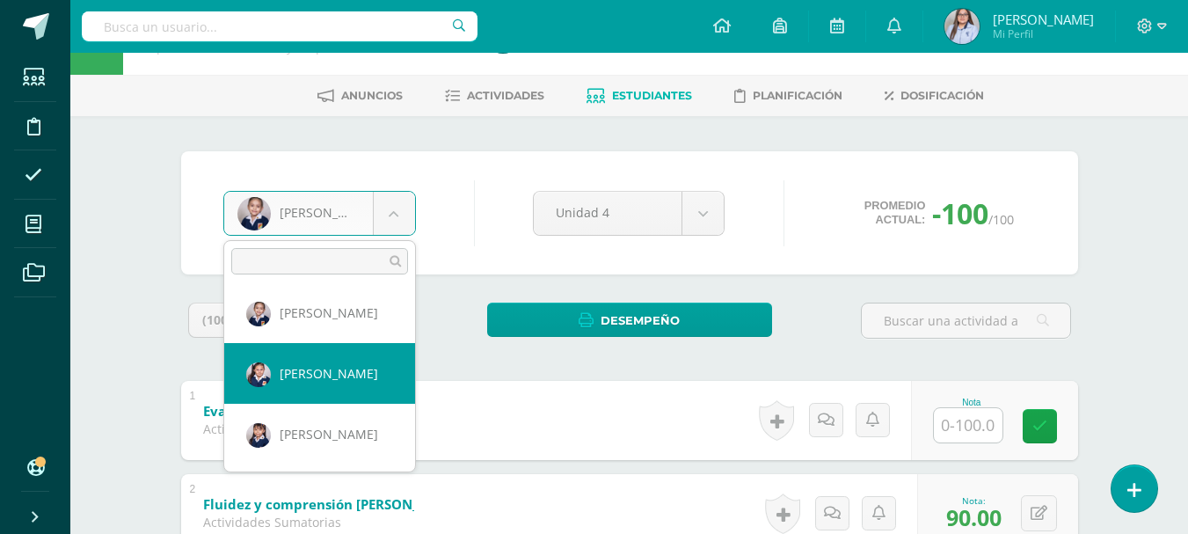
select select "2911"
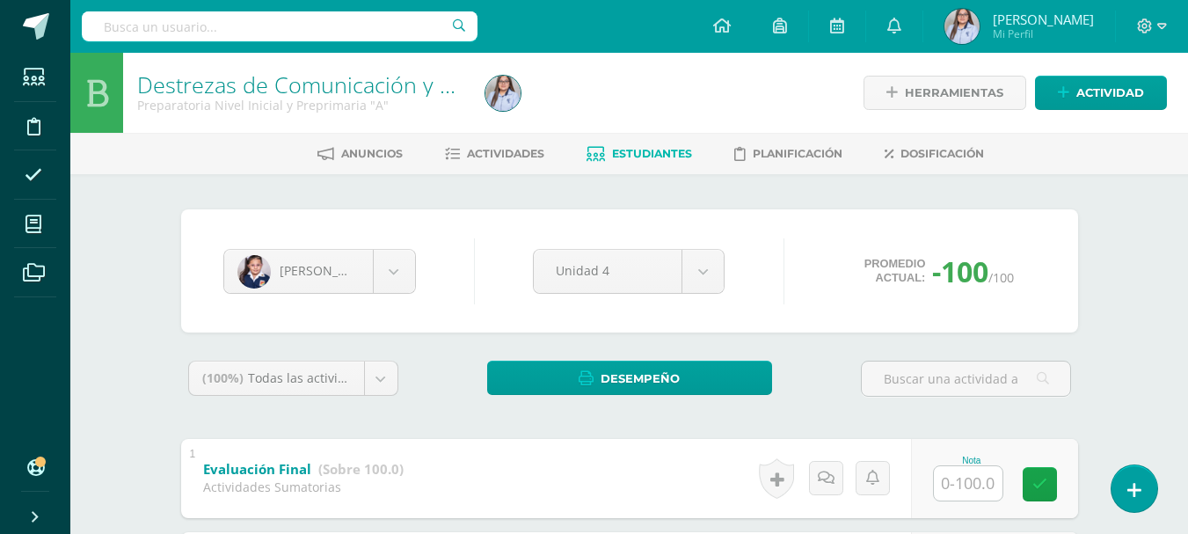
scroll to position [567, 0]
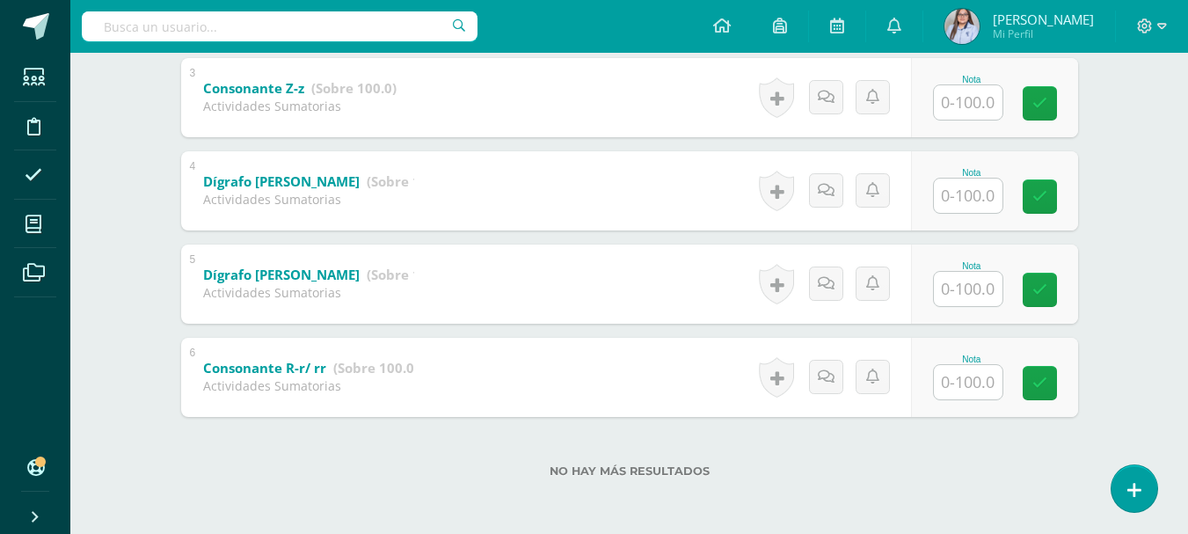
click at [974, 381] on input "text" at bounding box center [967, 382] width 69 height 34
type input "90"
click at [992, 292] on input "text" at bounding box center [977, 288] width 70 height 35
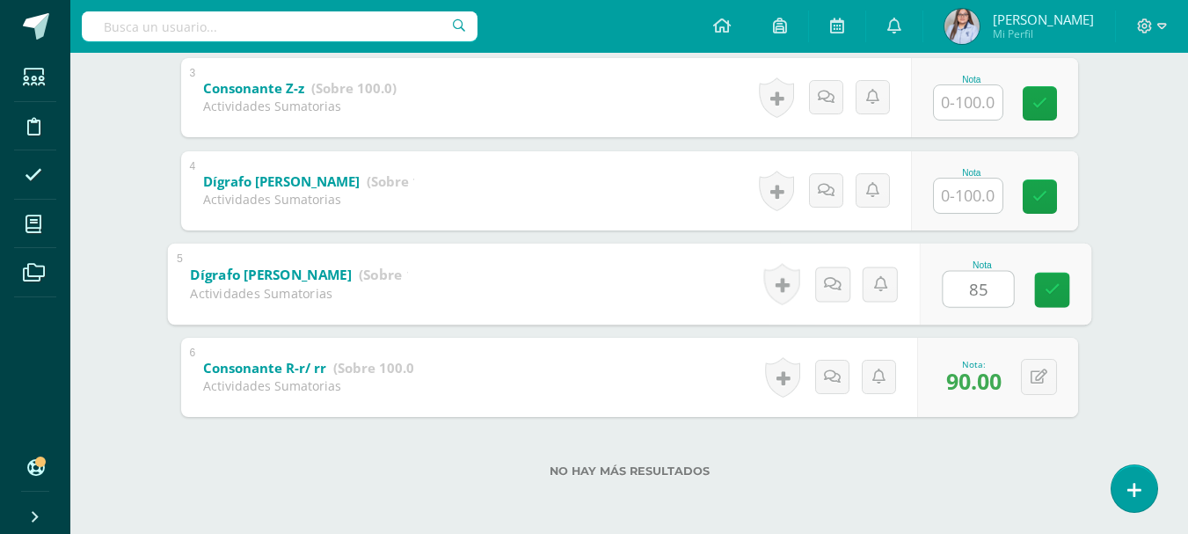
type input "8"
click at [984, 195] on input "text" at bounding box center [967, 195] width 69 height 34
click at [1040, 290] on button at bounding box center [1050, 283] width 37 height 37
type input "84"
click at [983, 202] on input "text" at bounding box center [967, 195] width 69 height 34
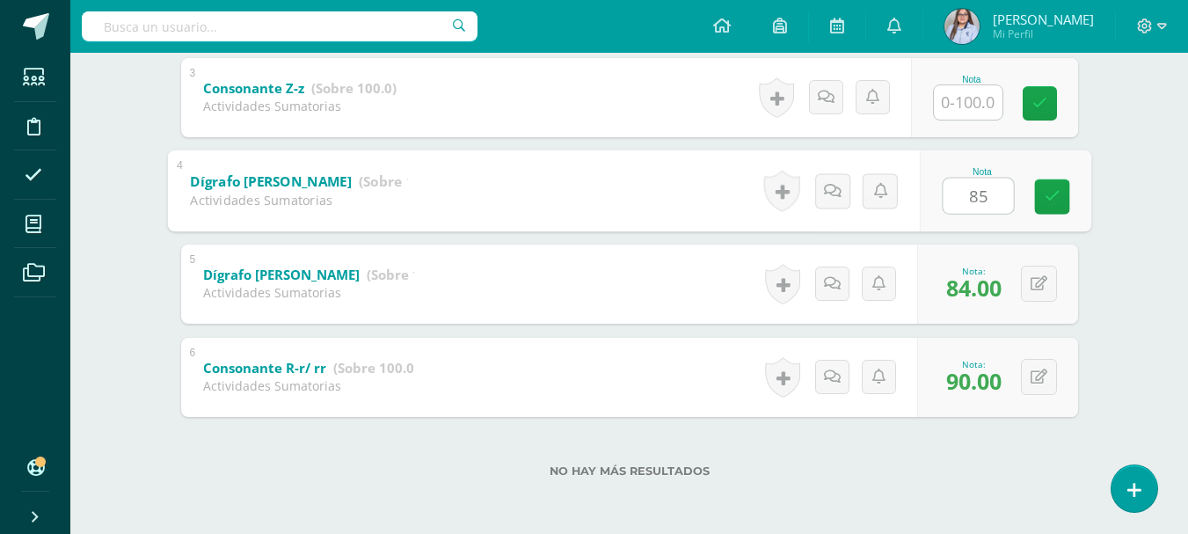
type input "8"
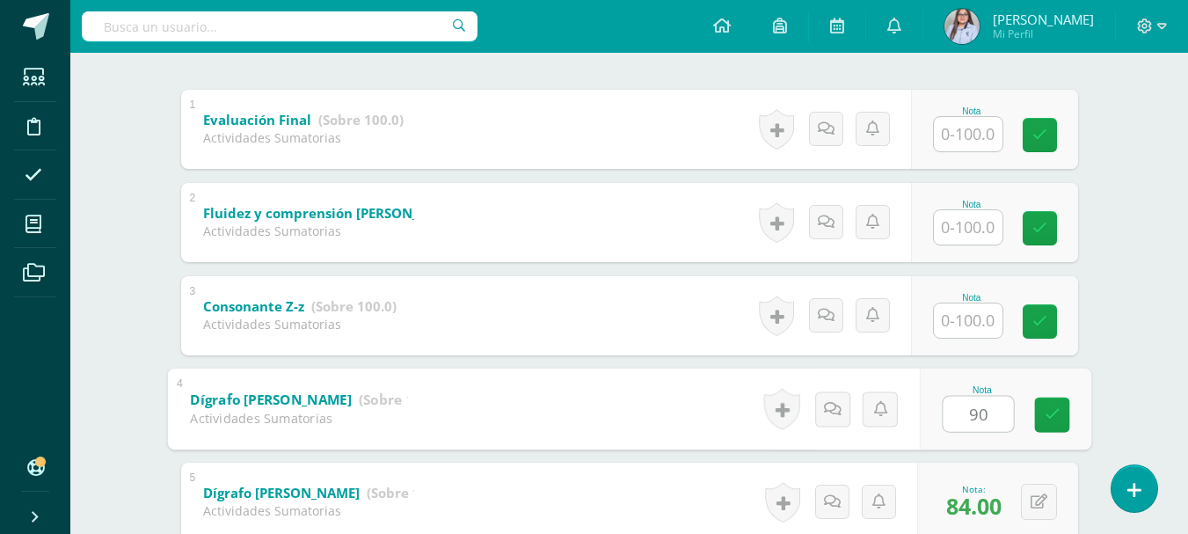
scroll to position [347, 0]
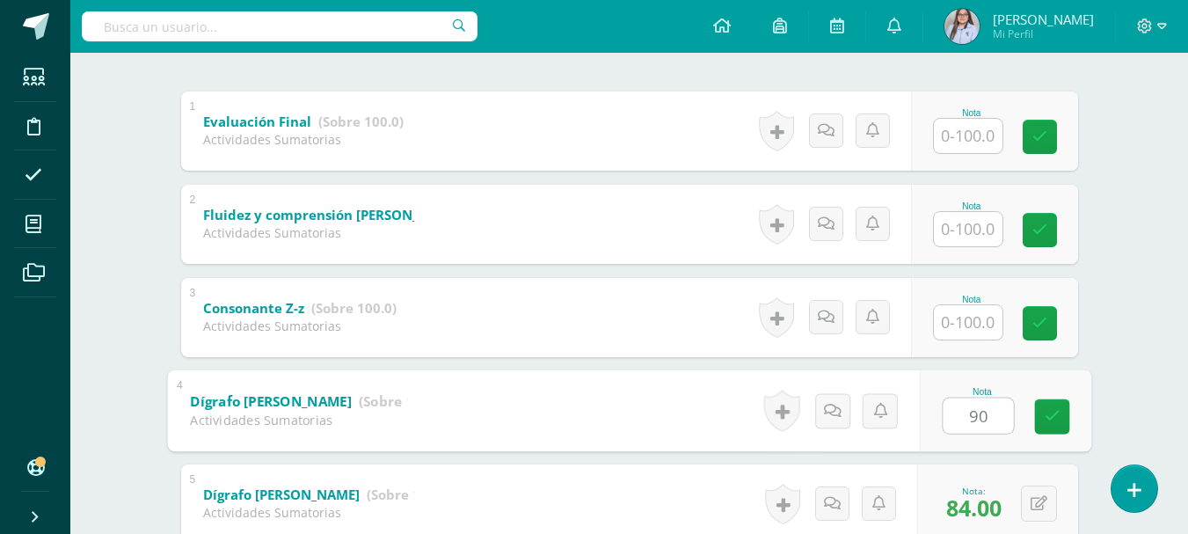
type input "90"
click at [962, 319] on input "text" at bounding box center [967, 322] width 69 height 34
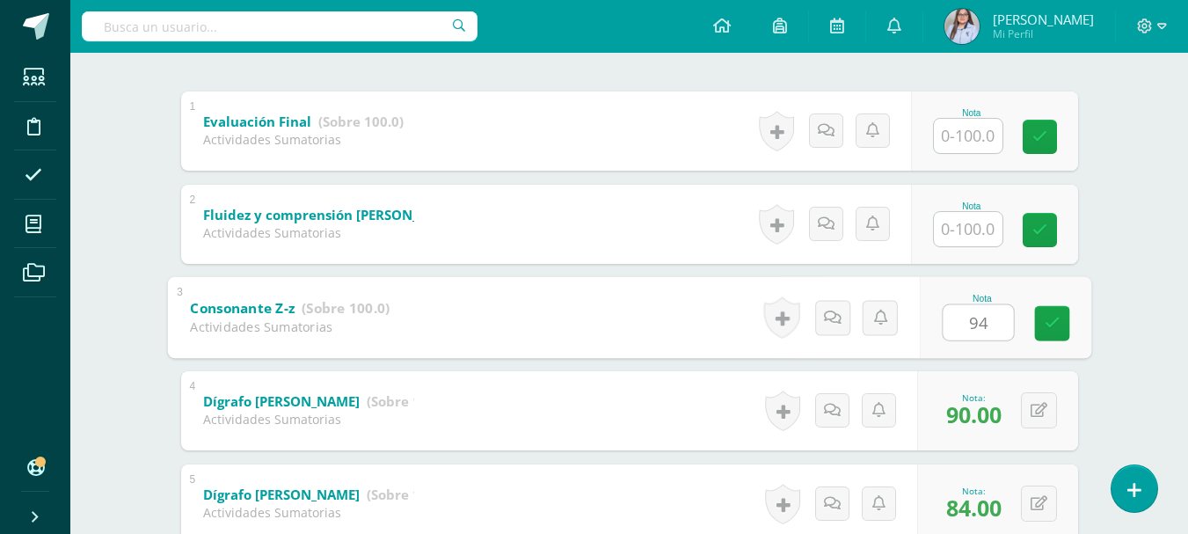
type input "94"
click at [969, 220] on input "text" at bounding box center [967, 229] width 69 height 34
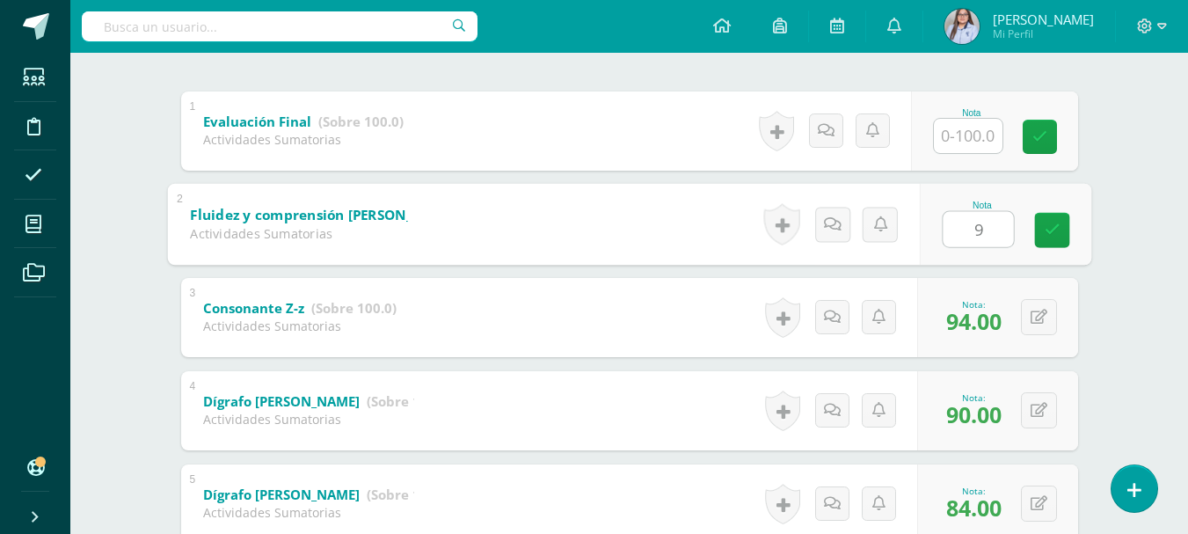
type input "90"
click at [1057, 238] on link at bounding box center [1051, 229] width 35 height 35
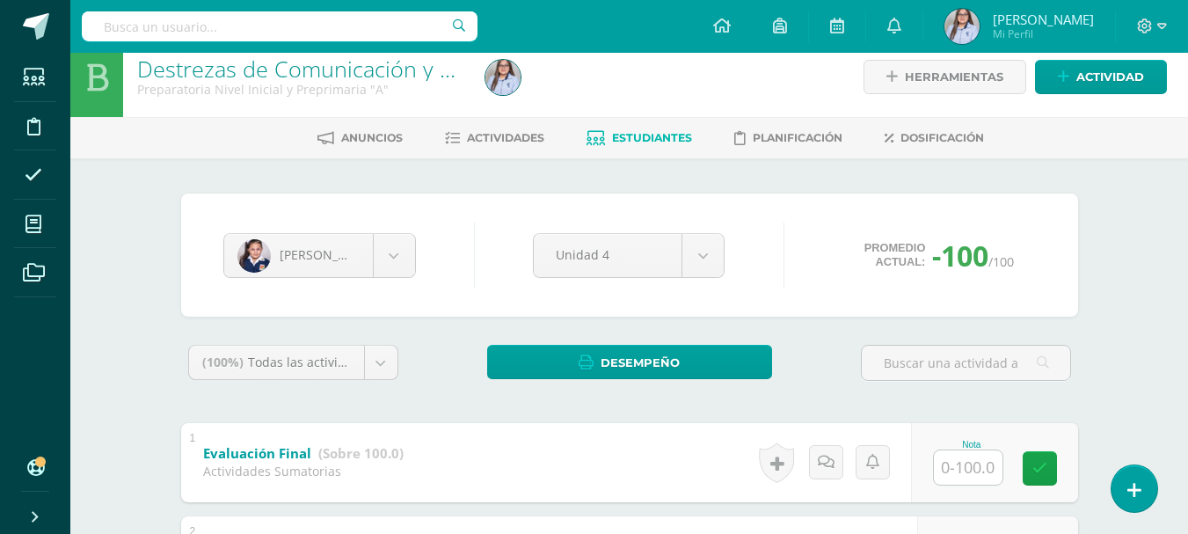
scroll to position [0, 0]
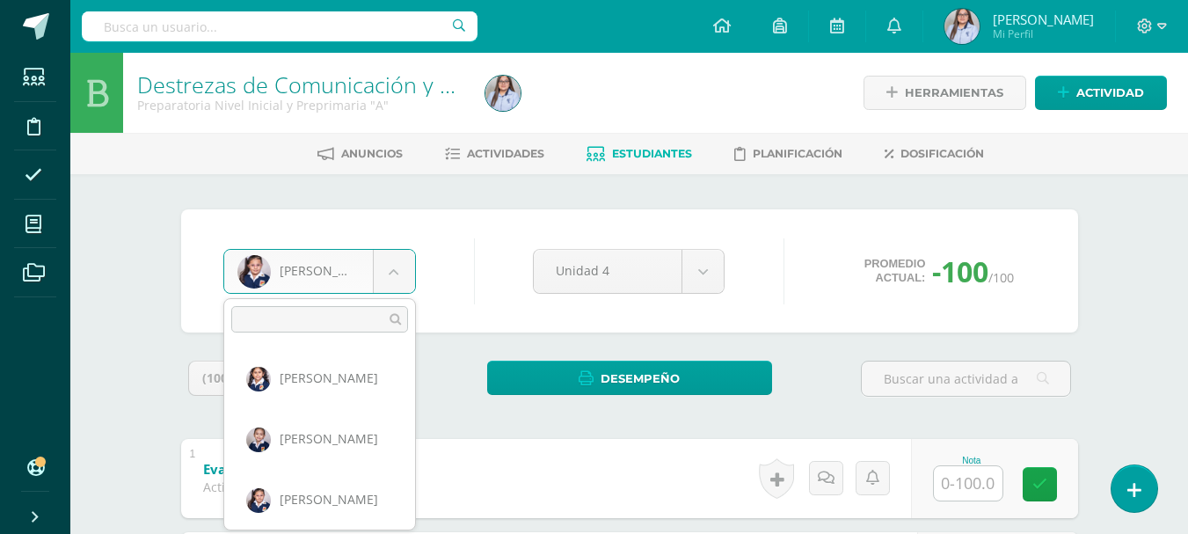
scroll to position [1280, 0]
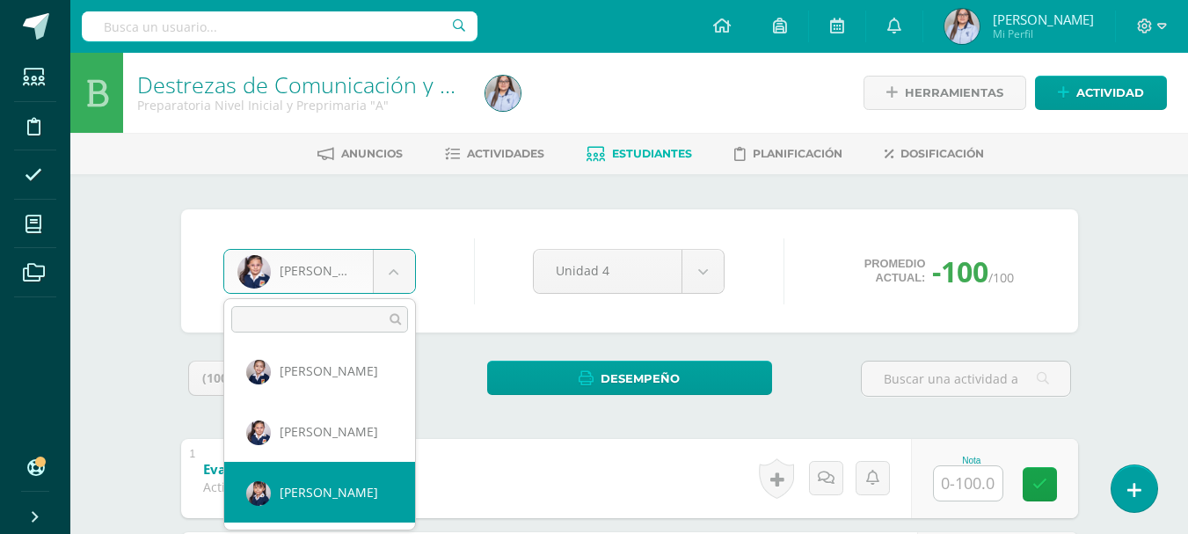
select select "2892"
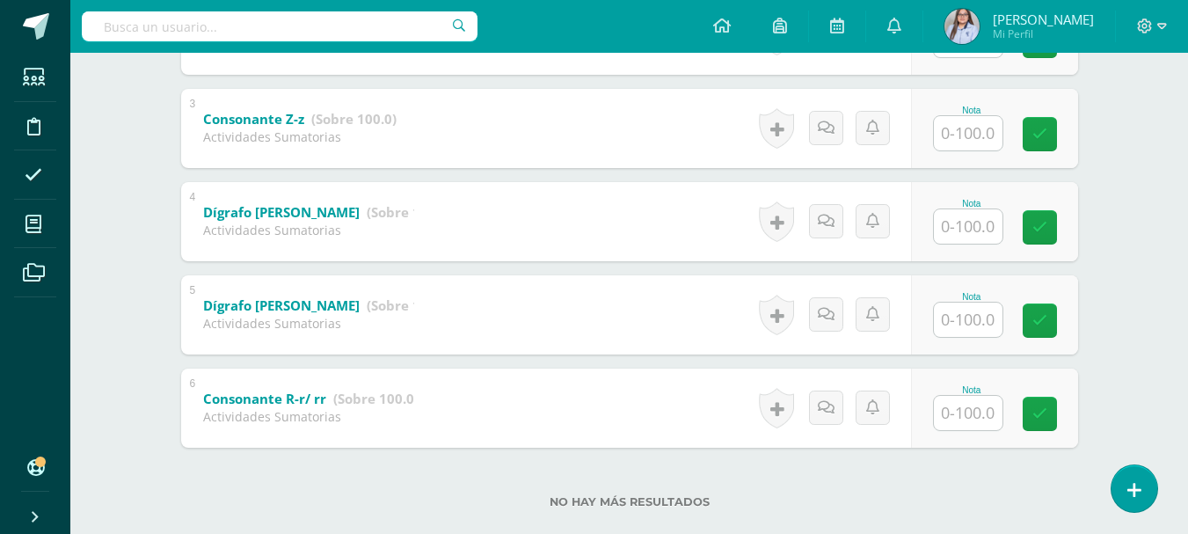
scroll to position [567, 0]
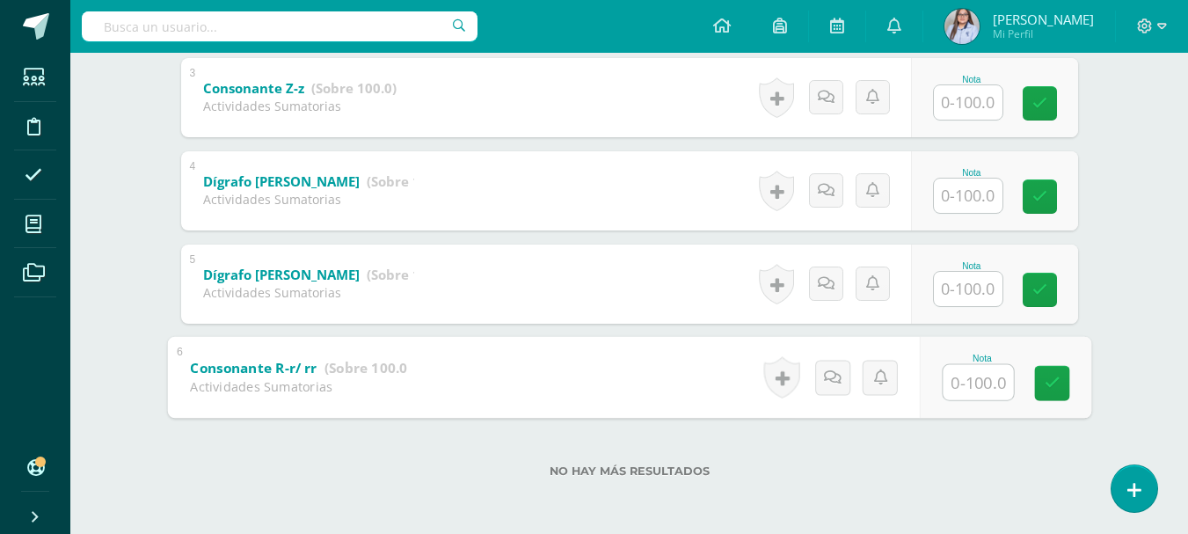
click at [975, 383] on input "text" at bounding box center [977, 381] width 70 height 35
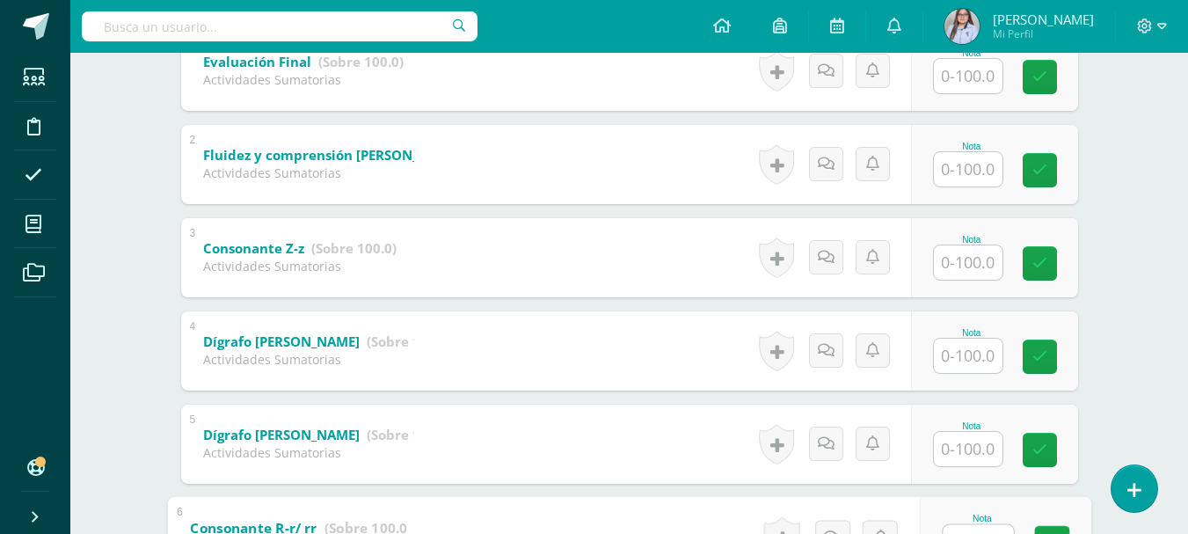
scroll to position [405, 0]
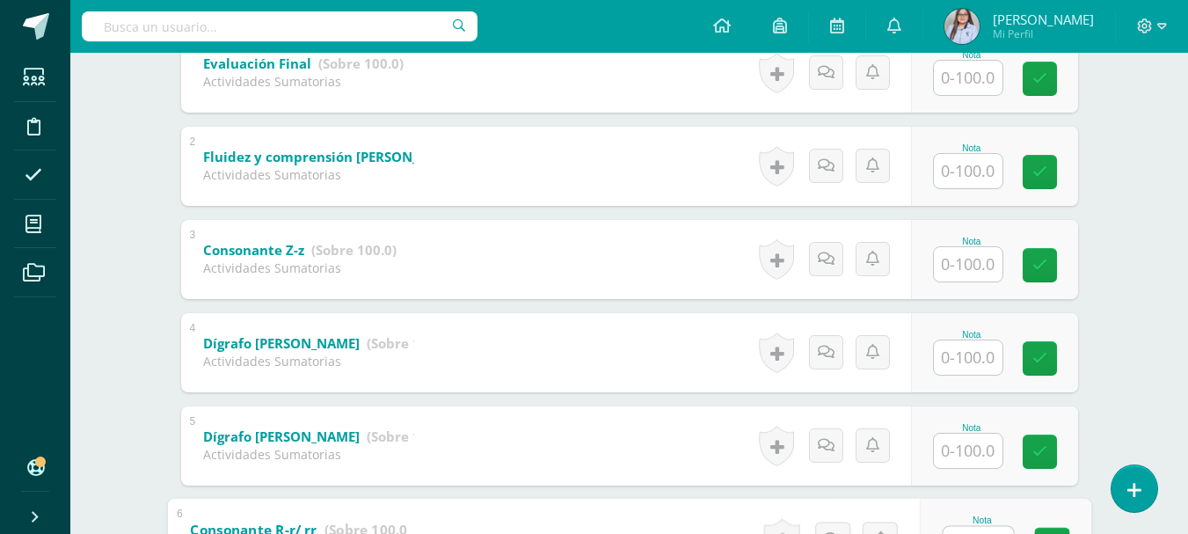
type input "100"
click at [979, 175] on input "text" at bounding box center [967, 171] width 69 height 34
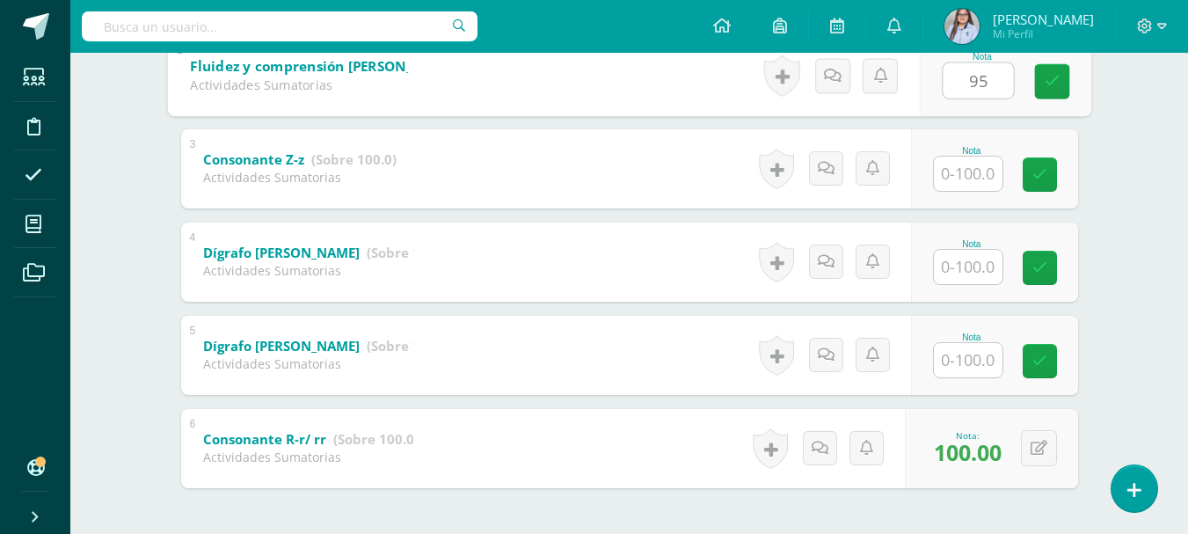
scroll to position [567, 0]
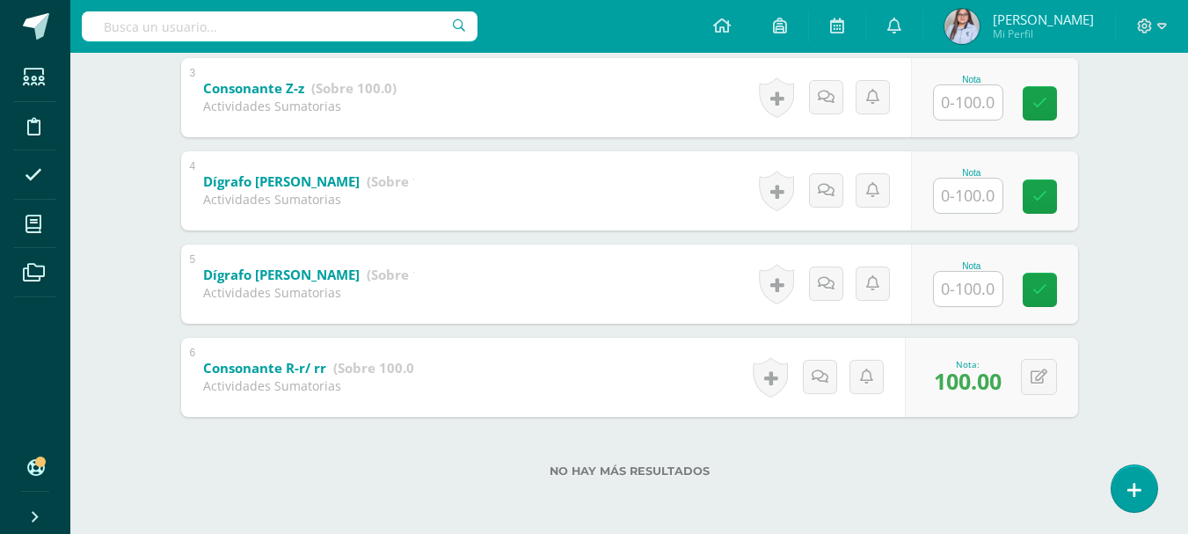
type input "95"
click at [964, 288] on input "text" at bounding box center [967, 289] width 69 height 34
click at [964, 288] on input "text" at bounding box center [977, 288] width 70 height 35
type input "100"
click at [966, 195] on input "text" at bounding box center [967, 195] width 69 height 34
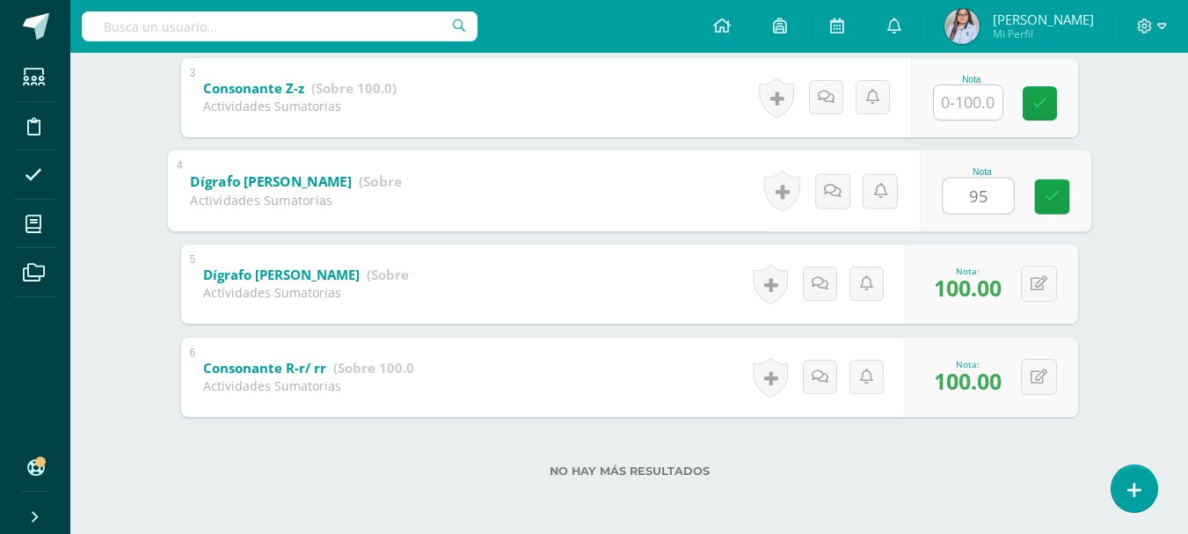
type input "95"
click at [969, 100] on input "text" at bounding box center [967, 102] width 69 height 34
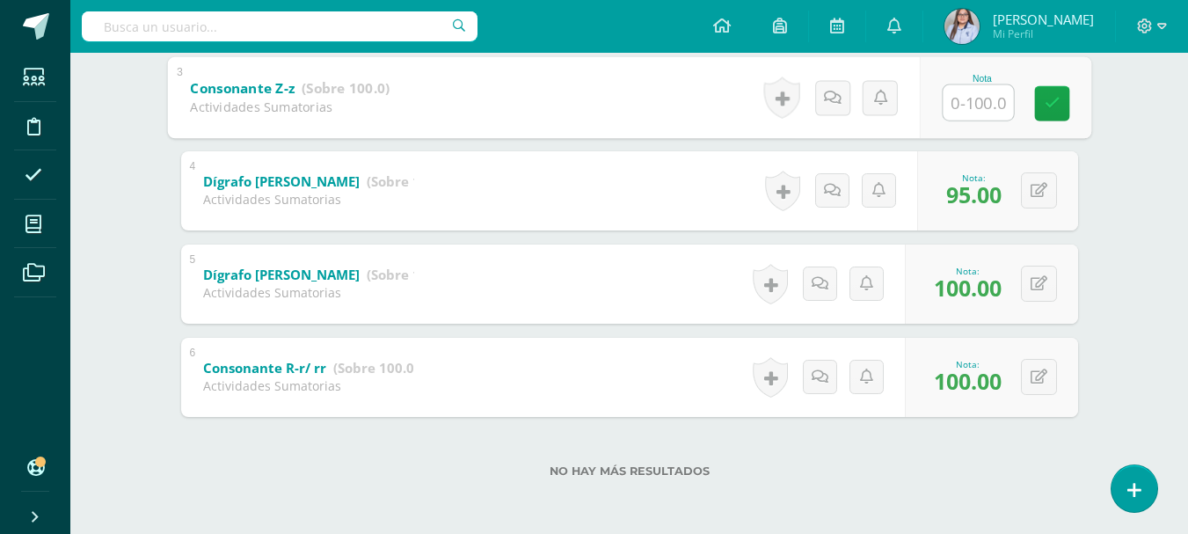
type input "1"
type input "95"
click at [1048, 111] on icon at bounding box center [1051, 103] width 16 height 15
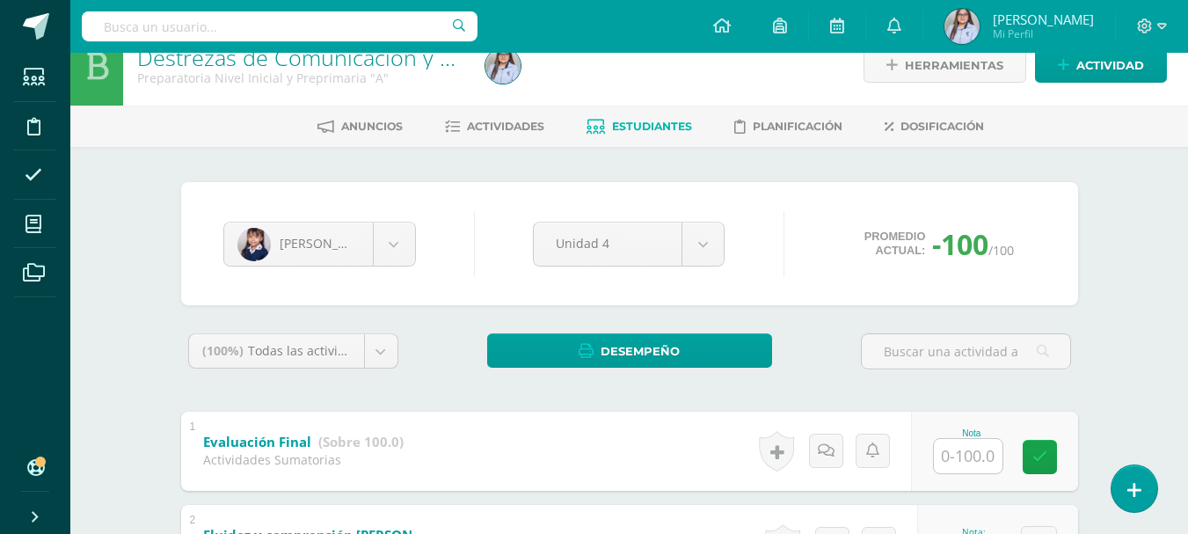
scroll to position [0, 0]
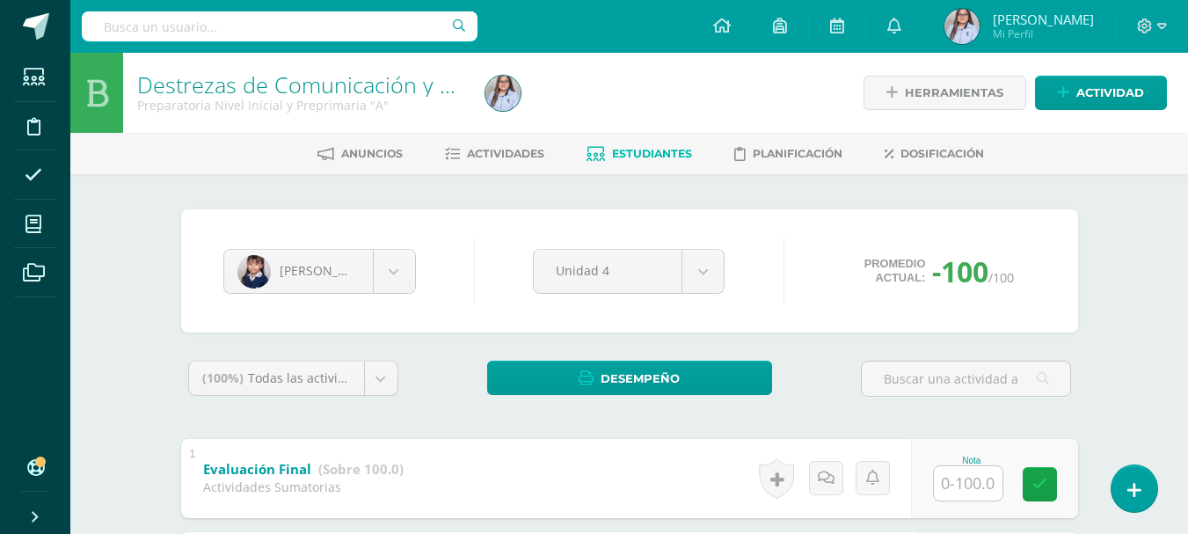
click at [615, 157] on span "Estudiantes" at bounding box center [652, 153] width 80 height 13
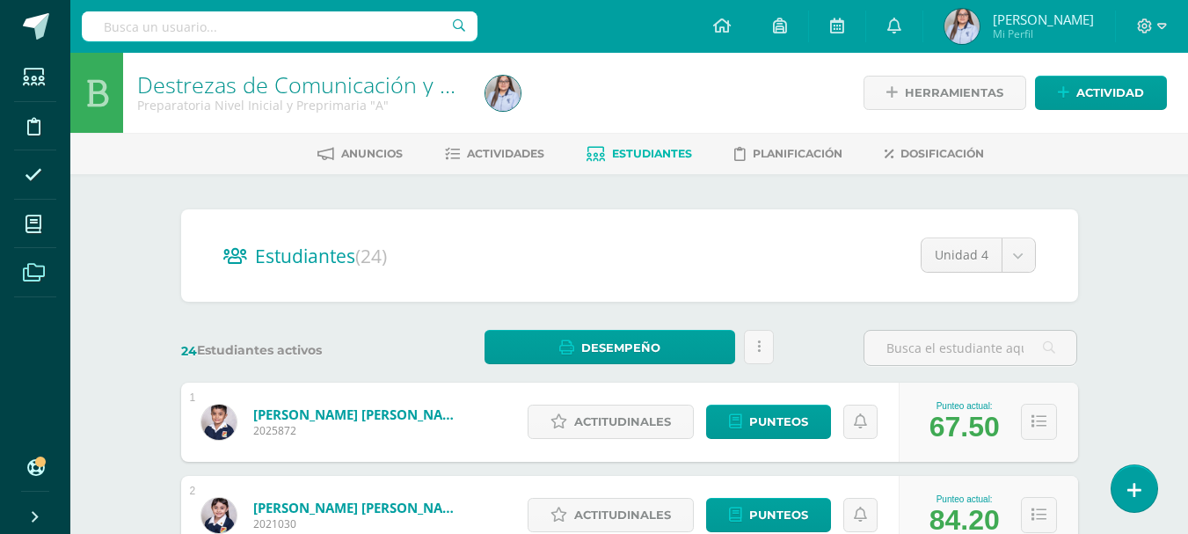
click at [33, 265] on icon at bounding box center [34, 273] width 22 height 18
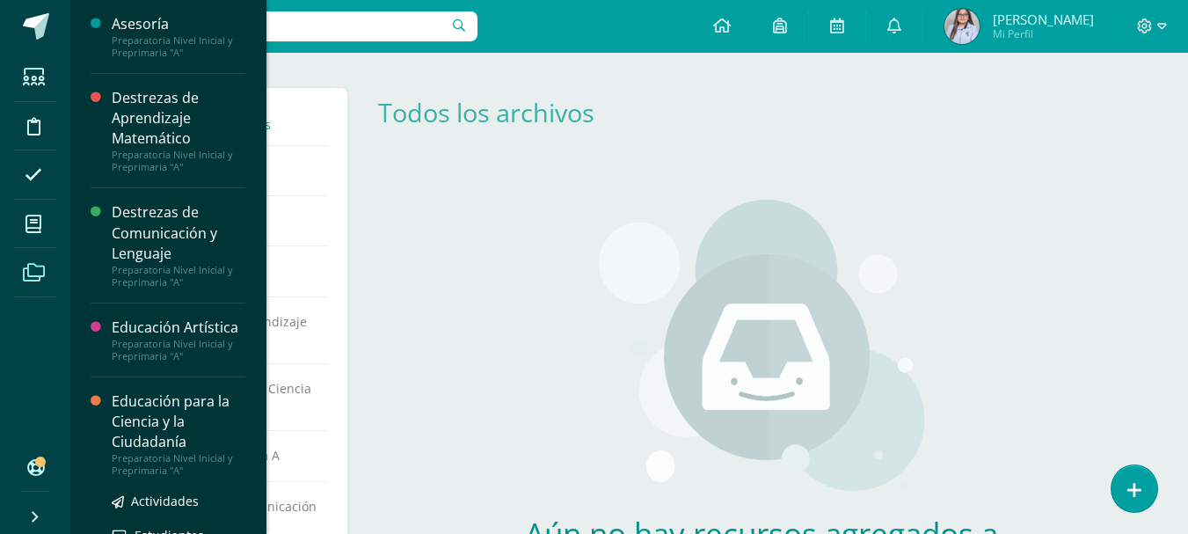
click at [149, 425] on div "Educación para la Ciencia y la Ciudadanía" at bounding box center [179, 421] width 134 height 61
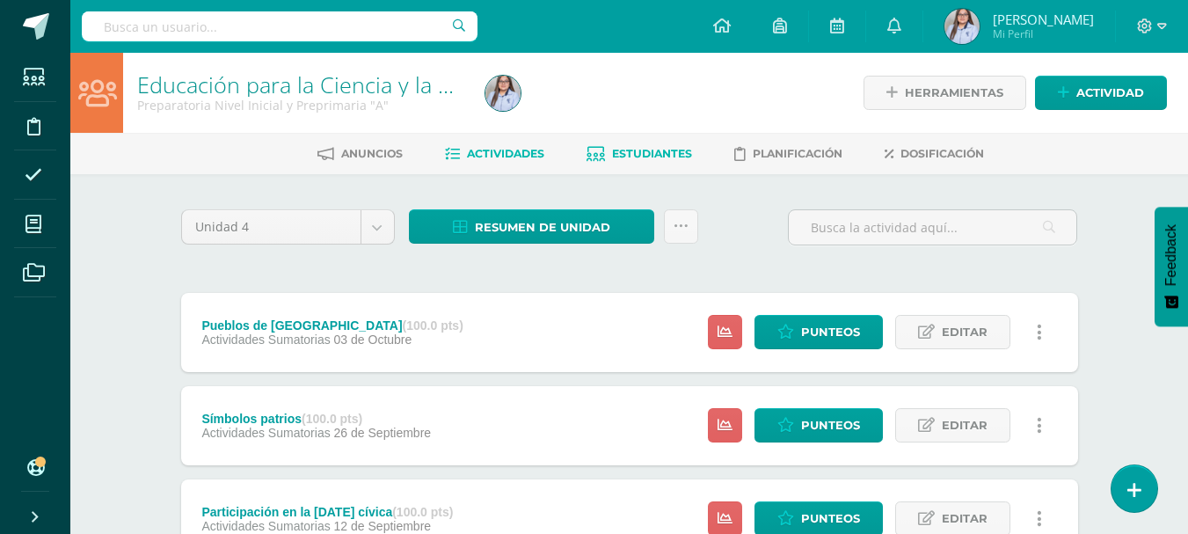
click at [644, 151] on span "Estudiantes" at bounding box center [652, 153] width 80 height 13
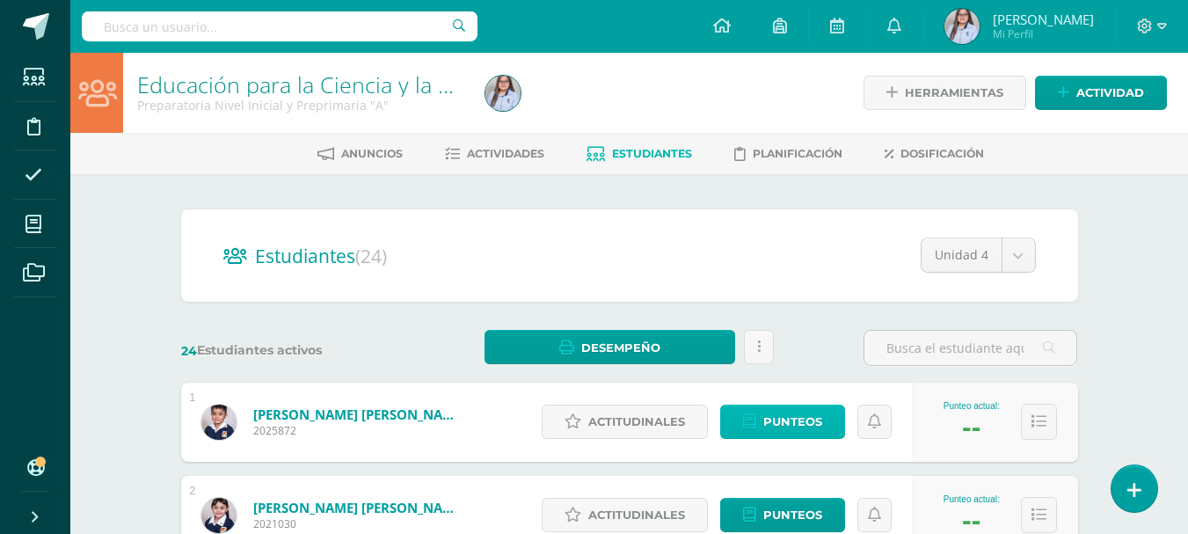
click at [778, 431] on span "Punteos" at bounding box center [792, 421] width 59 height 33
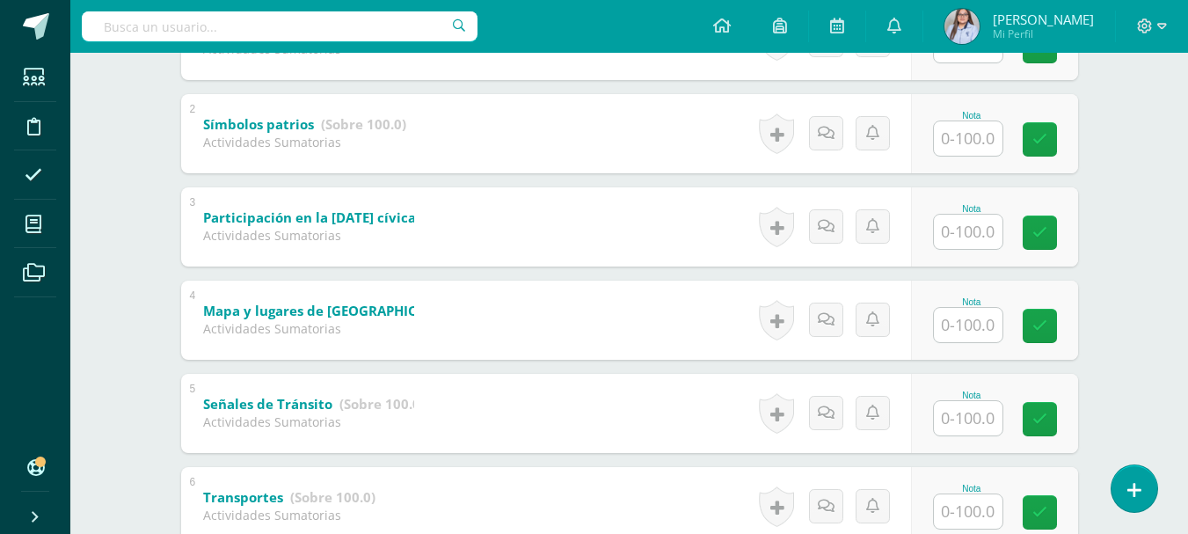
scroll to position [567, 0]
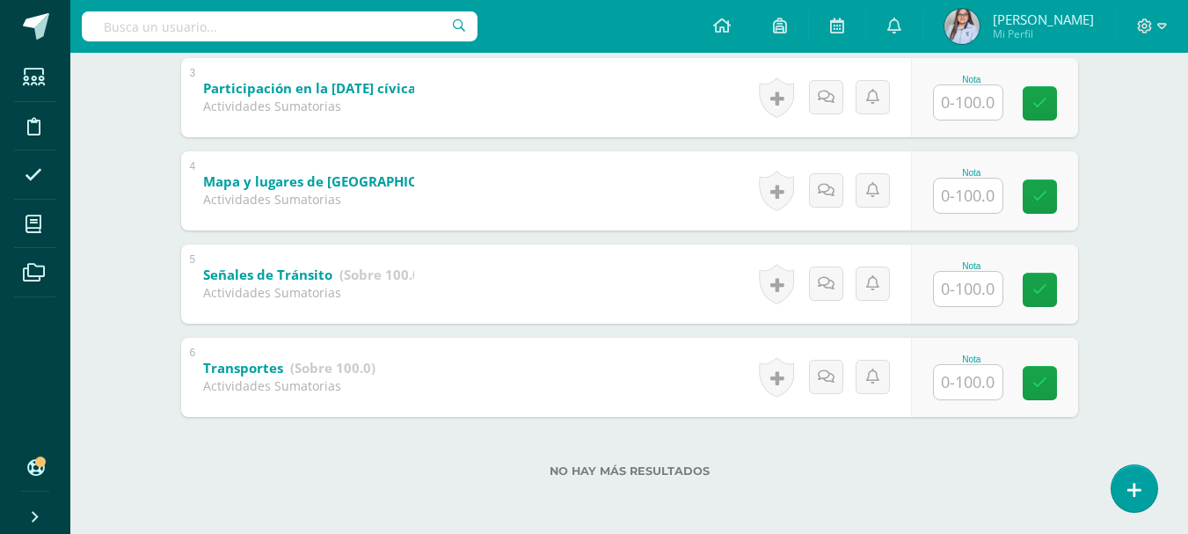
click at [980, 389] on input "text" at bounding box center [967, 382] width 69 height 34
type input "85"
click at [975, 289] on input "text" at bounding box center [967, 289] width 69 height 34
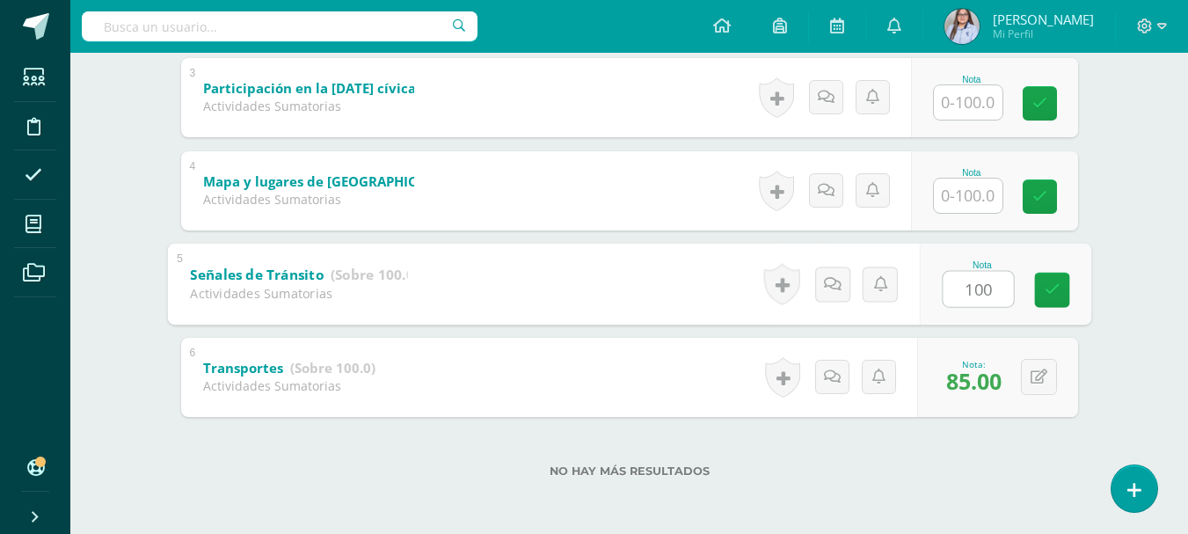
type input "100"
click at [981, 200] on input "text" at bounding box center [967, 195] width 69 height 34
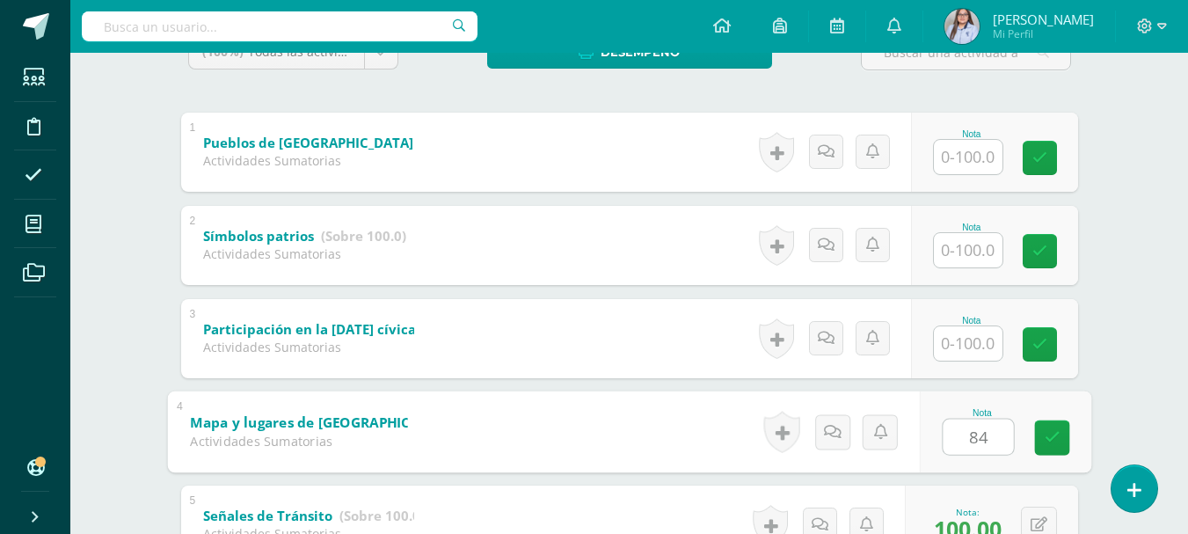
scroll to position [324, 0]
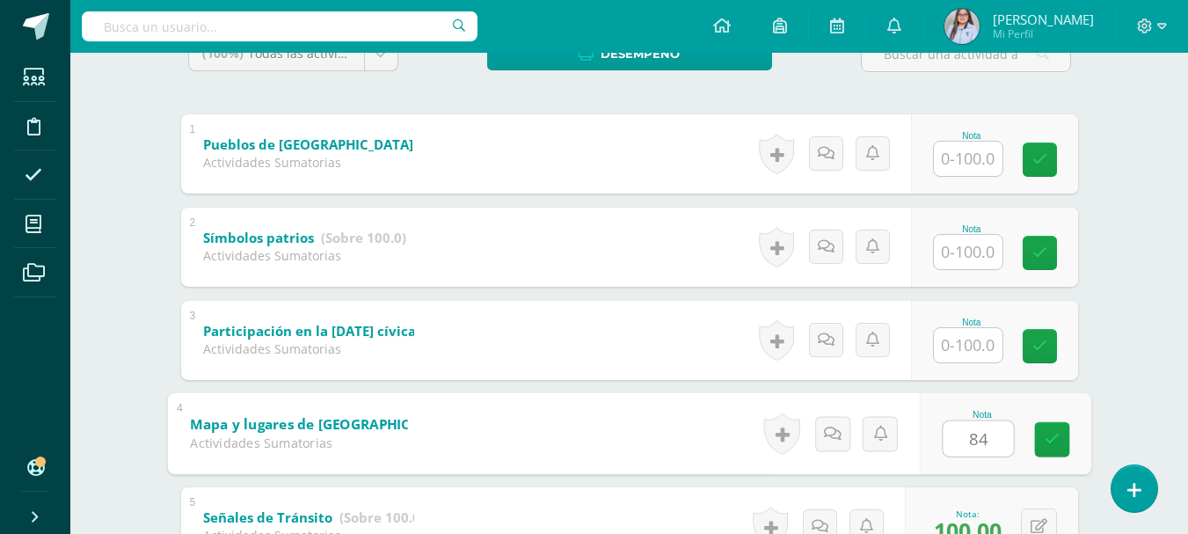
type input "84"
click at [978, 344] on input "text" at bounding box center [967, 345] width 69 height 34
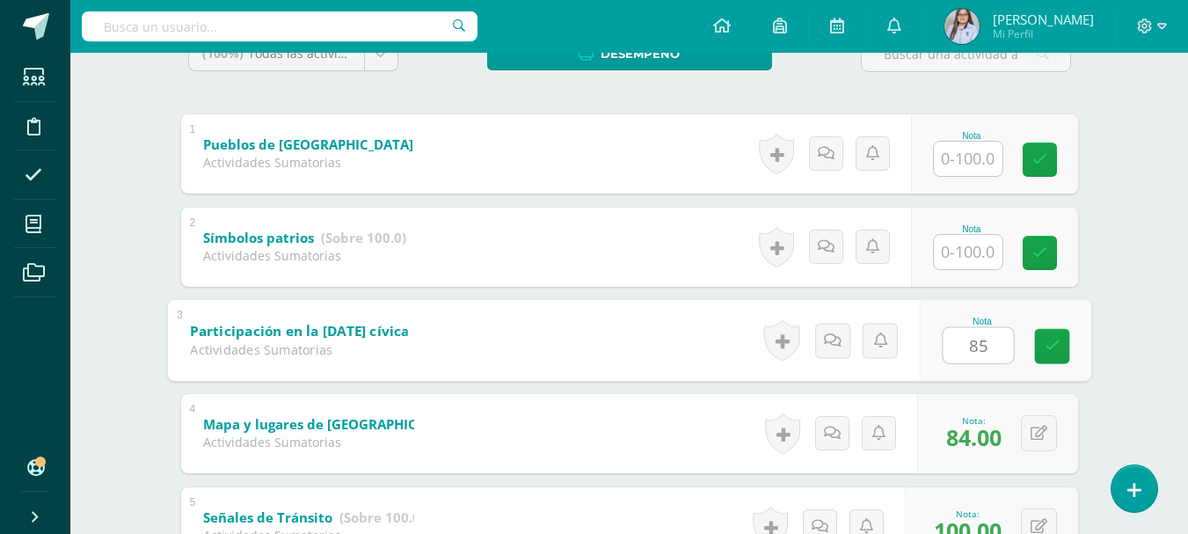
type input "85"
click at [979, 258] on input "text" at bounding box center [967, 252] width 69 height 34
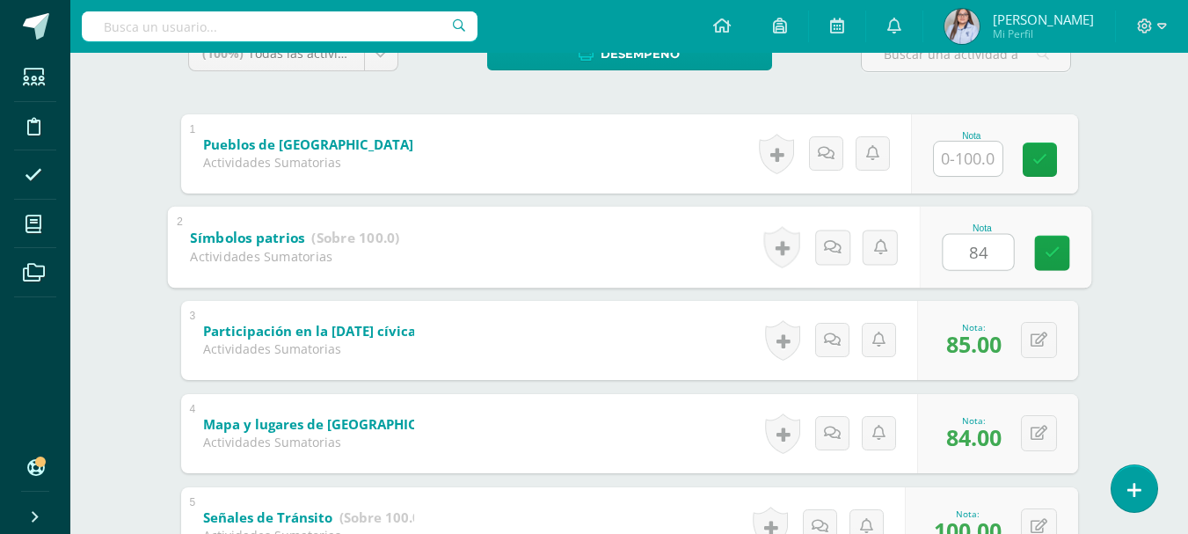
type input "84"
click at [978, 157] on input "text" at bounding box center [967, 159] width 69 height 34
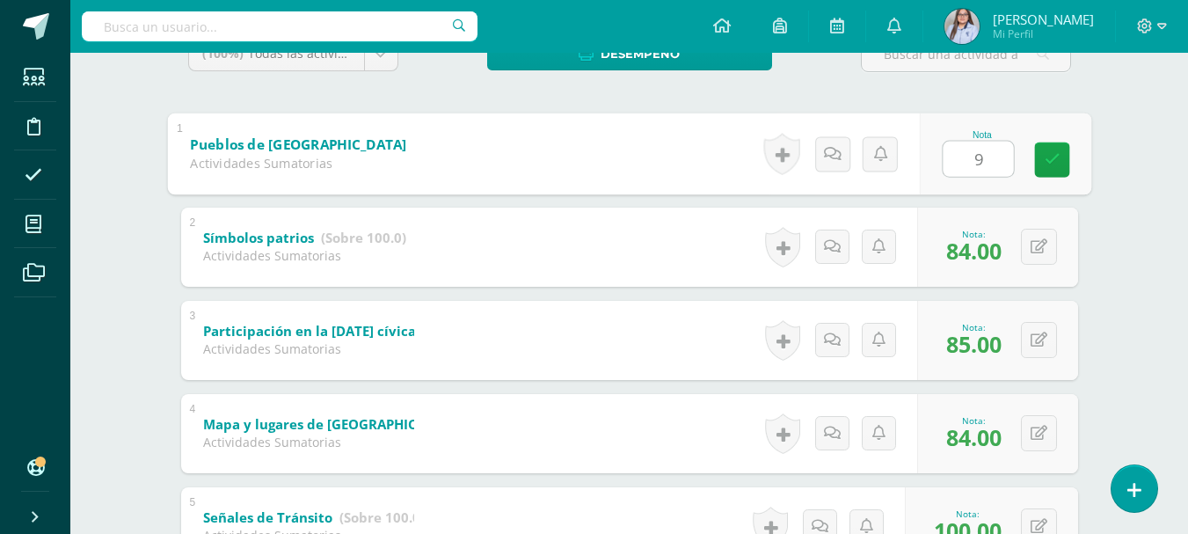
type input "90"
click at [1051, 163] on icon at bounding box center [1051, 159] width 16 height 15
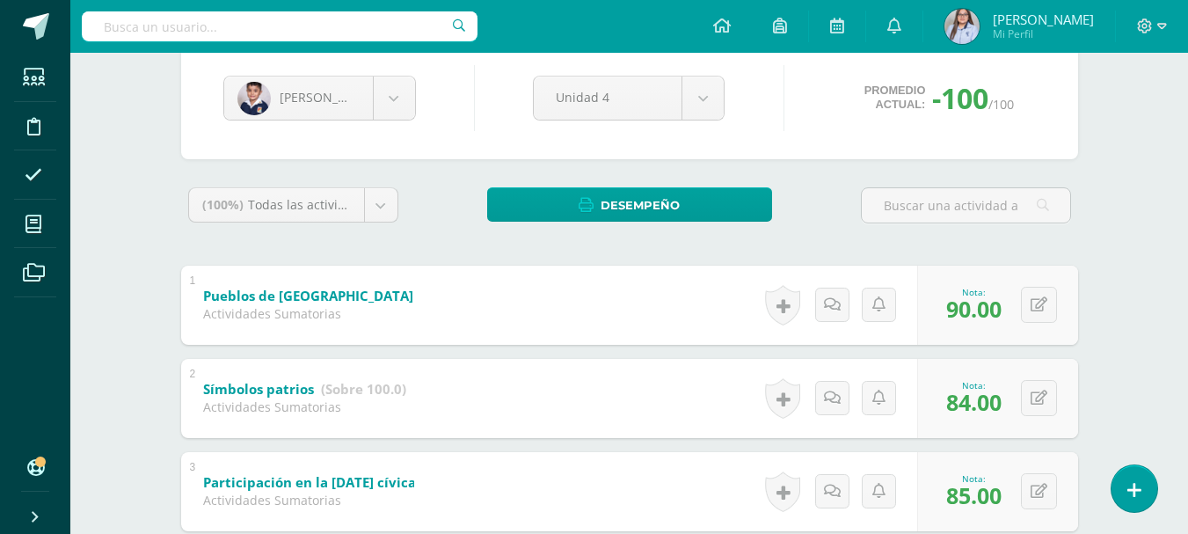
scroll to position [171, 0]
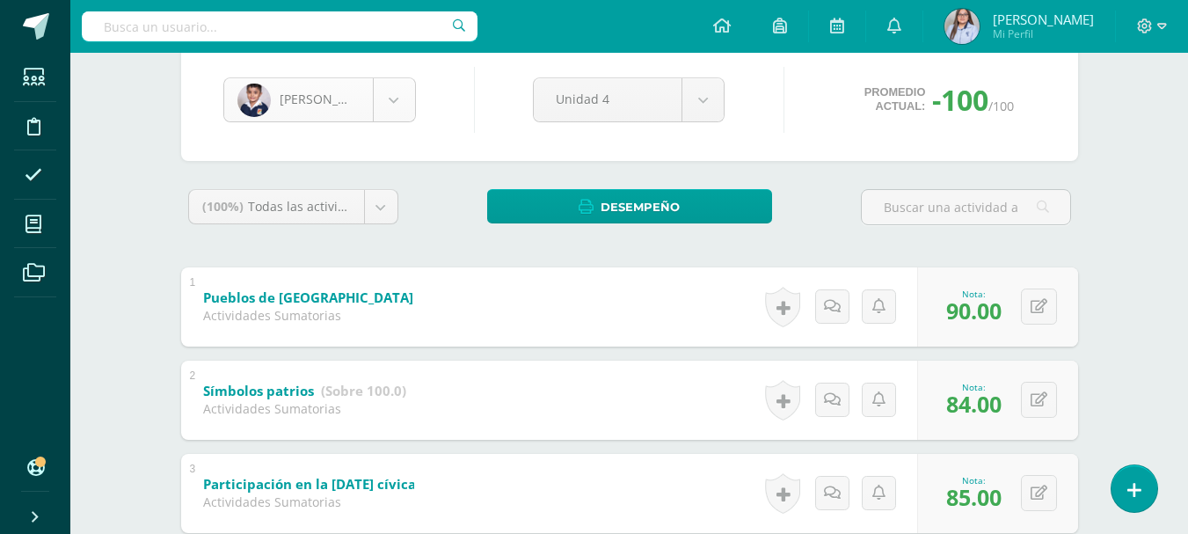
click at [396, 100] on body "Estudiantes Disciplina Asistencia Mis cursos Archivos Soporte Ayuda Reportar un…" at bounding box center [594, 379] width 1188 height 1101
select select "2783"
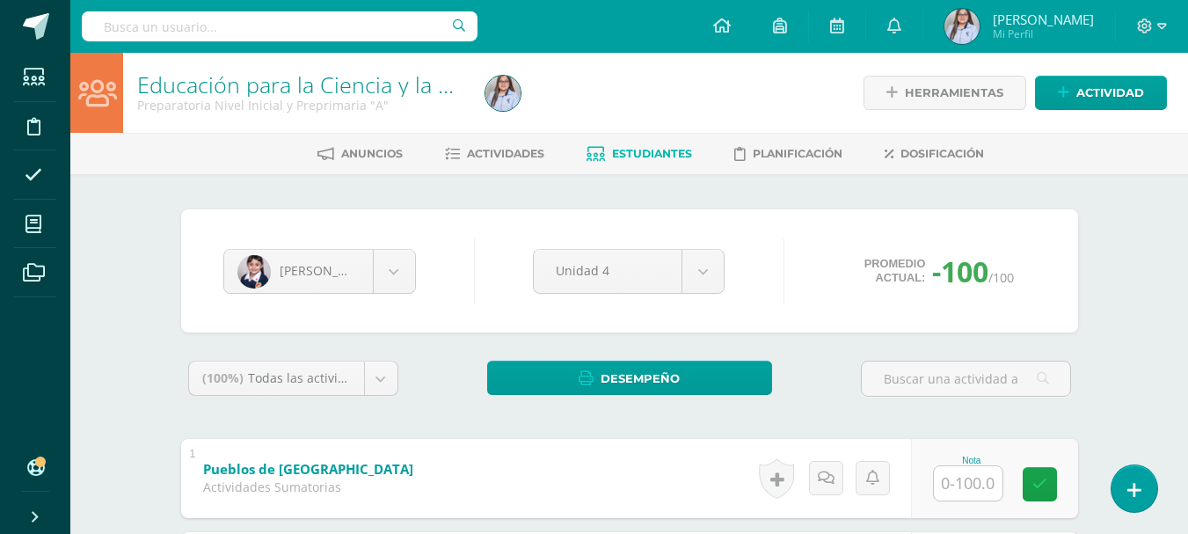
scroll to position [567, 0]
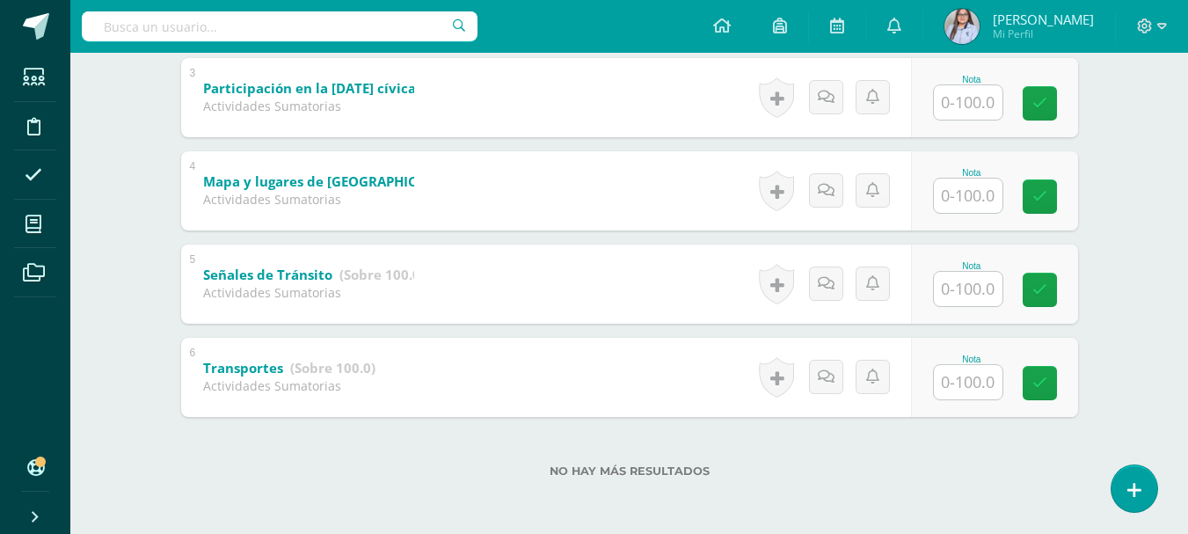
click at [987, 386] on input "text" at bounding box center [967, 382] width 69 height 34
type input "100"
click at [986, 289] on input "text" at bounding box center [967, 289] width 69 height 34
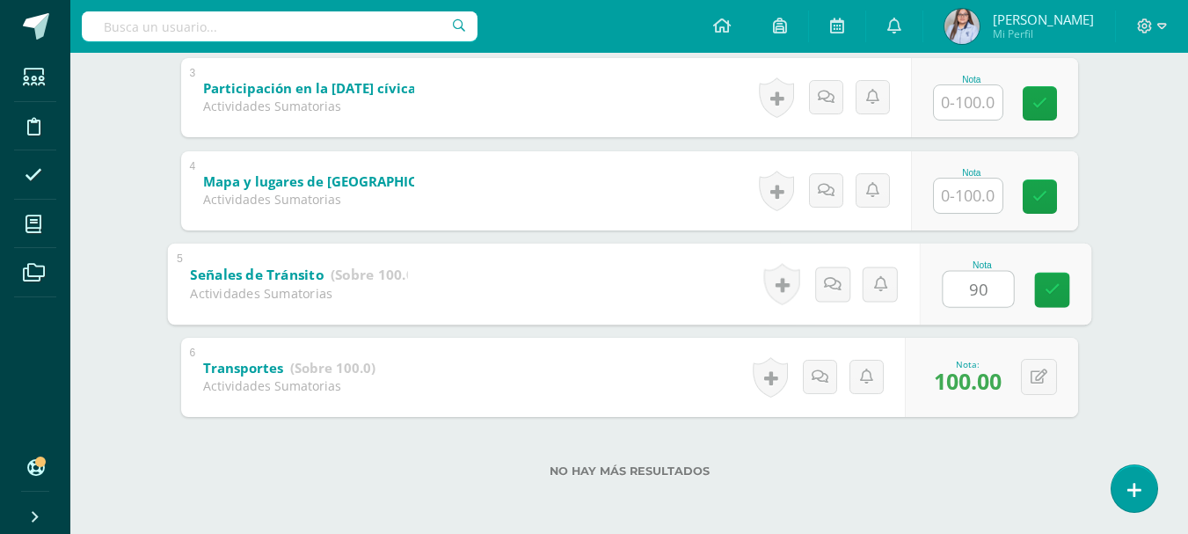
type input "90"
click at [979, 190] on input "text" at bounding box center [967, 195] width 69 height 34
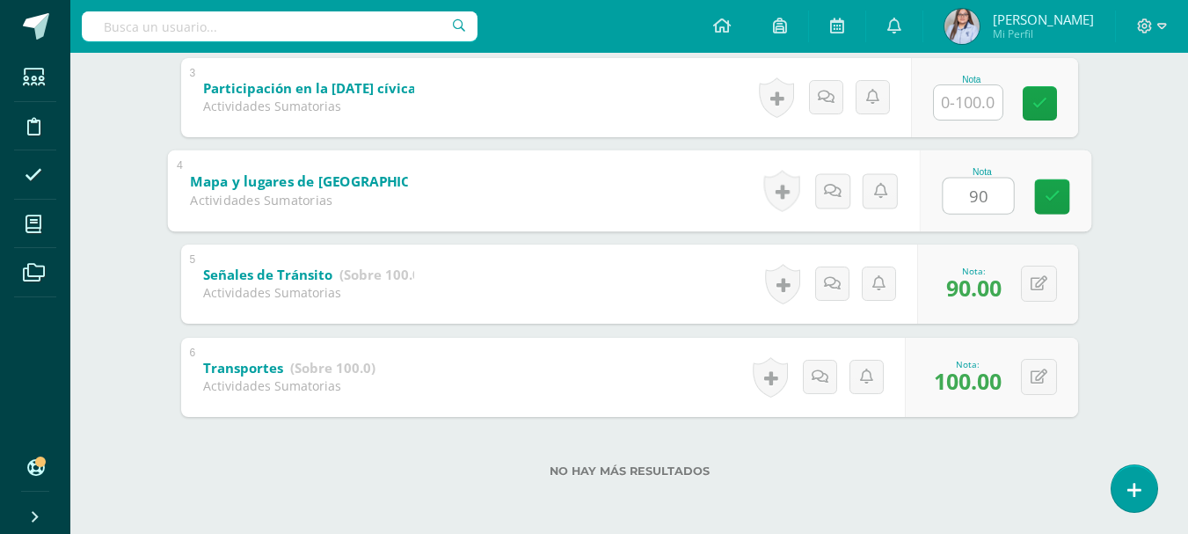
type input "90"
click at [976, 98] on input "text" at bounding box center [967, 102] width 69 height 34
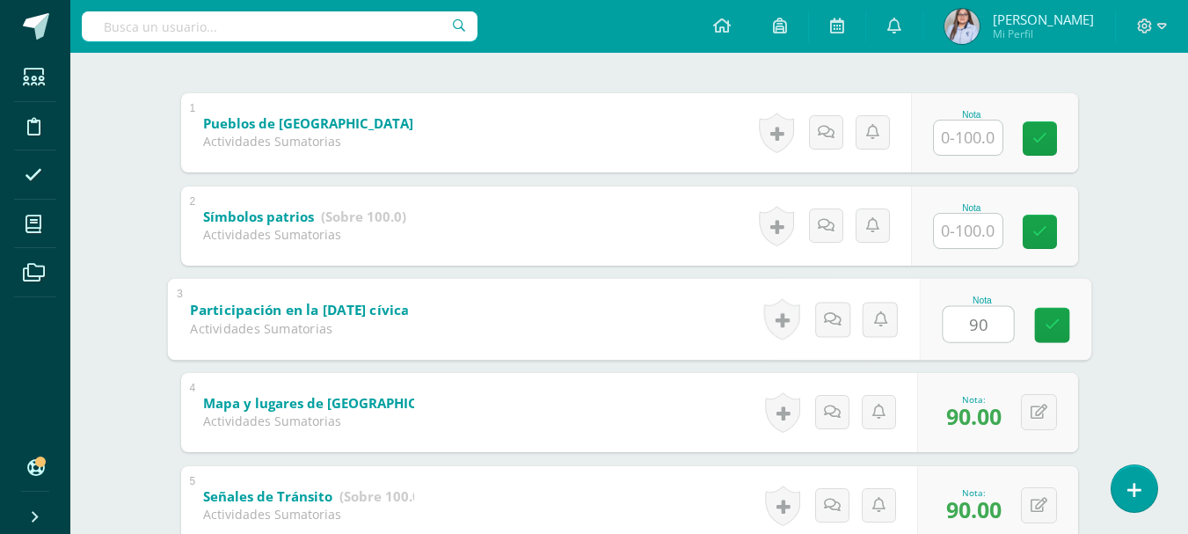
scroll to position [341, 0]
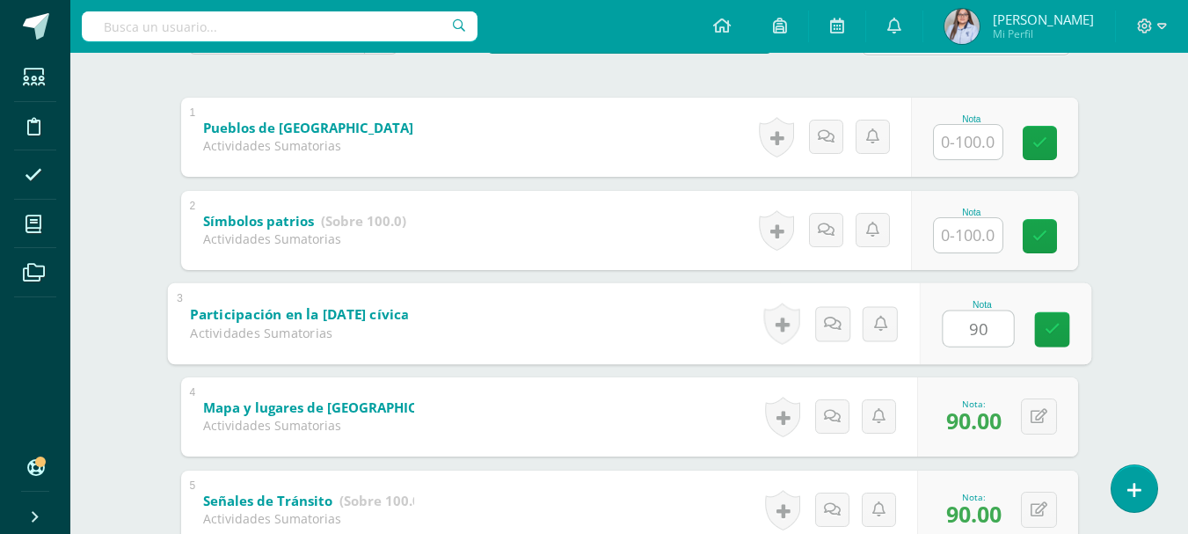
type input "90"
click at [966, 229] on input "text" at bounding box center [967, 235] width 69 height 34
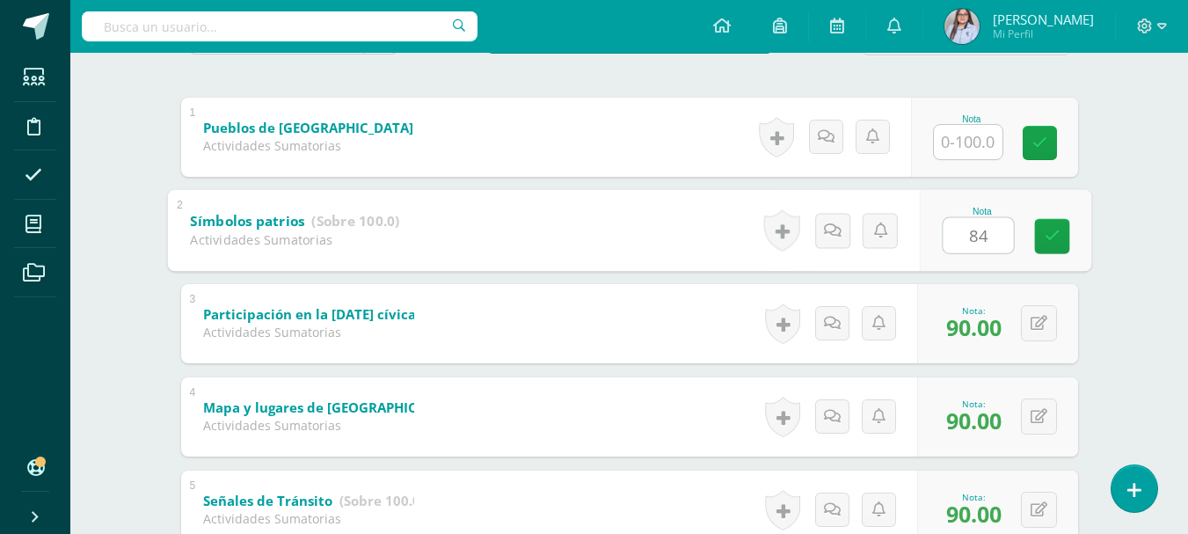
type input "84"
click at [962, 141] on input "text" at bounding box center [967, 142] width 69 height 34
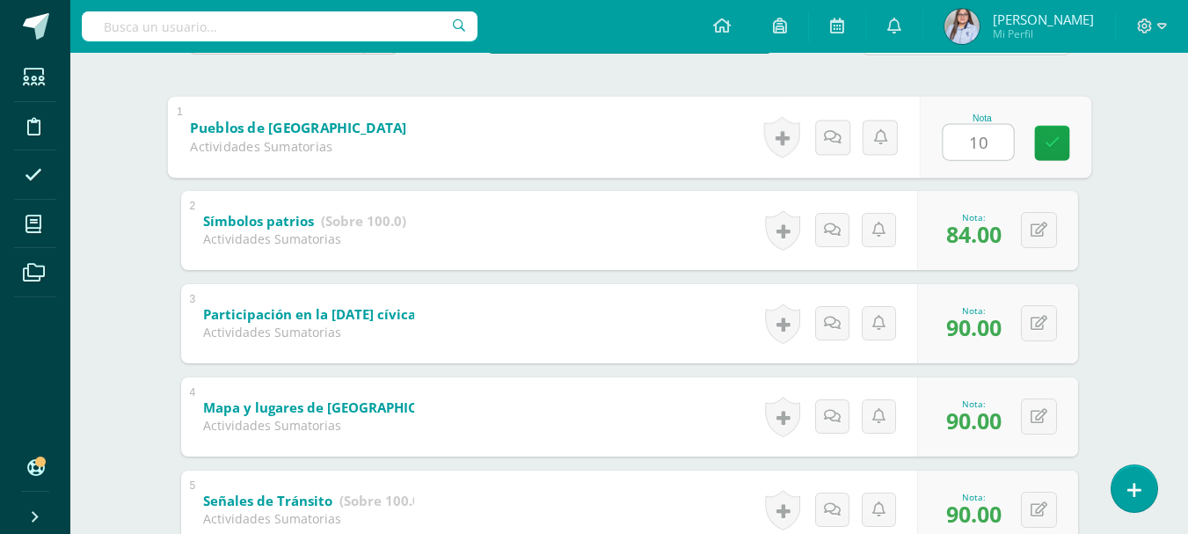
type input "100"
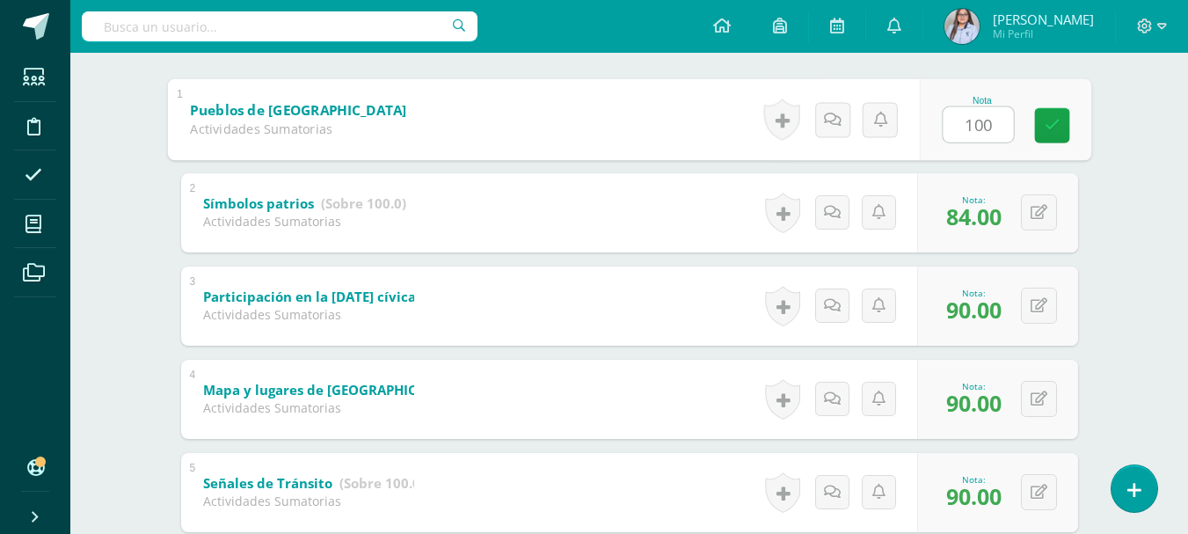
scroll to position [347, 0]
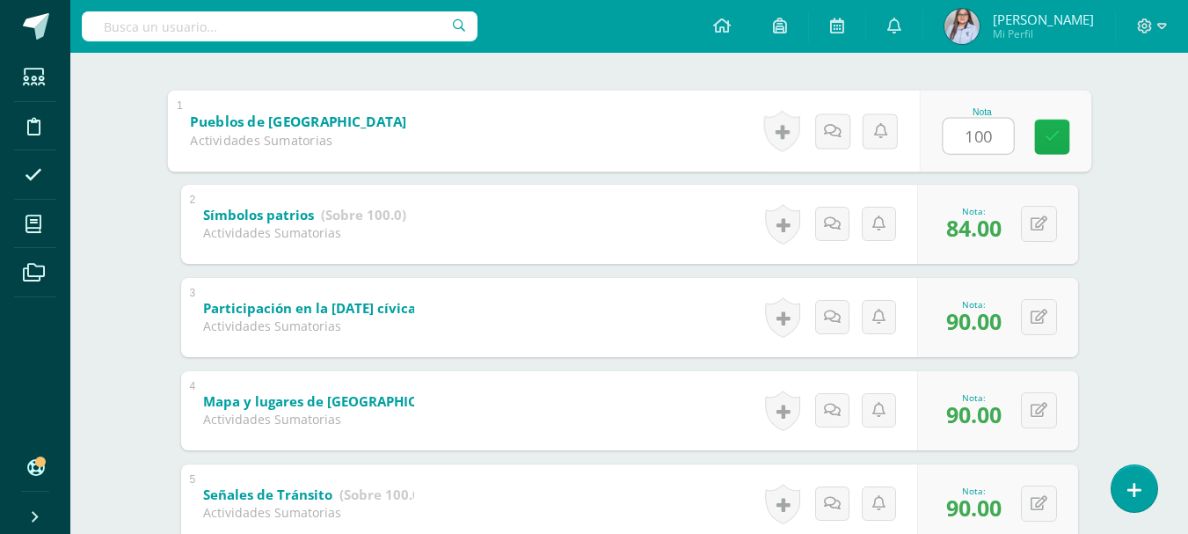
click at [1062, 140] on link at bounding box center [1051, 136] width 35 height 35
